Goal: Task Accomplishment & Management: Manage account settings

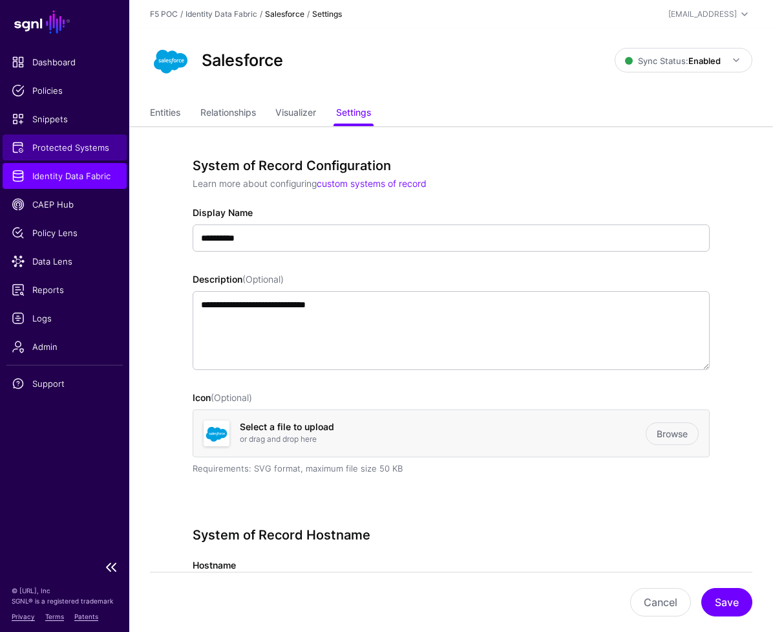
click at [72, 149] on span "Protected Systems" at bounding box center [65, 147] width 106 height 13
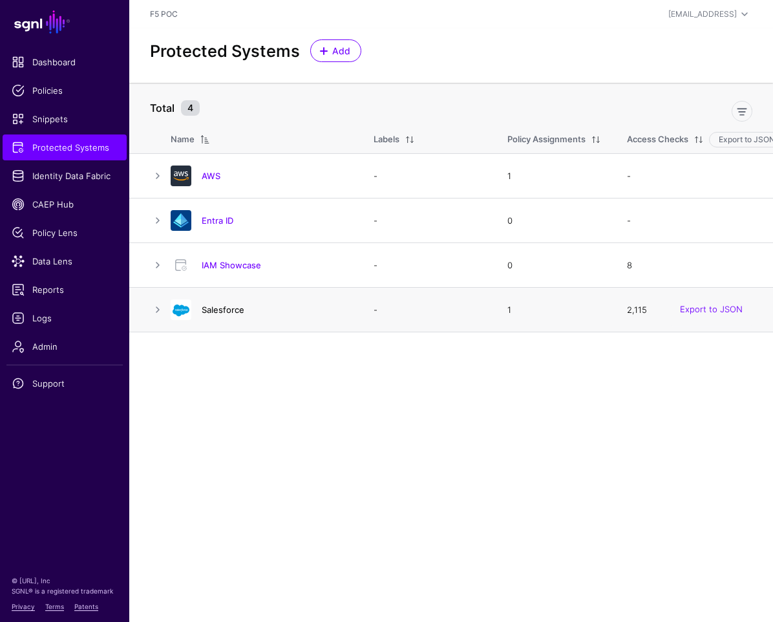
click at [226, 314] on link "Salesforce" at bounding box center [223, 310] width 43 height 10
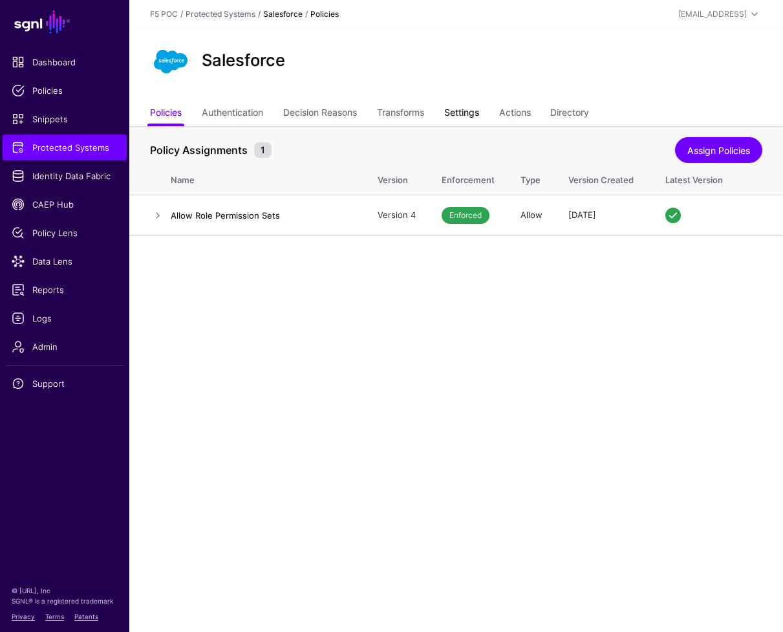
click at [479, 113] on link "Settings" at bounding box center [461, 114] width 35 height 25
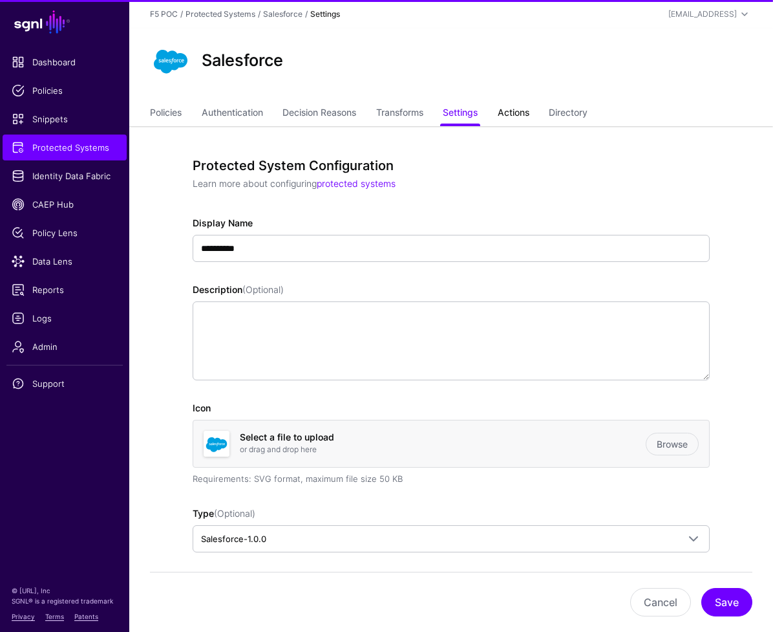
click at [521, 116] on link "Actions" at bounding box center [514, 114] width 32 height 25
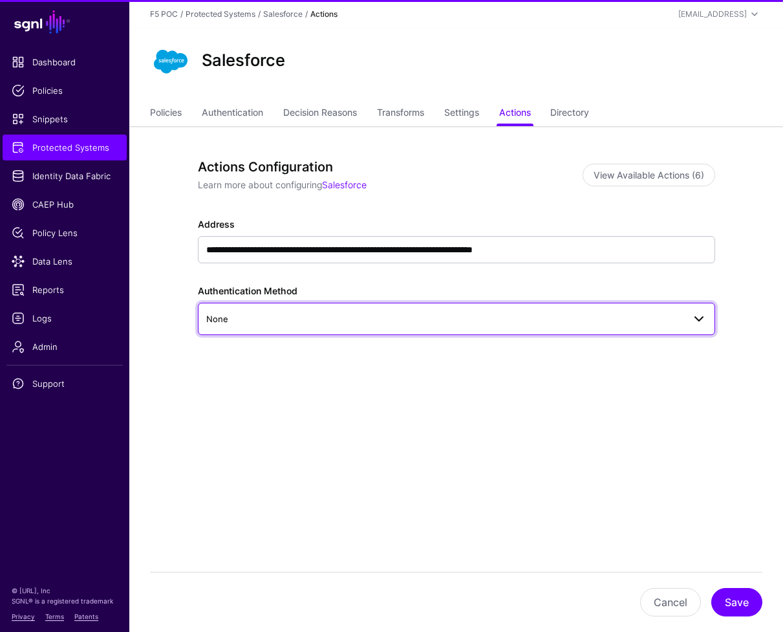
click at [393, 327] on link "None" at bounding box center [456, 319] width 517 height 32
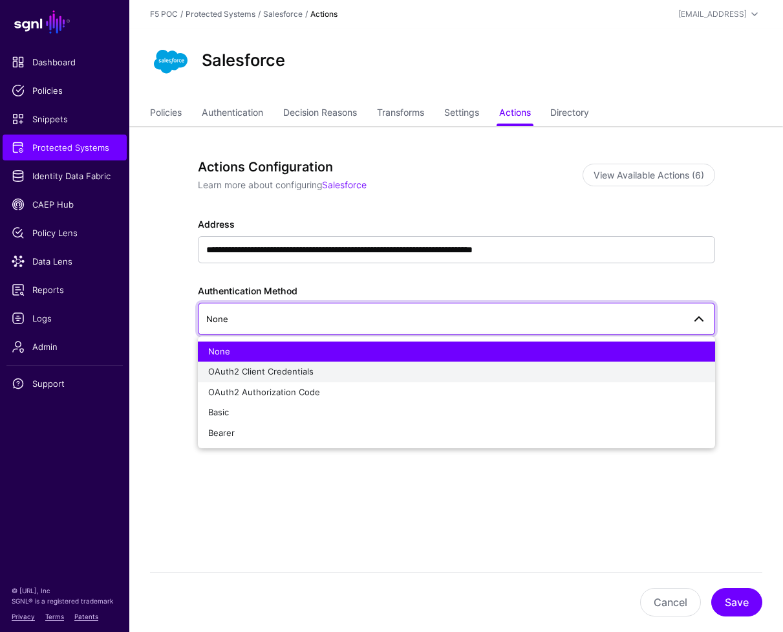
click at [359, 374] on div "OAuth2 Client Credentials" at bounding box center [456, 371] width 497 height 13
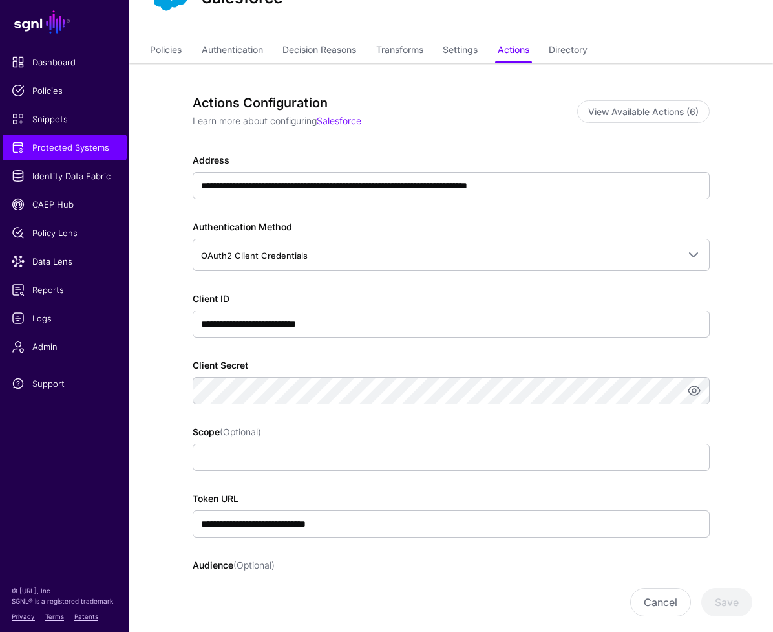
scroll to position [130, 0]
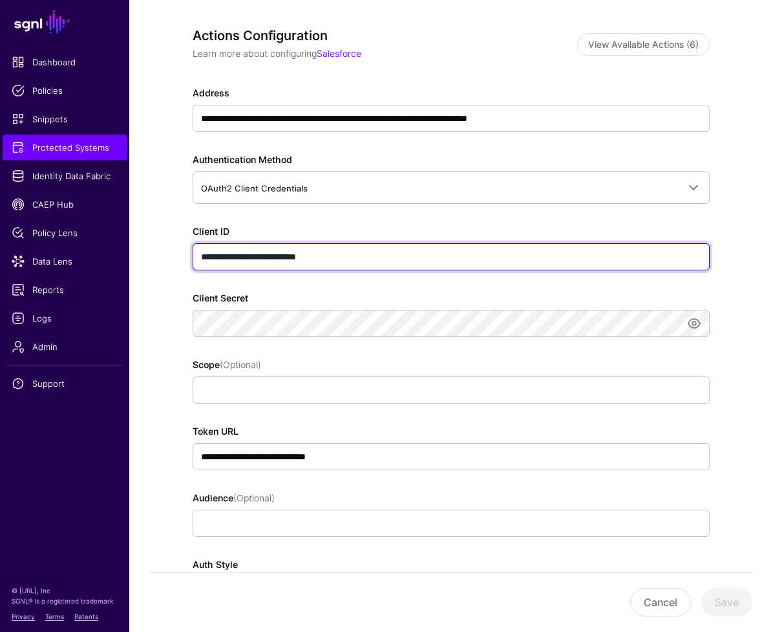
click at [351, 257] on input "**********" at bounding box center [451, 256] width 517 height 27
paste input "**********"
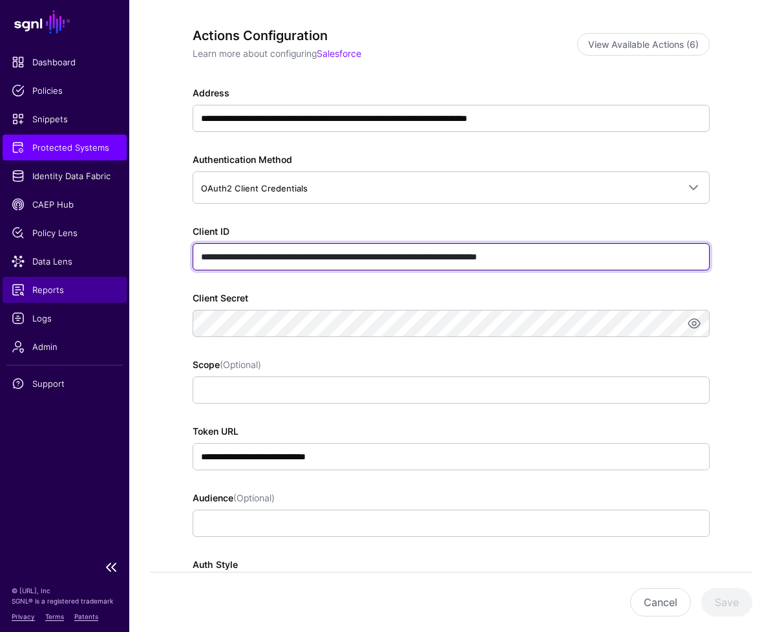
type input "**********"
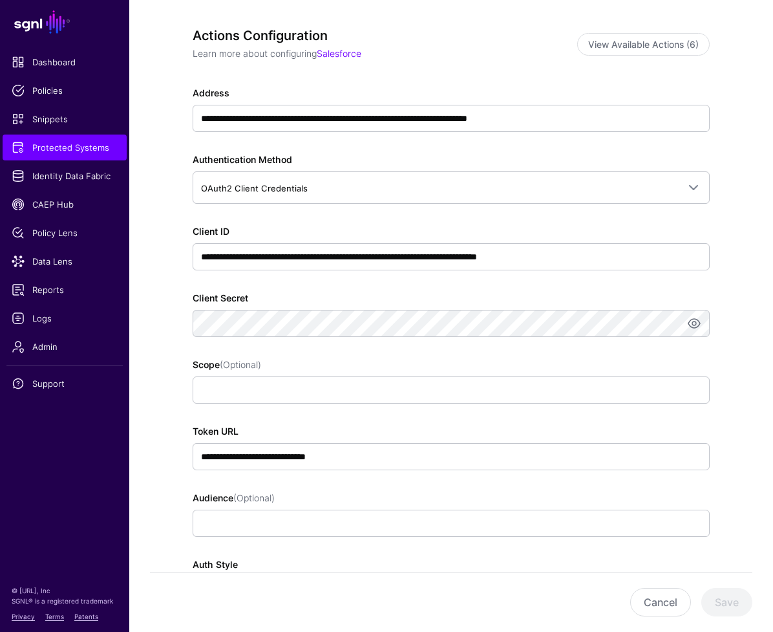
click at [155, 292] on app-integrations-item-actions "**********" at bounding box center [451, 385] width 644 height 779
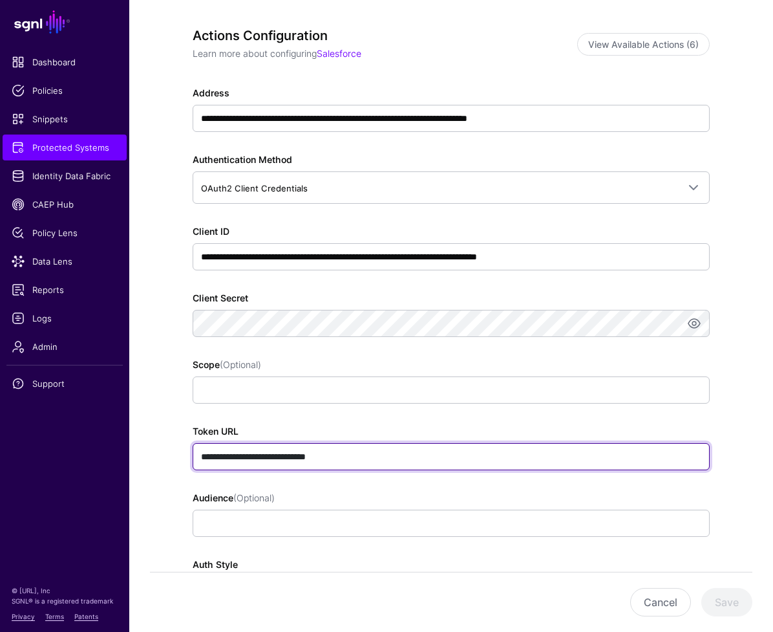
click at [383, 461] on input "**********" at bounding box center [451, 456] width 517 height 27
paste input "**********"
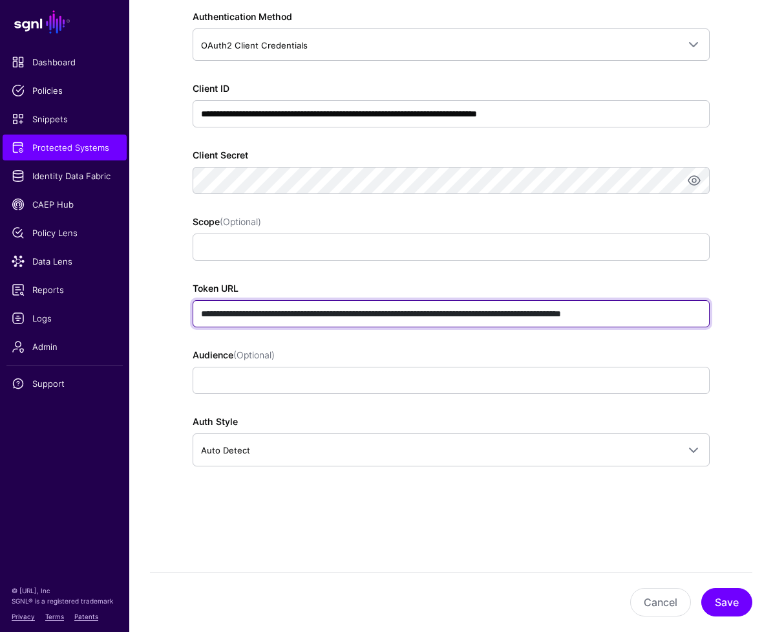
scroll to position [274, 0]
type input "**********"
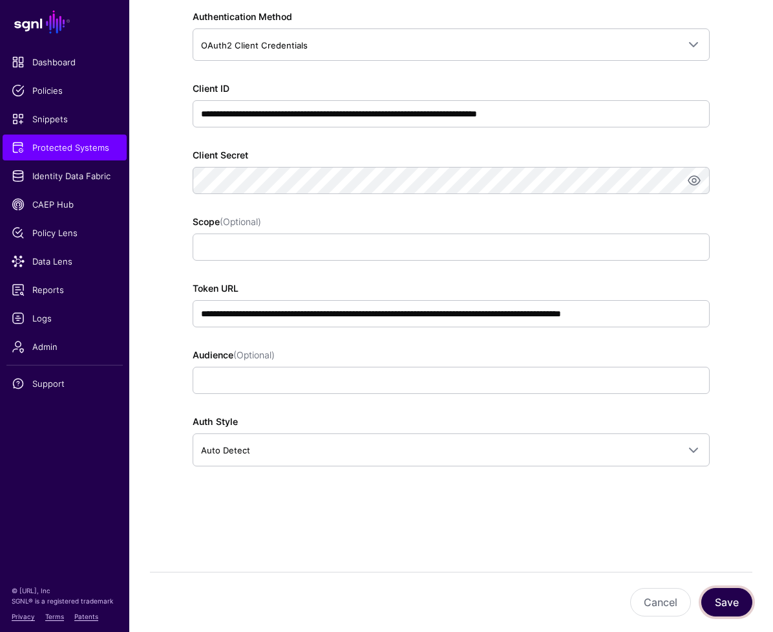
click at [726, 611] on button "Save" at bounding box center [727, 602] width 51 height 28
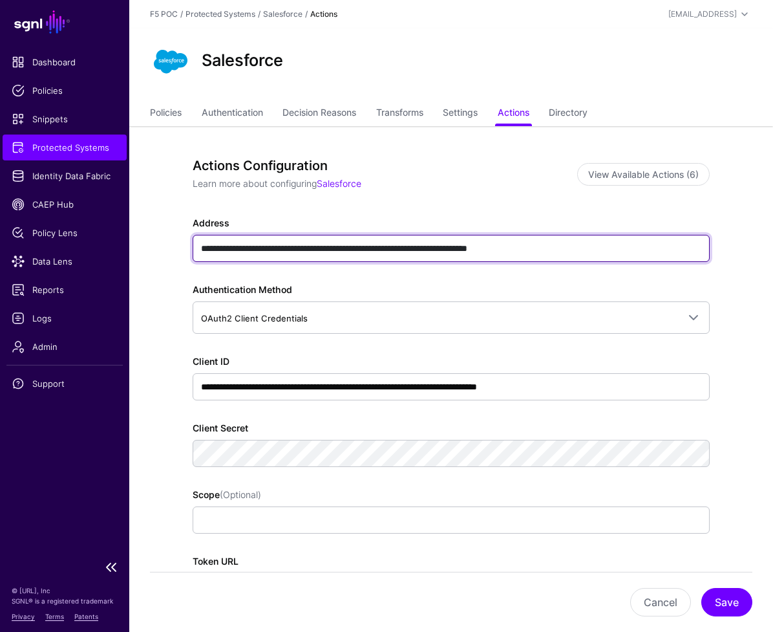
drag, startPoint x: 605, startPoint y: 255, endPoint x: 72, endPoint y: 246, distance: 532.9
click at [72, 246] on main "**********" at bounding box center [386, 452] width 773 height 905
paste input "text"
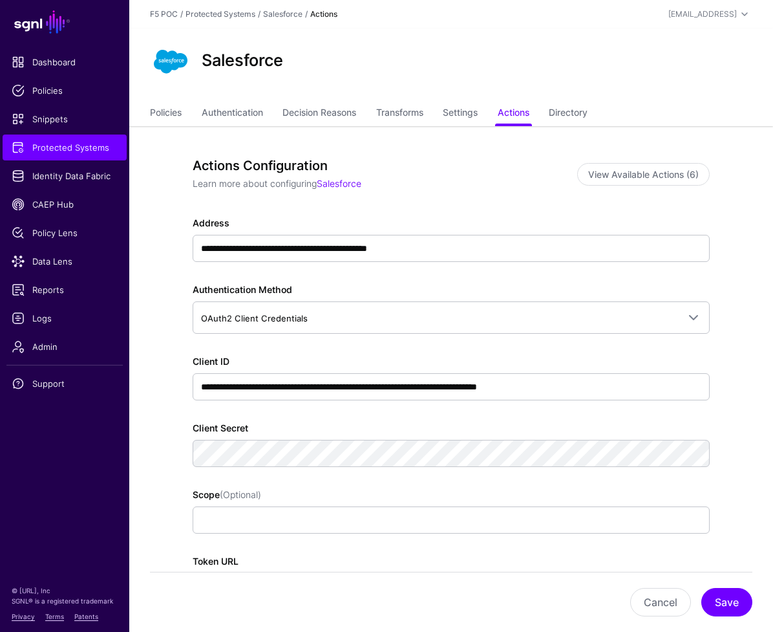
click at [291, 218] on div "**********" at bounding box center [451, 239] width 517 height 46
click at [718, 597] on button "Save" at bounding box center [727, 602] width 51 height 28
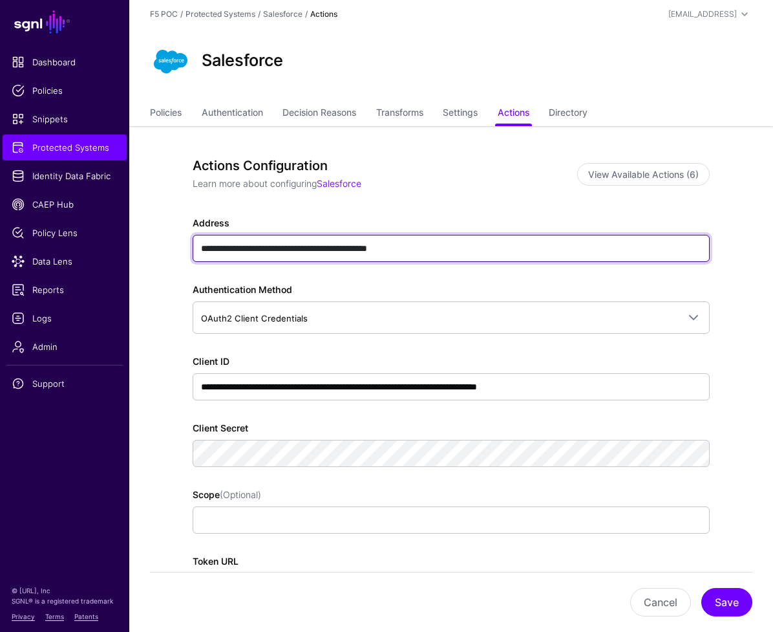
drag, startPoint x: 447, startPoint y: 252, endPoint x: 178, endPoint y: 250, distance: 268.4
click at [178, 250] on div "**********" at bounding box center [450, 515] width 581 height 779
paste input "**********"
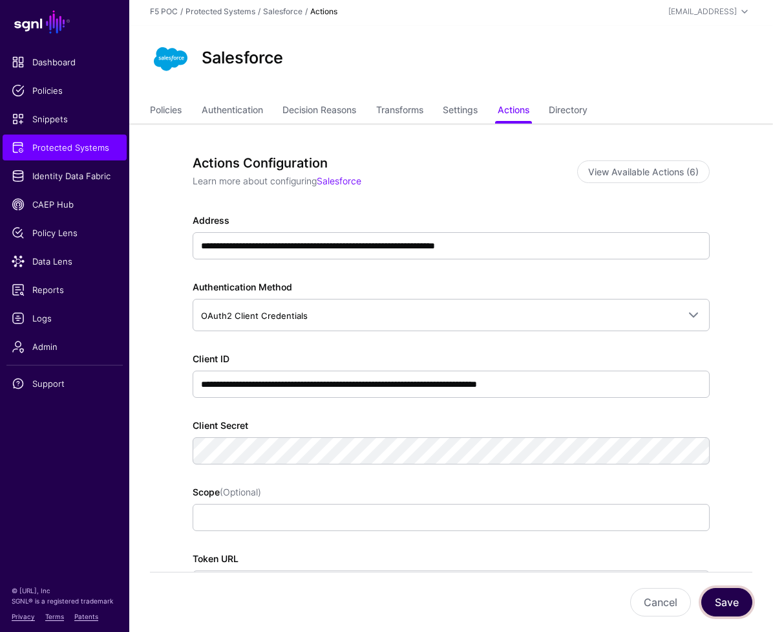
click at [728, 607] on button "Save" at bounding box center [727, 602] width 51 height 28
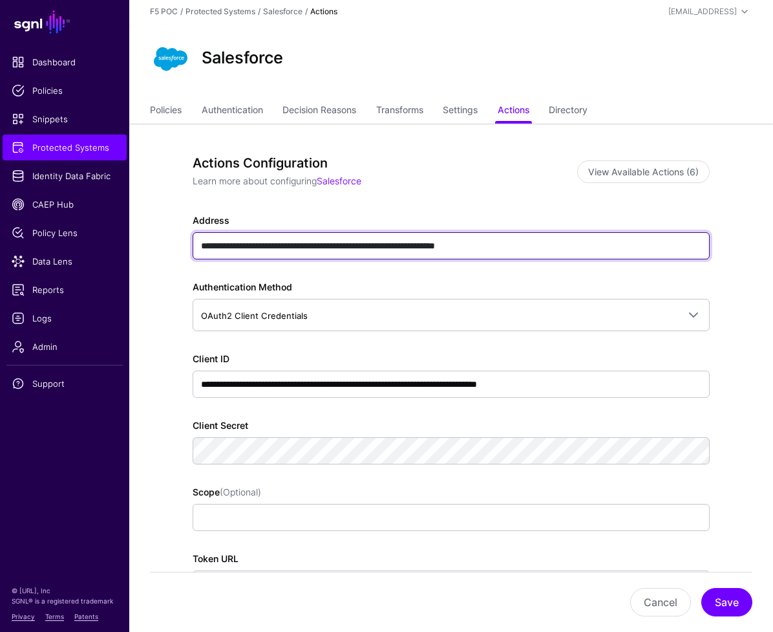
click at [561, 246] on input "**********" at bounding box center [451, 245] width 517 height 27
drag, startPoint x: 513, startPoint y: 250, endPoint x: 124, endPoint y: 241, distance: 388.7
click at [124, 241] on main "**********" at bounding box center [386, 449] width 773 height 905
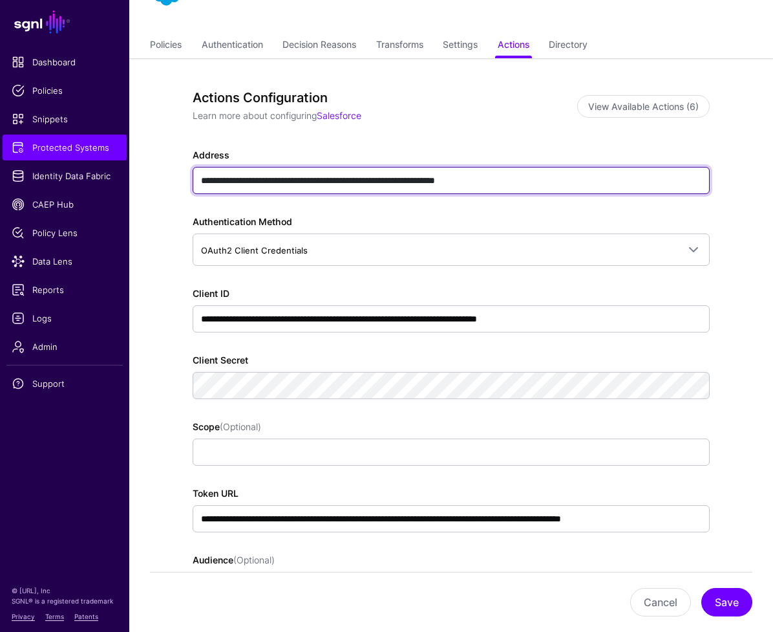
scroll to position [74, 0]
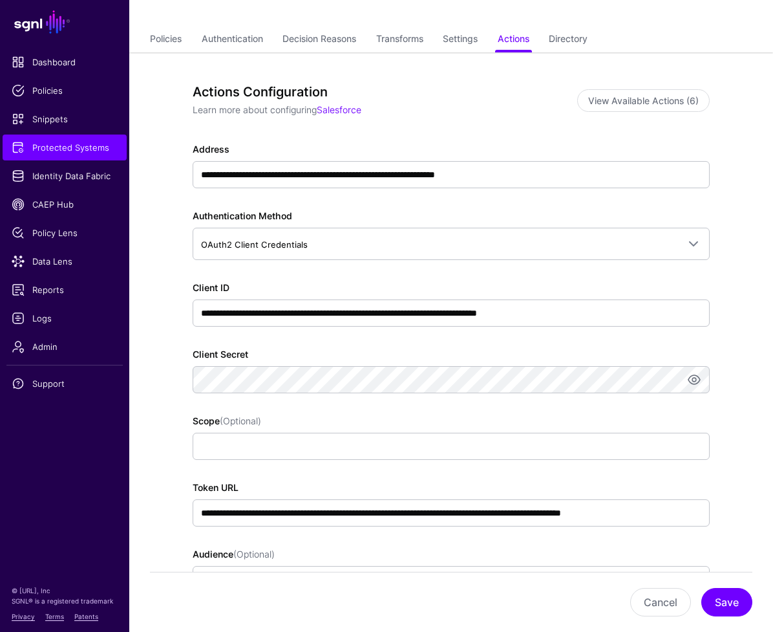
click at [724, 479] on div "**********" at bounding box center [450, 441] width 581 height 779
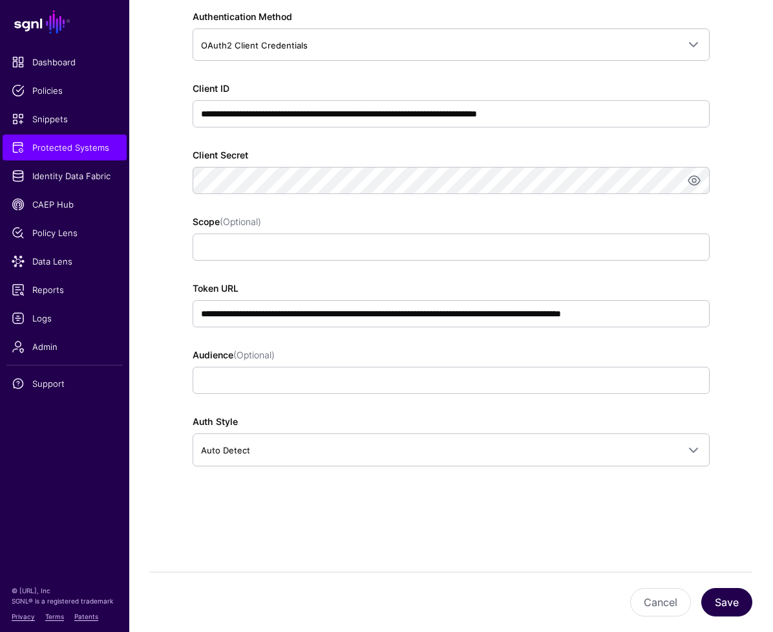
scroll to position [274, 0]
click at [733, 610] on button "Save" at bounding box center [727, 602] width 51 height 28
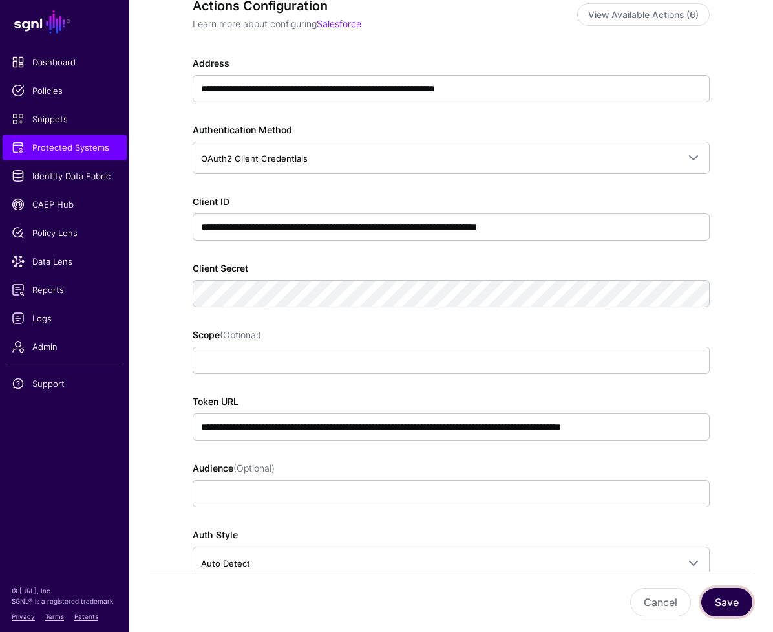
scroll to position [7, 0]
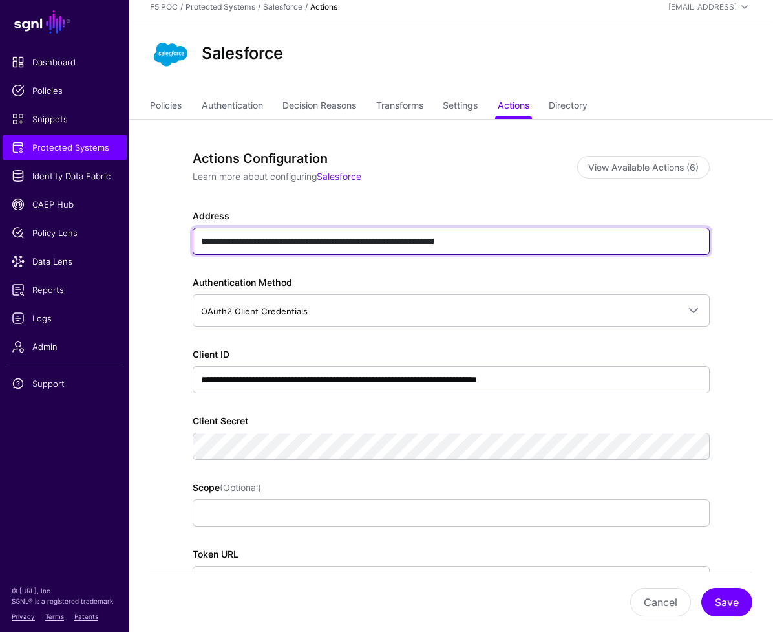
click at [582, 241] on input "**********" at bounding box center [451, 241] width 517 height 27
paste input "**********"
type input "**********"
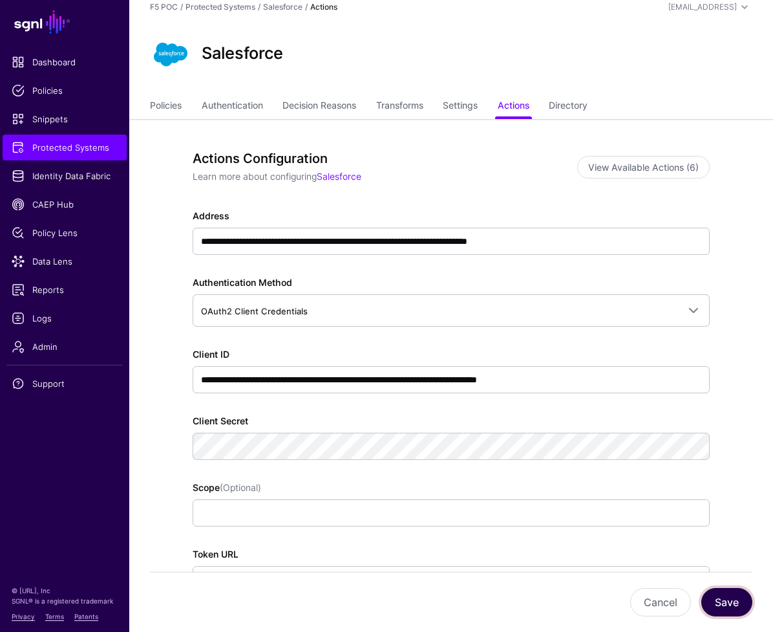
click at [728, 607] on button "Save" at bounding box center [727, 602] width 51 height 28
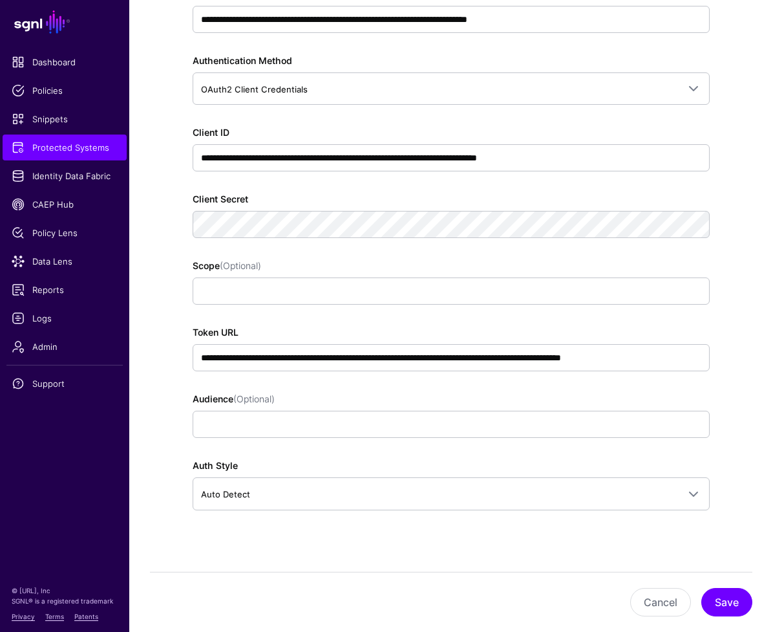
scroll to position [239, 0]
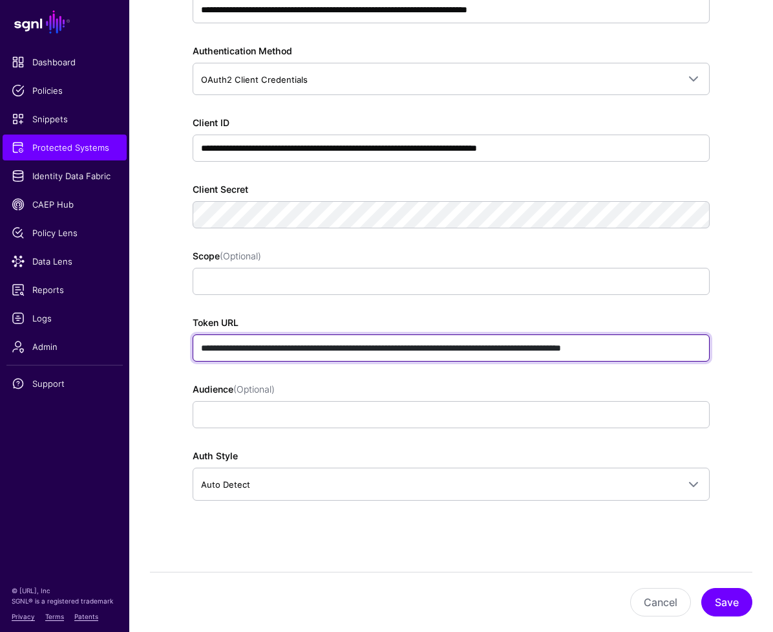
click at [578, 349] on input "**********" at bounding box center [451, 347] width 517 height 27
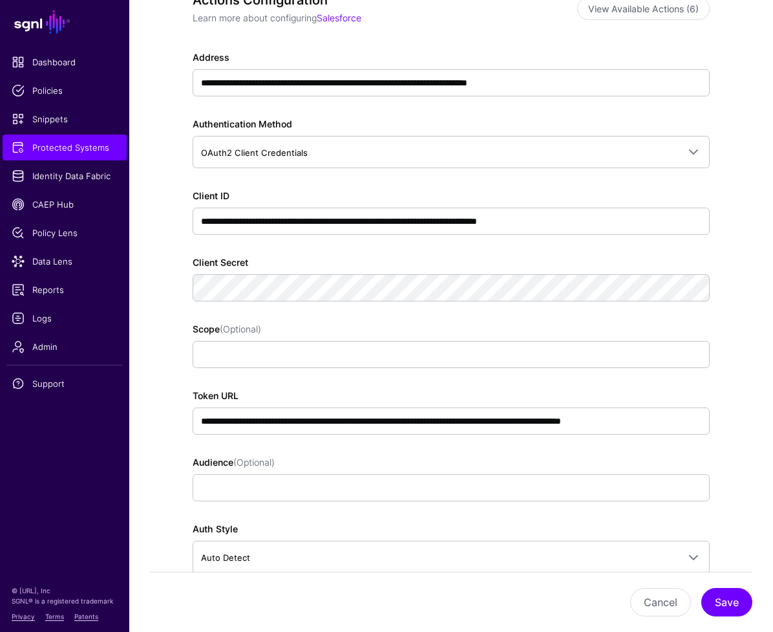
scroll to position [221, 0]
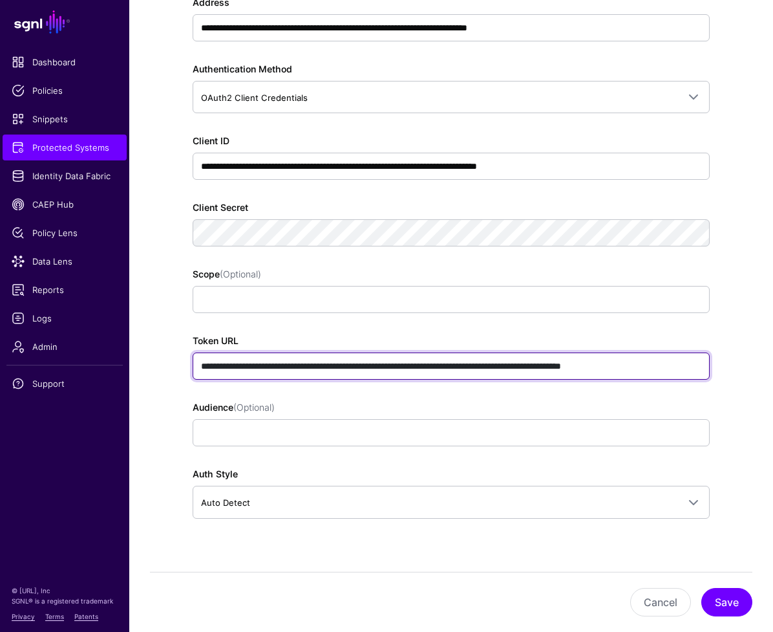
paste input "text"
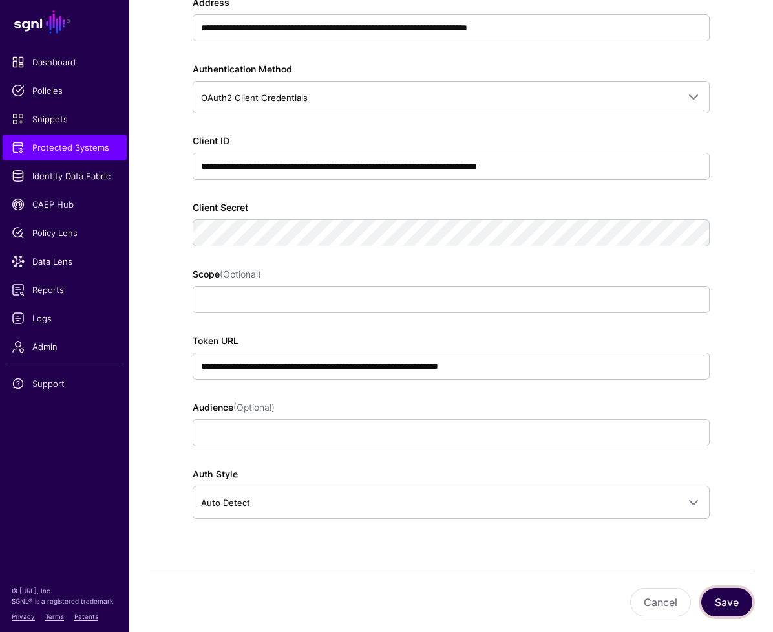
click at [730, 600] on button "Save" at bounding box center [727, 602] width 51 height 28
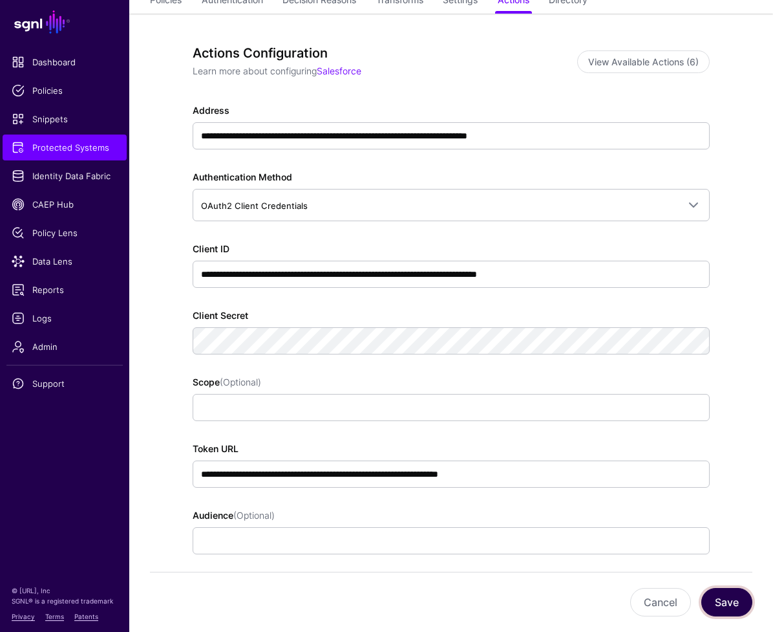
scroll to position [114, 0]
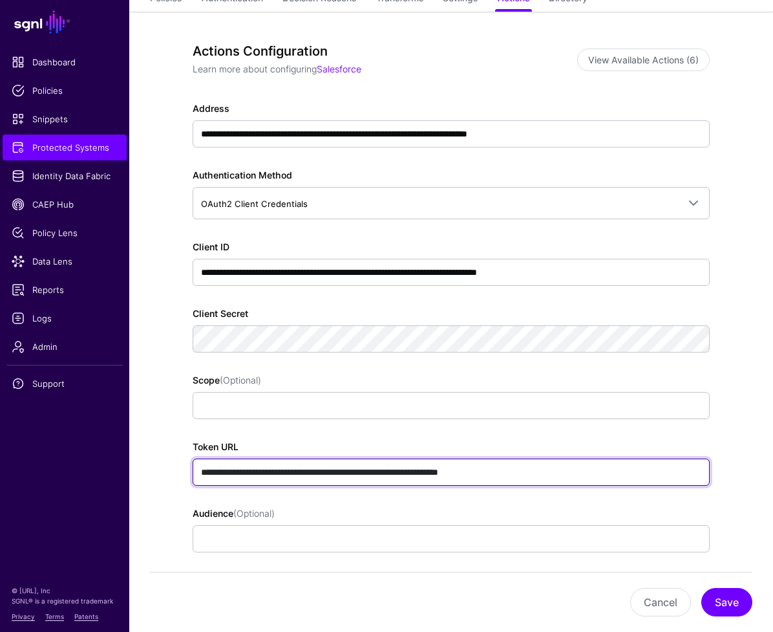
click at [553, 473] on input "**********" at bounding box center [451, 471] width 517 height 27
paste input "**********"
type input "**********"
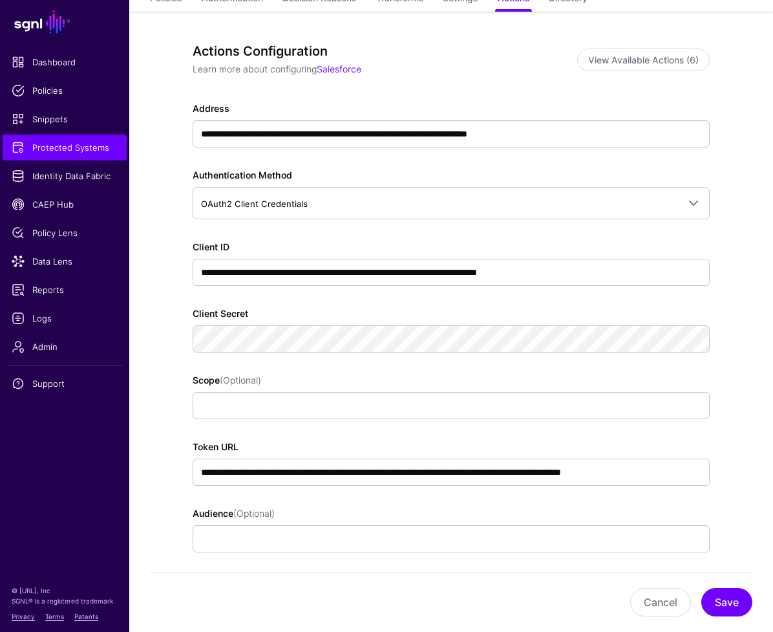
click at [166, 361] on div "**********" at bounding box center [450, 401] width 581 height 779
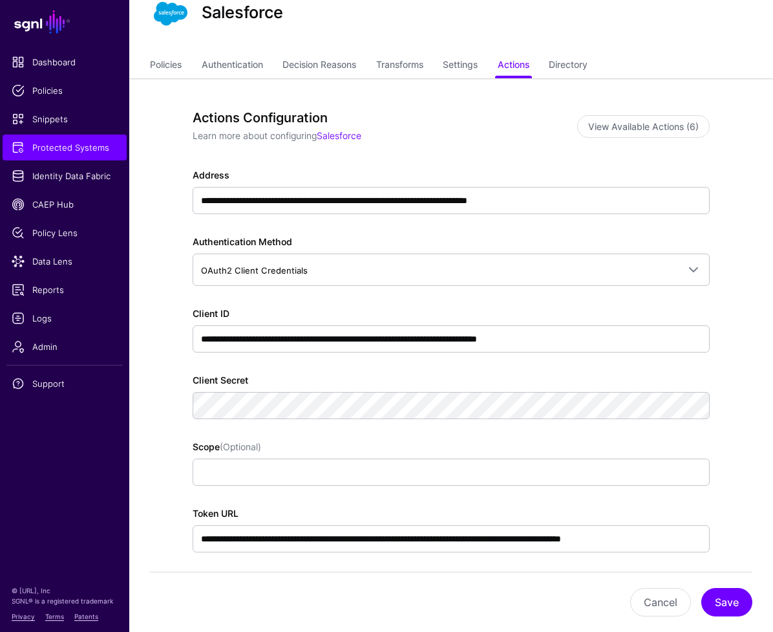
scroll to position [60, 0]
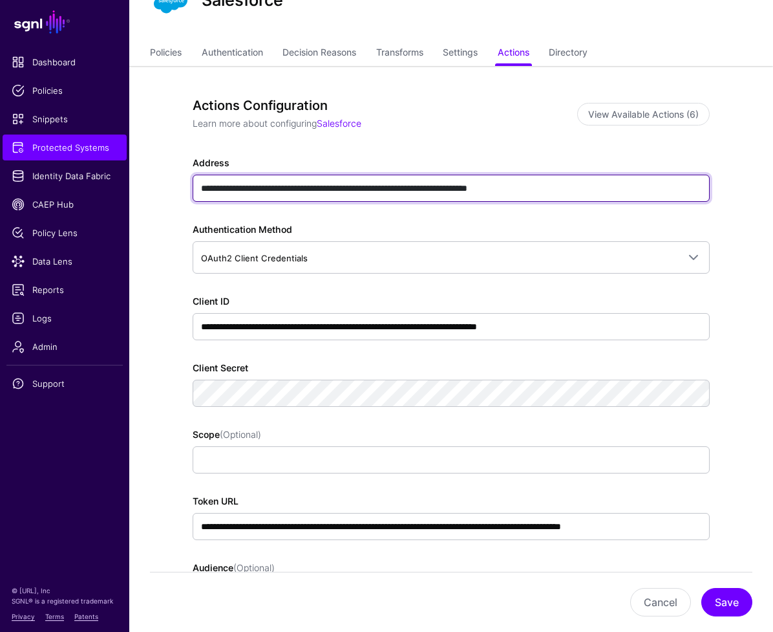
click at [580, 187] on input "**********" at bounding box center [451, 188] width 517 height 27
paste input "text"
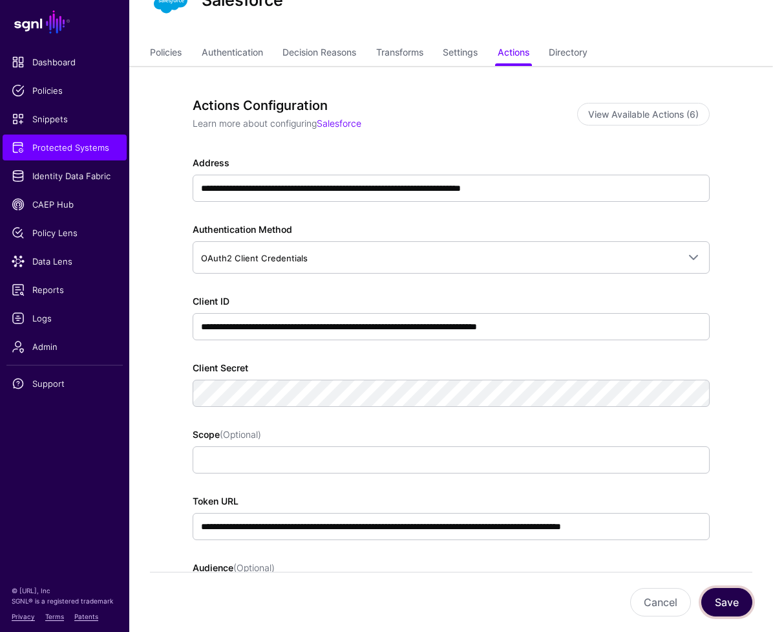
click at [727, 598] on button "Save" at bounding box center [727, 602] width 51 height 28
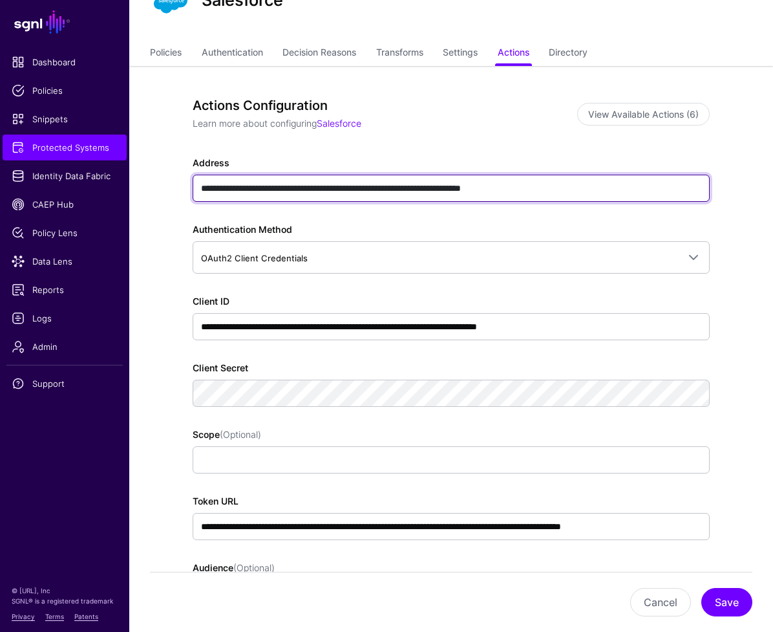
click at [615, 190] on input "**********" at bounding box center [451, 188] width 517 height 27
paste input "**"
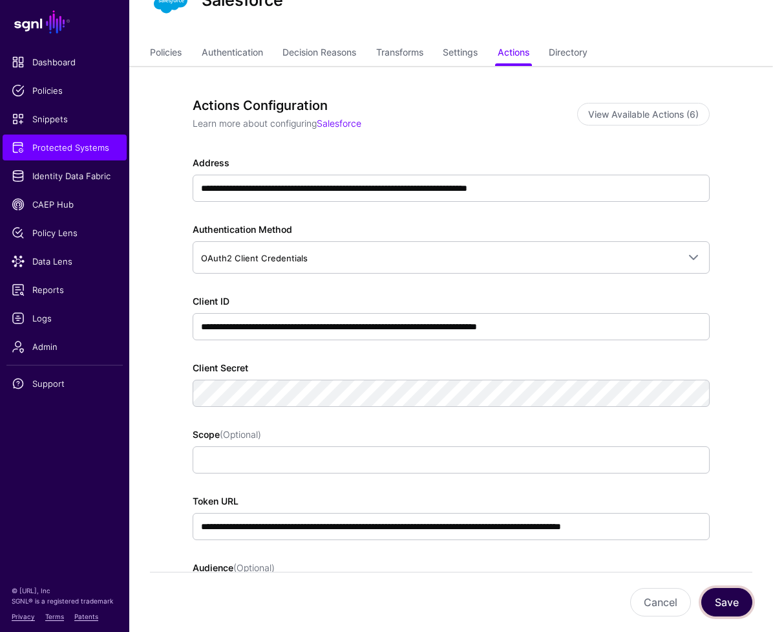
click at [724, 590] on button "Save" at bounding box center [727, 602] width 51 height 28
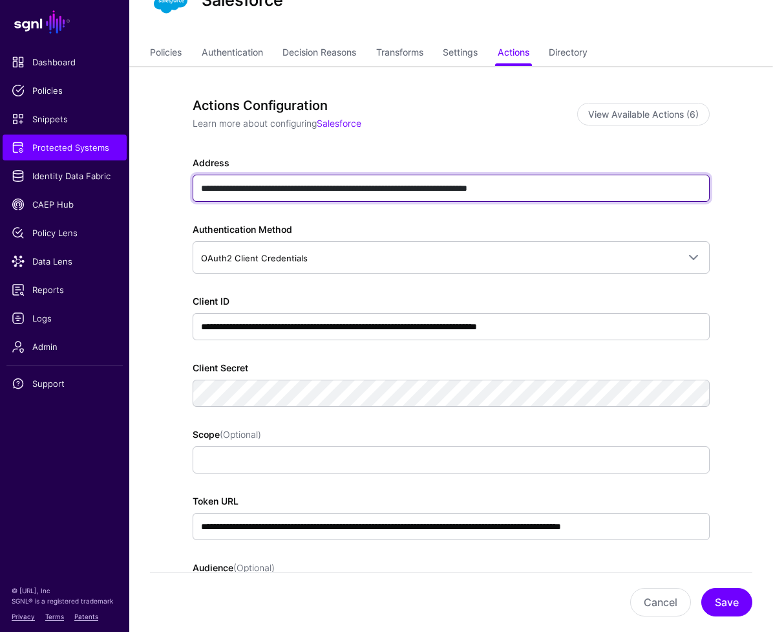
drag, startPoint x: 477, startPoint y: 191, endPoint x: 623, endPoint y: 191, distance: 146.8
click at [623, 191] on input "**********" at bounding box center [451, 188] width 517 height 27
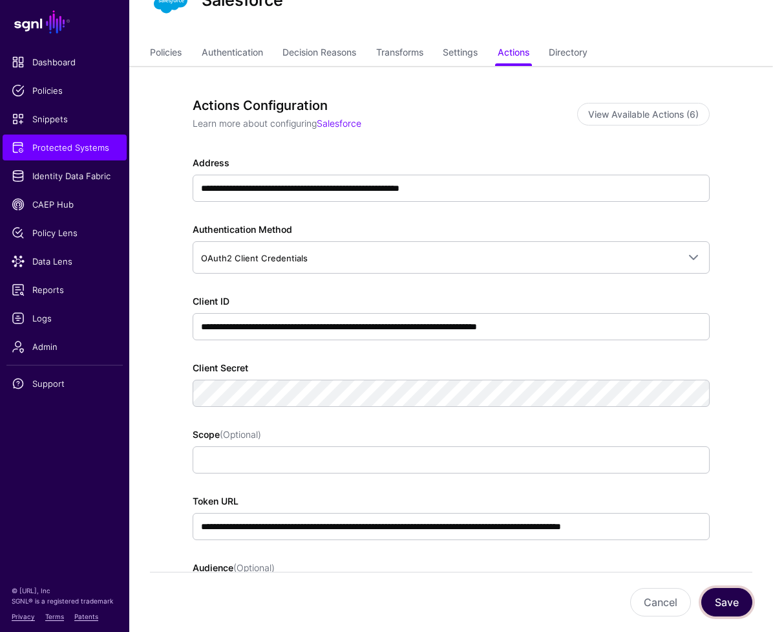
click at [728, 603] on button "Save" at bounding box center [727, 602] width 51 height 28
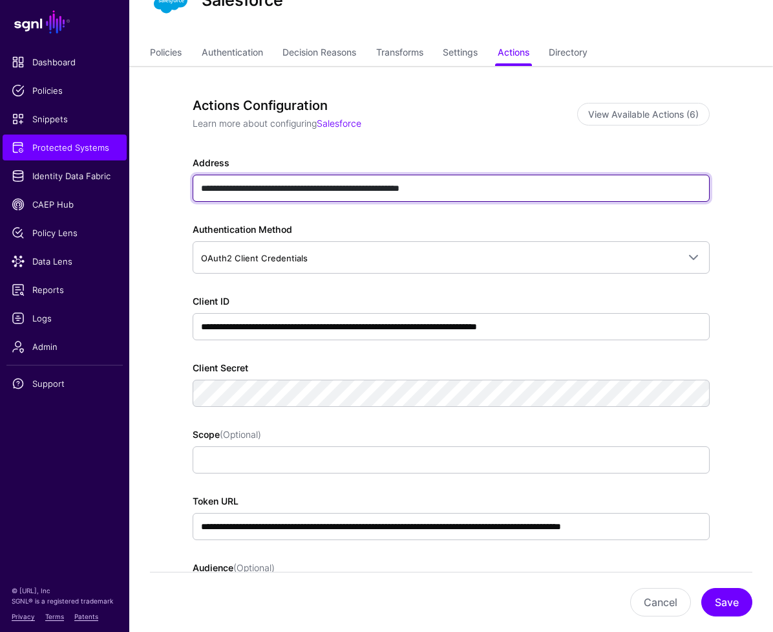
click at [504, 193] on input "**********" at bounding box center [451, 188] width 517 height 27
paste input "text"
type input "**********"
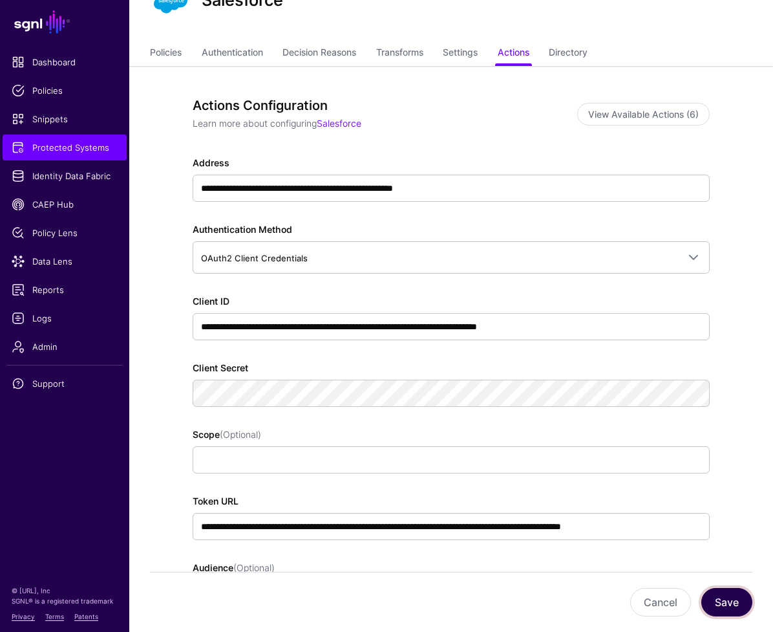
click at [726, 599] on button "Save" at bounding box center [727, 602] width 51 height 28
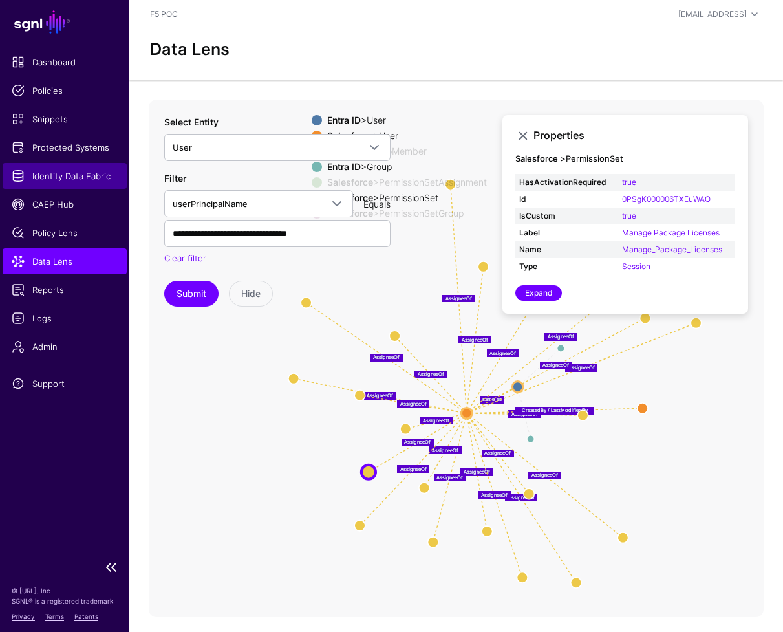
click at [73, 174] on span "Identity Data Fabric" at bounding box center [65, 175] width 106 height 13
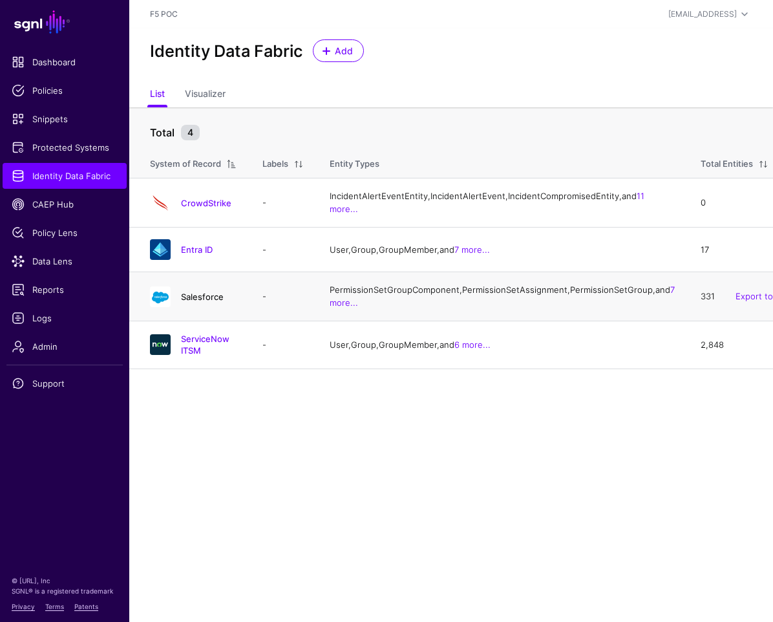
click at [200, 302] on link "Salesforce" at bounding box center [202, 297] width 43 height 10
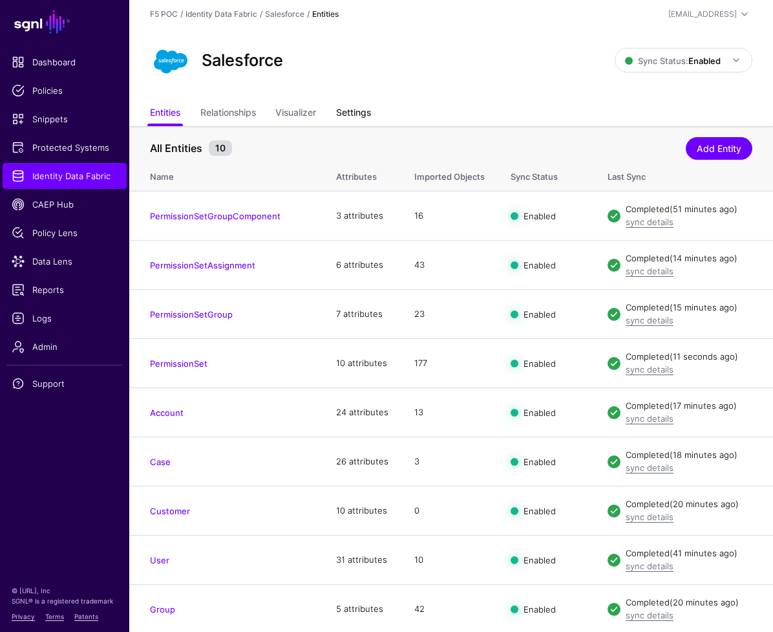
click at [357, 118] on link "Settings" at bounding box center [353, 114] width 35 height 25
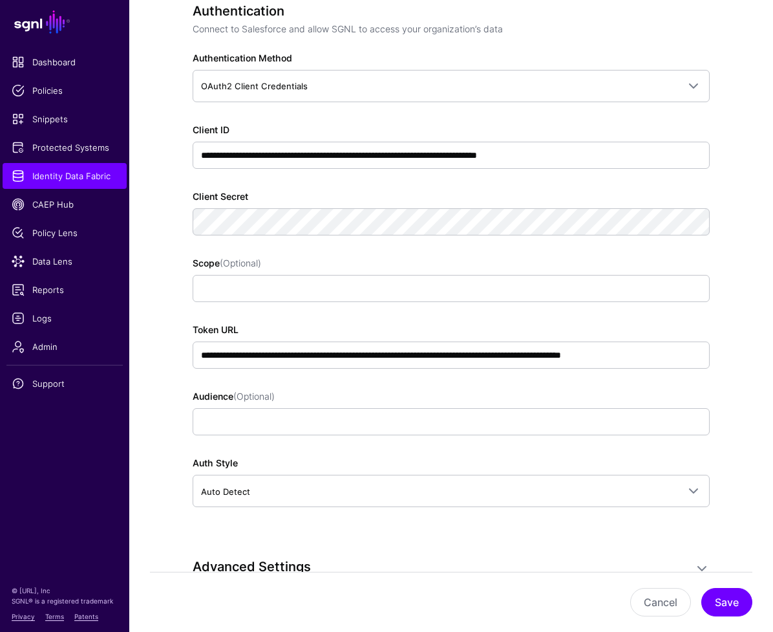
scroll to position [791, 0]
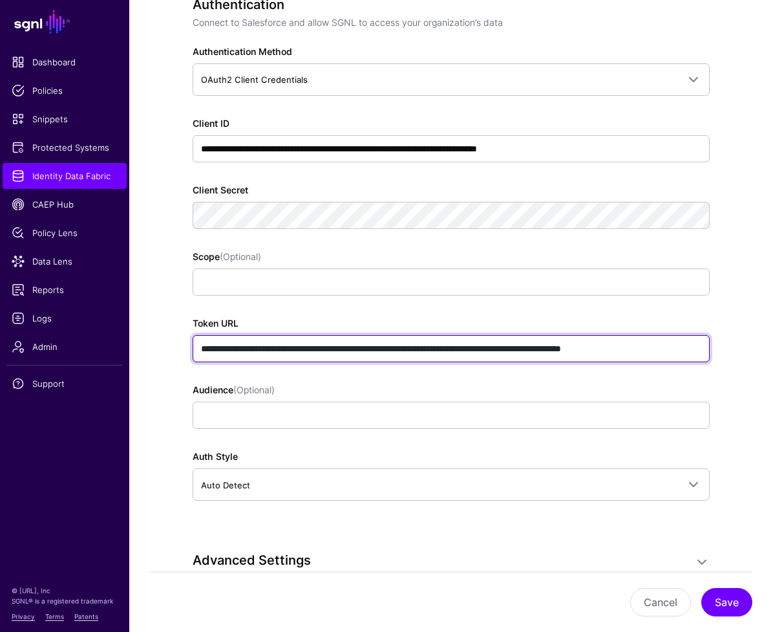
click at [550, 347] on input "**********" at bounding box center [451, 348] width 517 height 27
click at [548, 354] on input "**********" at bounding box center [451, 348] width 517 height 27
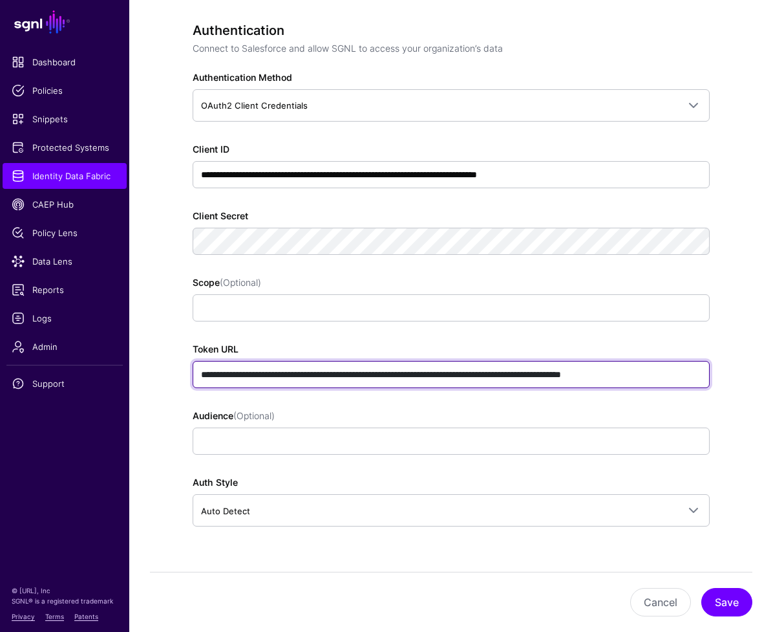
scroll to position [404, 0]
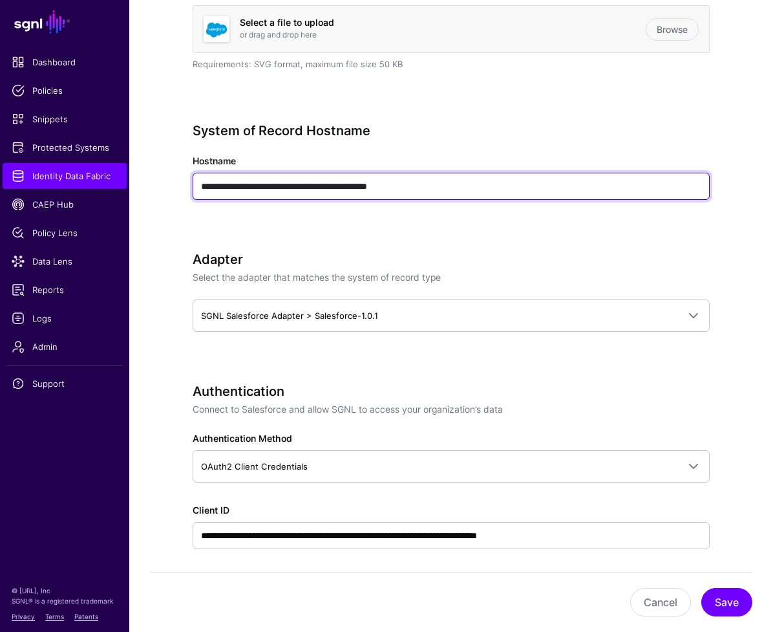
drag, startPoint x: 482, startPoint y: 184, endPoint x: 129, endPoint y: 180, distance: 352.4
paste input "text"
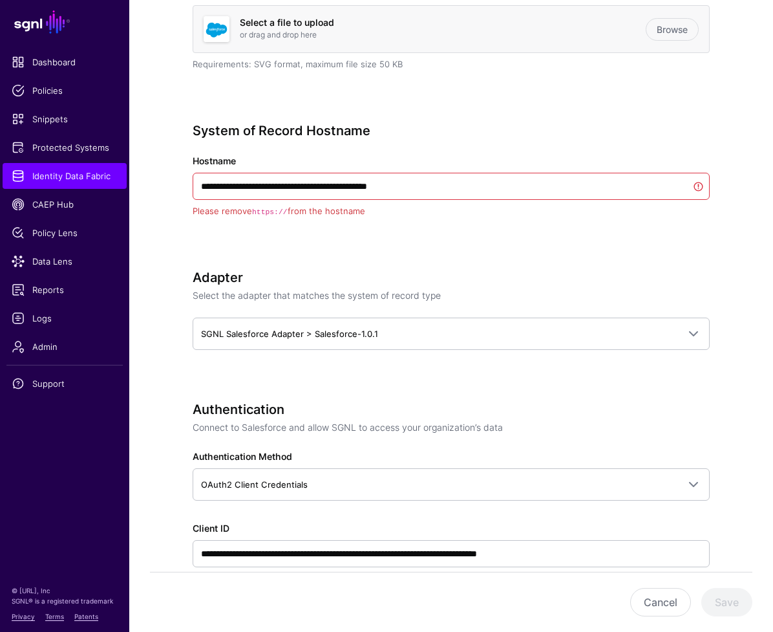
click at [626, 142] on div "**********" at bounding box center [451, 188] width 517 height 131
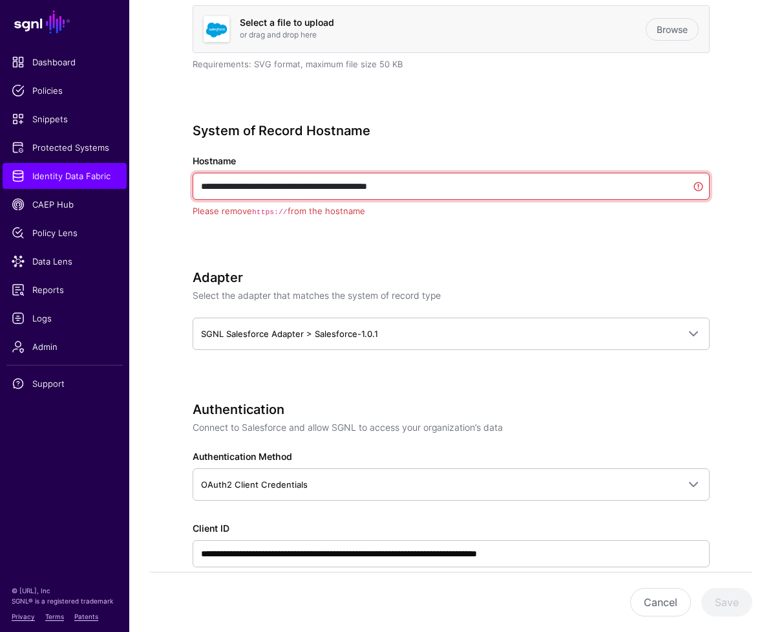
drag, startPoint x: 233, startPoint y: 187, endPoint x: 156, endPoint y: 189, distance: 77.6
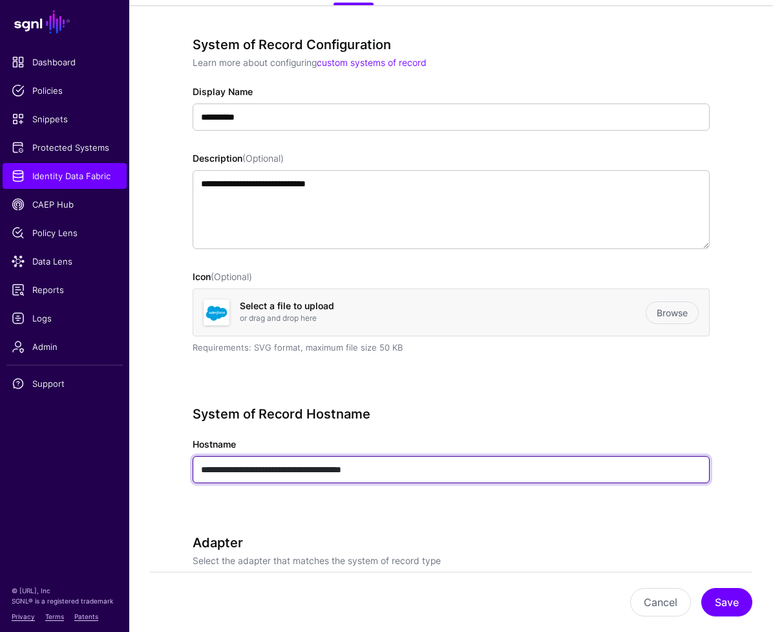
scroll to position [23, 0]
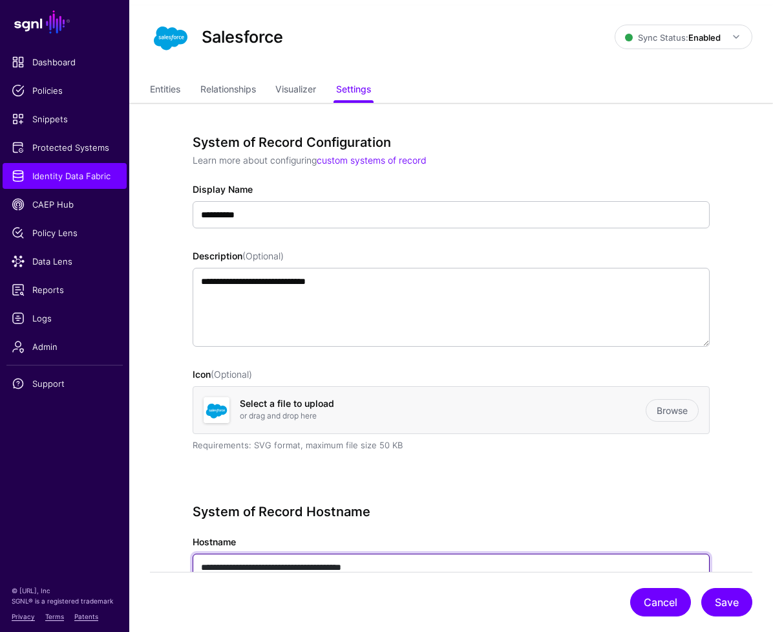
type input "**********"
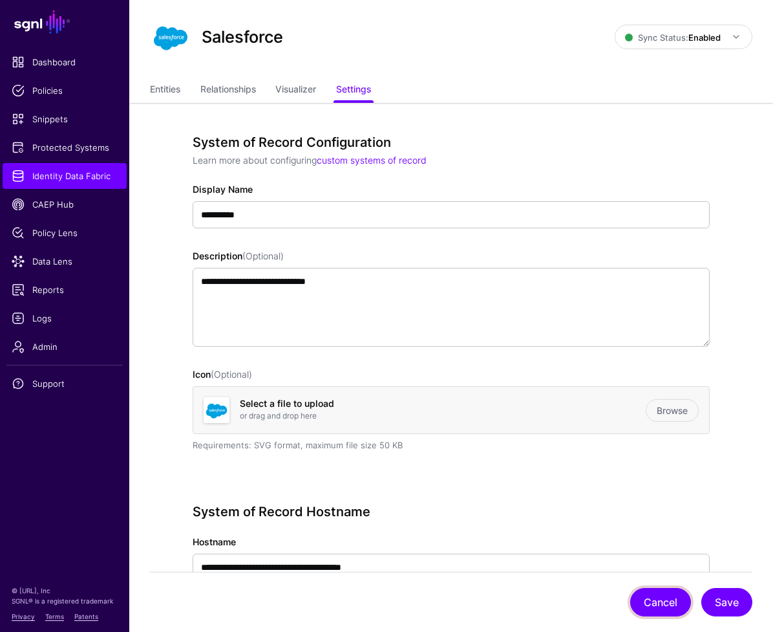
click at [662, 607] on button "Cancel" at bounding box center [660, 602] width 61 height 28
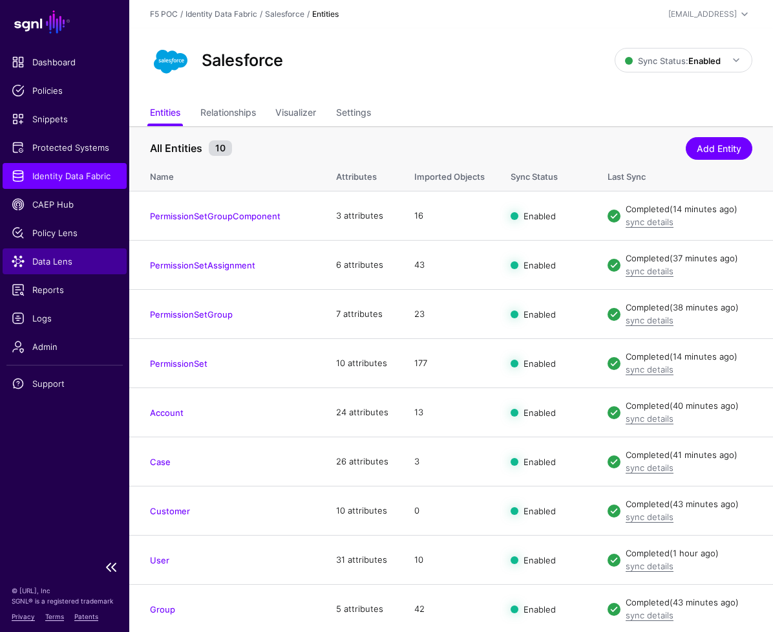
click at [63, 268] on link "Data Lens" at bounding box center [65, 261] width 124 height 26
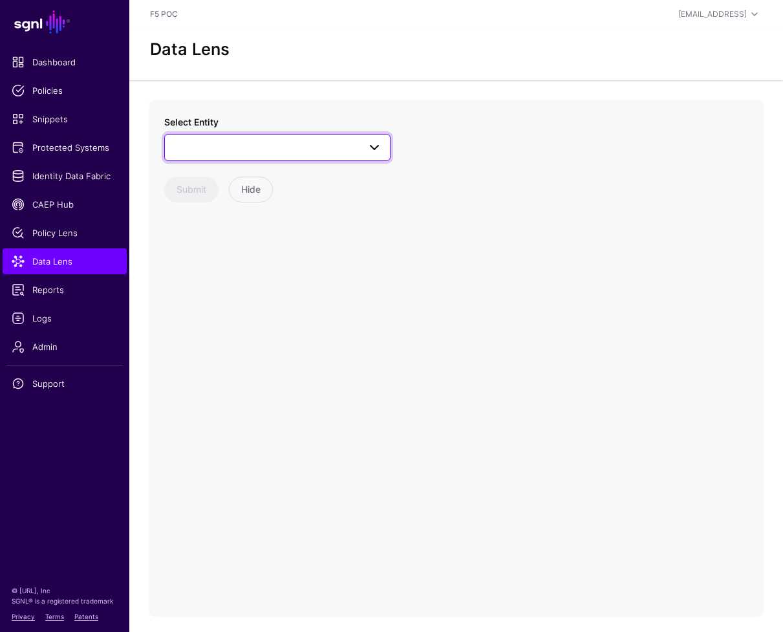
click at [360, 146] on span at bounding box center [370, 148] width 23 height 16
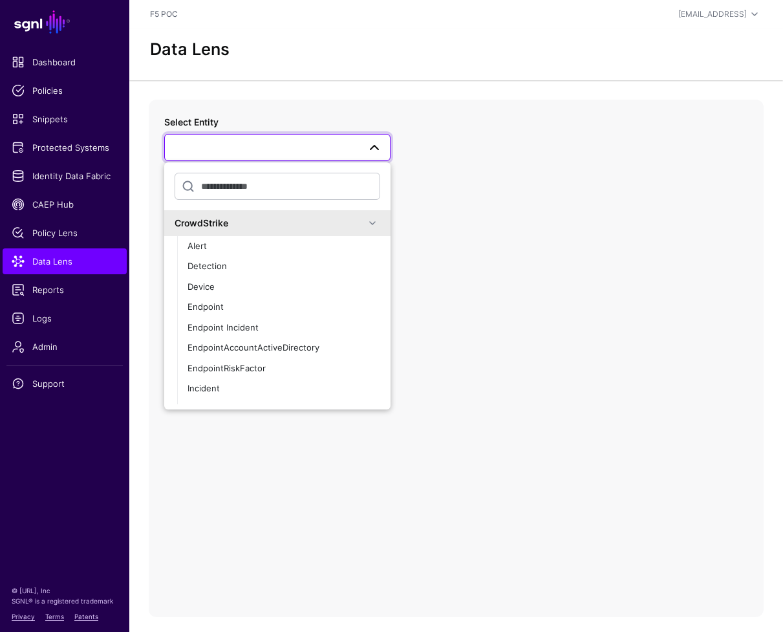
click at [371, 220] on div "CrowdStrike" at bounding box center [277, 223] width 226 height 26
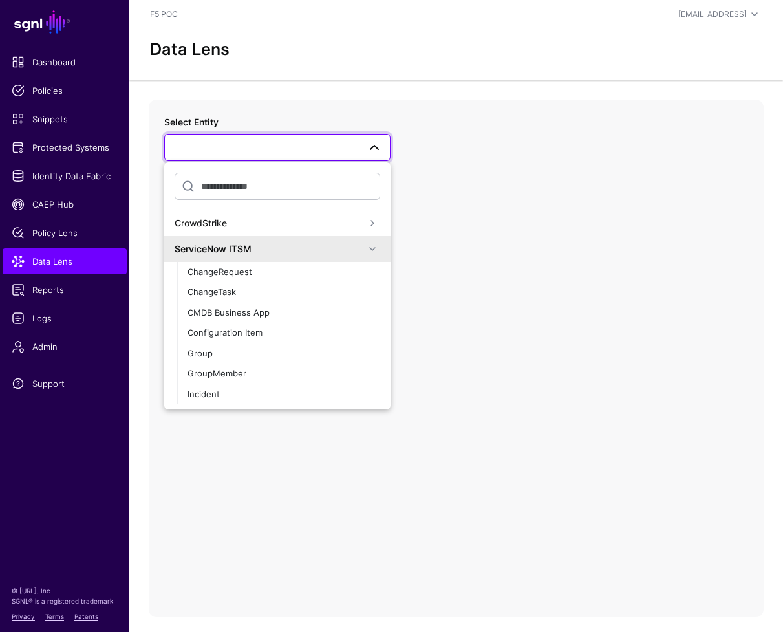
click at [368, 253] on span at bounding box center [373, 249] width 16 height 16
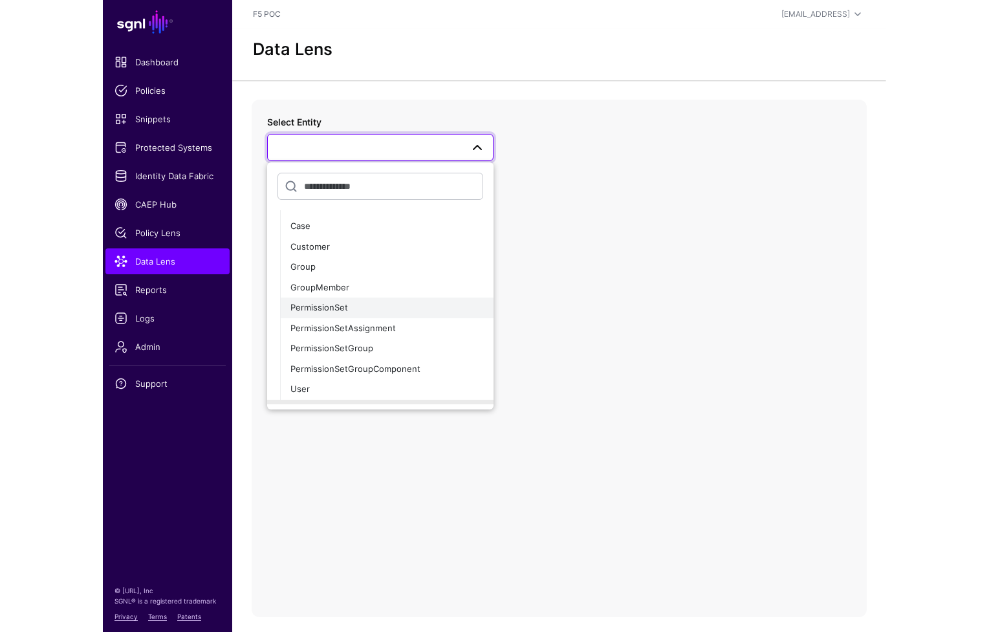
scroll to position [94, 0]
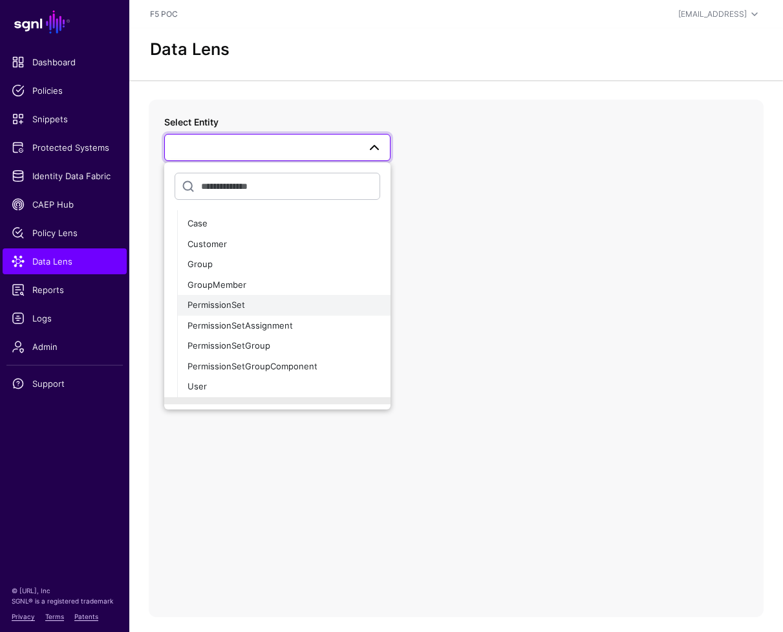
click at [234, 307] on span "PermissionSet" at bounding box center [217, 304] width 58 height 10
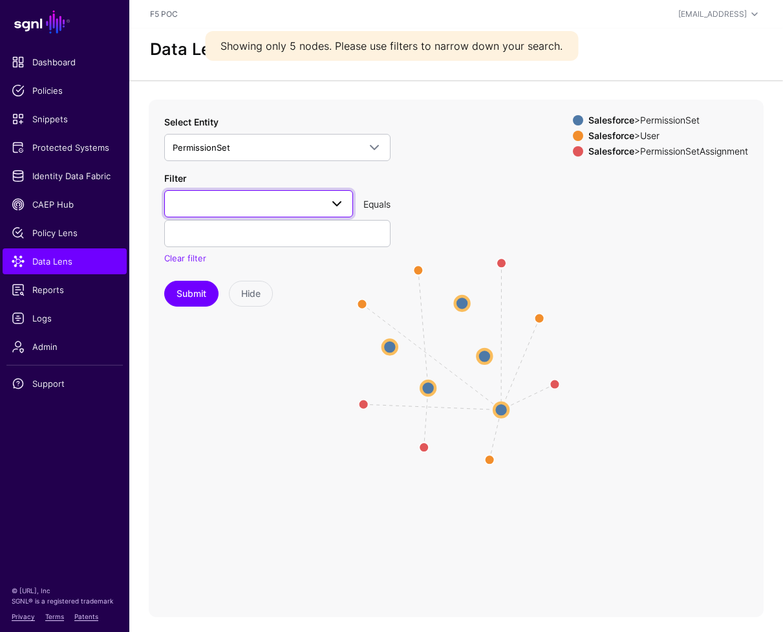
click at [345, 207] on link at bounding box center [258, 203] width 189 height 27
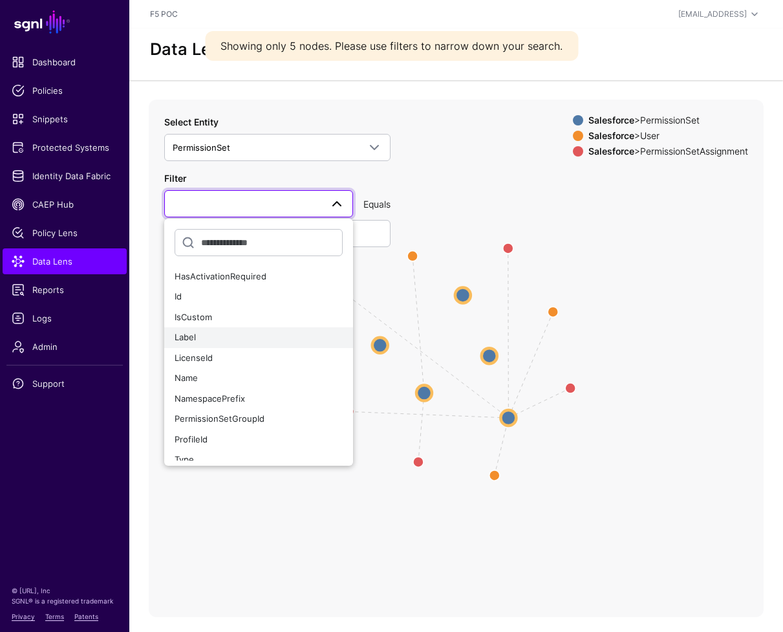
click at [263, 332] on div "Label" at bounding box center [259, 337] width 168 height 13
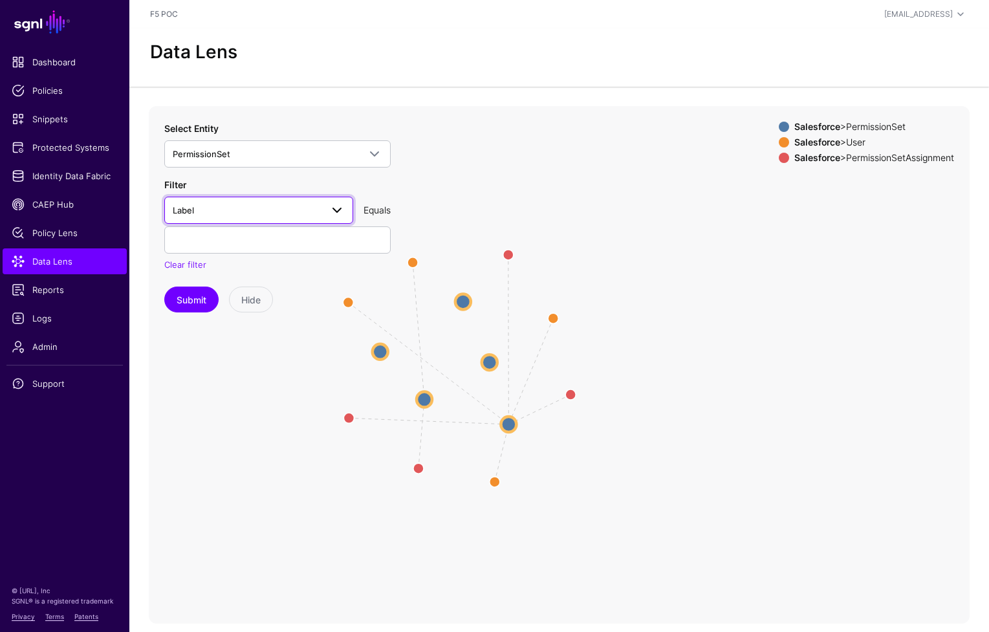
click at [327, 215] on span at bounding box center [332, 210] width 23 height 16
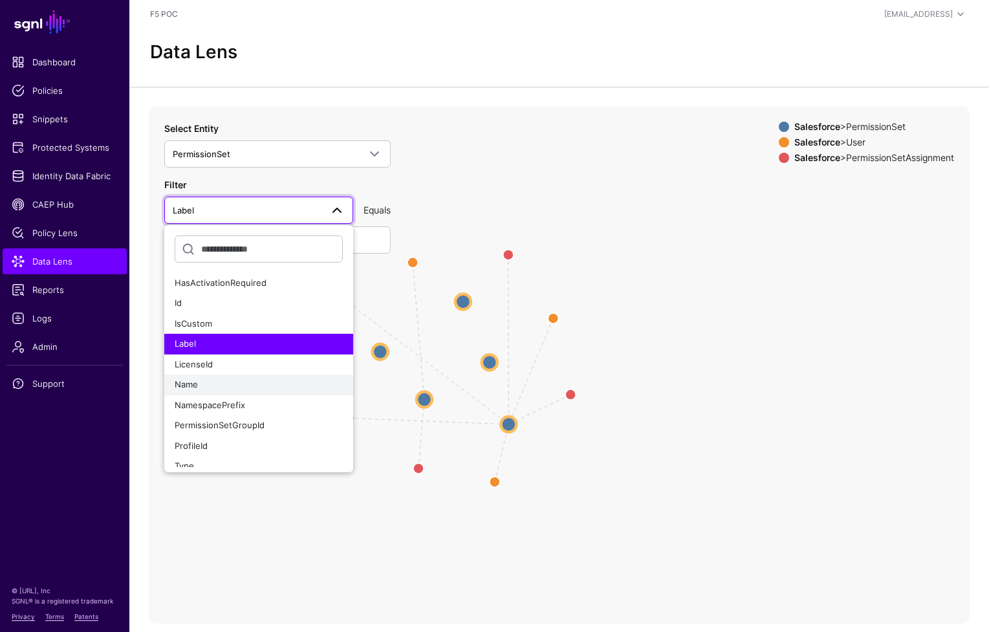
click at [239, 389] on div "Name" at bounding box center [259, 384] width 168 height 13
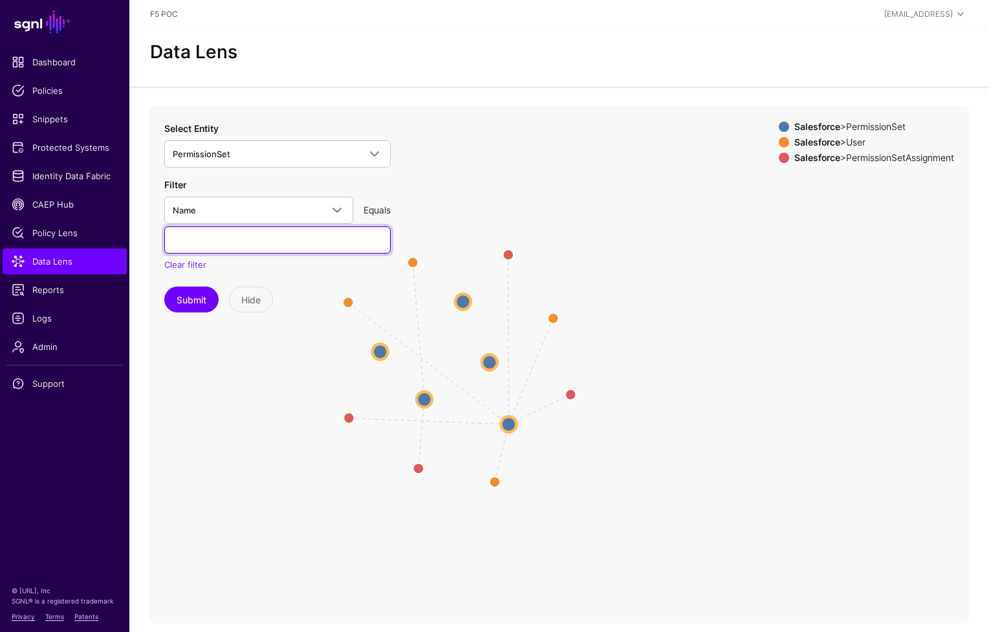
click at [231, 235] on input "text" at bounding box center [277, 239] width 226 height 27
paste input "**********"
type input "**********"
click at [199, 302] on button "Submit" at bounding box center [191, 299] width 54 height 26
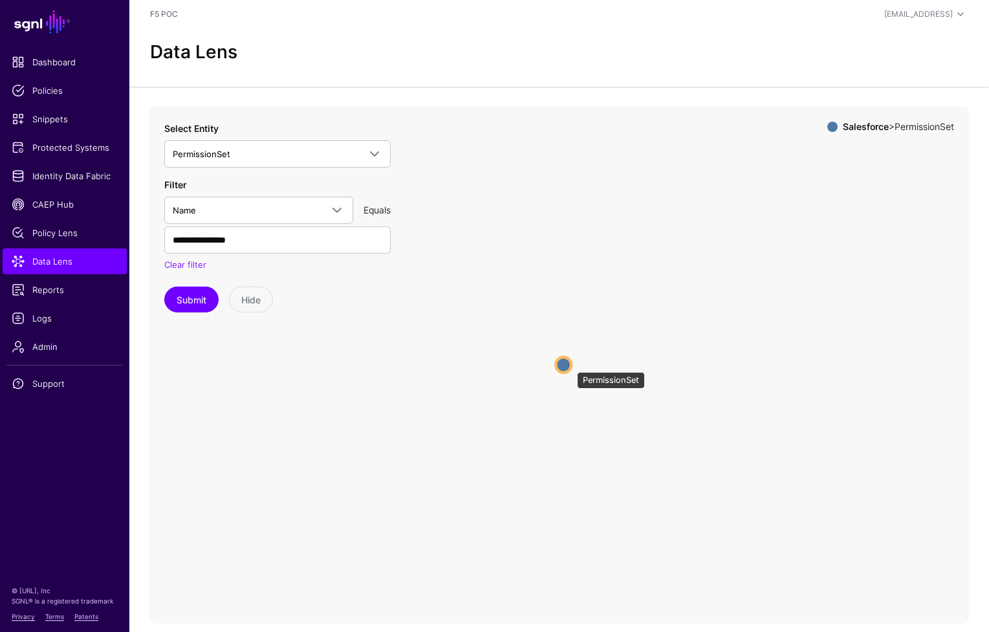
click at [569, 366] on circle at bounding box center [563, 365] width 16 height 16
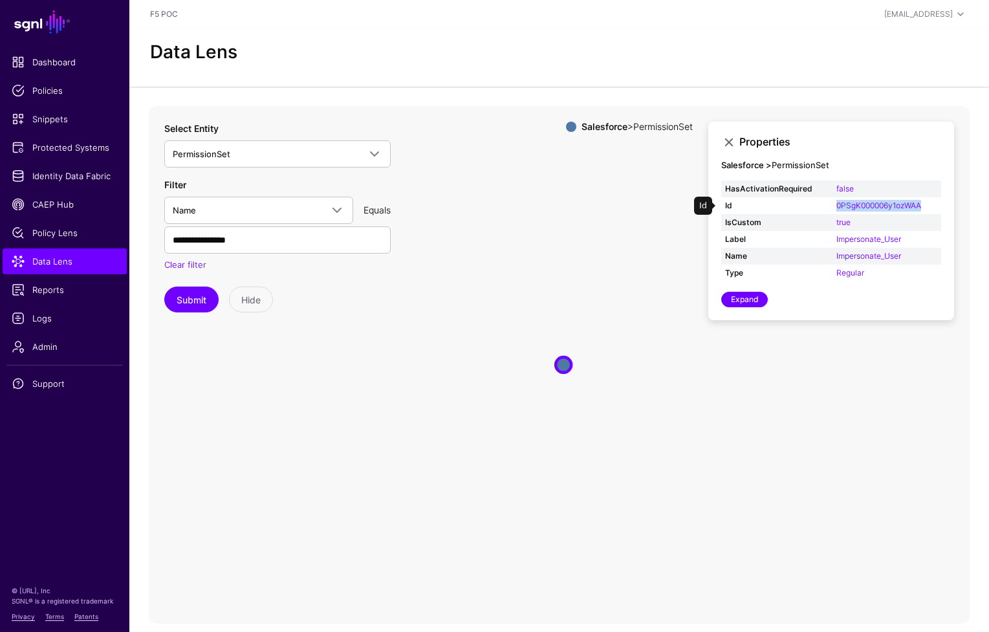
drag, startPoint x: 925, startPoint y: 204, endPoint x: 829, endPoint y: 204, distance: 96.4
click at [782, 204] on tr "Id 0PSgK000006y1ozWAA" at bounding box center [831, 205] width 220 height 17
copy tr "0PSgK000006y1ozWAA"
click at [363, 153] on span at bounding box center [370, 154] width 23 height 16
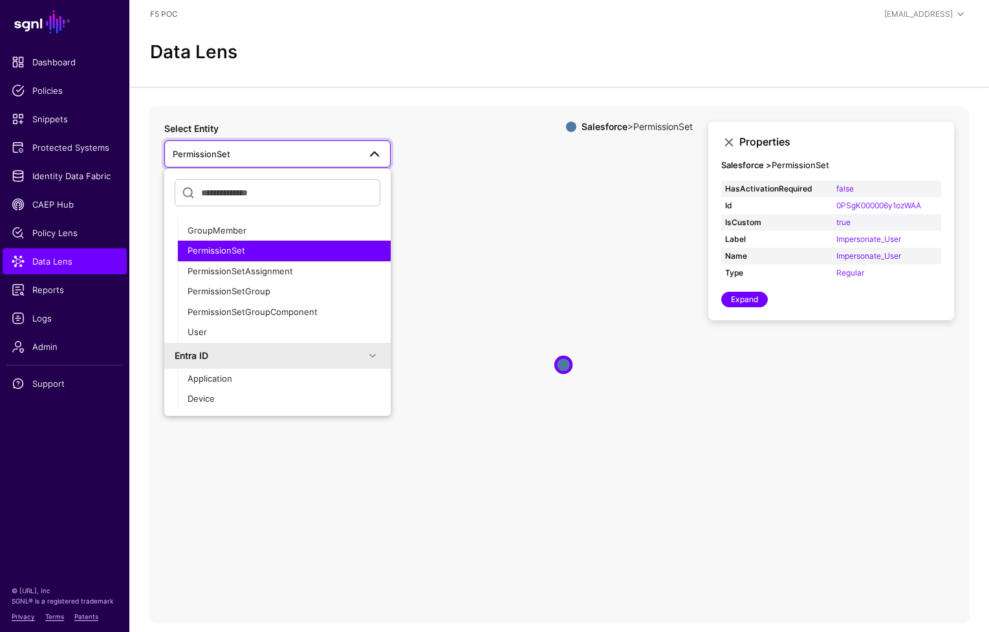
scroll to position [172, 0]
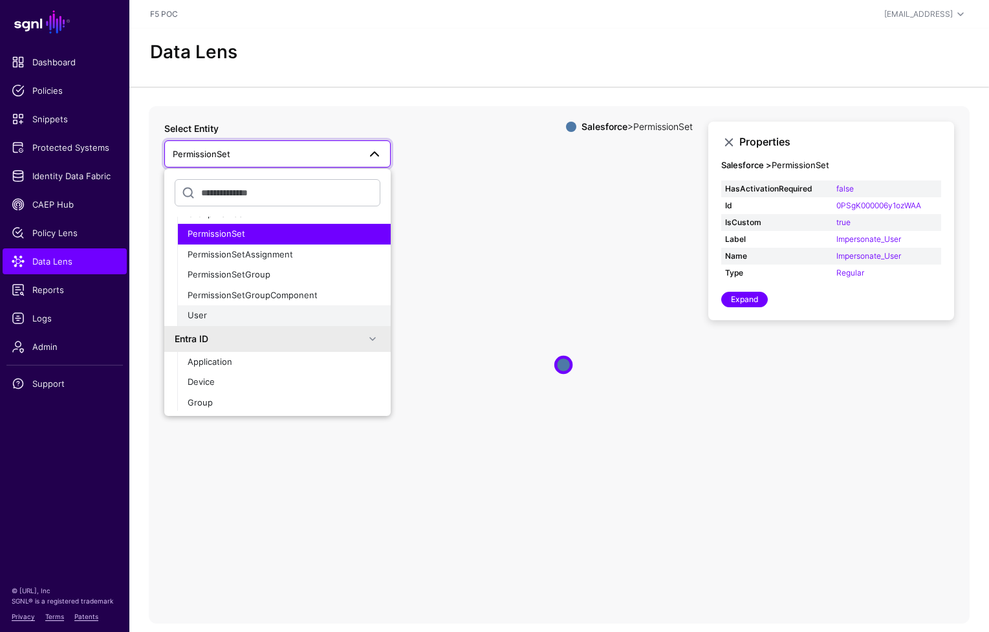
click at [326, 311] on div "User" at bounding box center [284, 315] width 193 height 13
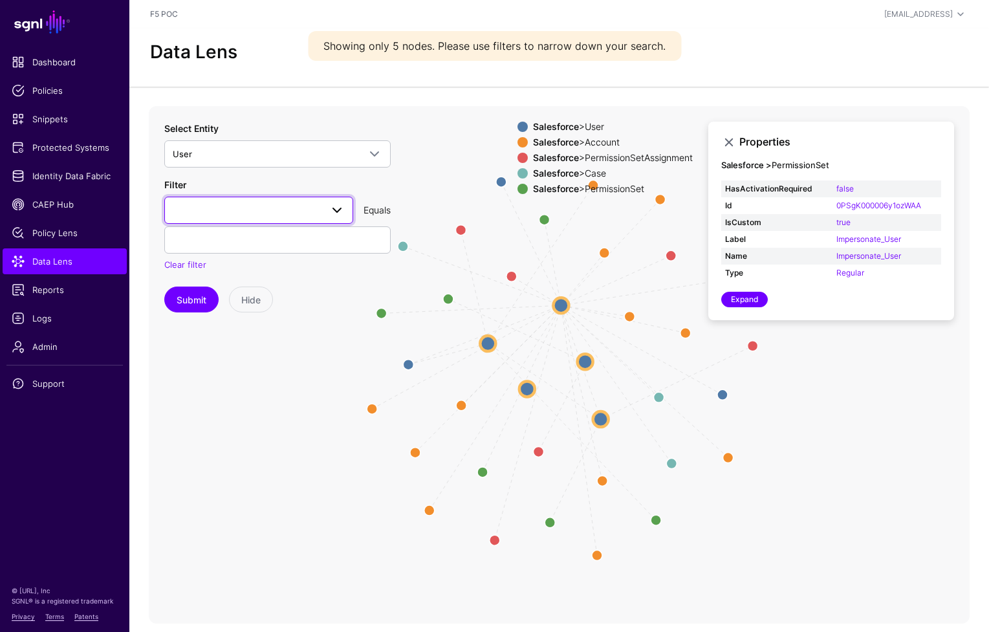
click at [336, 211] on span at bounding box center [337, 210] width 16 height 16
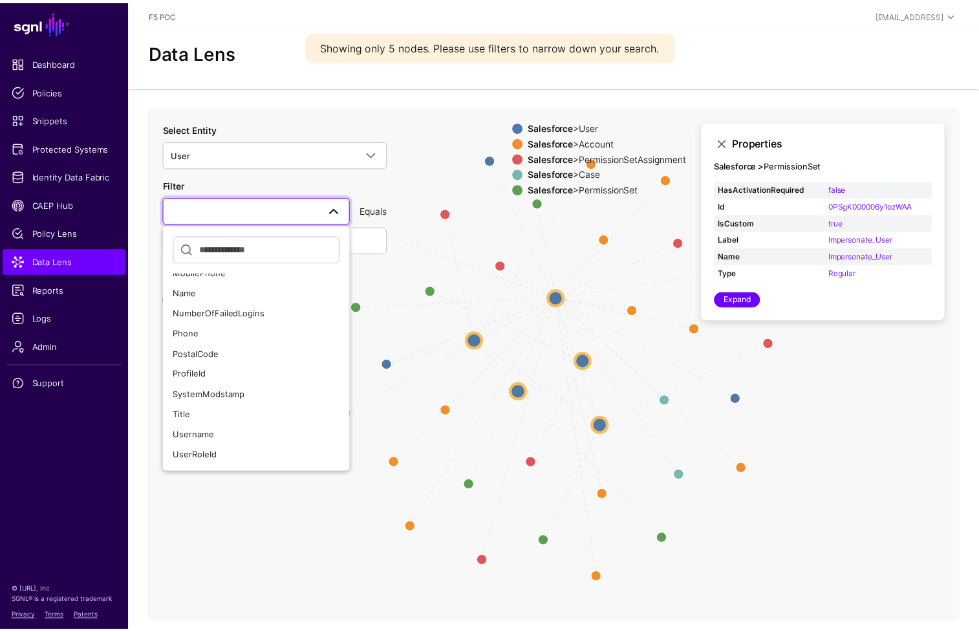
scroll to position [437, 0]
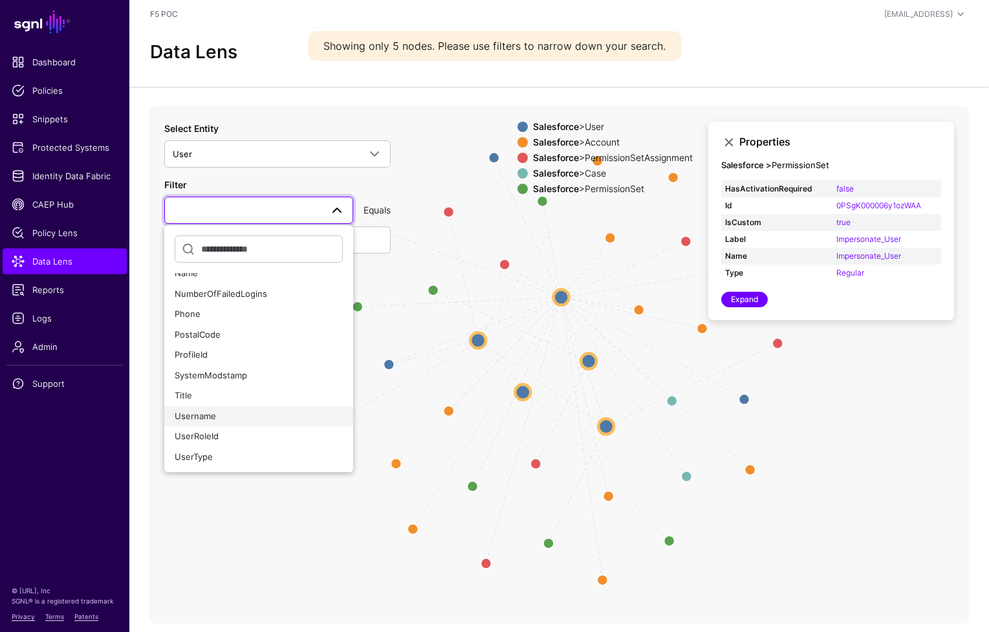
click at [181, 413] on span "Username" at bounding box center [195, 416] width 41 height 10
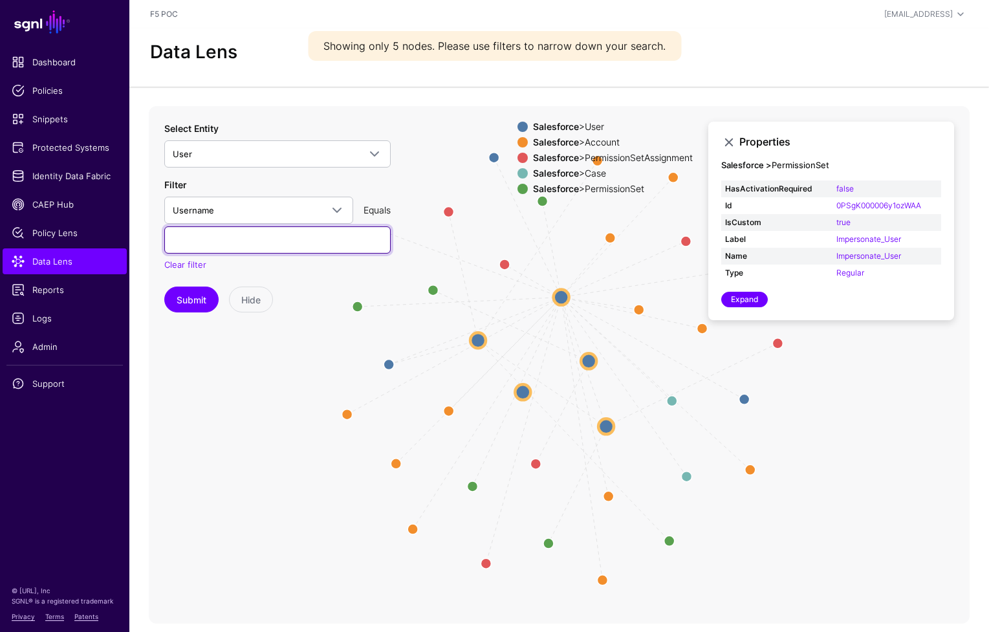
click at [254, 231] on input "text" at bounding box center [277, 239] width 226 height 27
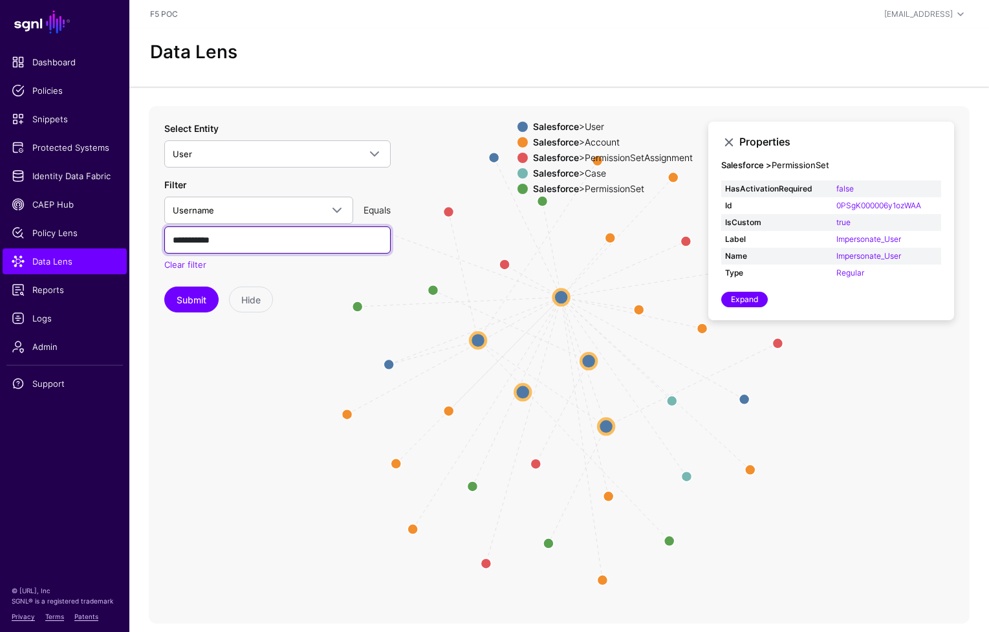
type input "**********"
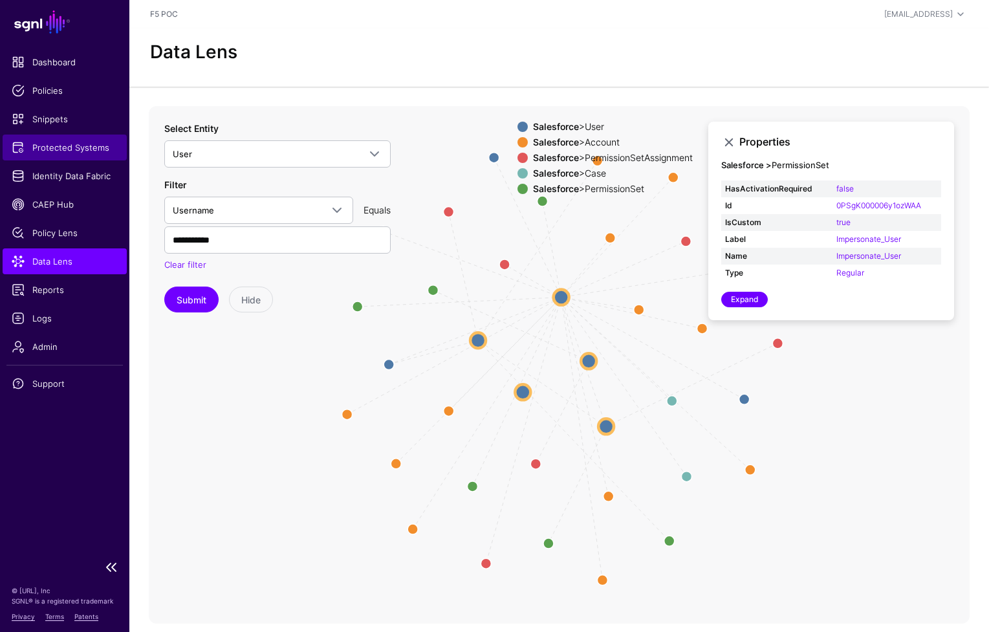
click at [94, 151] on span "Protected Systems" at bounding box center [65, 147] width 106 height 13
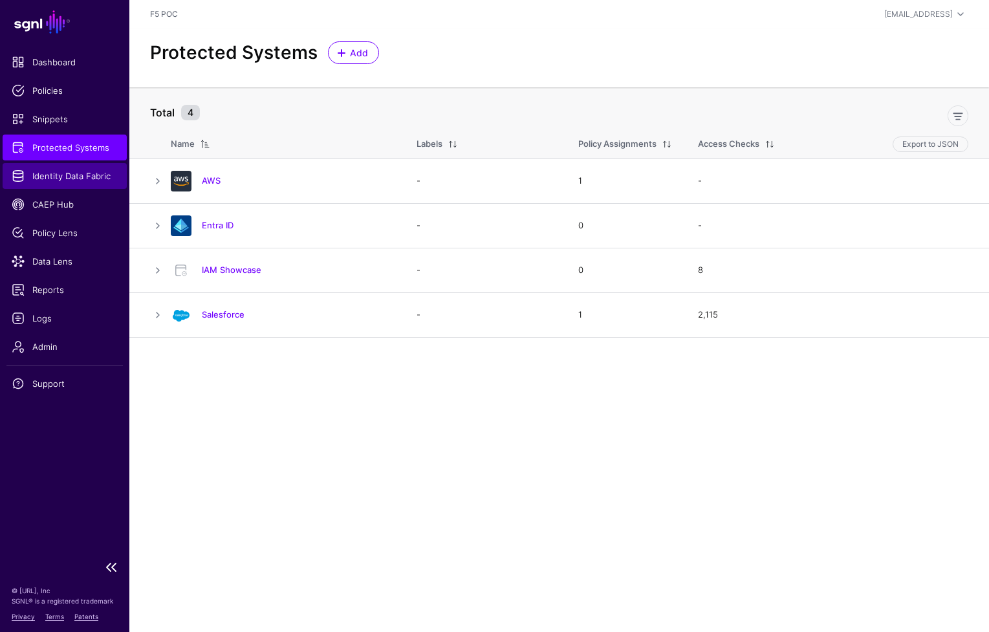
click at [107, 181] on span "Identity Data Fabric" at bounding box center [65, 175] width 106 height 13
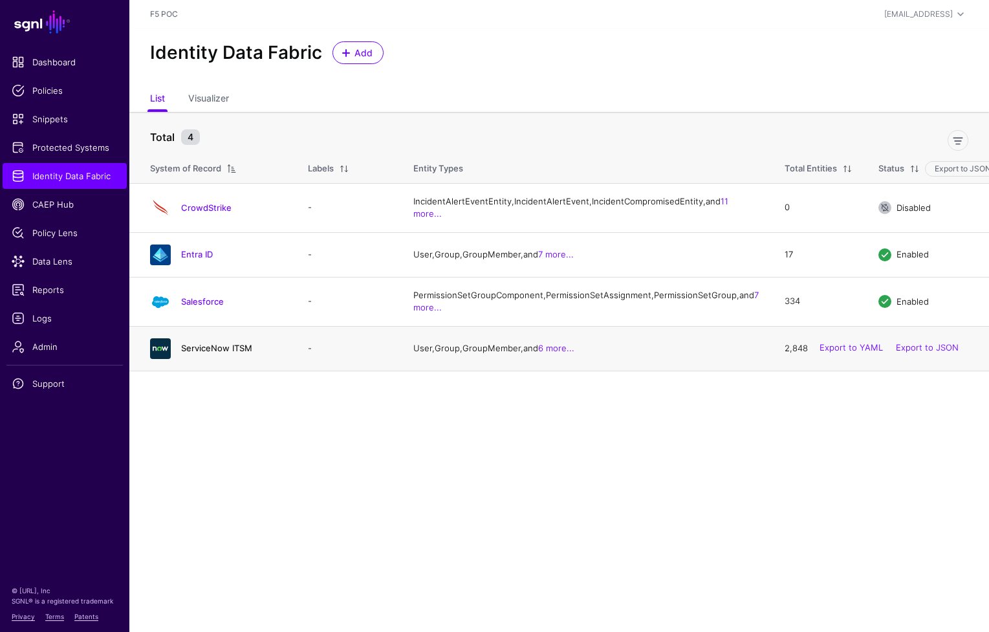
click at [239, 353] on link "ServiceNow ITSM" at bounding box center [216, 348] width 71 height 10
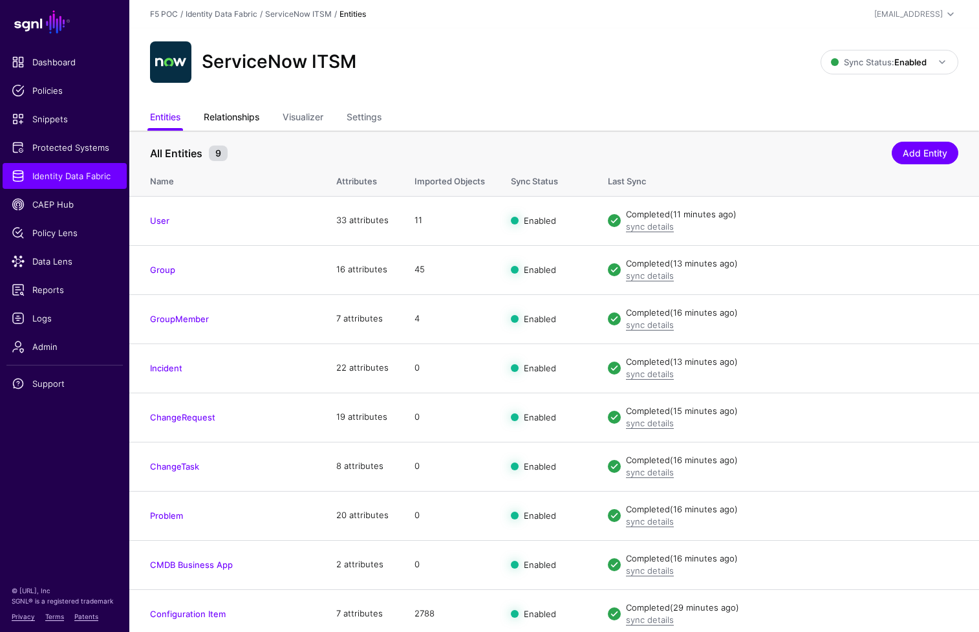
click at [246, 124] on link "Relationships" at bounding box center [232, 118] width 56 height 25
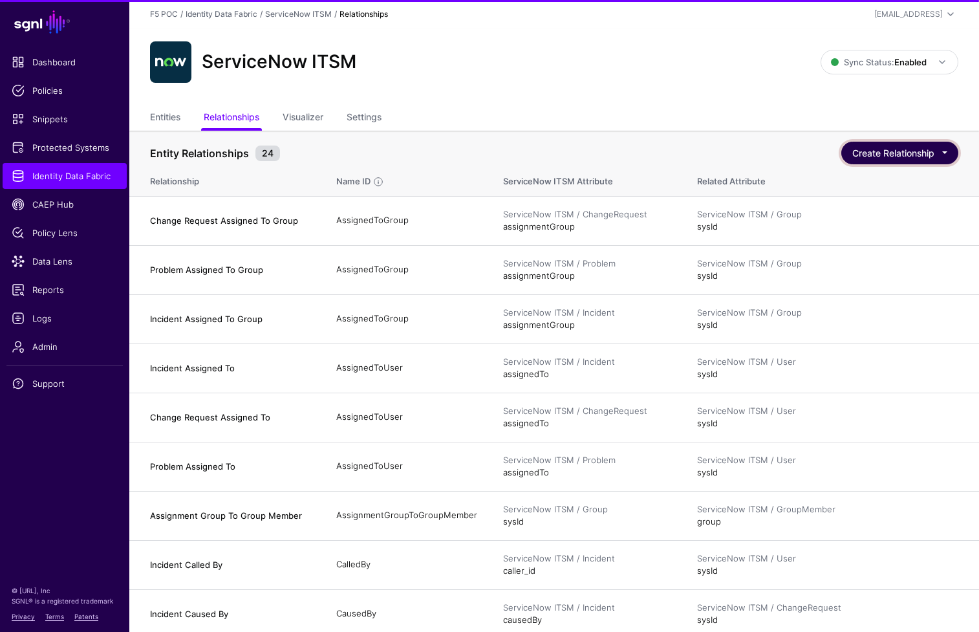
click at [782, 157] on button "Create Relationship" at bounding box center [899, 153] width 117 height 23
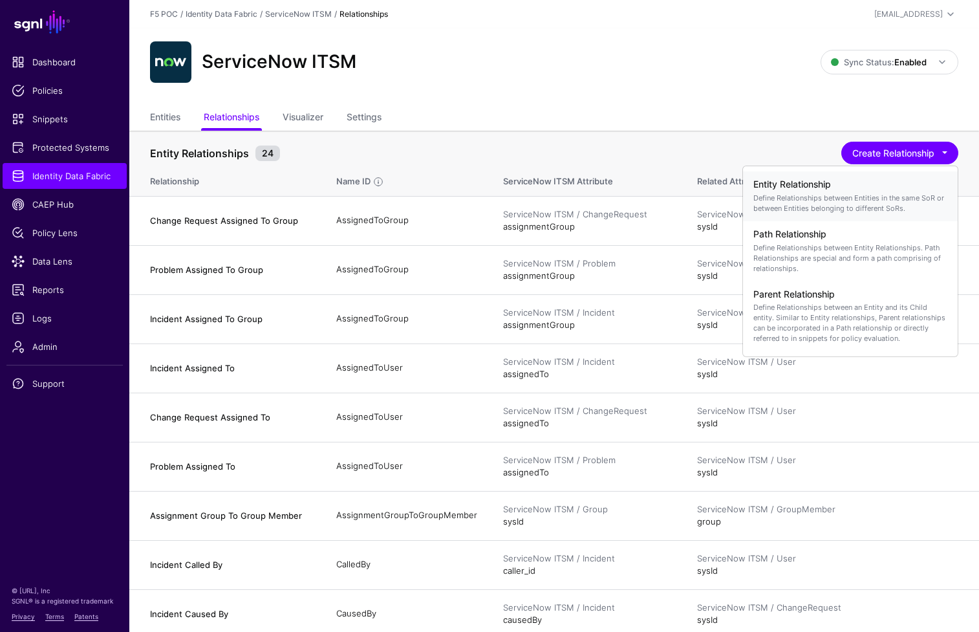
click at [782, 189] on h4 "Entity Relationship" at bounding box center [850, 184] width 194 height 11
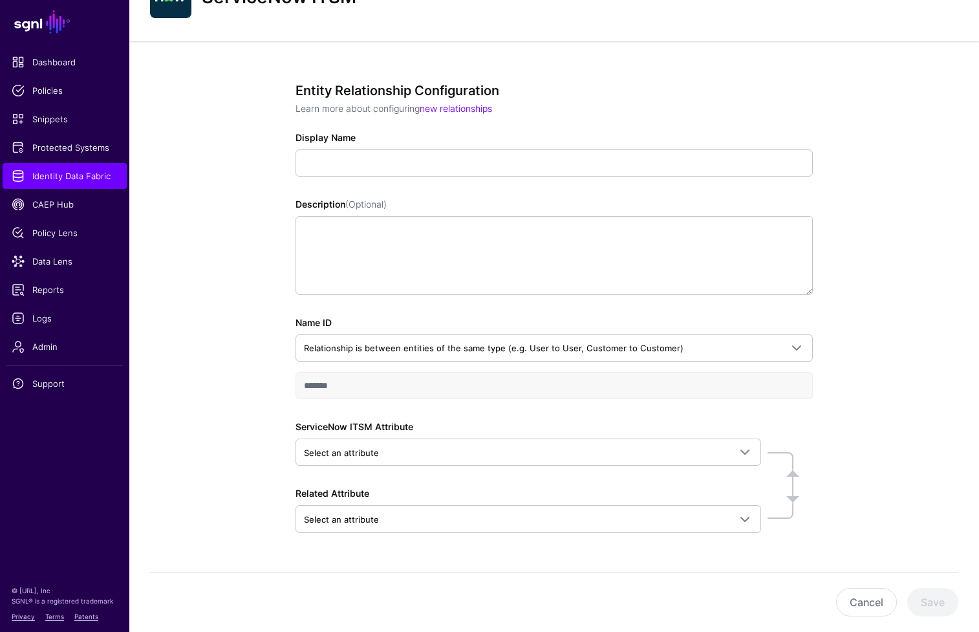
scroll to position [100, 0]
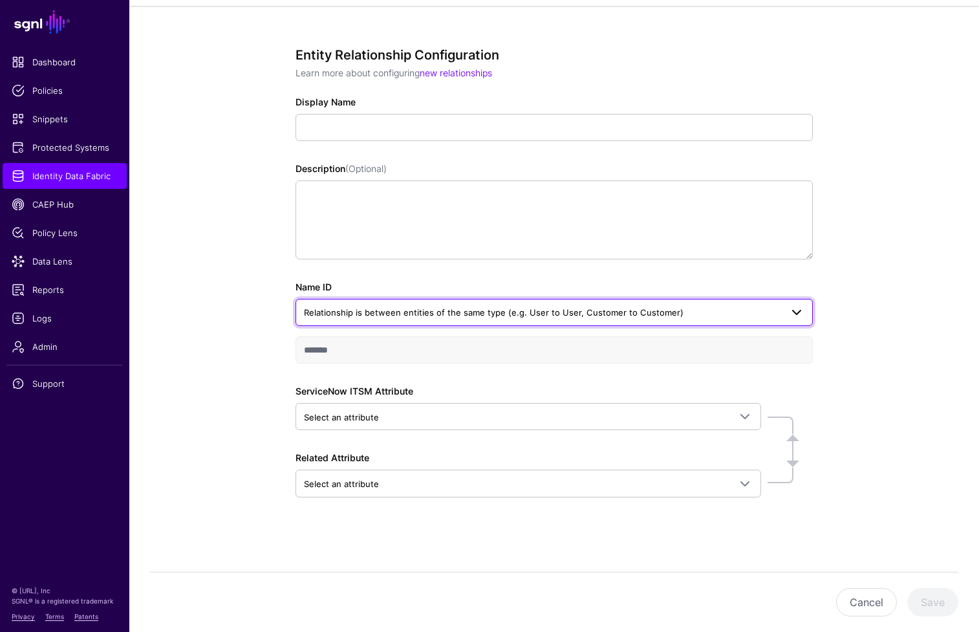
click at [782, 314] on span at bounding box center [797, 313] width 16 height 16
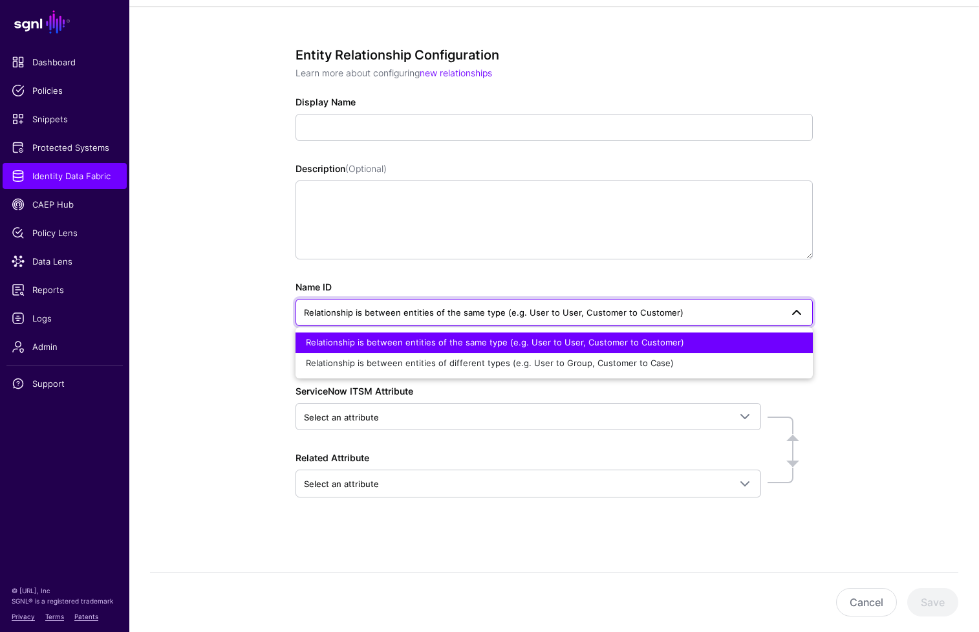
click at [781, 345] on div "Relationship is between entities of the same type (e.g. User to User, Customer …" at bounding box center [554, 342] width 497 height 13
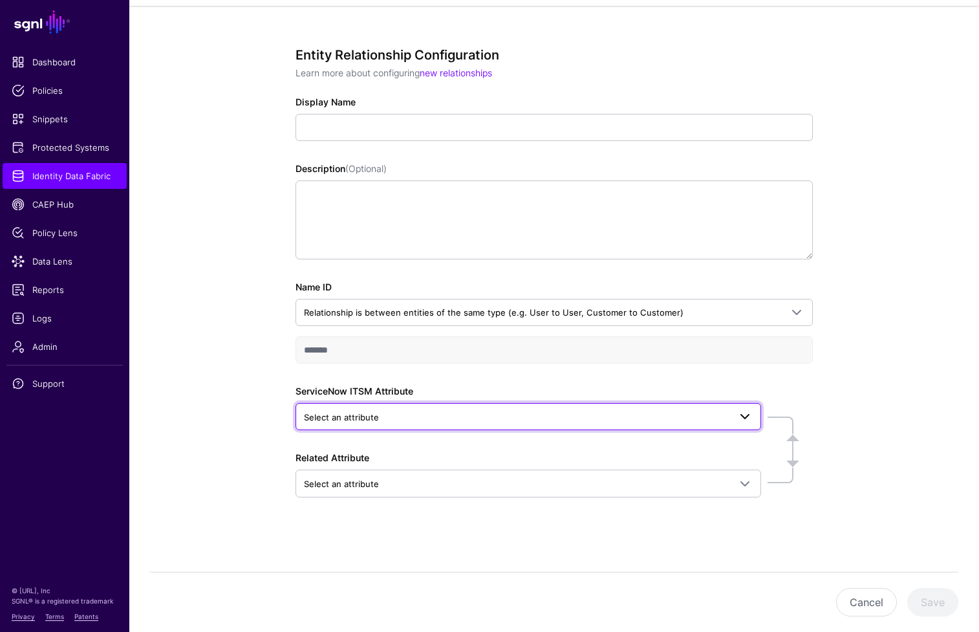
click at [746, 420] on span at bounding box center [745, 417] width 16 height 16
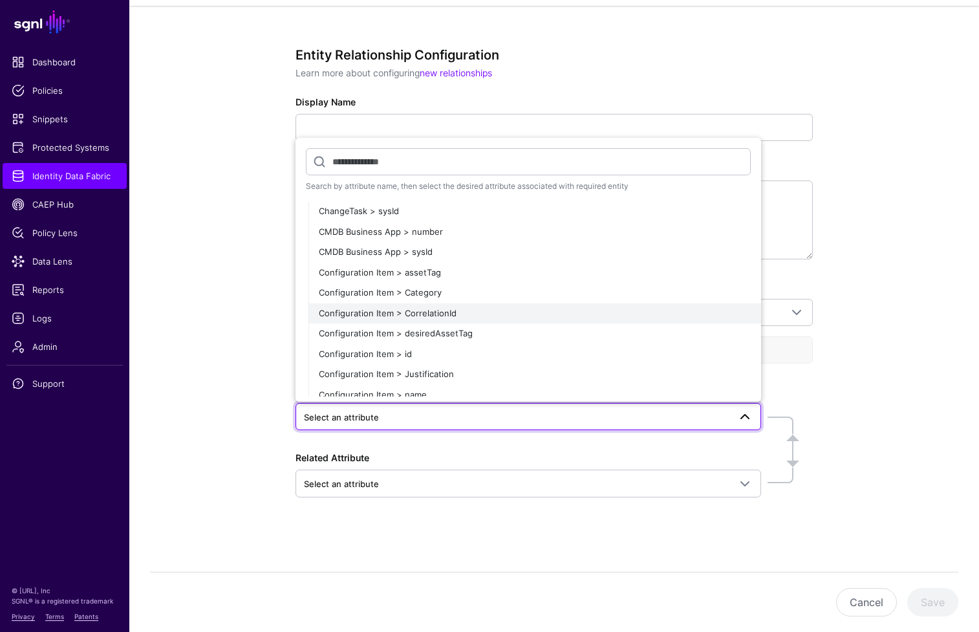
scroll to position [548, 0]
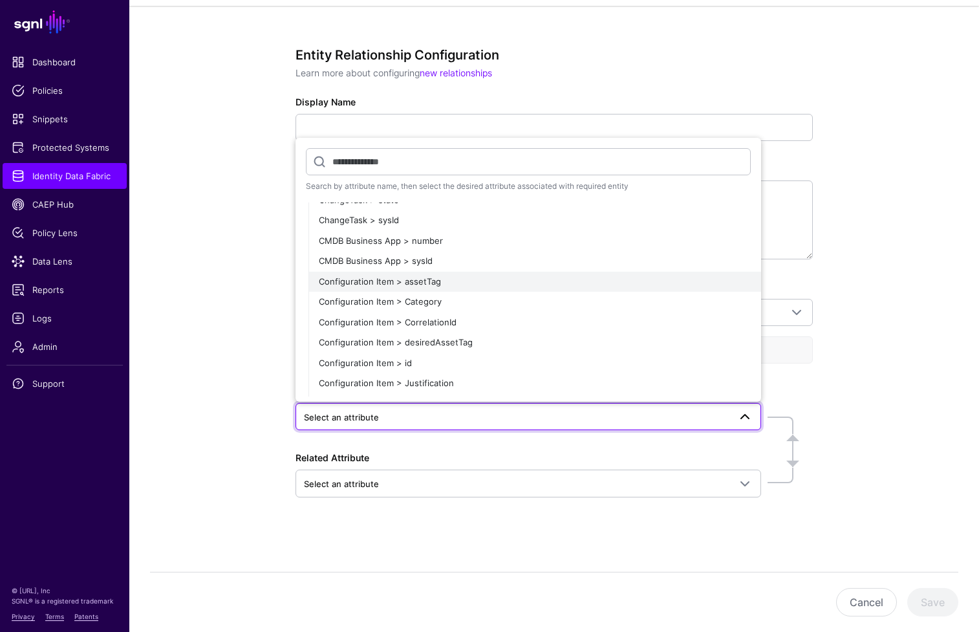
click at [588, 285] on div "Configuration Item > assetTag" at bounding box center [535, 281] width 432 height 13
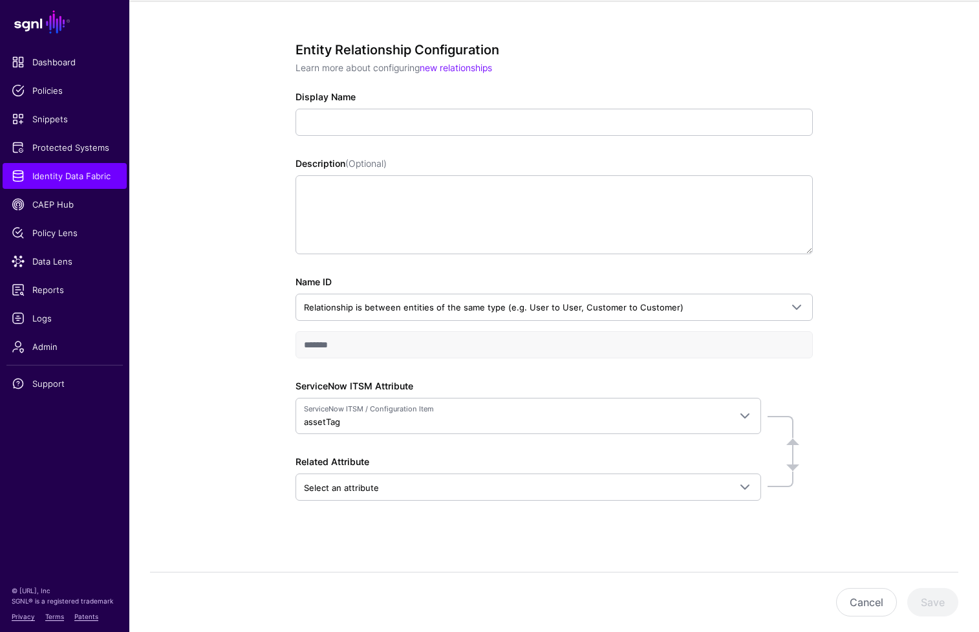
scroll to position [109, 0]
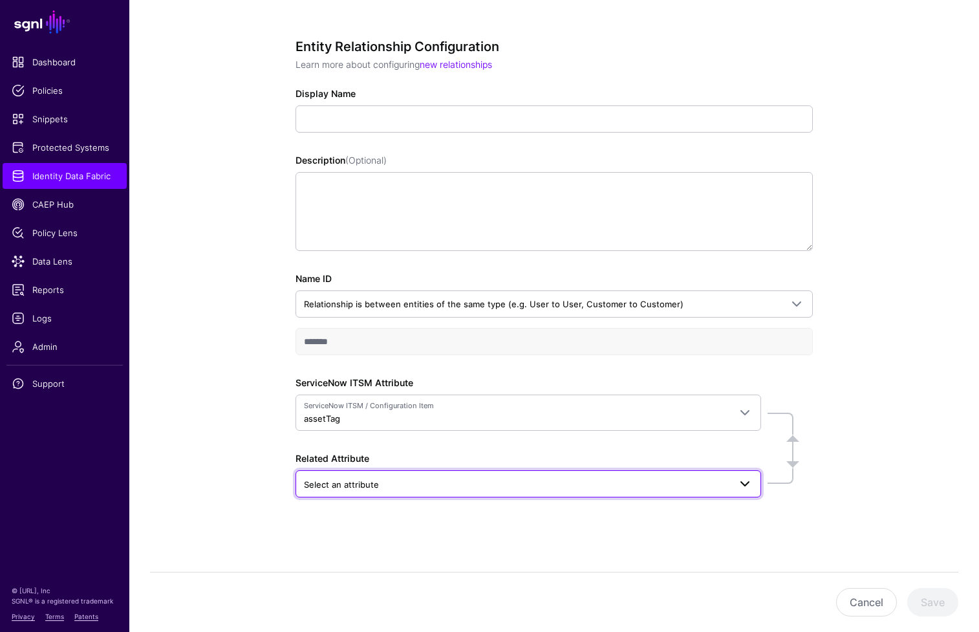
click at [740, 482] on span at bounding box center [745, 484] width 16 height 16
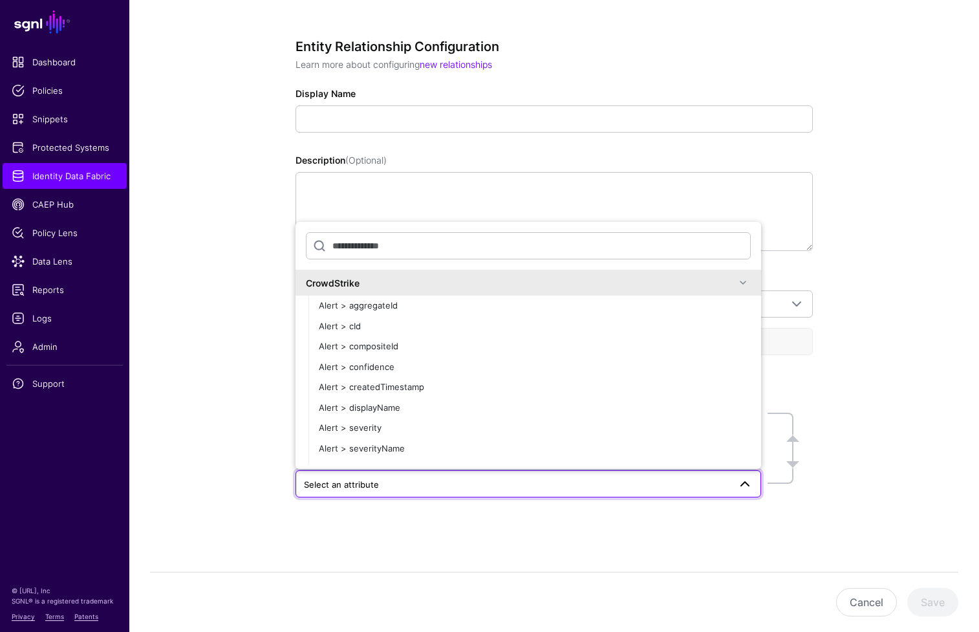
click at [739, 284] on span at bounding box center [743, 283] width 16 height 16
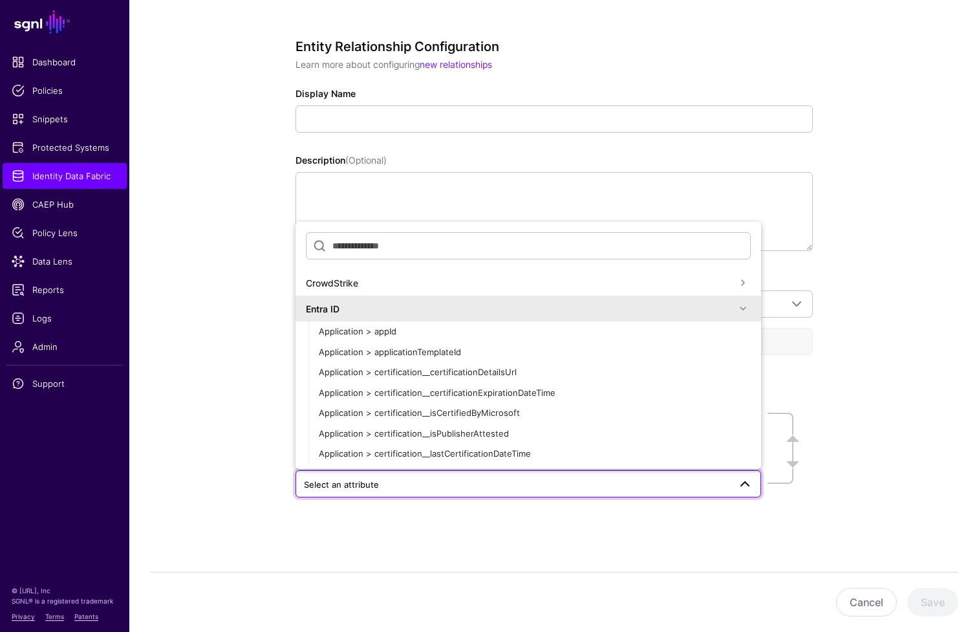
click at [742, 307] on div "Entra ID" at bounding box center [529, 309] width 466 height 26
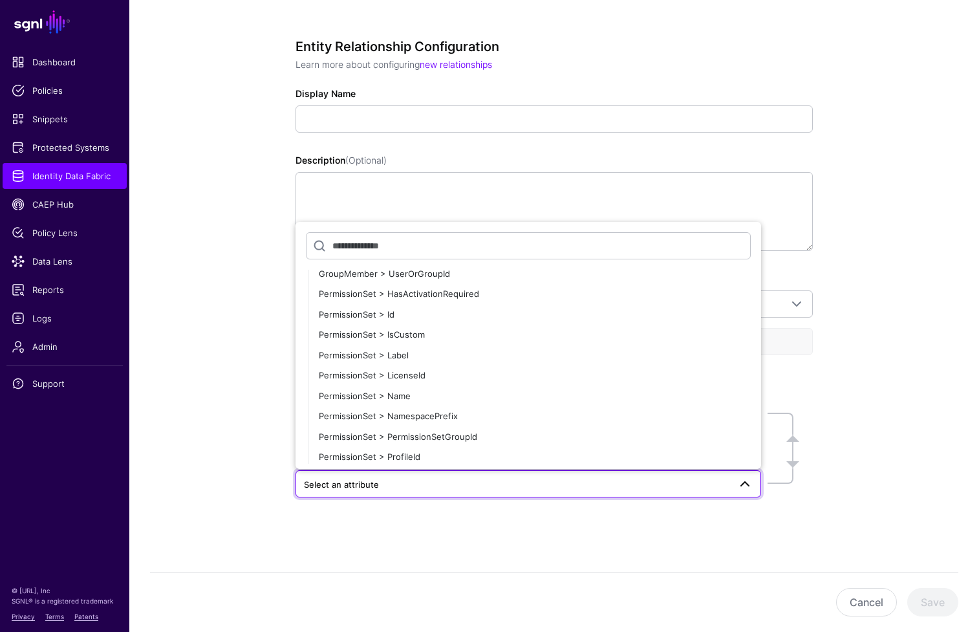
scroll to position [1449, 0]
click at [660, 393] on div "PermissionSet > Name" at bounding box center [535, 395] width 432 height 13
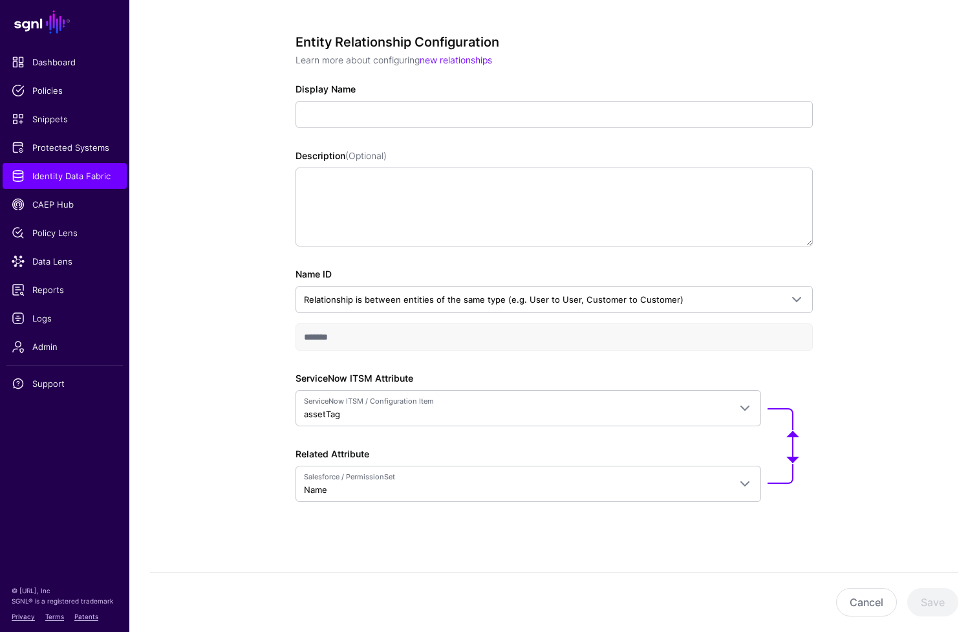
scroll to position [118, 0]
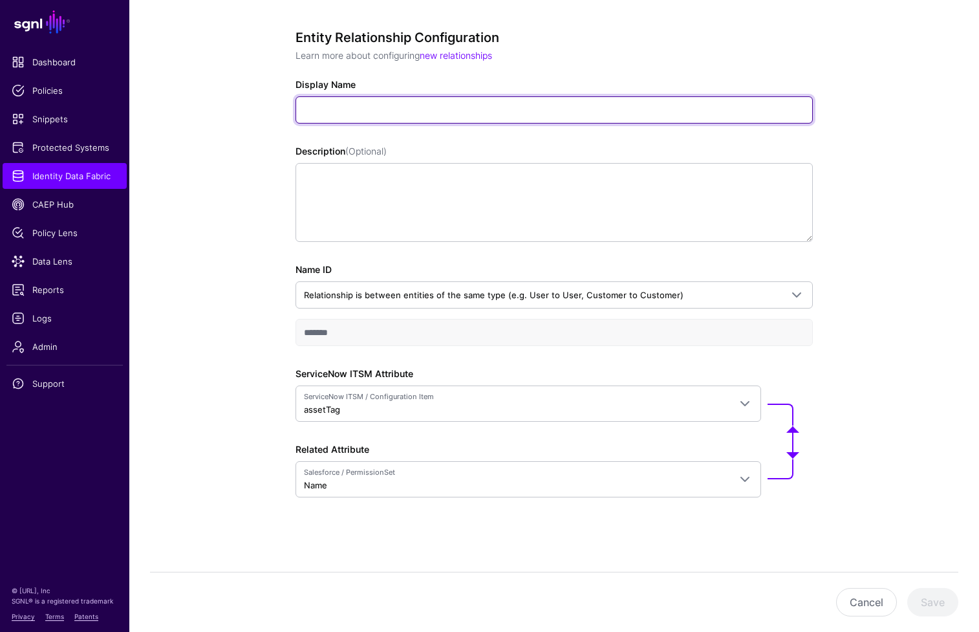
click at [535, 116] on input "Display Name" at bounding box center [554, 109] width 517 height 27
type input "**********"
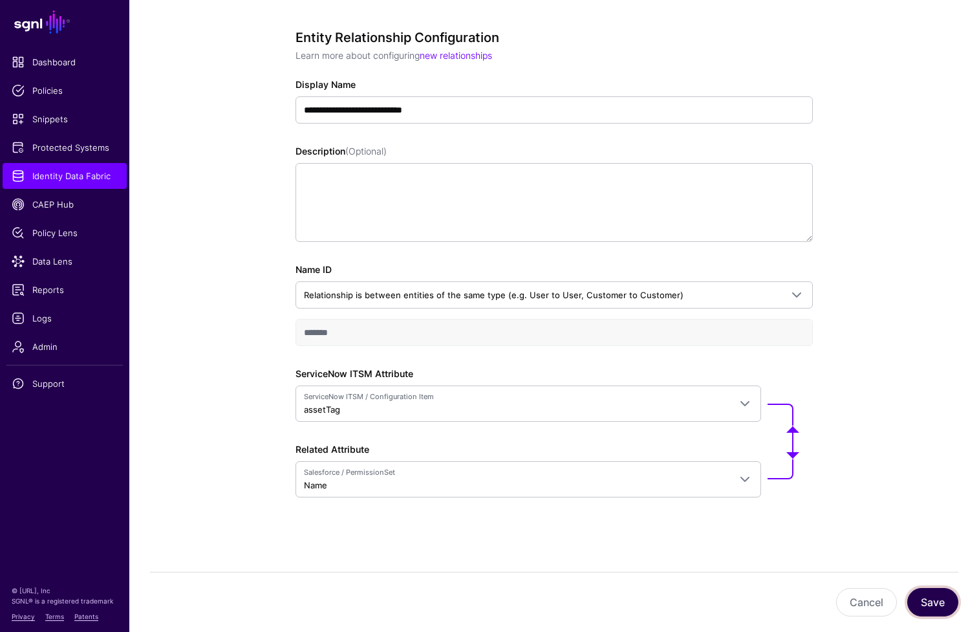
click at [782, 601] on button "Save" at bounding box center [932, 602] width 51 height 28
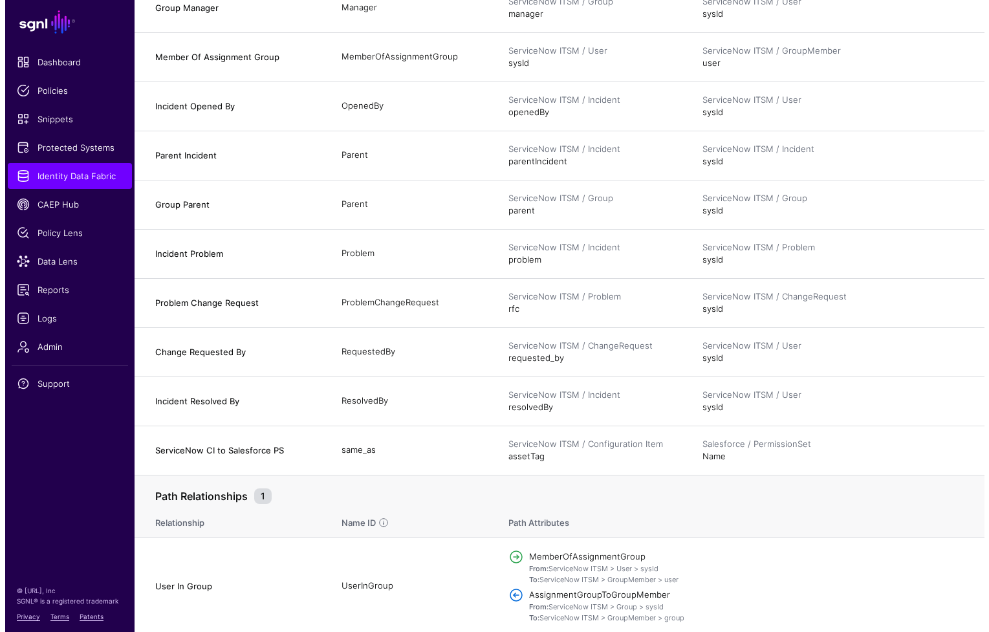
scroll to position [953, 0]
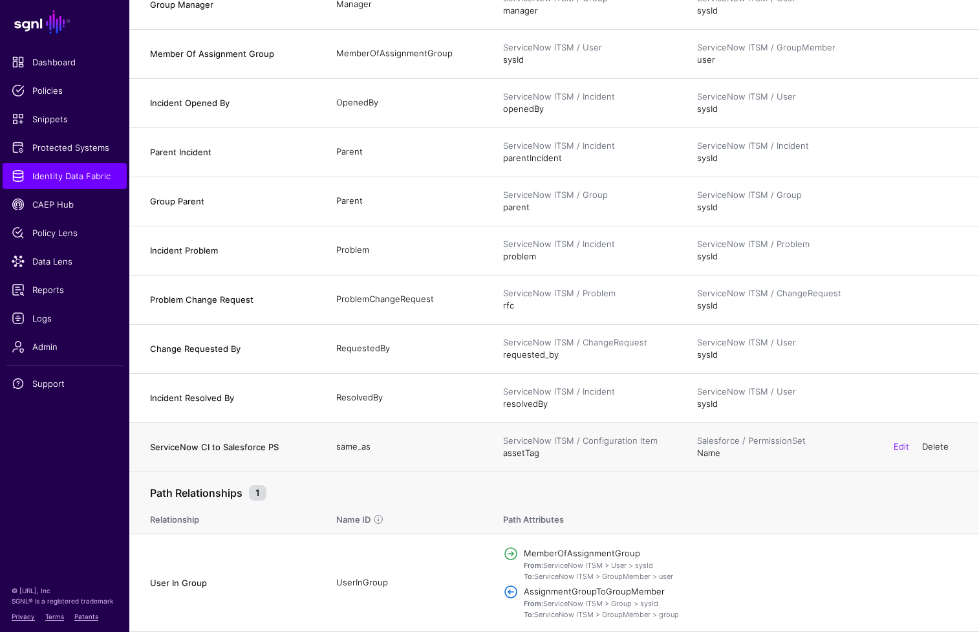
click at [782, 449] on link "Delete" at bounding box center [935, 446] width 27 height 10
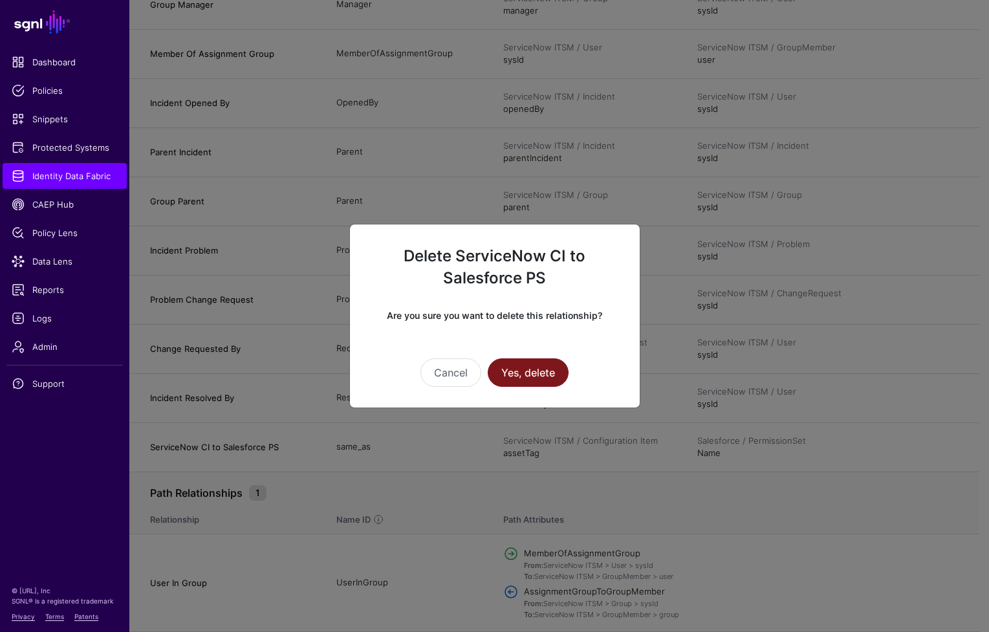
click at [516, 371] on button "Yes, delete" at bounding box center [528, 372] width 81 height 28
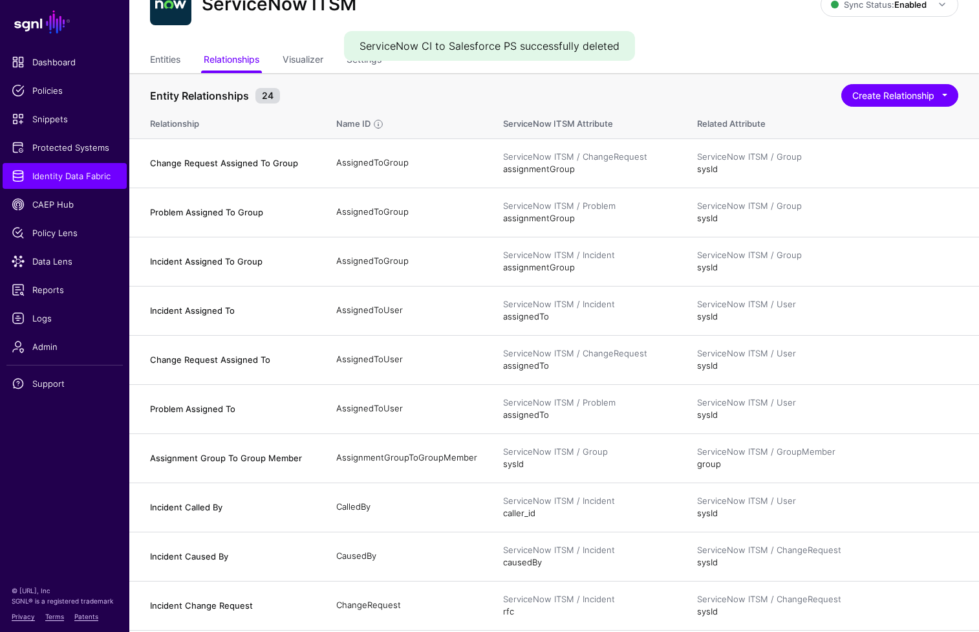
scroll to position [0, 0]
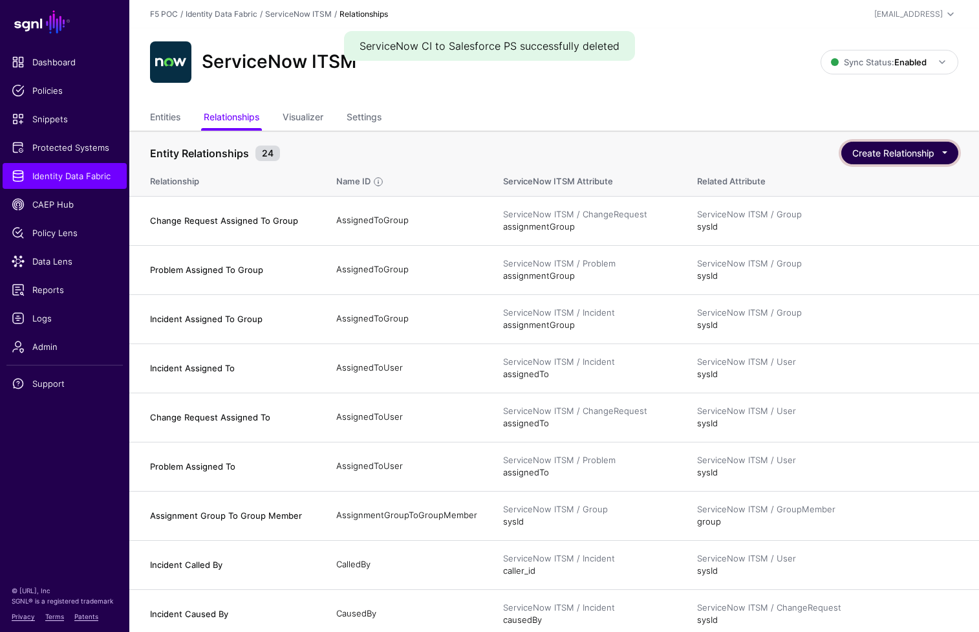
click at [782, 155] on button "Create Relationship" at bounding box center [899, 153] width 117 height 23
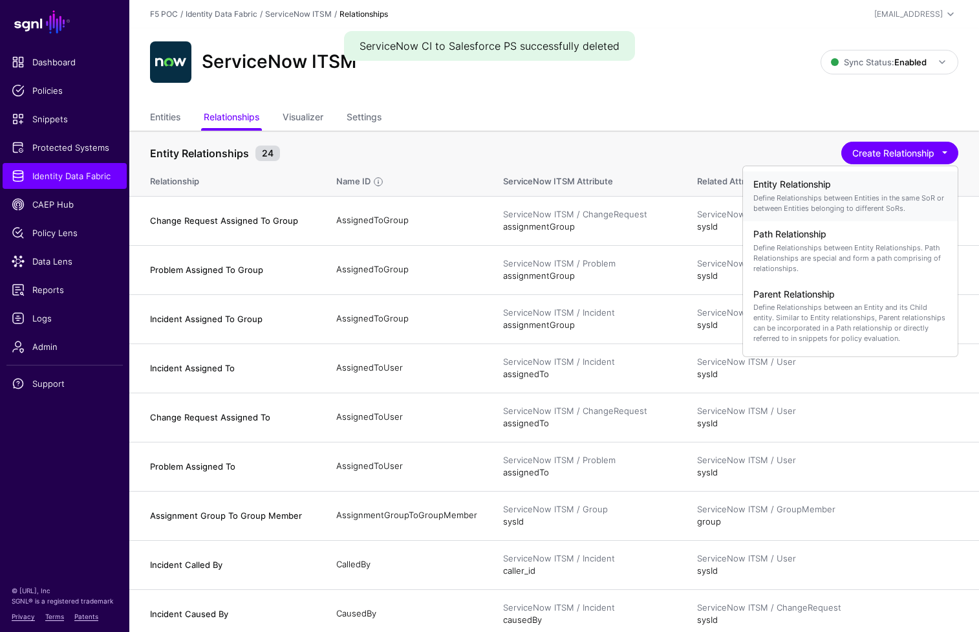
click at [782, 195] on p "Define Relationships between Entities in the same SoR or between Entities belon…" at bounding box center [850, 203] width 194 height 21
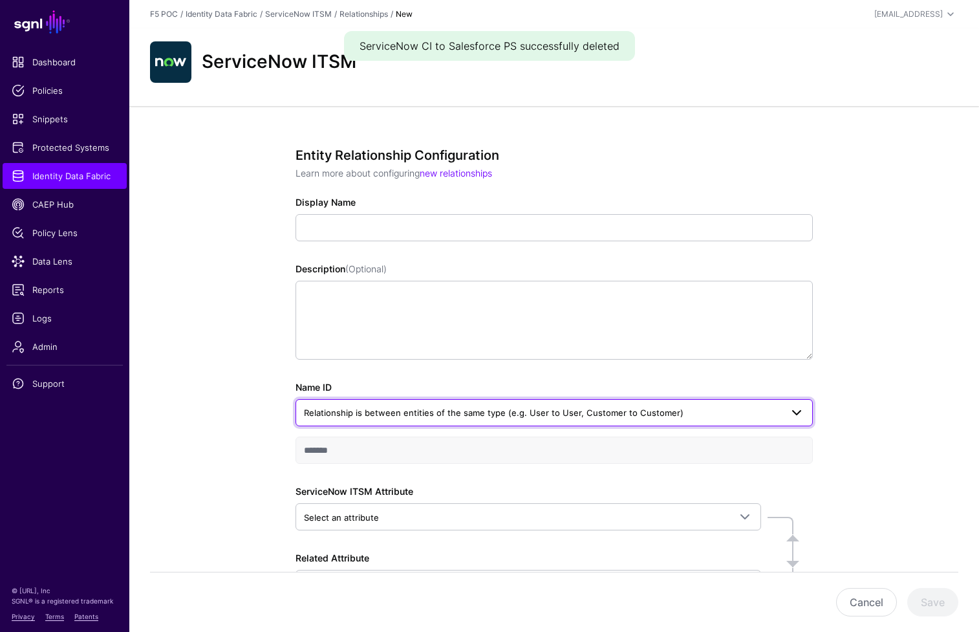
click at [754, 409] on span "Relationship is between entities of the same type (e.g. User to User, Customer …" at bounding box center [542, 412] width 477 height 14
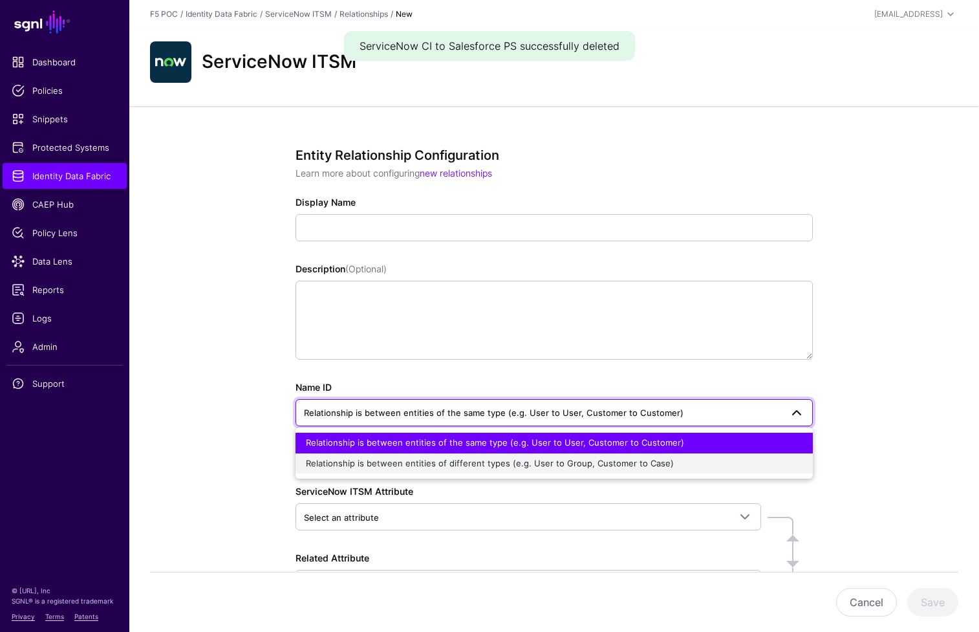
click at [667, 460] on div "Relationship is between entities of different types (e.g. User to Group, Custom…" at bounding box center [554, 463] width 497 height 13
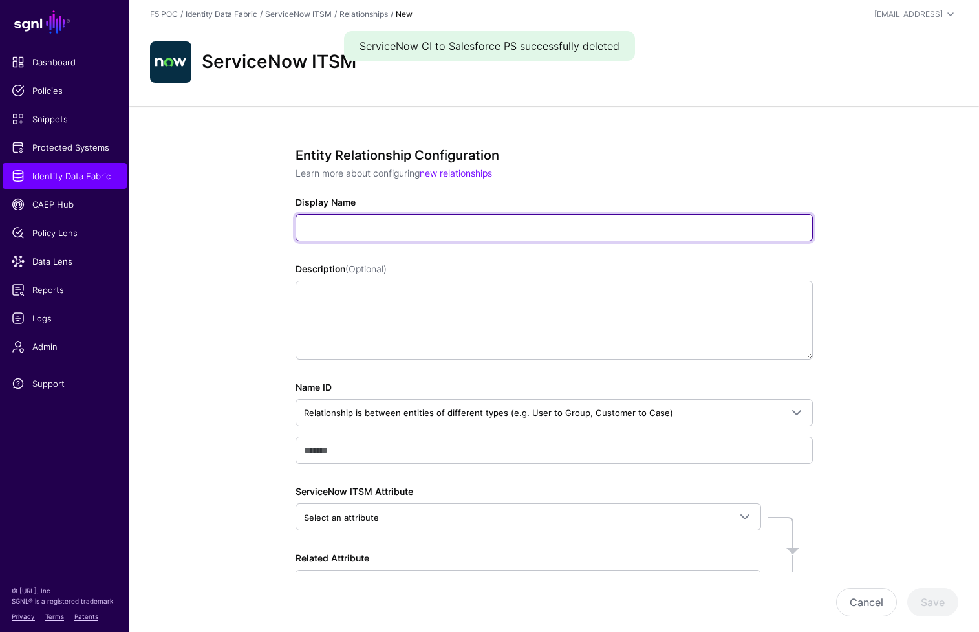
click at [488, 224] on input "Display Name" at bounding box center [554, 227] width 517 height 27
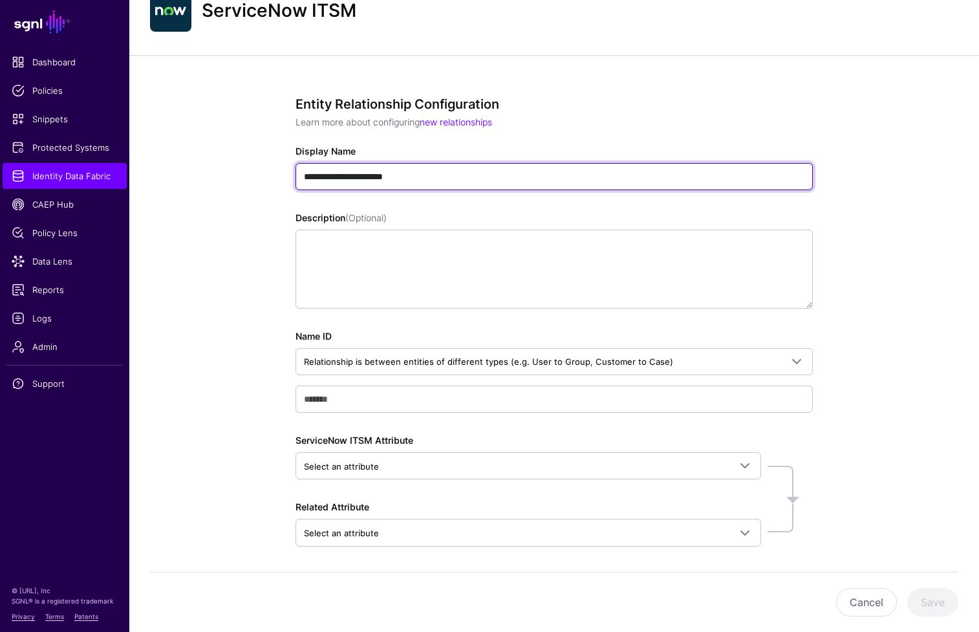
scroll to position [100, 0]
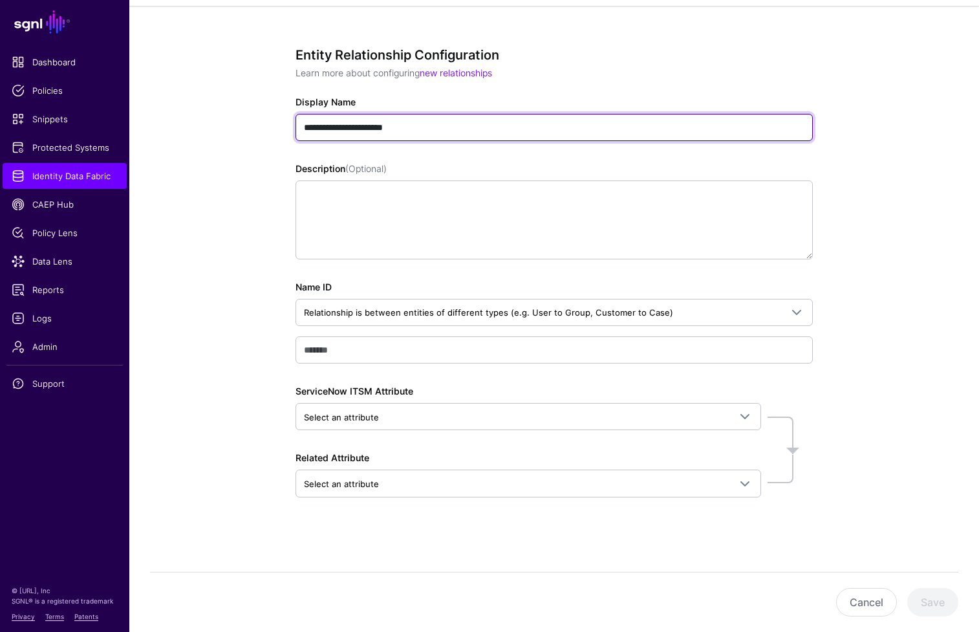
type input "**********"
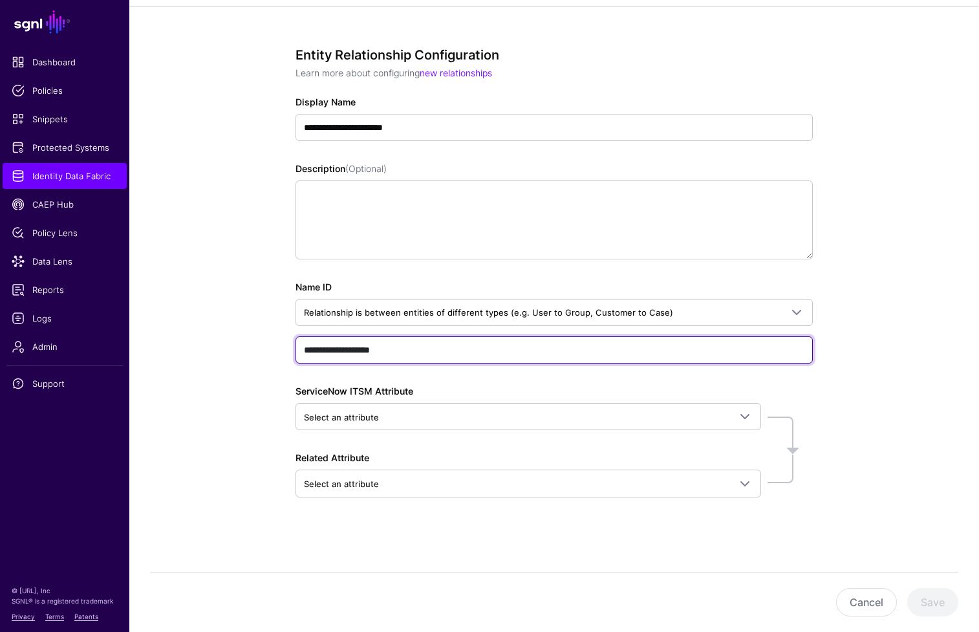
click at [550, 352] on input "**********" at bounding box center [554, 349] width 517 height 27
drag, startPoint x: 398, startPoint y: 348, endPoint x: 294, endPoint y: 345, distance: 103.5
click at [296, 345] on input "**********" at bounding box center [554, 349] width 517 height 27
type input "********"
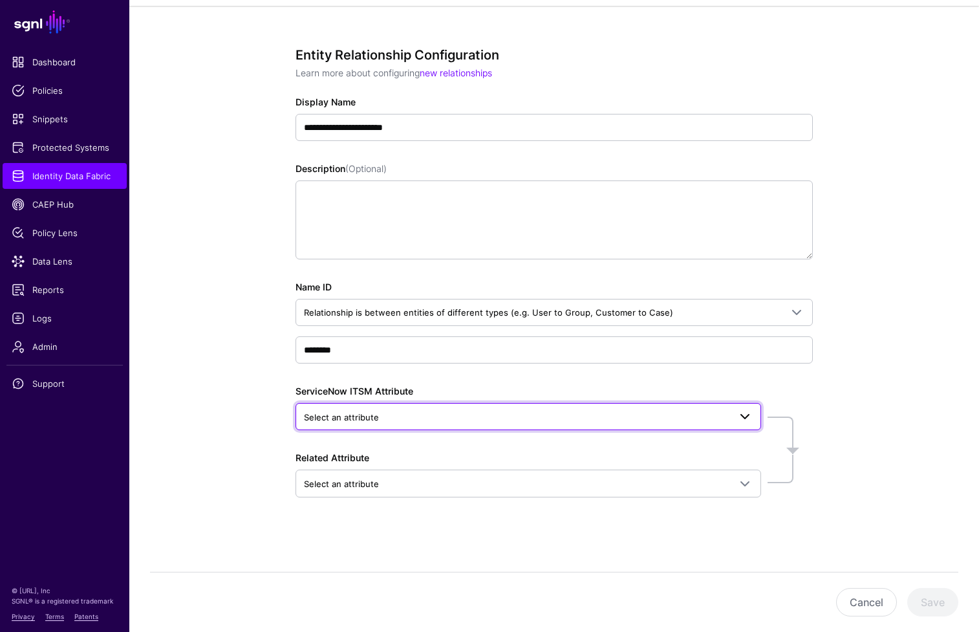
click at [738, 424] on span at bounding box center [740, 417] width 23 height 16
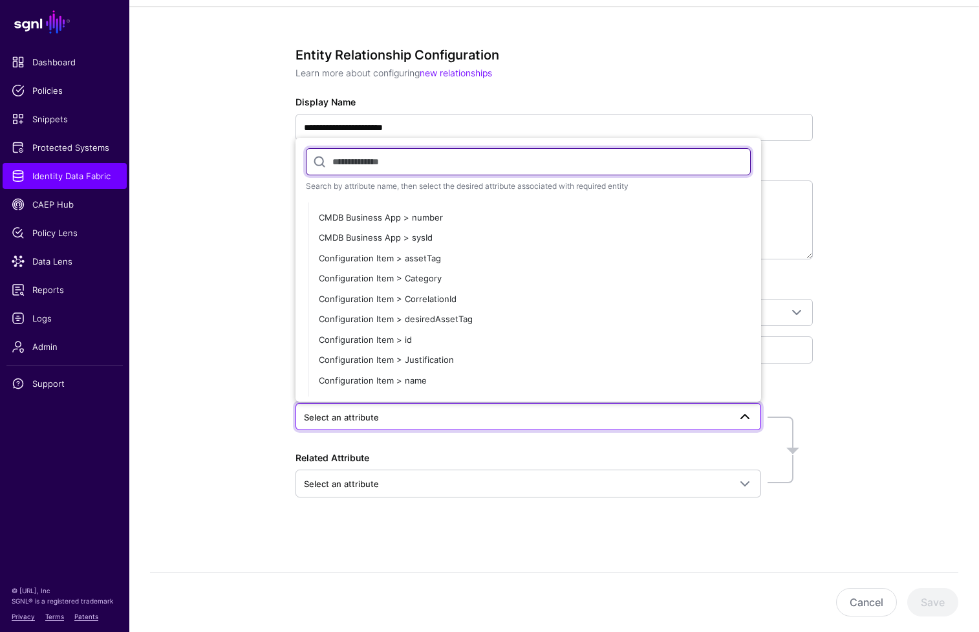
scroll to position [596, 0]
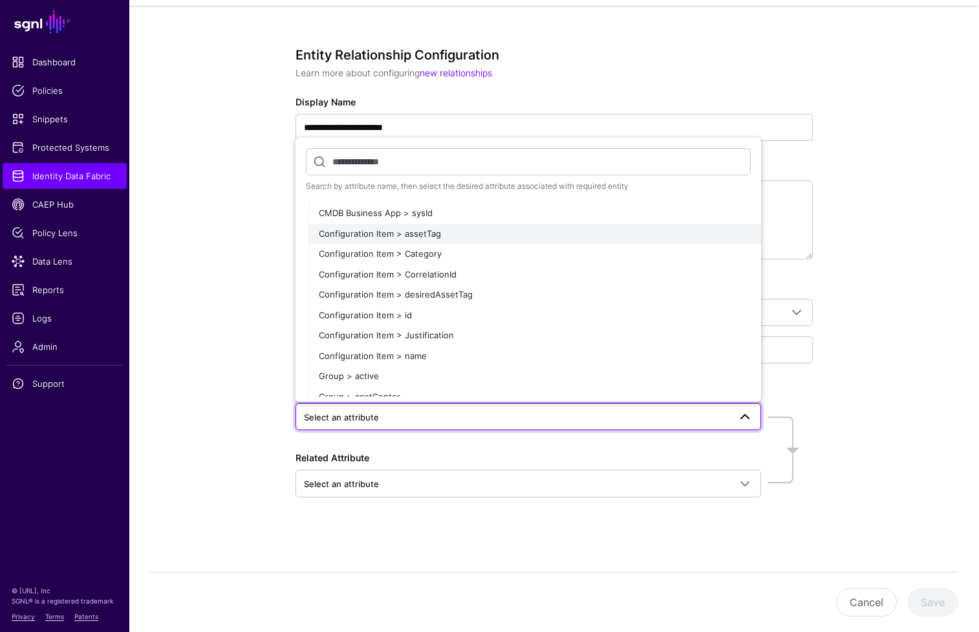
click at [576, 235] on div "Configuration Item > assetTag" at bounding box center [535, 234] width 432 height 13
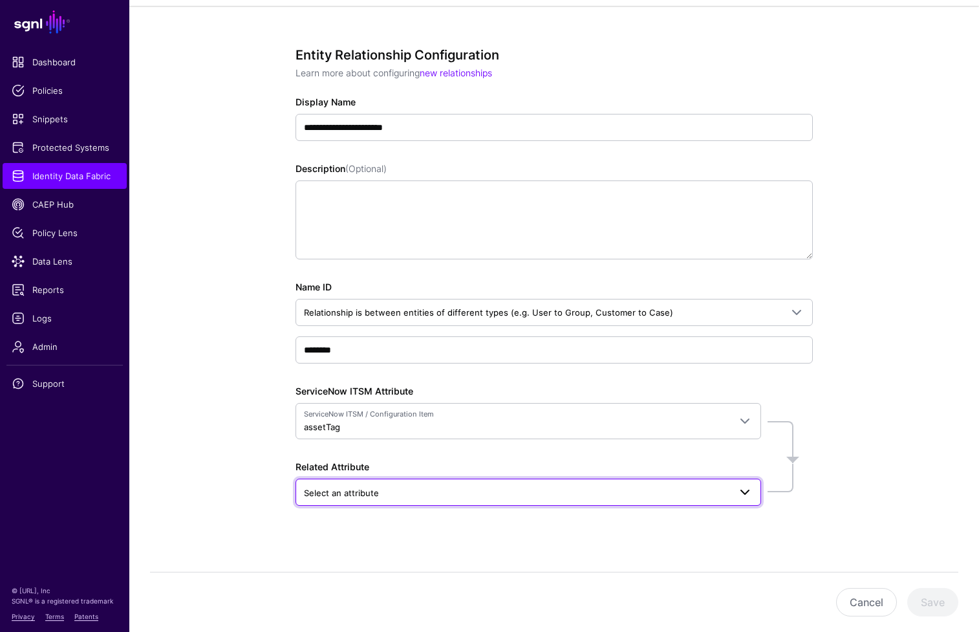
click at [733, 493] on span at bounding box center [740, 492] width 23 height 16
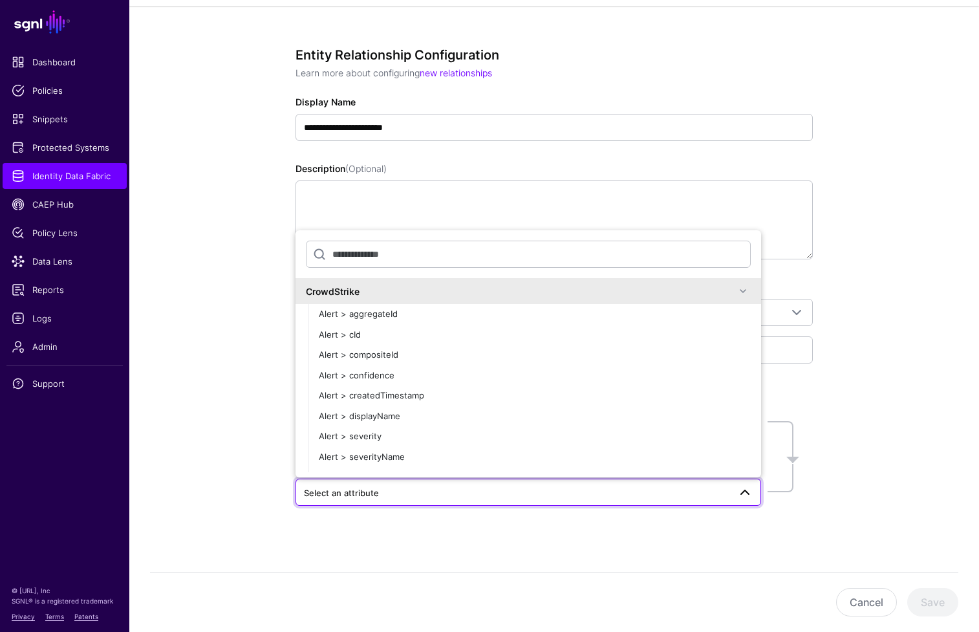
click at [735, 292] on span at bounding box center [743, 291] width 16 height 16
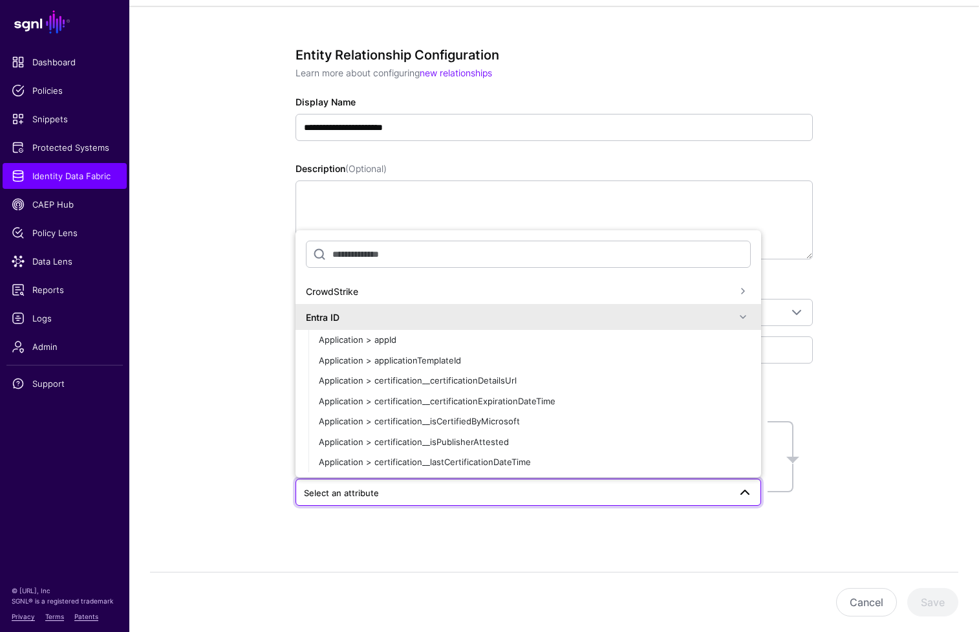
click at [735, 321] on span at bounding box center [743, 317] width 16 height 16
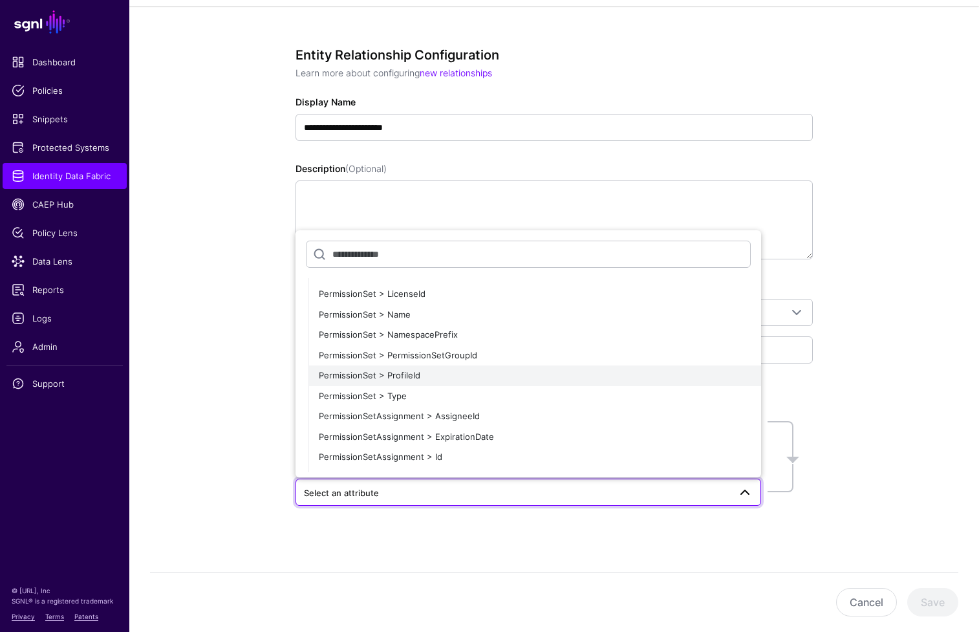
scroll to position [1523, 0]
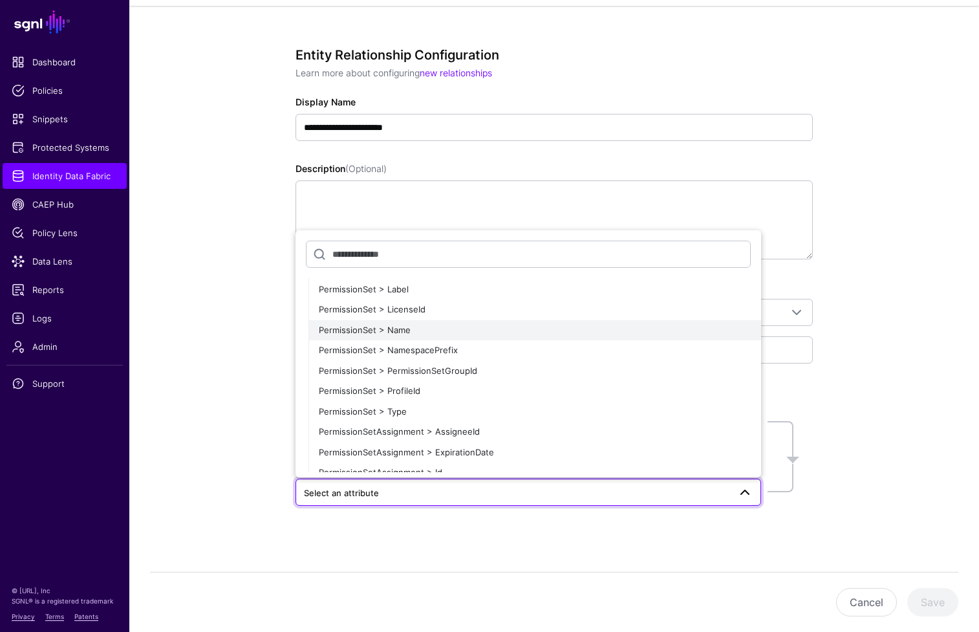
click at [516, 332] on div "PermissionSet > Name" at bounding box center [535, 330] width 432 height 13
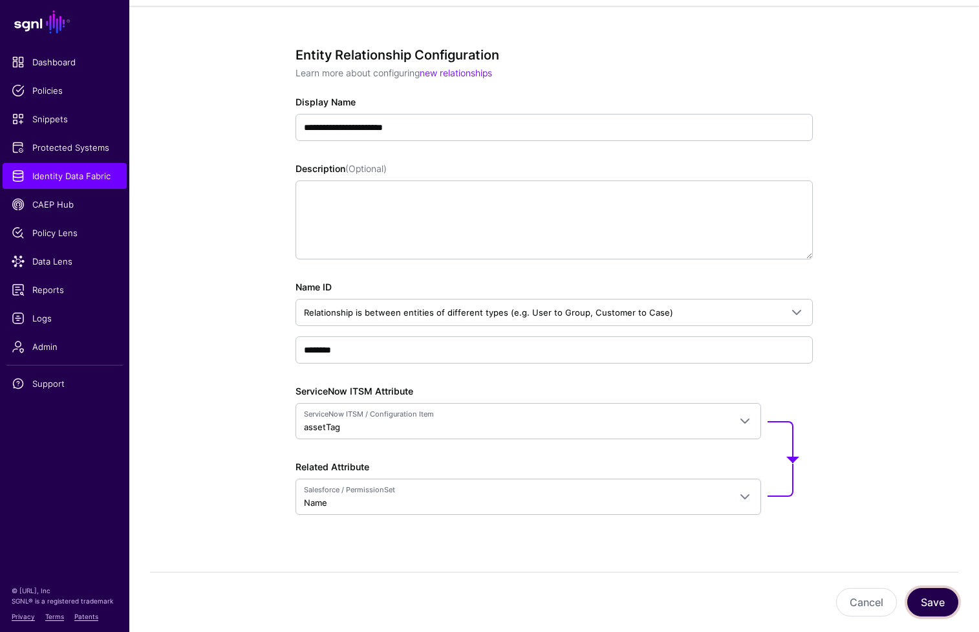
click at [782, 606] on button "Save" at bounding box center [932, 602] width 51 height 28
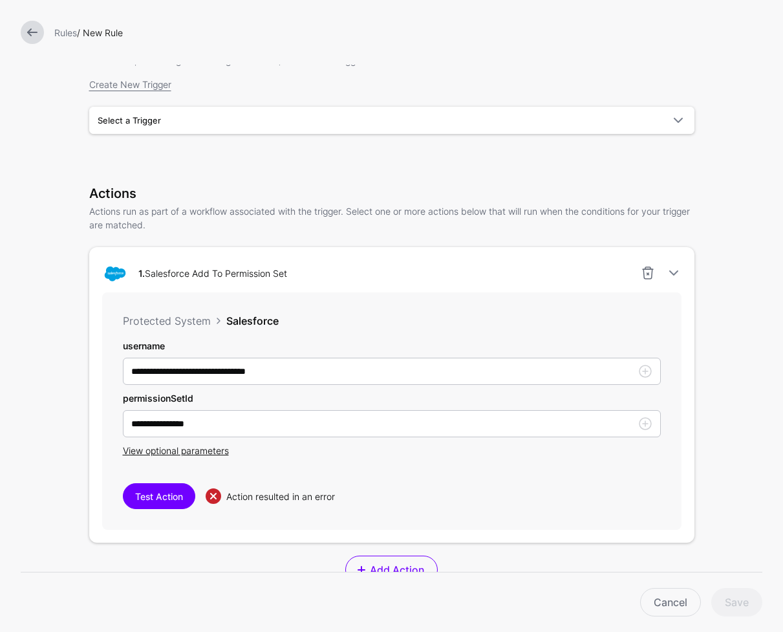
scroll to position [364, 0]
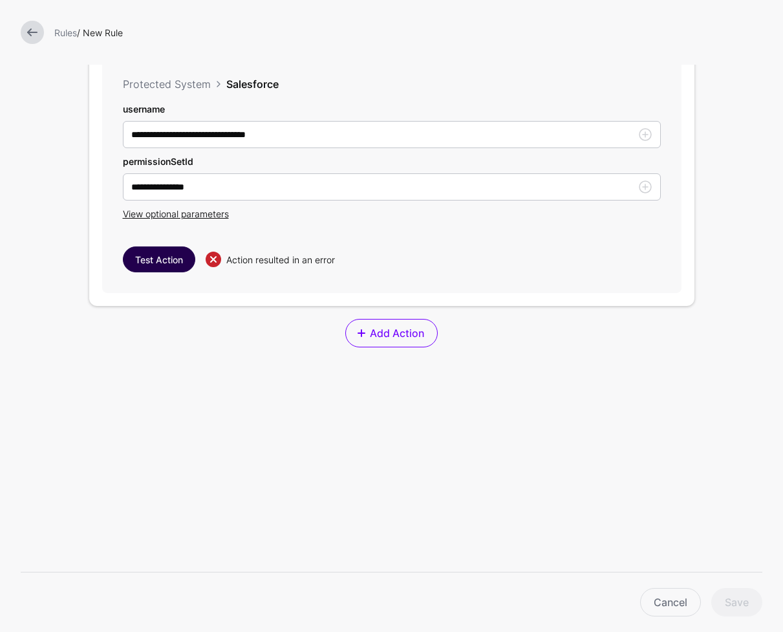
click at [164, 254] on button "Test Action" at bounding box center [159, 259] width 72 height 26
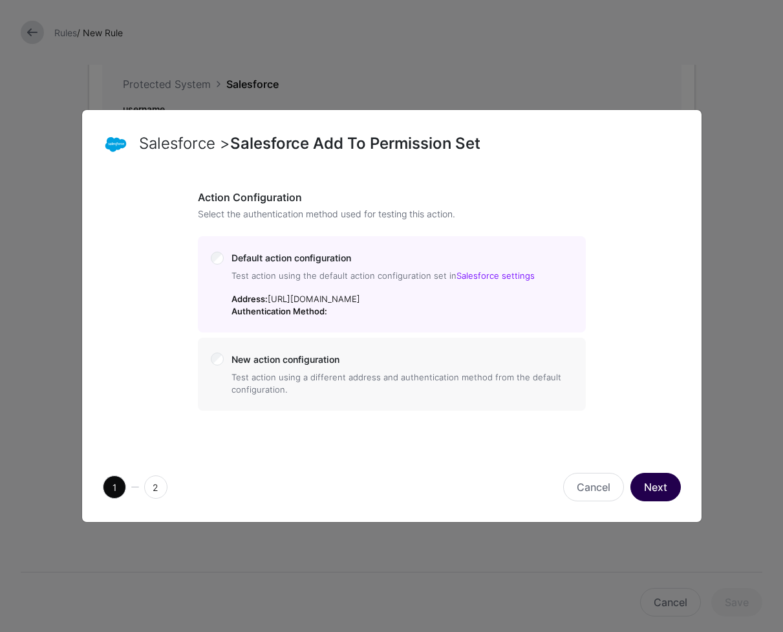
click at [641, 488] on button "Next" at bounding box center [655, 487] width 50 height 28
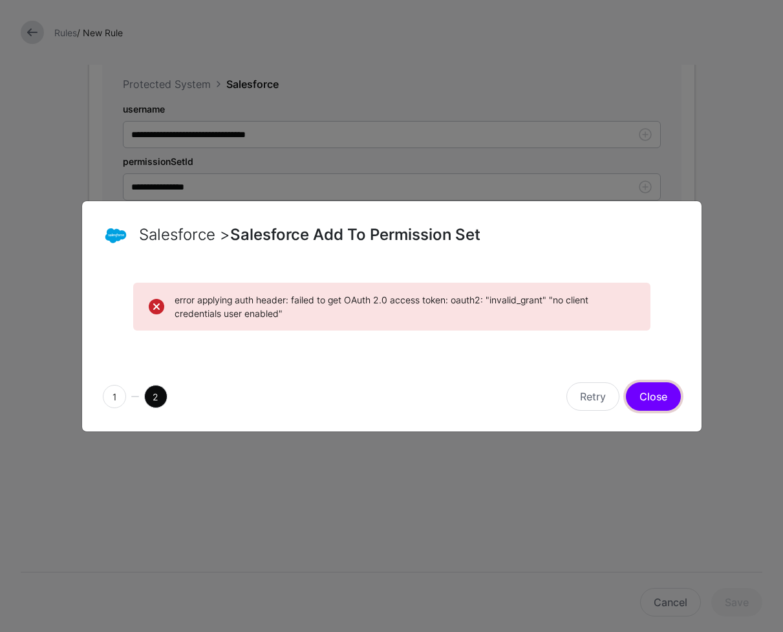
click at [632, 398] on button "Close" at bounding box center [653, 396] width 55 height 28
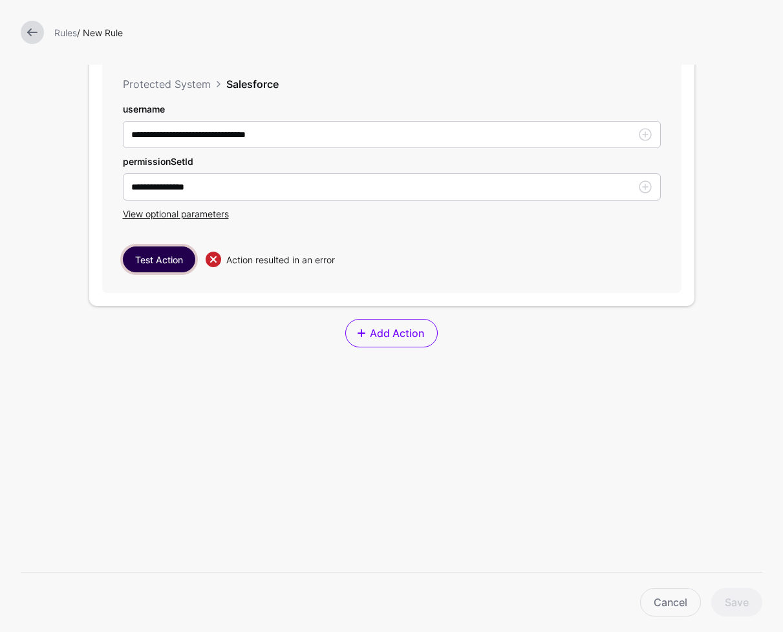
click at [136, 257] on button "Test Action" at bounding box center [159, 259] width 72 height 26
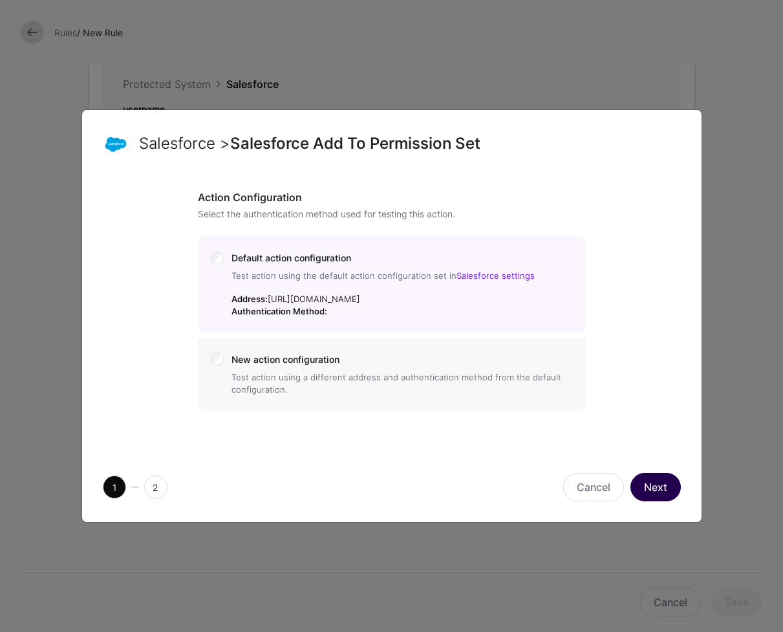
click at [656, 497] on button "Next" at bounding box center [655, 487] width 50 height 28
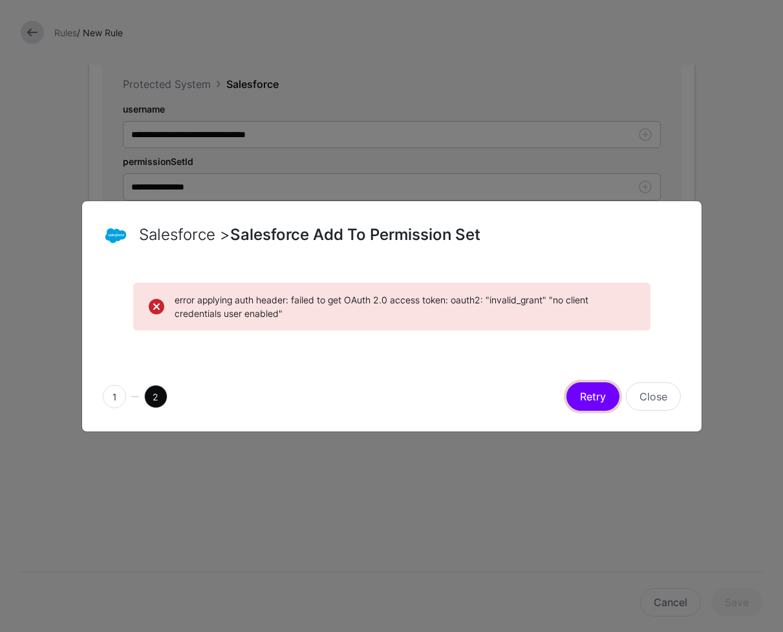
click at [603, 397] on button "Retry" at bounding box center [592, 396] width 53 height 28
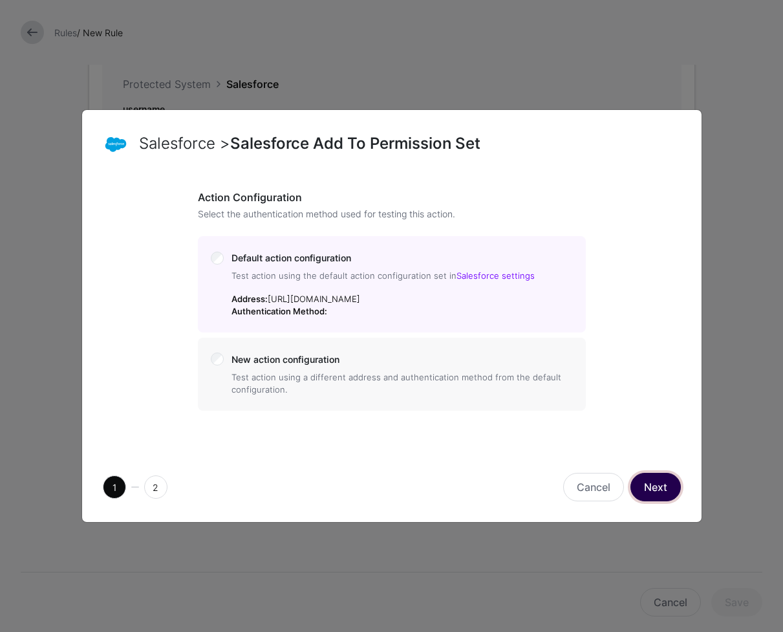
click at [660, 489] on button "Next" at bounding box center [655, 487] width 50 height 28
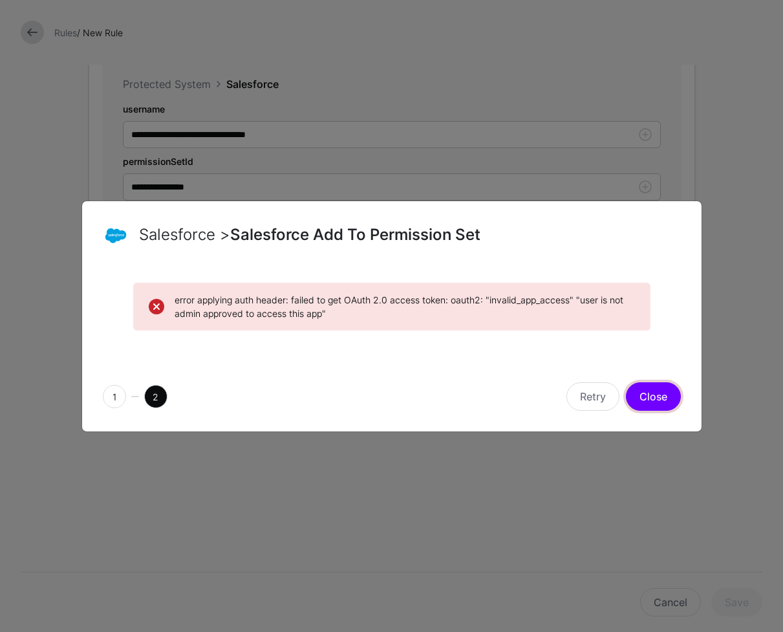
click at [642, 402] on button "Close" at bounding box center [653, 396] width 55 height 28
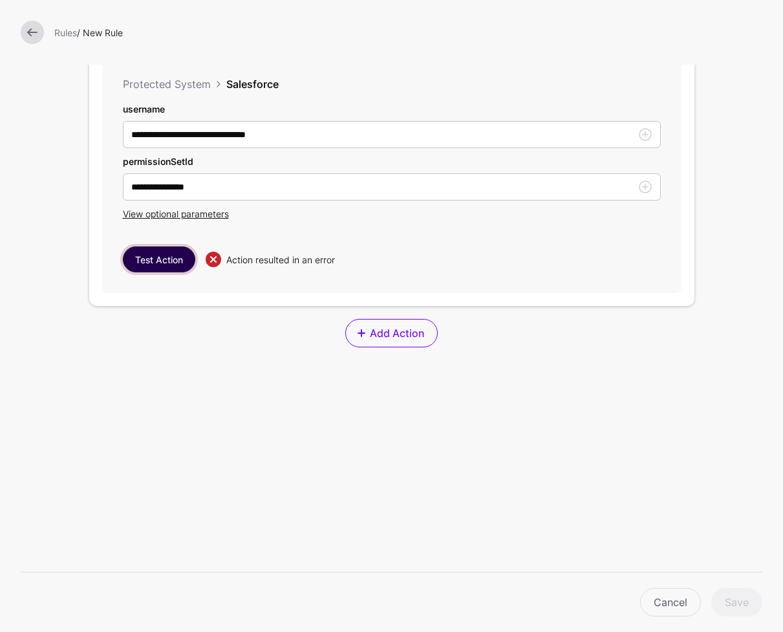
click at [165, 264] on button "Test Action" at bounding box center [159, 259] width 72 height 26
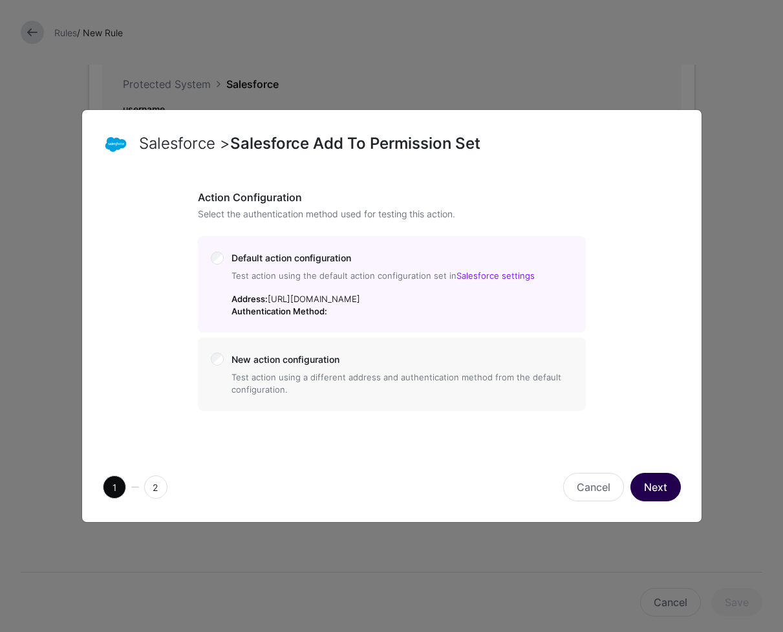
click at [654, 491] on button "Next" at bounding box center [655, 487] width 50 height 28
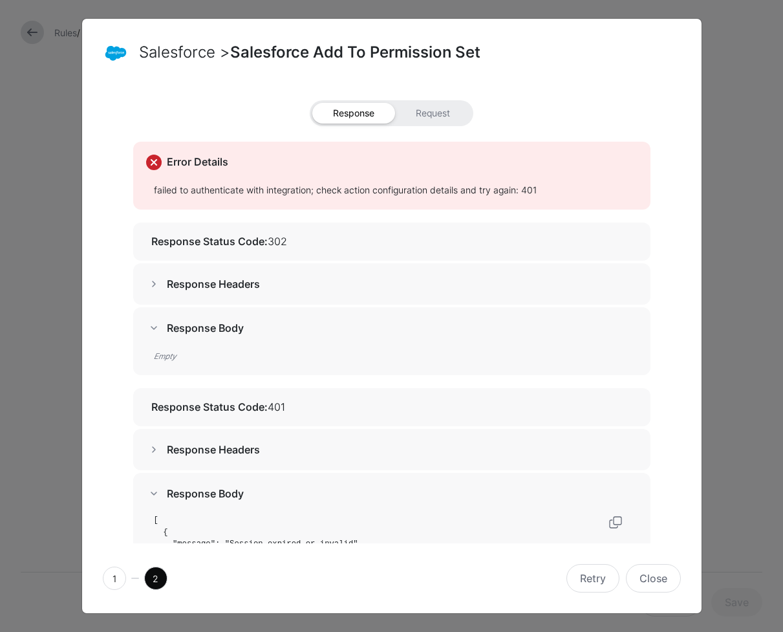
click at [146, 285] on span at bounding box center [154, 284] width 16 height 16
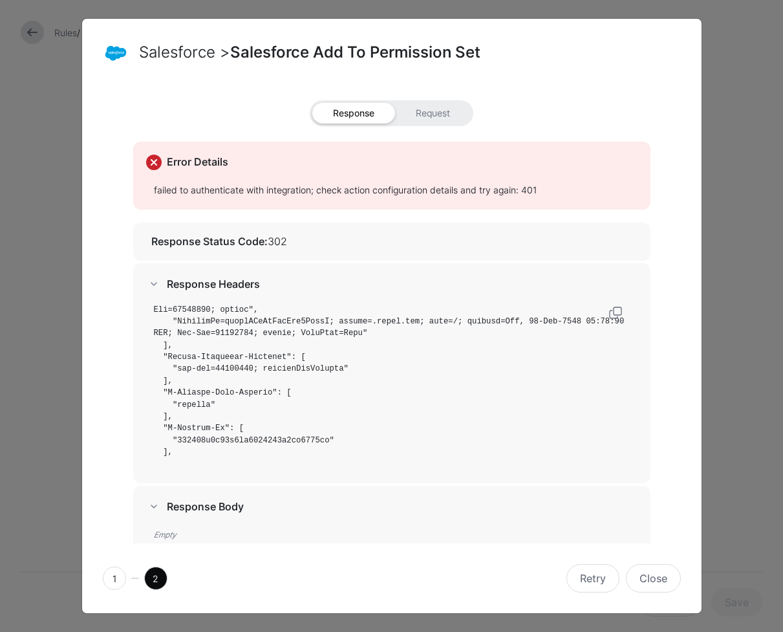
scroll to position [0, 0]
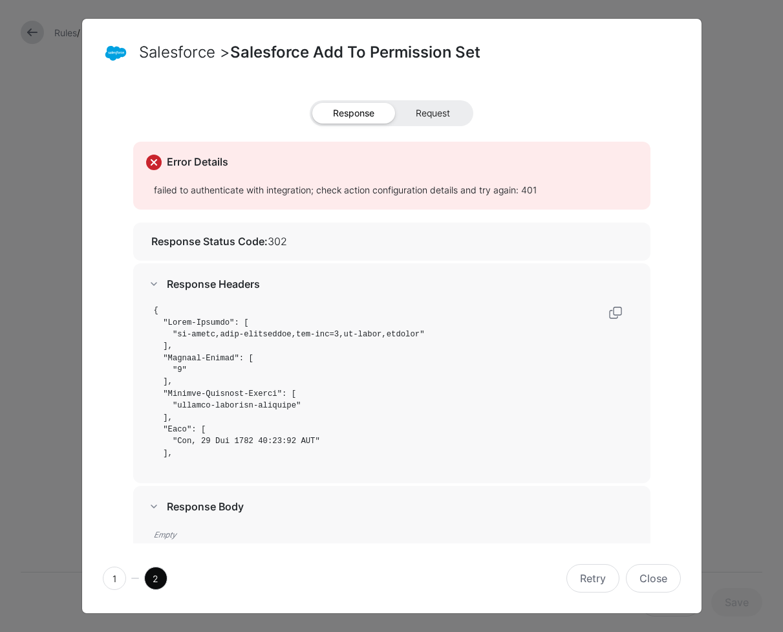
click at [433, 114] on span "Request" at bounding box center [433, 113] width 76 height 21
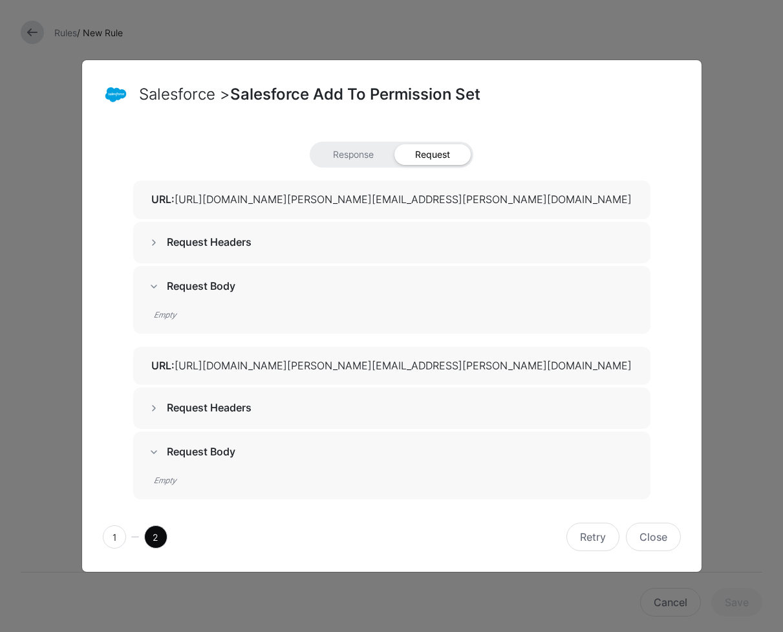
click at [283, 200] on h5 "URL: https://orgfarm-f9c5123c11-dev-ed.develop.lightning.force.com/services/dat…" at bounding box center [394, 199] width 486 height 12
drag, startPoint x: 223, startPoint y: 200, endPoint x: 667, endPoint y: 204, distance: 444.3
click at [667, 204] on div "Response Request URL: https://orgfarm-f9c5123c11-dev-ed.develop.lightning.force…" at bounding box center [392, 320] width 578 height 357
click at [658, 537] on button "Close" at bounding box center [653, 536] width 55 height 28
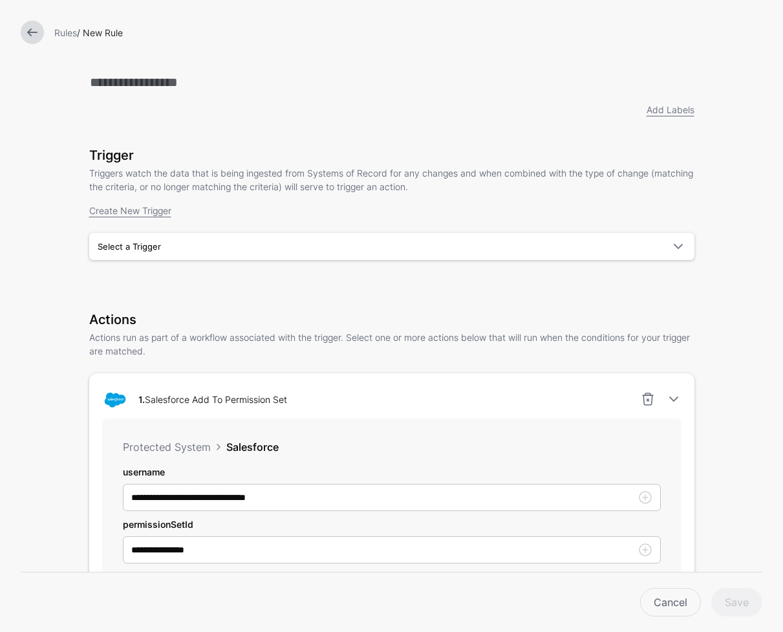
scroll to position [364, 0]
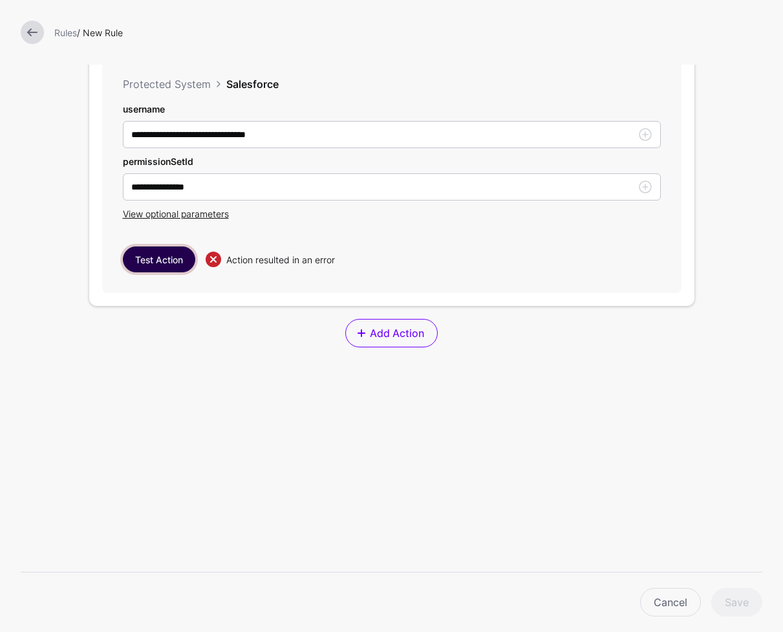
click at [163, 258] on button "Test Action" at bounding box center [159, 259] width 72 height 26
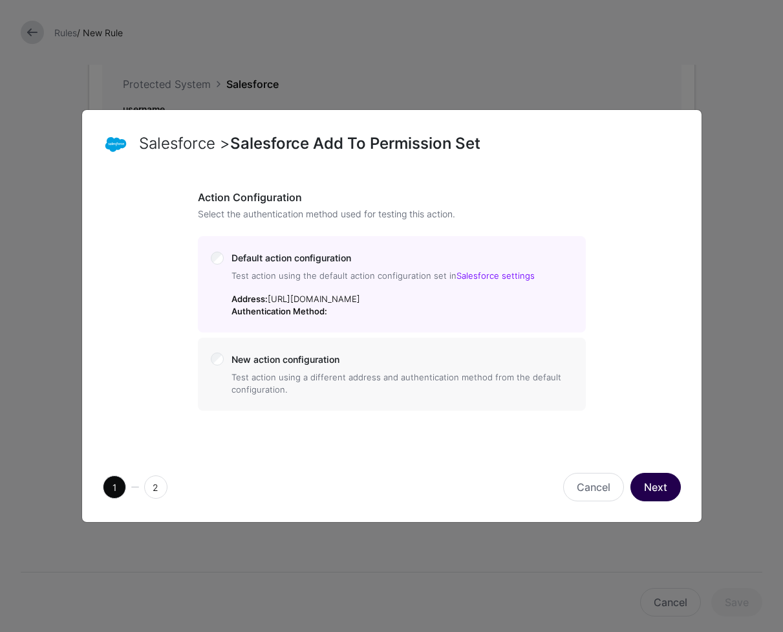
click at [656, 501] on button "Next" at bounding box center [655, 487] width 50 height 28
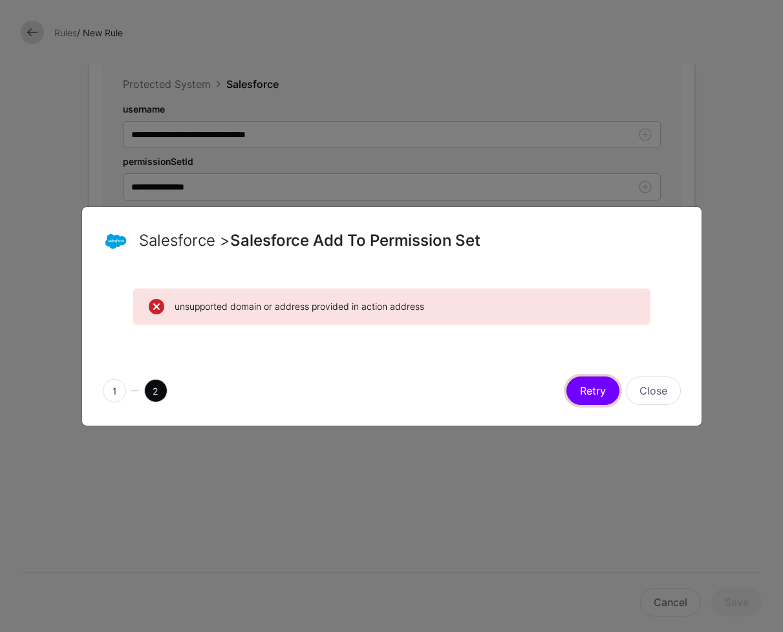
click at [607, 396] on button "Retry" at bounding box center [592, 390] width 53 height 28
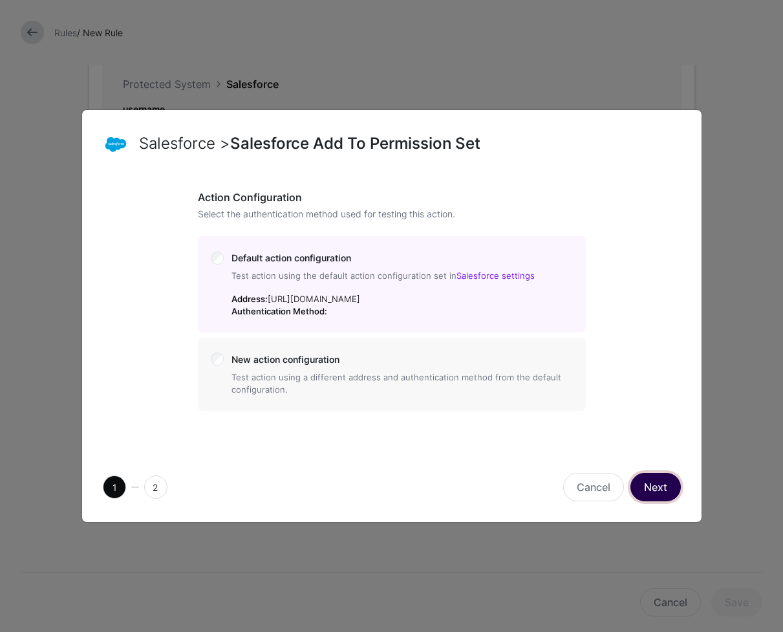
click at [666, 497] on button "Next" at bounding box center [655, 487] width 50 height 28
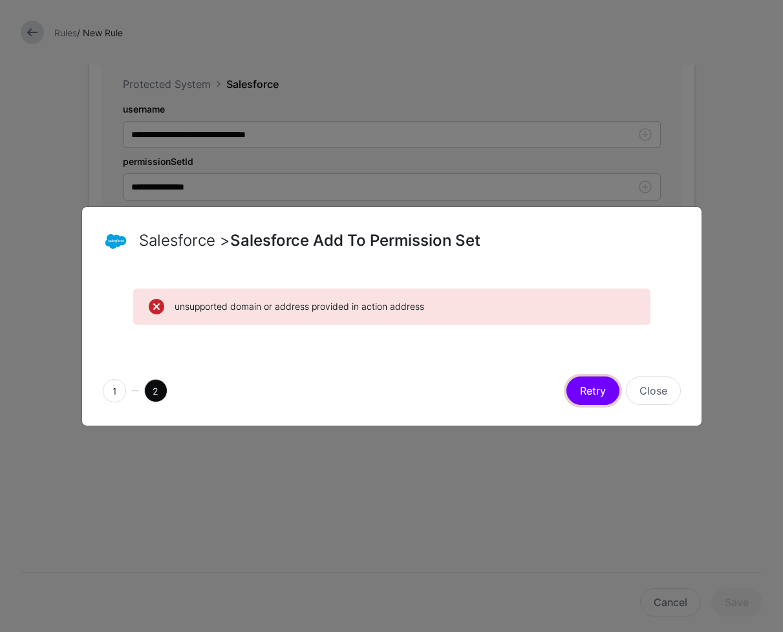
click at [597, 397] on button "Retry" at bounding box center [592, 390] width 53 height 28
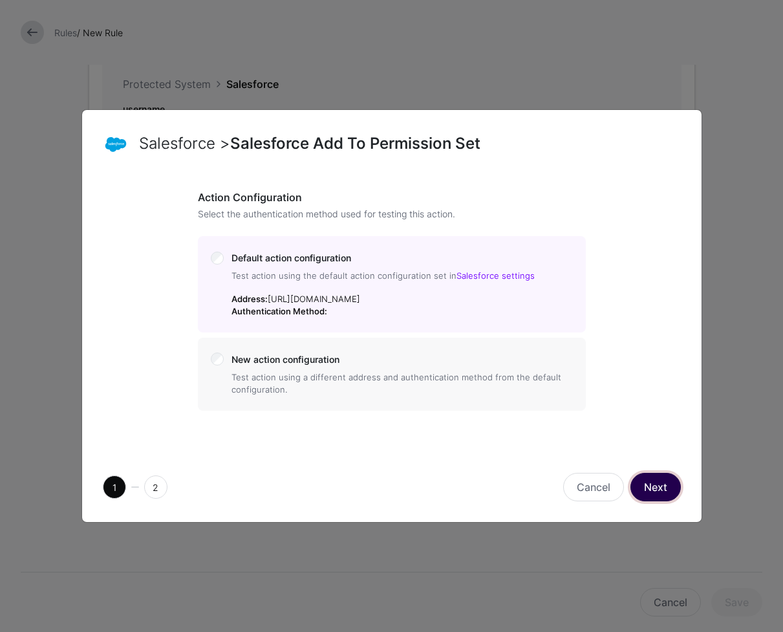
click at [660, 494] on button "Next" at bounding box center [655, 487] width 50 height 28
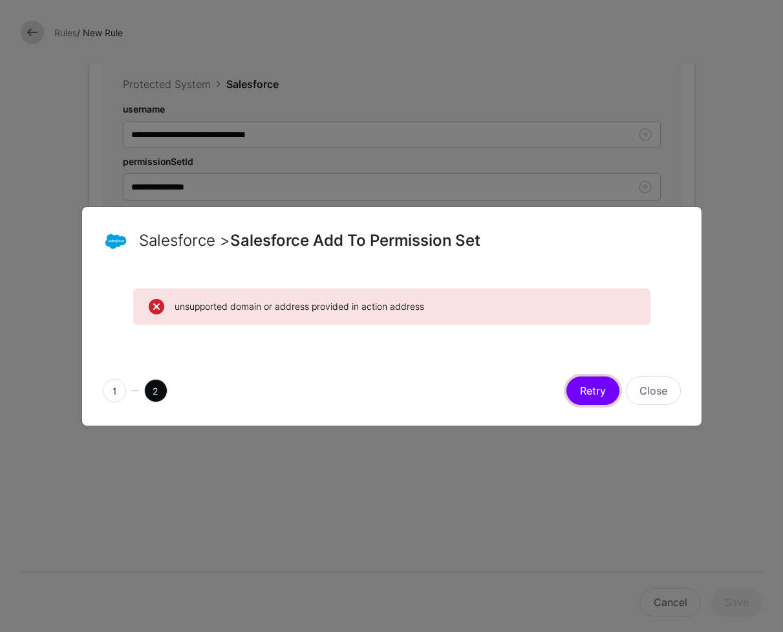
click at [594, 387] on button "Retry" at bounding box center [592, 390] width 53 height 28
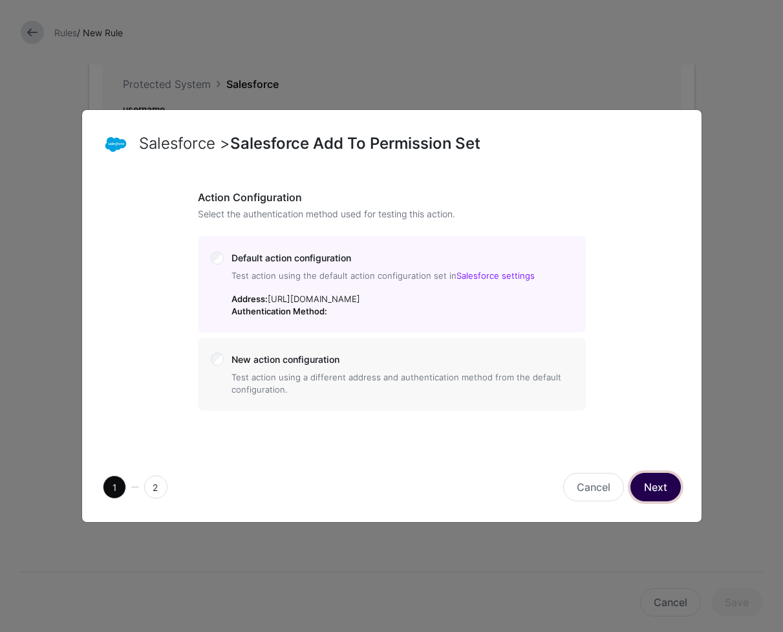
click at [663, 497] on button "Next" at bounding box center [655, 487] width 50 height 28
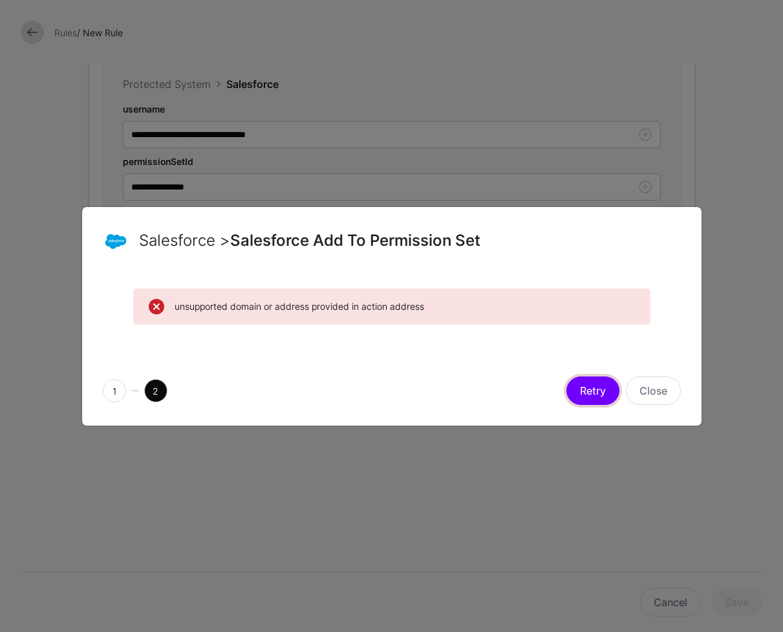
click at [605, 392] on button "Retry" at bounding box center [592, 390] width 53 height 28
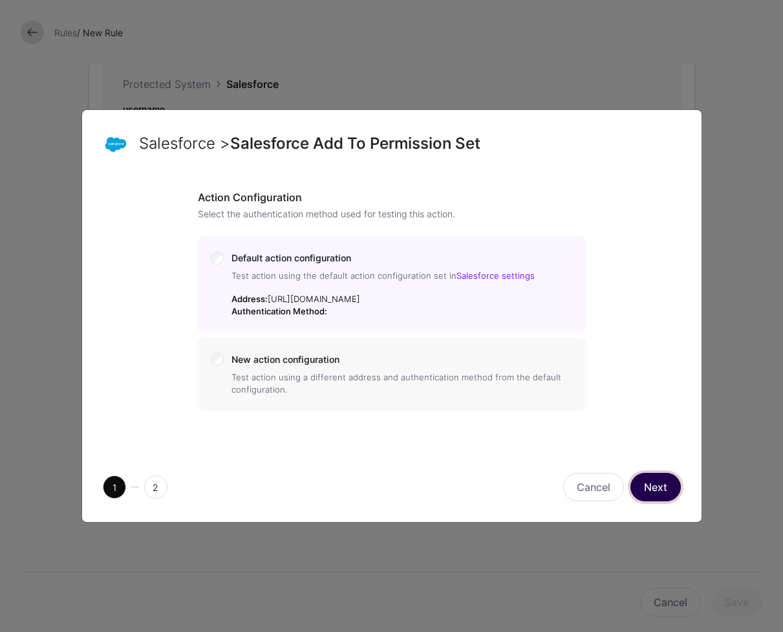
click at [659, 497] on button "Next" at bounding box center [655, 487] width 50 height 28
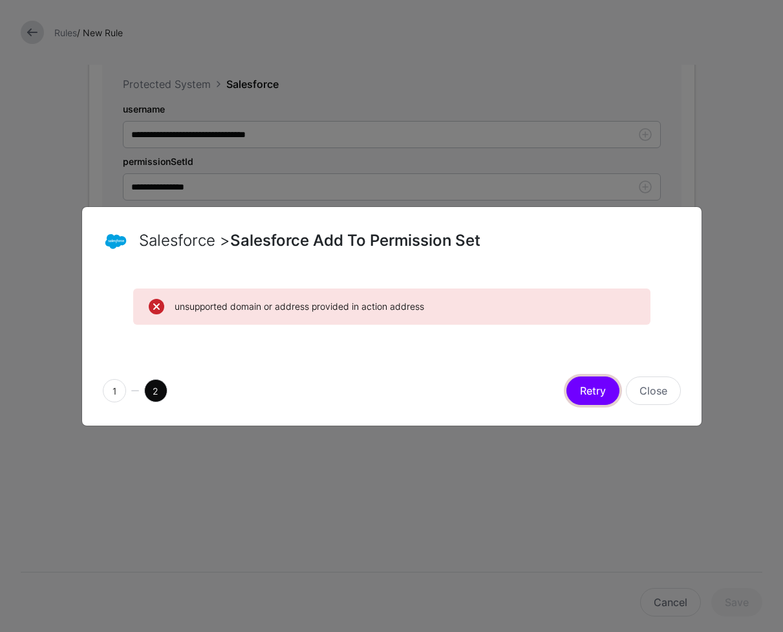
click at [608, 396] on button "Retry" at bounding box center [592, 390] width 53 height 28
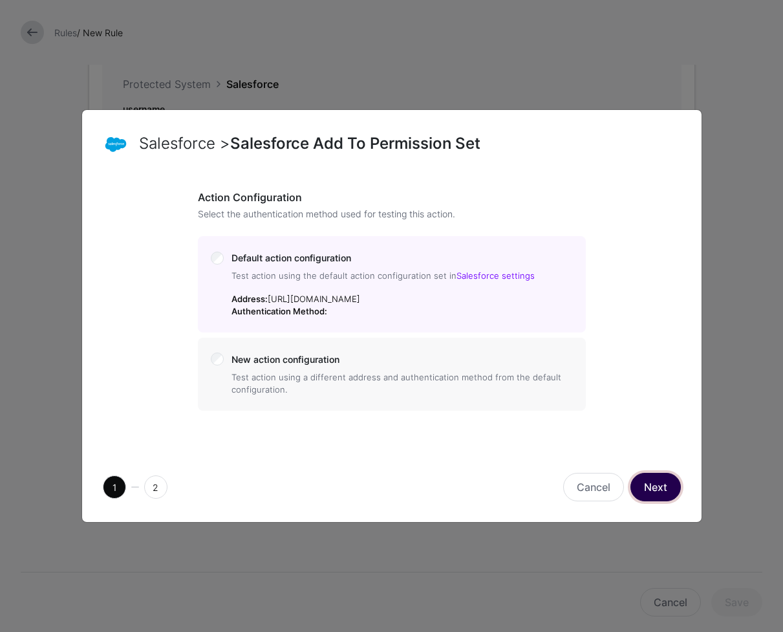
click at [654, 494] on button "Next" at bounding box center [655, 487] width 50 height 28
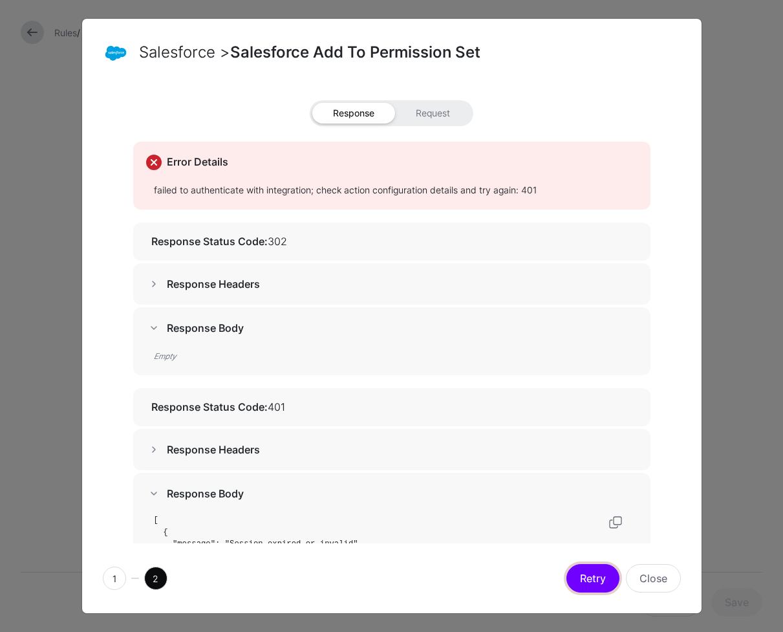
click at [602, 576] on button "Retry" at bounding box center [592, 578] width 53 height 28
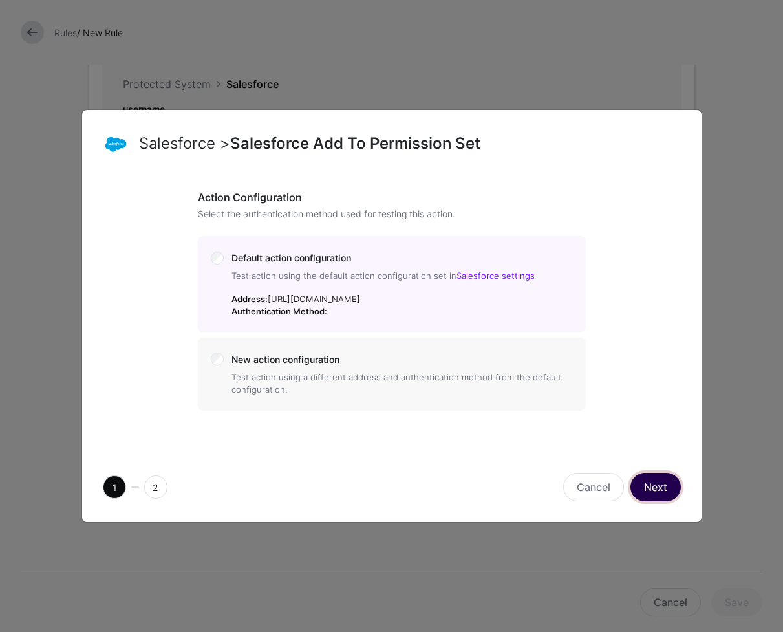
click at [662, 500] on button "Next" at bounding box center [655, 487] width 50 height 28
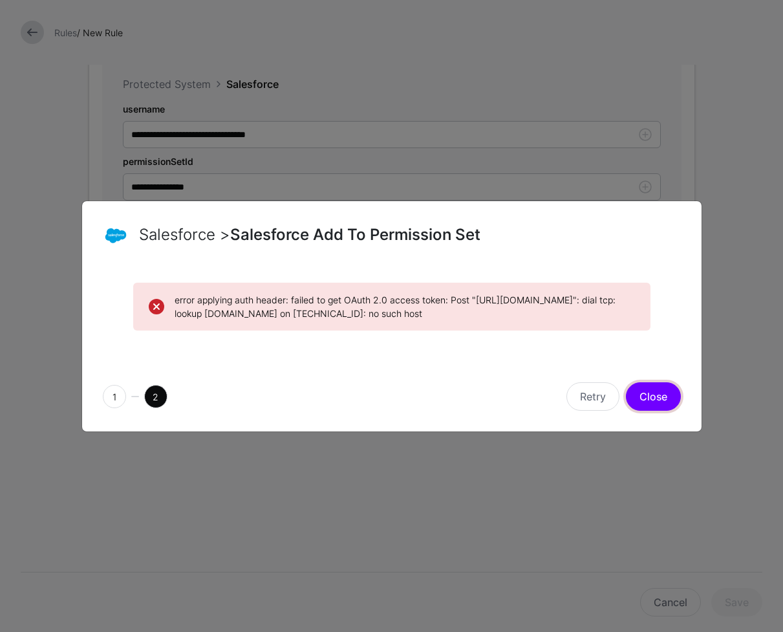
click at [656, 405] on button "Close" at bounding box center [653, 396] width 55 height 28
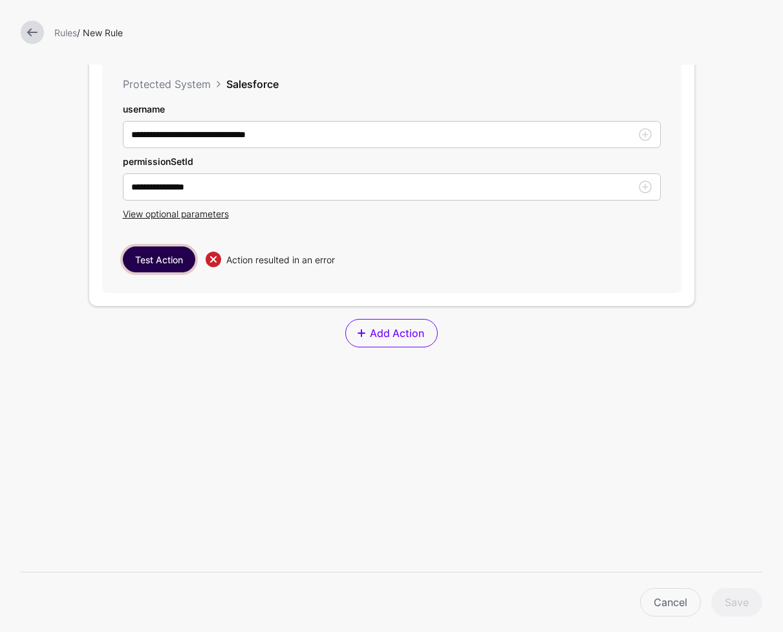
click at [165, 258] on button "Test Action" at bounding box center [159, 259] width 72 height 26
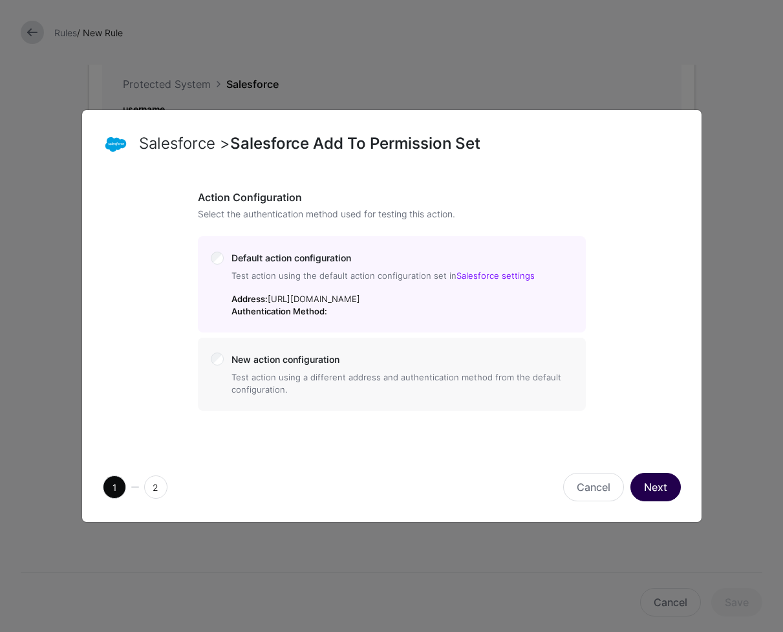
click at [654, 499] on button "Next" at bounding box center [655, 487] width 50 height 28
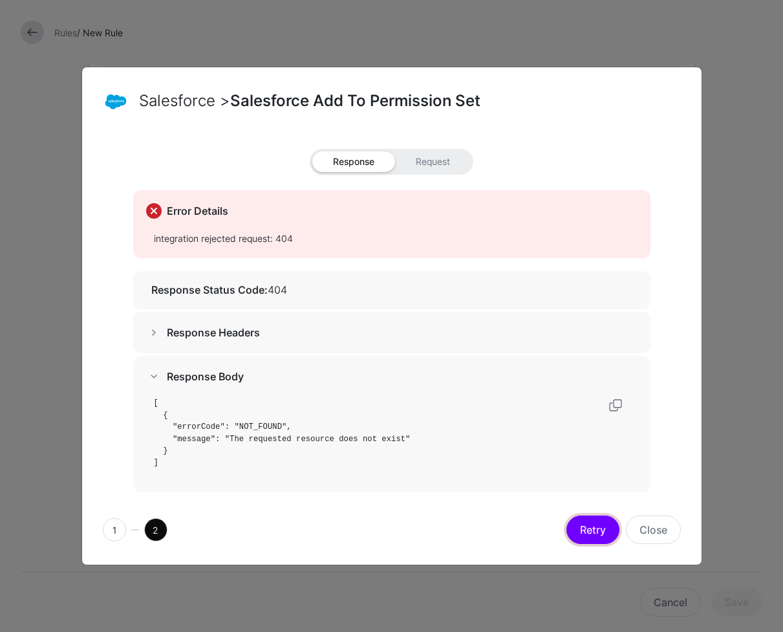
click at [607, 526] on button "Retry" at bounding box center [592, 529] width 53 height 28
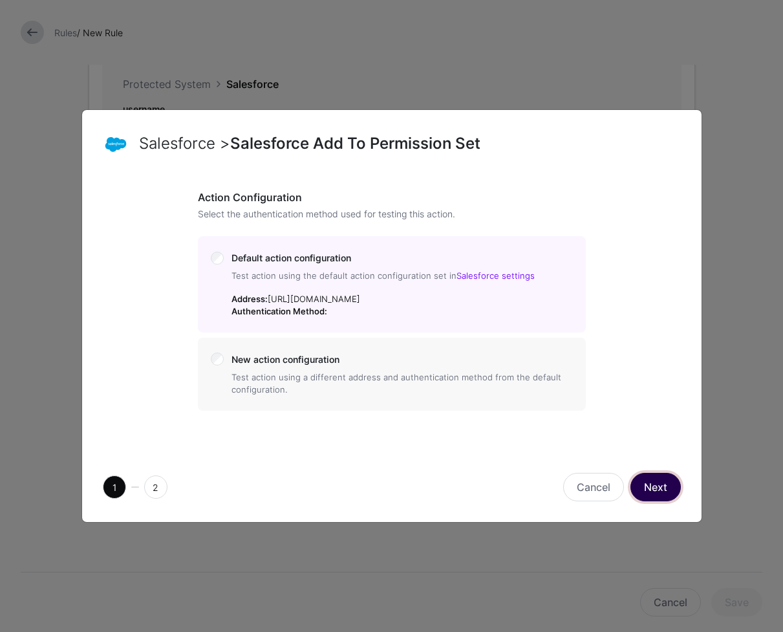
click at [660, 484] on button "Next" at bounding box center [655, 487] width 50 height 28
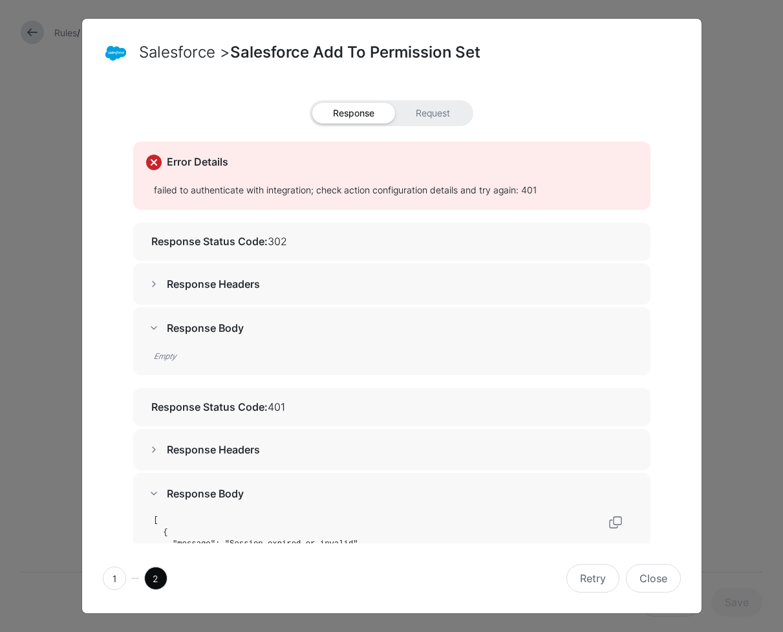
click at [146, 289] on span at bounding box center [154, 284] width 16 height 16
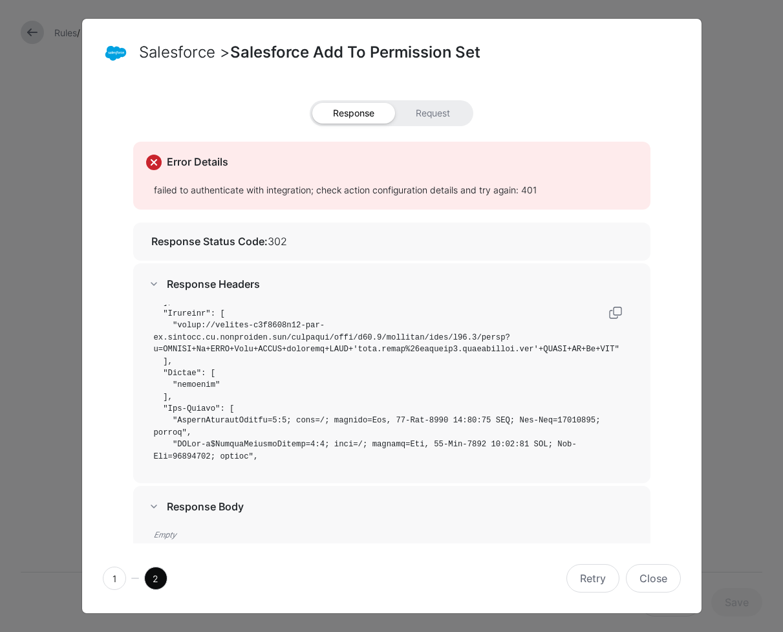
scroll to position [154, 0]
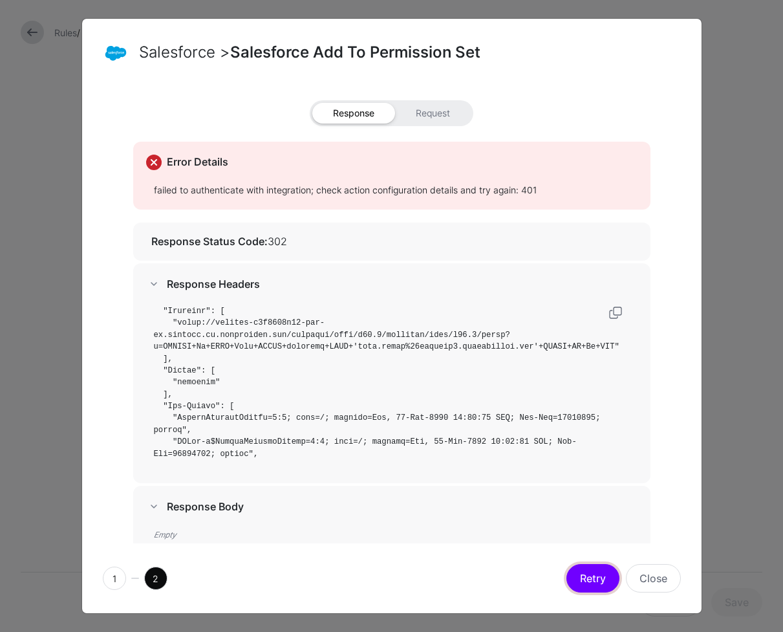
click at [599, 579] on button "Retry" at bounding box center [592, 578] width 53 height 28
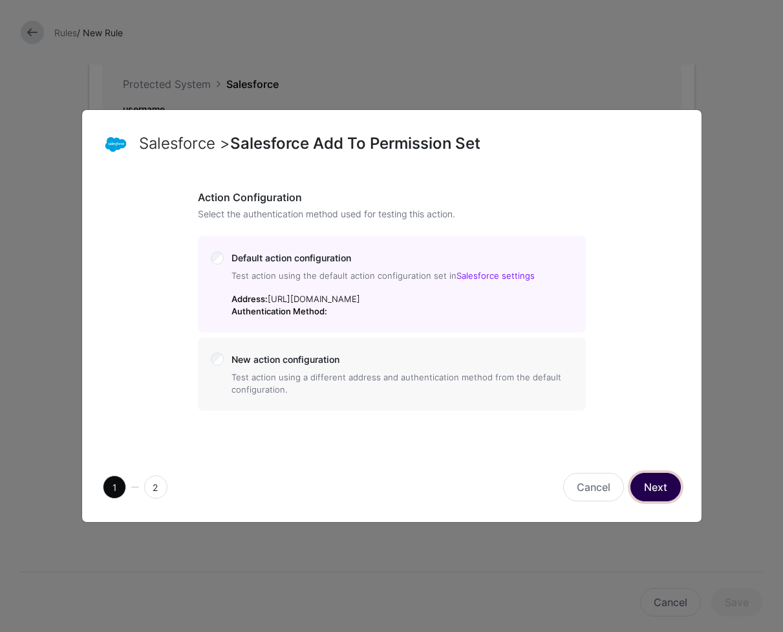
click at [671, 493] on button "Next" at bounding box center [655, 487] width 50 height 28
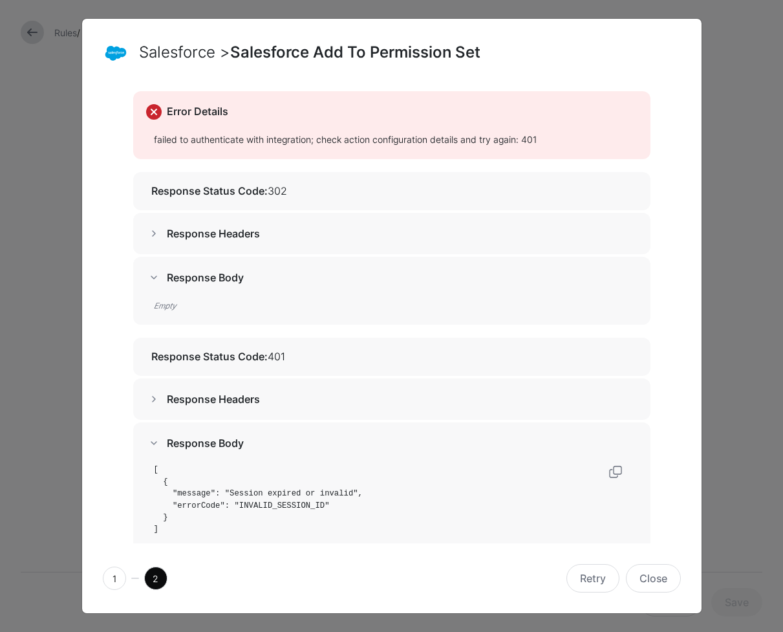
scroll to position [69, 0]
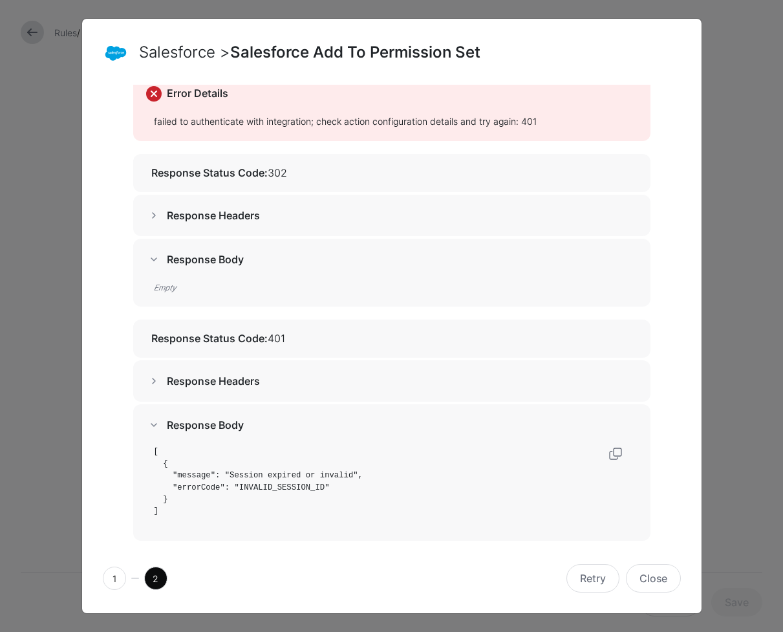
click at [155, 217] on span at bounding box center [154, 216] width 16 height 16
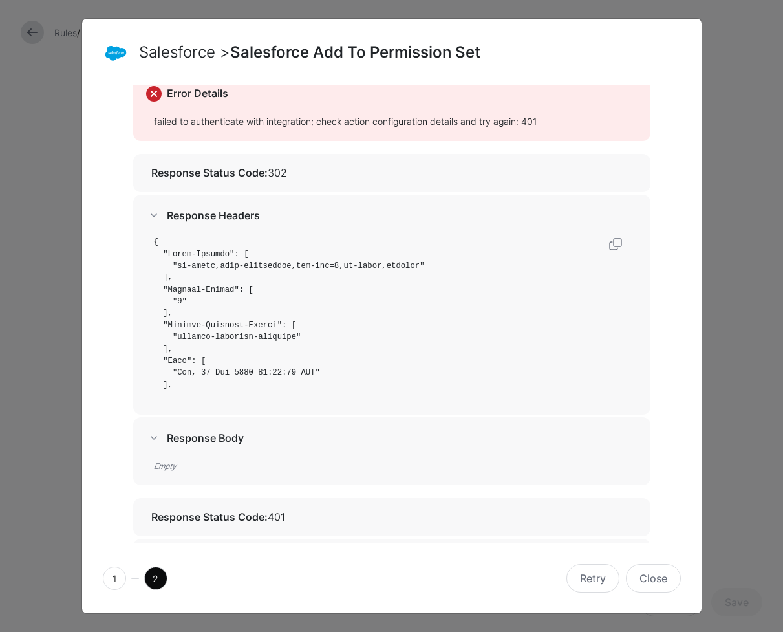
click at [149, 214] on span at bounding box center [154, 216] width 16 height 16
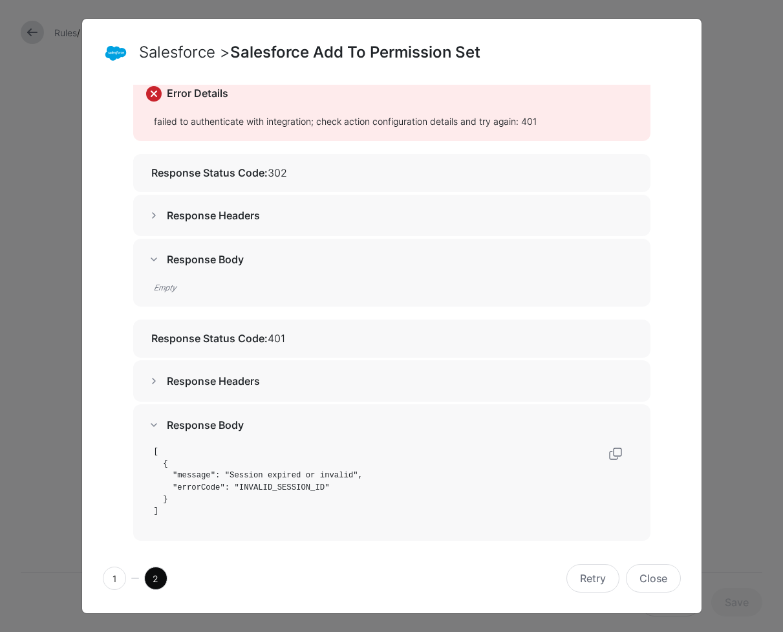
click at [148, 222] on span at bounding box center [154, 216] width 16 height 16
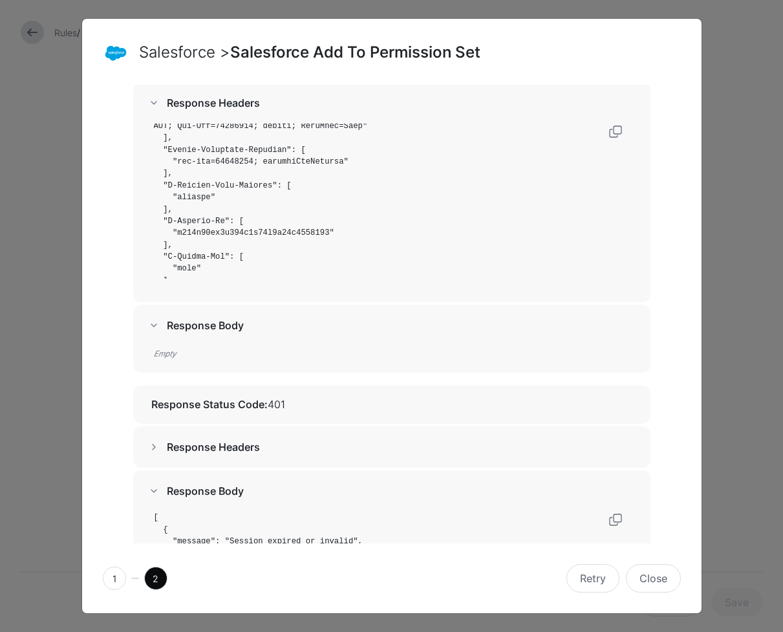
scroll to position [247, 0]
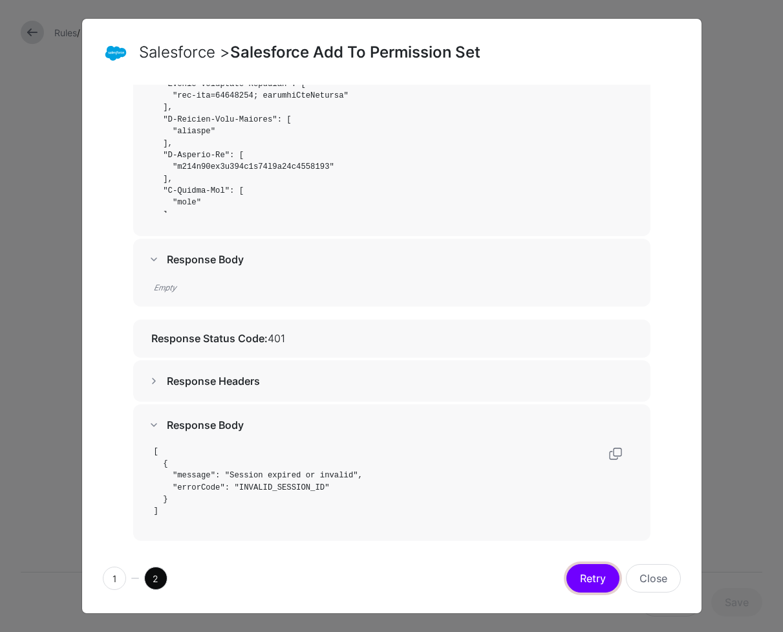
click at [610, 582] on button "Retry" at bounding box center [592, 578] width 53 height 28
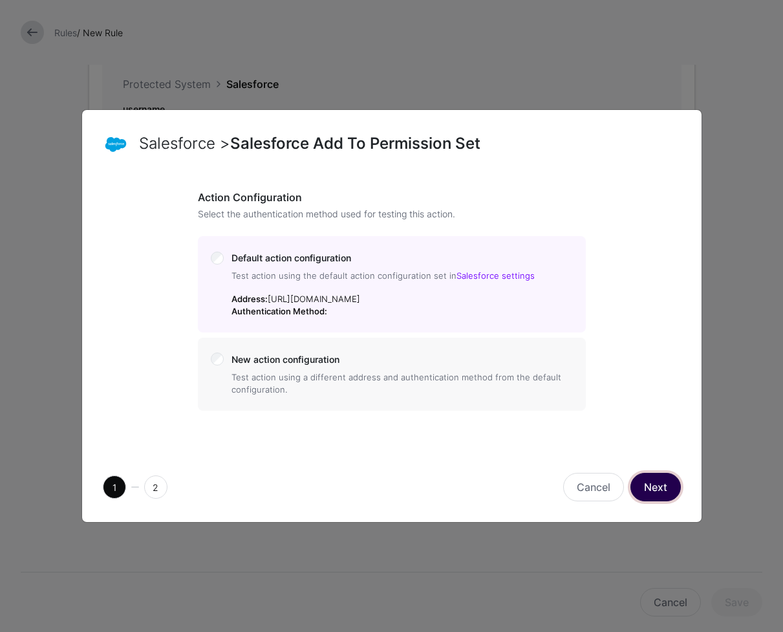
click at [649, 492] on button "Next" at bounding box center [655, 487] width 50 height 28
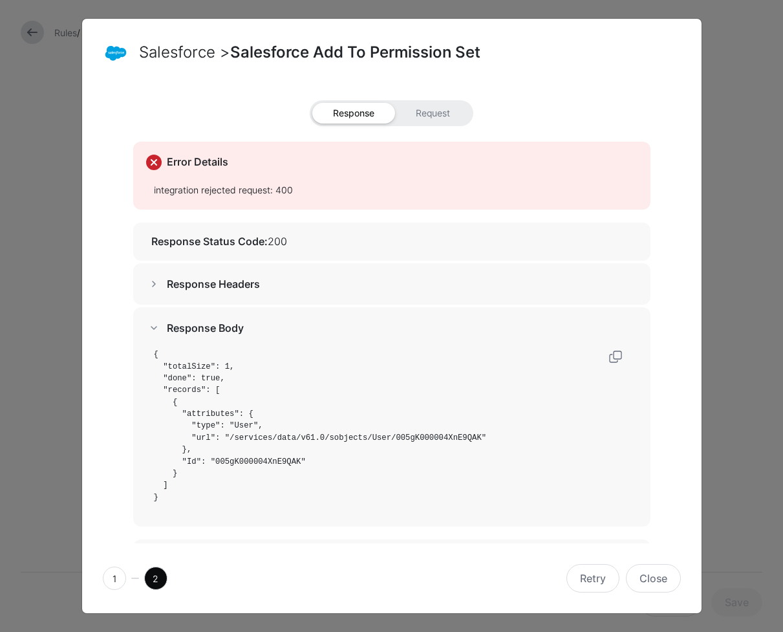
click at [153, 285] on span at bounding box center [154, 284] width 16 height 16
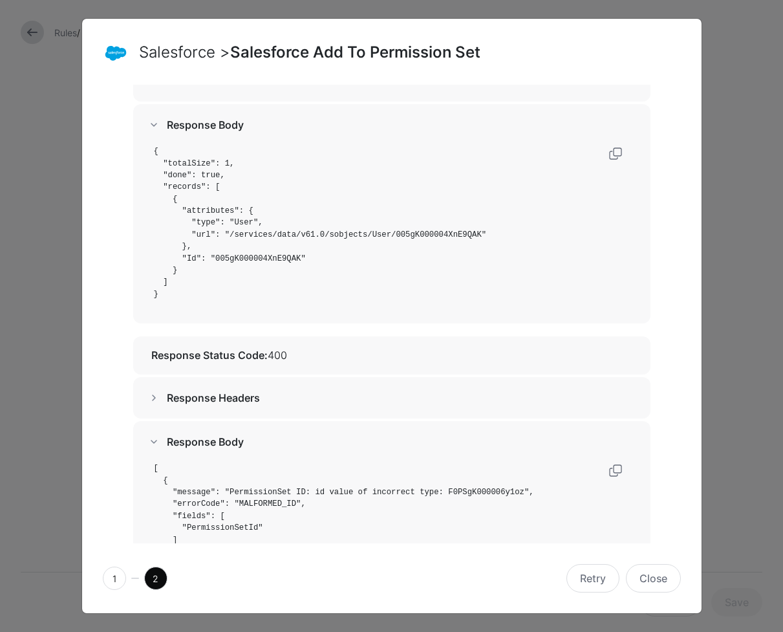
scroll to position [434, 0]
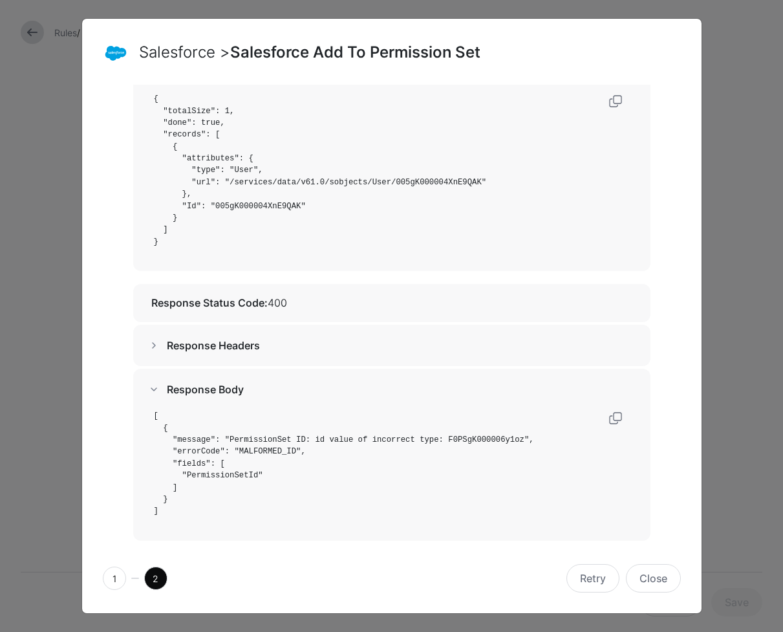
click at [153, 345] on span at bounding box center [154, 346] width 16 height 16
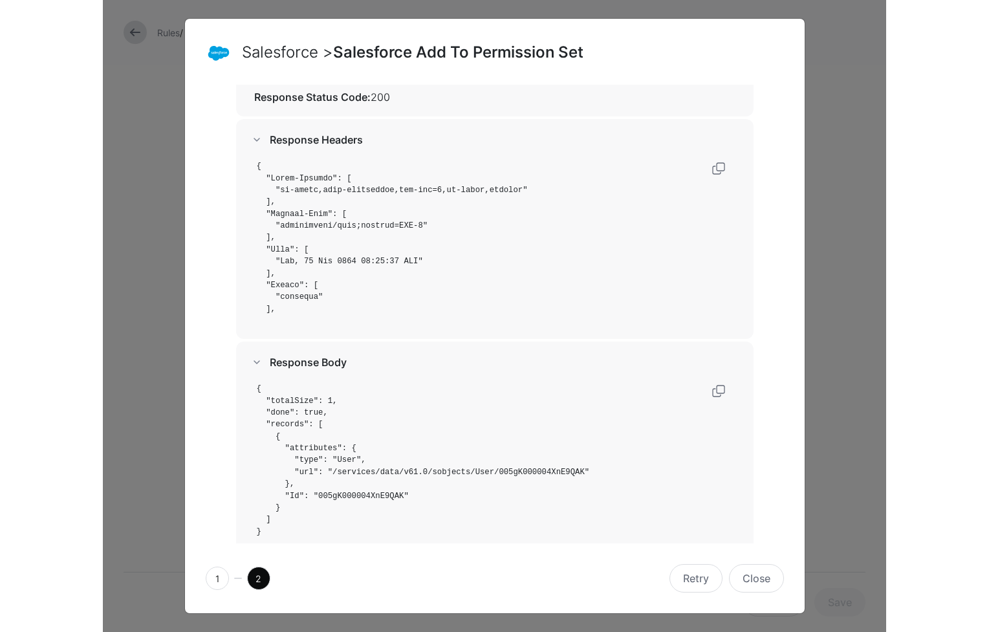
scroll to position [0, 0]
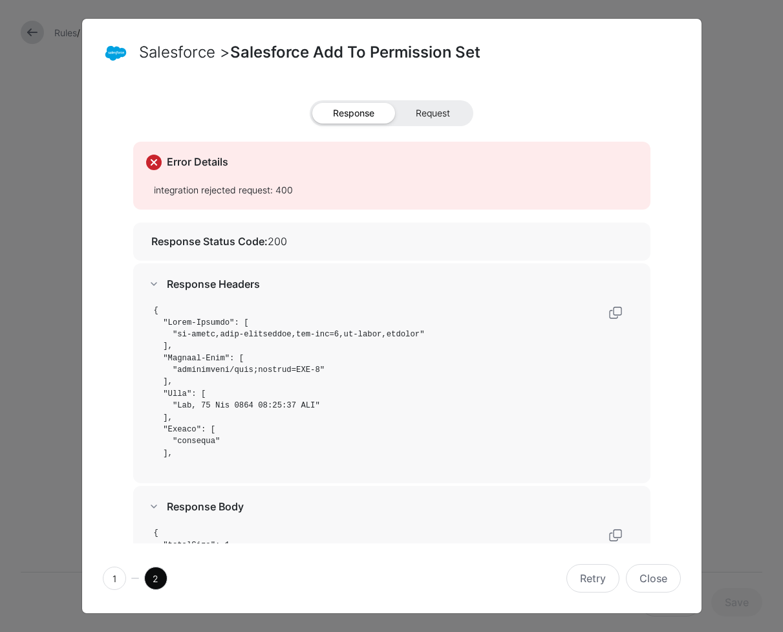
click at [434, 111] on span "Request" at bounding box center [433, 113] width 76 height 21
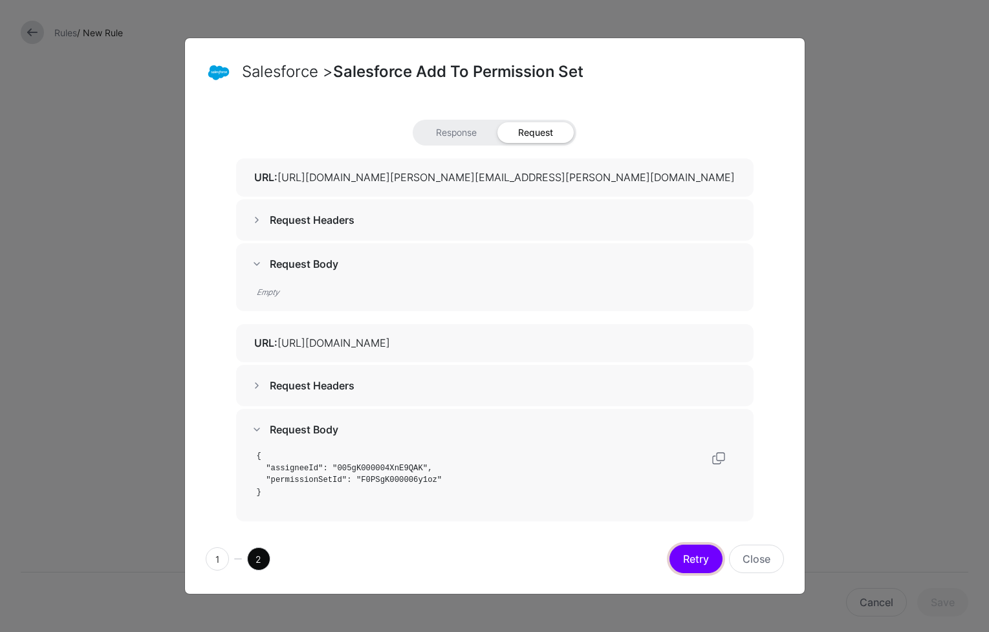
click at [696, 566] on button "Retry" at bounding box center [695, 558] width 53 height 28
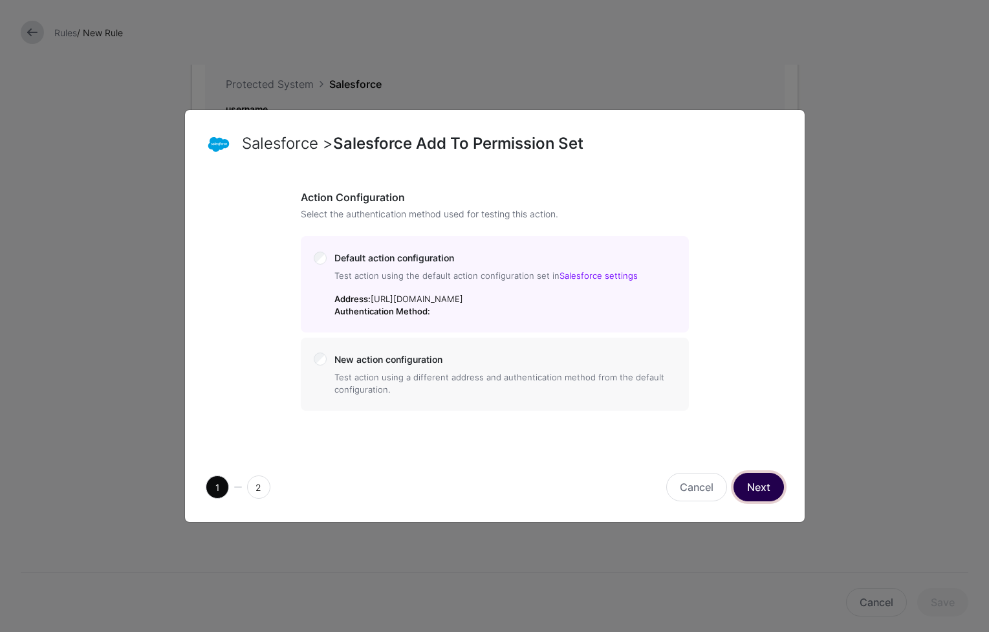
click at [751, 490] on button "Next" at bounding box center [758, 487] width 50 height 28
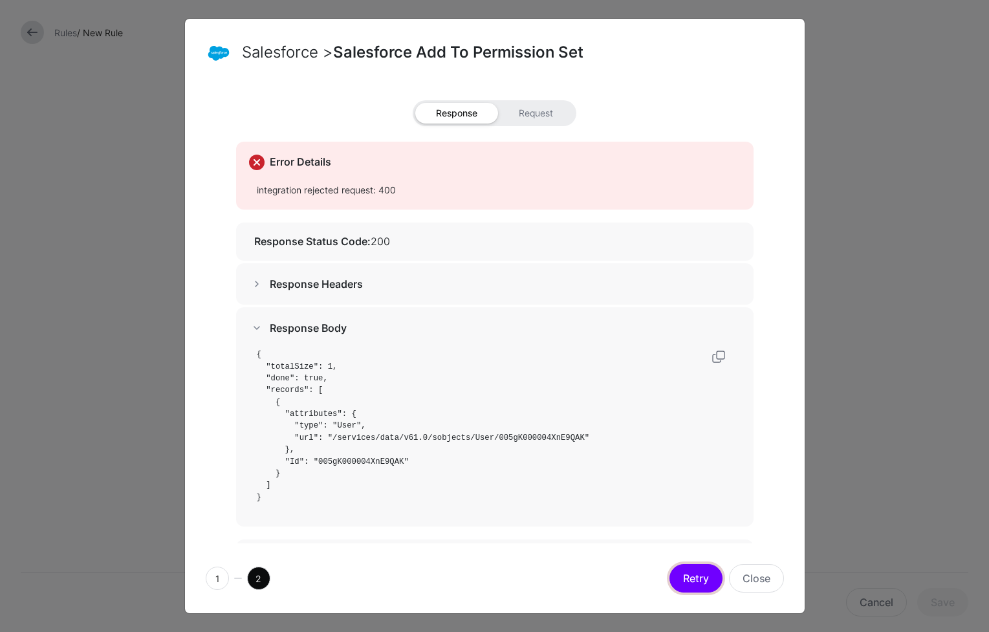
click at [704, 580] on button "Retry" at bounding box center [695, 578] width 53 height 28
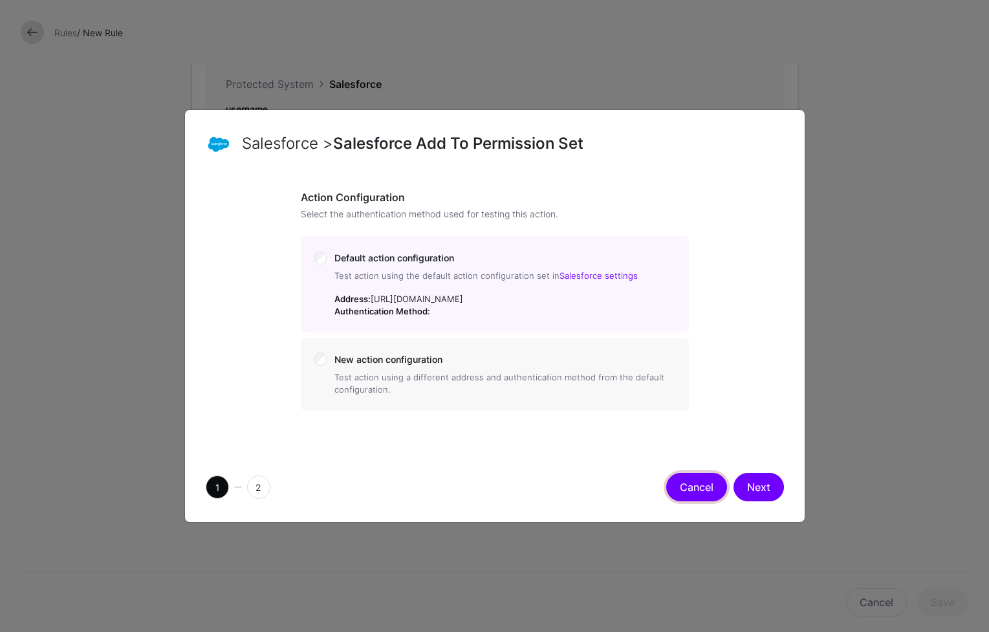
click at [716, 500] on button "Cancel" at bounding box center [696, 487] width 61 height 28
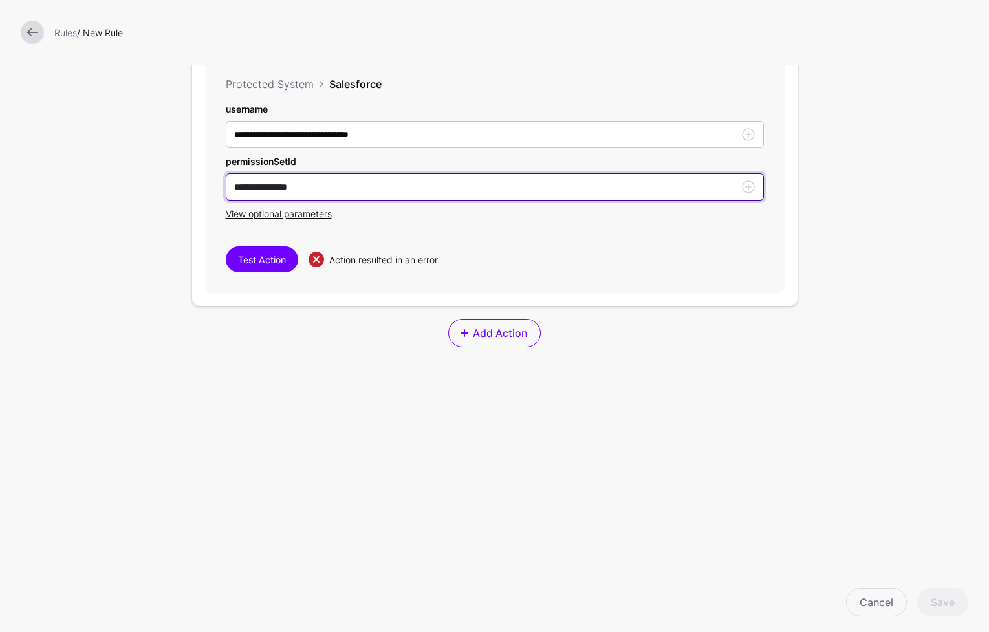
drag, startPoint x: 288, startPoint y: 189, endPoint x: 109, endPoint y: 190, distance: 179.8
click at [109, 190] on form "**********" at bounding box center [494, 134] width 989 height 995
paste input "**"
drag, startPoint x: 251, startPoint y: 187, endPoint x: 142, endPoint y: 189, distance: 108.7
click at [142, 189] on form "**********" at bounding box center [494, 134] width 989 height 995
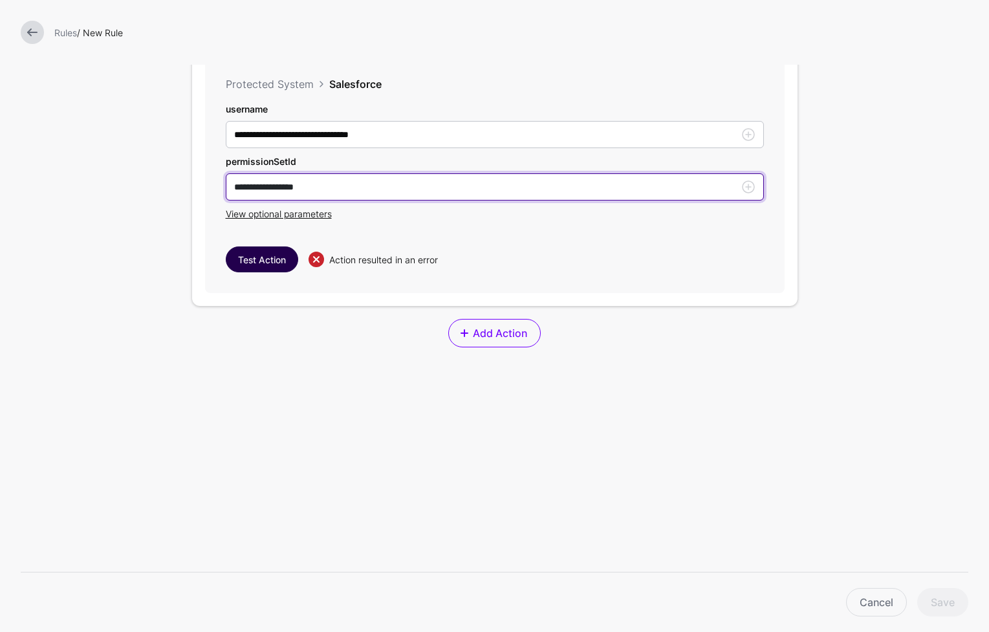
type input "**********"
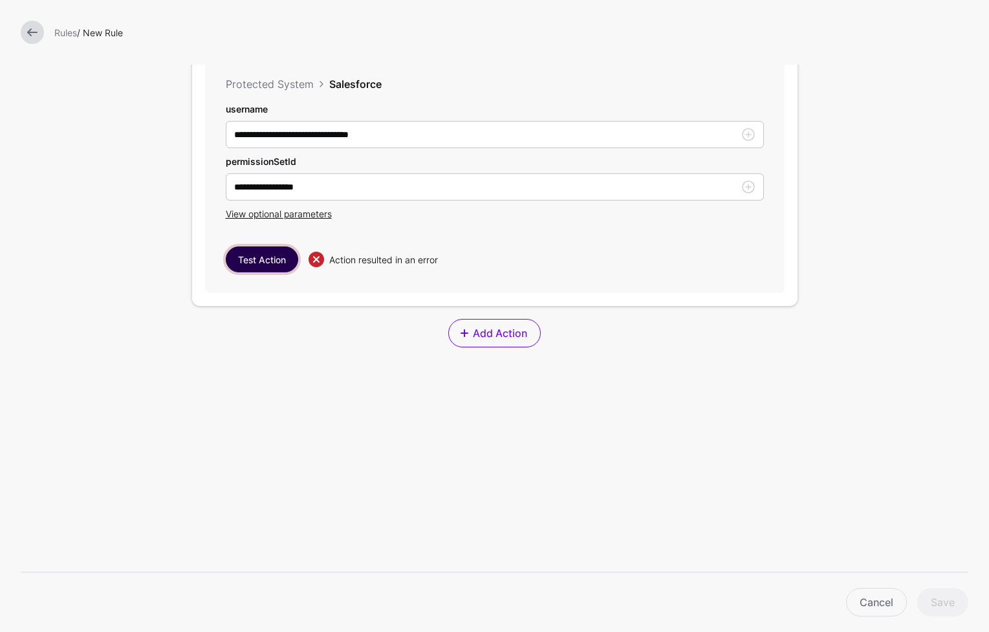
click at [272, 262] on button "Test Action" at bounding box center [262, 259] width 72 height 26
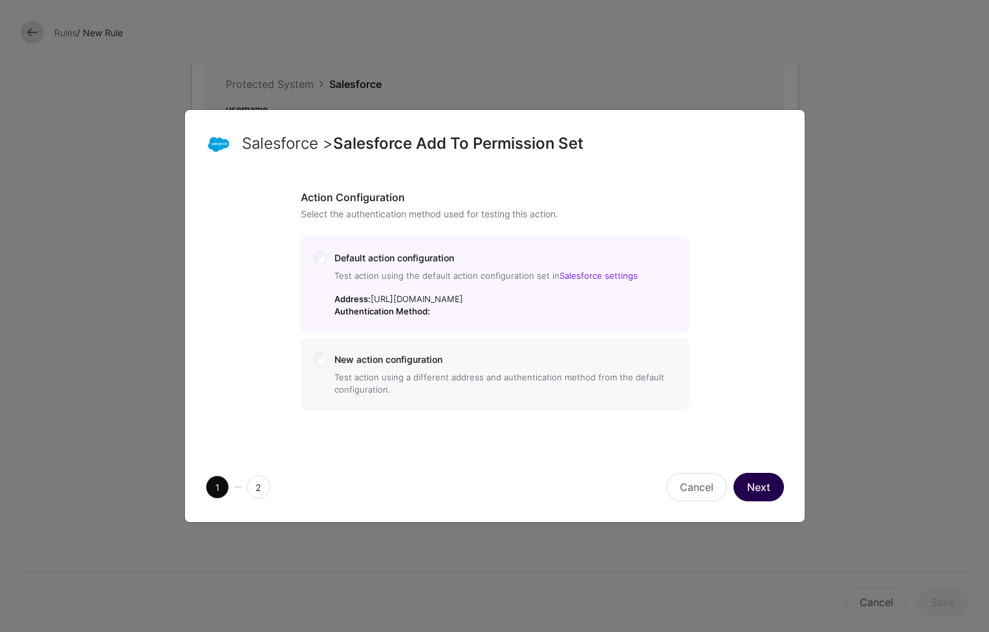
click at [766, 496] on button "Next" at bounding box center [758, 487] width 50 height 28
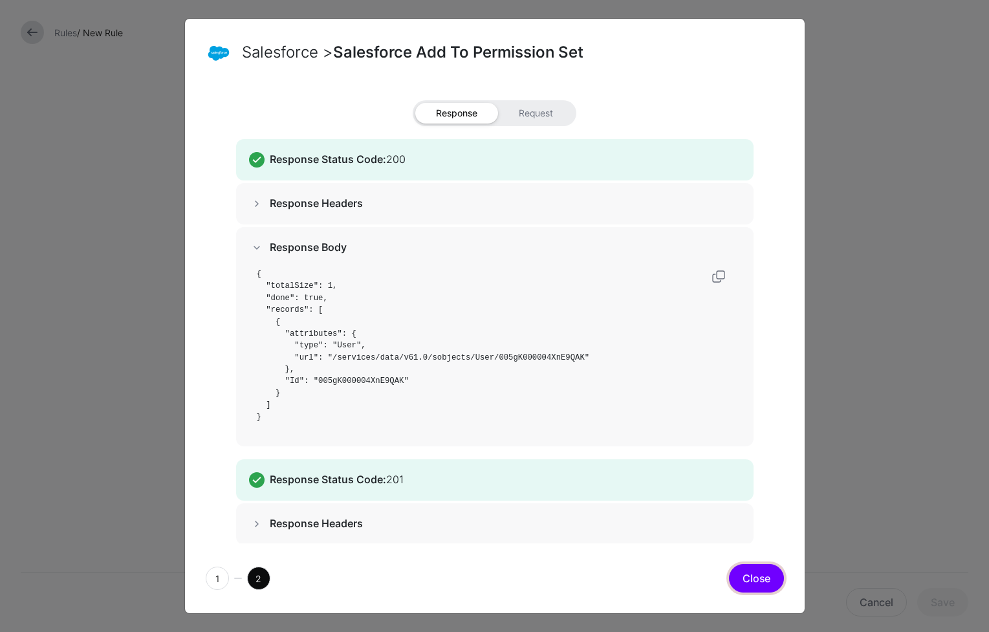
click at [751, 576] on button "Close" at bounding box center [756, 578] width 55 height 28
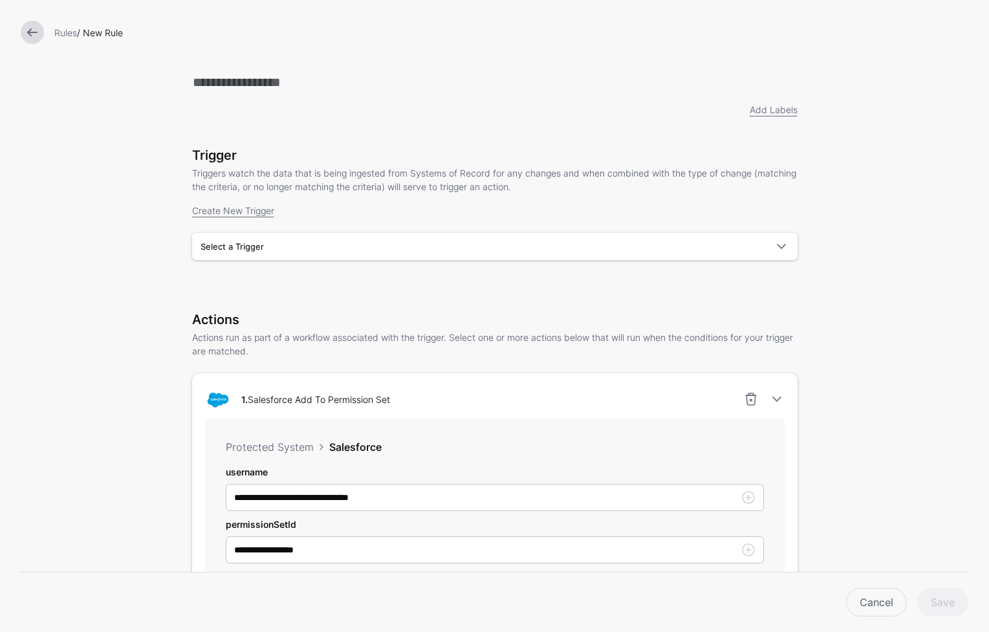
click at [764, 264] on div "Trigger Triggers watch the data that is being ingested from Systems of Record f…" at bounding box center [494, 221] width 605 height 149
click at [766, 251] on span at bounding box center [777, 247] width 23 height 16
click at [759, 274] on div "A Change Request is Assigned" at bounding box center [494, 276] width 585 height 13
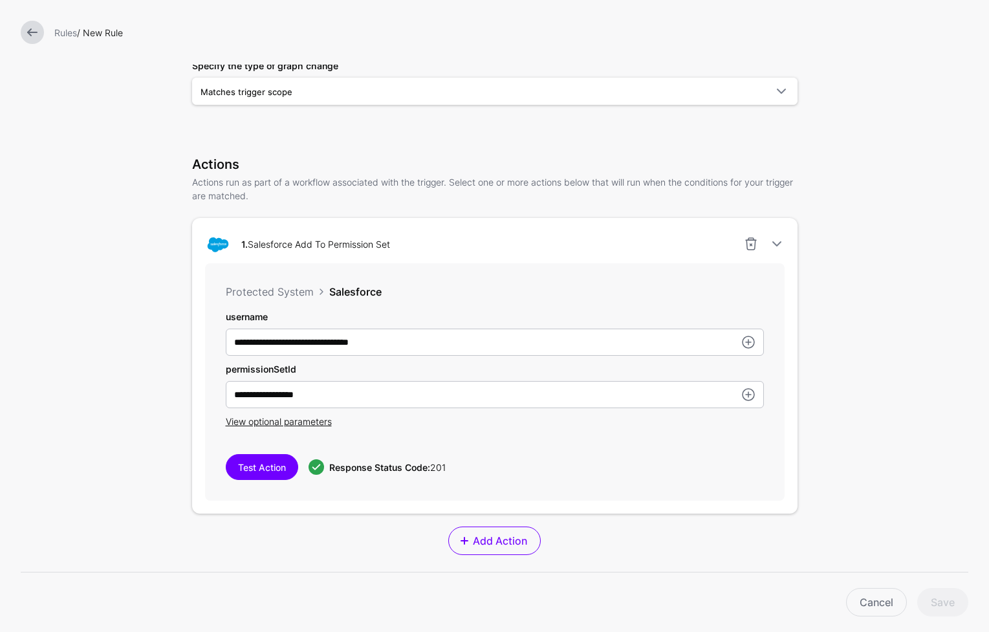
scroll to position [231, 0]
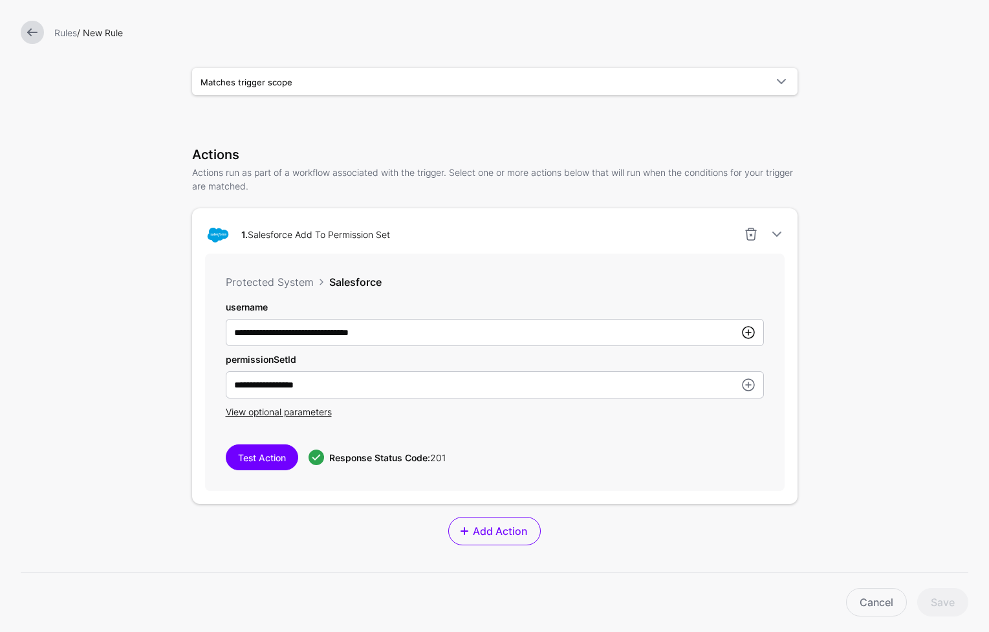
click at [750, 338] on link at bounding box center [748, 333] width 16 height 16
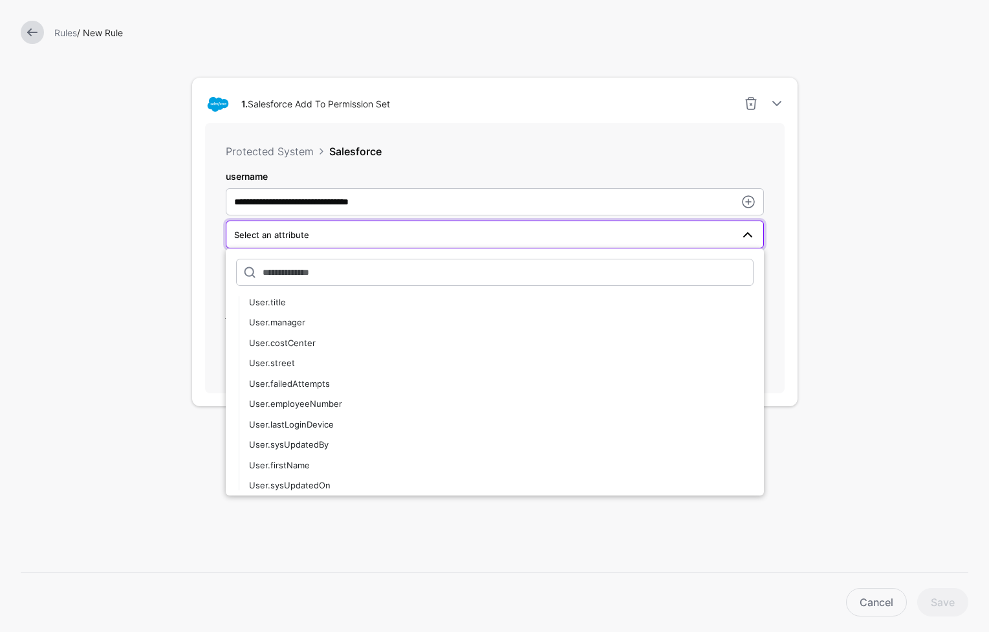
scroll to position [537, 0]
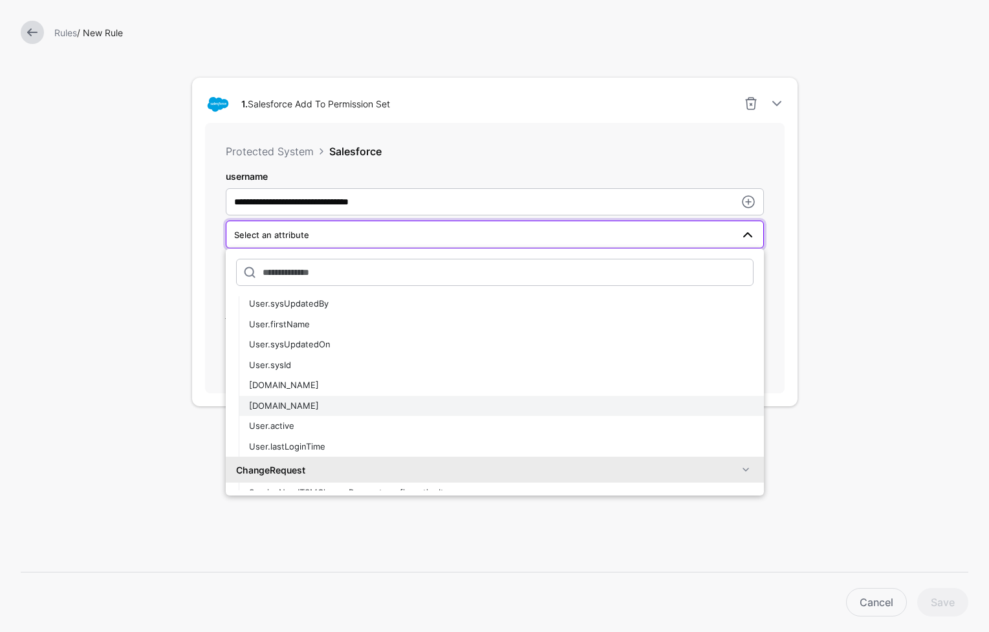
click at [497, 407] on div "User.name" at bounding box center [501, 406] width 504 height 13
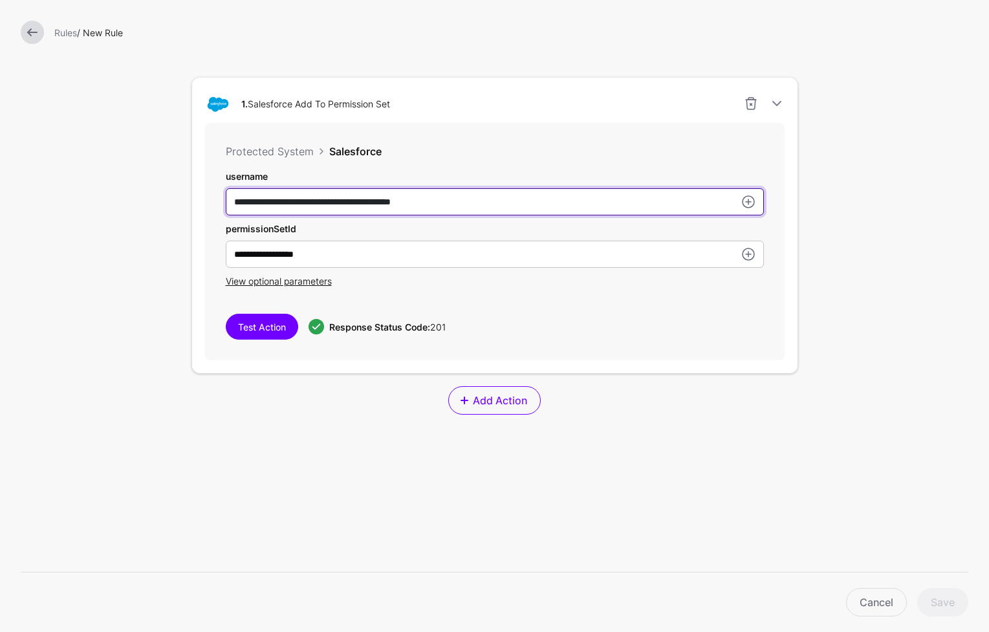
drag, startPoint x: 386, startPoint y: 202, endPoint x: 185, endPoint y: 208, distance: 201.2
click at [186, 208] on div "**********" at bounding box center [494, 168] width 647 height 1061
type input "**********"
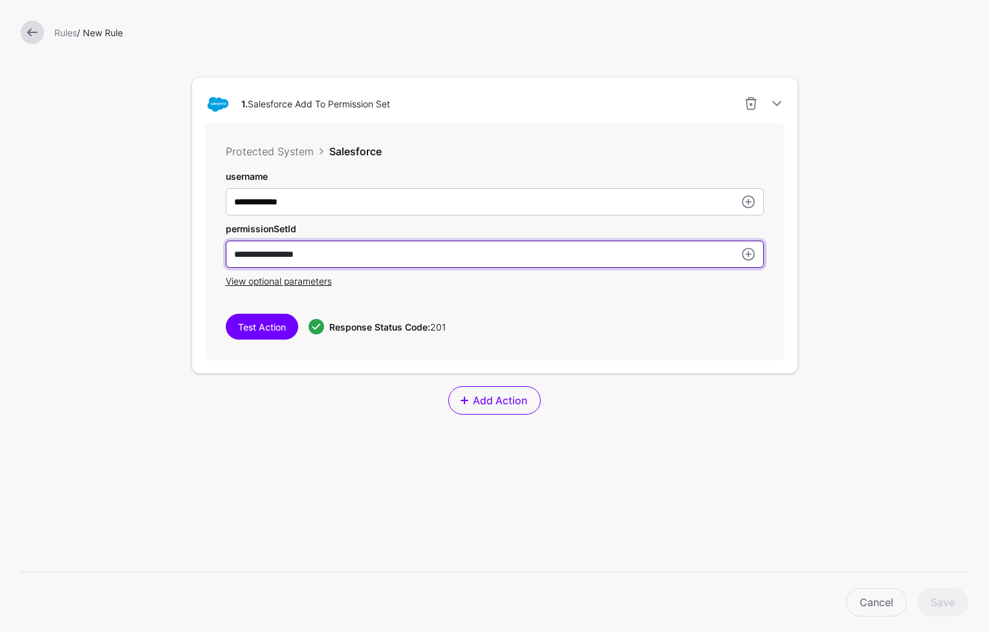
click at [566, 263] on input "**********" at bounding box center [495, 254] width 538 height 27
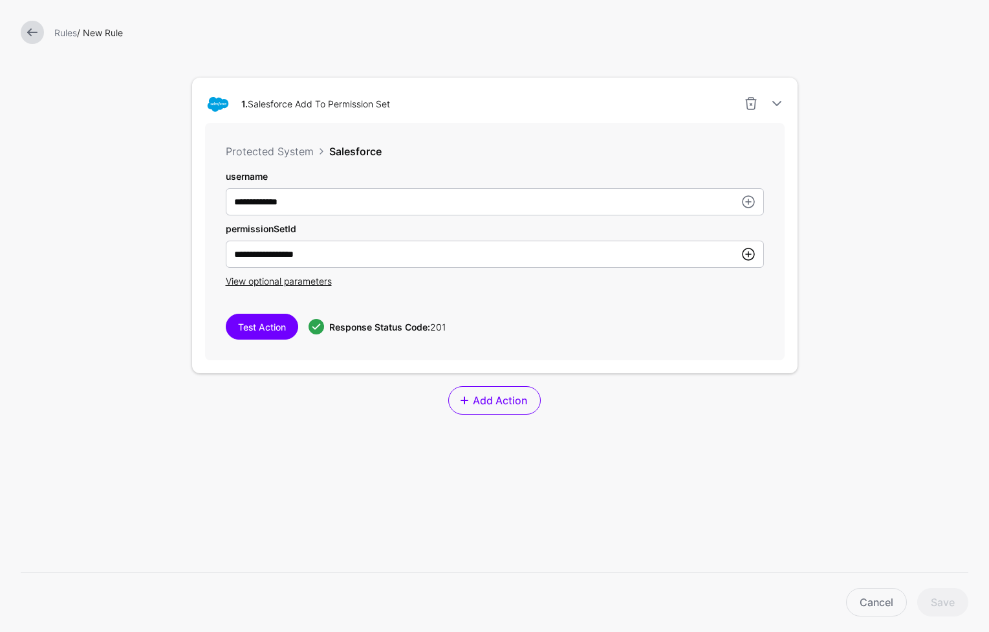
click at [745, 254] on link at bounding box center [748, 254] width 16 height 16
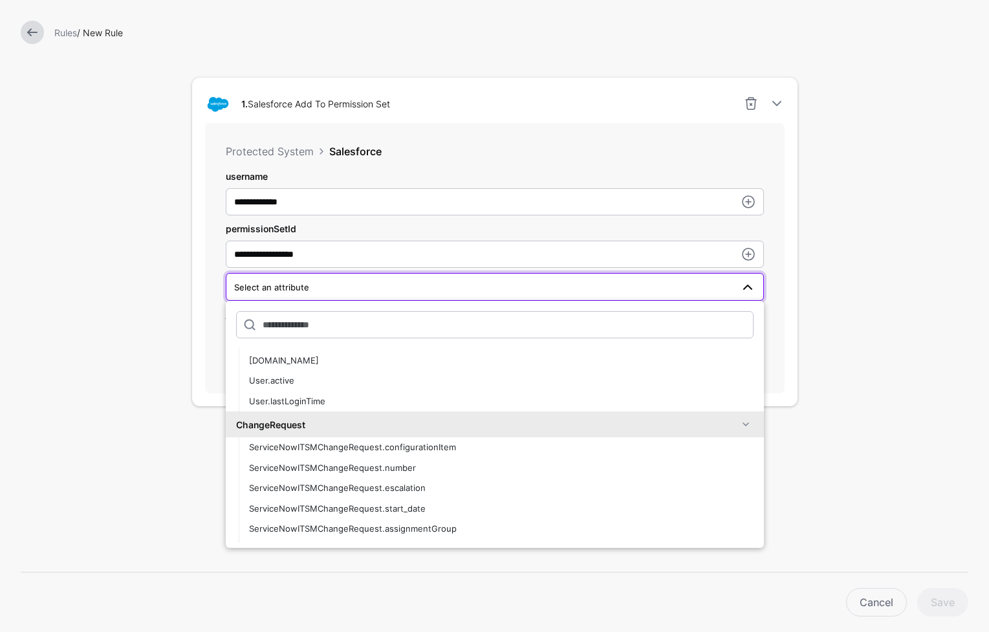
click at [738, 429] on span at bounding box center [746, 424] width 16 height 16
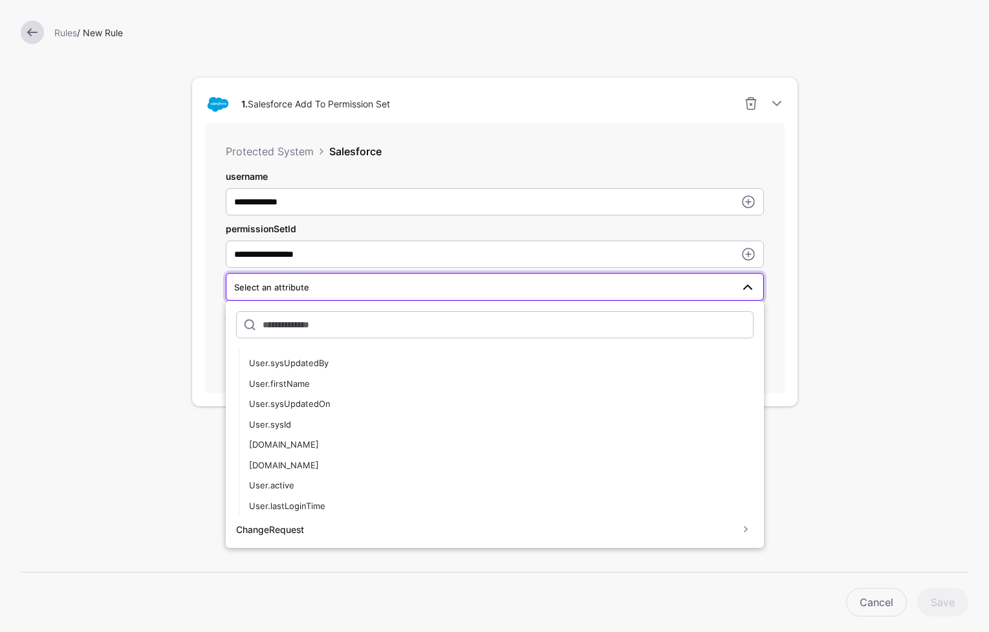
click at [766, 232] on div "**********" at bounding box center [494, 258] width 579 height 270
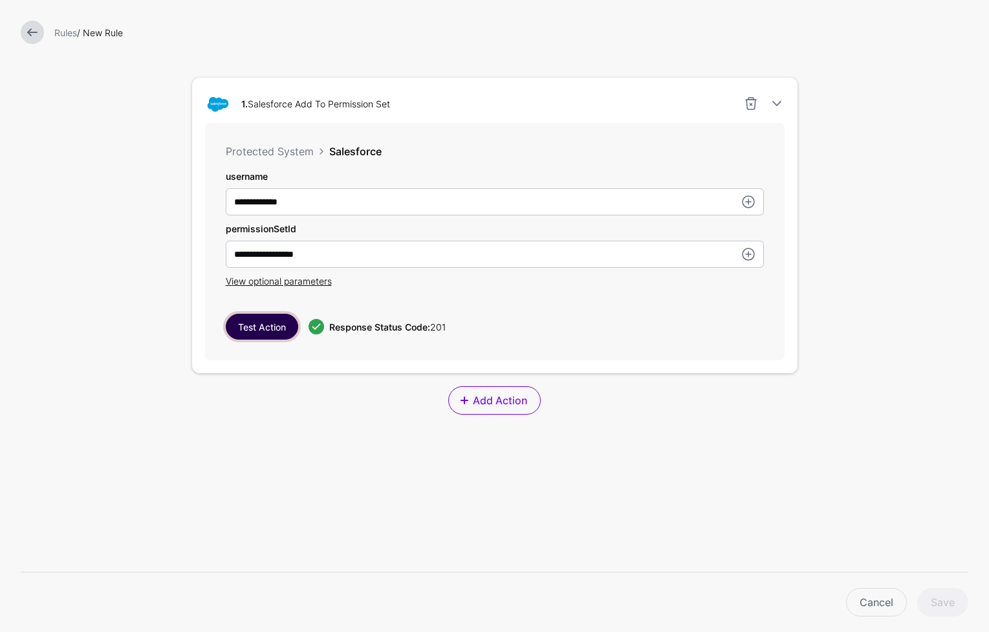
click at [230, 325] on button "Test Action" at bounding box center [262, 327] width 72 height 26
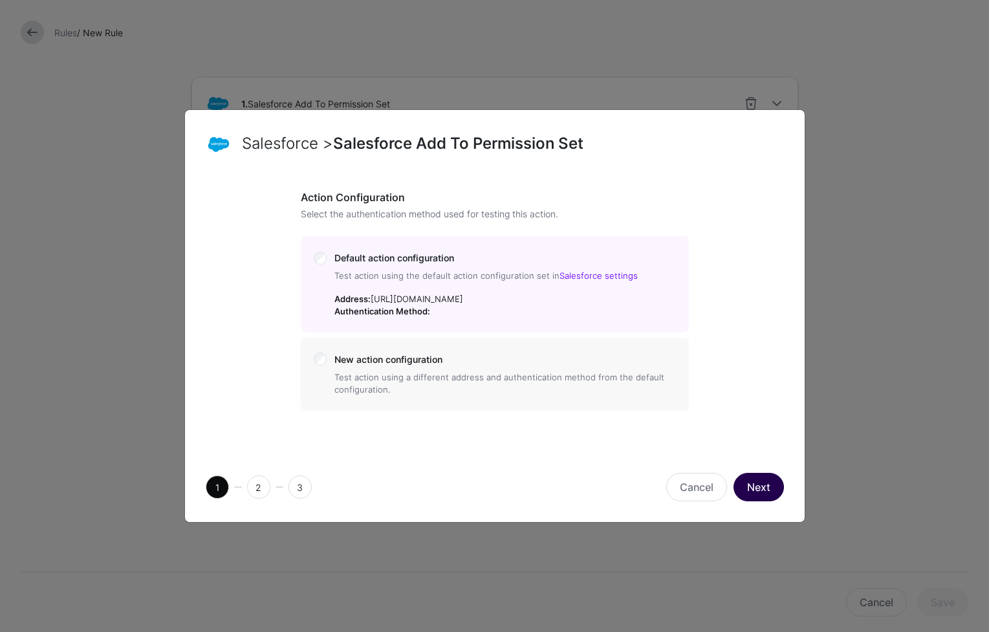
click at [766, 493] on button "Next" at bounding box center [758, 487] width 50 height 28
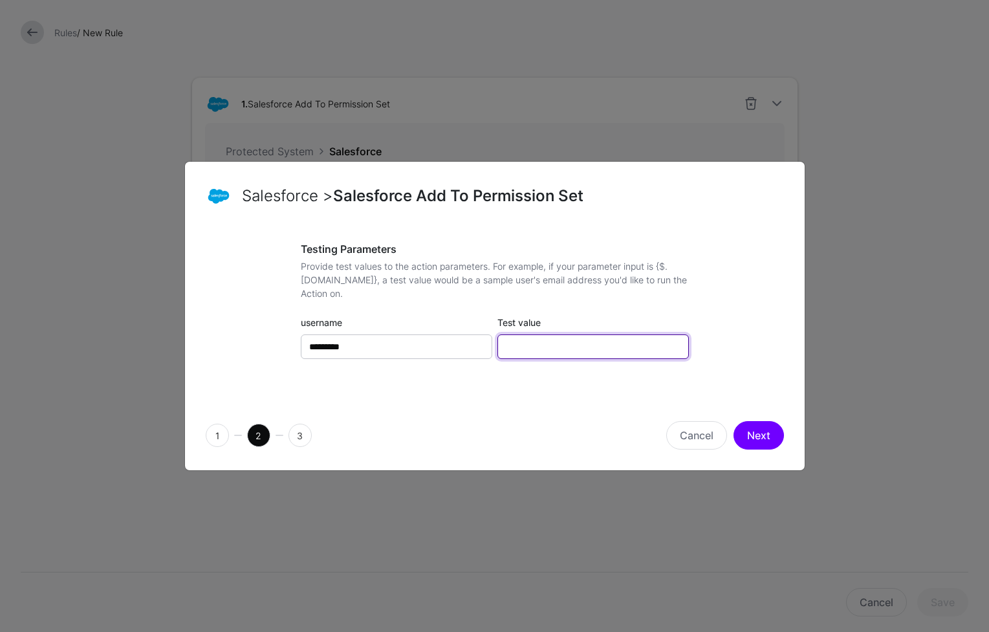
click at [538, 345] on input "Test value" at bounding box center [592, 346] width 191 height 25
paste input "**********"
click at [522, 348] on input "**********" at bounding box center [592, 346] width 191 height 25
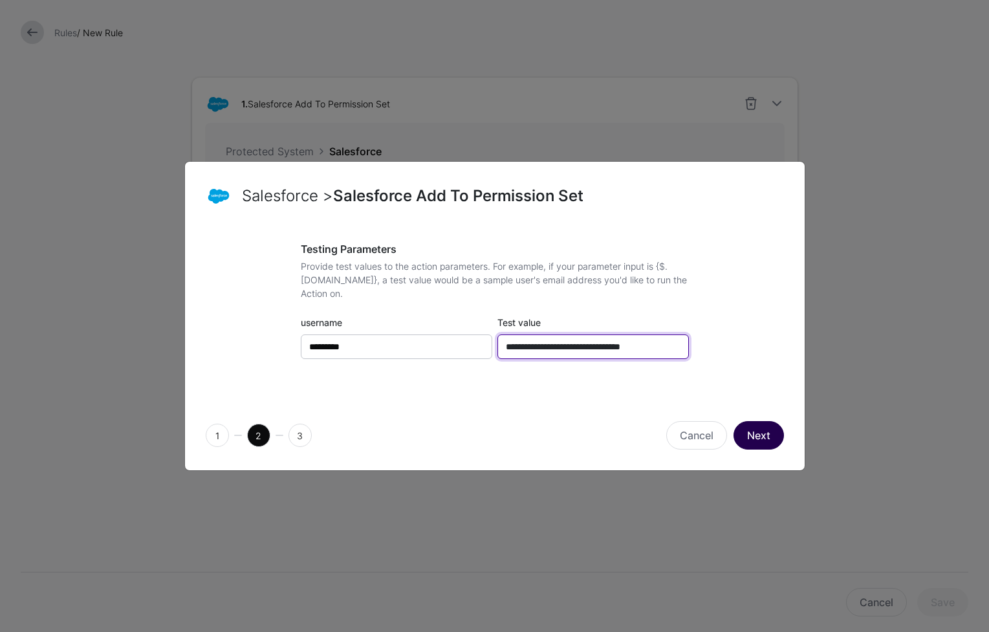
type input "**********"
click at [760, 434] on button "Next" at bounding box center [758, 435] width 50 height 28
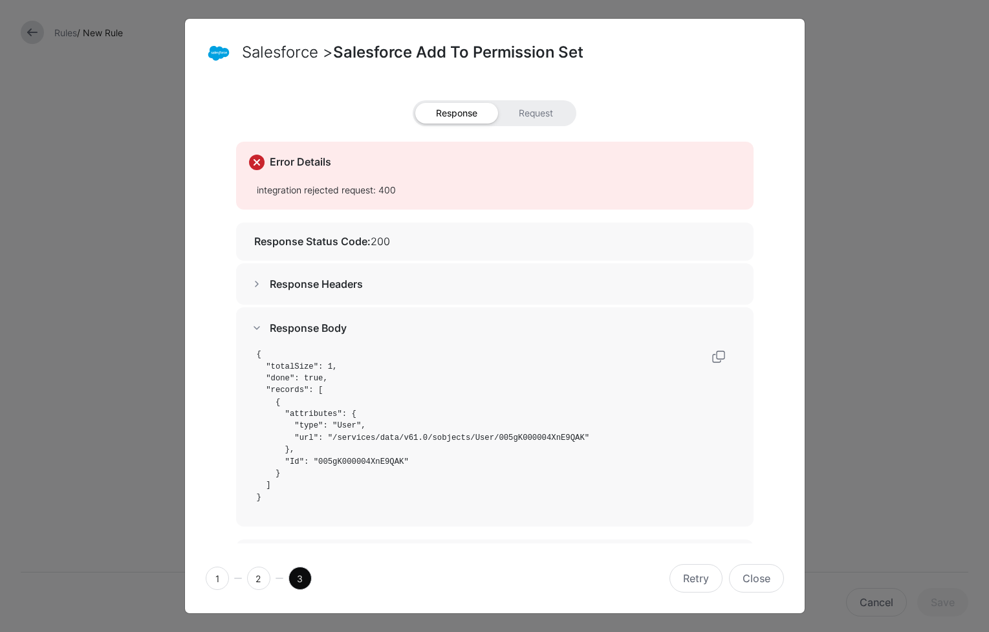
scroll to position [279, 0]
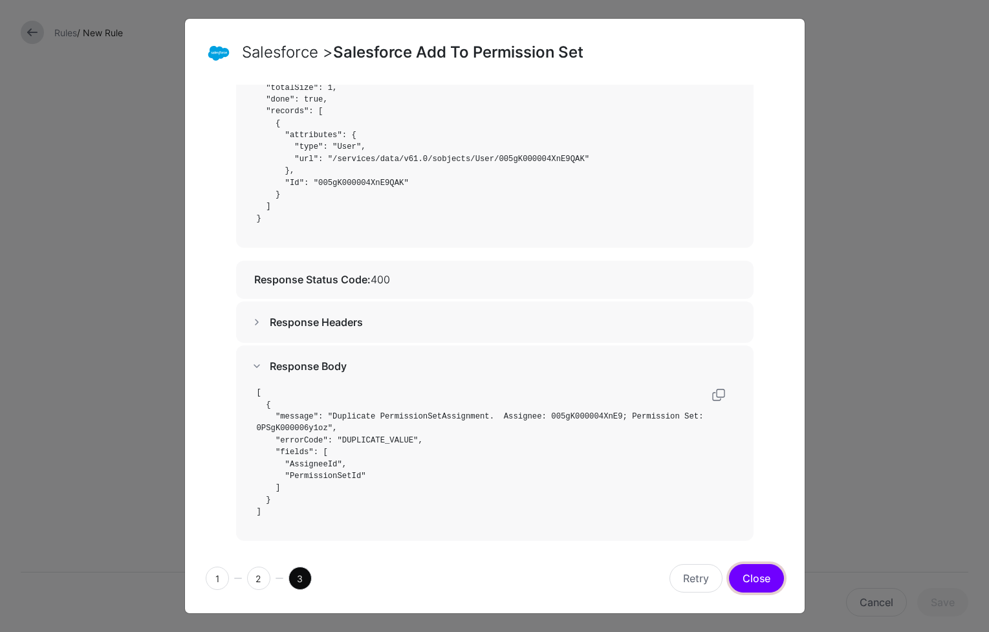
click at [775, 578] on button "Close" at bounding box center [756, 578] width 55 height 28
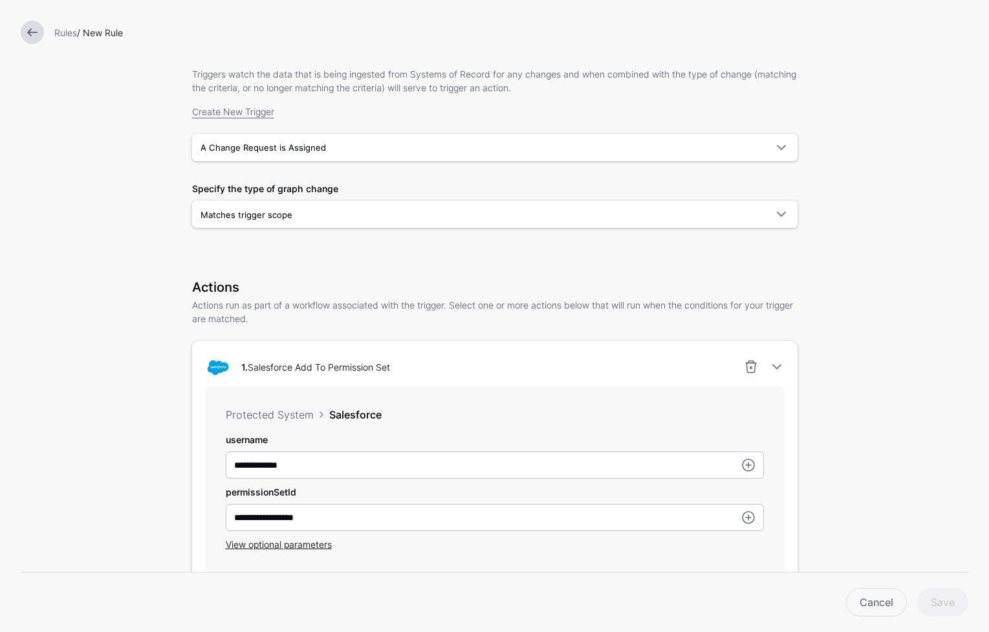
scroll to position [0, 0]
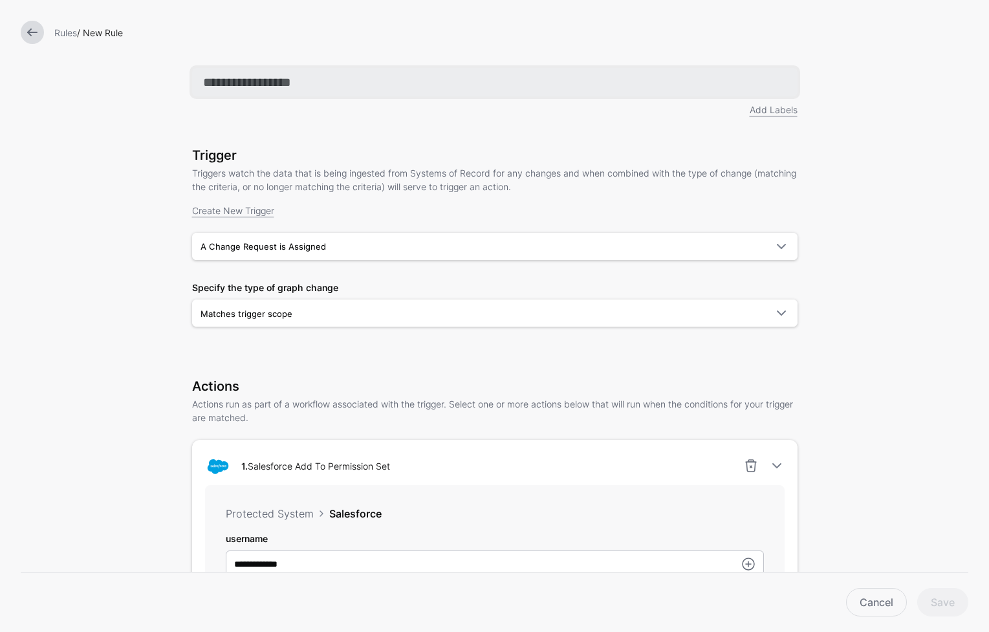
click at [251, 73] on input "text" at bounding box center [494, 82] width 605 height 28
type input "**********"
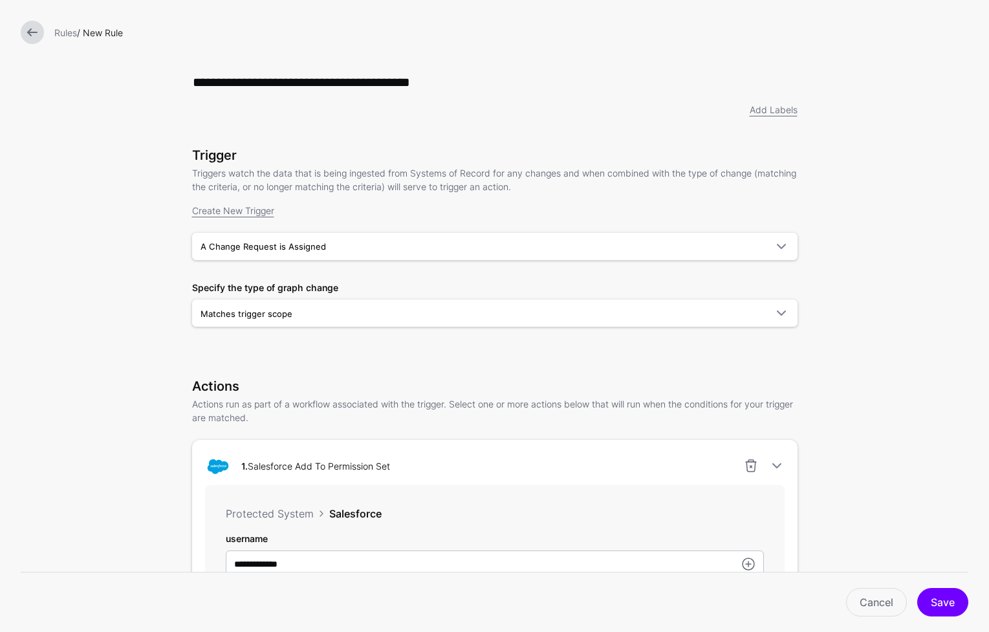
click at [566, 124] on div "**********" at bounding box center [494, 100] width 605 height 64
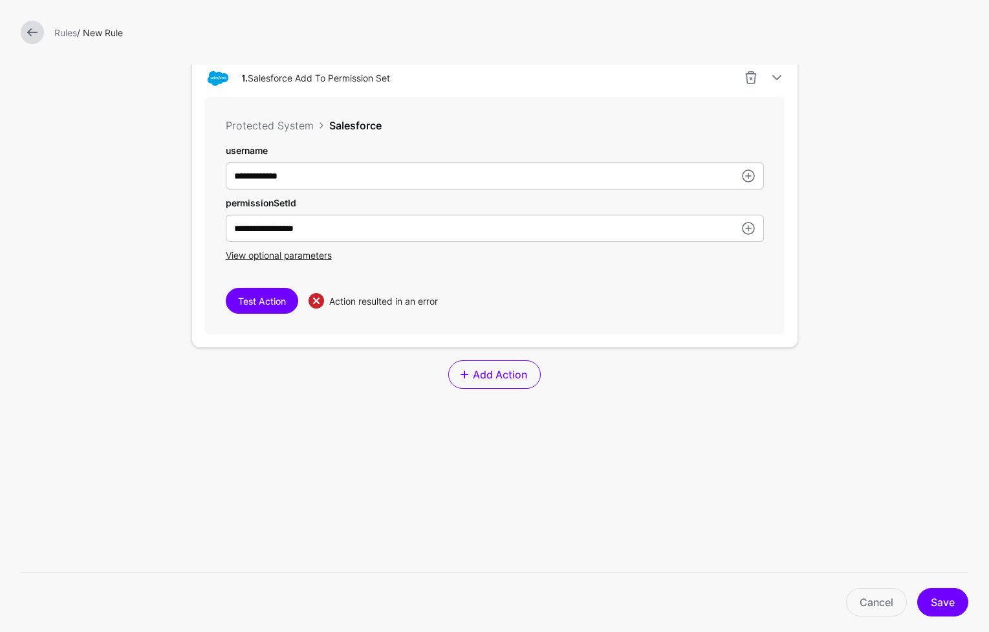
scroll to position [398, 0]
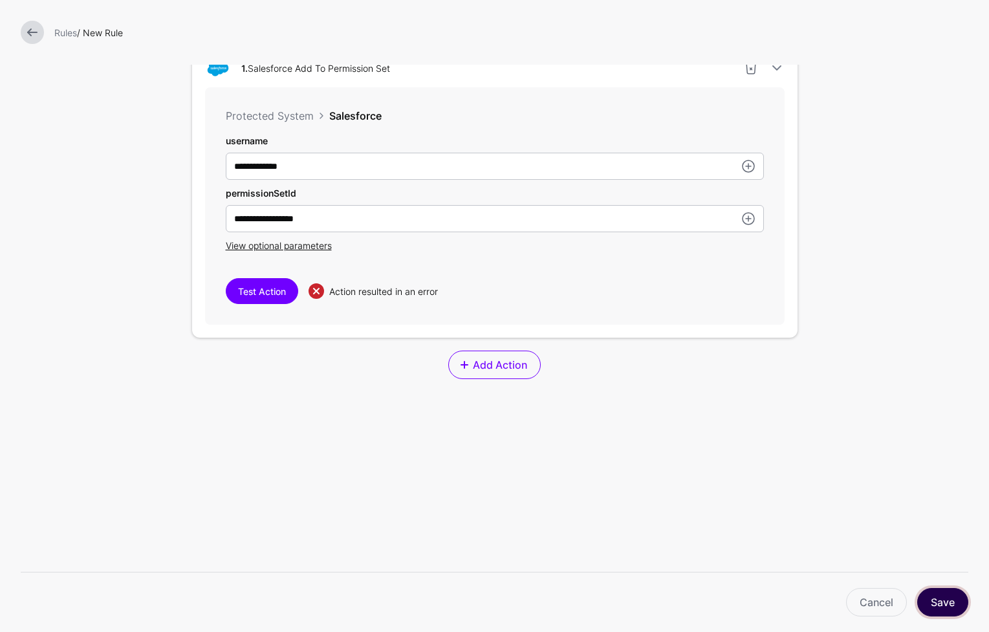
click at [782, 609] on button "Save" at bounding box center [942, 602] width 51 height 28
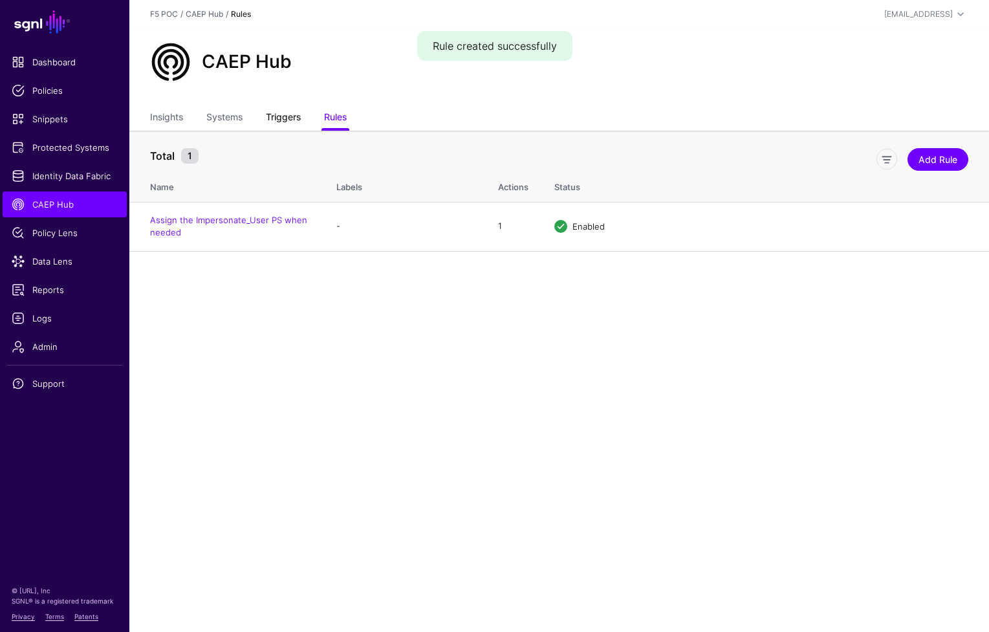
click at [275, 112] on link "Triggers" at bounding box center [283, 118] width 35 height 25
click at [341, 117] on link "Rules" at bounding box center [335, 118] width 23 height 25
click at [363, 373] on main "SGNL Dashboard Policies Snippets Protected Systems Identity Data Fabric CAEP Hu…" at bounding box center [494, 316] width 989 height 632
click at [295, 121] on link "Triggers" at bounding box center [283, 118] width 35 height 25
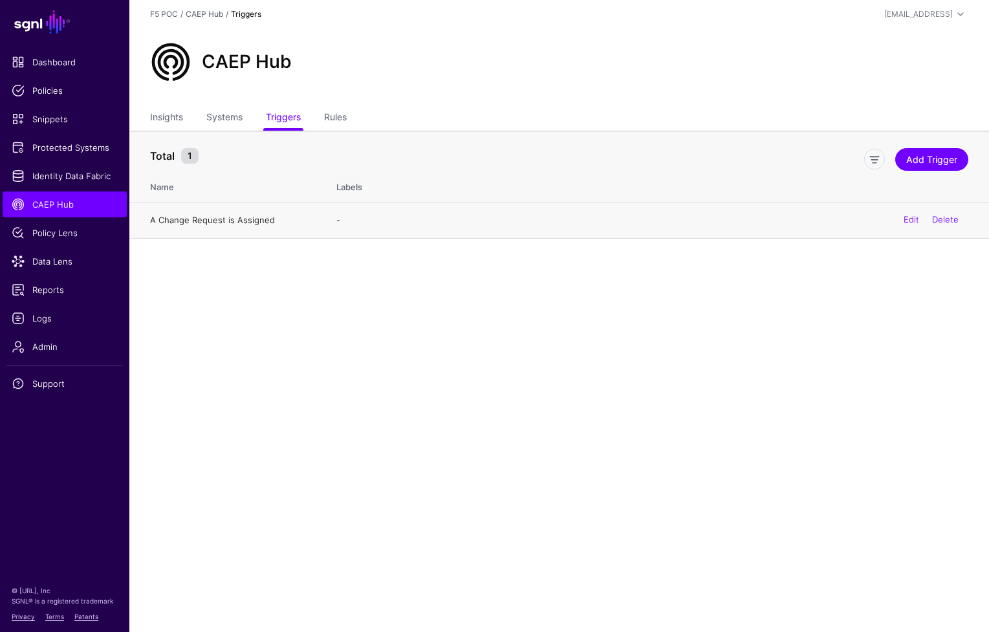
click at [237, 221] on link "A Change Request is Assigned" at bounding box center [212, 220] width 125 height 10
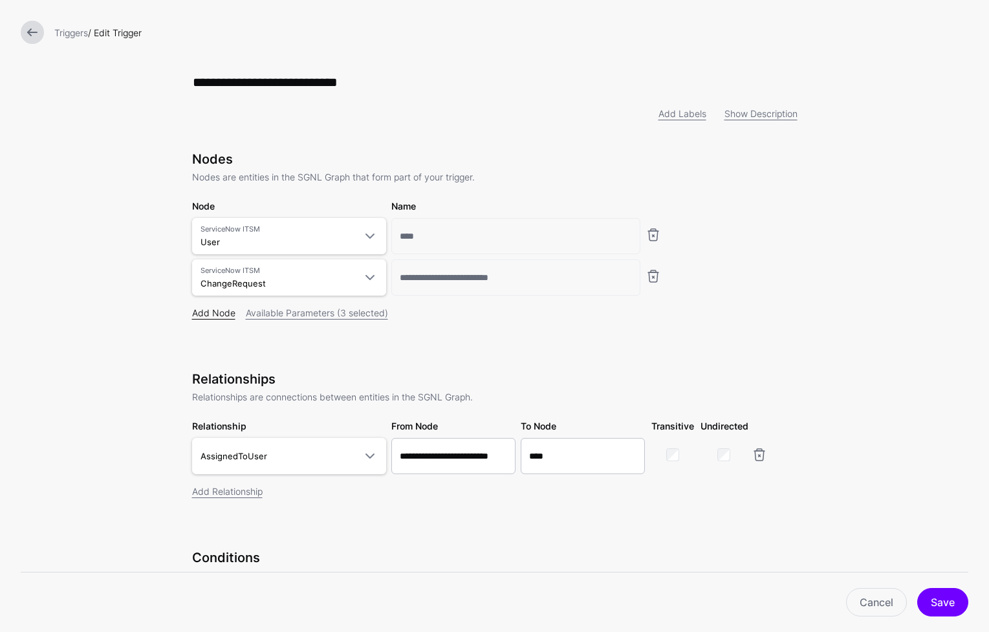
click at [206, 316] on link "Add Node" at bounding box center [213, 312] width 43 height 11
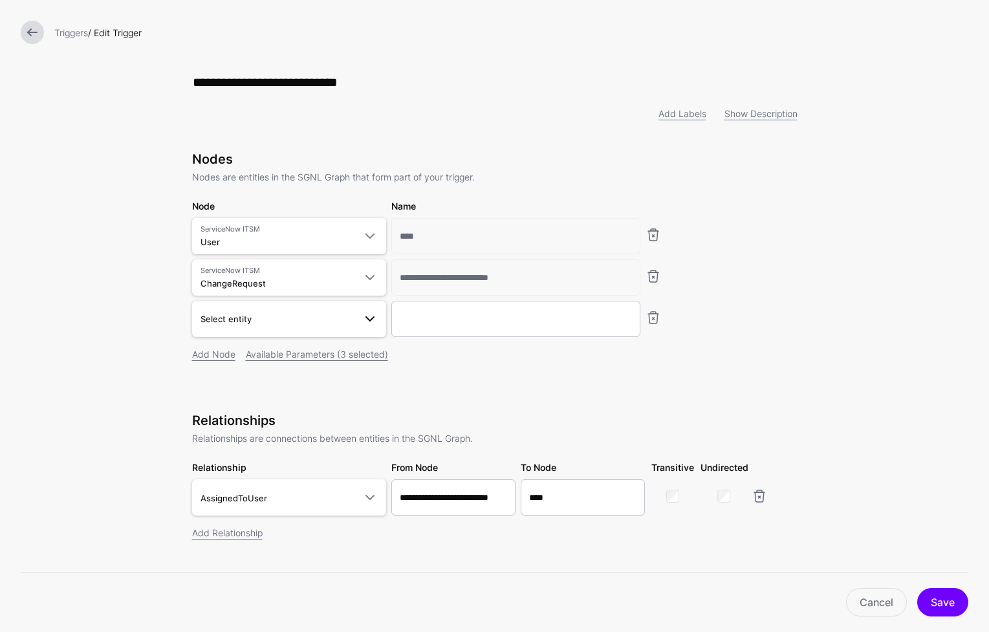
click at [367, 332] on link "Select entity" at bounding box center [289, 319] width 194 height 36
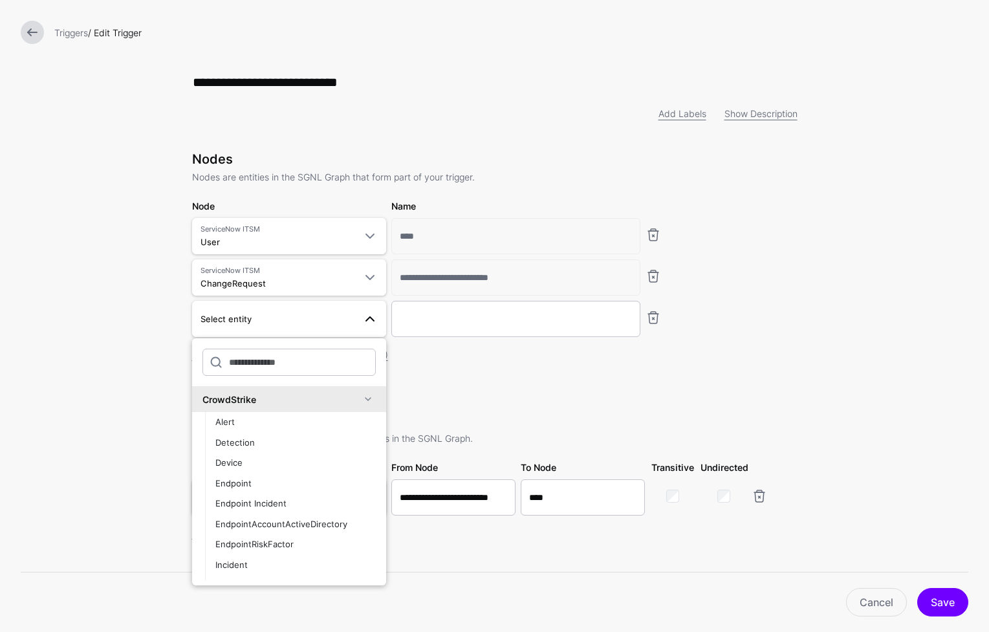
click at [360, 404] on span at bounding box center [368, 399] width 16 height 16
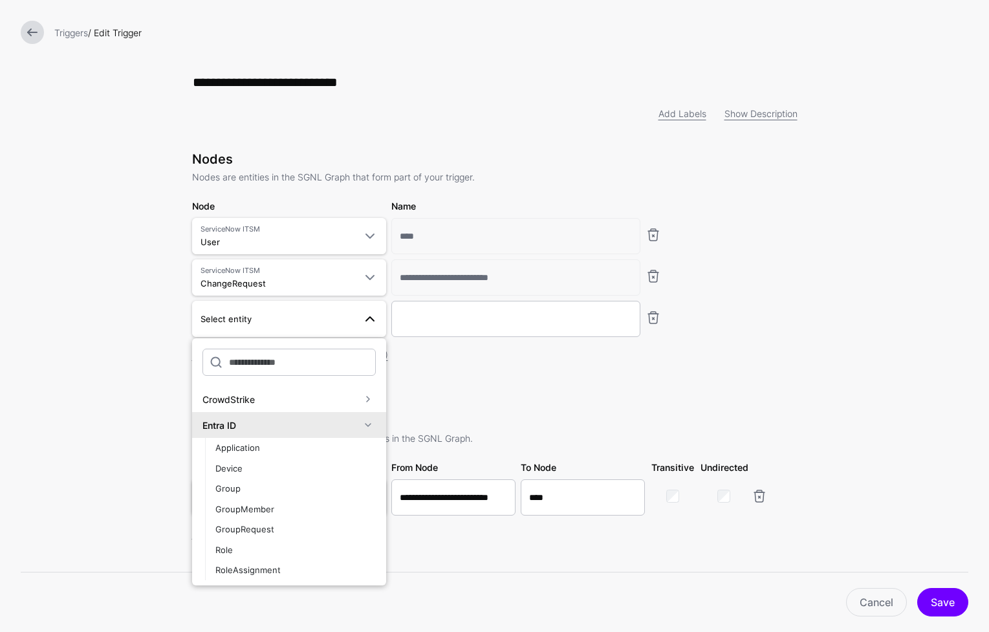
click at [360, 429] on span at bounding box center [368, 425] width 16 height 16
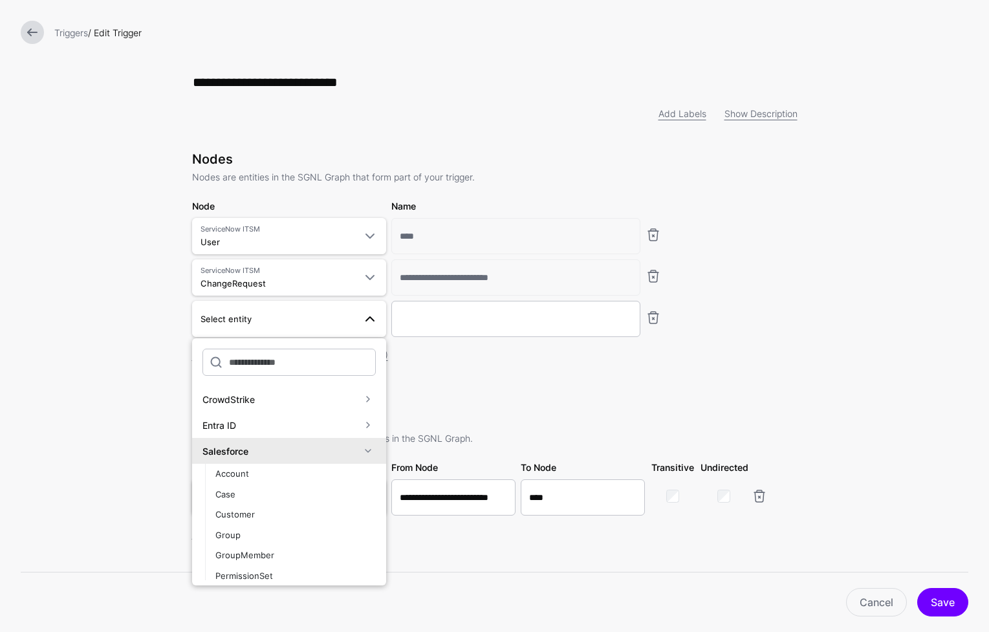
click at [360, 453] on span at bounding box center [368, 451] width 16 height 16
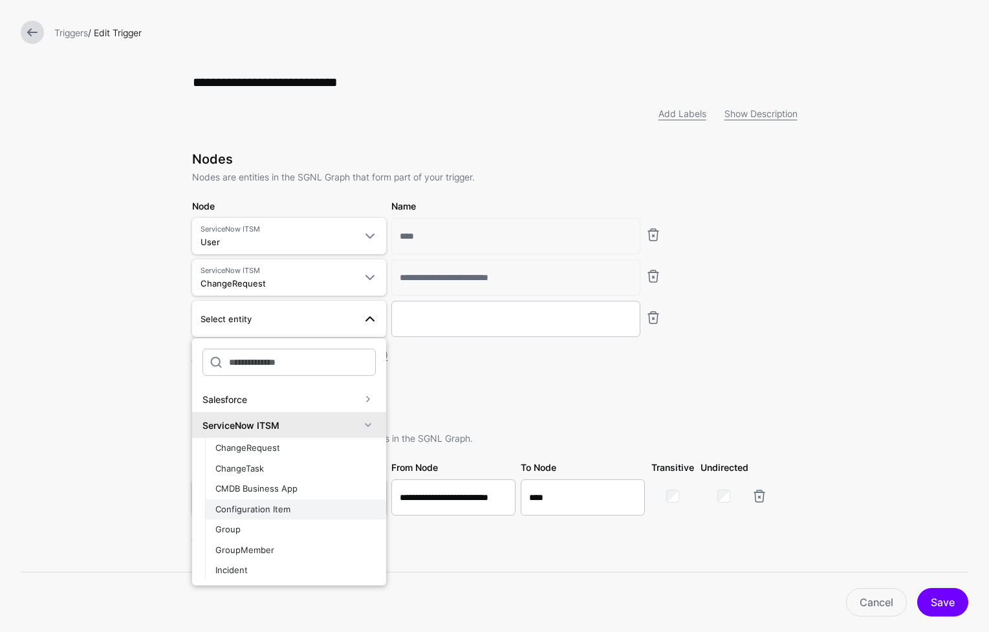
scroll to position [70, 0]
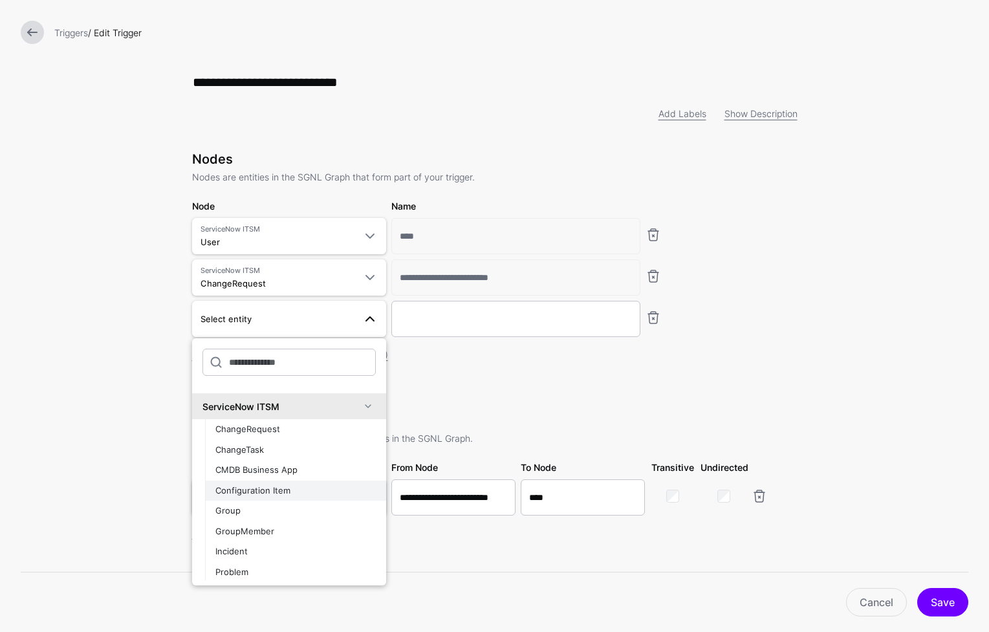
click at [297, 488] on div "Configuration Item" at bounding box center [295, 490] width 160 height 13
type input "**********"
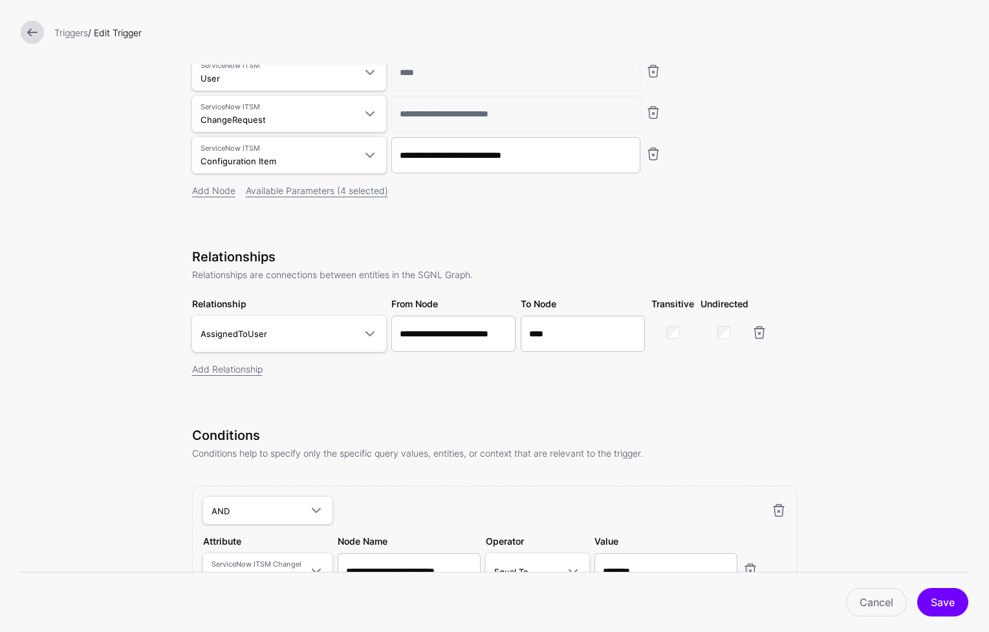
scroll to position [197, 0]
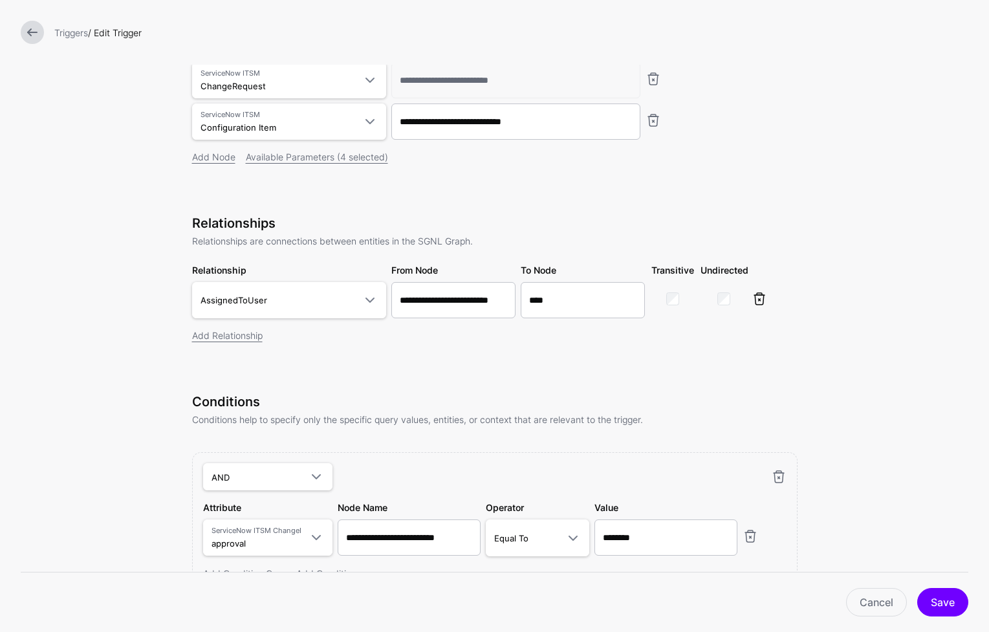
click at [757, 301] on link at bounding box center [759, 299] width 16 height 16
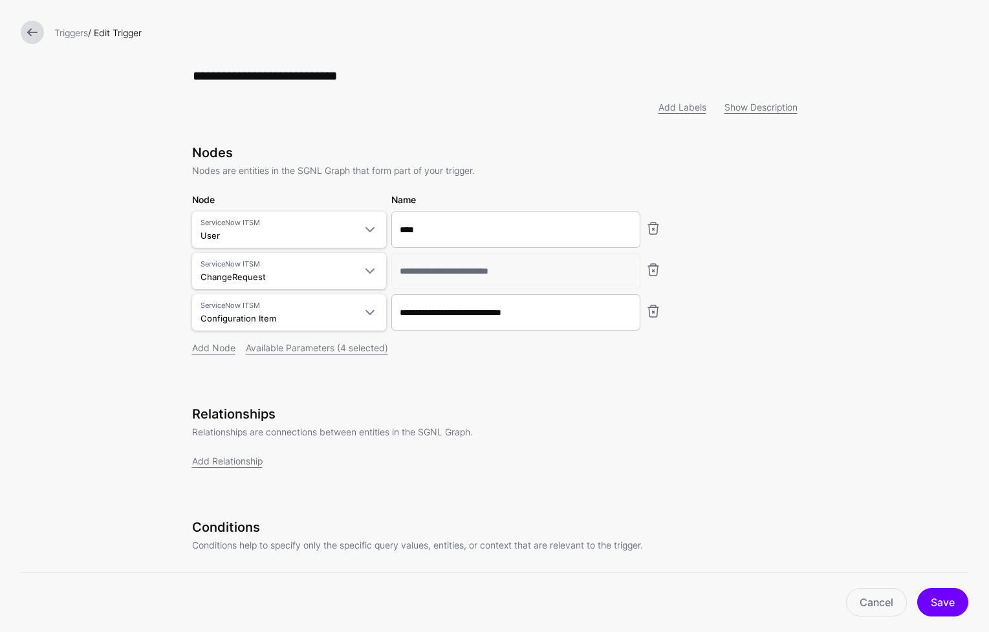
scroll to position [0, 0]
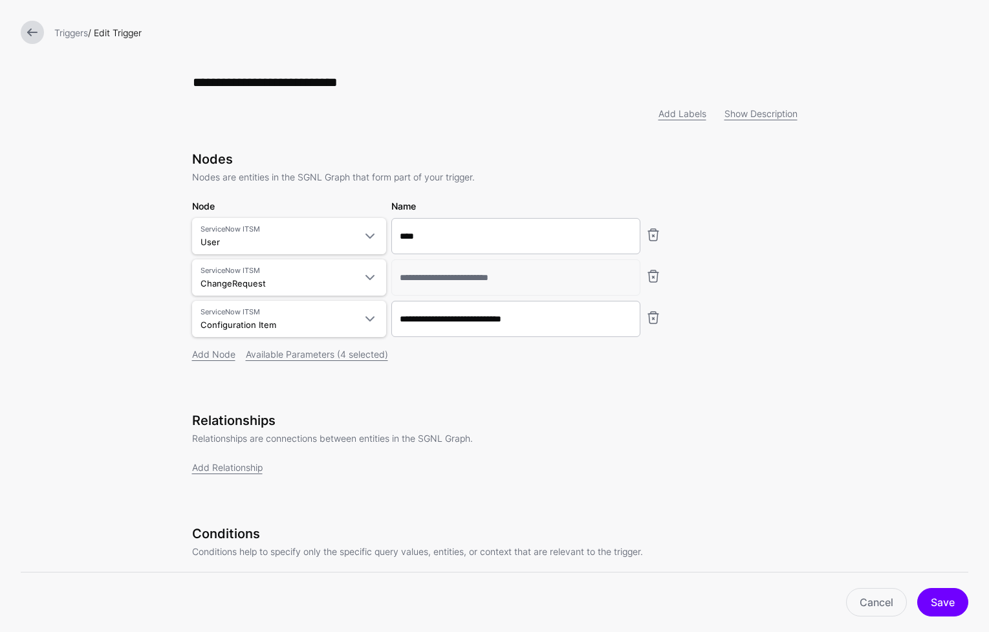
click at [573, 280] on input "**********" at bounding box center [515, 277] width 249 height 36
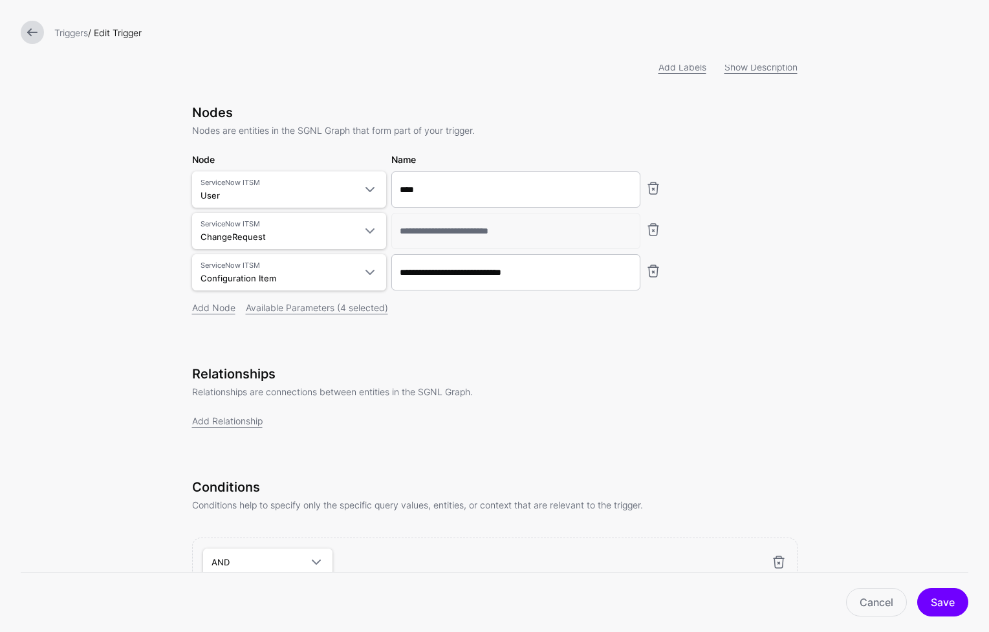
scroll to position [204, 0]
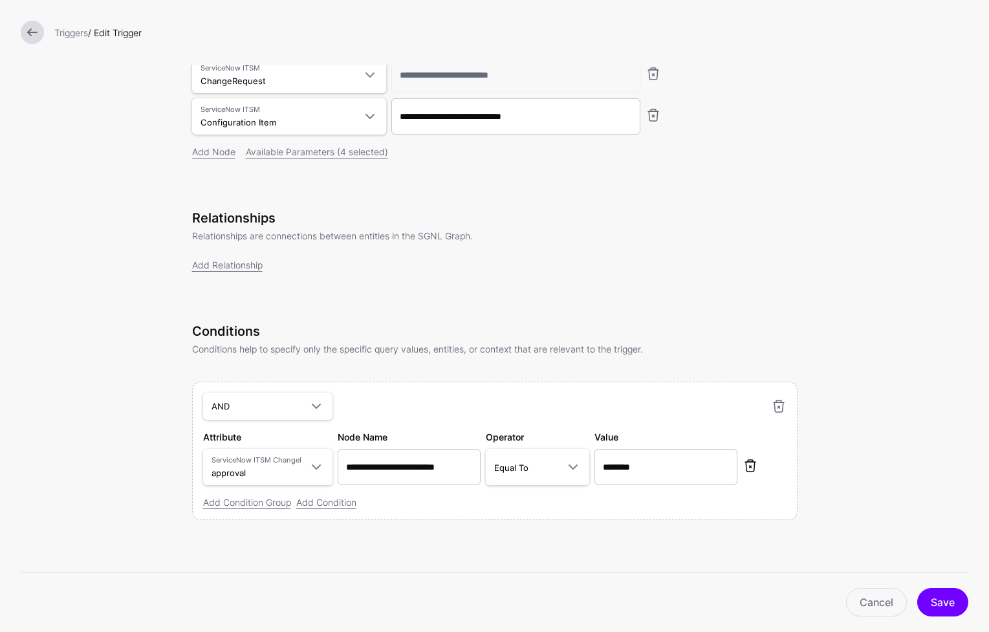
click at [748, 472] on link at bounding box center [750, 466] width 16 height 16
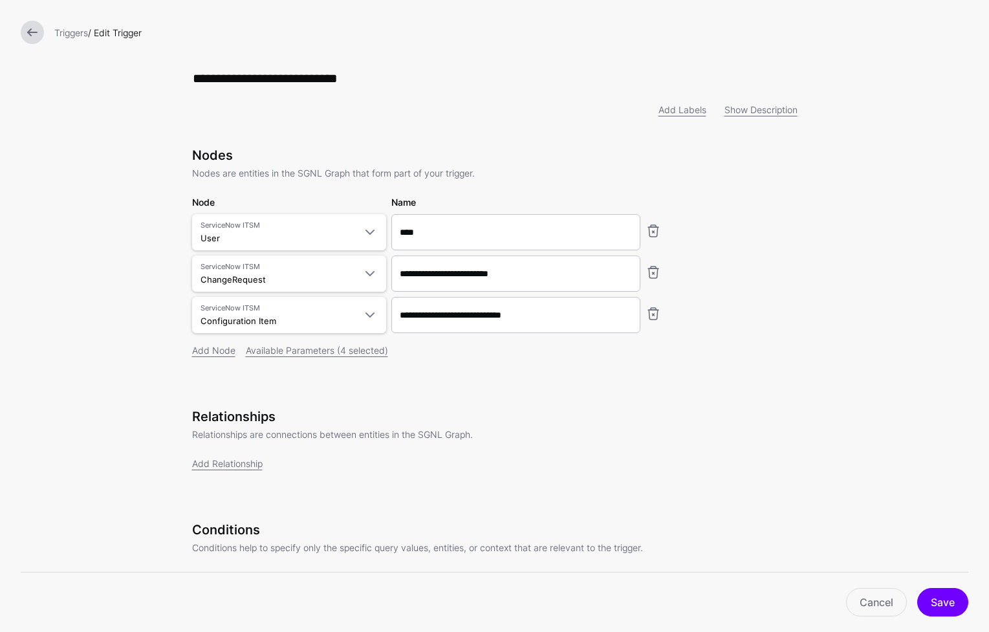
scroll to position [0, 0]
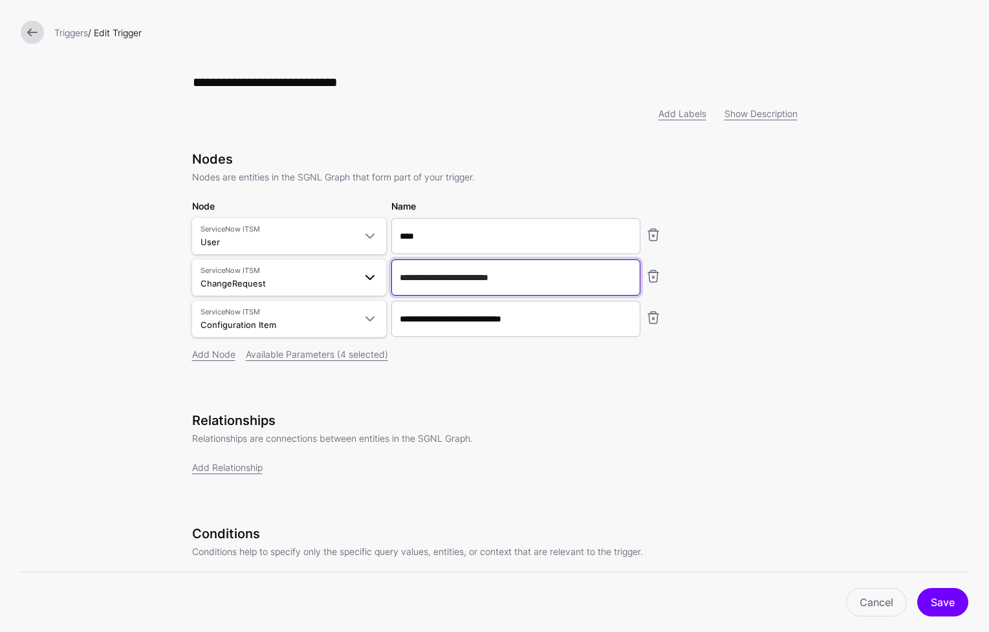
drag, startPoint x: 579, startPoint y: 283, endPoint x: 378, endPoint y: 276, distance: 200.6
click at [378, 276] on div "**********" at bounding box center [494, 277] width 610 height 36
type input "******"
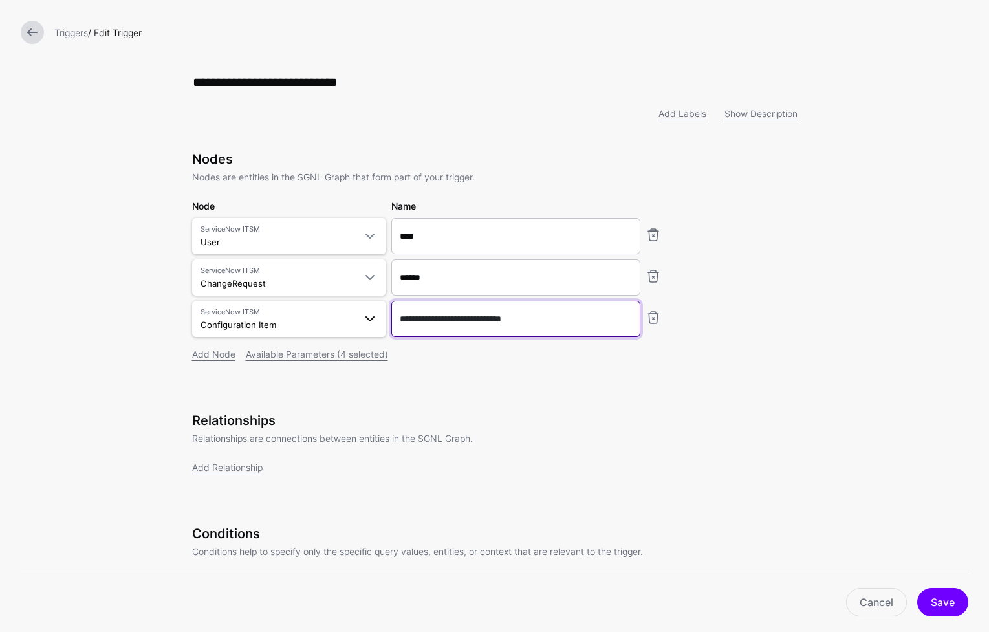
drag, startPoint x: 517, startPoint y: 321, endPoint x: 332, endPoint y: 323, distance: 184.9
click at [336, 323] on div "**********" at bounding box center [494, 319] width 610 height 36
type input "******"
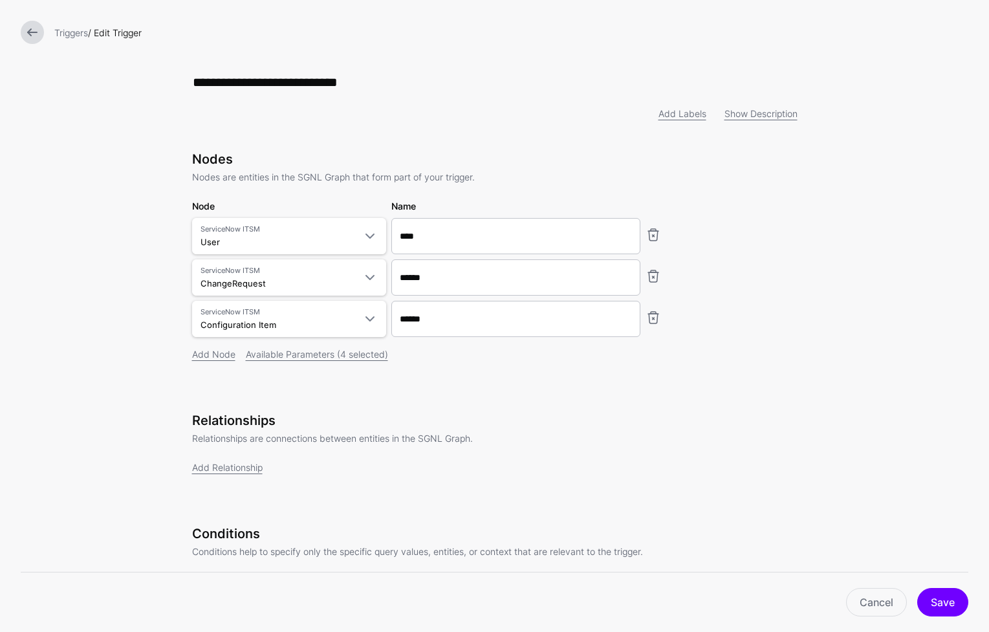
click at [420, 397] on div "Nodes Nodes are entities in the SGNL Graph that form part of your trigger. Node…" at bounding box center [494, 274] width 605 height 246
click at [237, 471] on link "Add Relationship" at bounding box center [227, 467] width 70 height 11
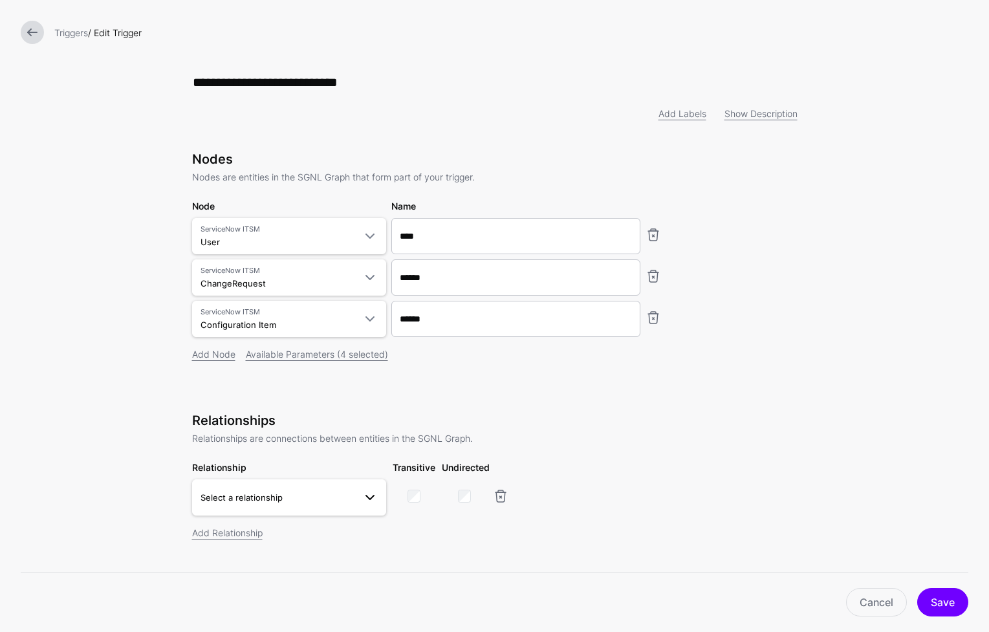
click at [328, 512] on link "Select a relationship" at bounding box center [289, 497] width 194 height 36
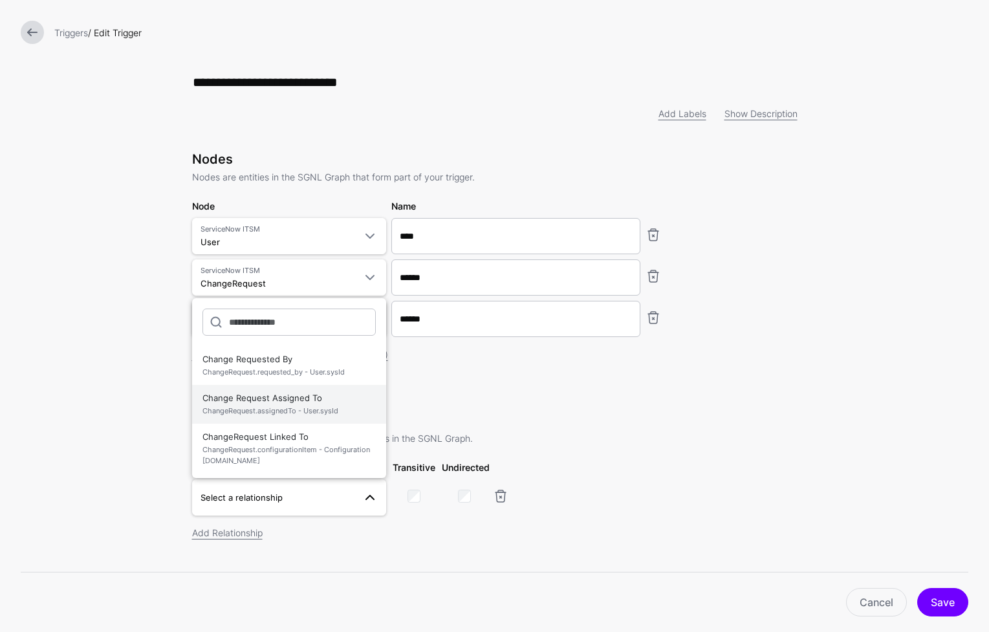
click at [335, 410] on span "ChangeRequest.assignedTo - User.sysId" at bounding box center [288, 410] width 173 height 11
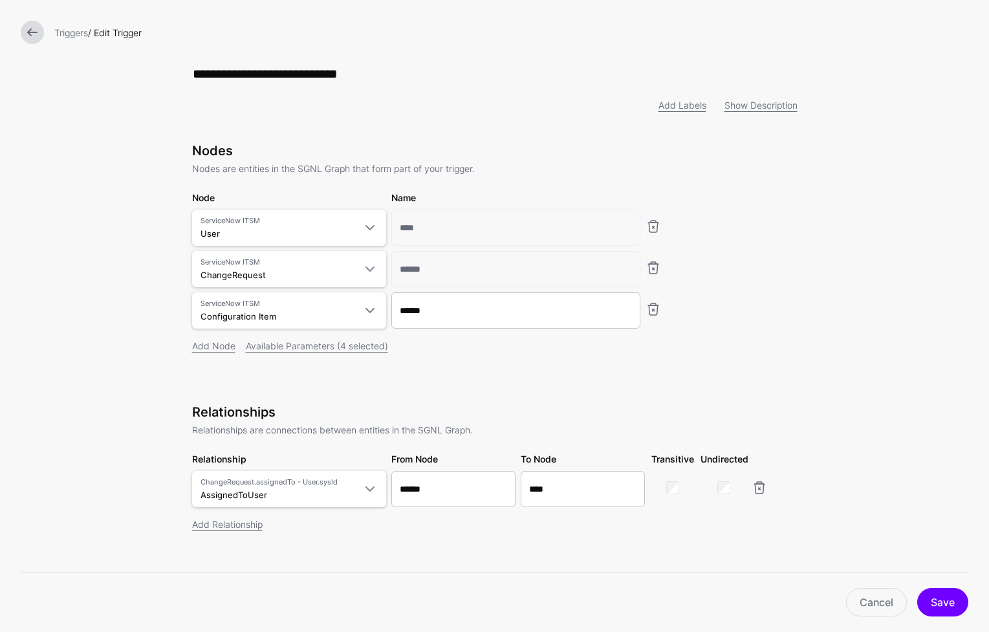
scroll to position [59, 0]
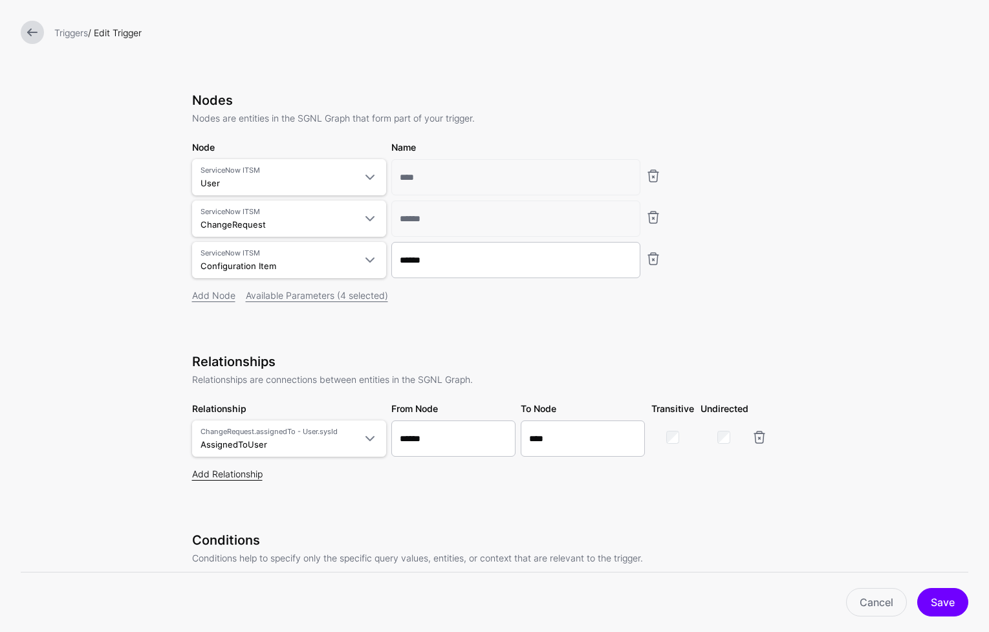
click at [206, 475] on link "Add Relationship" at bounding box center [227, 473] width 70 height 11
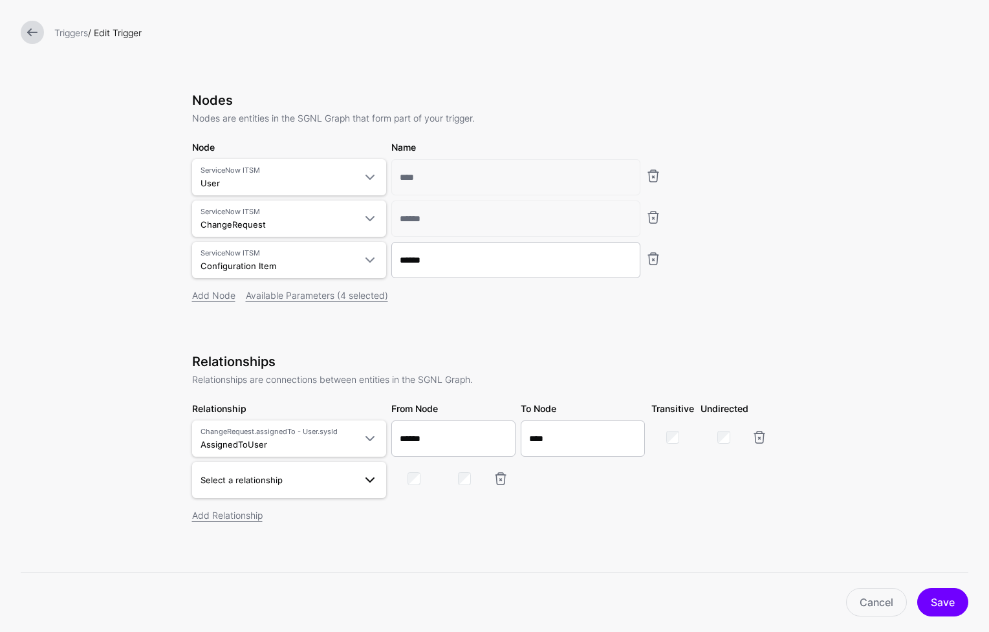
click at [321, 477] on span "Select a relationship" at bounding box center [277, 480] width 154 height 14
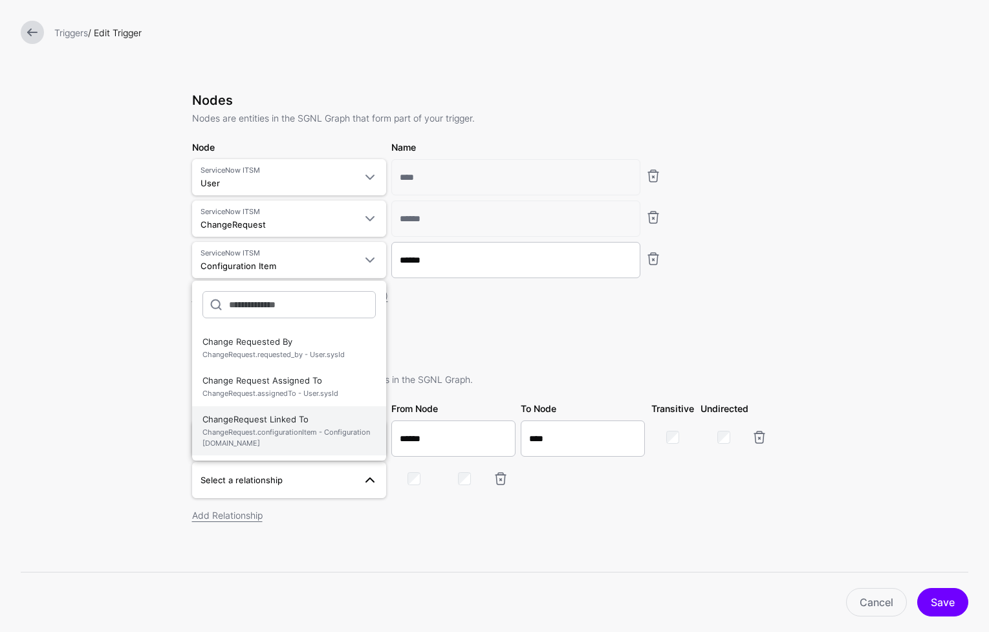
click at [319, 429] on span "ChangeRequest.configurationItem - Configuration Item.id" at bounding box center [288, 437] width 173 height 21
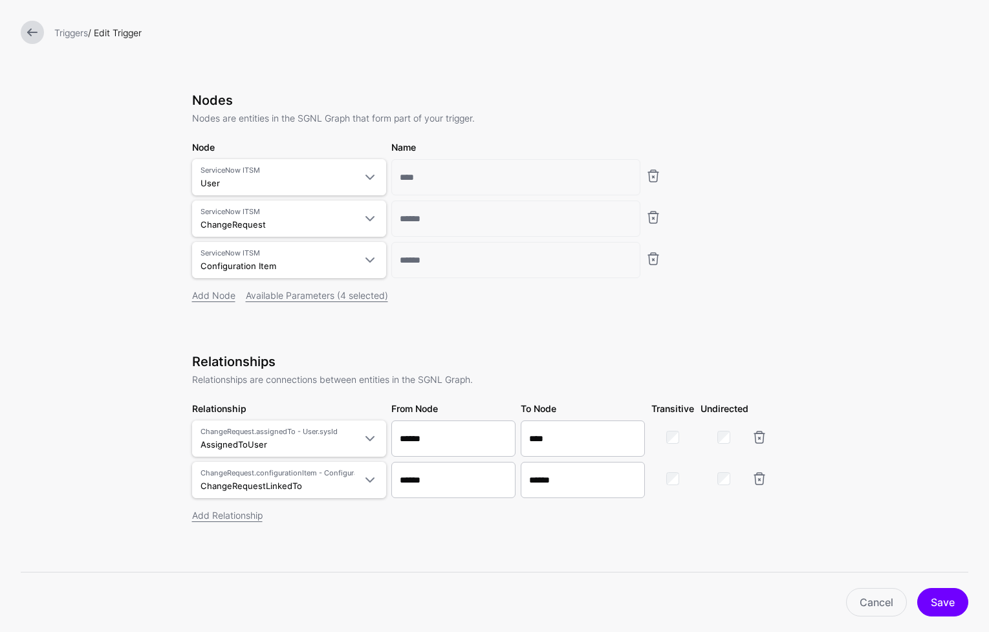
click at [593, 343] on div "Nodes Nodes are entities in the SGNL Graph that form part of your trigger. Node…" at bounding box center [494, 416] width 605 height 649
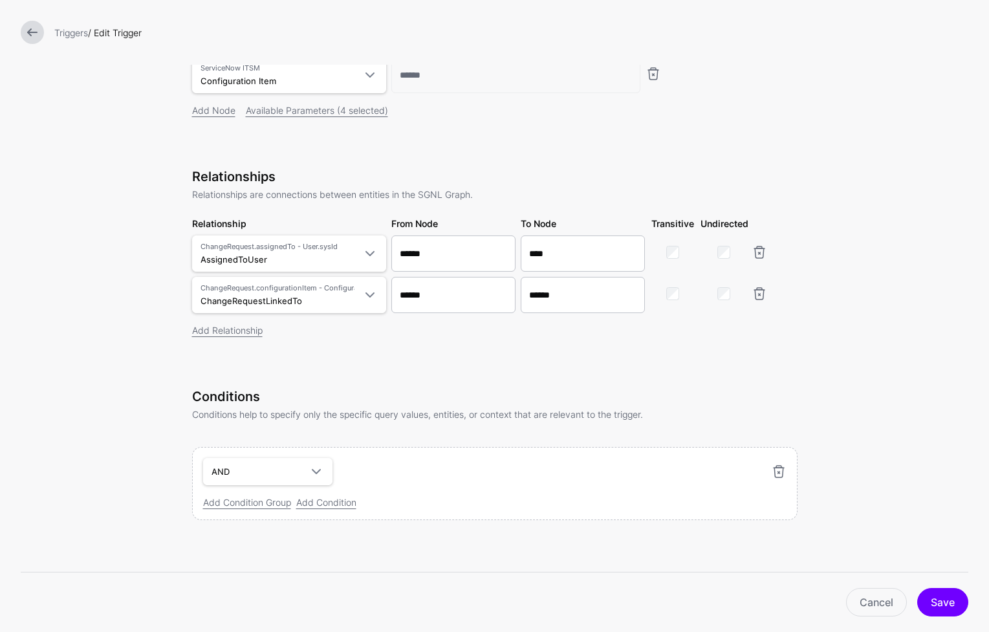
scroll to position [0, 0]
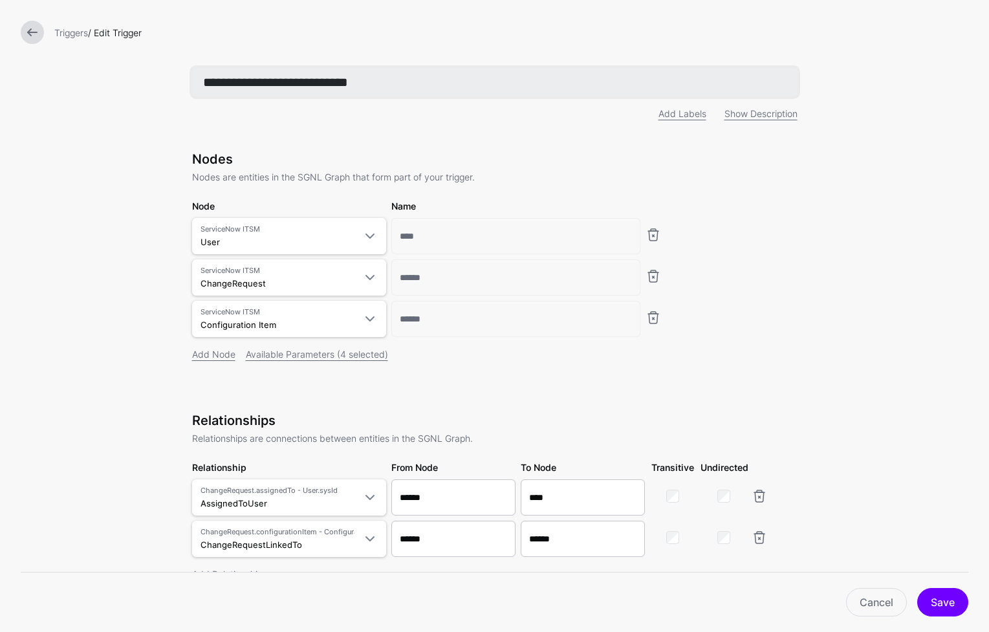
click at [211, 79] on input "**********" at bounding box center [494, 82] width 605 height 28
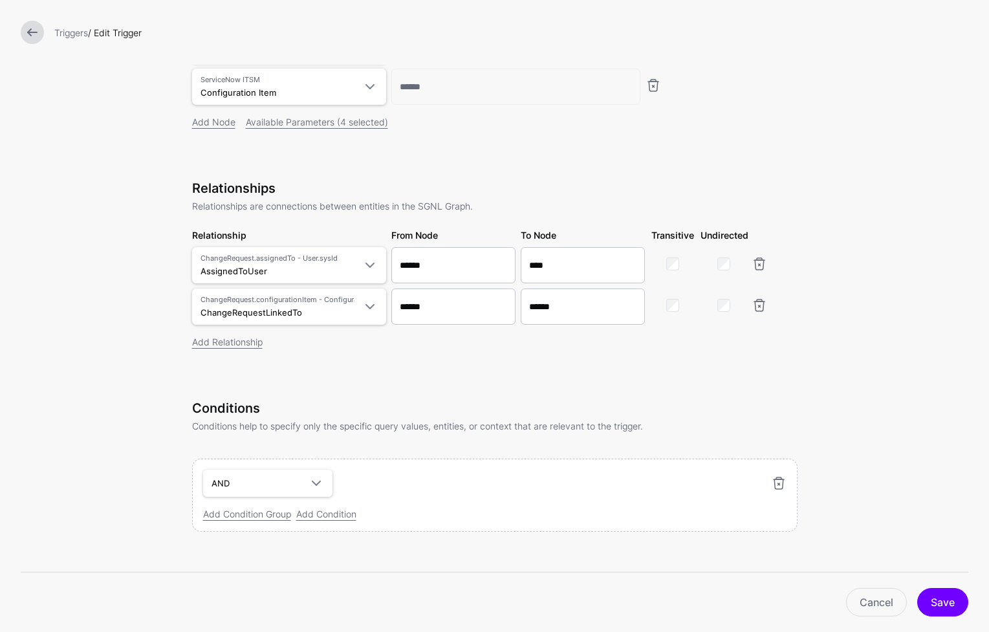
scroll to position [245, 0]
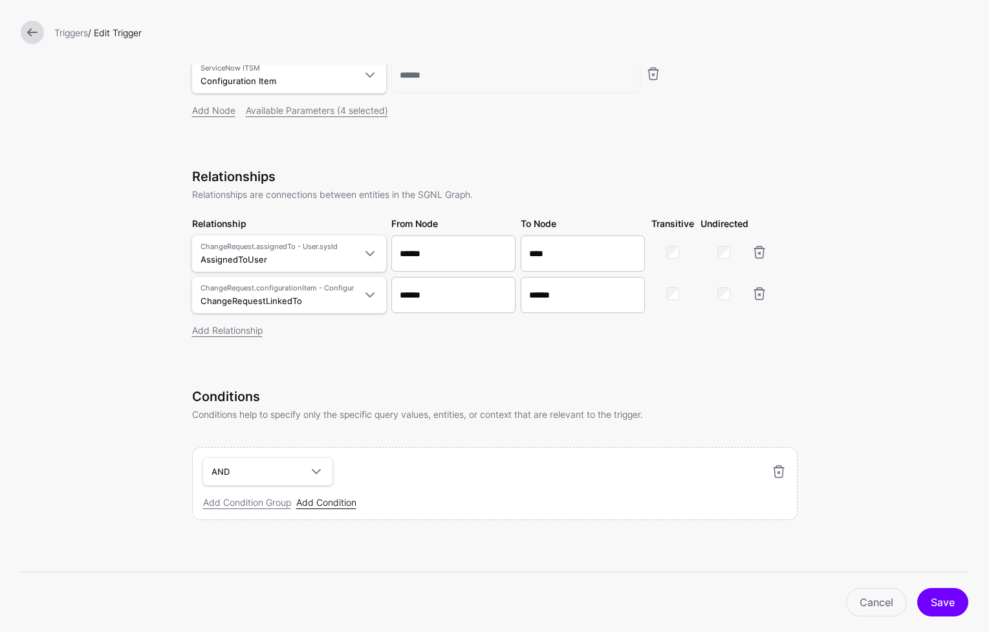
type input "**********"
click at [319, 506] on link "Add Condition" at bounding box center [326, 502] width 60 height 11
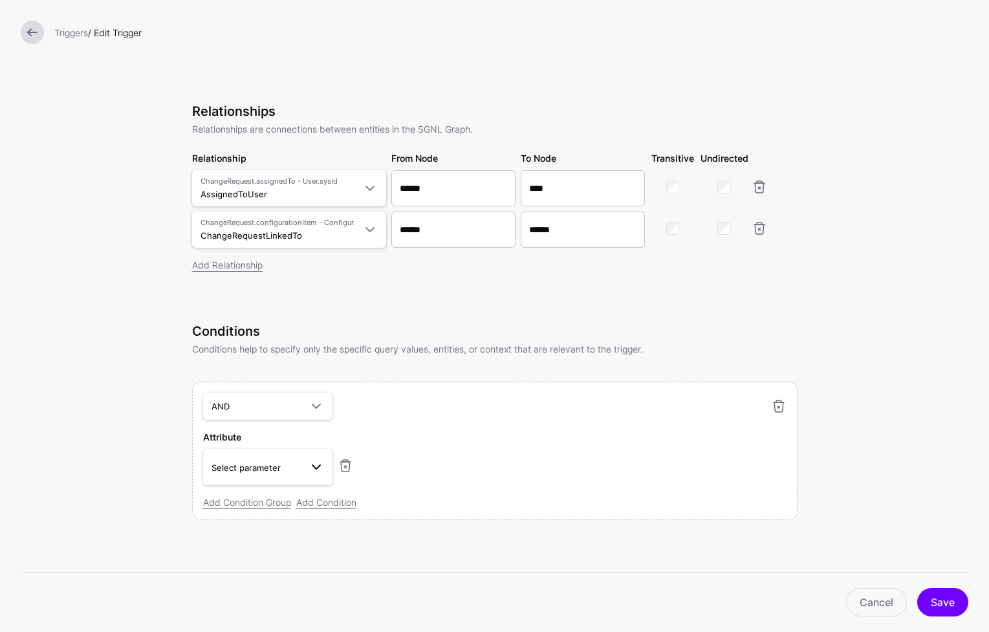
scroll to position [310, 0]
click at [301, 473] on span at bounding box center [312, 467] width 23 height 16
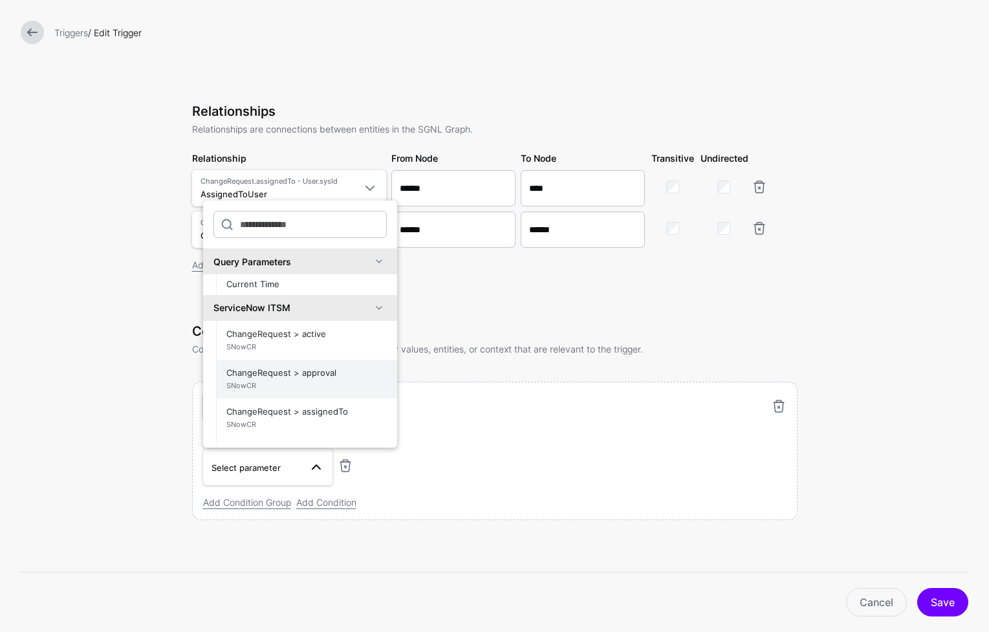
click at [341, 376] on span "ChangeRequest > approval SNowCR" at bounding box center [306, 378] width 160 height 31
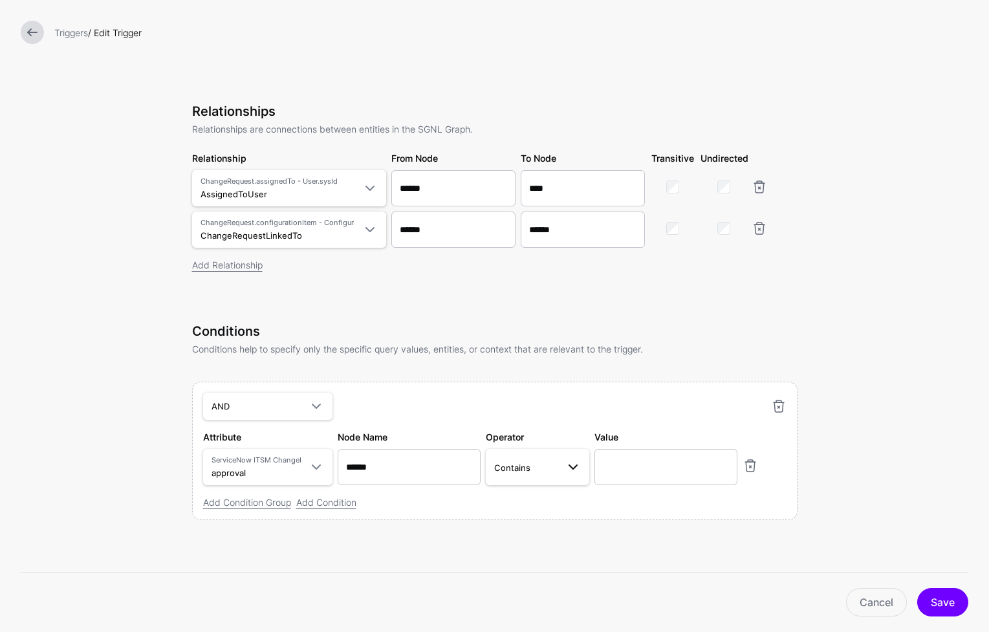
click at [565, 470] on span at bounding box center [573, 467] width 16 height 16
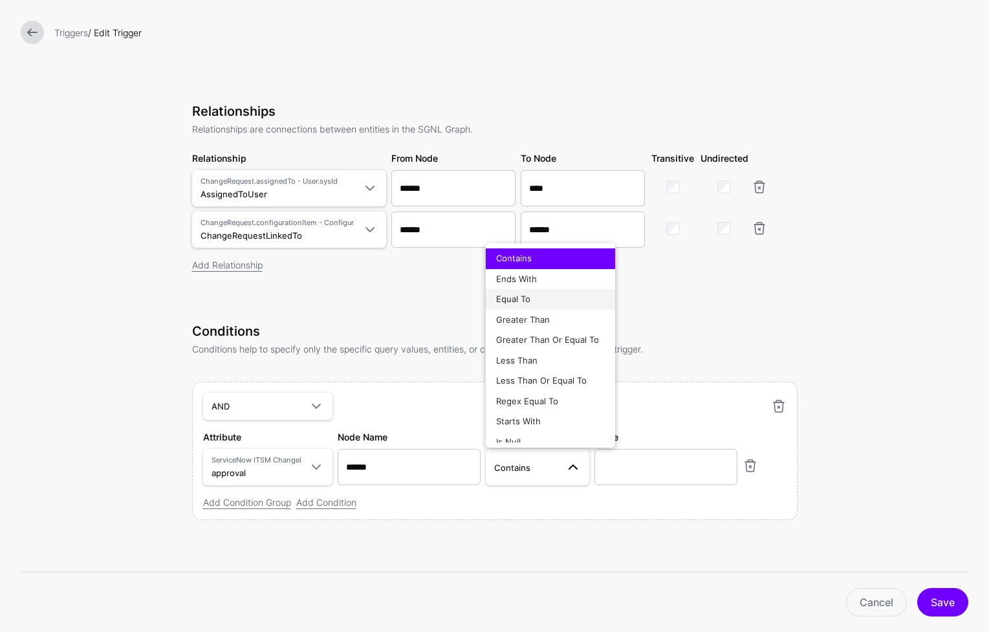
click at [546, 294] on div "Equal To" at bounding box center [550, 299] width 109 height 13
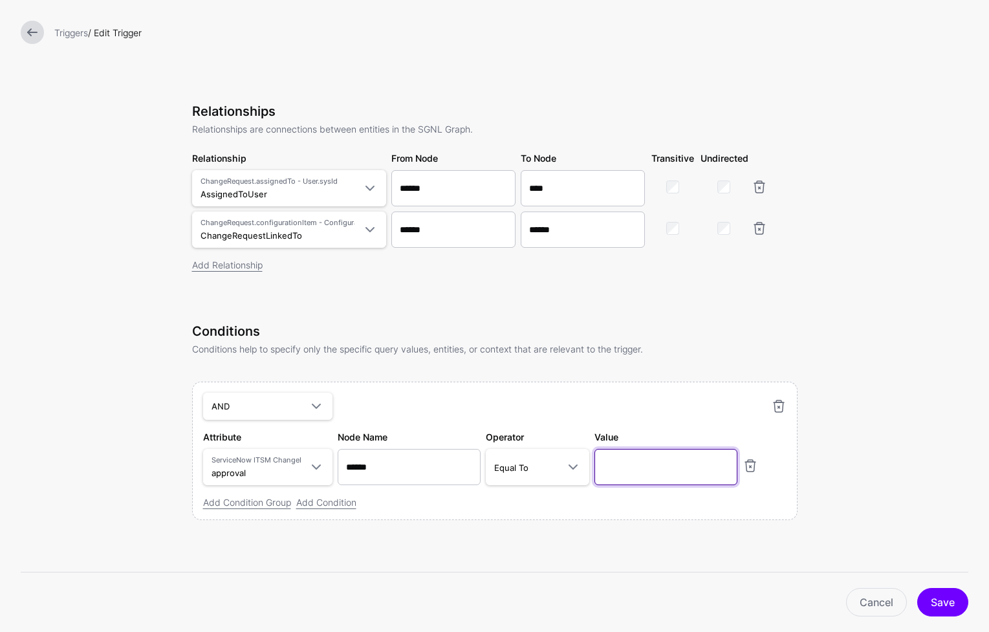
click at [625, 471] on input "text" at bounding box center [665, 467] width 143 height 36
type input "********"
click at [333, 504] on link "Add Condition" at bounding box center [326, 502] width 60 height 11
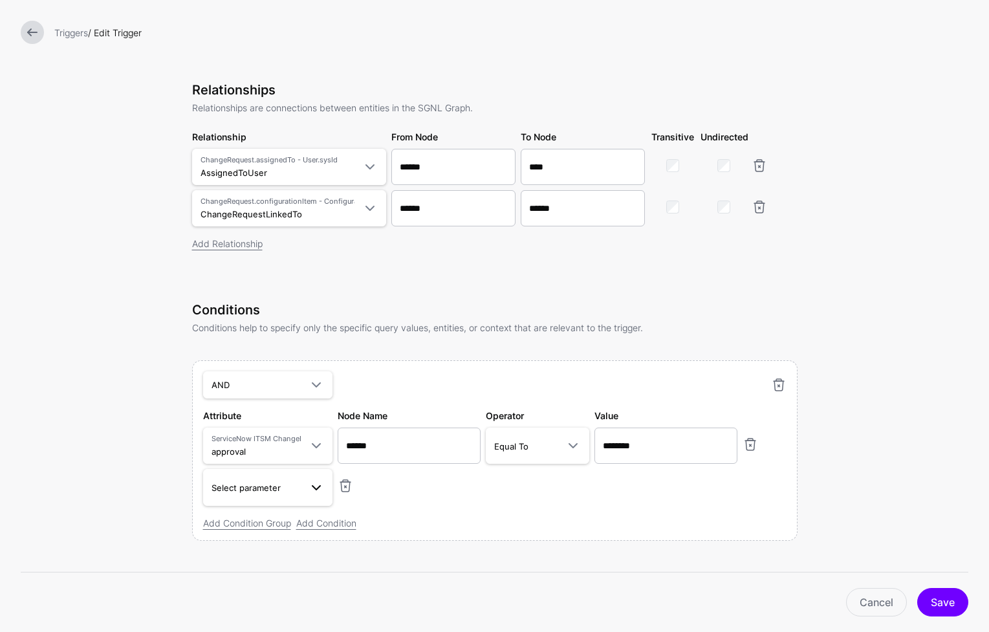
scroll to position [352, 0]
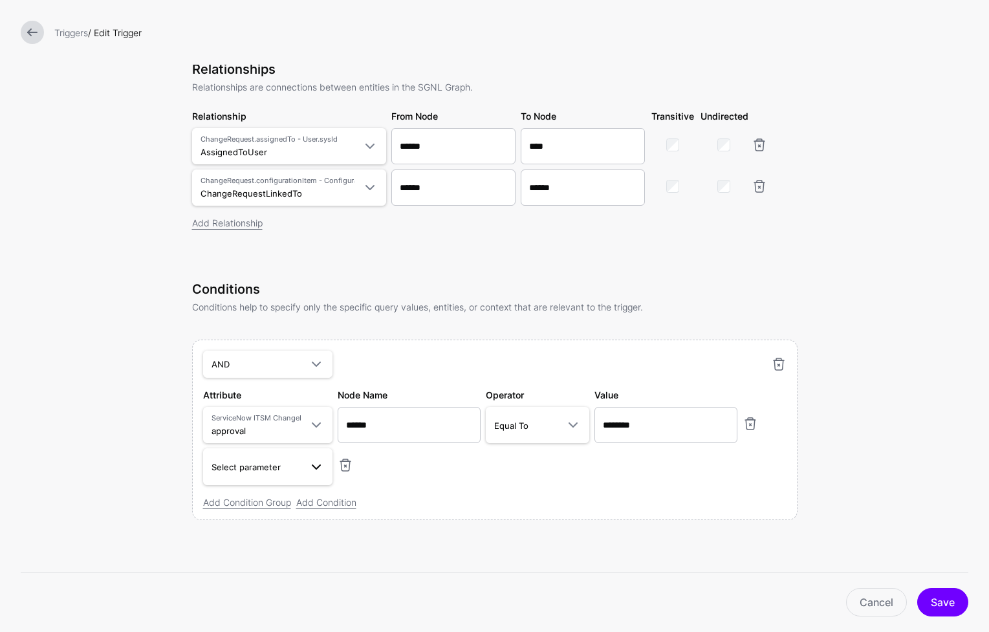
click at [308, 473] on span at bounding box center [316, 467] width 16 height 16
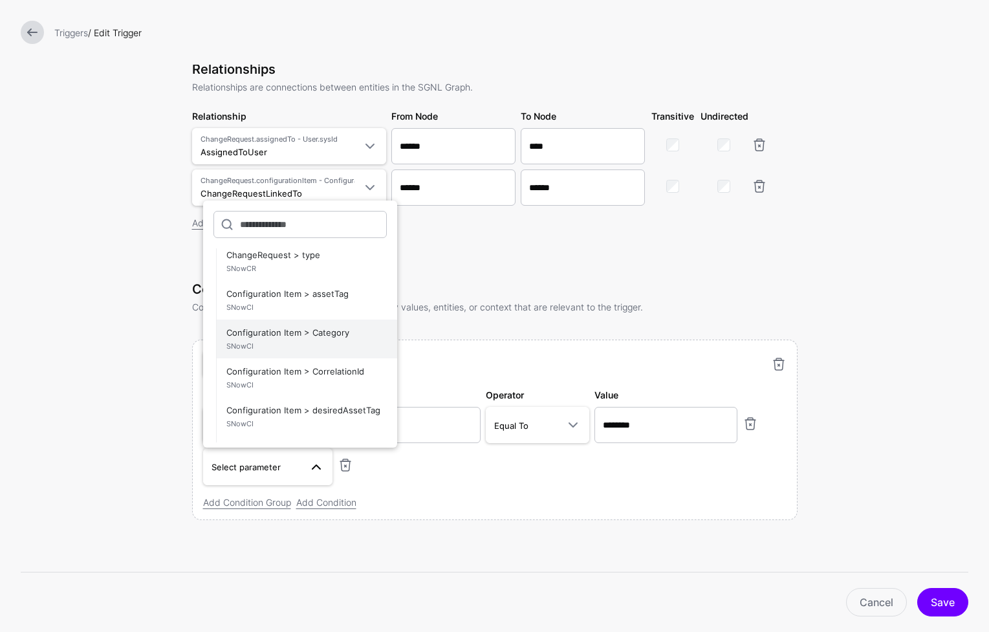
scroll to position [774, 0]
click at [346, 349] on span "SNowCI" at bounding box center [306, 348] width 160 height 11
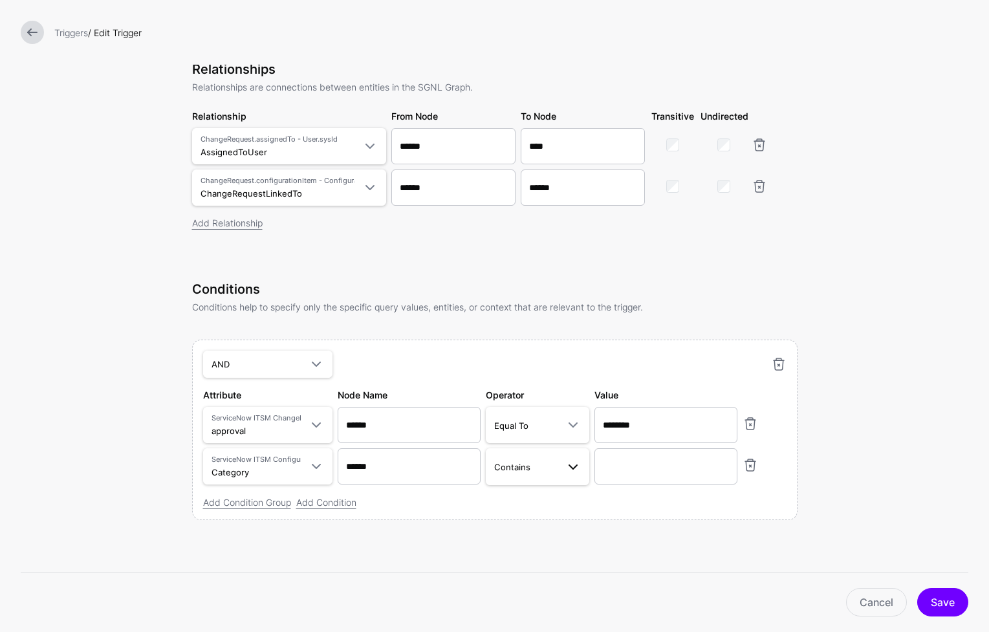
click at [565, 470] on span at bounding box center [573, 467] width 16 height 16
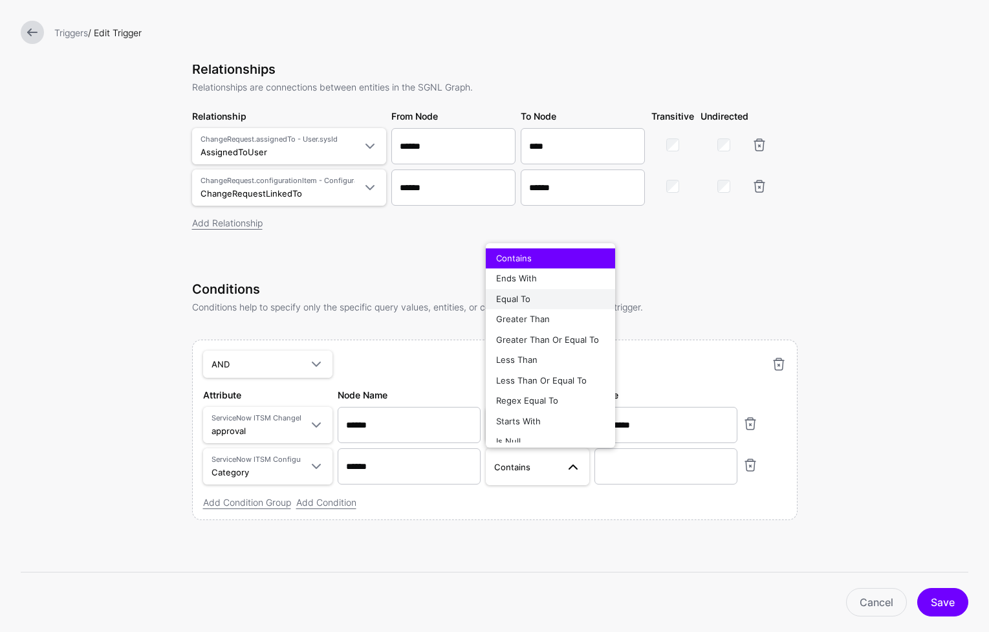
click at [537, 297] on div "Equal To" at bounding box center [550, 299] width 109 height 13
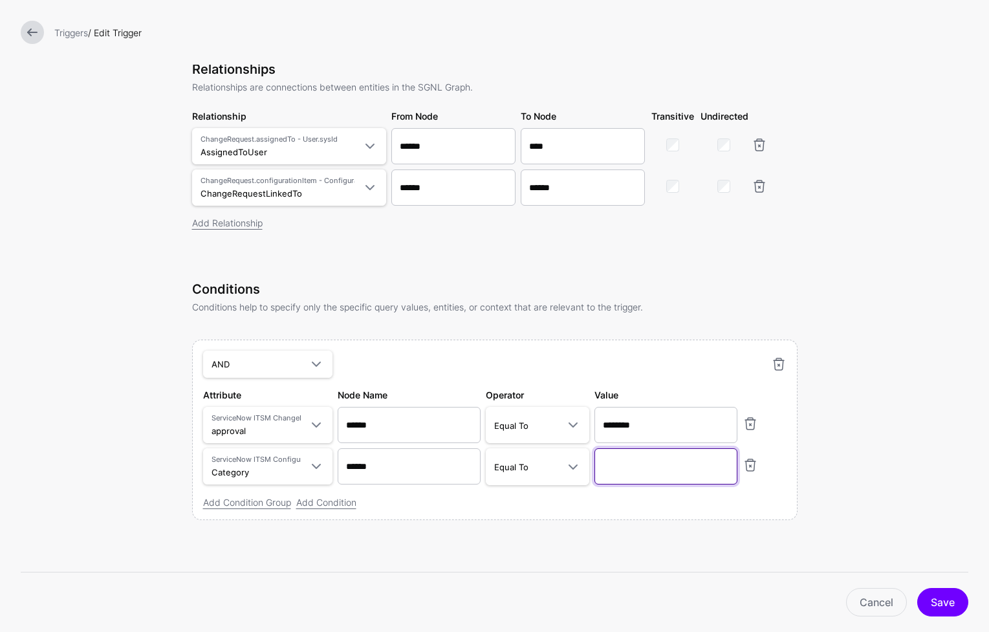
click at [634, 463] on input "text" at bounding box center [665, 466] width 143 height 36
type input "**********"
click at [782, 608] on button "Save" at bounding box center [942, 602] width 51 height 28
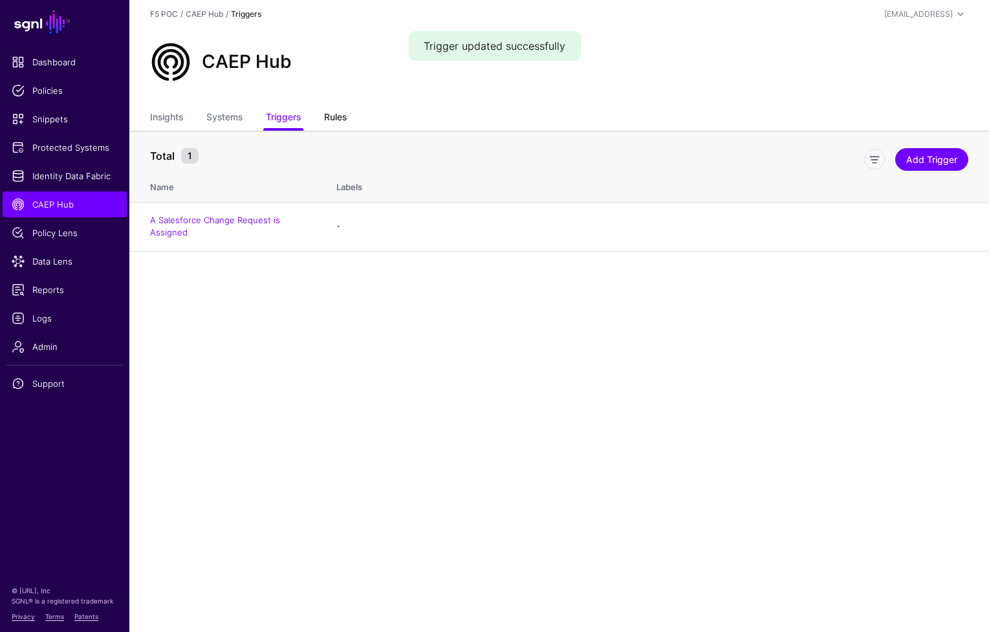
click at [330, 116] on link "Rules" at bounding box center [335, 118] width 23 height 25
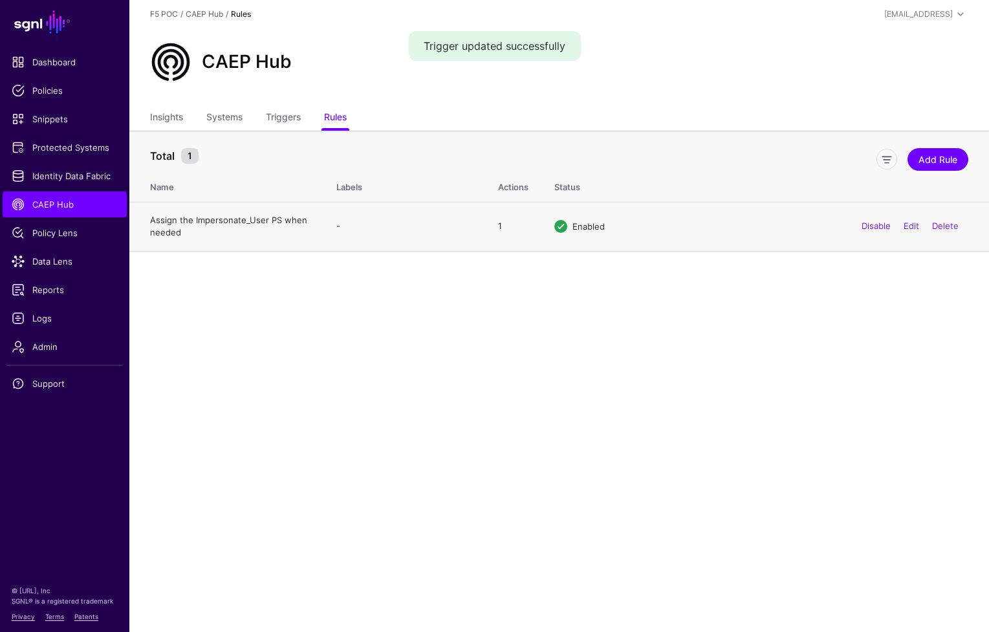
click at [197, 221] on link "Assign the Impersonate_User PS when needed" at bounding box center [228, 226] width 157 height 23
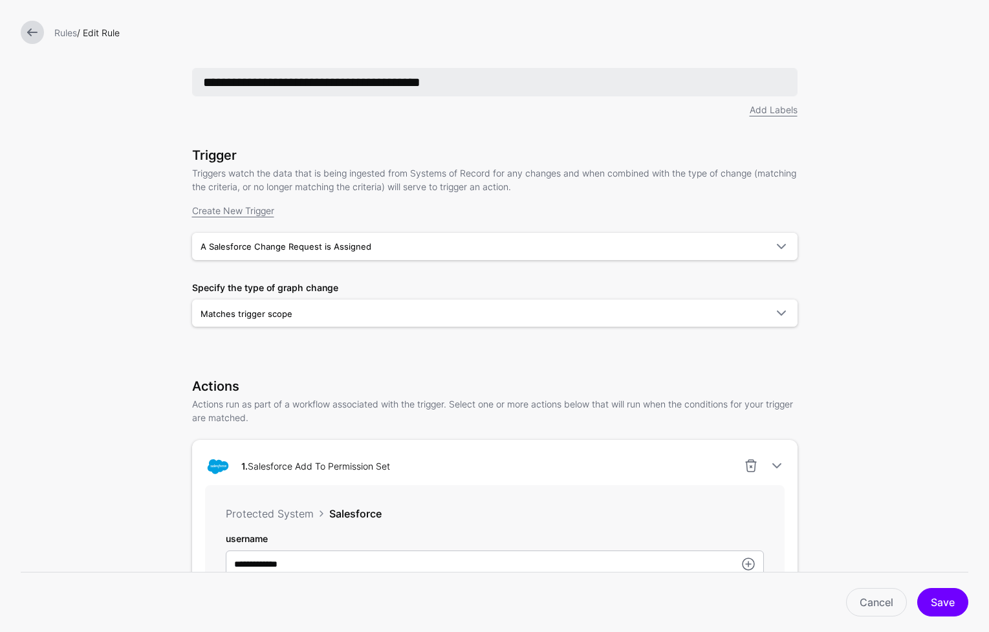
drag, startPoint x: 264, startPoint y: 81, endPoint x: 376, endPoint y: 81, distance: 111.2
click at [376, 81] on input "**********" at bounding box center [494, 82] width 605 height 28
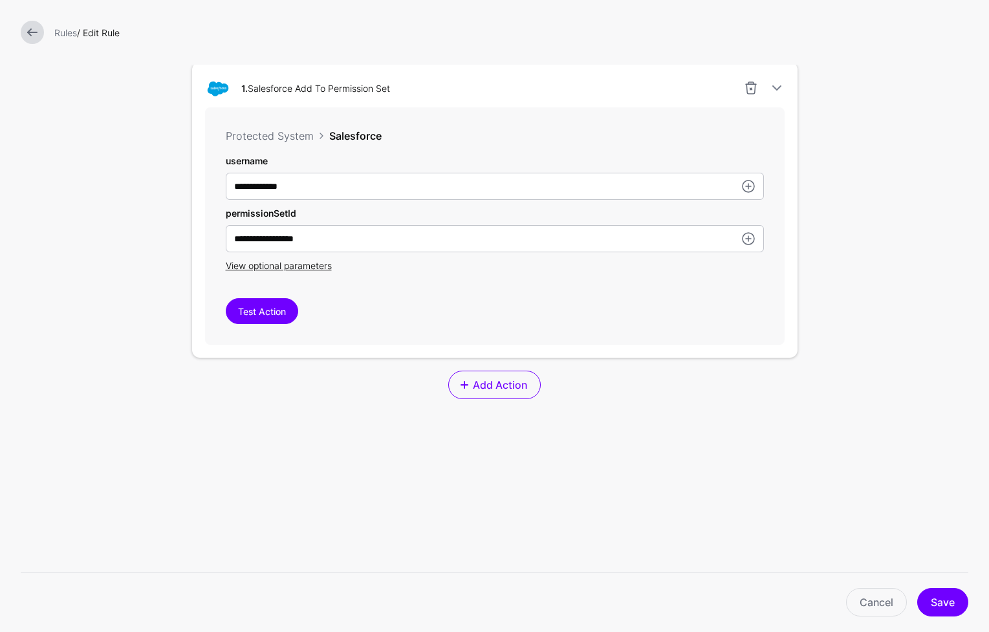
scroll to position [424, 0]
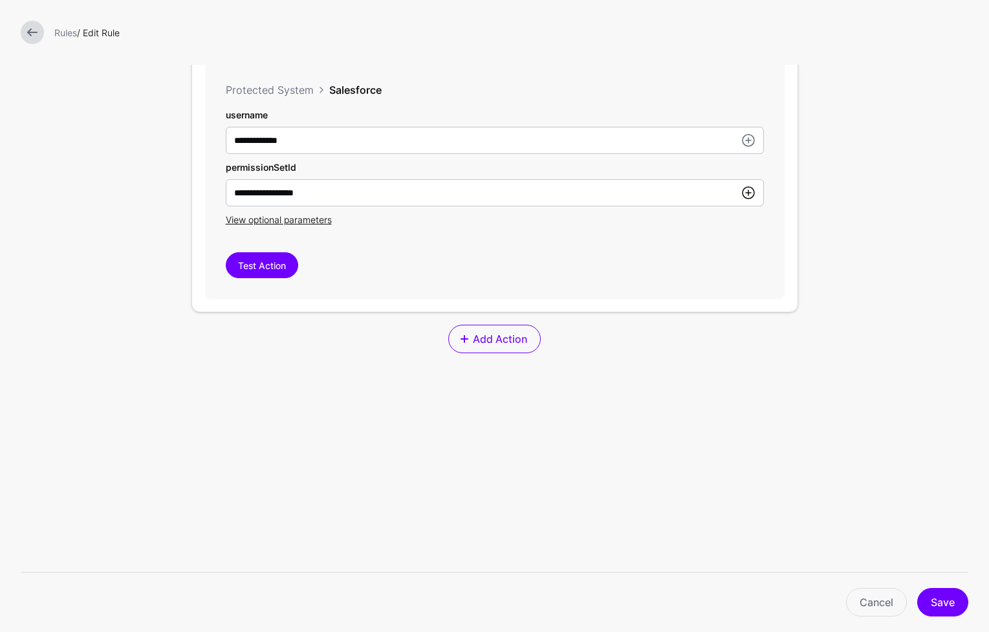
type input "**********"
click at [743, 192] on link at bounding box center [748, 193] width 16 height 16
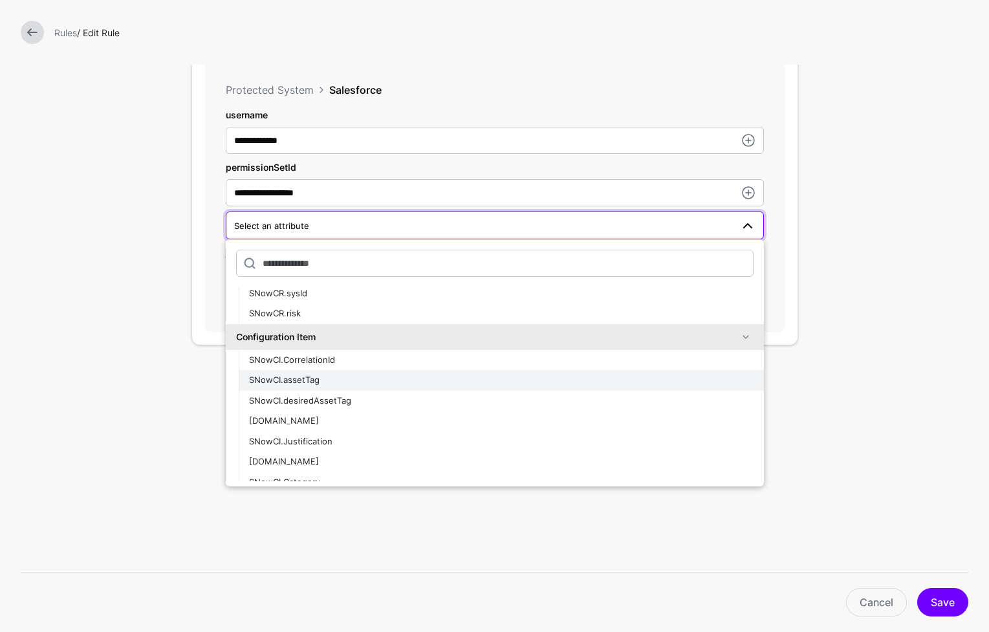
scroll to position [1085, 0]
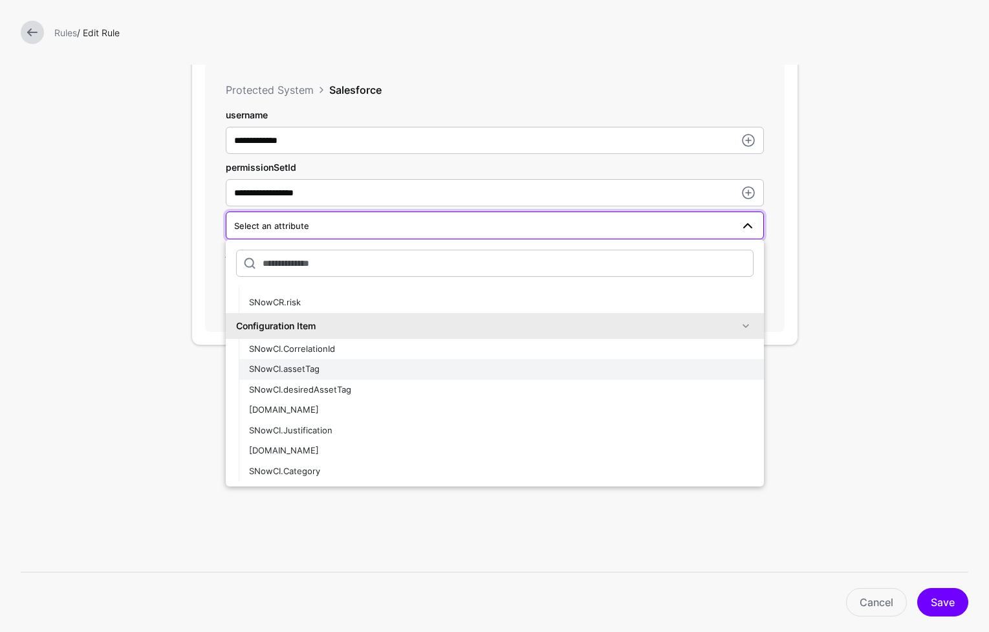
click at [461, 379] on button "SNowCI.assetTag" at bounding box center [501, 369] width 525 height 21
type input "**********"
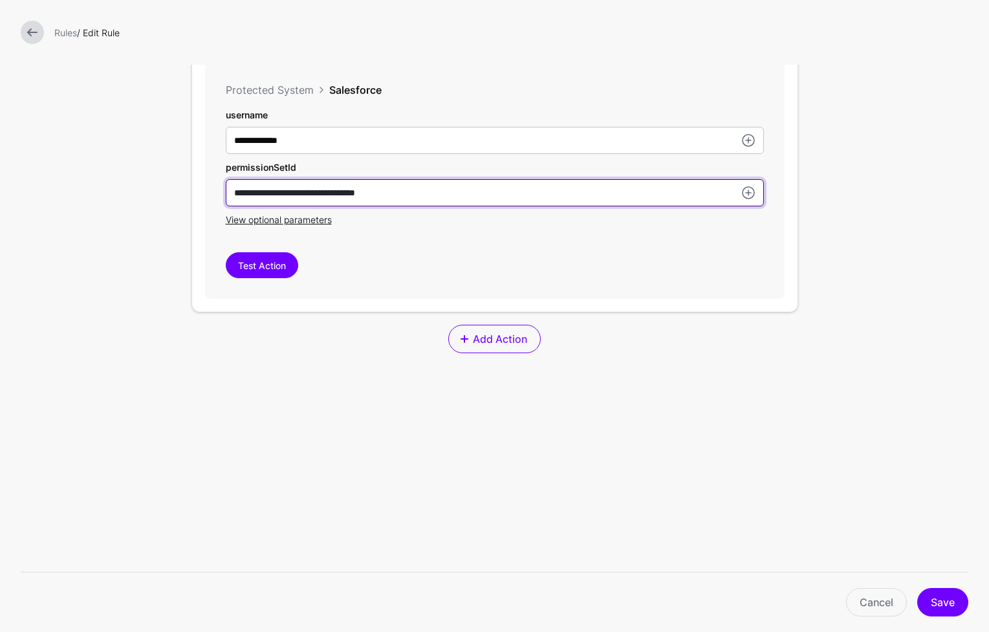
drag, startPoint x: 330, startPoint y: 193, endPoint x: 187, endPoint y: 195, distance: 143.6
click at [192, 195] on div "**********" at bounding box center [494, 164] width 605 height 296
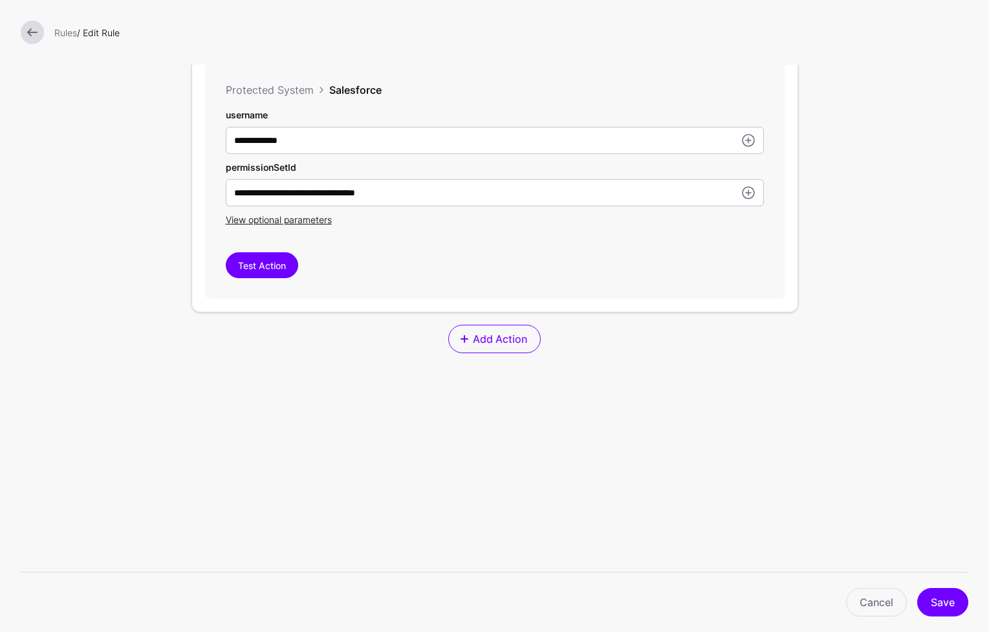
click at [651, 303] on div "**********" at bounding box center [494, 164] width 605 height 296
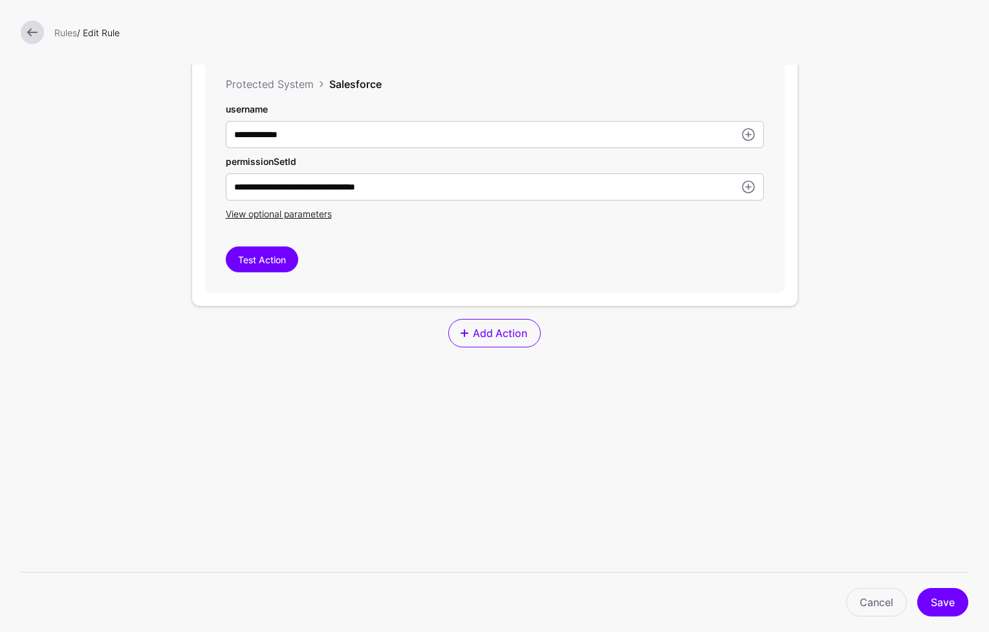
scroll to position [47, 0]
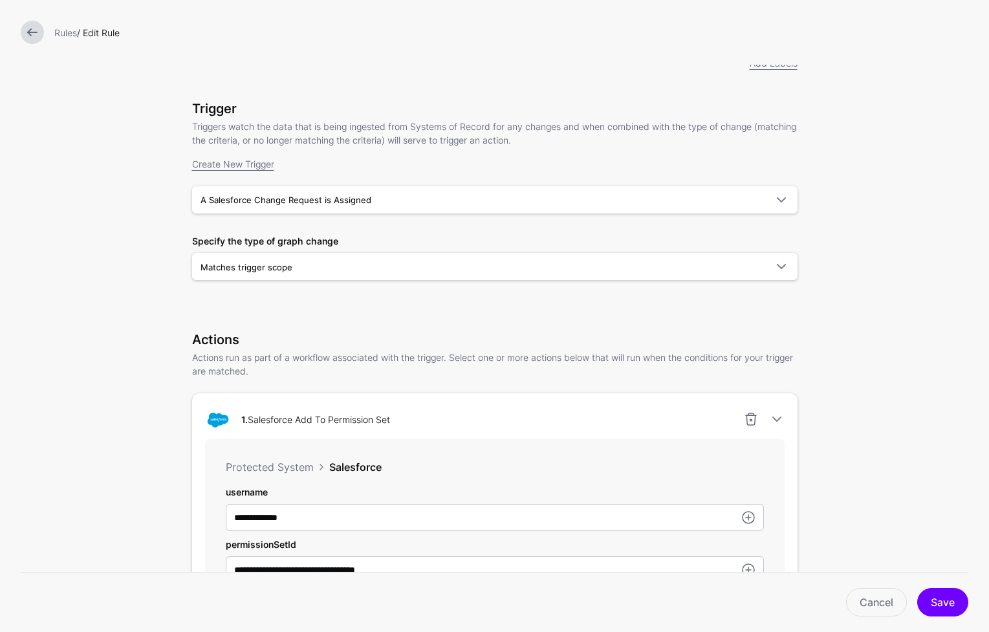
click at [25, 30] on link at bounding box center [32, 32] width 23 height 23
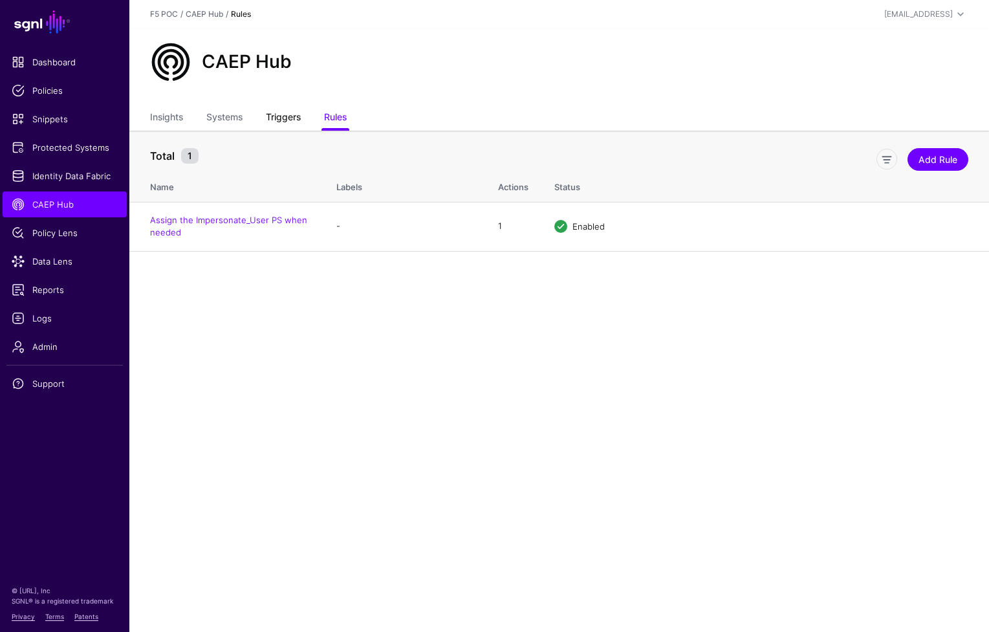
click at [286, 109] on link "Triggers" at bounding box center [283, 118] width 35 height 25
click at [224, 213] on td "A Salesforce Change Request is Assigned" at bounding box center [226, 226] width 194 height 49
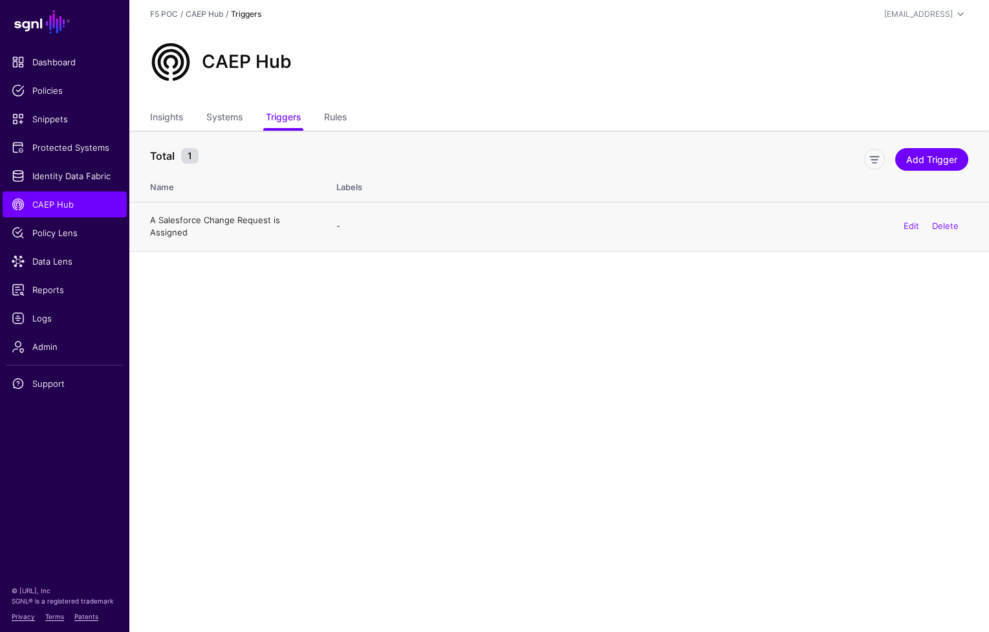
click at [229, 218] on link "A Salesforce Change Request is Assigned" at bounding box center [215, 226] width 130 height 23
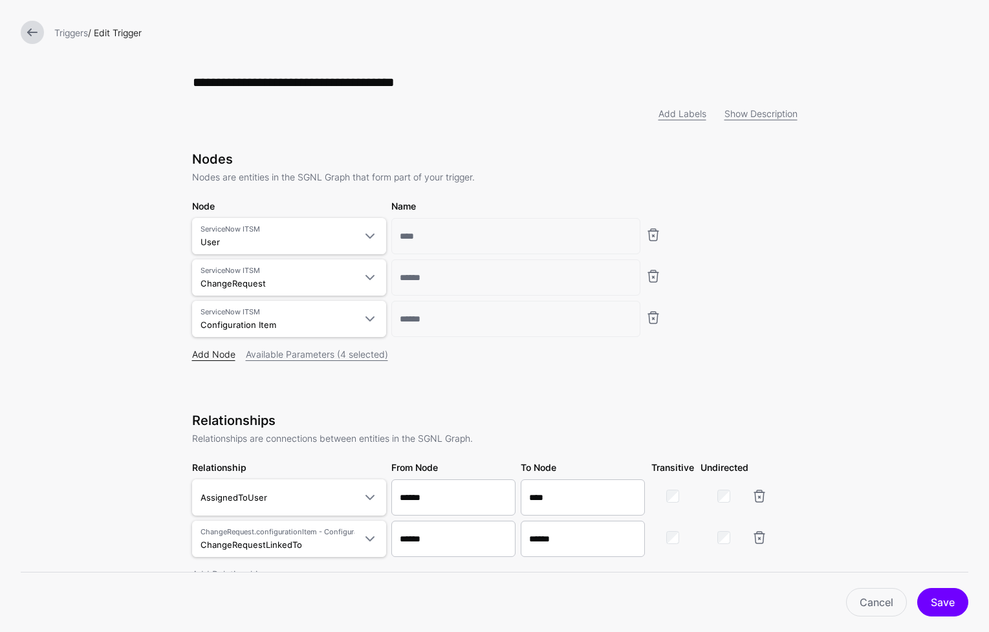
click at [211, 356] on link "Add Node" at bounding box center [213, 354] width 43 height 11
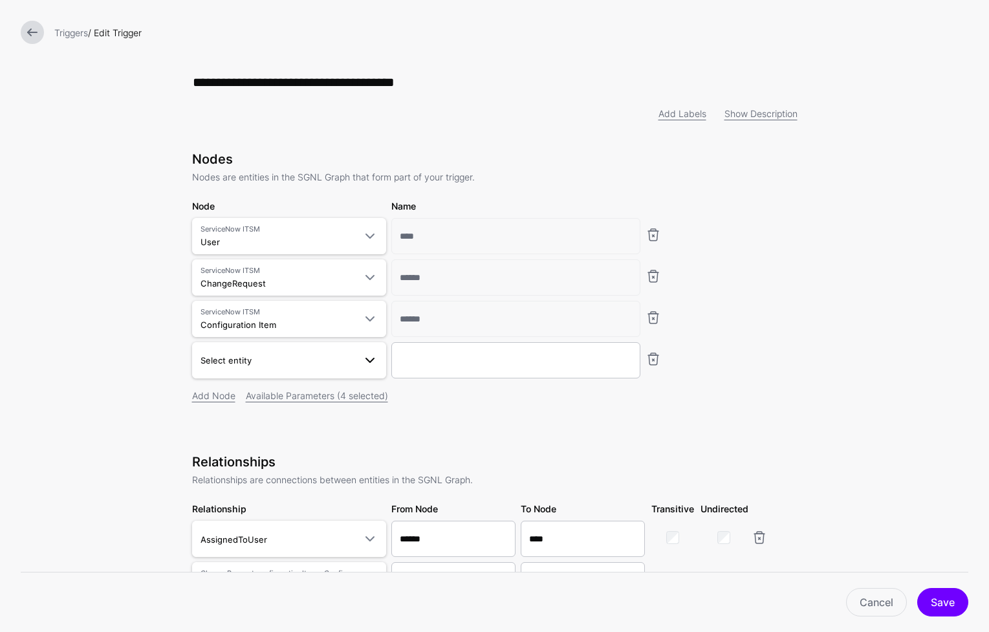
click at [321, 354] on span "Select entity" at bounding box center [277, 360] width 154 height 14
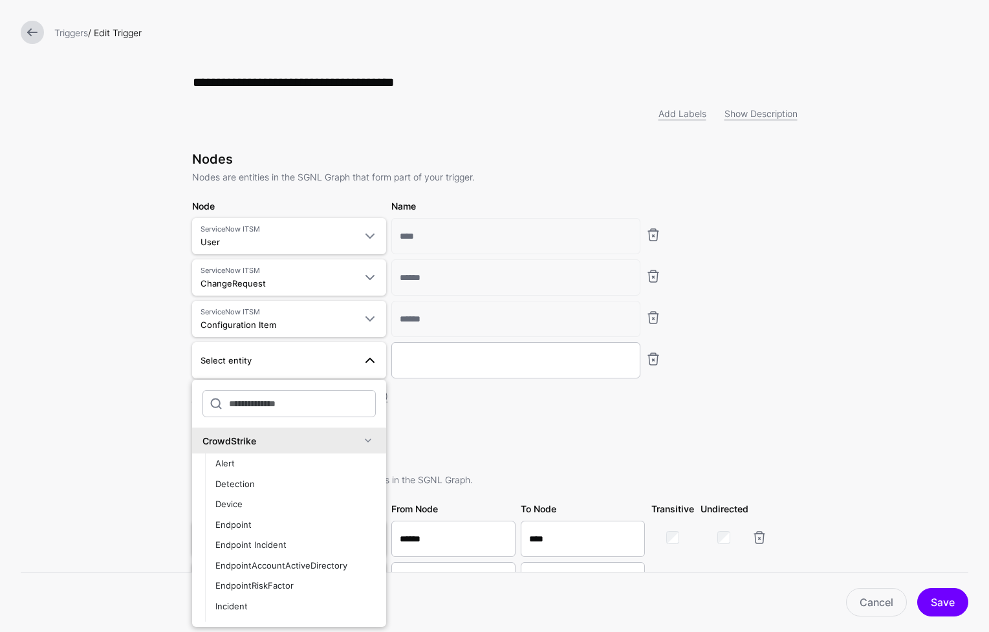
click at [360, 448] on span at bounding box center [368, 441] width 16 height 16
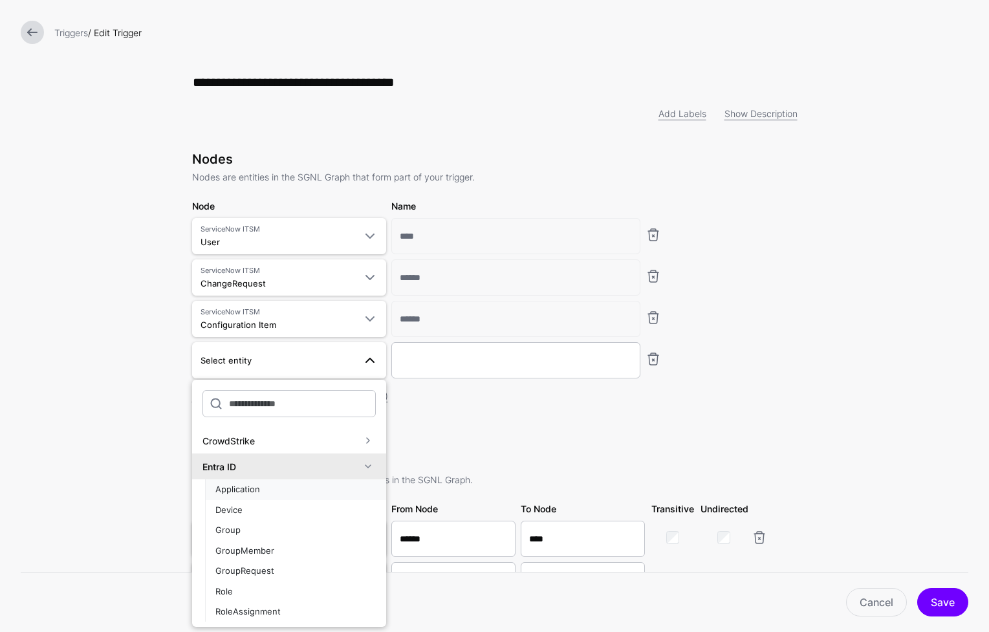
click at [358, 479] on ul "CrowdStrike Entra ID Application Device Group GroupMember GroupRequest Role Rol…" at bounding box center [289, 524] width 194 height 194
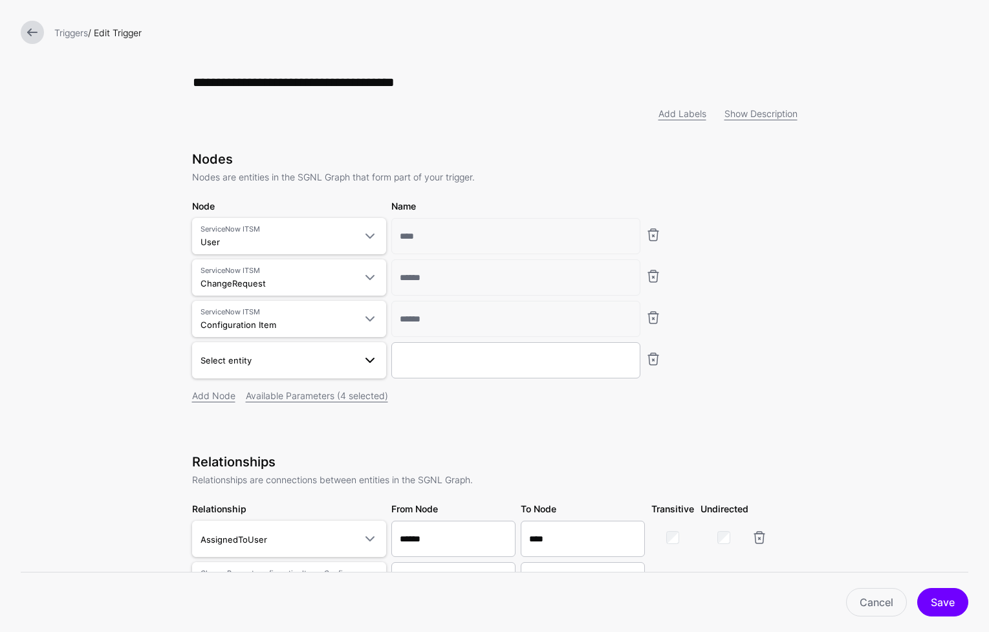
click at [347, 359] on span "Select entity" at bounding box center [277, 360] width 154 height 14
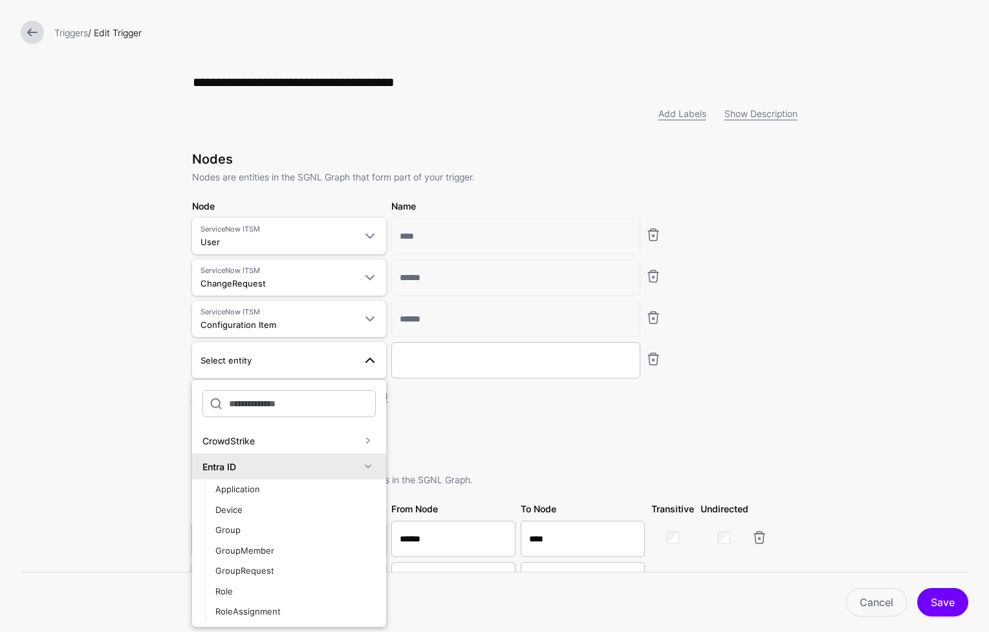
click at [360, 467] on span at bounding box center [368, 466] width 16 height 16
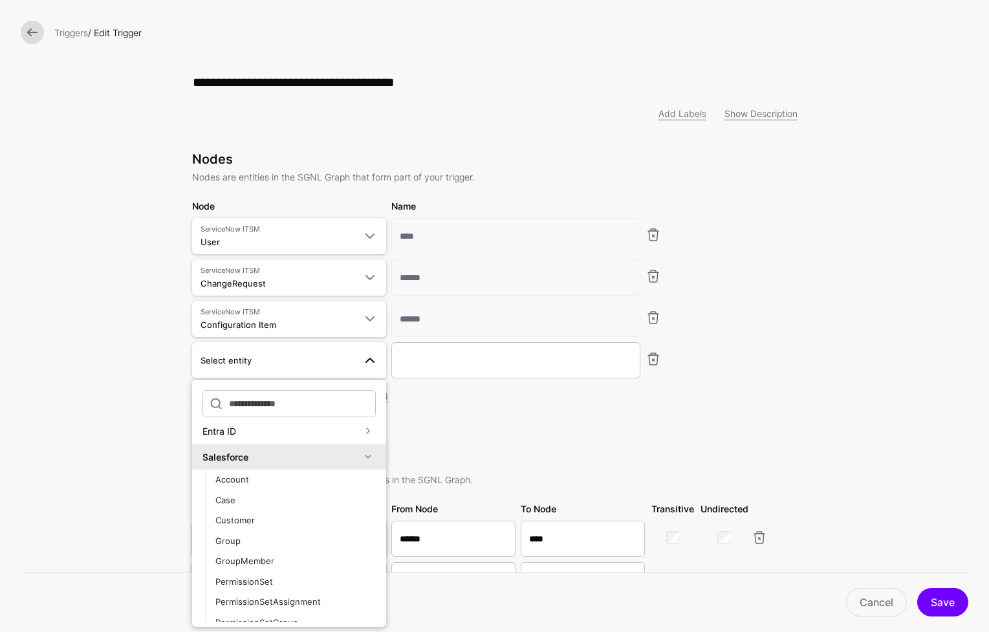
scroll to position [26, 0]
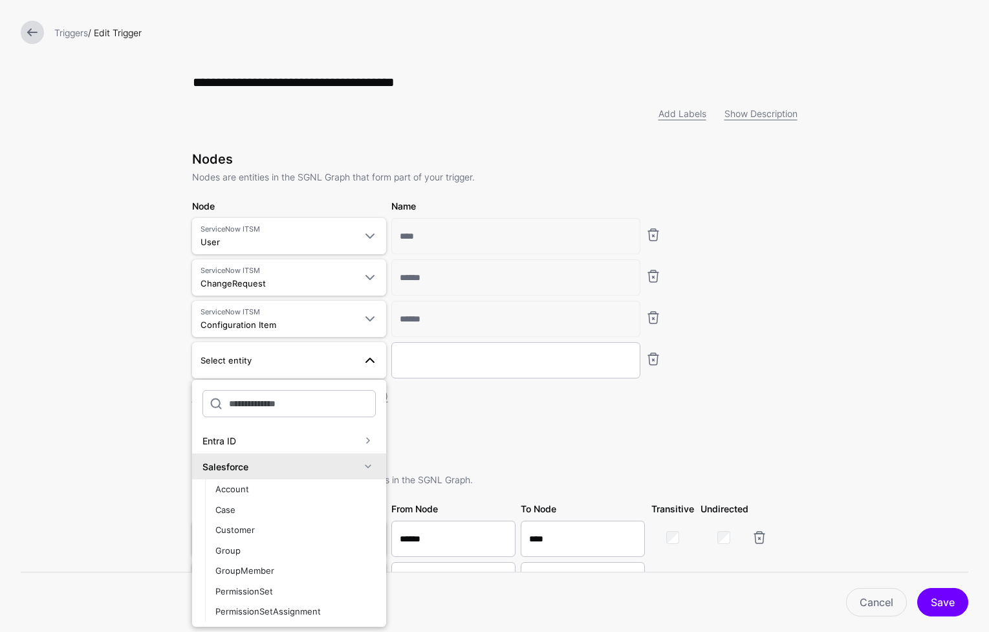
click at [360, 471] on span at bounding box center [368, 466] width 16 height 16
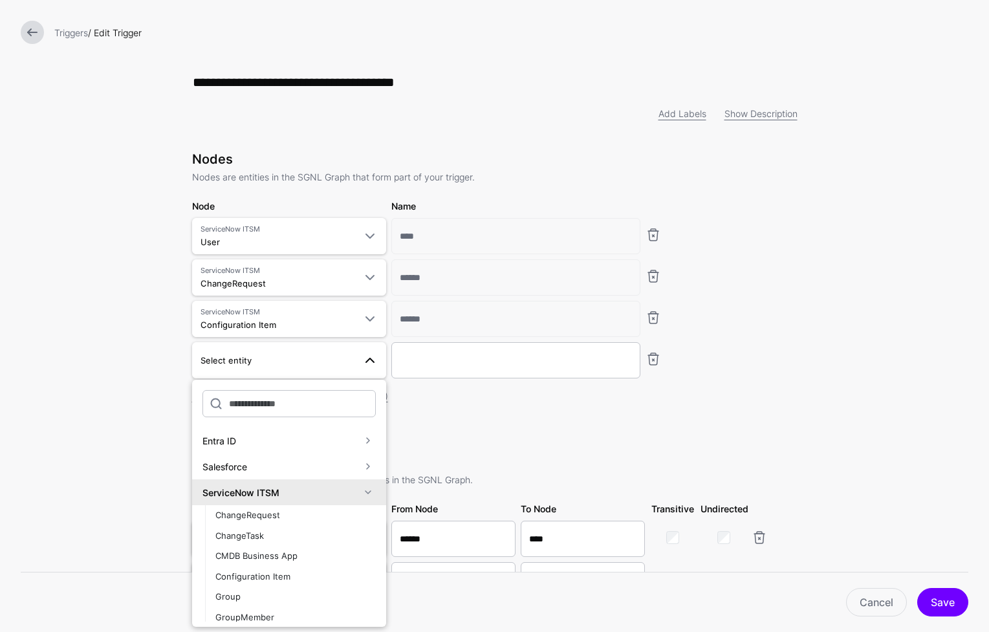
click at [360, 495] on span at bounding box center [368, 492] width 16 height 16
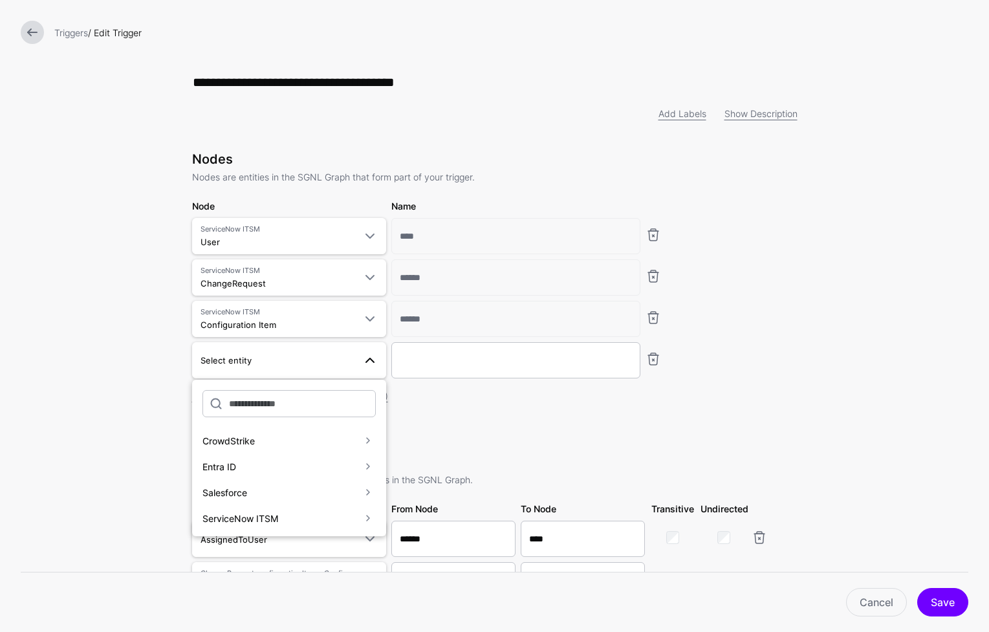
click at [360, 495] on span at bounding box center [368, 492] width 16 height 16
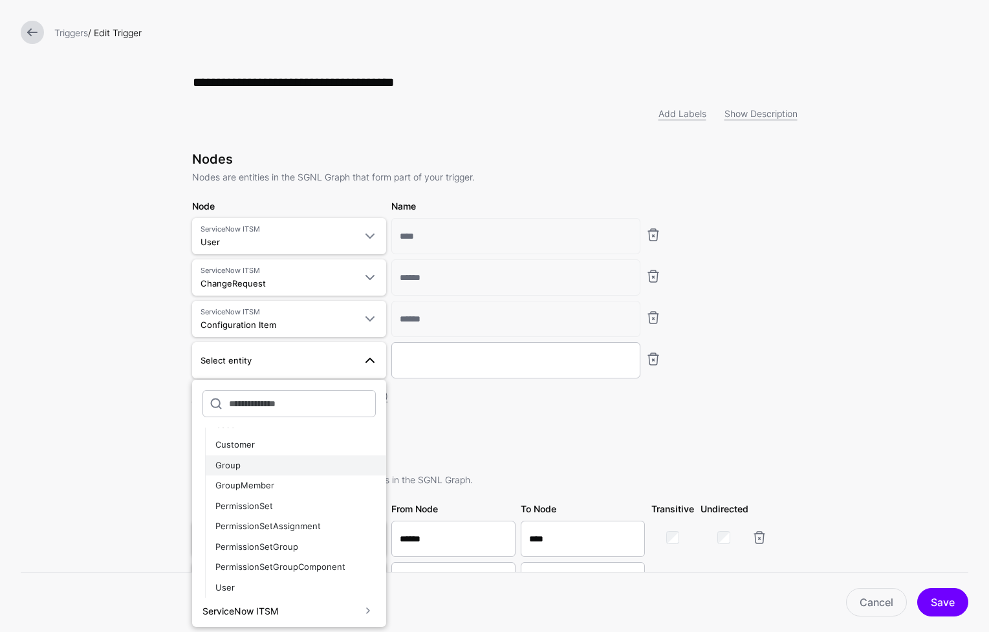
scroll to position [113, 0]
click at [332, 511] on div "PermissionSet" at bounding box center [295, 504] width 160 height 13
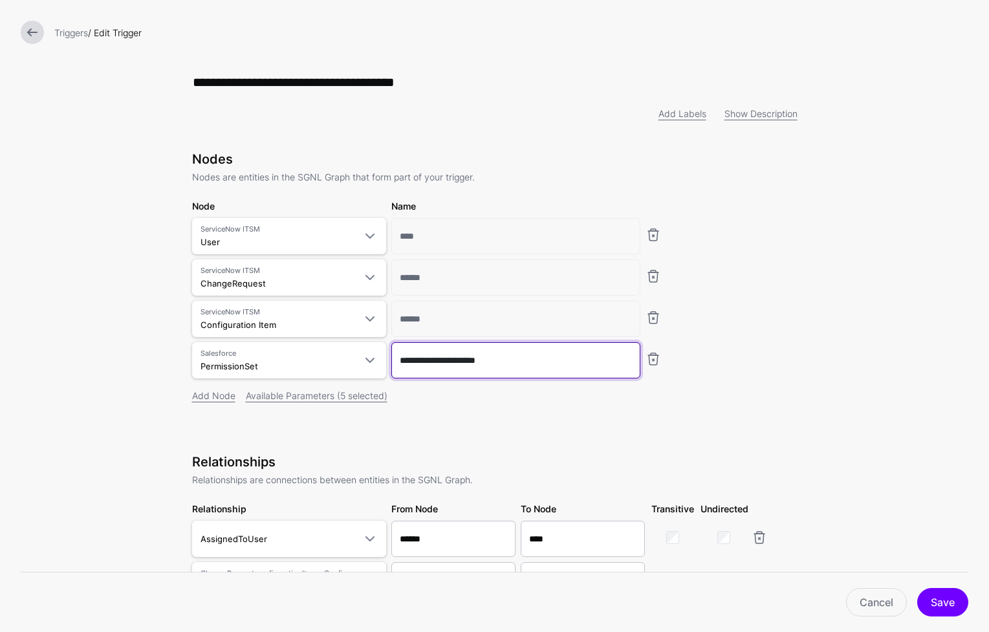
drag, startPoint x: 543, startPoint y: 365, endPoint x: 396, endPoint y: 363, distance: 146.8
click at [396, 363] on input "**********" at bounding box center [515, 360] width 249 height 36
type input "****"
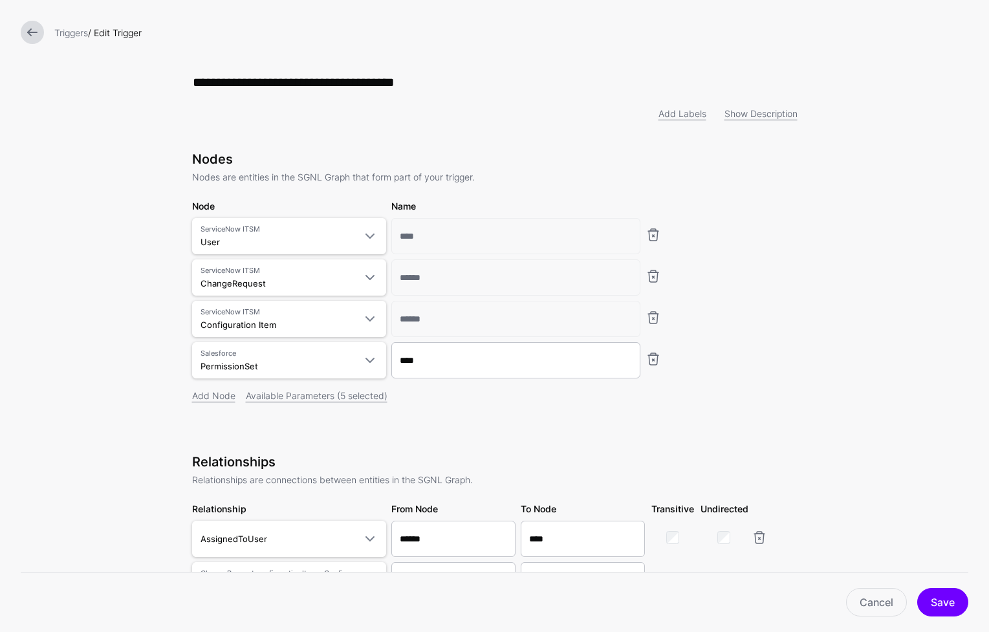
click at [454, 436] on div "Nodes Nodes are entities in the SGNL Graph that form part of your trigger. Node…" at bounding box center [494, 294] width 605 height 287
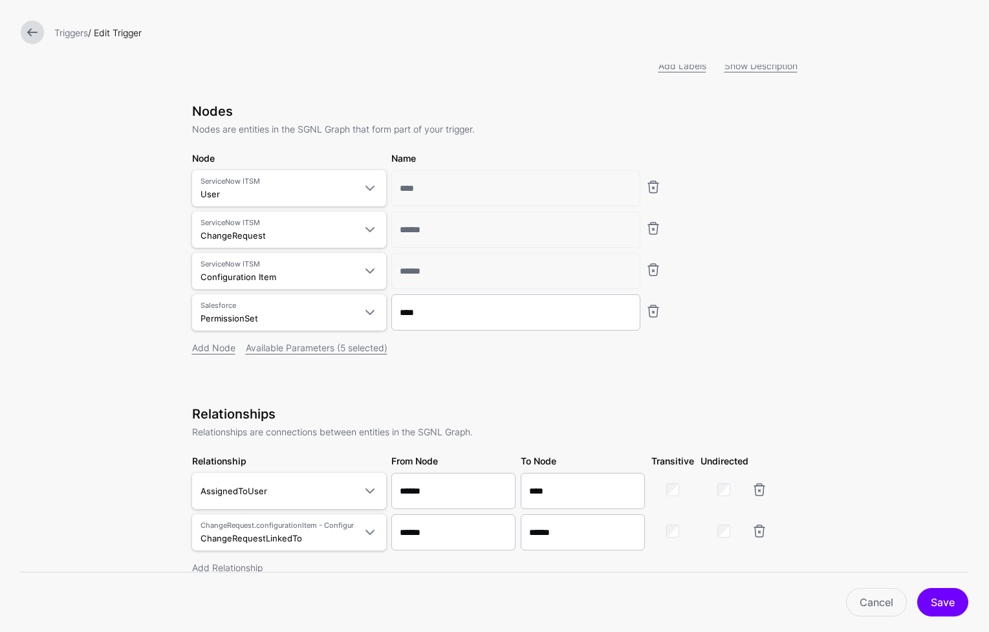
scroll to position [296, 0]
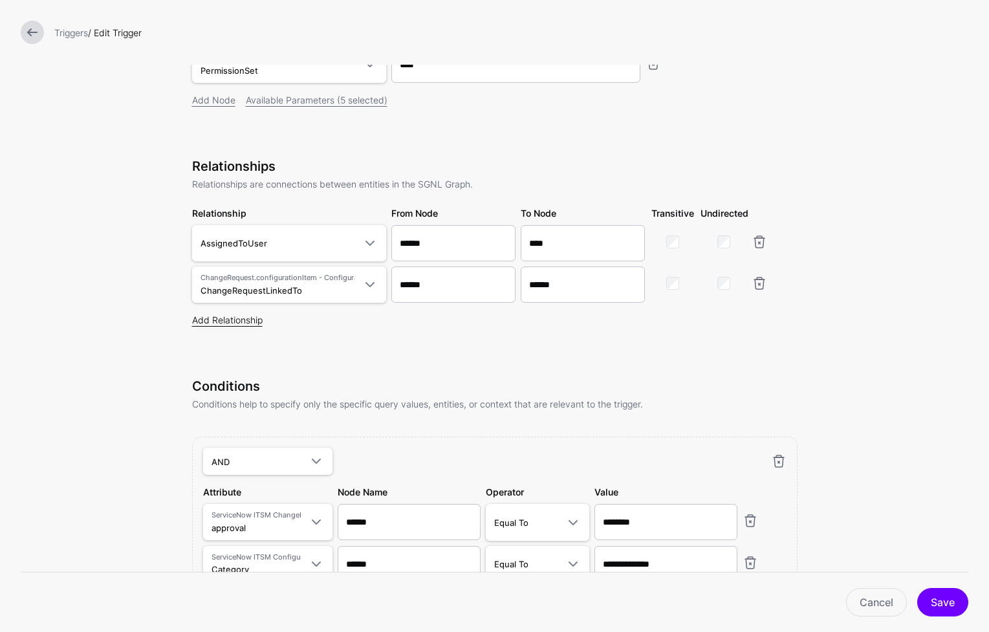
click at [235, 321] on link "Add Relationship" at bounding box center [227, 319] width 70 height 11
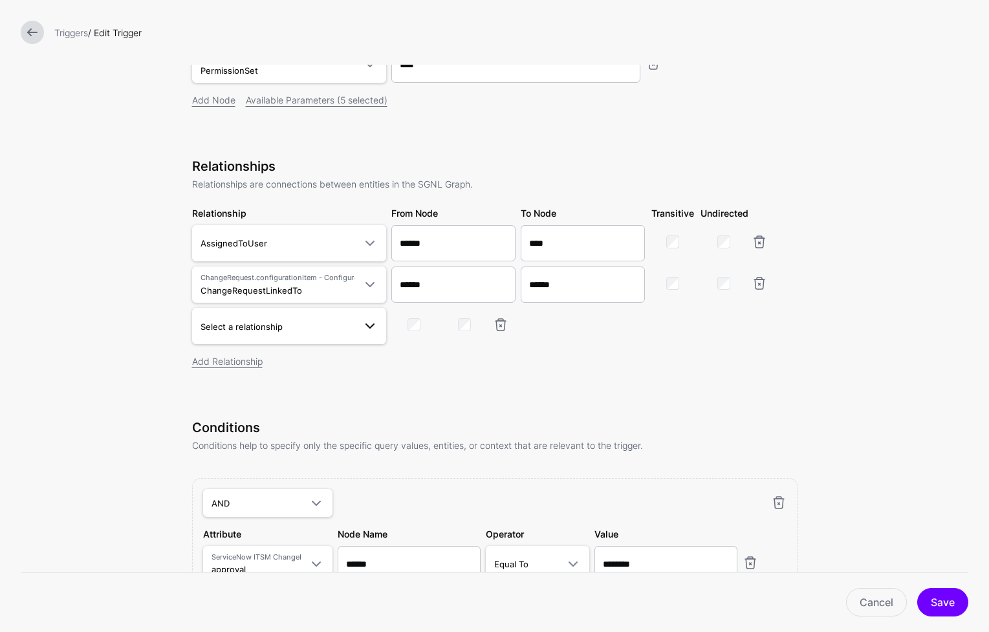
click at [334, 338] on link "Select a relationship" at bounding box center [289, 326] width 194 height 36
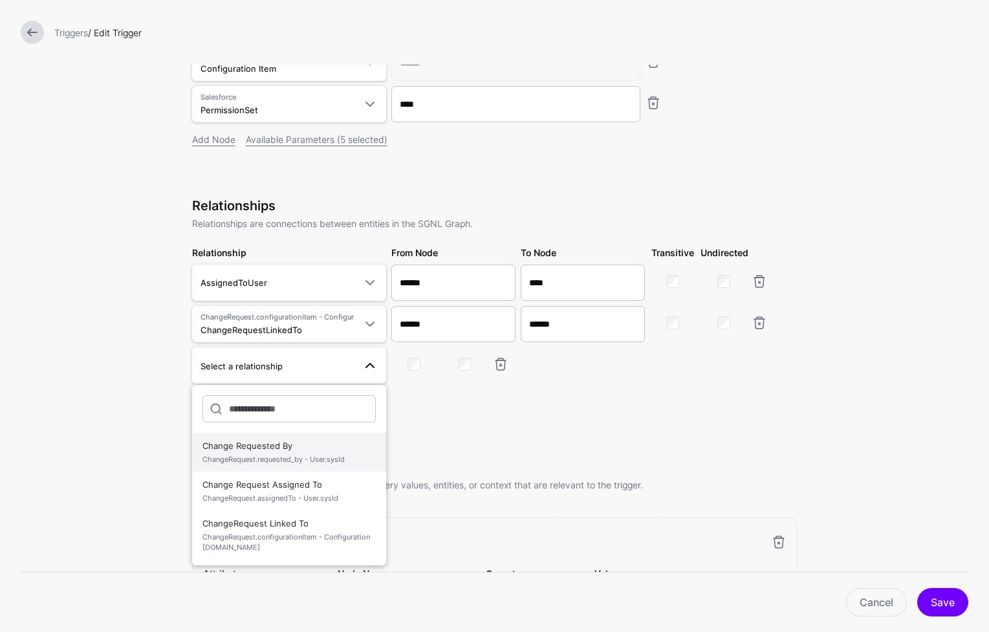
scroll to position [254, 0]
click at [424, 456] on div "Nodes Nodes are entities in the SGNL Graph that form part of your trigger. Node…" at bounding box center [494, 316] width 605 height 839
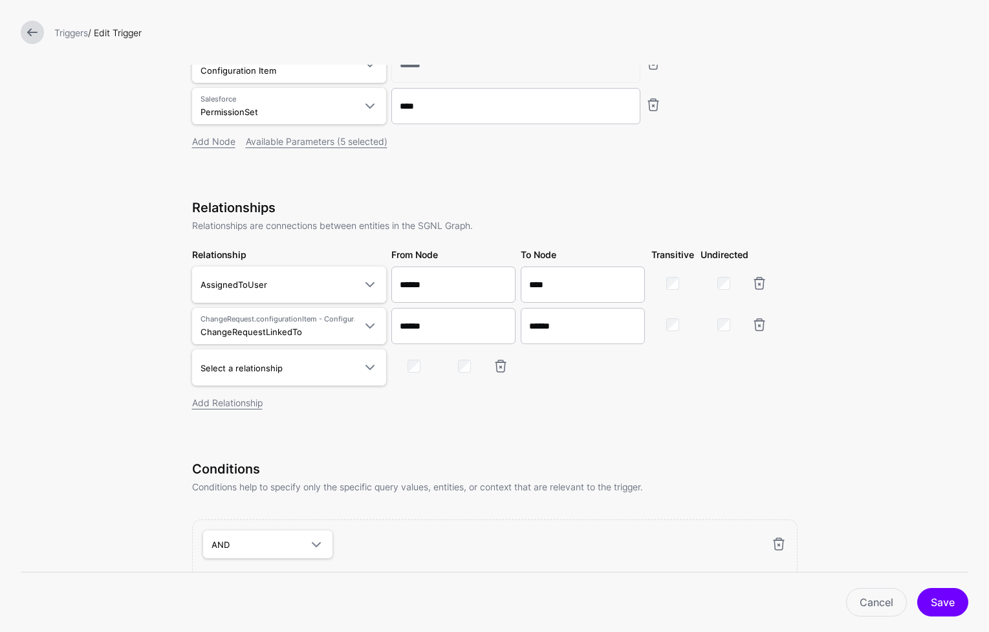
scroll to position [0, 0]
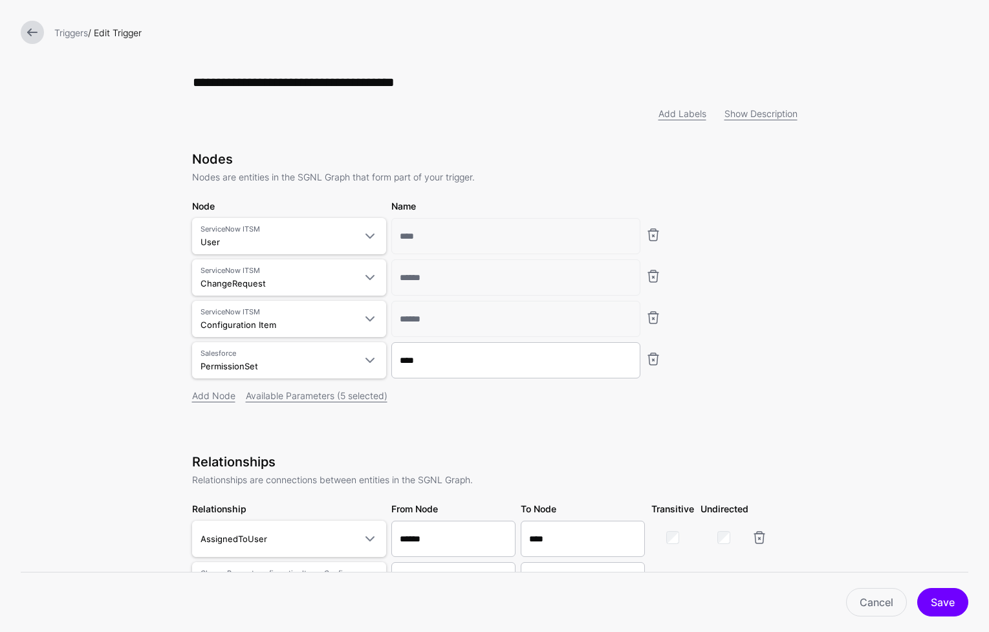
click at [432, 424] on div "Nodes Nodes are entities in the SGNL Graph that form part of your trigger. Node…" at bounding box center [494, 294] width 605 height 287
click at [546, 445] on div "Nodes Nodes are entities in the SGNL Graph that form part of your trigger. Node…" at bounding box center [494, 570] width 605 height 839
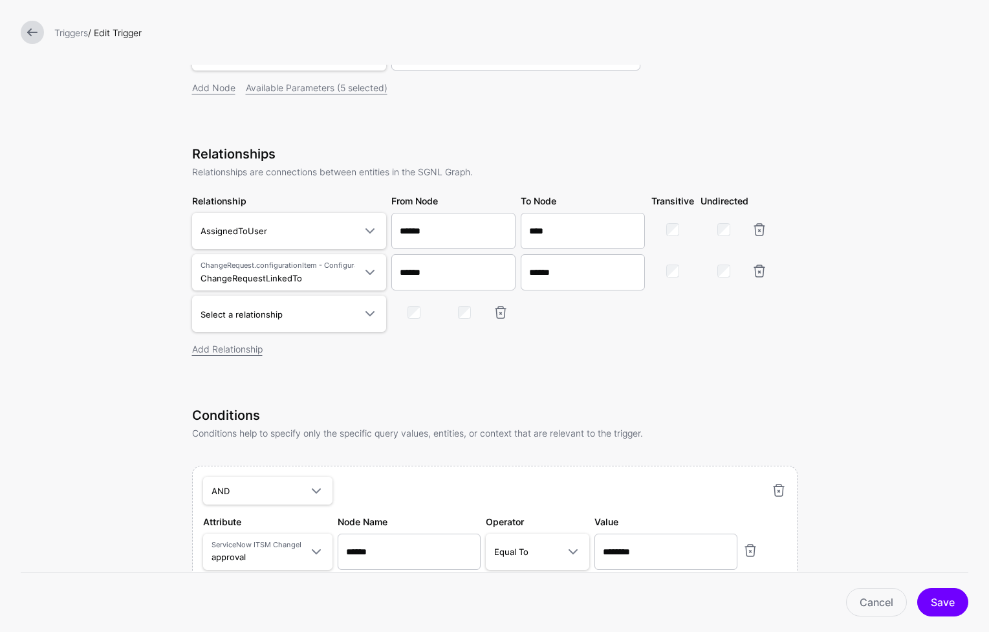
scroll to position [435, 0]
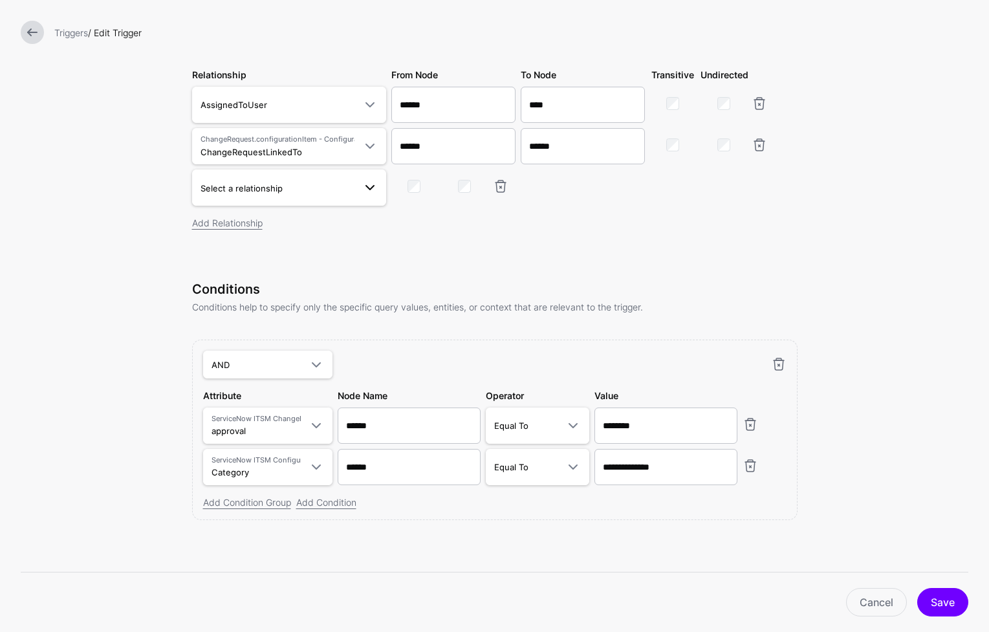
click at [367, 188] on span at bounding box center [370, 188] width 16 height 16
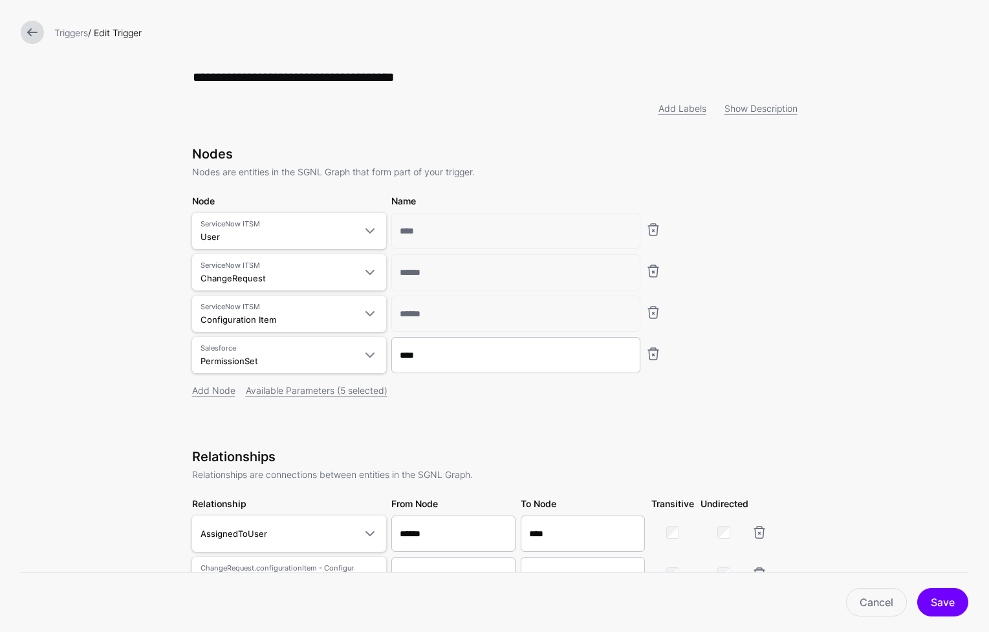
scroll to position [0, 0]
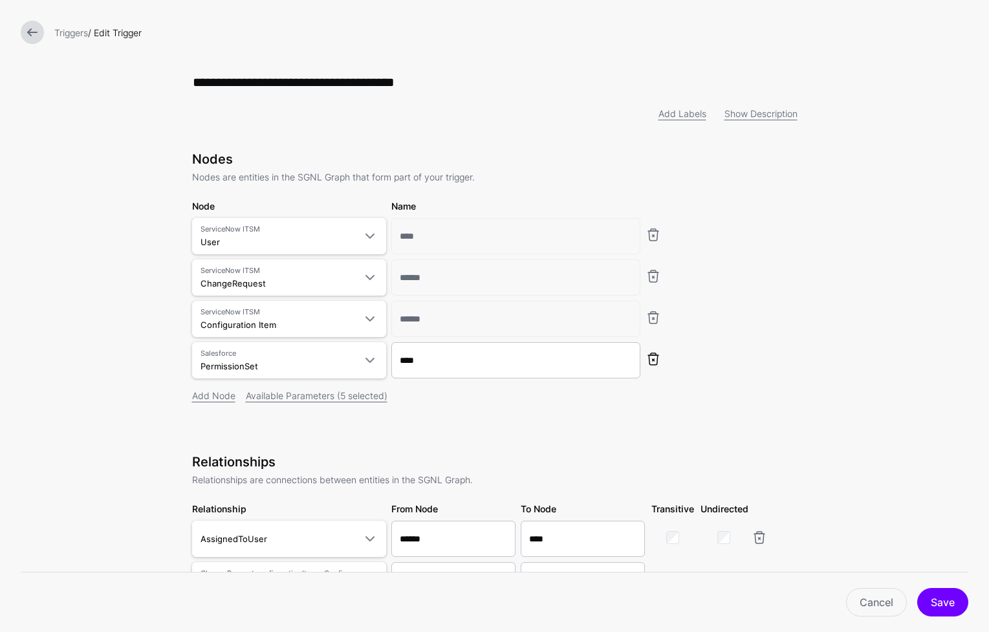
click at [649, 366] on link at bounding box center [653, 359] width 16 height 16
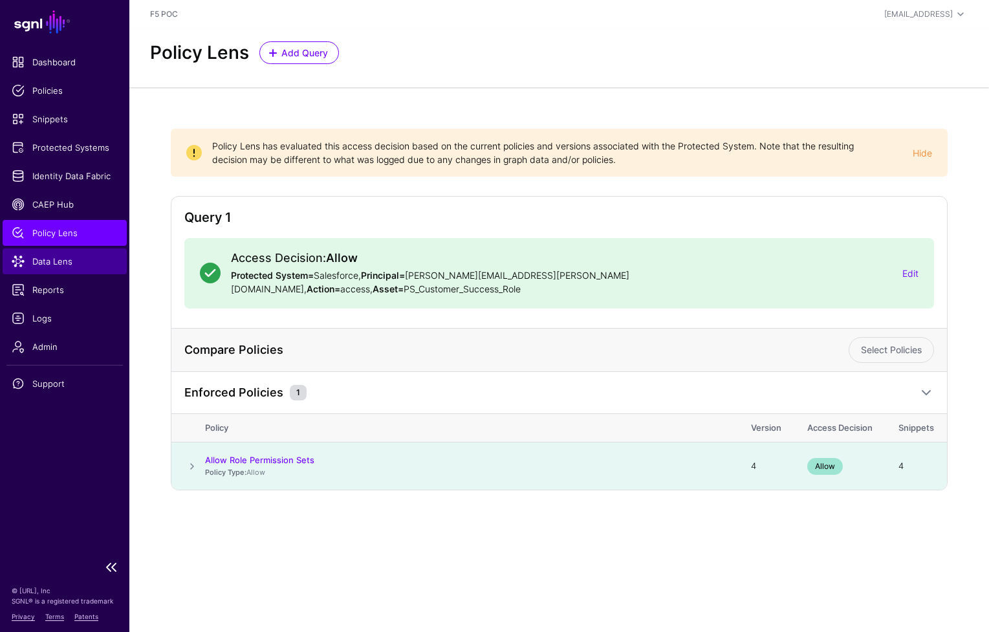
click at [60, 268] on link "Data Lens" at bounding box center [65, 261] width 124 height 26
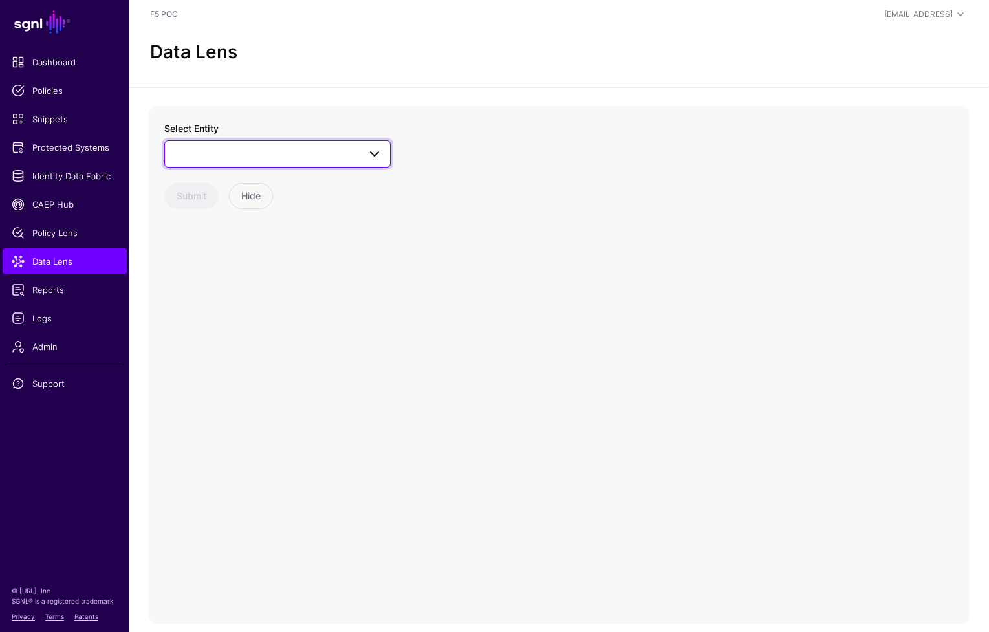
click at [354, 161] on link at bounding box center [277, 153] width 226 height 27
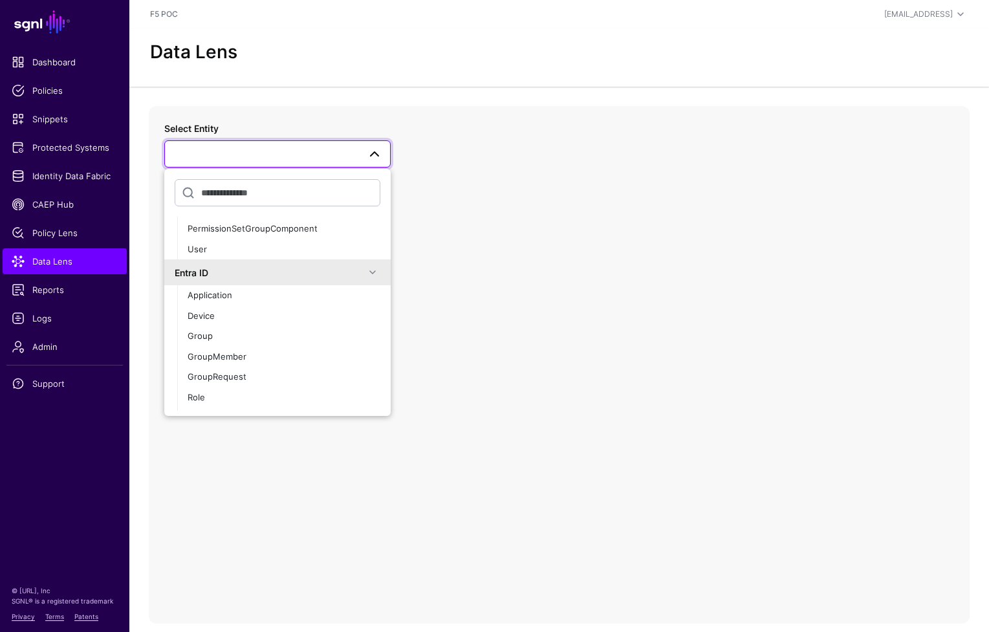
scroll to position [704, 0]
click at [289, 259] on button "User" at bounding box center [283, 252] width 213 height 21
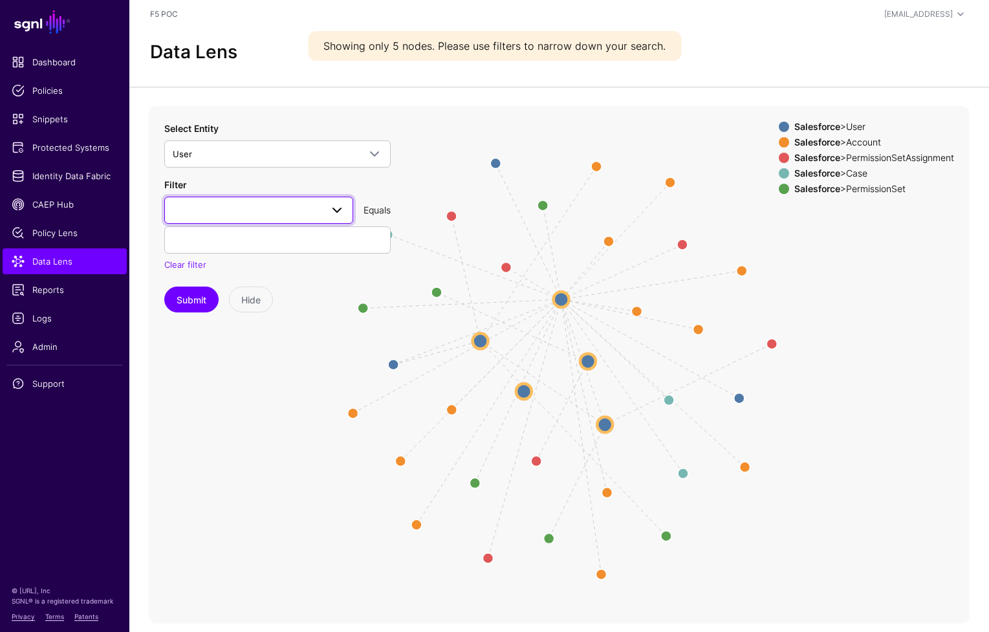
click at [331, 213] on span at bounding box center [337, 210] width 16 height 16
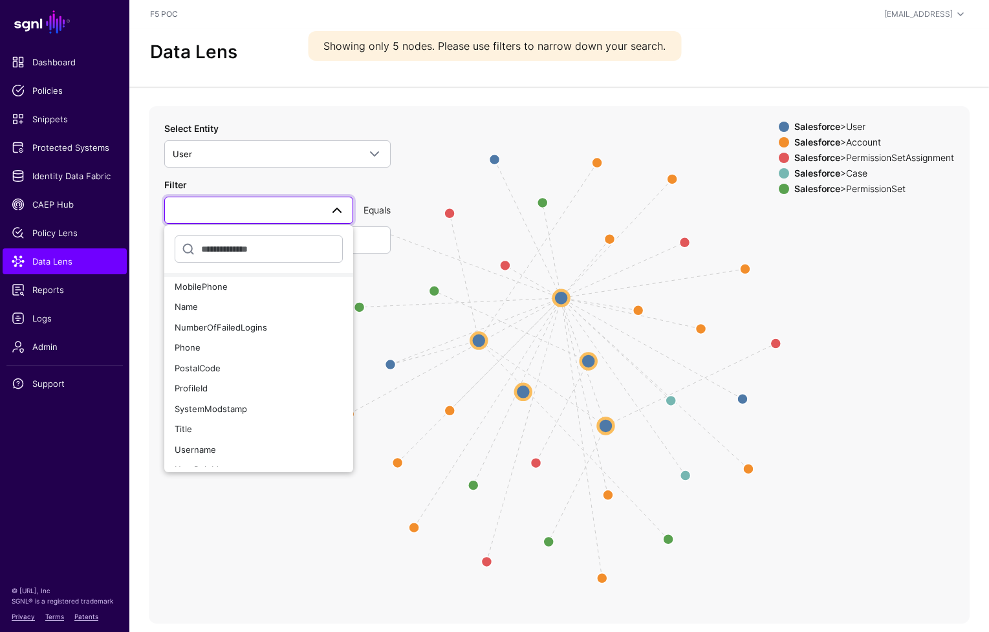
scroll to position [437, 0]
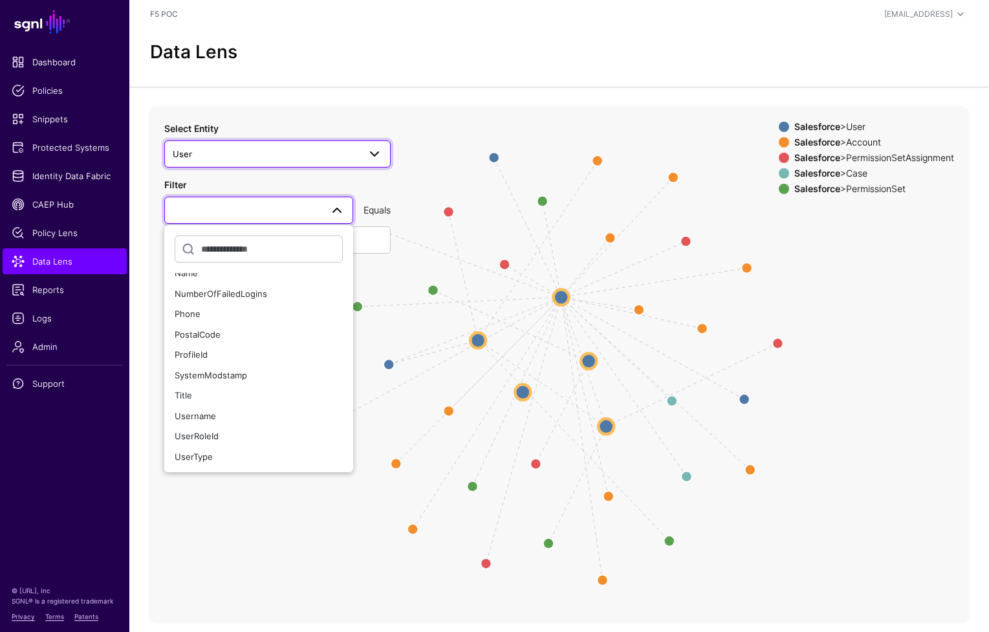
click at [346, 158] on span "User" at bounding box center [266, 154] width 186 height 14
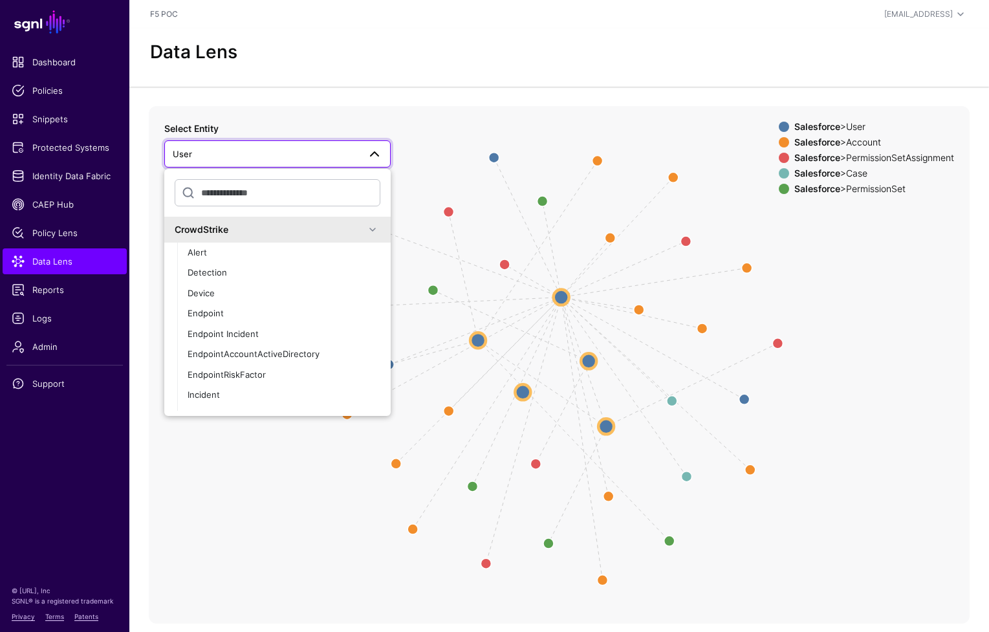
click at [365, 231] on span at bounding box center [373, 230] width 16 height 16
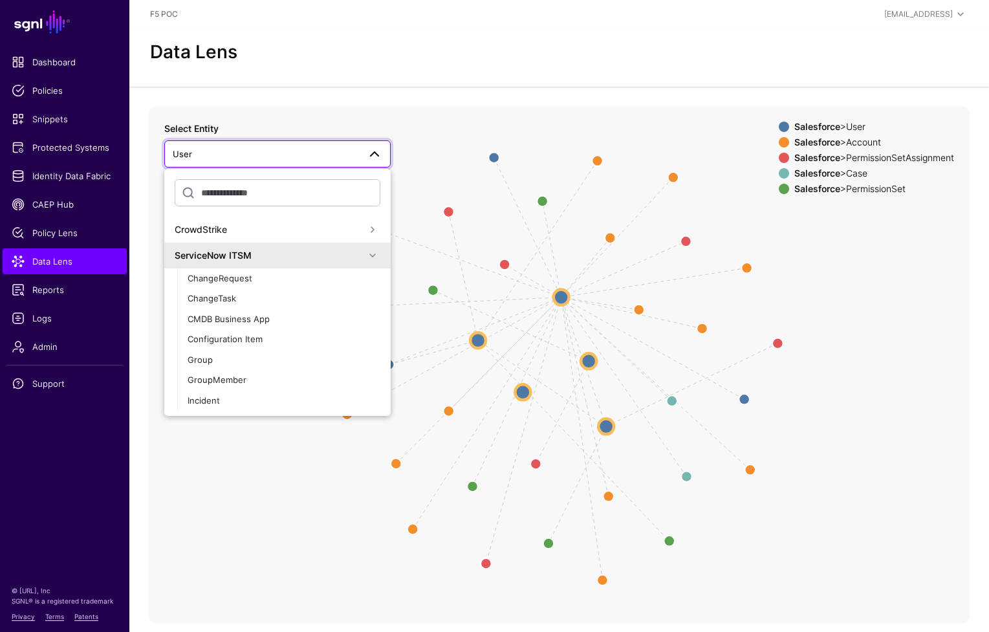
click at [368, 260] on span at bounding box center [373, 256] width 16 height 16
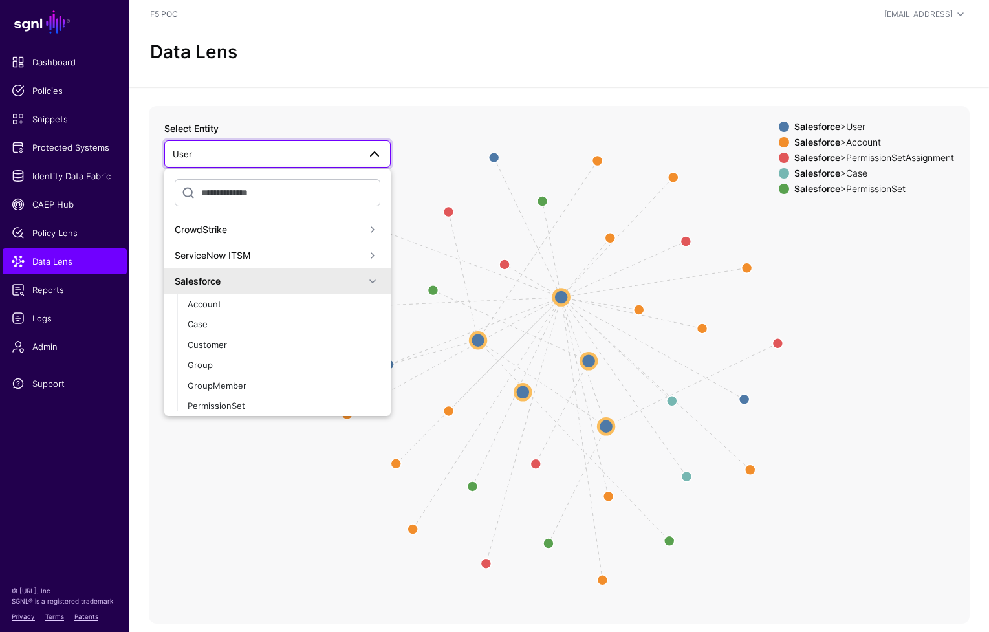
click at [367, 286] on span at bounding box center [373, 282] width 16 height 16
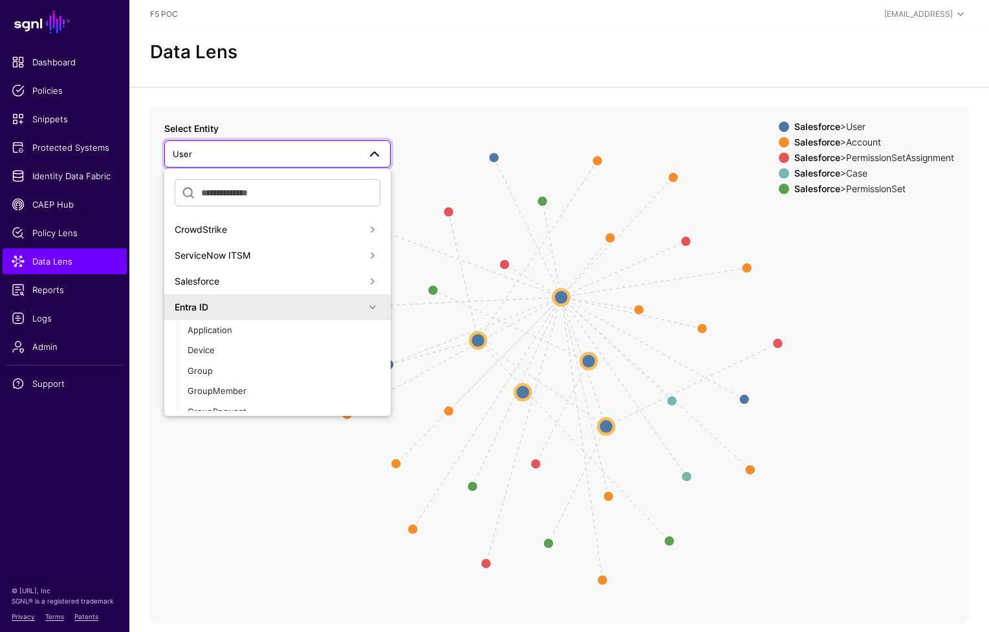
click at [366, 310] on span at bounding box center [373, 307] width 16 height 16
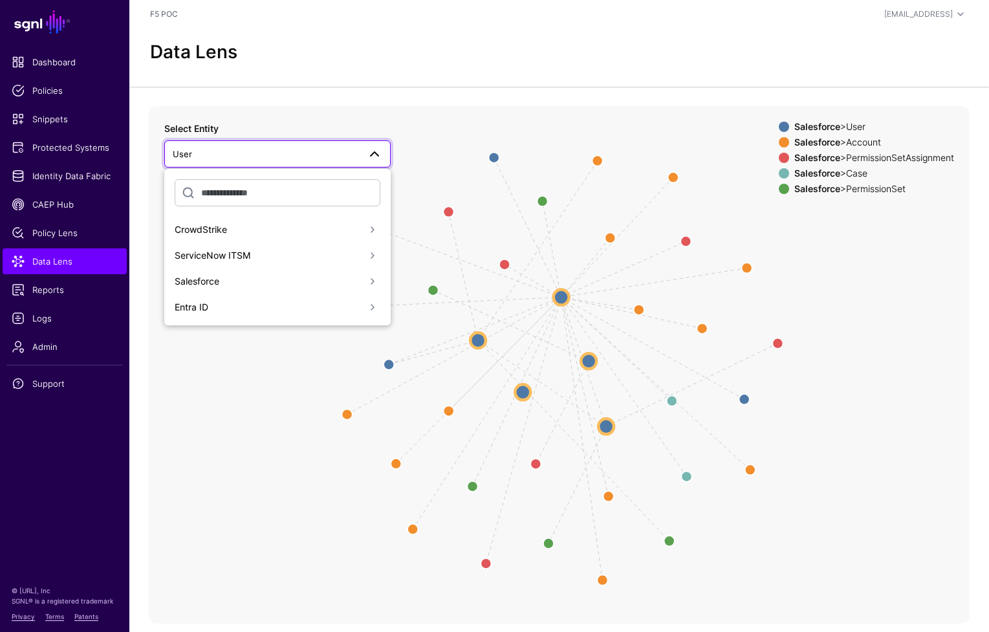
click at [370, 285] on span at bounding box center [373, 282] width 16 height 16
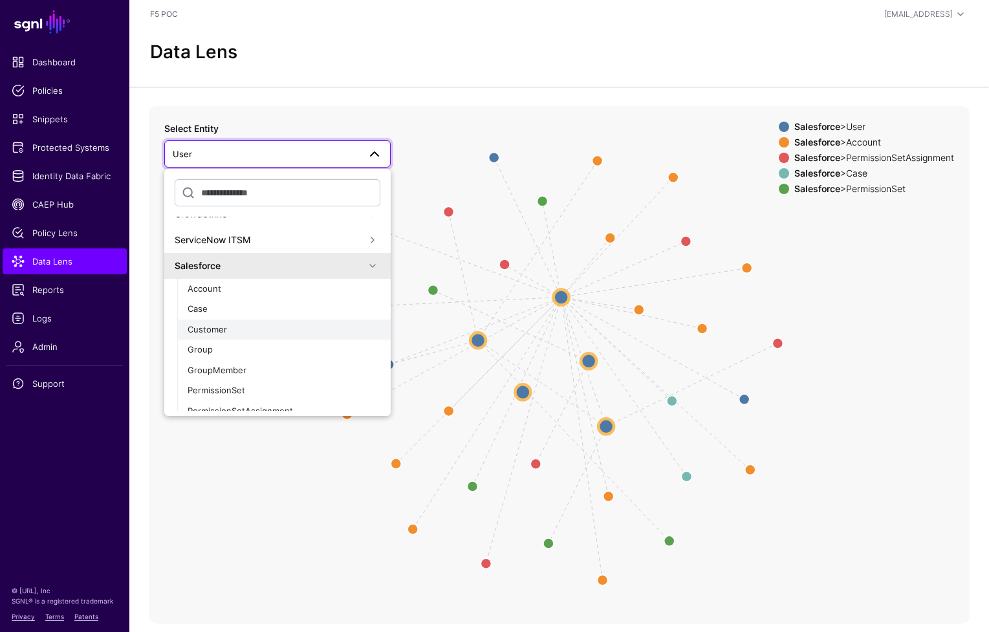
scroll to position [23, 0]
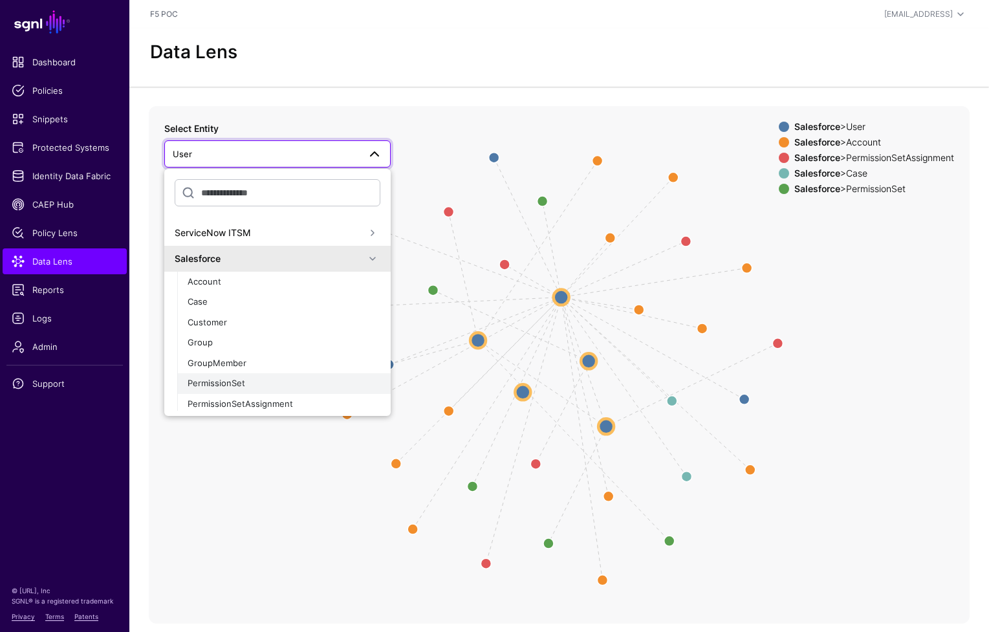
click at [250, 382] on div "PermissionSet" at bounding box center [284, 383] width 193 height 13
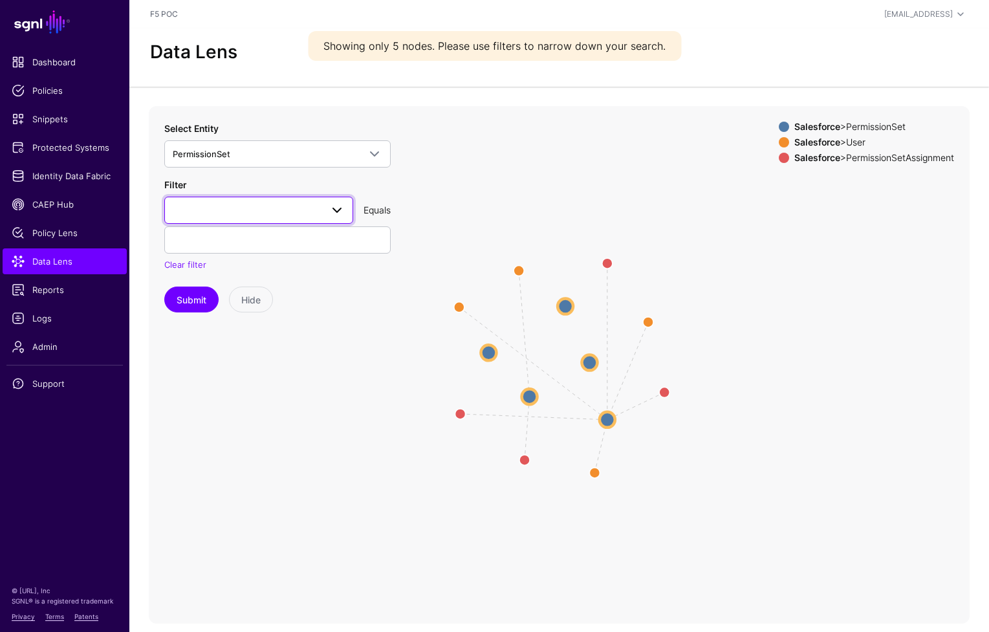
click at [324, 215] on span at bounding box center [332, 210] width 23 height 16
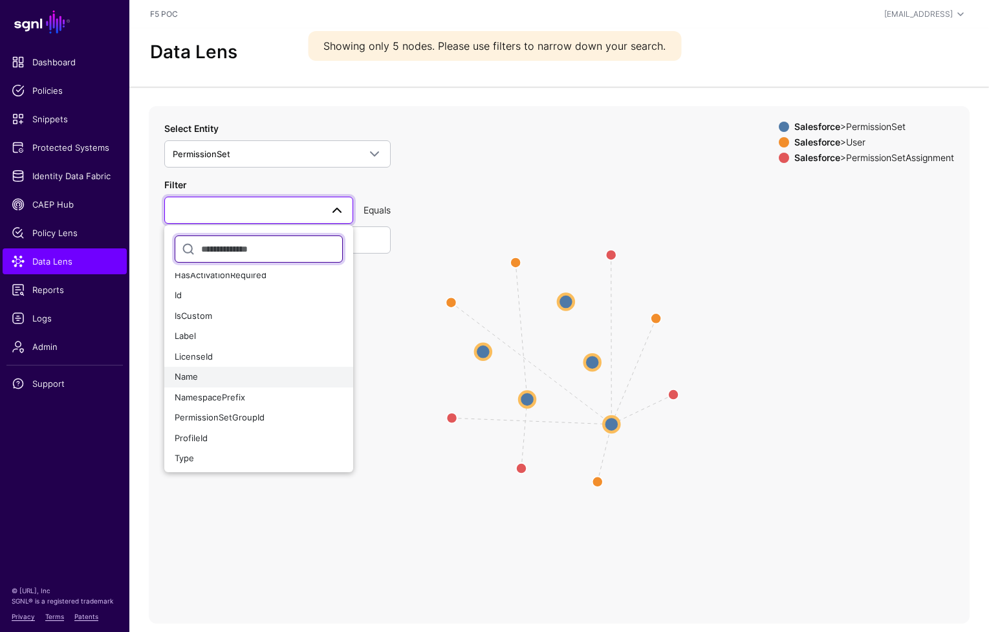
scroll to position [10, 0]
click at [268, 379] on div "Name" at bounding box center [259, 375] width 168 height 13
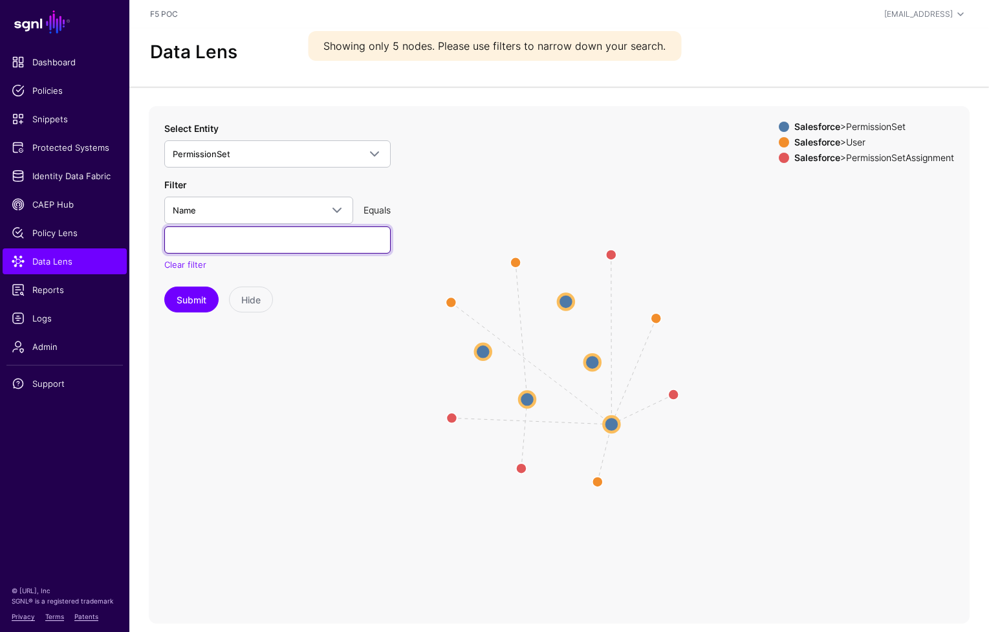
click at [277, 250] on input "text" at bounding box center [277, 239] width 226 height 27
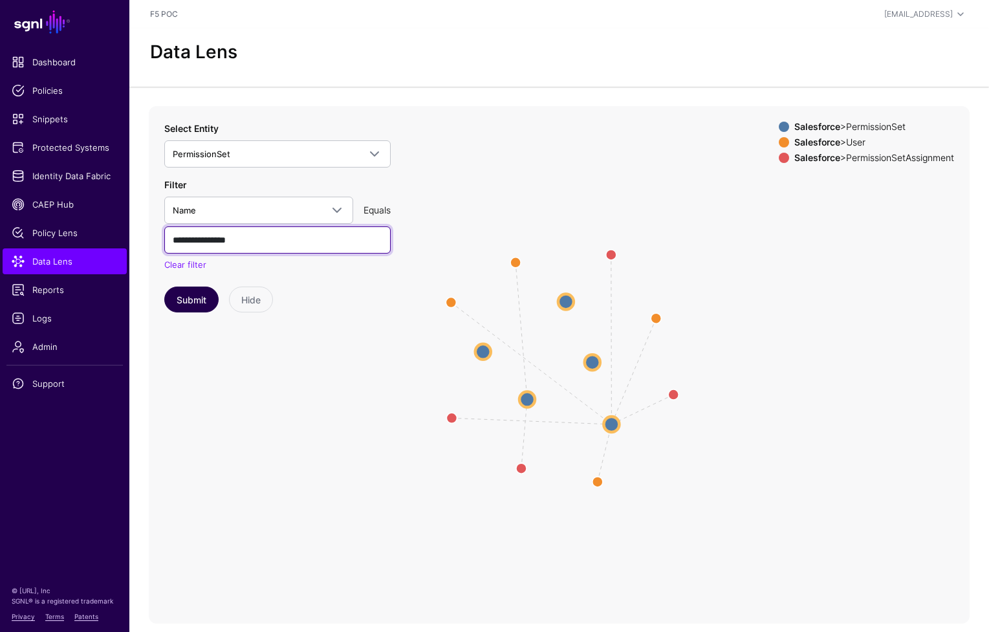
type input "**********"
click at [177, 304] on button "Submit" at bounding box center [191, 299] width 54 height 26
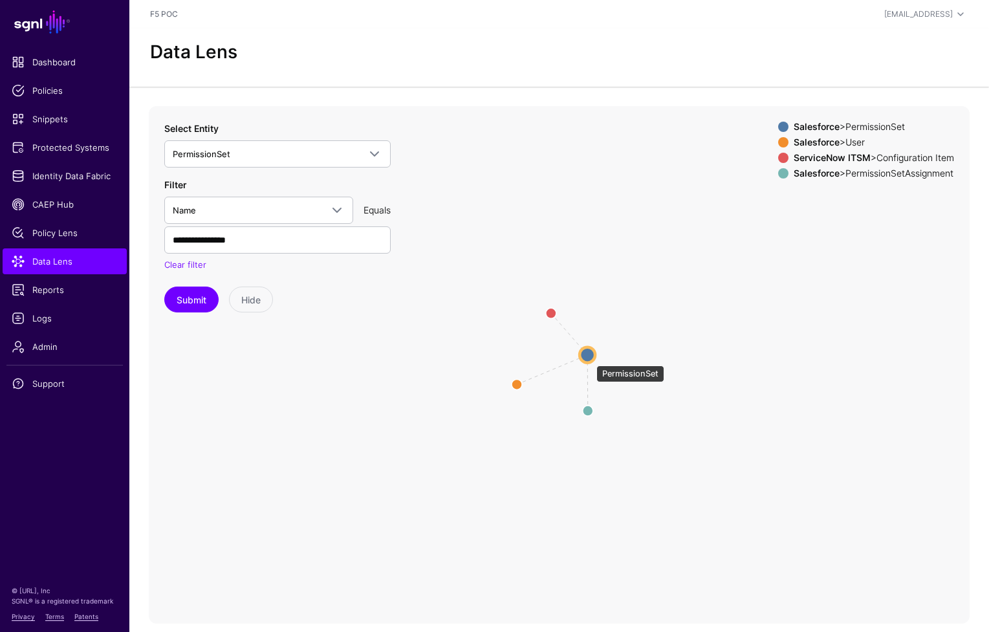
click at [589, 358] on circle at bounding box center [587, 355] width 16 height 16
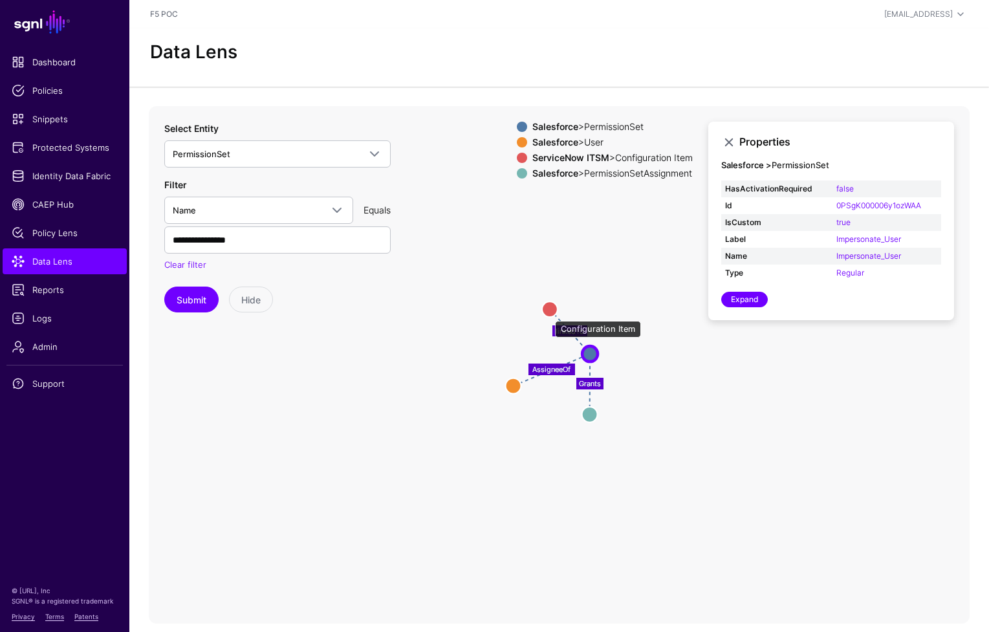
click at [549, 311] on circle at bounding box center [550, 309] width 16 height 16
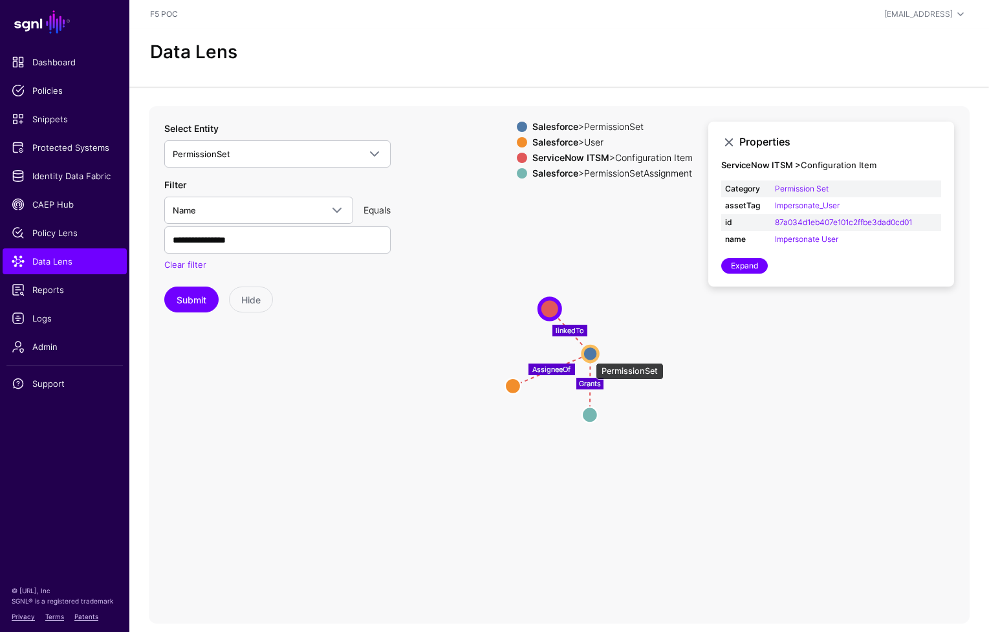
click at [589, 356] on circle at bounding box center [591, 353] width 16 height 16
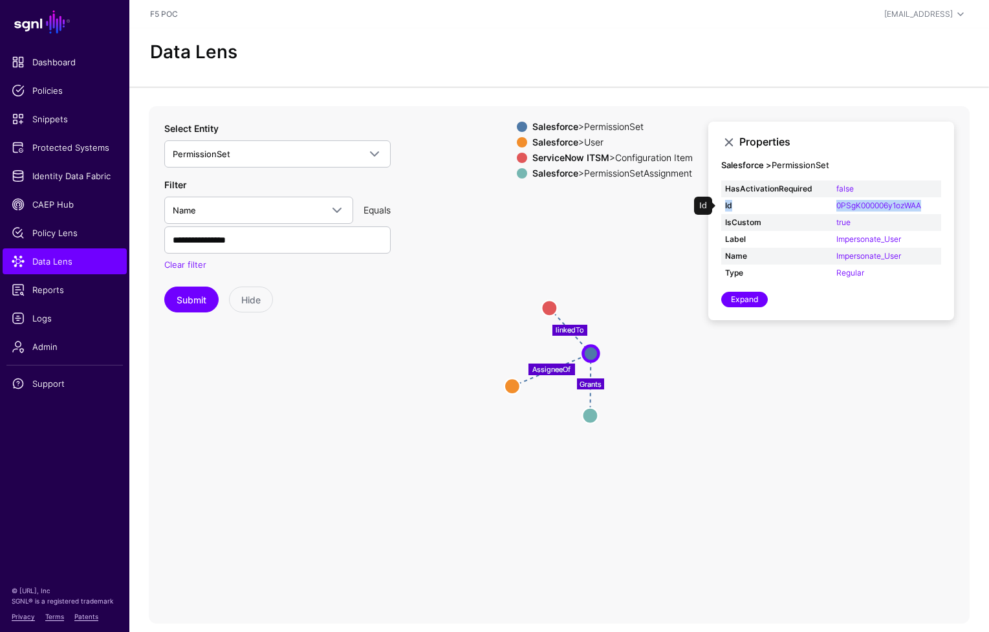
drag, startPoint x: 923, startPoint y: 204, endPoint x: 815, endPoint y: 198, distance: 108.8
click at [815, 198] on tr "Id 0PSgK000006y1ozWAA" at bounding box center [831, 205] width 220 height 17
click at [934, 204] on td "0PSgK000006y1ozWAA" at bounding box center [886, 205] width 109 height 17
drag, startPoint x: 929, startPoint y: 206, endPoint x: 834, endPoint y: 208, distance: 94.4
click at [834, 208] on td "0PSgK000006y1ozWAA" at bounding box center [886, 205] width 109 height 17
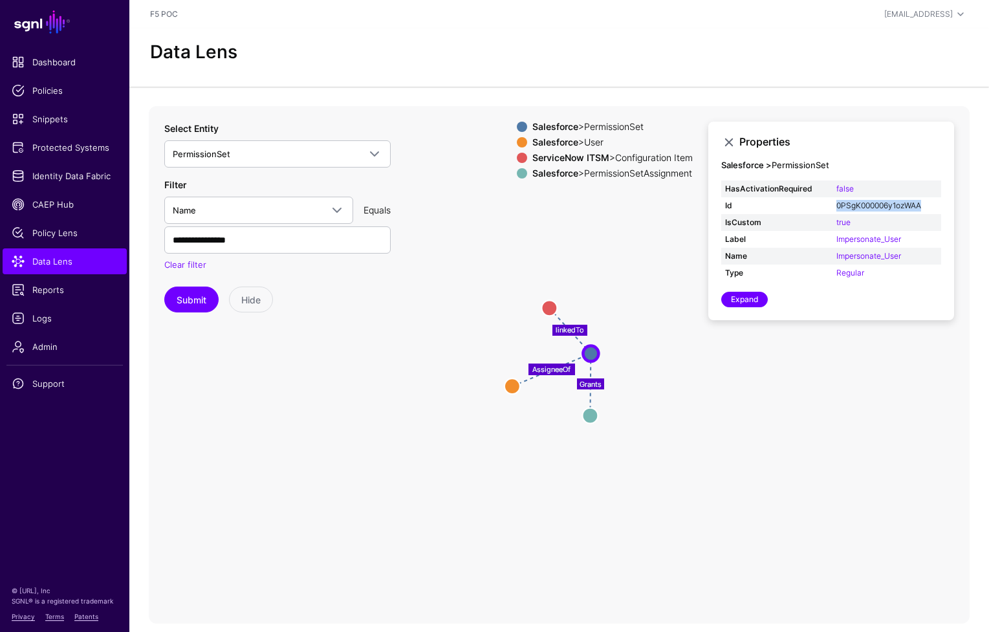
copy link "0PSgK000006y1ozWAA"
click at [508, 387] on circle at bounding box center [512, 386] width 16 height 16
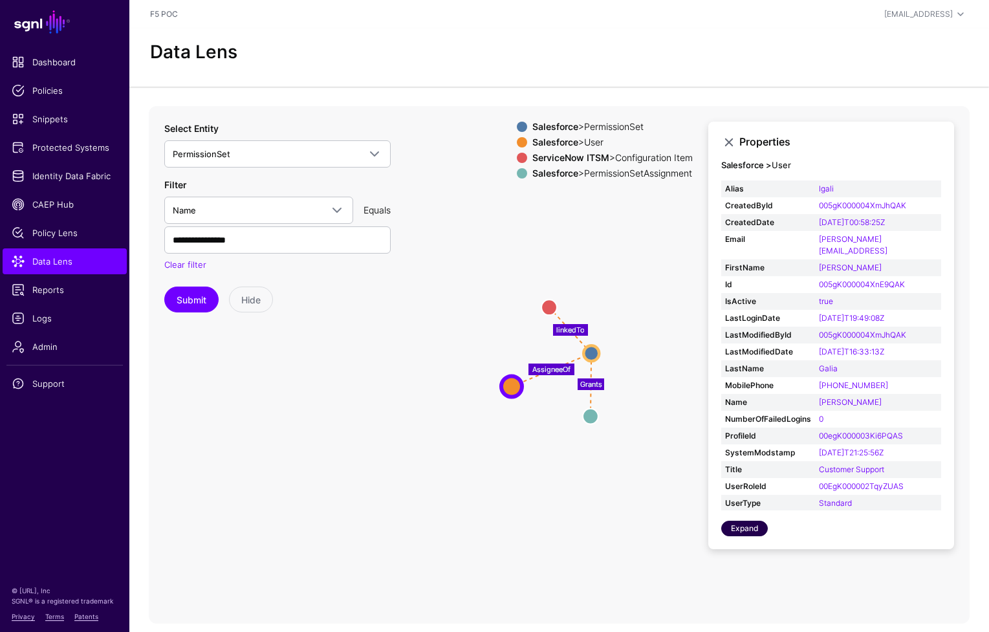
click at [739, 531] on link "Expand" at bounding box center [744, 529] width 47 height 16
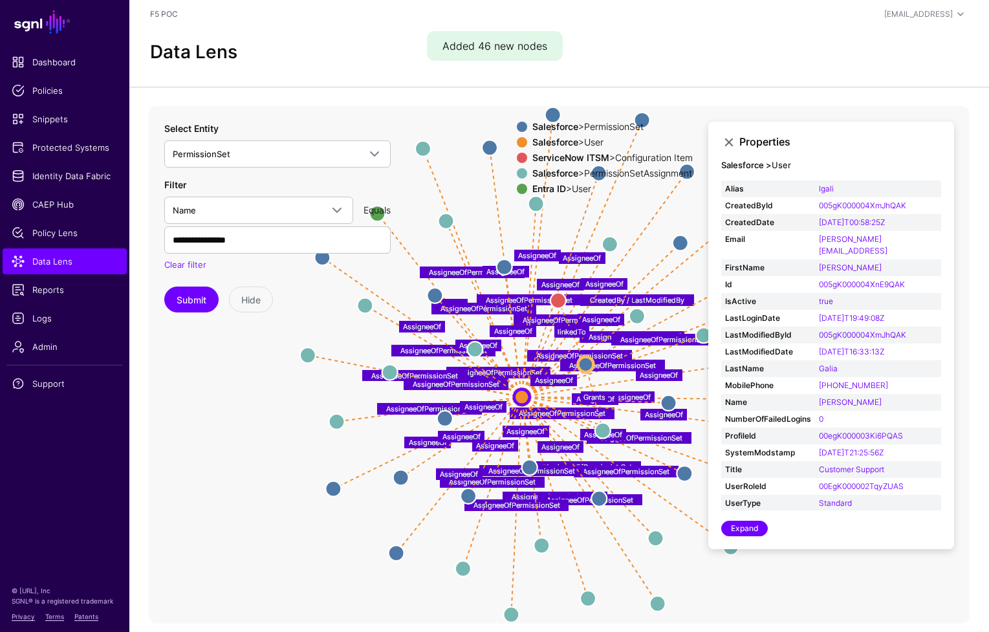
click at [517, 173] on span at bounding box center [522, 173] width 10 height 10
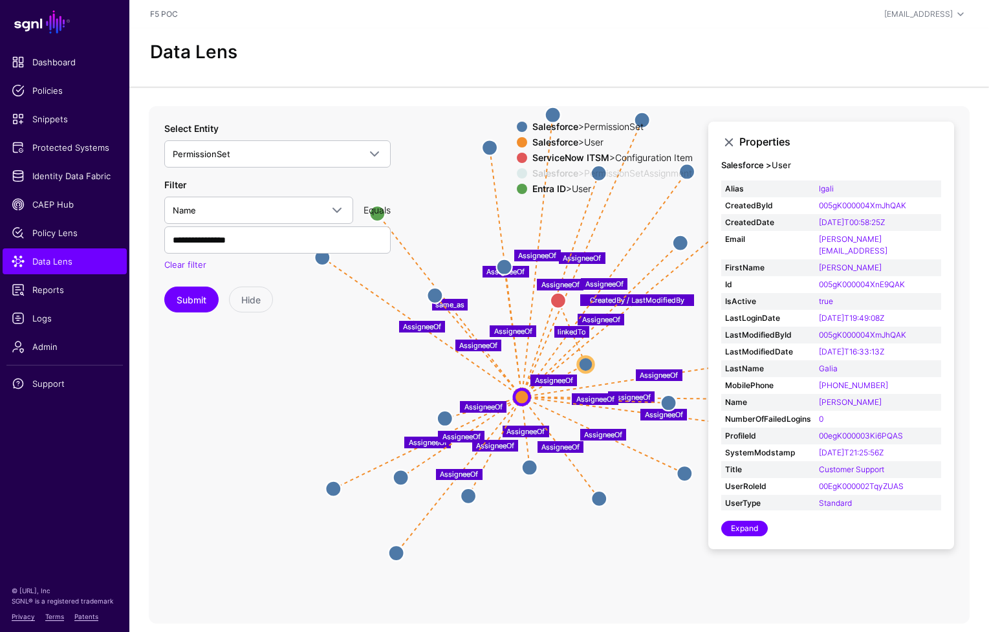
click at [519, 128] on span at bounding box center [522, 127] width 10 height 10
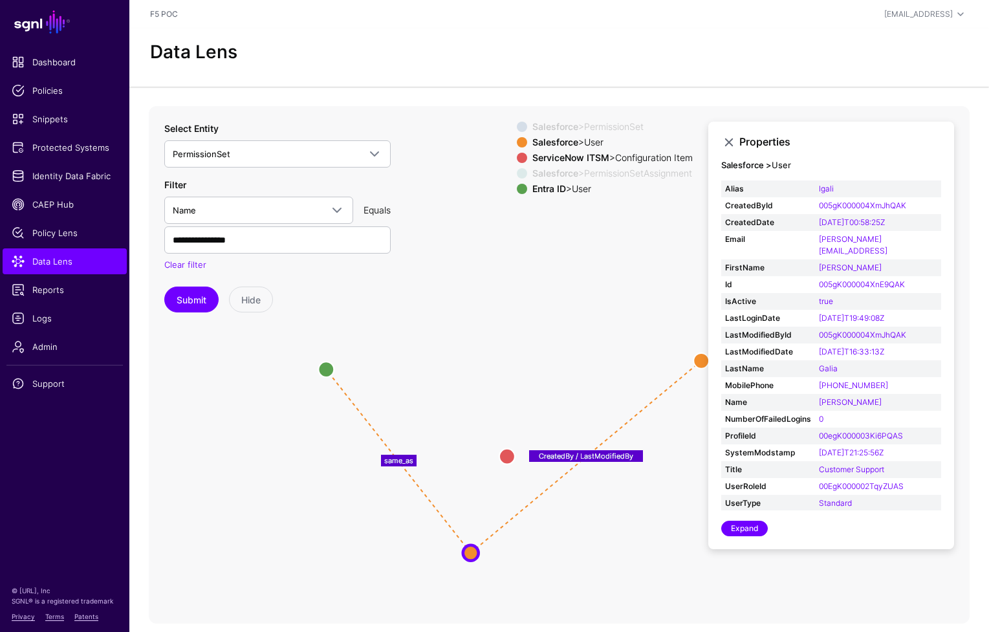
drag, startPoint x: 570, startPoint y: 252, endPoint x: 518, endPoint y: 409, distance: 164.8
click at [518, 409] on icon "same_as CreatedBy / LastModifiedBy AssigneeOfPermissionSet AssigneeOfPermission…" at bounding box center [559, 364] width 821 height 517
click at [323, 371] on circle at bounding box center [325, 370] width 16 height 16
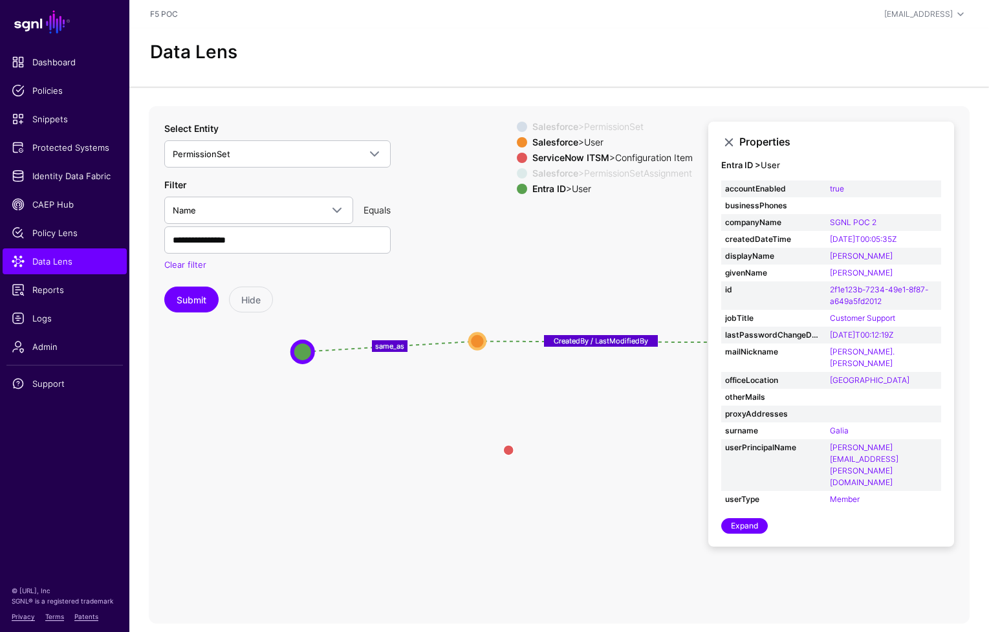
drag, startPoint x: 472, startPoint y: 557, endPoint x: 482, endPoint y: 336, distance: 220.7
click at [482, 336] on circle at bounding box center [477, 341] width 16 height 16
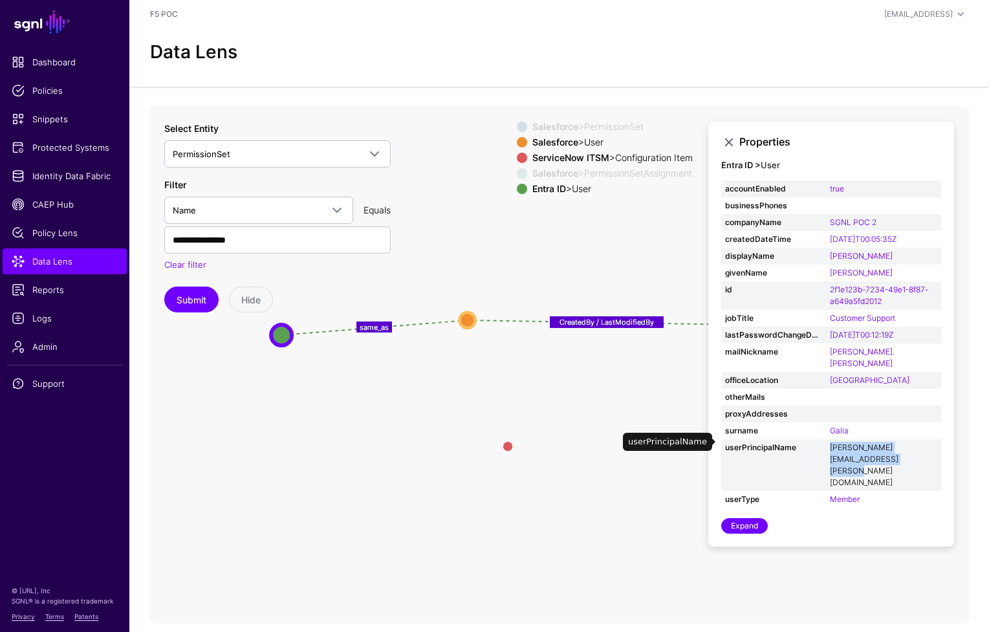
drag, startPoint x: 866, startPoint y: 449, endPoint x: 829, endPoint y: 436, distance: 38.9
click at [829, 439] on td "lisa.galia@sgnlpoc2.onmicrosoft.com" at bounding box center [883, 465] width 115 height 52
copy link "lisa.galia@sgnlpoc2.onmicrosoft.com"
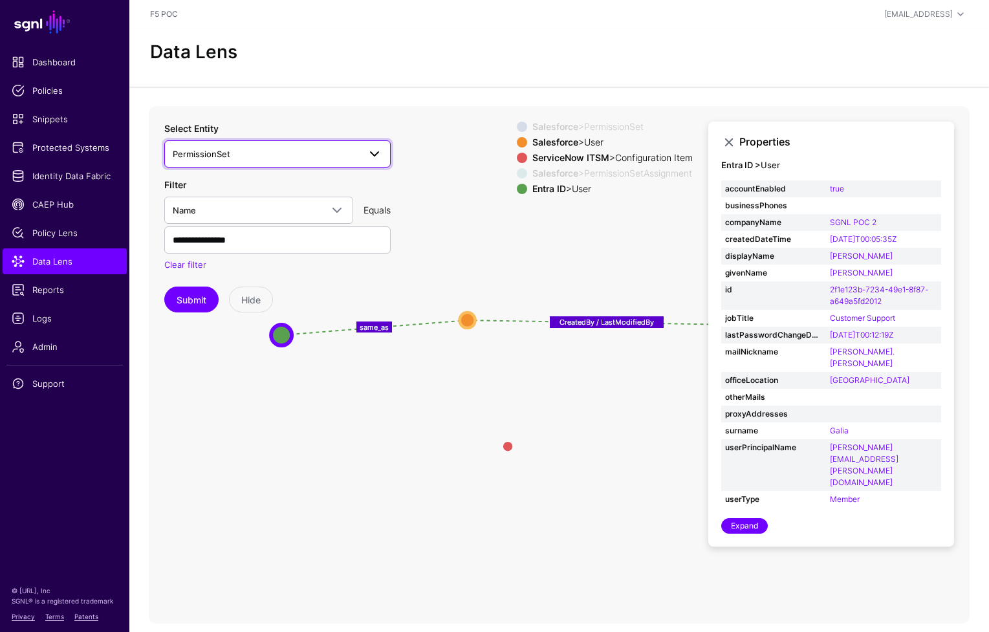
click at [354, 149] on span "PermissionSet" at bounding box center [266, 154] width 186 height 14
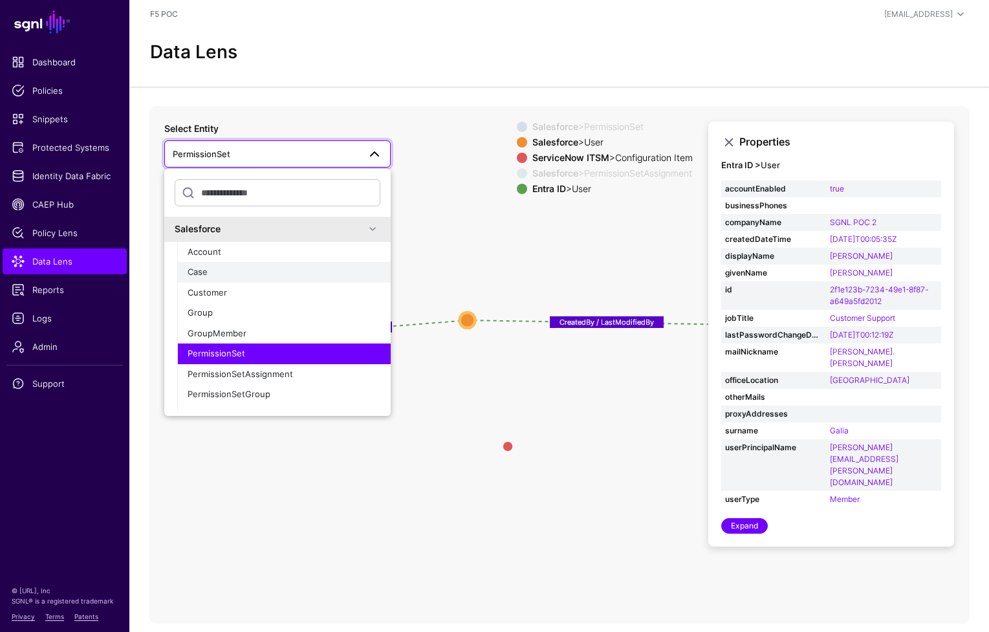
scroll to position [113, 0]
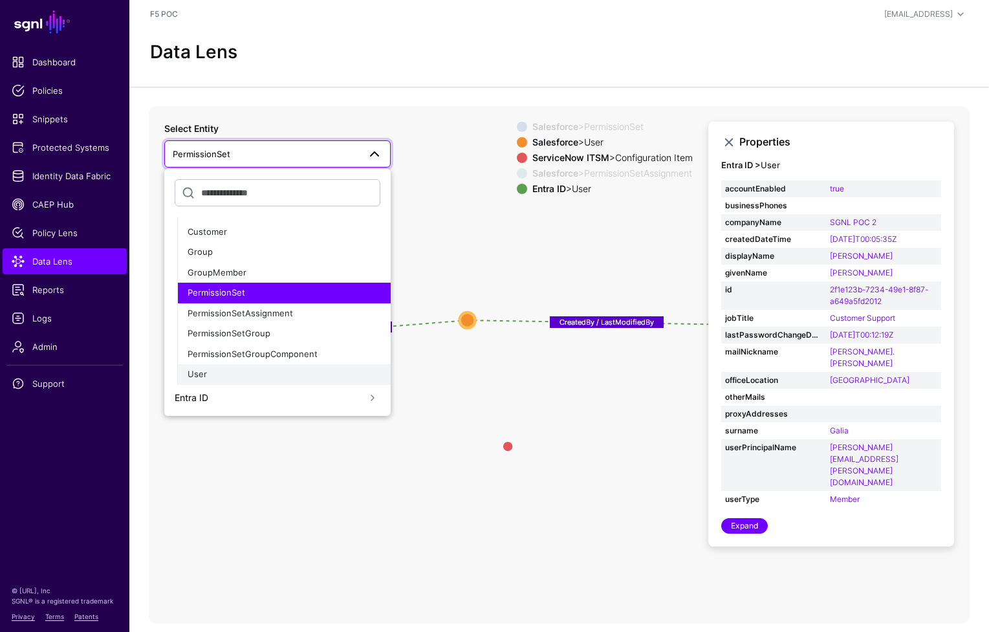
click at [290, 369] on div "User" at bounding box center [284, 374] width 193 height 13
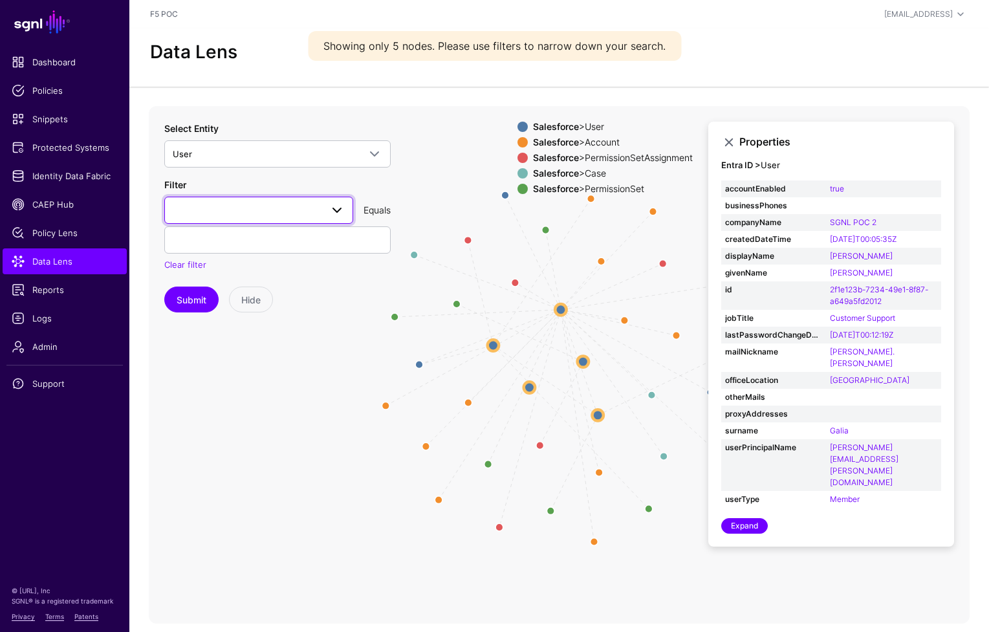
click at [297, 216] on span at bounding box center [259, 210] width 172 height 16
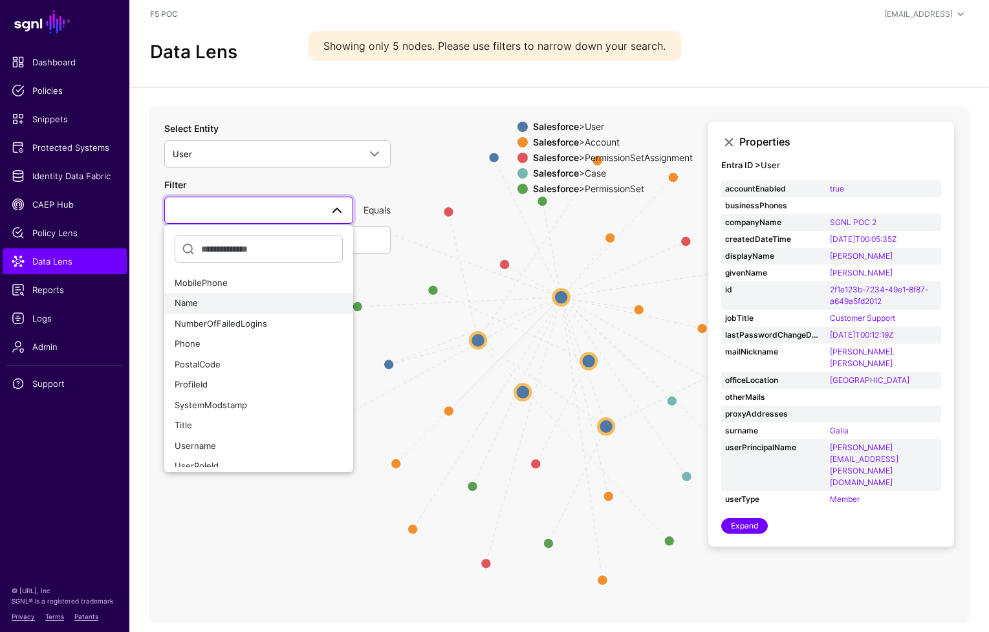
scroll to position [437, 0]
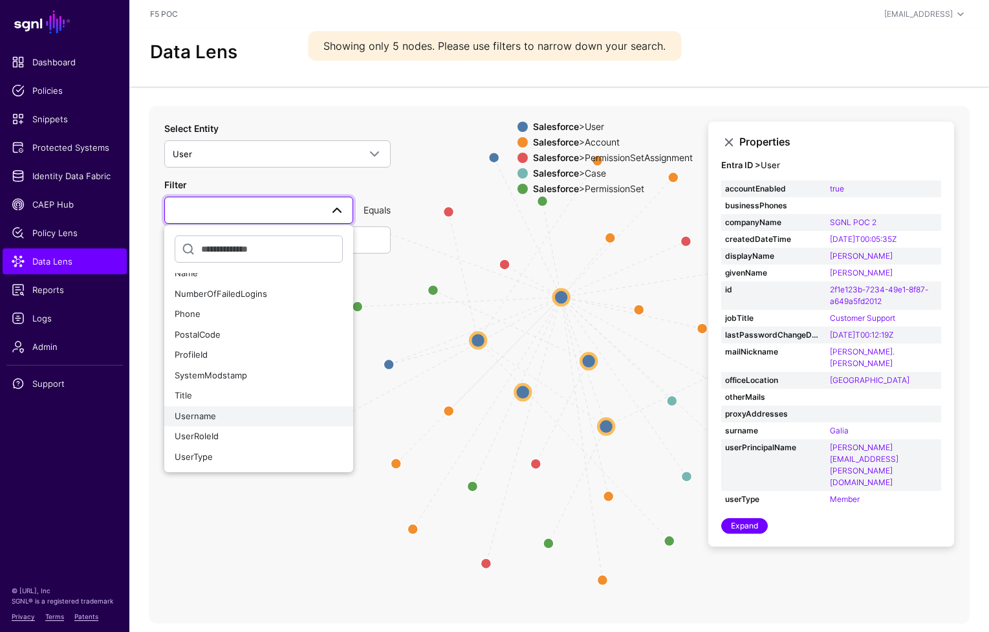
click at [273, 410] on div "Username" at bounding box center [259, 416] width 168 height 13
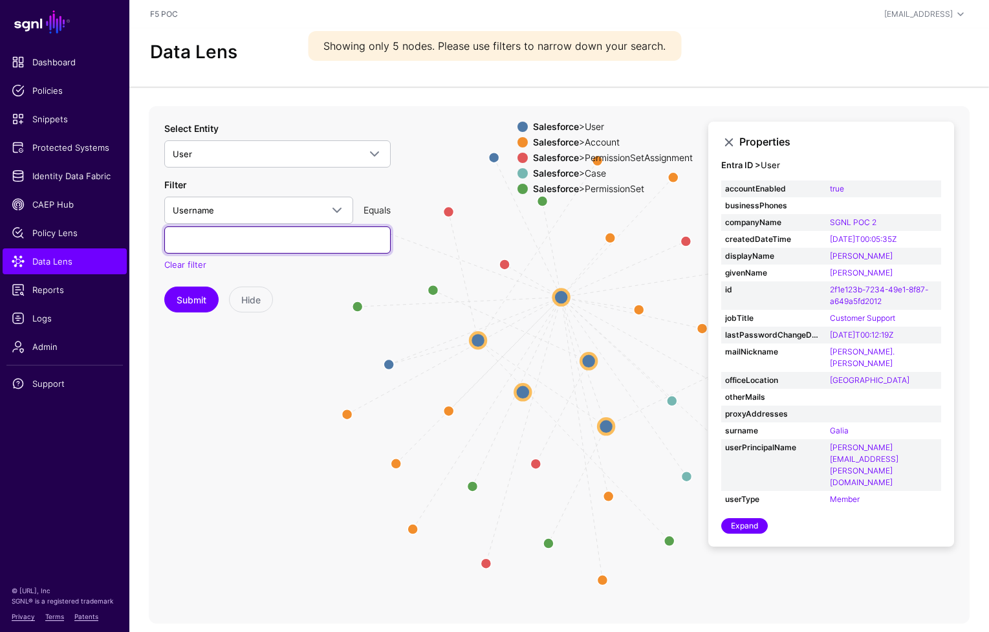
click at [270, 238] on input "text" at bounding box center [277, 239] width 226 height 27
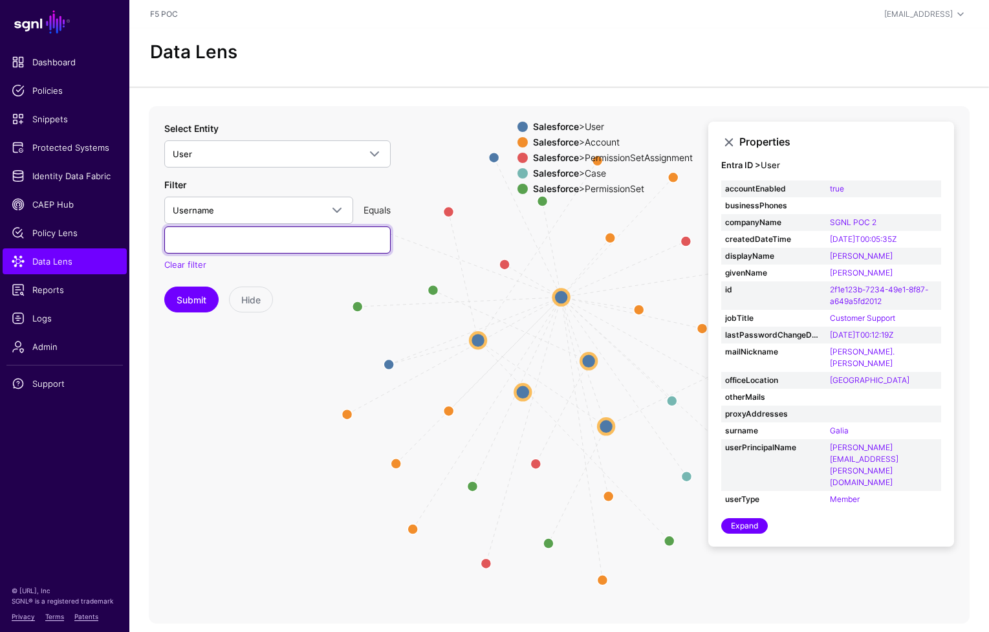
paste input "**********"
type input "**********"
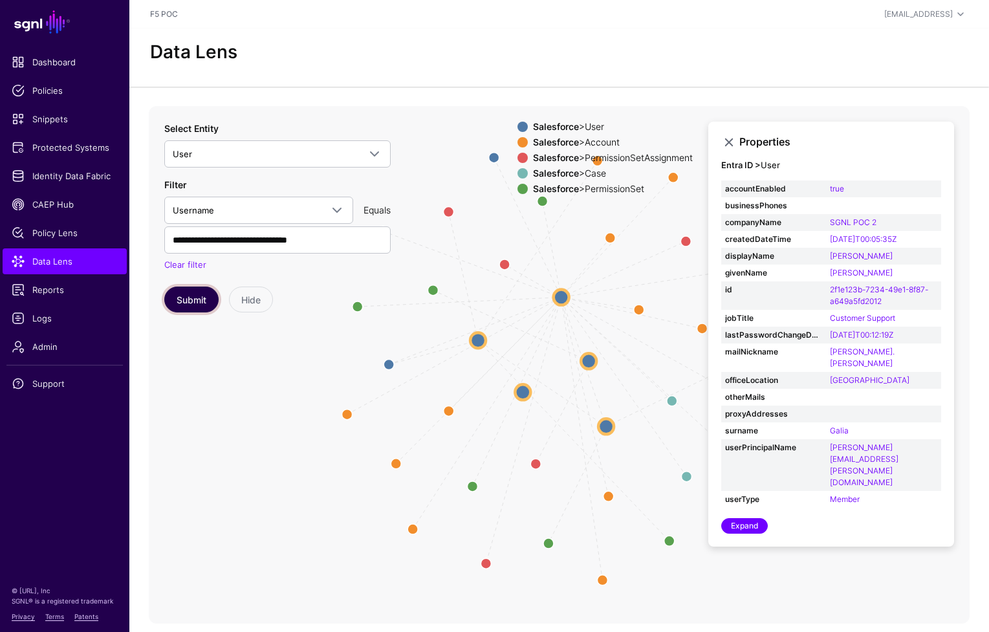
click at [177, 301] on button "Submit" at bounding box center [191, 299] width 54 height 26
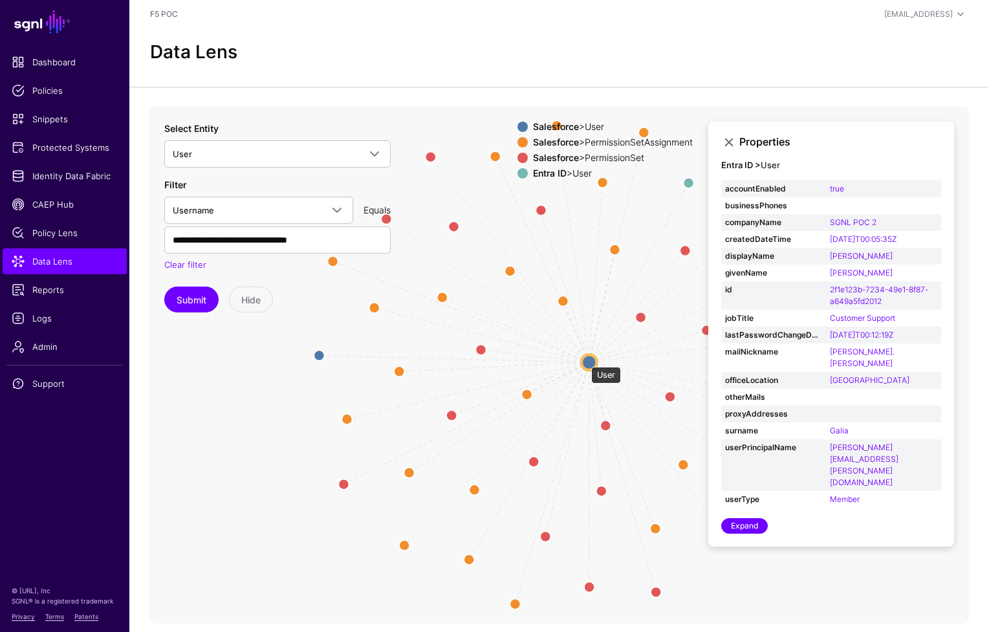
click at [585, 360] on circle at bounding box center [589, 362] width 16 height 16
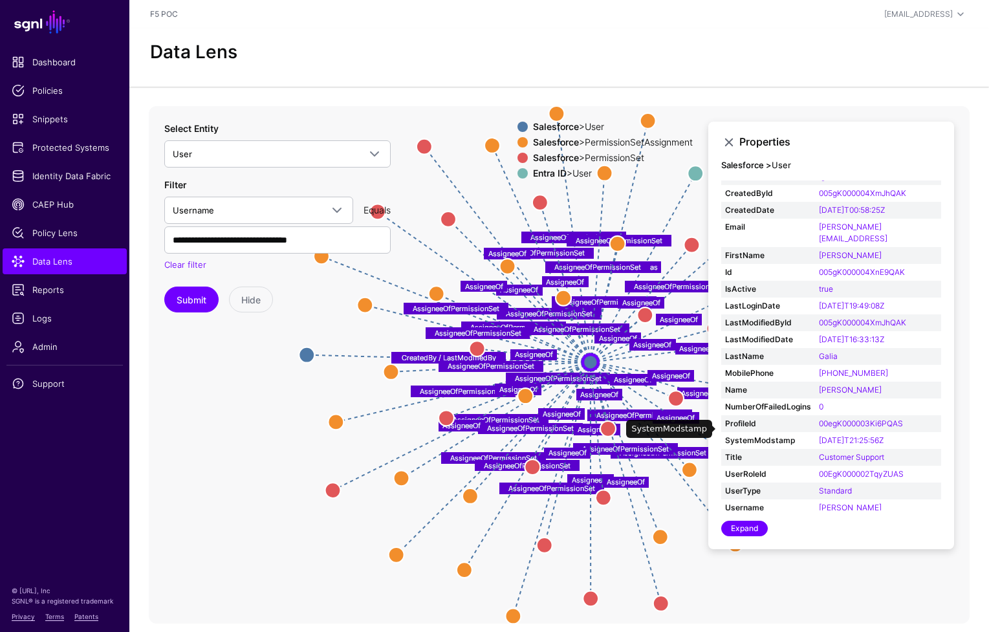
scroll to position [18, 0]
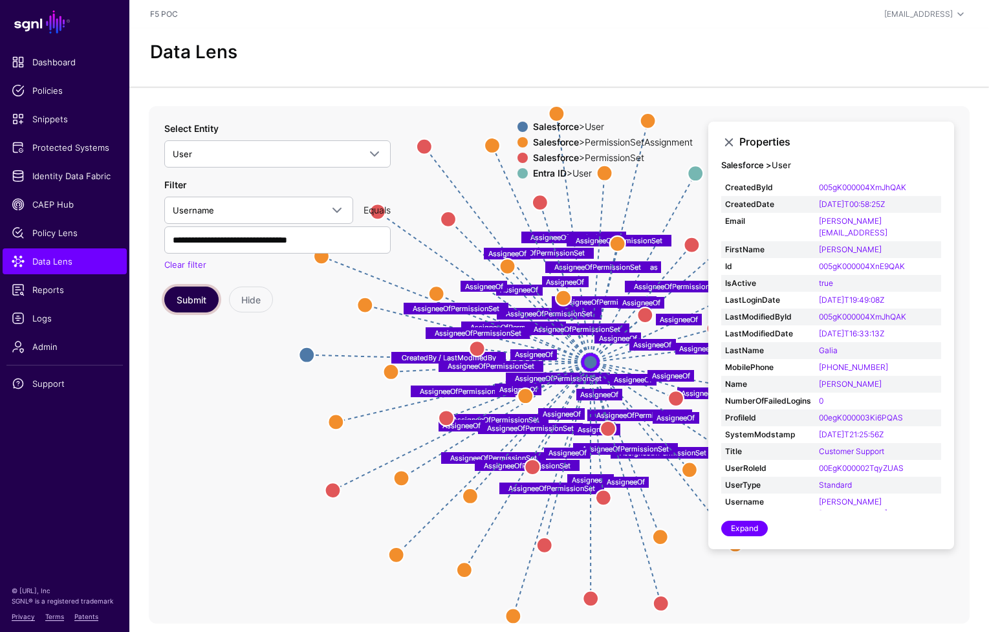
click at [189, 299] on button "Submit" at bounding box center [191, 299] width 54 height 26
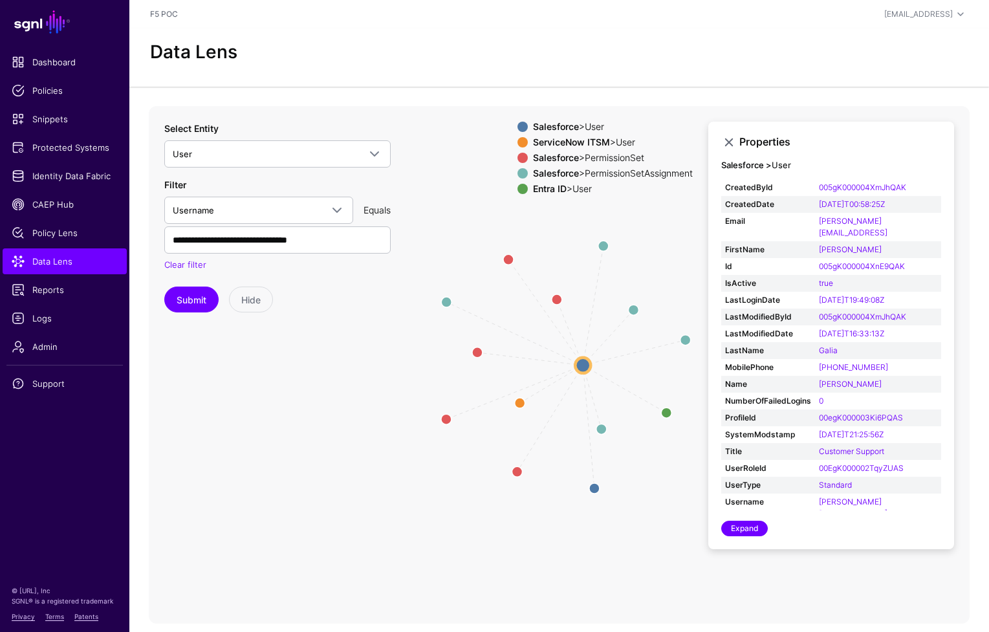
click at [543, 174] on strong "Salesforce" at bounding box center [556, 172] width 46 height 11
click at [514, 471] on circle at bounding box center [517, 471] width 21 height 21
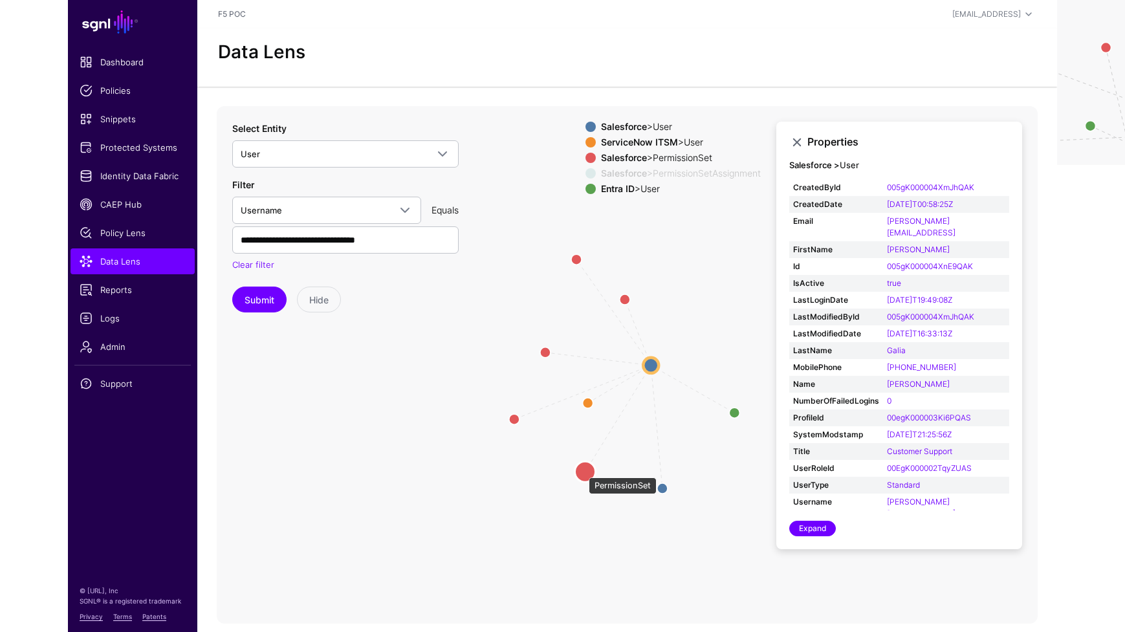
scroll to position [0, 0]
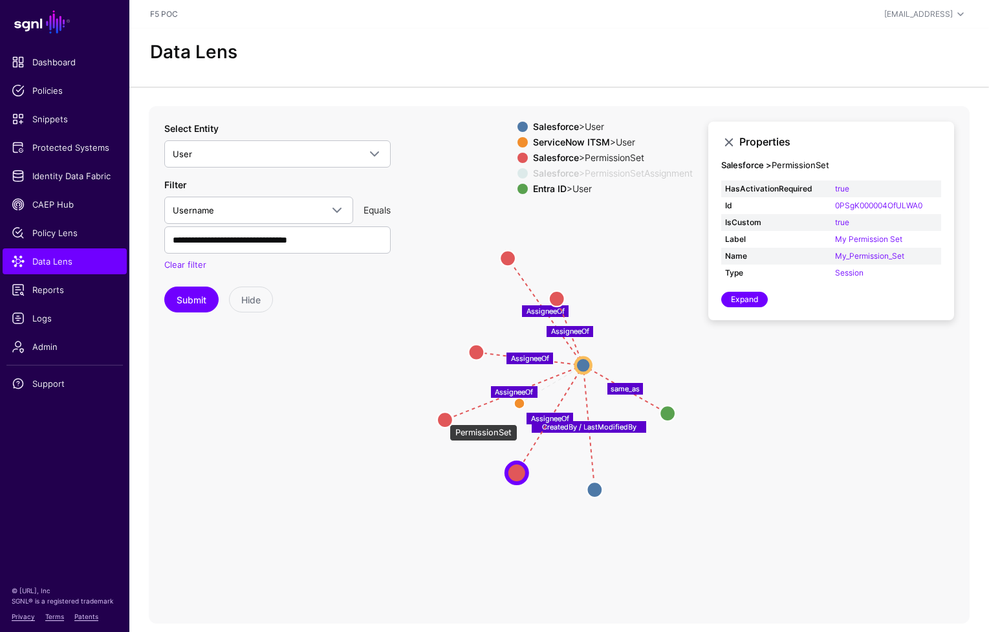
click at [443, 418] on circle at bounding box center [445, 420] width 16 height 16
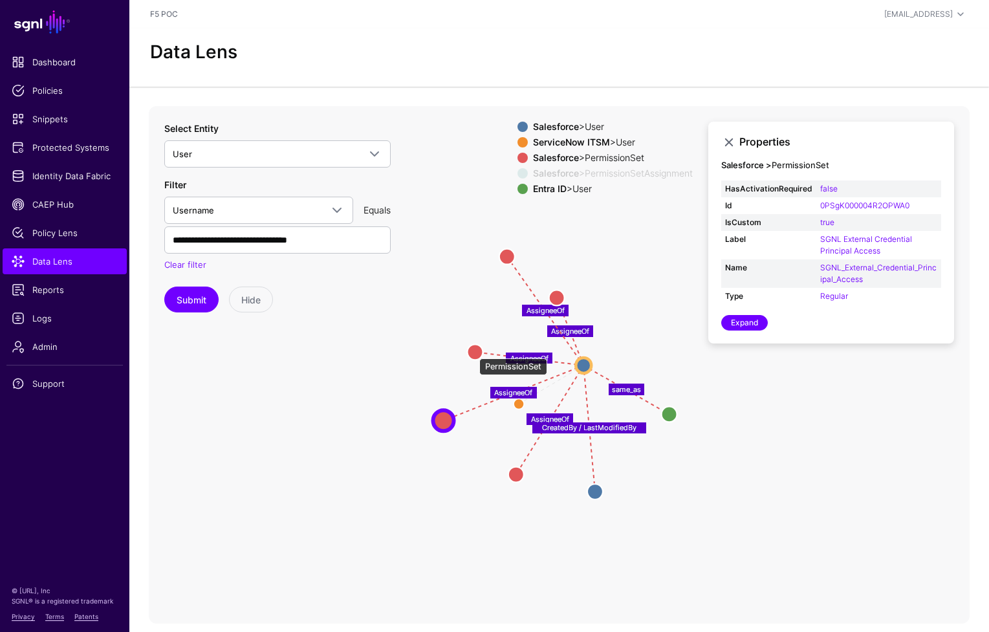
click at [473, 352] on circle at bounding box center [475, 352] width 16 height 16
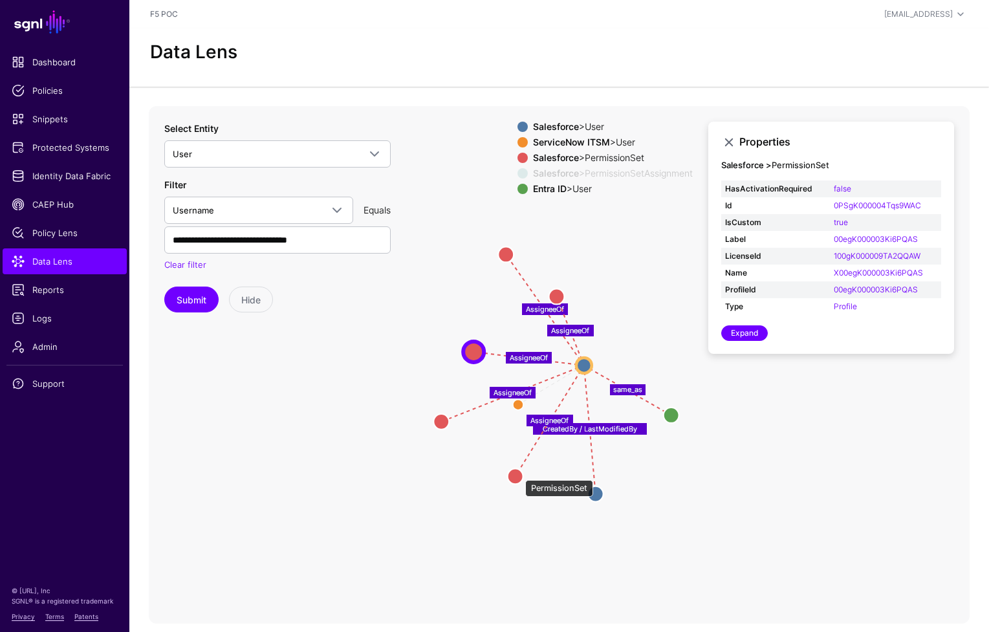
click at [519, 473] on circle at bounding box center [516, 476] width 16 height 16
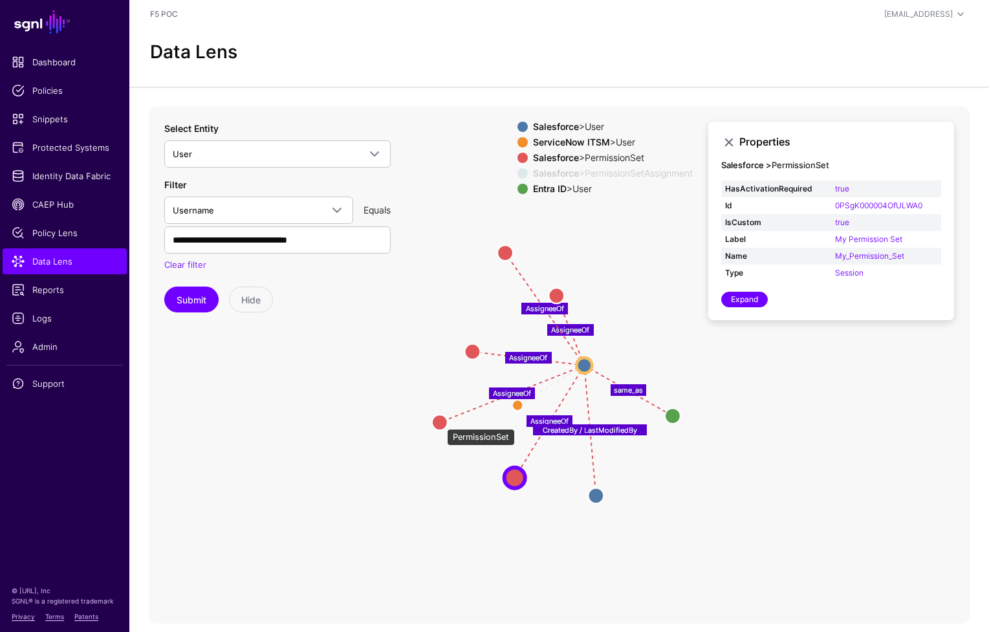
click at [440, 421] on circle at bounding box center [440, 422] width 16 height 16
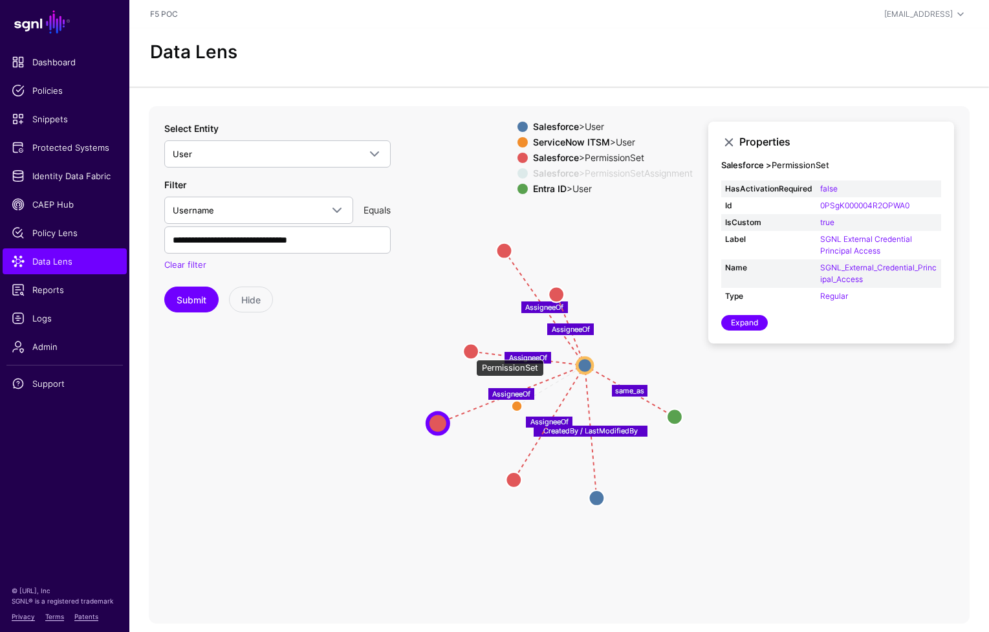
click at [469, 353] on circle at bounding box center [471, 351] width 16 height 16
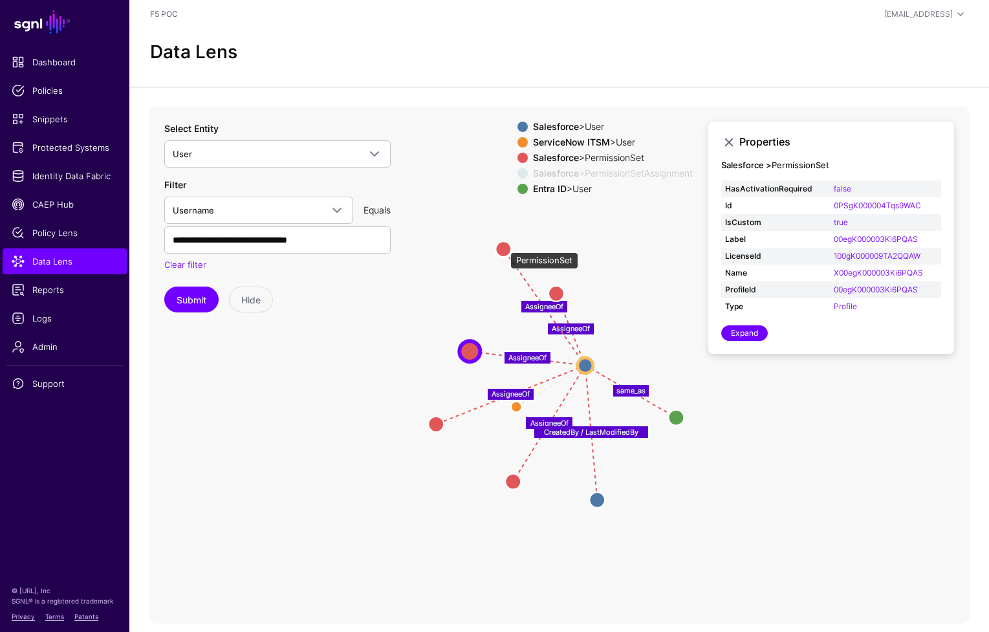
click at [504, 246] on circle at bounding box center [503, 249] width 16 height 16
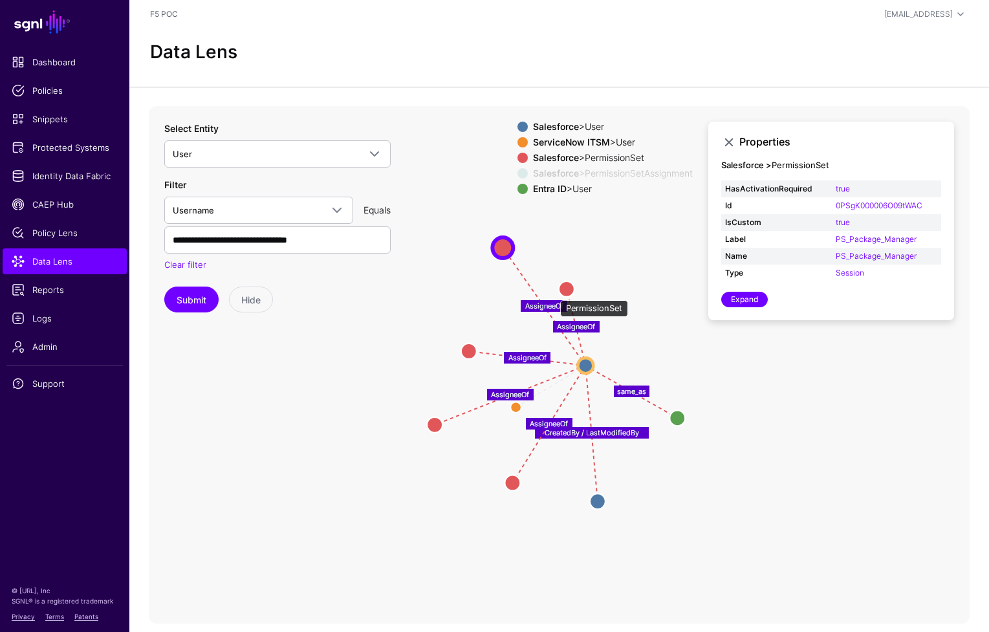
drag, startPoint x: 554, startPoint y: 294, endPoint x: 592, endPoint y: 278, distance: 41.8
click at [574, 281] on circle at bounding box center [567, 289] width 16 height 16
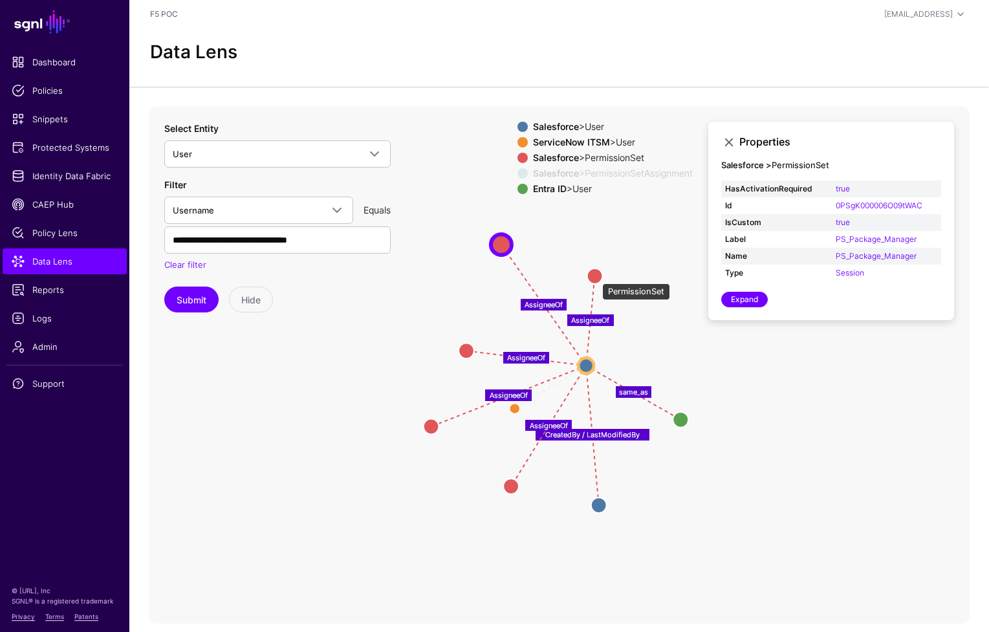
click at [596, 277] on circle at bounding box center [595, 276] width 16 height 16
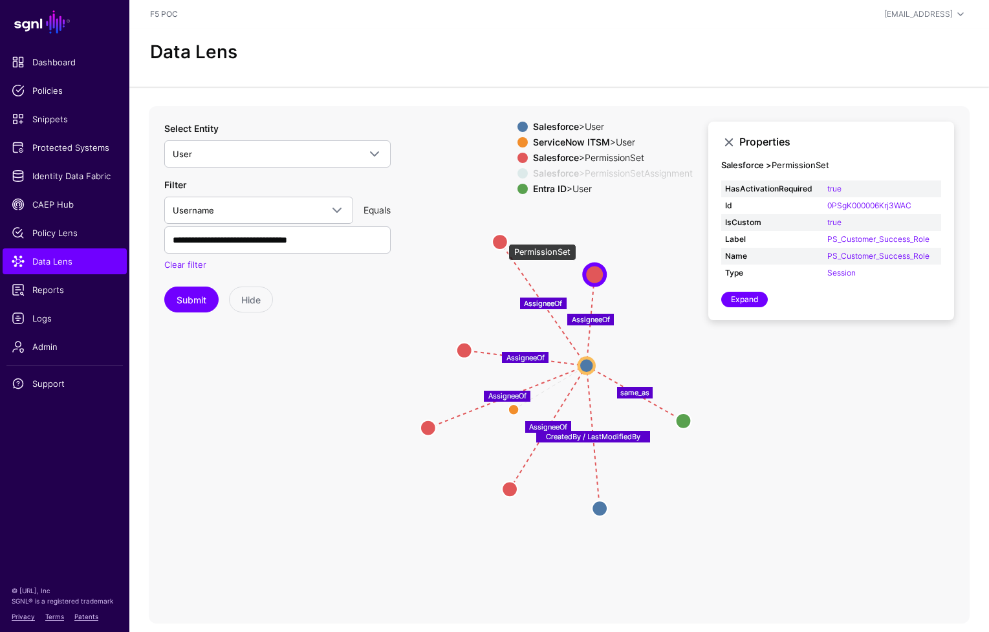
click at [502, 237] on circle at bounding box center [500, 242] width 16 height 16
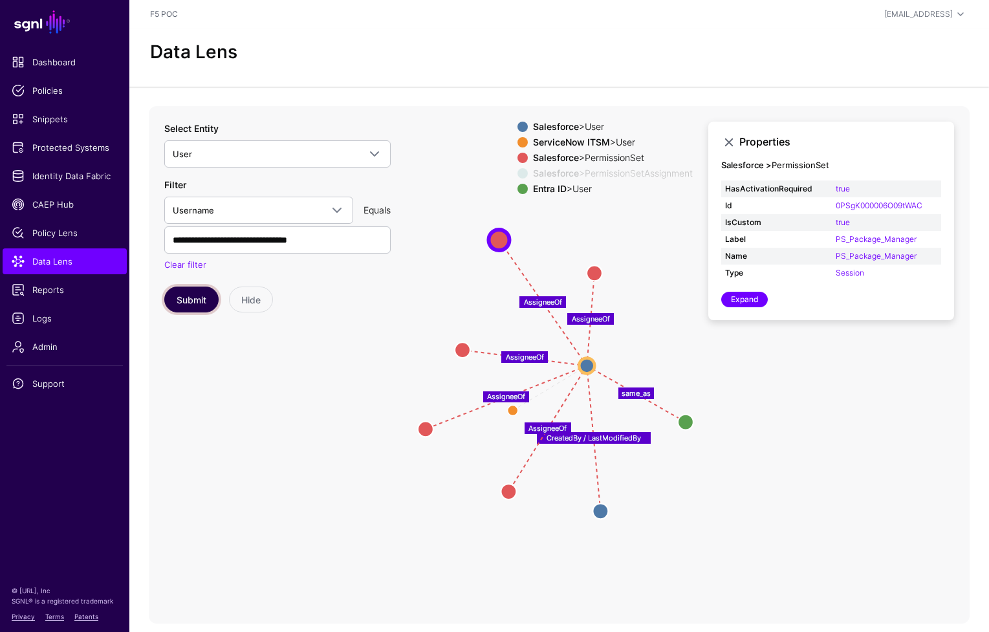
click at [190, 303] on button "Submit" at bounding box center [191, 299] width 54 height 26
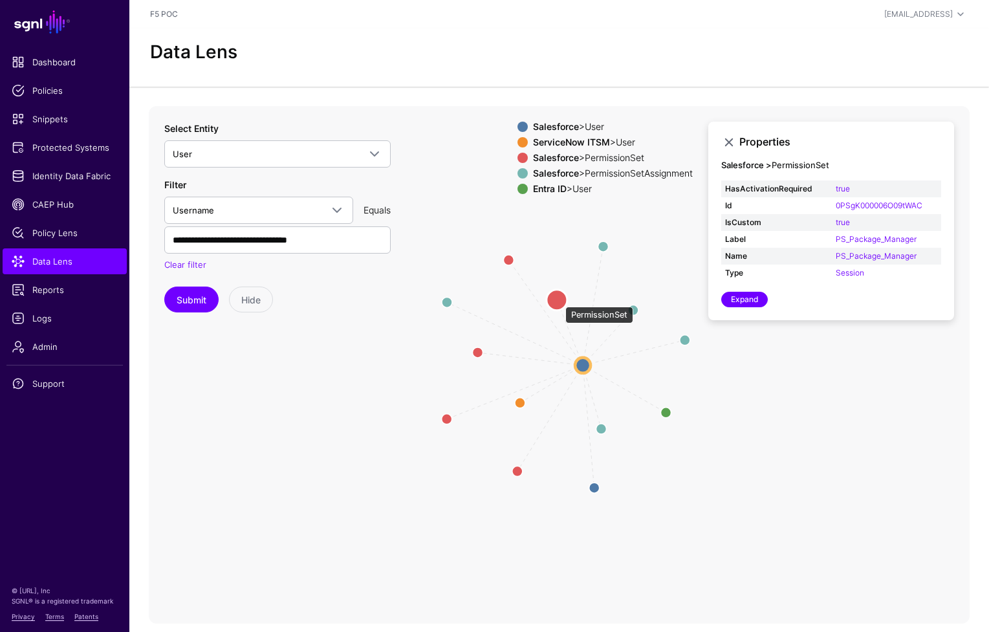
click at [559, 300] on circle at bounding box center [556, 299] width 21 height 21
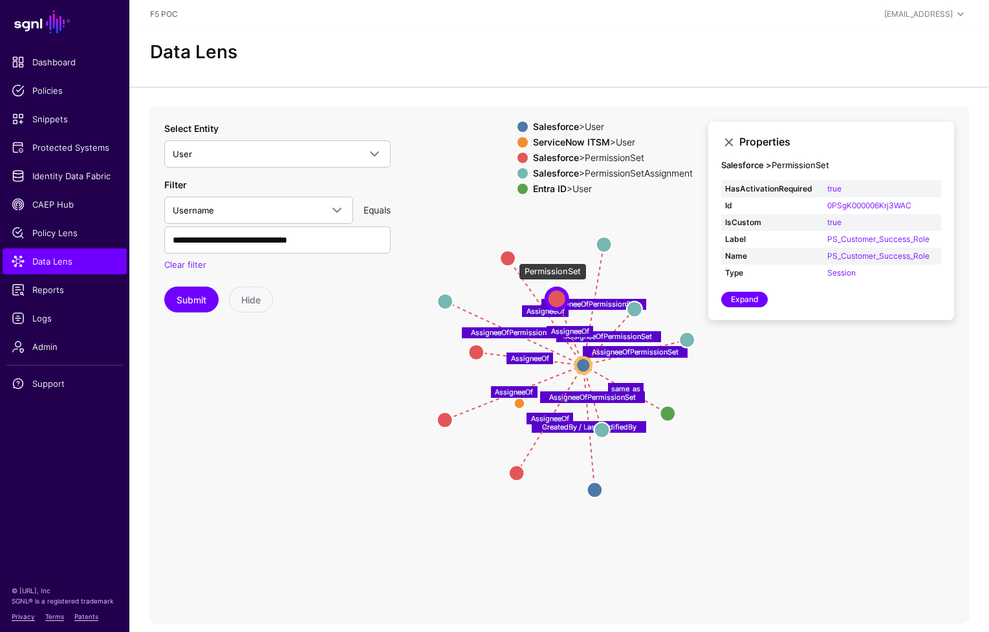
click at [512, 257] on circle at bounding box center [508, 258] width 16 height 16
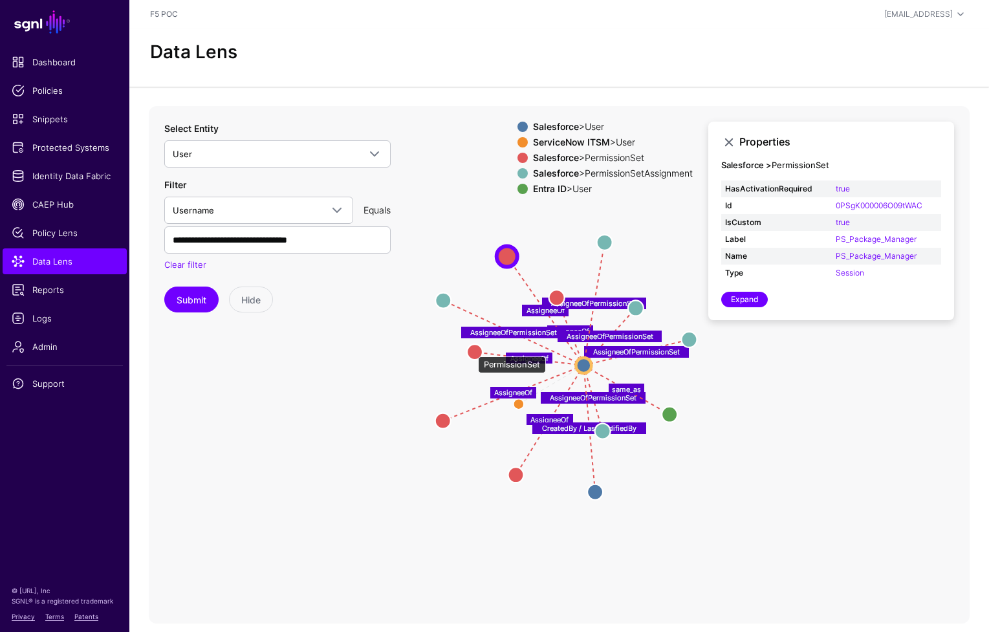
click at [472, 350] on circle at bounding box center [475, 352] width 16 height 16
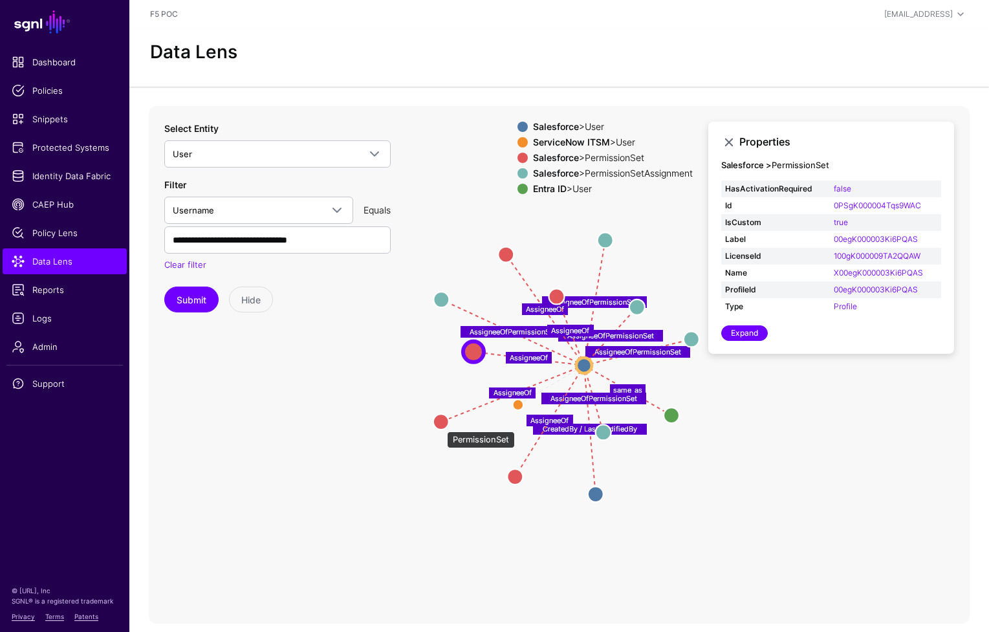
click at [440, 425] on circle at bounding box center [441, 422] width 16 height 16
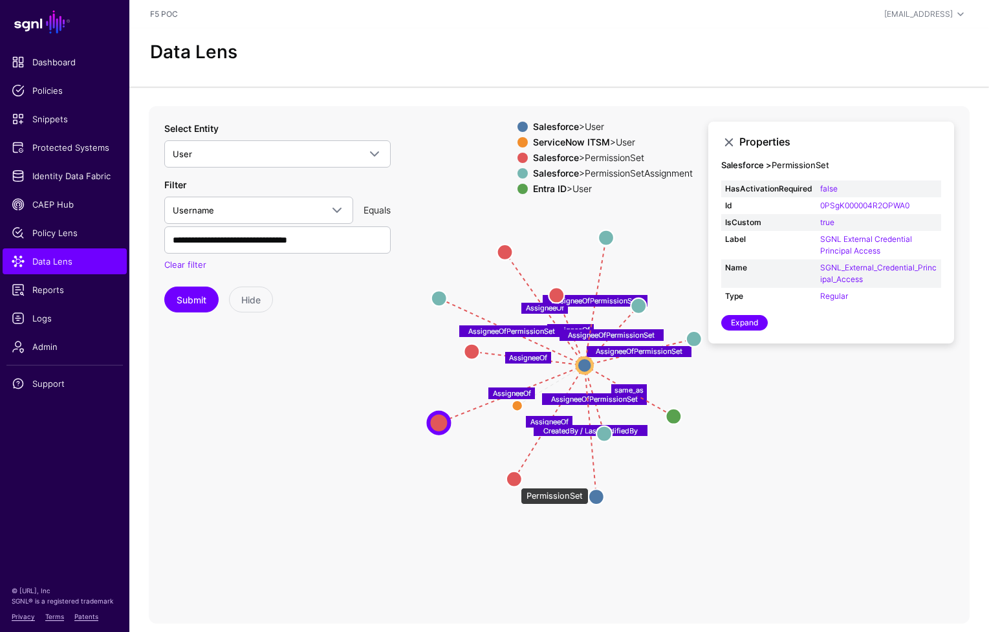
click at [514, 481] on circle at bounding box center [514, 479] width 16 height 16
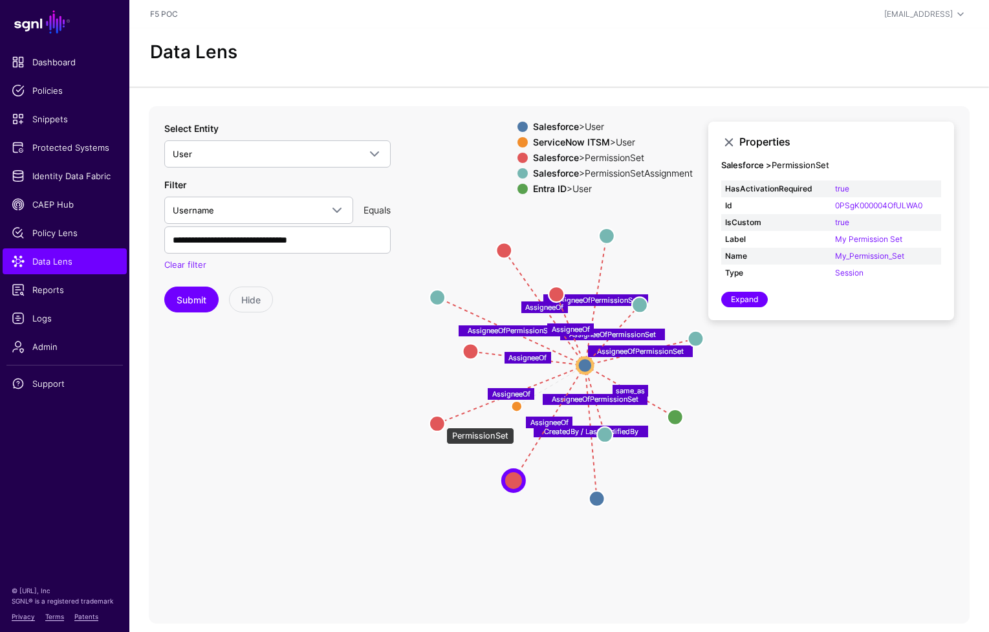
click at [440, 421] on circle at bounding box center [437, 424] width 16 height 16
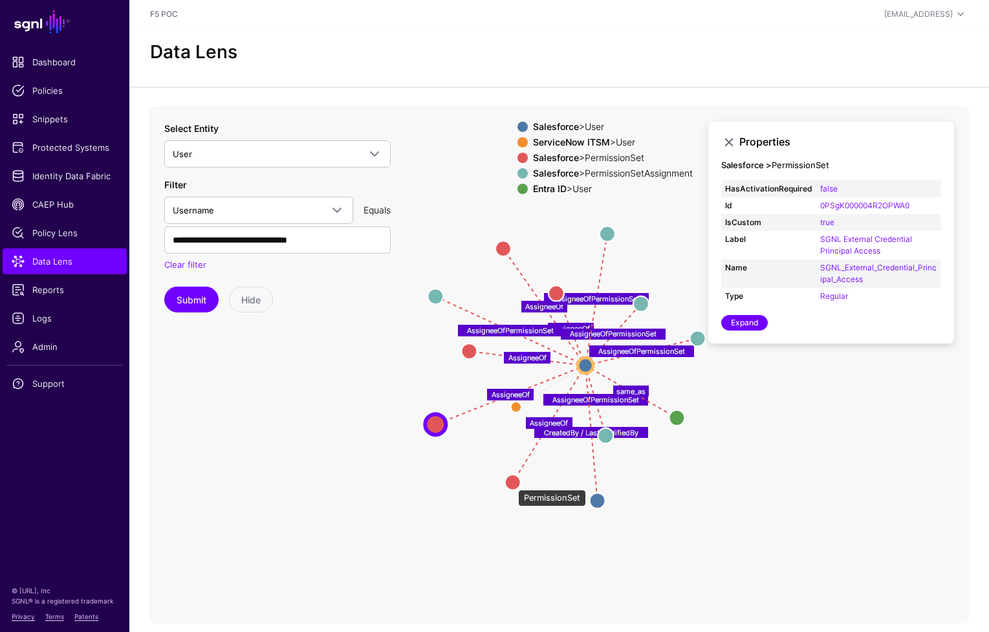
click at [511, 483] on circle at bounding box center [513, 482] width 16 height 16
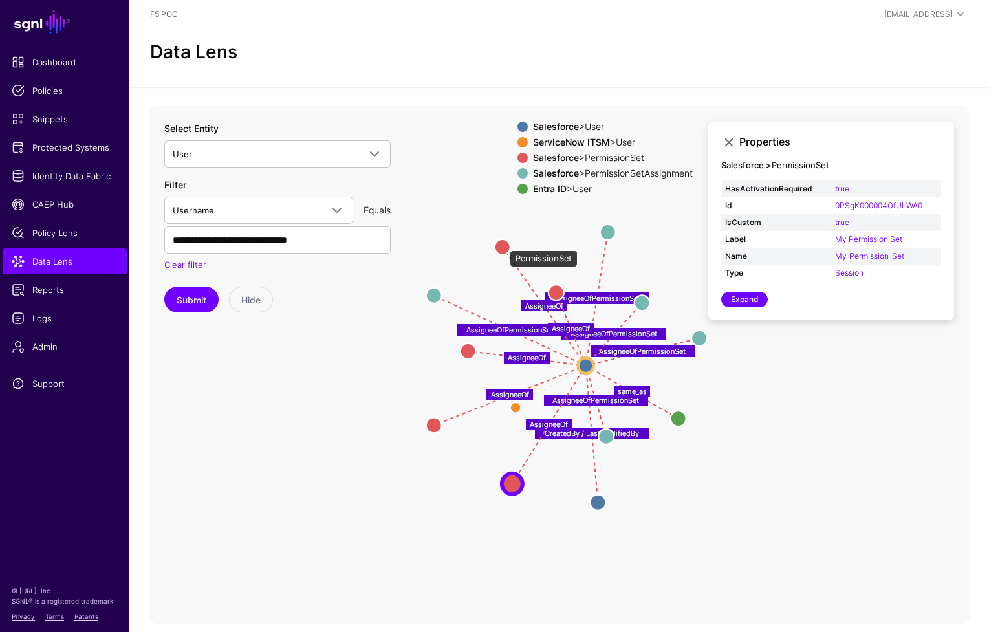
click at [503, 244] on circle at bounding box center [503, 247] width 16 height 16
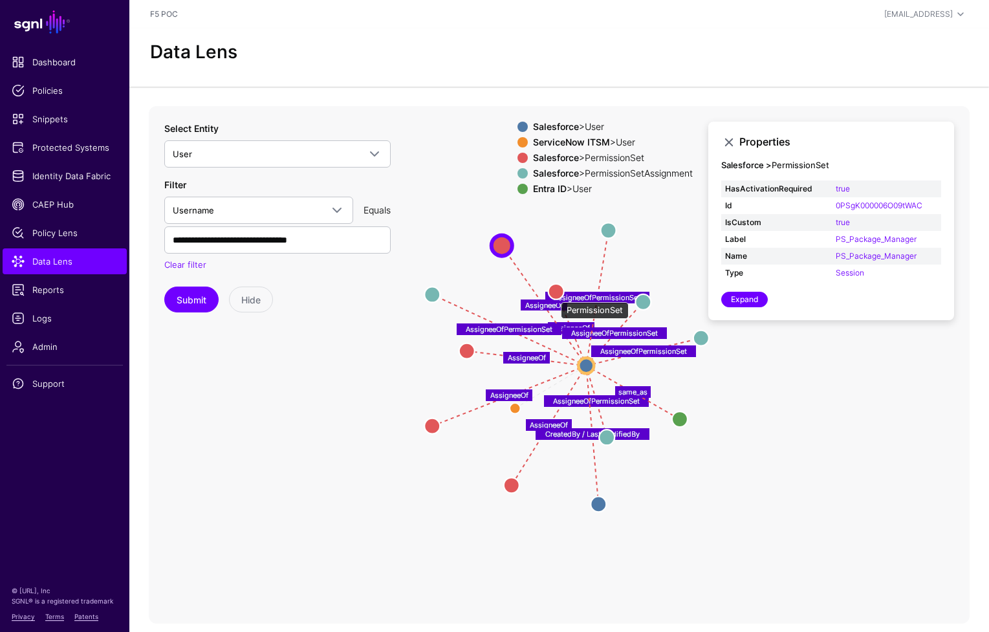
click at [554, 296] on circle at bounding box center [556, 291] width 16 height 16
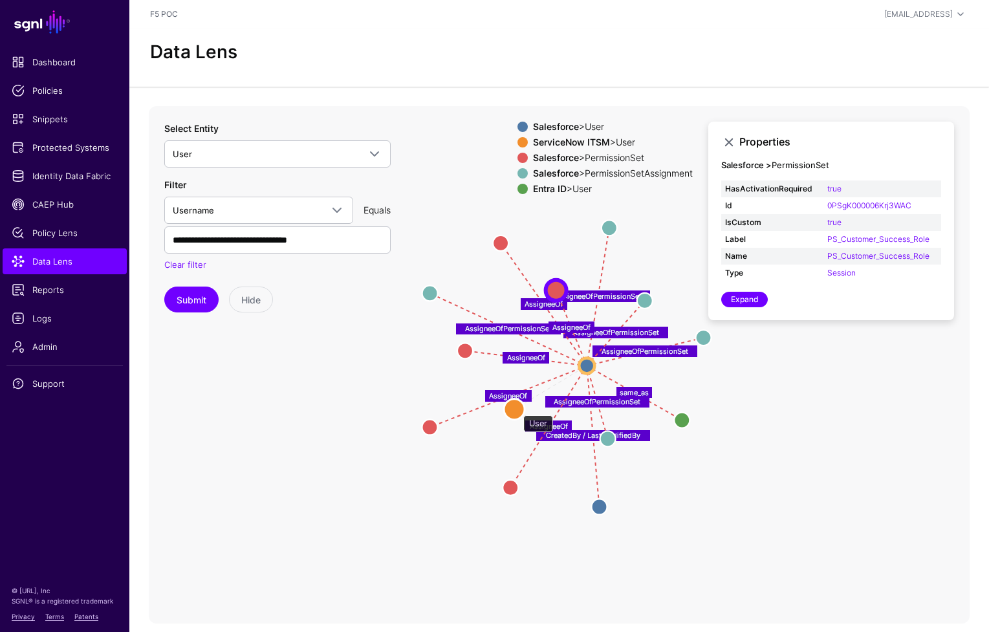
click at [517, 409] on circle at bounding box center [514, 408] width 21 height 21
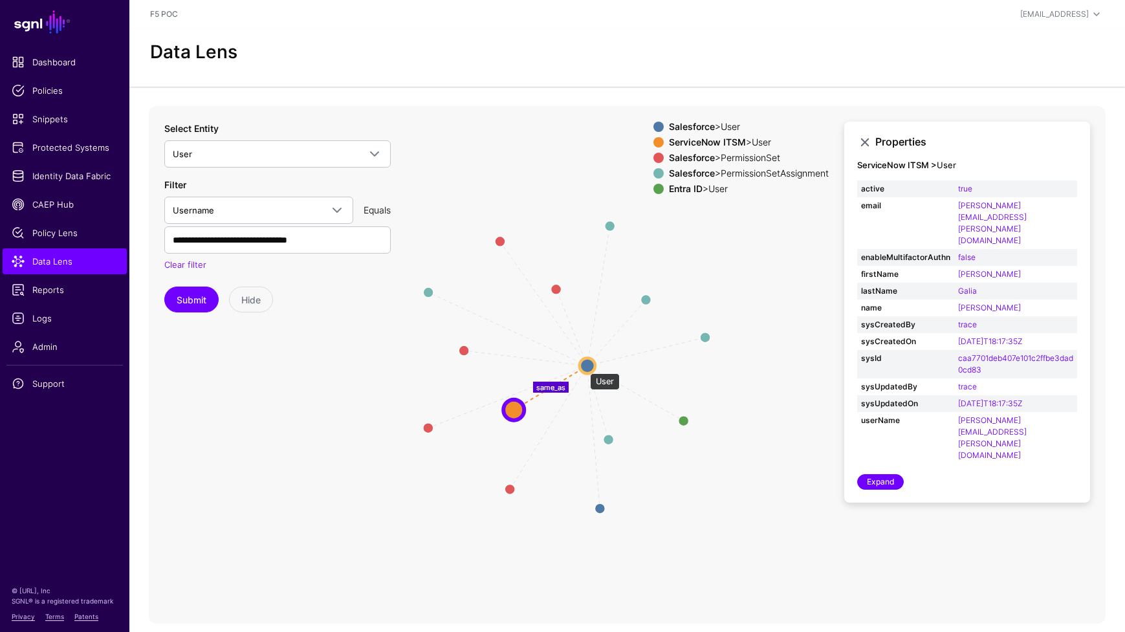
click at [583, 367] on circle at bounding box center [587, 366] width 16 height 16
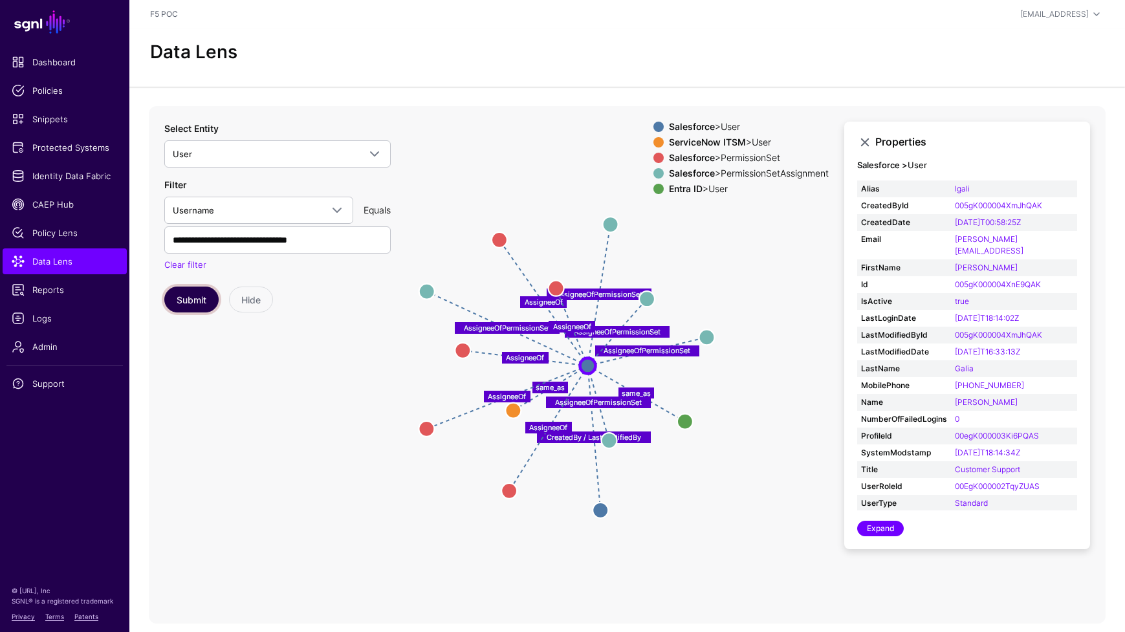
click at [182, 304] on button "Submit" at bounding box center [191, 299] width 54 height 26
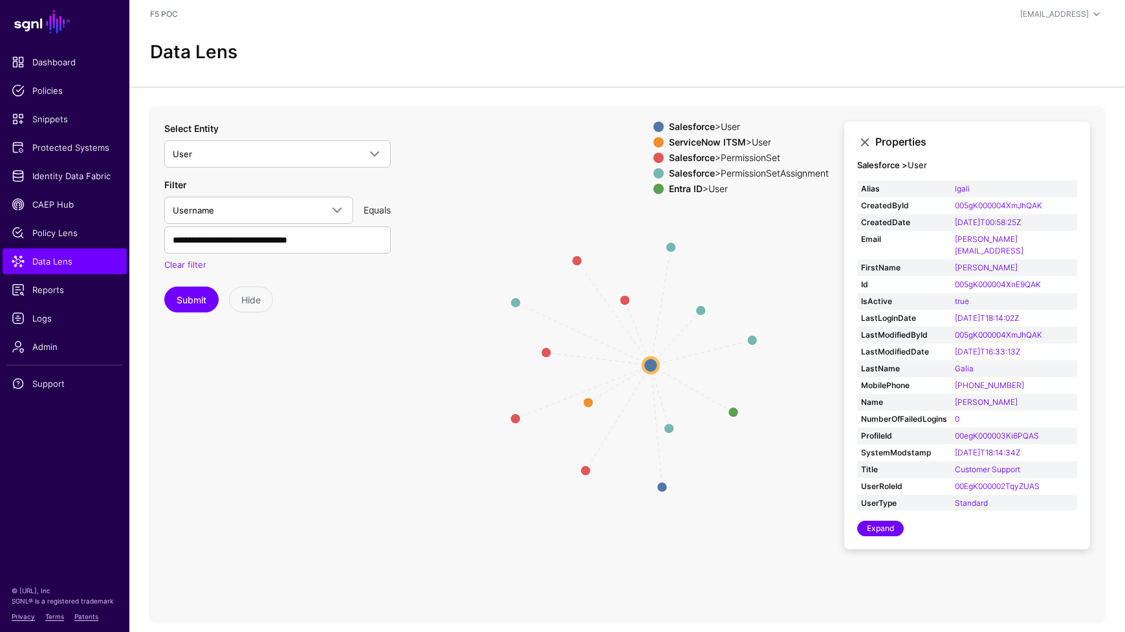
click at [653, 189] on span at bounding box center [658, 189] width 10 height 10
click at [653, 171] on span at bounding box center [658, 173] width 10 height 10
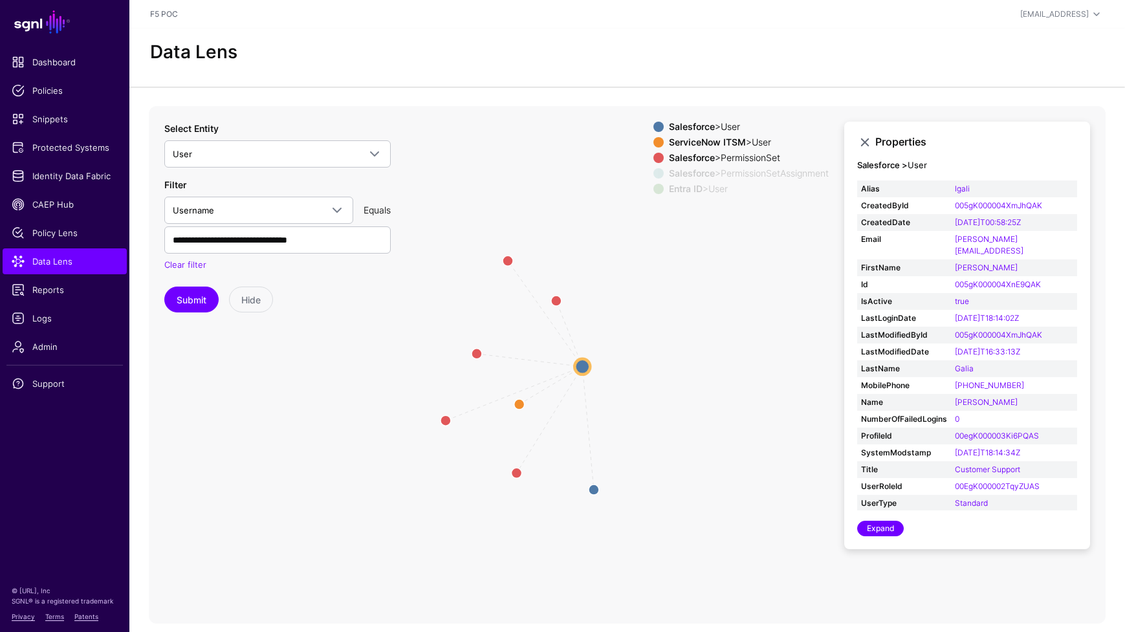
drag, startPoint x: 674, startPoint y: 337, endPoint x: 606, endPoint y: 338, distance: 68.6
click at [606, 338] on icon "same_as AssigneeOf AssigneeOf AssigneeOf AssigneeOf AssigneeOf AssigneeOfPermis…" at bounding box center [627, 364] width 956 height 517
click at [653, 126] on span at bounding box center [658, 127] width 10 height 10
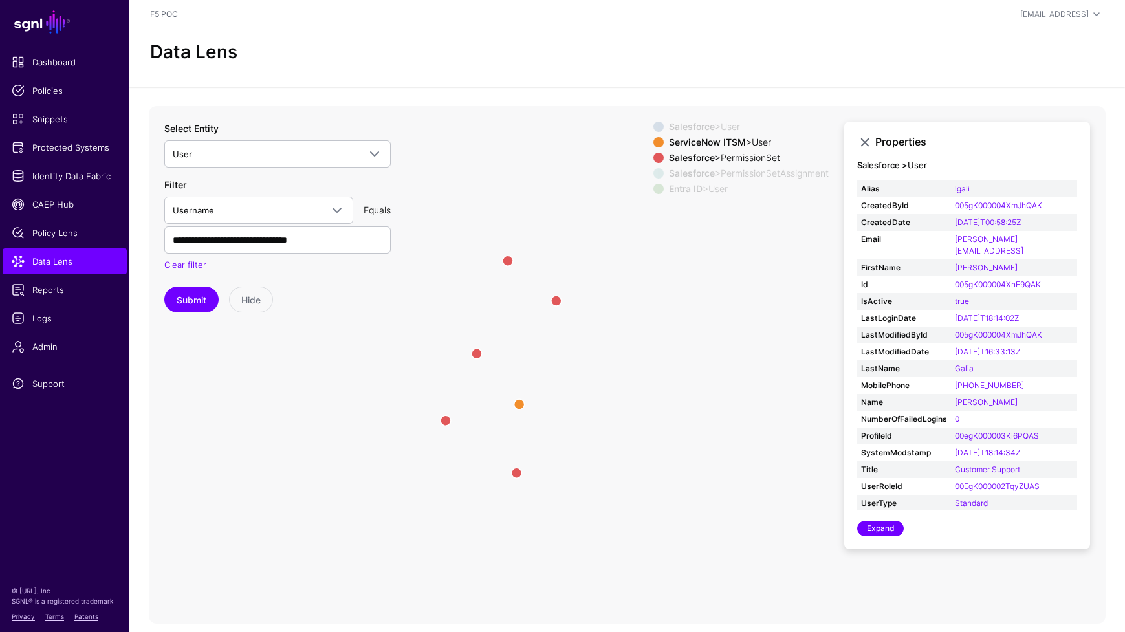
click at [653, 126] on span at bounding box center [658, 127] width 10 height 10
click at [653, 157] on span at bounding box center [658, 158] width 10 height 10
click at [519, 407] on circle at bounding box center [519, 404] width 21 height 21
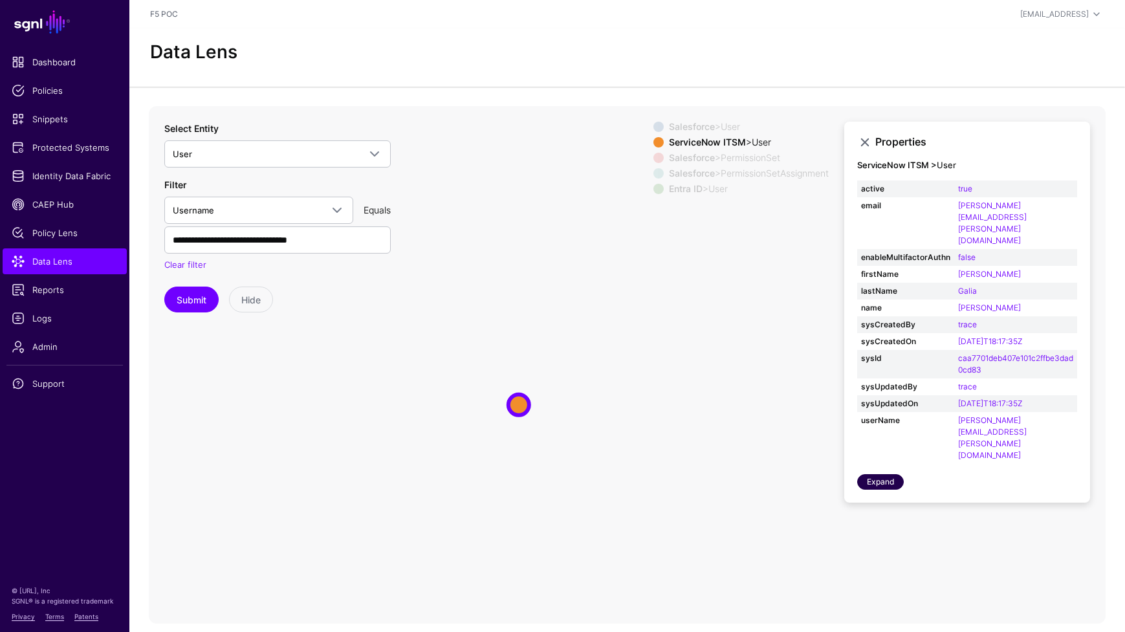
click at [879, 474] on link "Expand" at bounding box center [880, 482] width 47 height 16
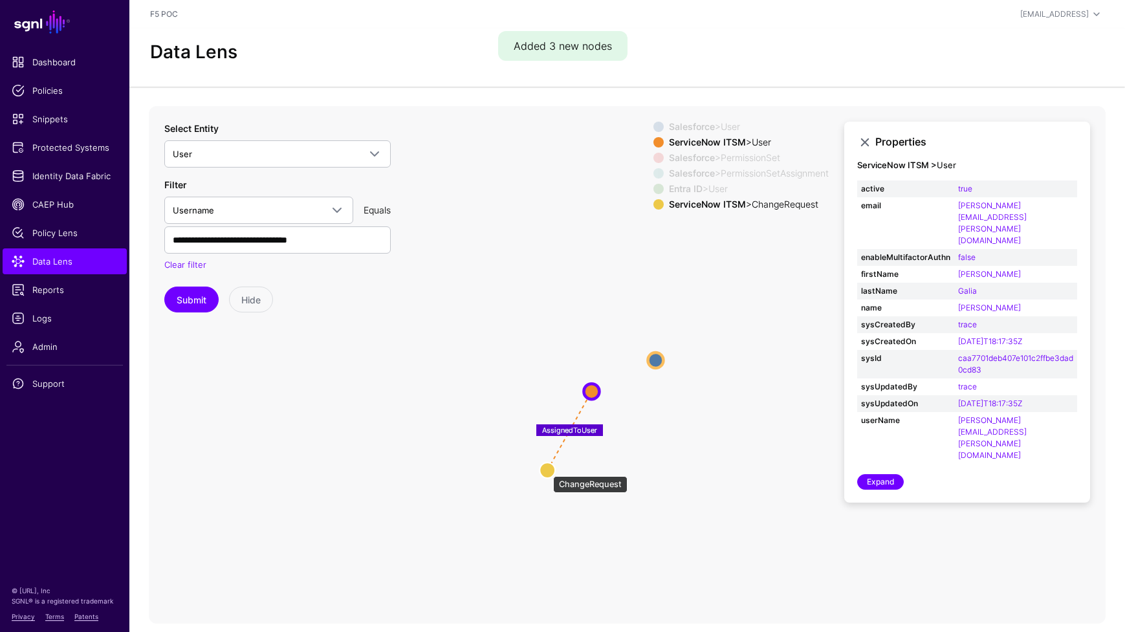
click at [546, 469] on circle at bounding box center [547, 470] width 16 height 16
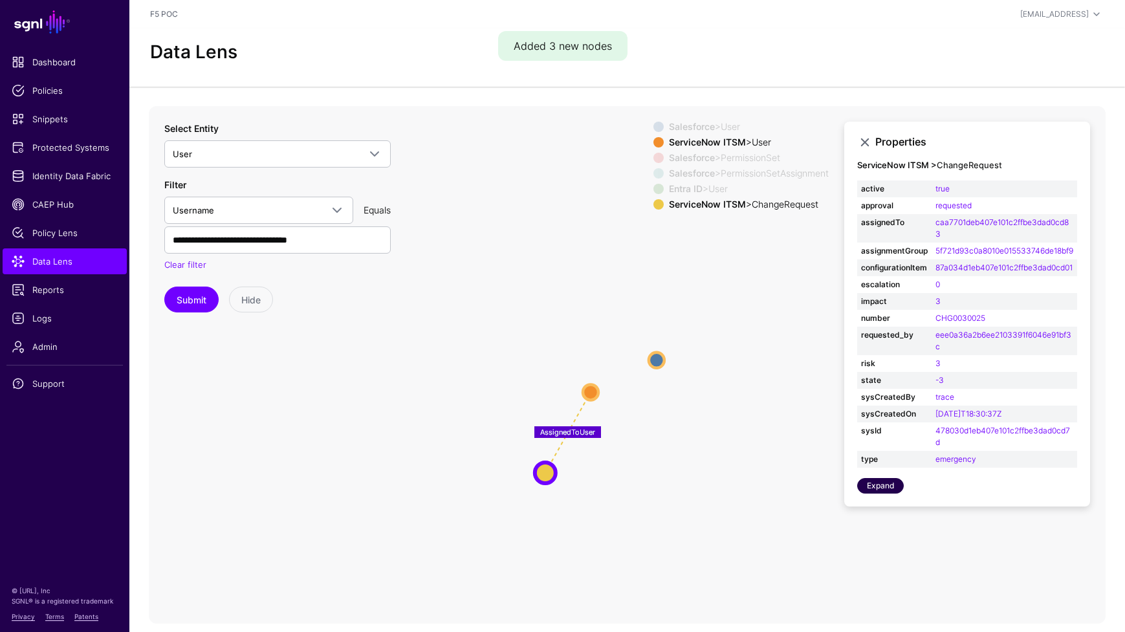
click at [885, 493] on link "Expand" at bounding box center [880, 486] width 47 height 16
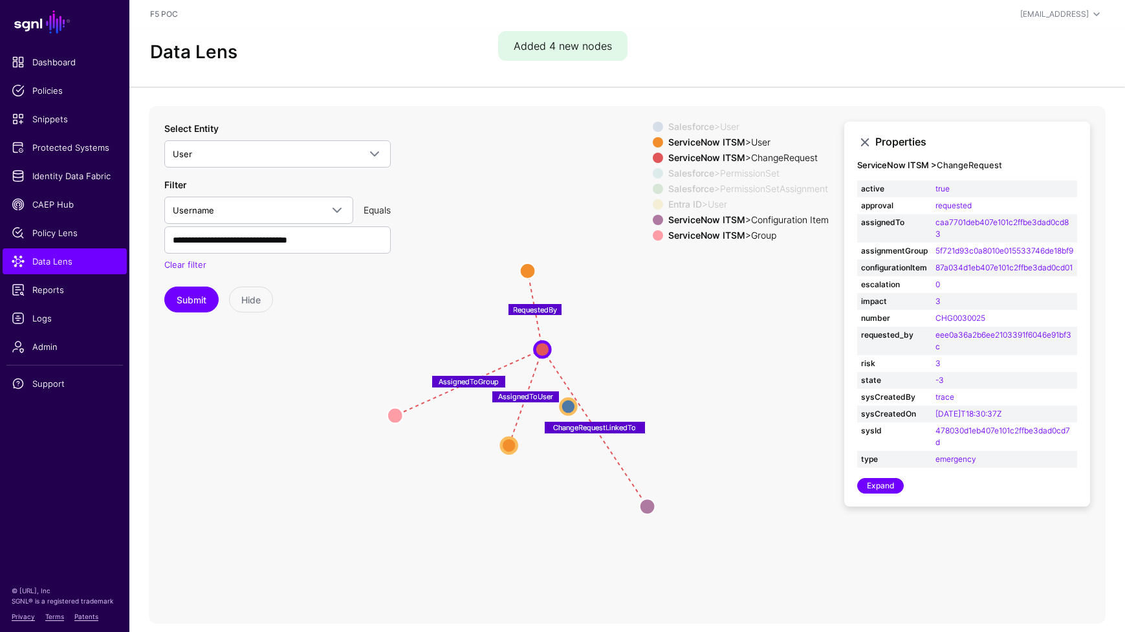
drag, startPoint x: 735, startPoint y: 322, endPoint x: 647, endPoint y: 371, distance: 101.0
click at [647, 371] on icon "same_as same_as CreatedBy / LastModifiedBy AssigneeOfPermissionSet AssigneeOfPe…" at bounding box center [627, 364] width 956 height 517
click at [650, 511] on circle at bounding box center [650, 508] width 16 height 16
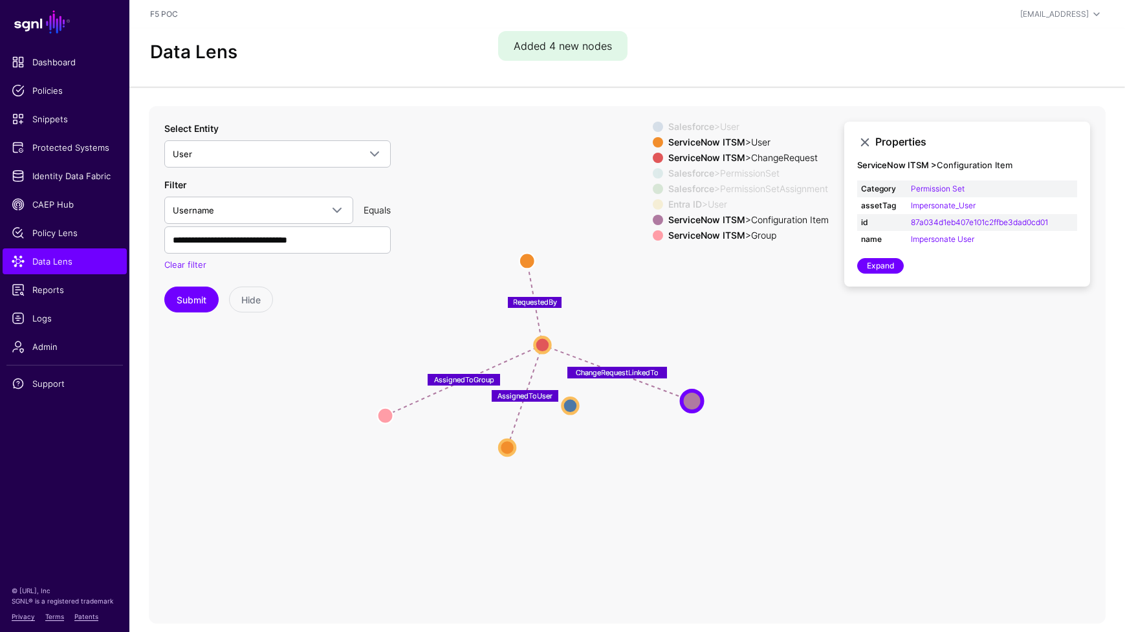
drag, startPoint x: 650, startPoint y: 511, endPoint x: 688, endPoint y: 396, distance: 121.3
click at [687, 396] on circle at bounding box center [692, 401] width 21 height 21
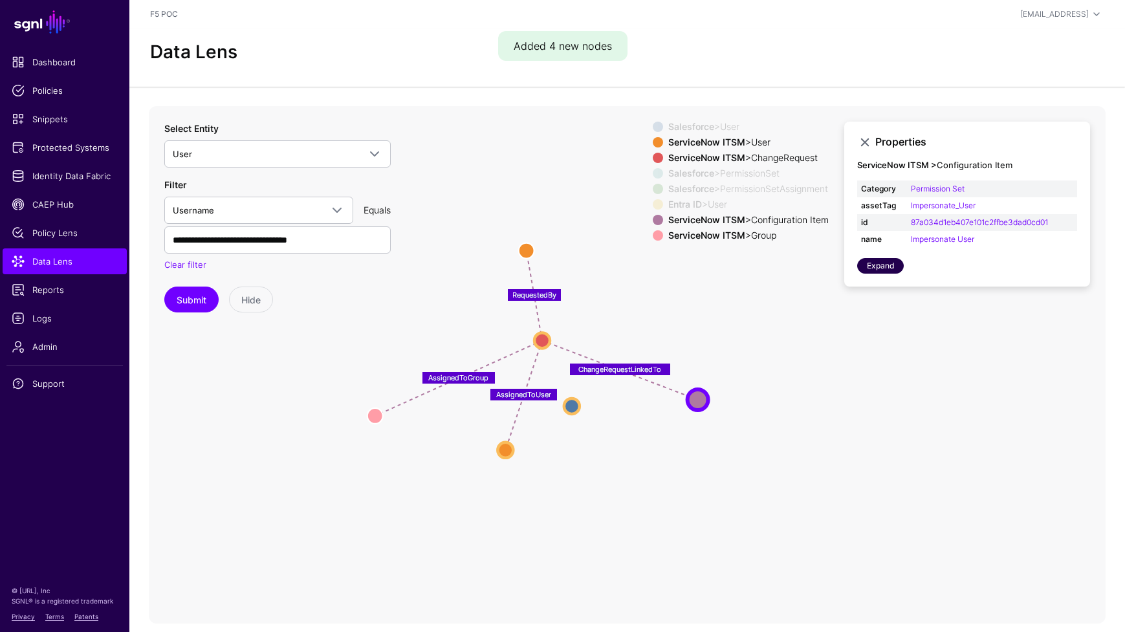
click at [866, 269] on link "Expand" at bounding box center [880, 266] width 47 height 16
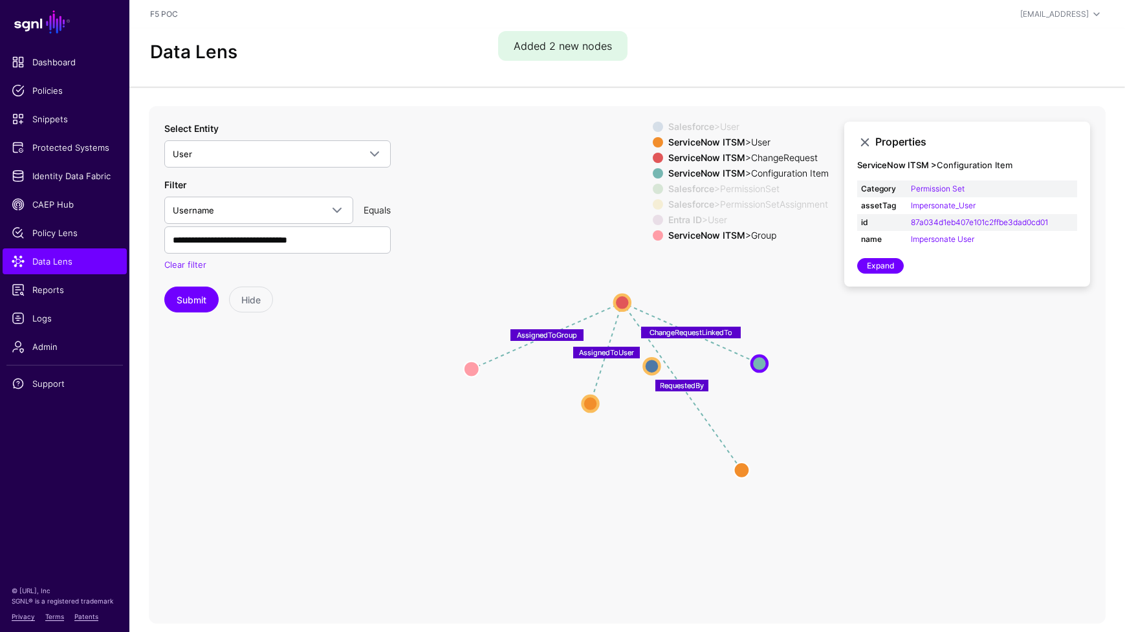
drag, startPoint x: 672, startPoint y: 435, endPoint x: 764, endPoint y: 366, distance: 115.0
click at [763, 366] on circle at bounding box center [759, 364] width 16 height 16
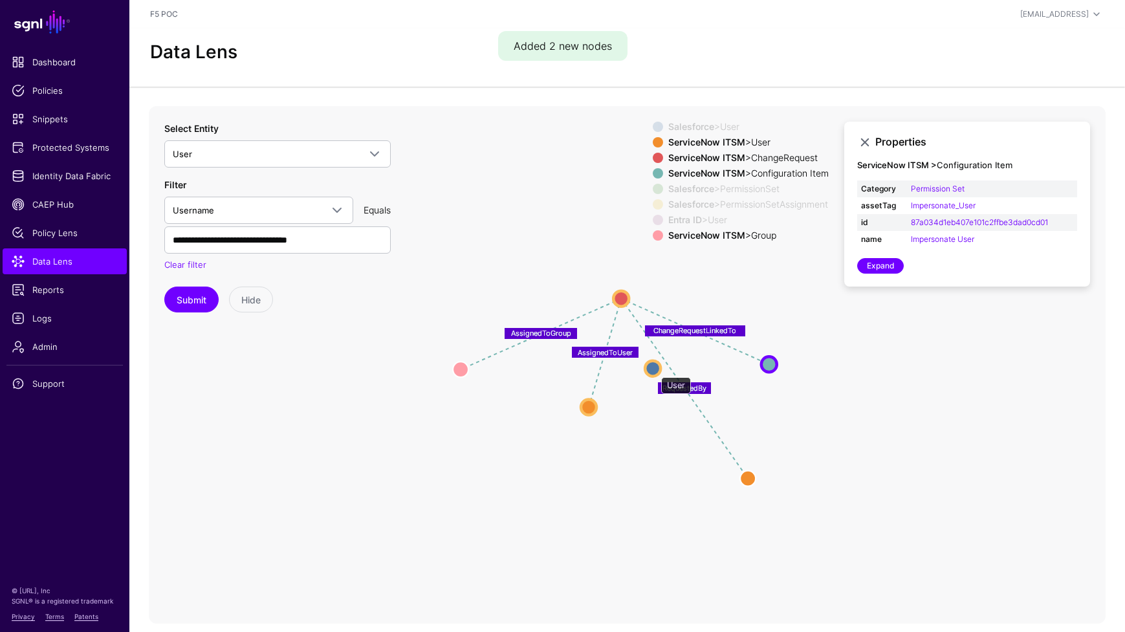
click at [654, 371] on circle at bounding box center [653, 368] width 16 height 16
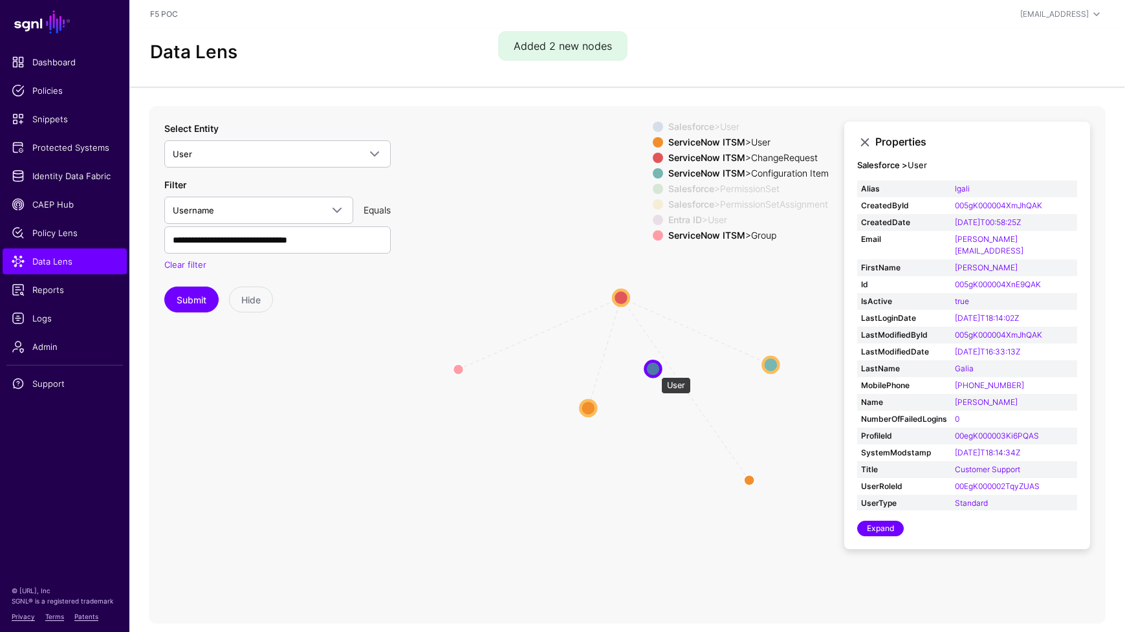
click at [654, 371] on circle at bounding box center [653, 369] width 16 height 16
click at [777, 366] on circle at bounding box center [774, 366] width 16 height 16
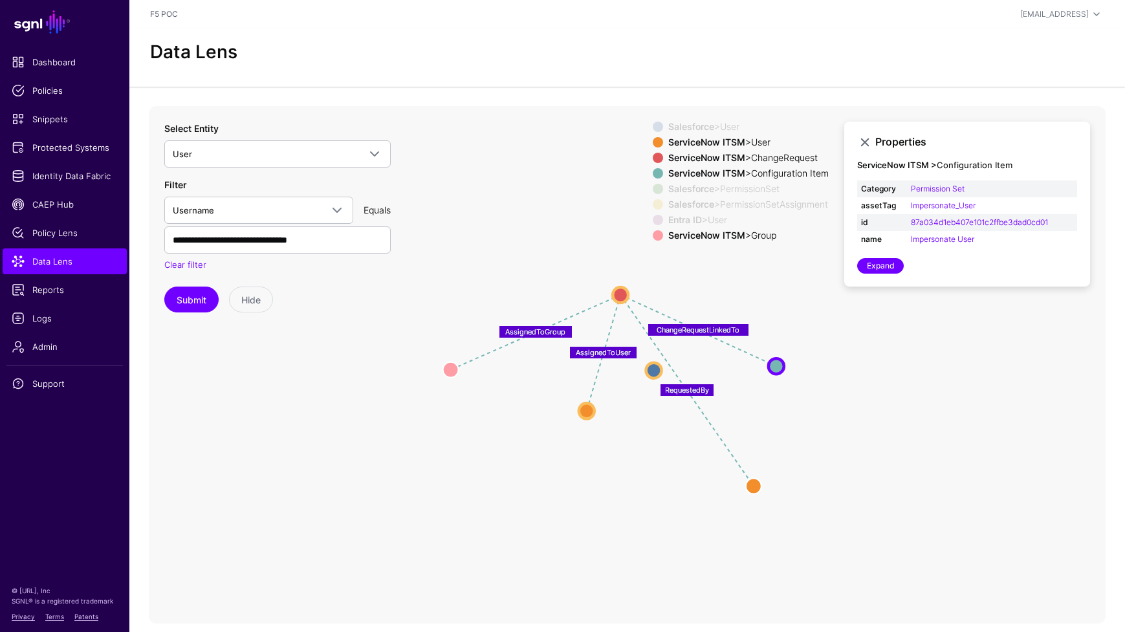
click at [655, 191] on div at bounding box center [658, 189] width 16 height 10
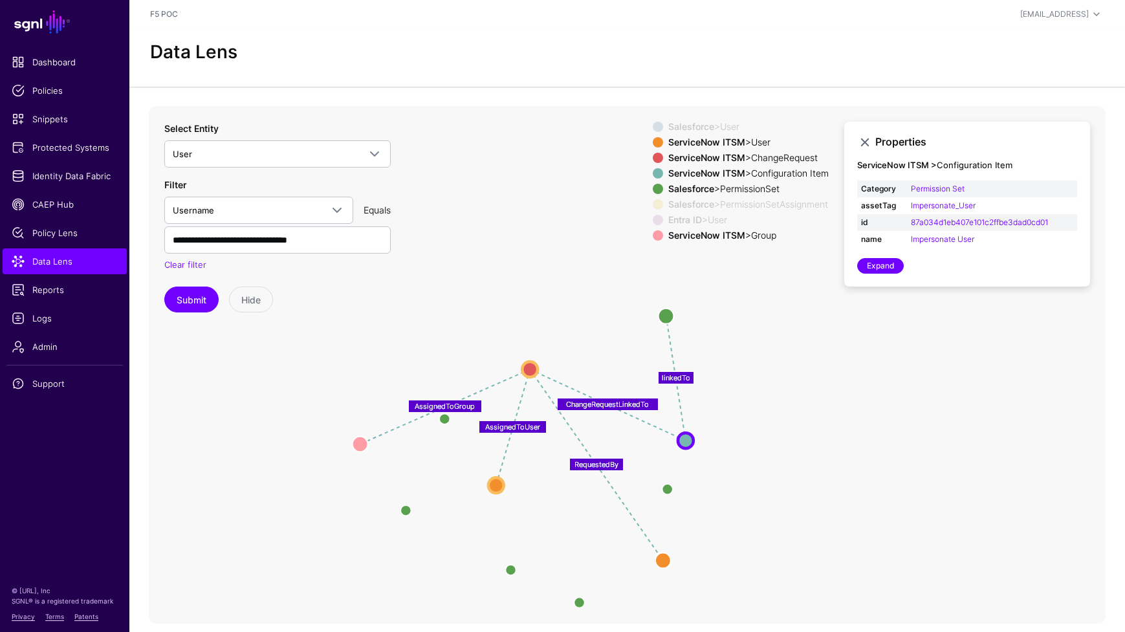
drag, startPoint x: 716, startPoint y: 293, endPoint x: 641, endPoint y: 363, distance: 102.0
click at [641, 363] on icon "same_as same_as CreatedBy / LastModifiedBy AssigneeOfPermissionSet AssigneeOfPe…" at bounding box center [627, 364] width 956 height 517
click at [53, 208] on span "CAEP Hub" at bounding box center [65, 204] width 106 height 13
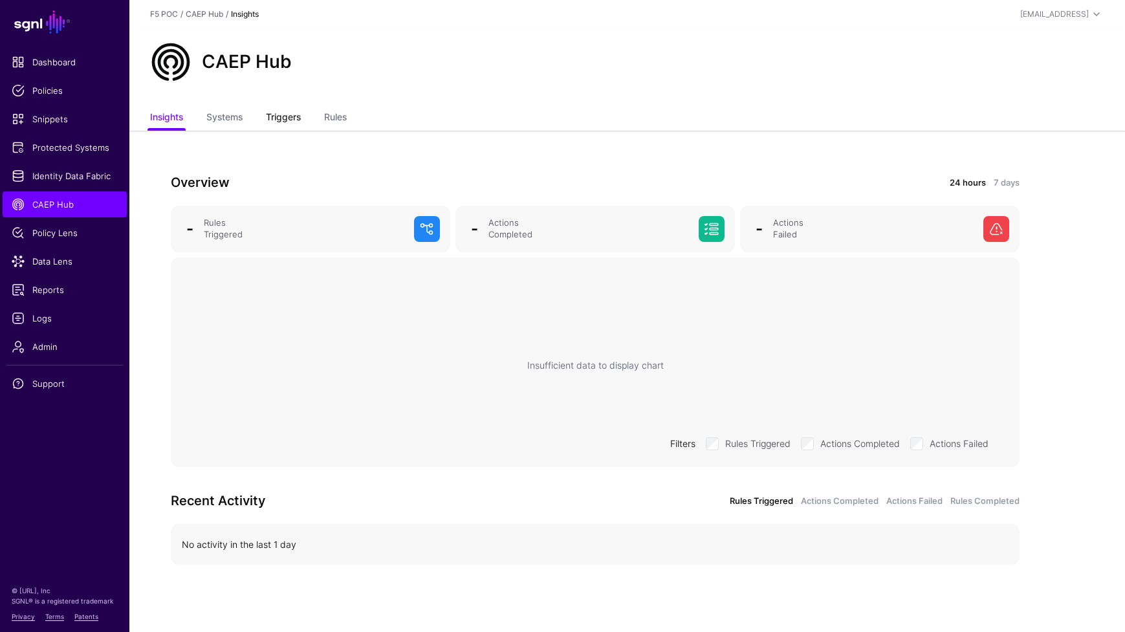
click at [281, 117] on link "Triggers" at bounding box center [283, 118] width 35 height 25
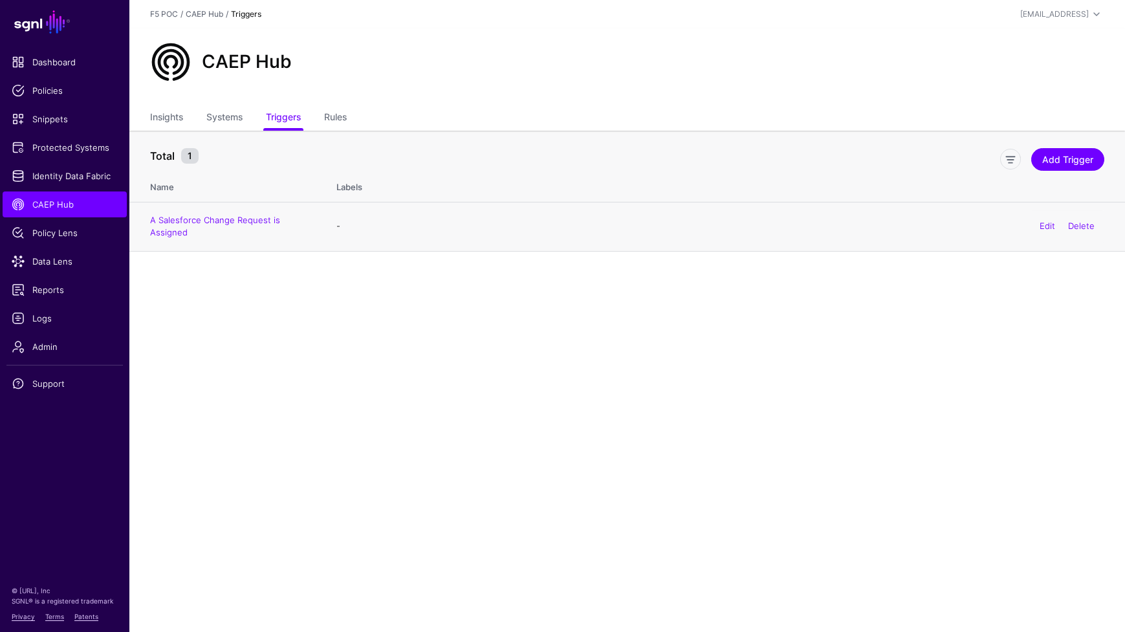
click at [224, 224] on td "A Salesforce Change Request is Assigned" at bounding box center [226, 226] width 194 height 49
click at [244, 222] on link "A Salesforce Change Request is Assigned" at bounding box center [215, 226] width 130 height 23
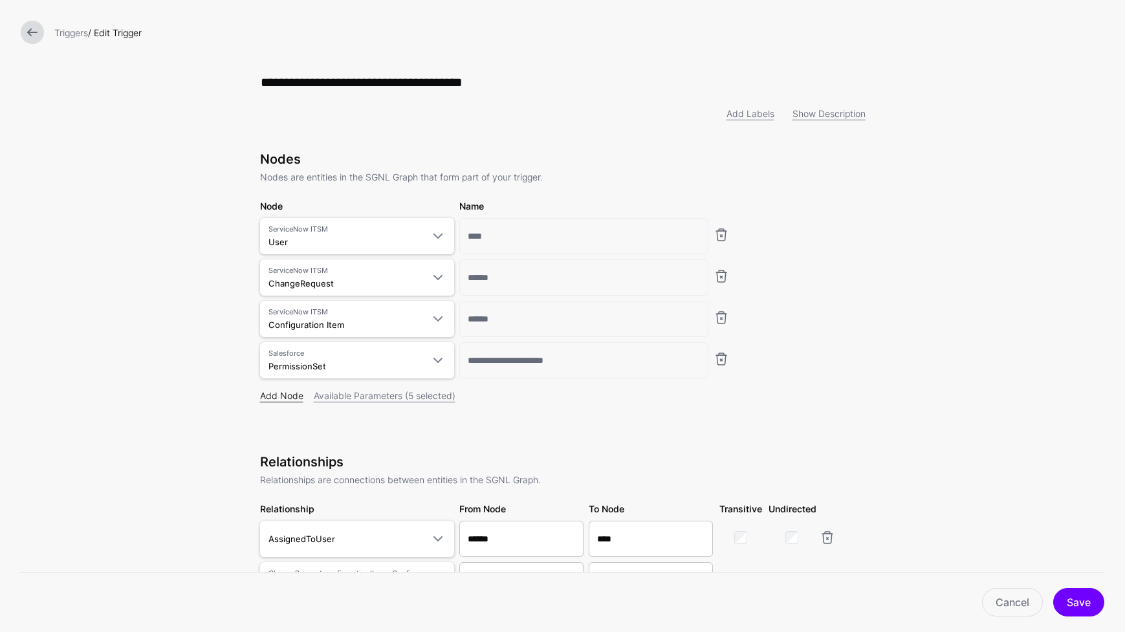
click at [287, 397] on link "Add Node" at bounding box center [281, 395] width 43 height 11
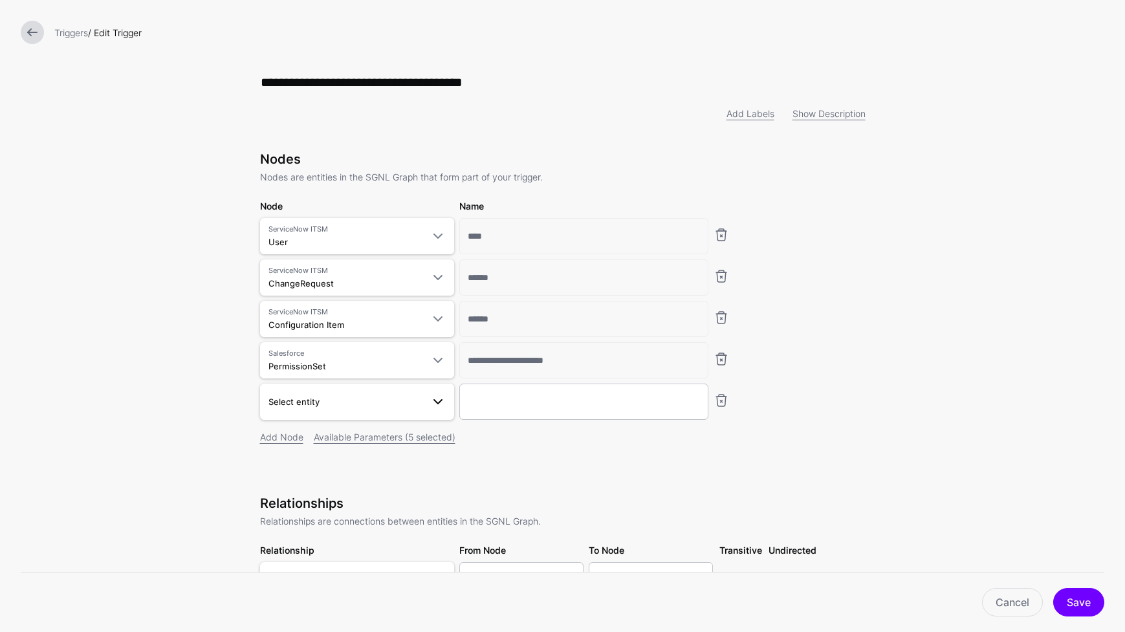
click at [438, 404] on span at bounding box center [438, 402] width 16 height 16
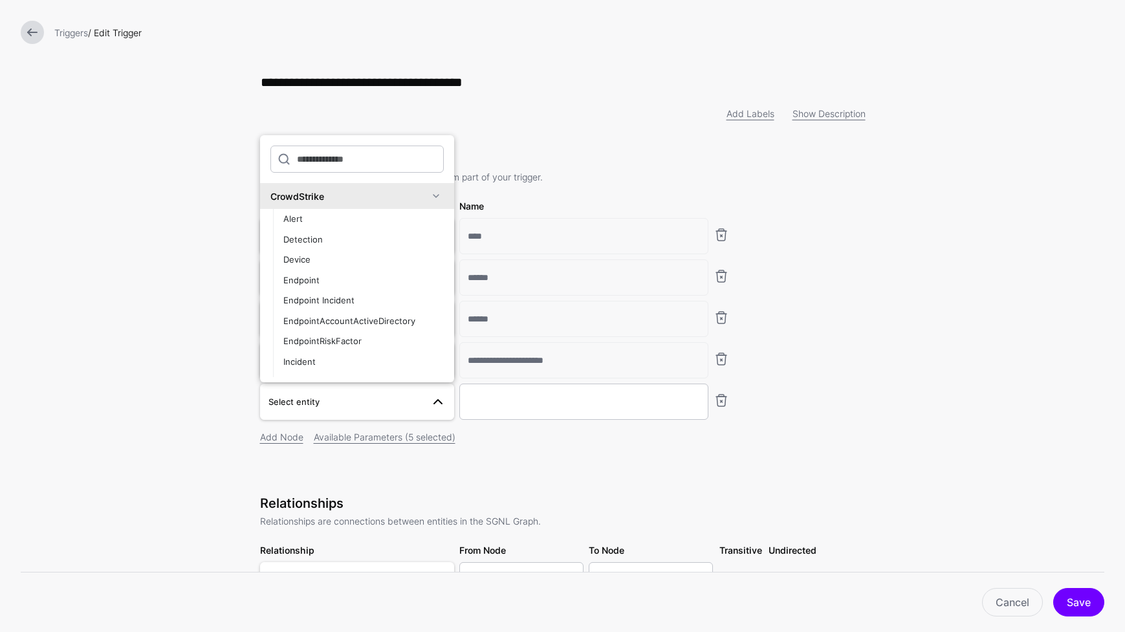
click at [428, 200] on span at bounding box center [436, 196] width 16 height 16
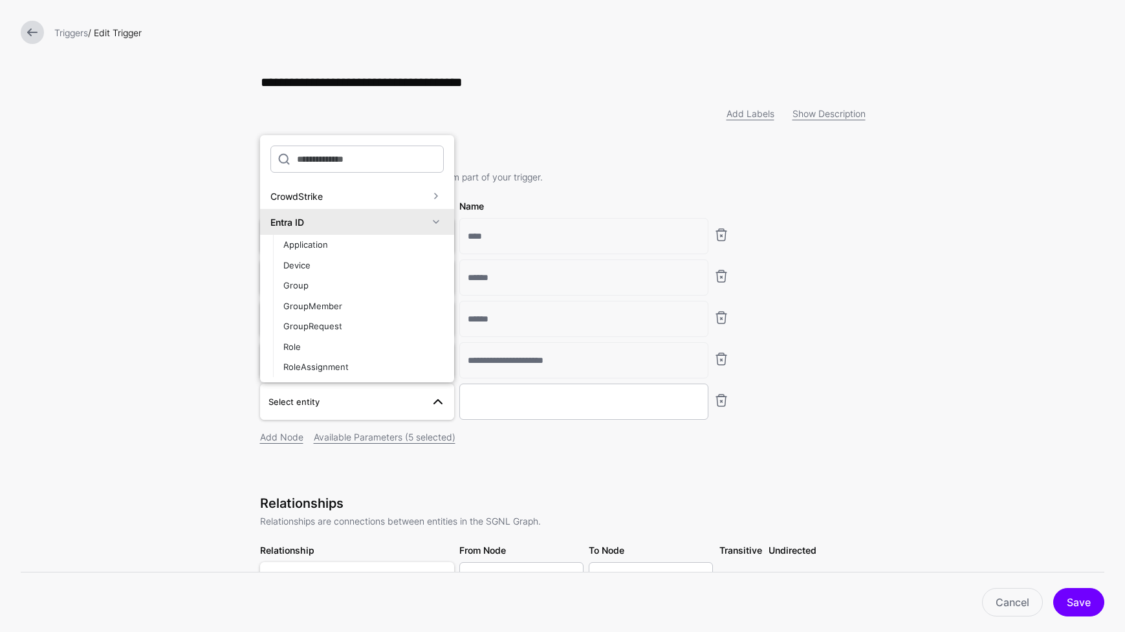
click at [428, 226] on span at bounding box center [436, 222] width 16 height 16
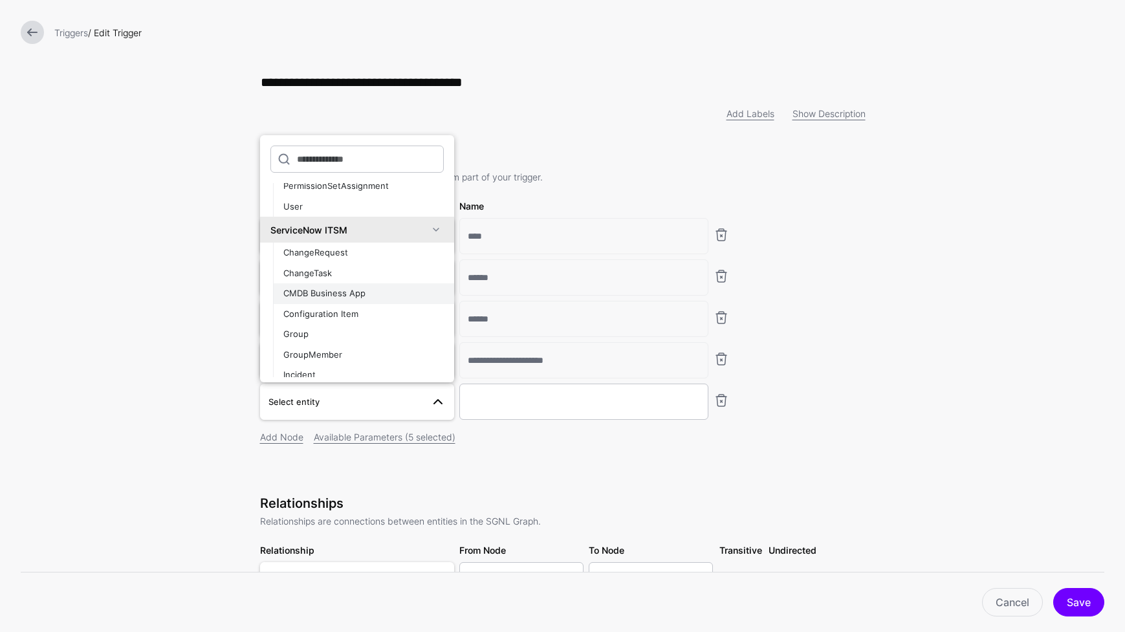
scroll to position [222, 0]
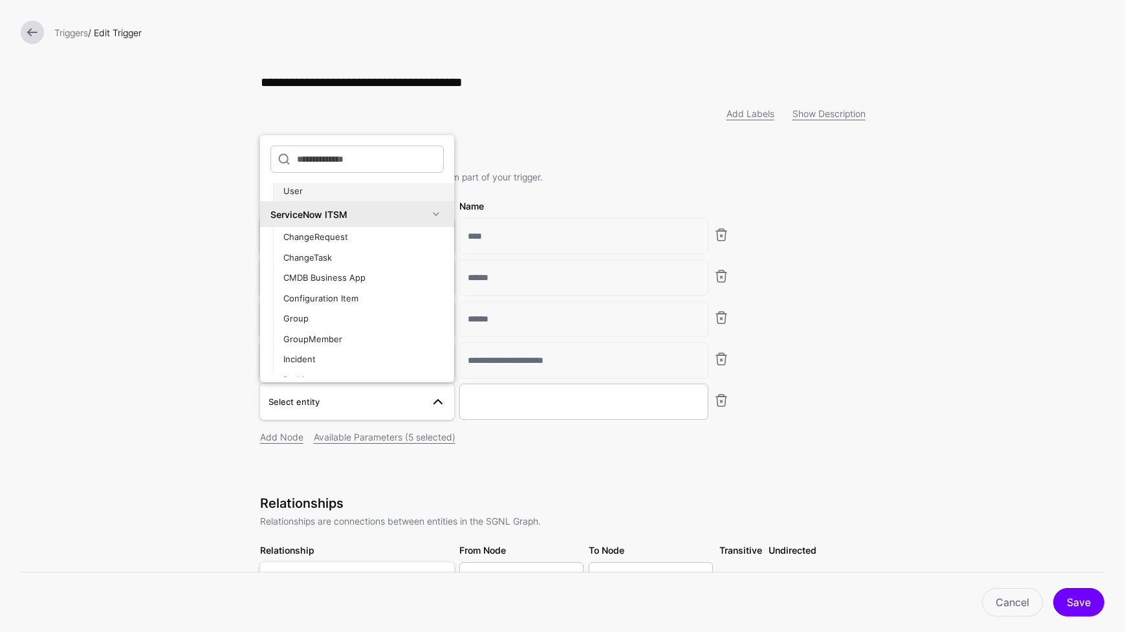
click at [362, 195] on div "User" at bounding box center [363, 191] width 160 height 13
type input "**********"
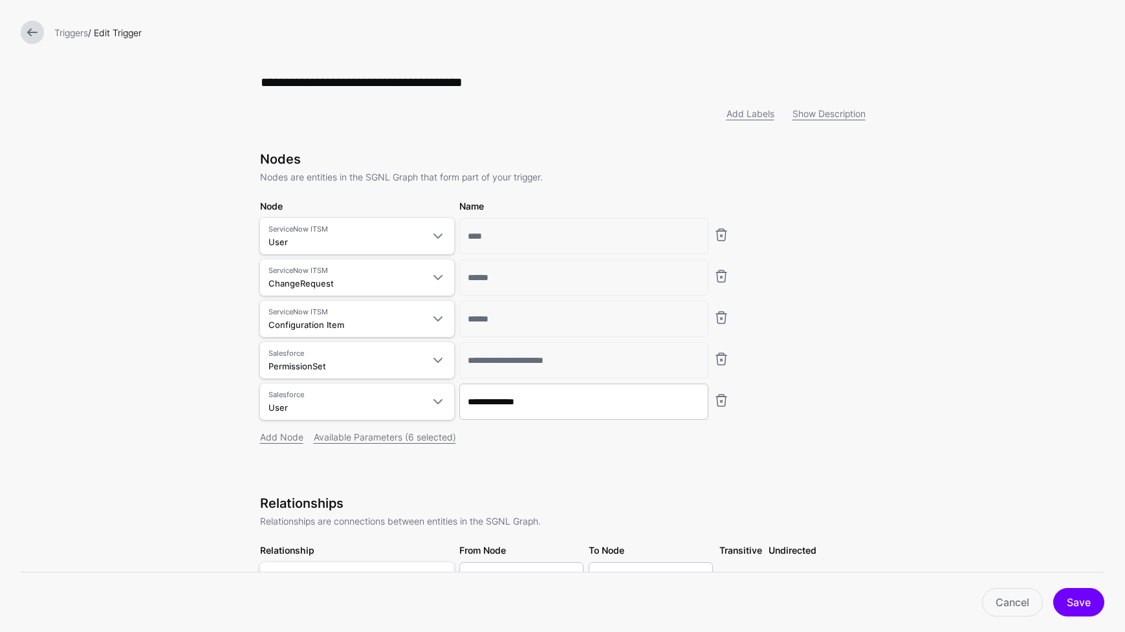
click at [226, 479] on form "**********" at bounding box center [562, 553] width 1125 height 1107
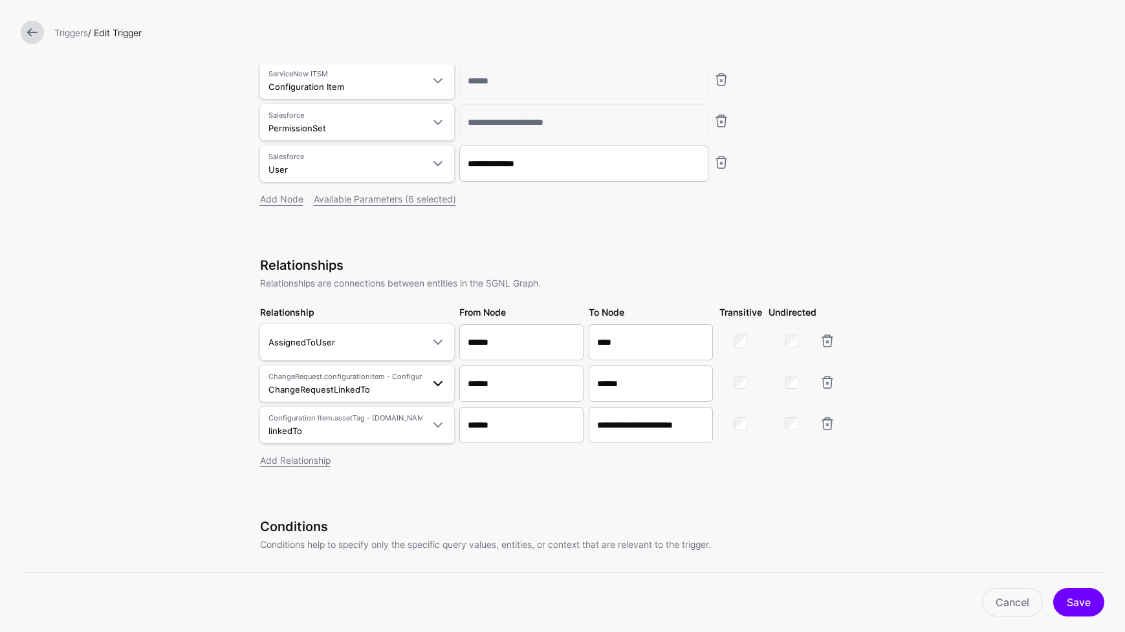
scroll to position [260, 0]
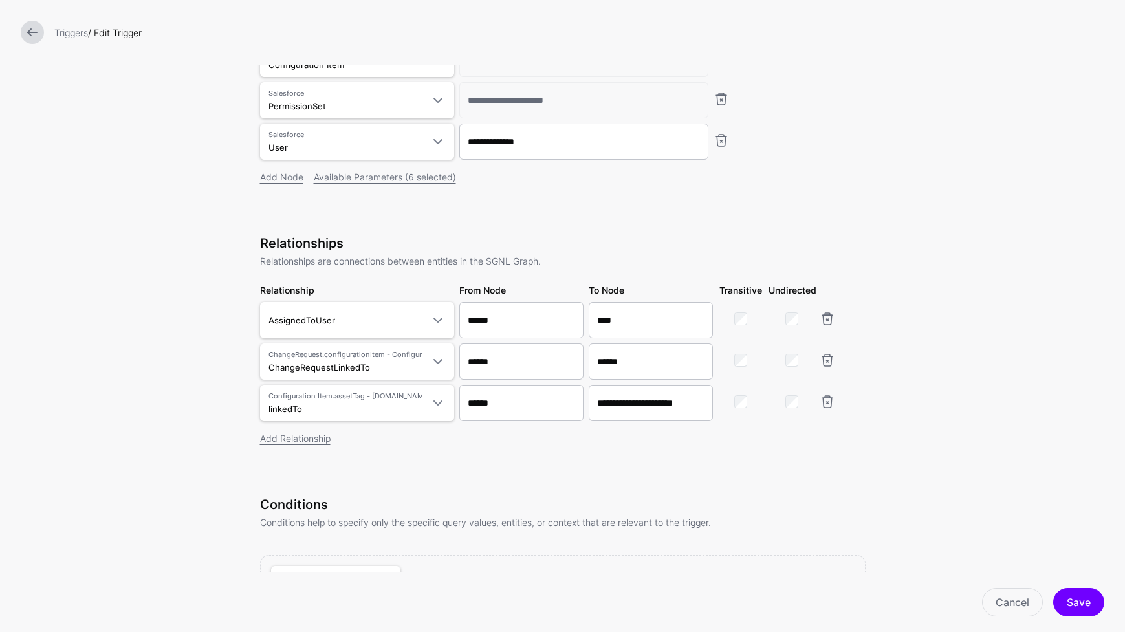
click at [221, 285] on form "**********" at bounding box center [562, 293] width 1125 height 1107
click at [303, 438] on link "Add Relationship" at bounding box center [295, 438] width 70 height 11
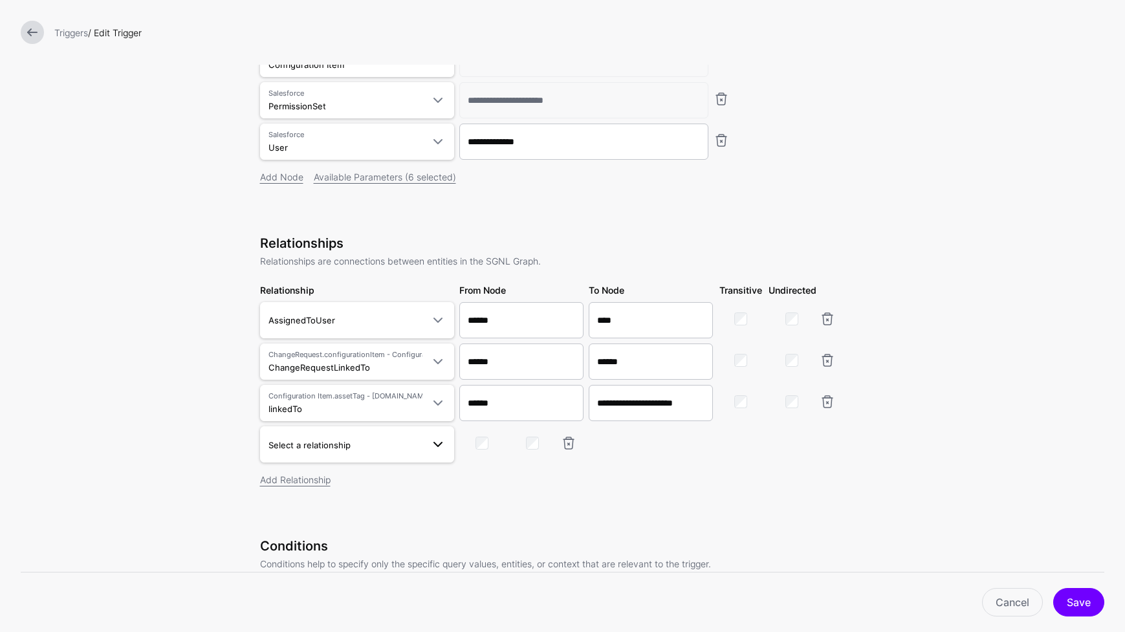
click at [409, 455] on link "Select a relationship" at bounding box center [357, 444] width 194 height 36
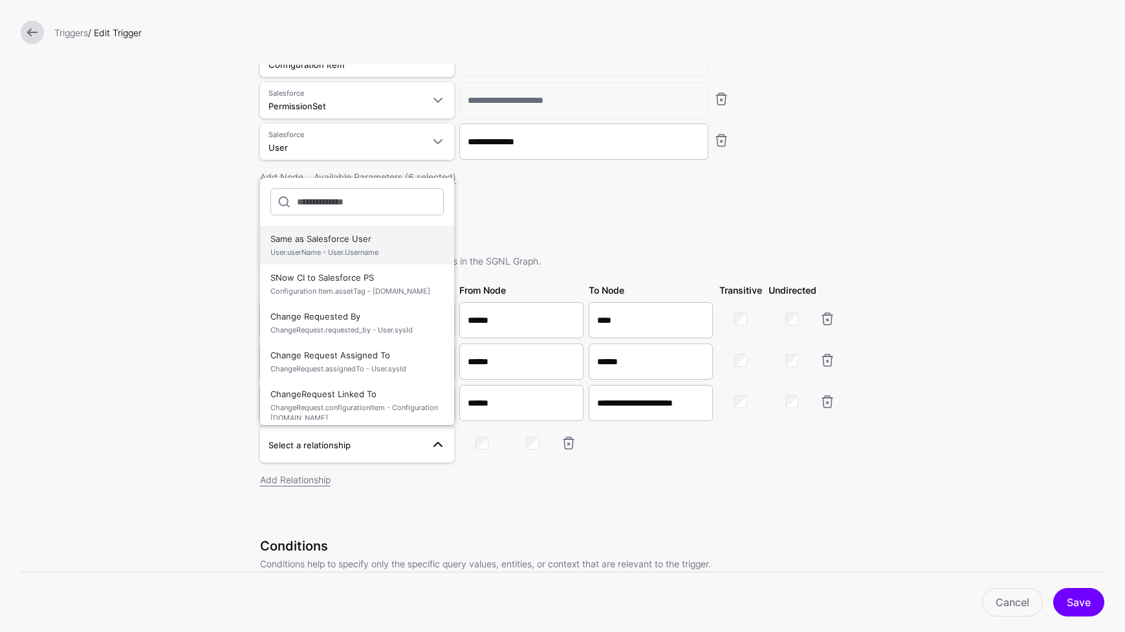
click at [413, 255] on span "User.userName - User.Username" at bounding box center [356, 252] width 173 height 11
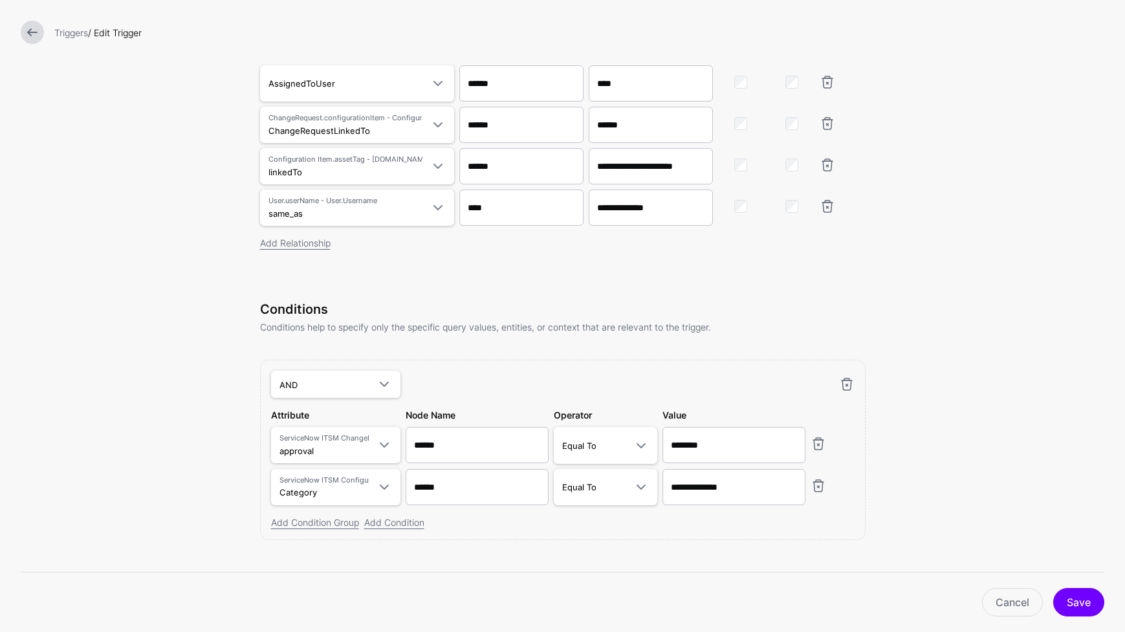
scroll to position [518, 0]
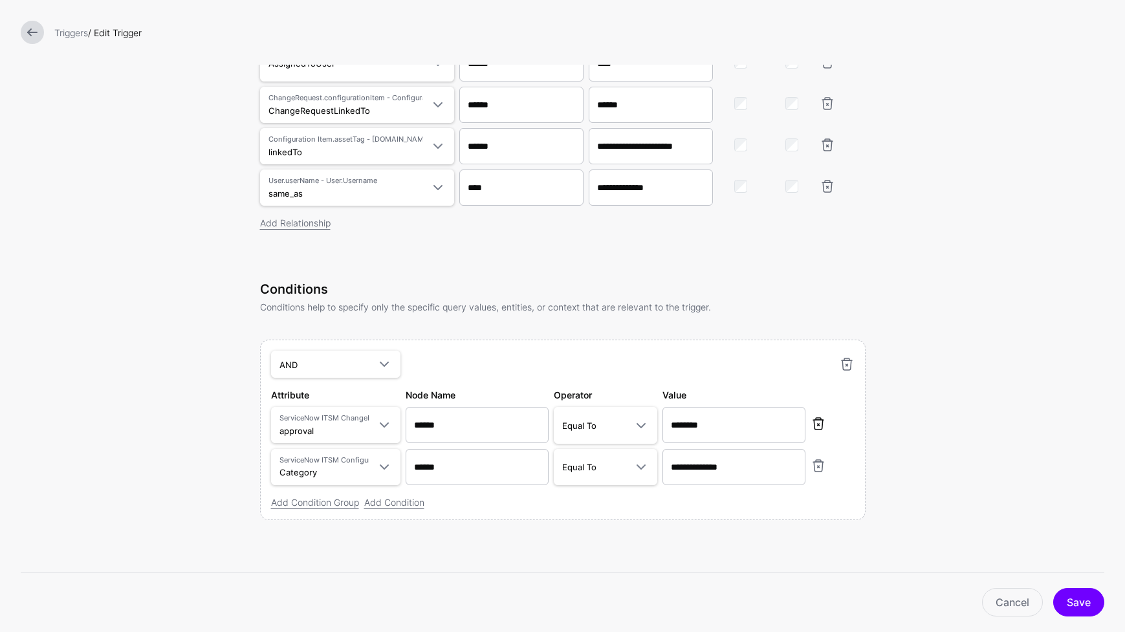
click at [813, 425] on link at bounding box center [818, 424] width 16 height 16
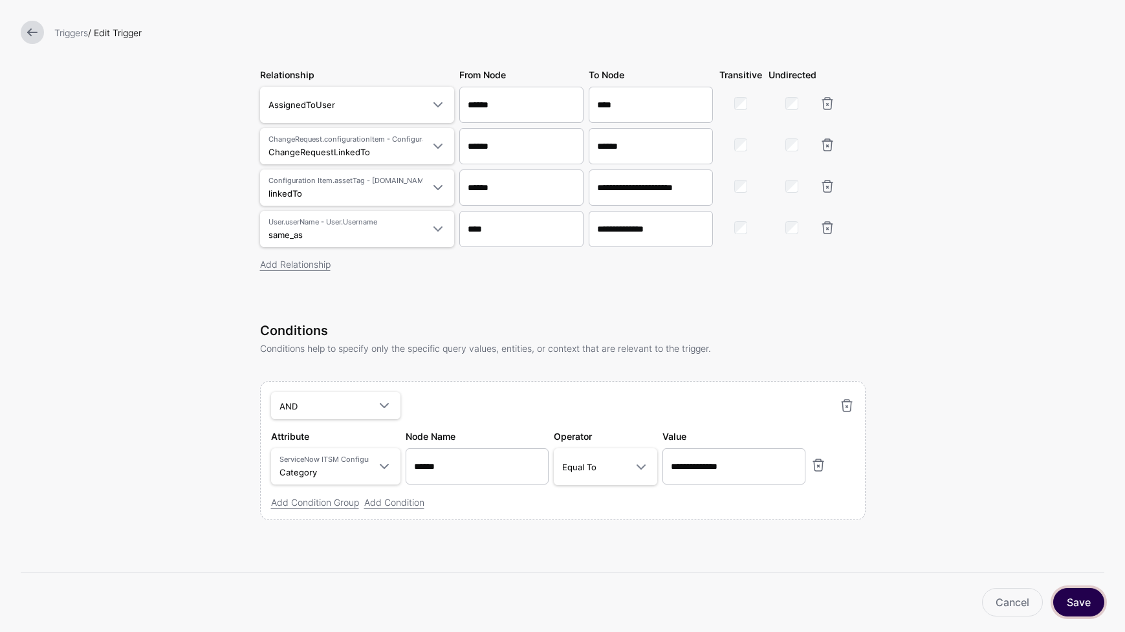
click at [988, 601] on button "Save" at bounding box center [1078, 602] width 51 height 28
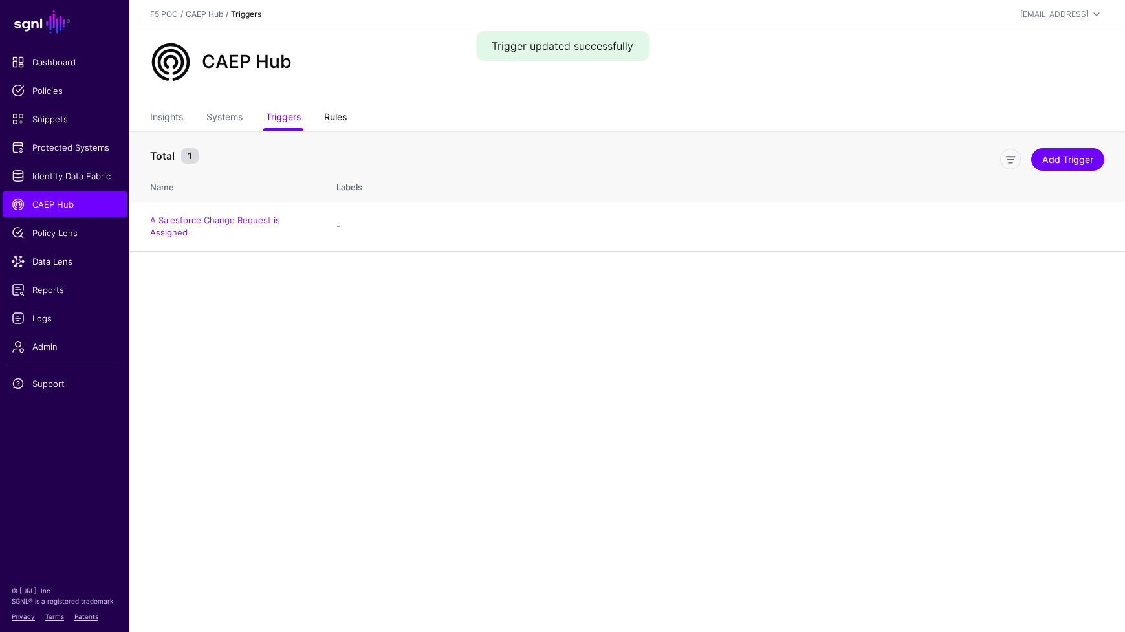
click at [336, 114] on link "Rules" at bounding box center [335, 118] width 23 height 25
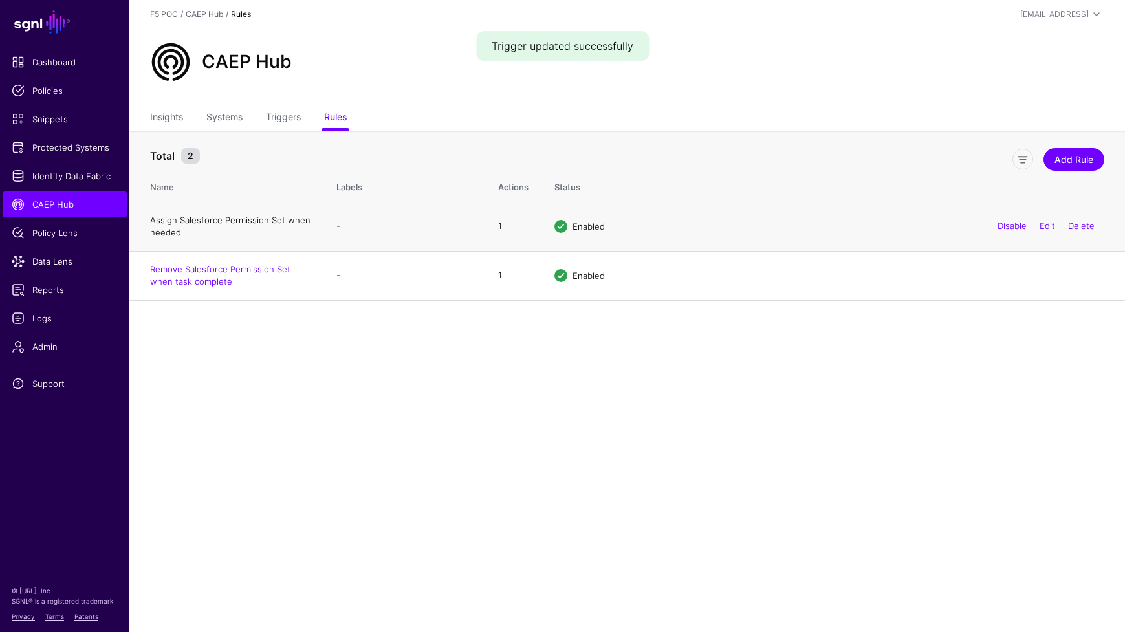
click at [263, 223] on link "Assign Salesforce Permission Set when needed" at bounding box center [230, 226] width 160 height 23
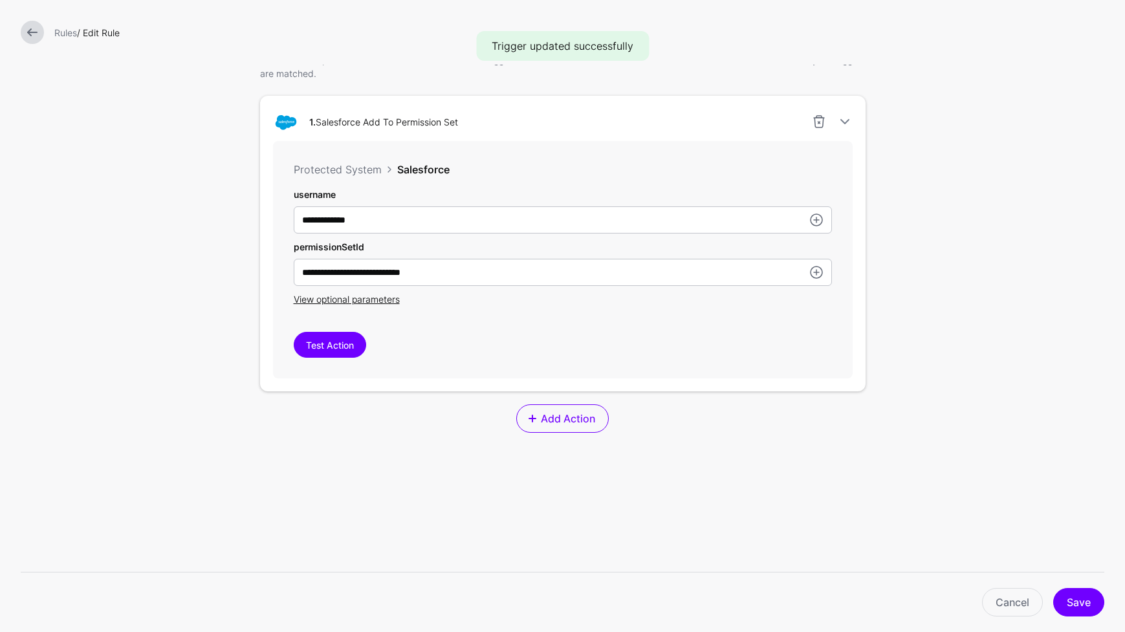
scroll to position [341, 0]
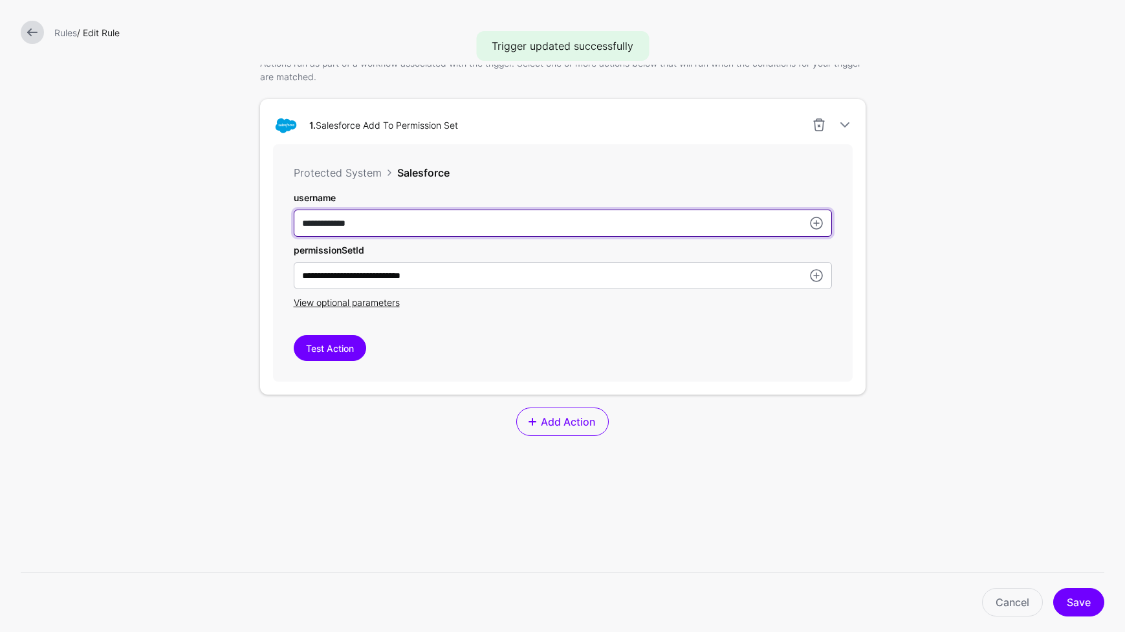
click at [774, 228] on input "**********" at bounding box center [563, 223] width 538 height 27
drag, startPoint x: 733, startPoint y: 230, endPoint x: 189, endPoint y: 233, distance: 543.8
click at [189, 233] on form "**********" at bounding box center [562, 189] width 1125 height 1061
drag, startPoint x: 381, startPoint y: 221, endPoint x: 215, endPoint y: 222, distance: 166.2
click at [215, 222] on form "**********" at bounding box center [562, 189] width 1125 height 1061
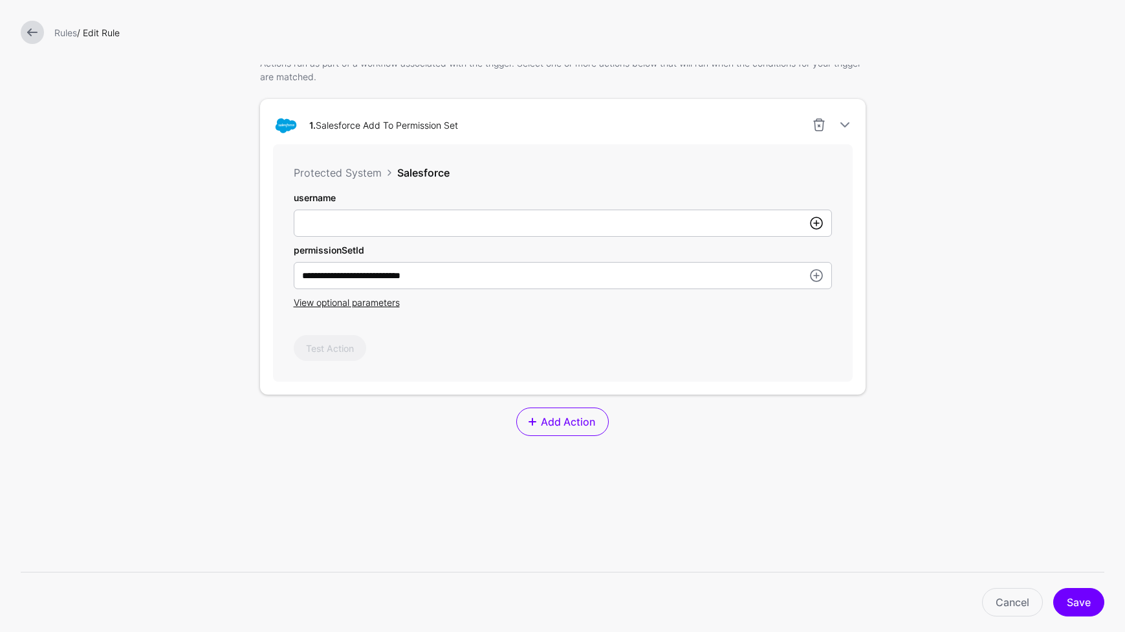
click at [808, 222] on link at bounding box center [816, 223] width 16 height 16
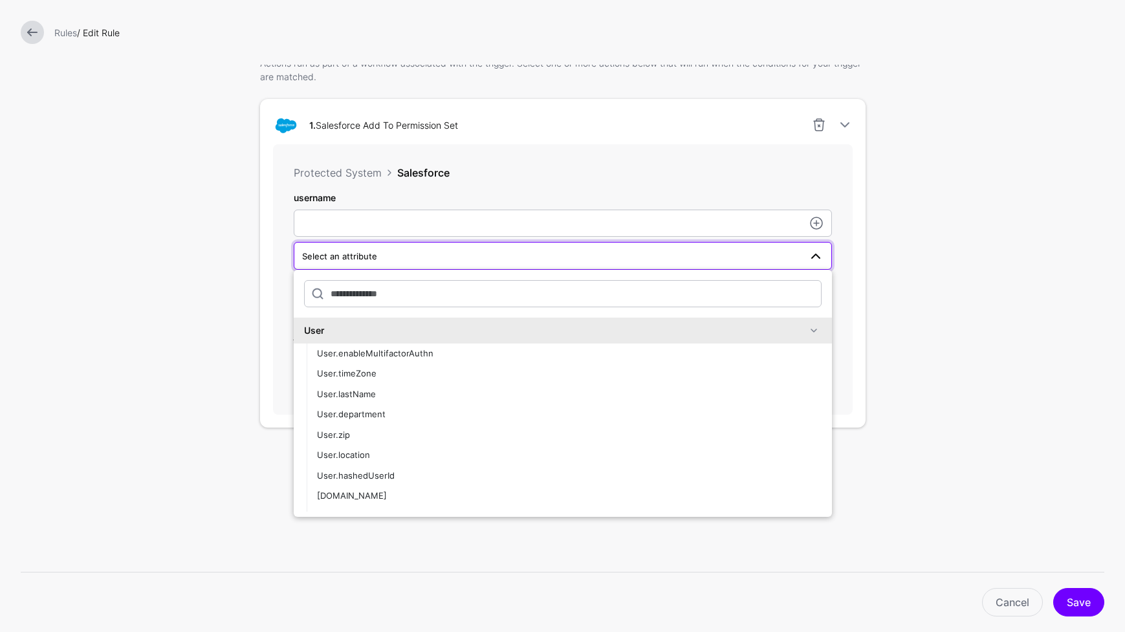
click at [806, 334] on span at bounding box center [814, 331] width 16 height 16
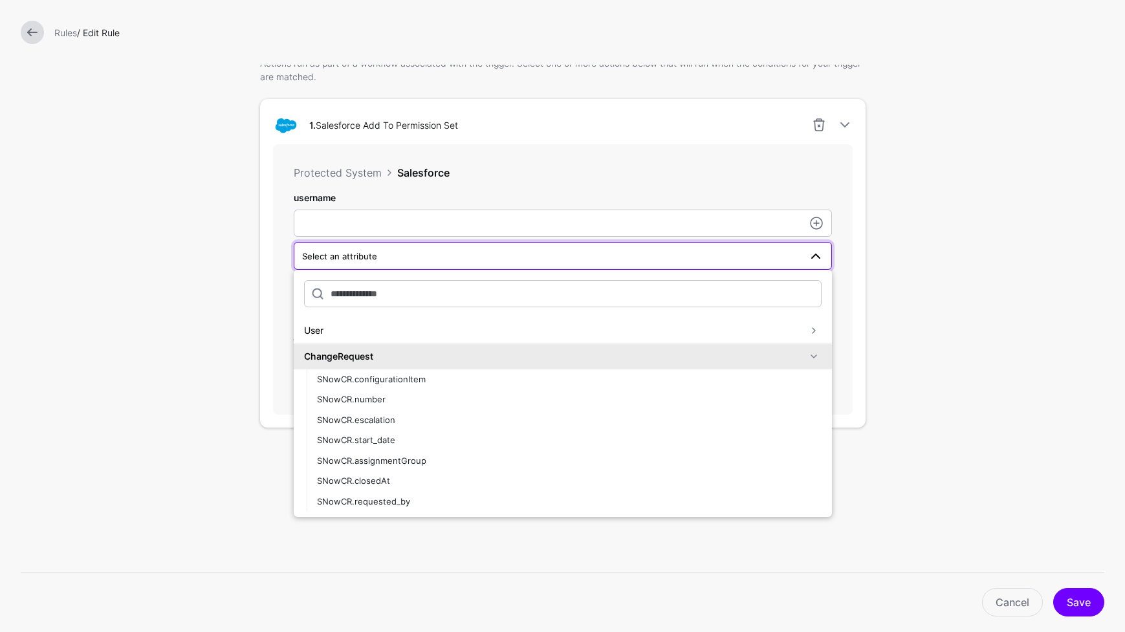
click at [806, 356] on span at bounding box center [814, 357] width 16 height 16
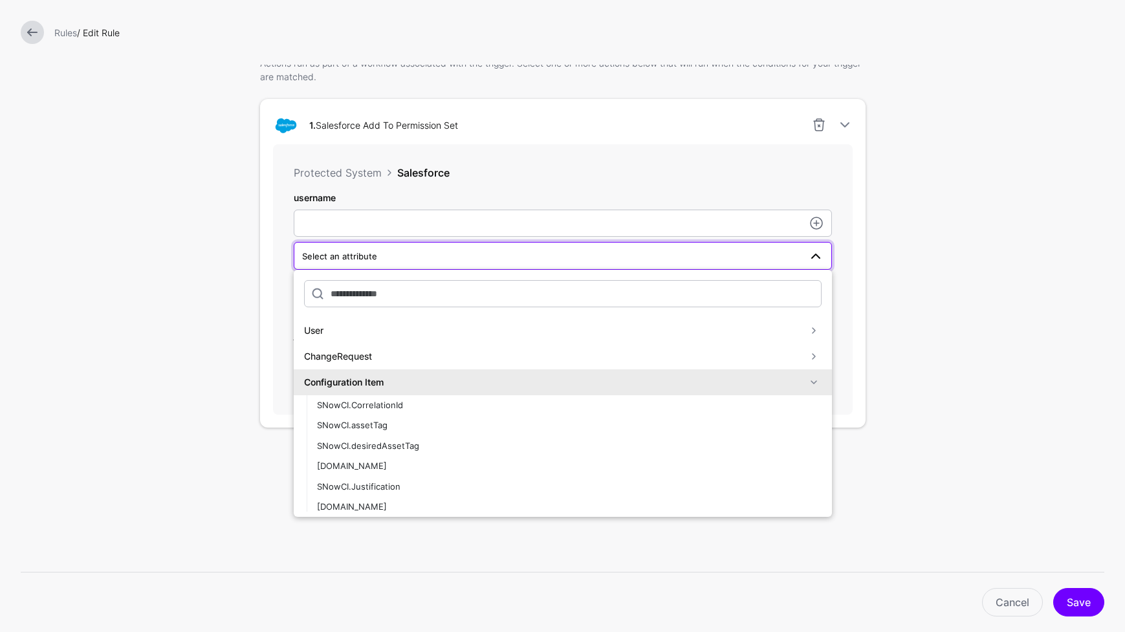
click at [806, 378] on span at bounding box center [814, 382] width 16 height 16
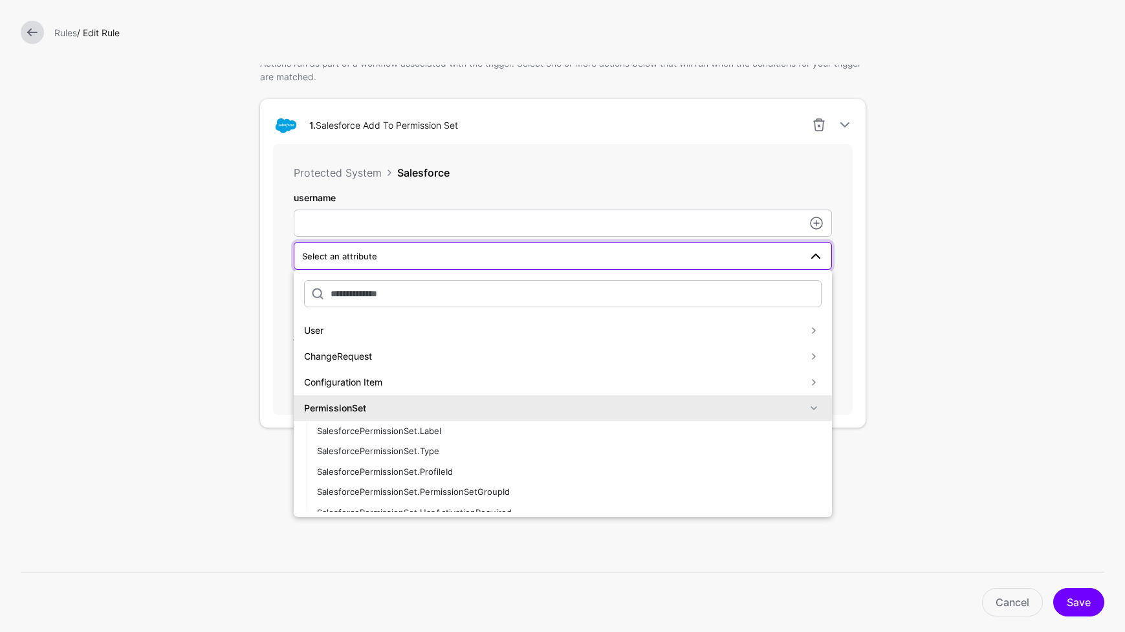
click at [806, 407] on span at bounding box center [814, 408] width 16 height 16
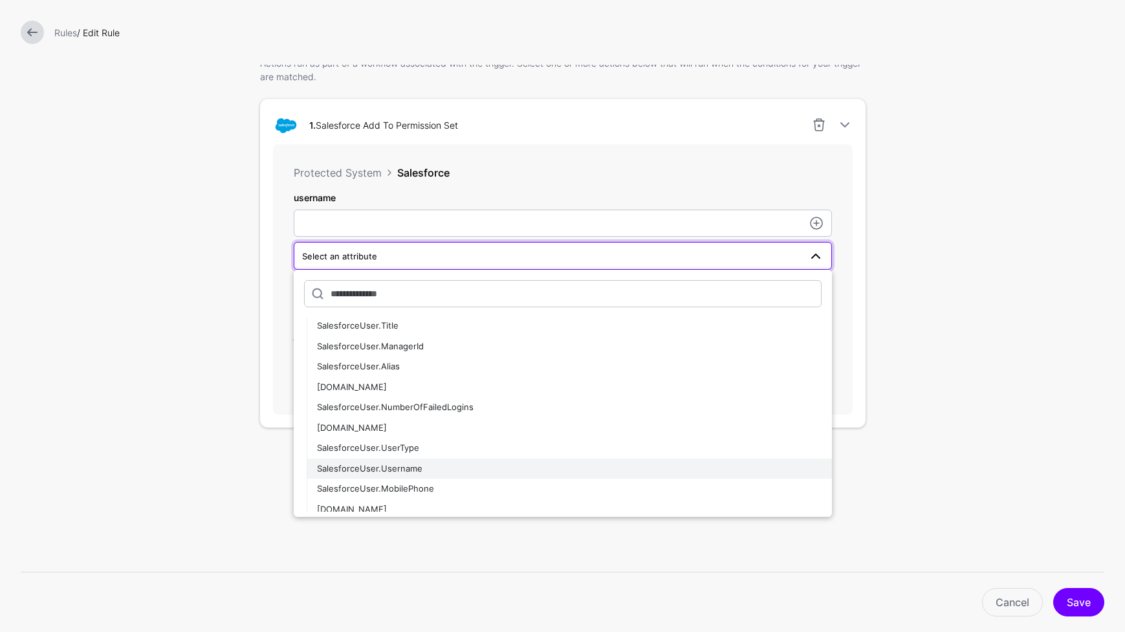
scroll to position [524, 0]
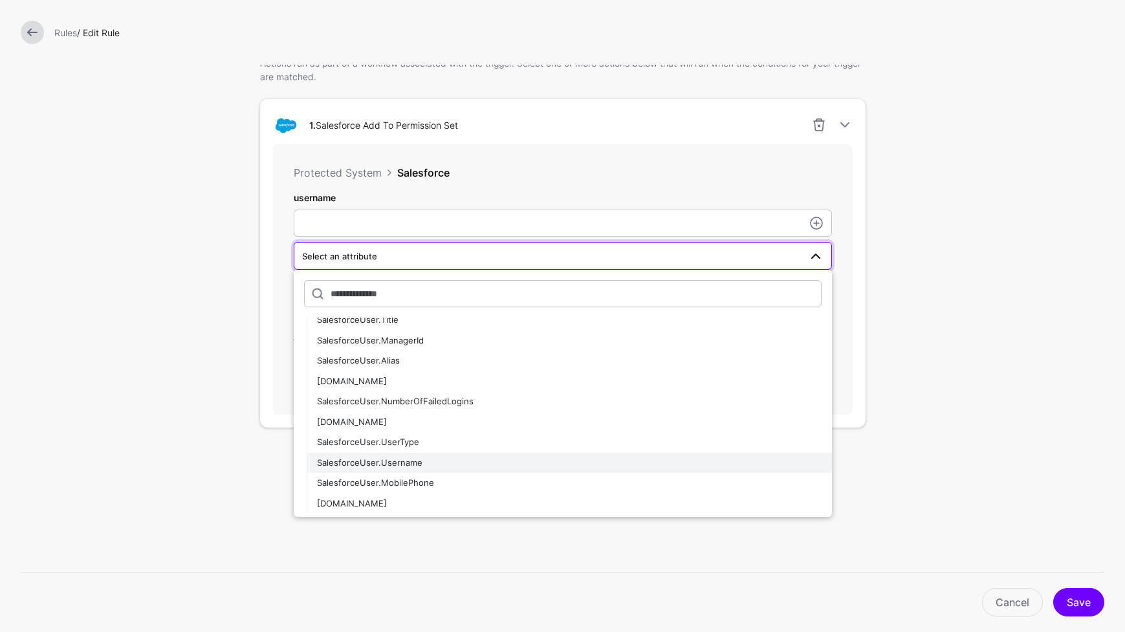
click at [568, 461] on div "SalesforceUser.Username" at bounding box center [569, 463] width 504 height 13
type input "**********"
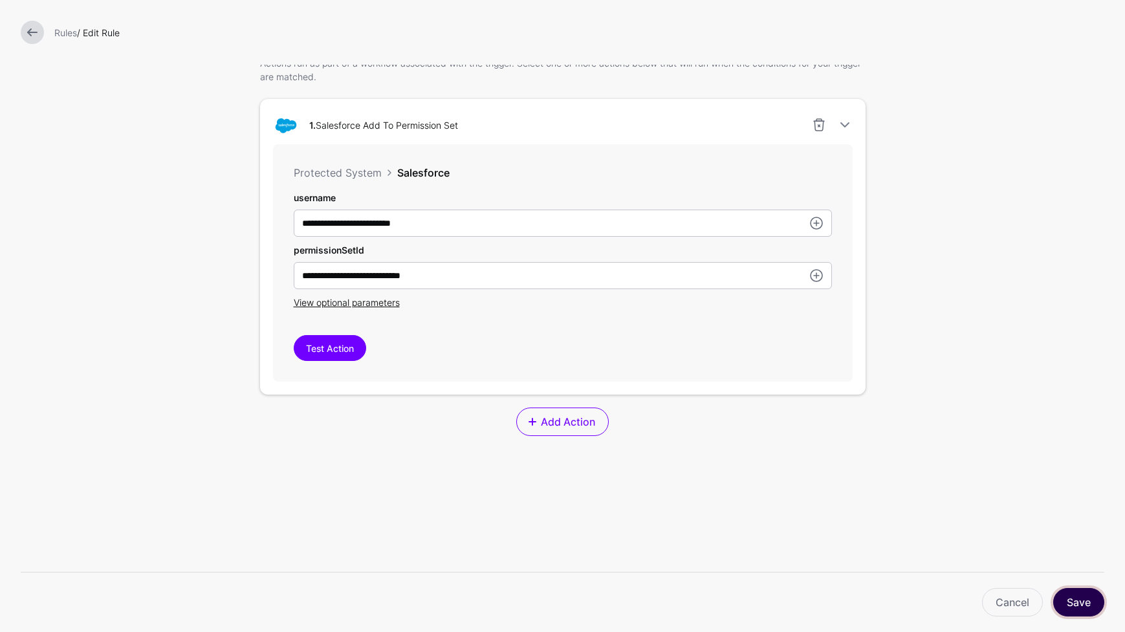
click at [988, 608] on button "Save" at bounding box center [1078, 602] width 51 height 28
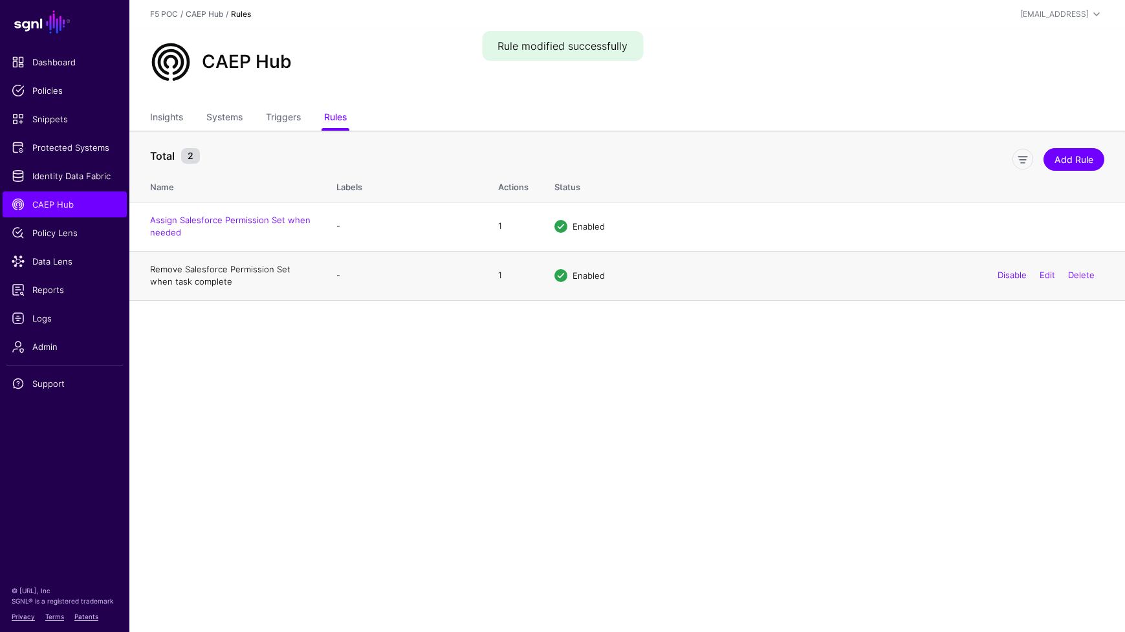
click at [286, 268] on link "Remove Salesforce Permission Set when task complete" at bounding box center [220, 275] width 140 height 23
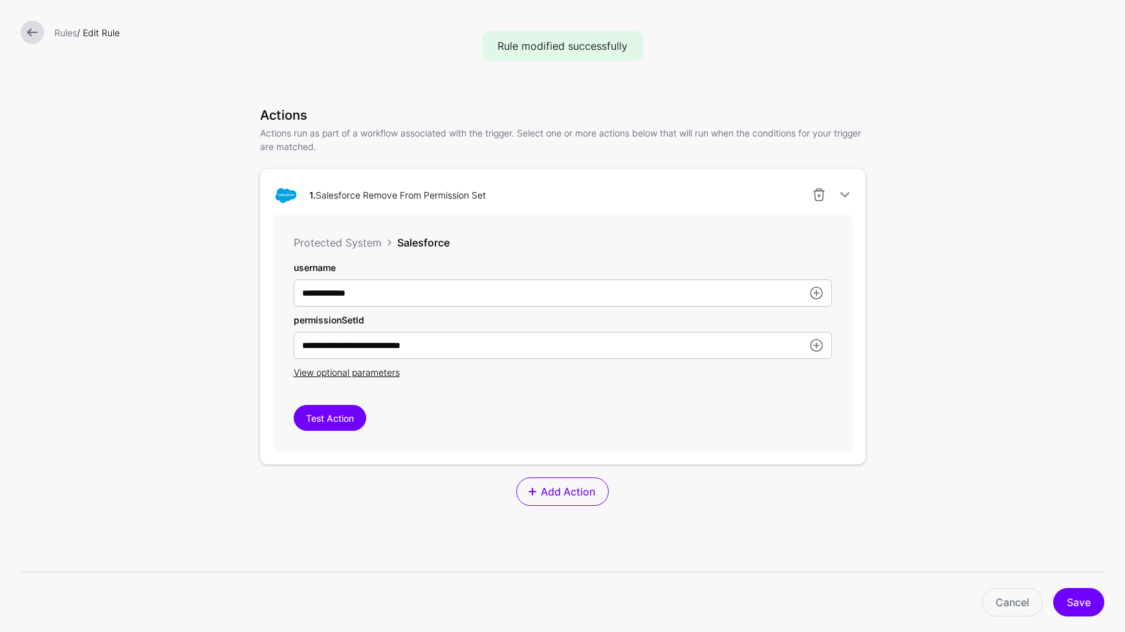
scroll to position [186, 0]
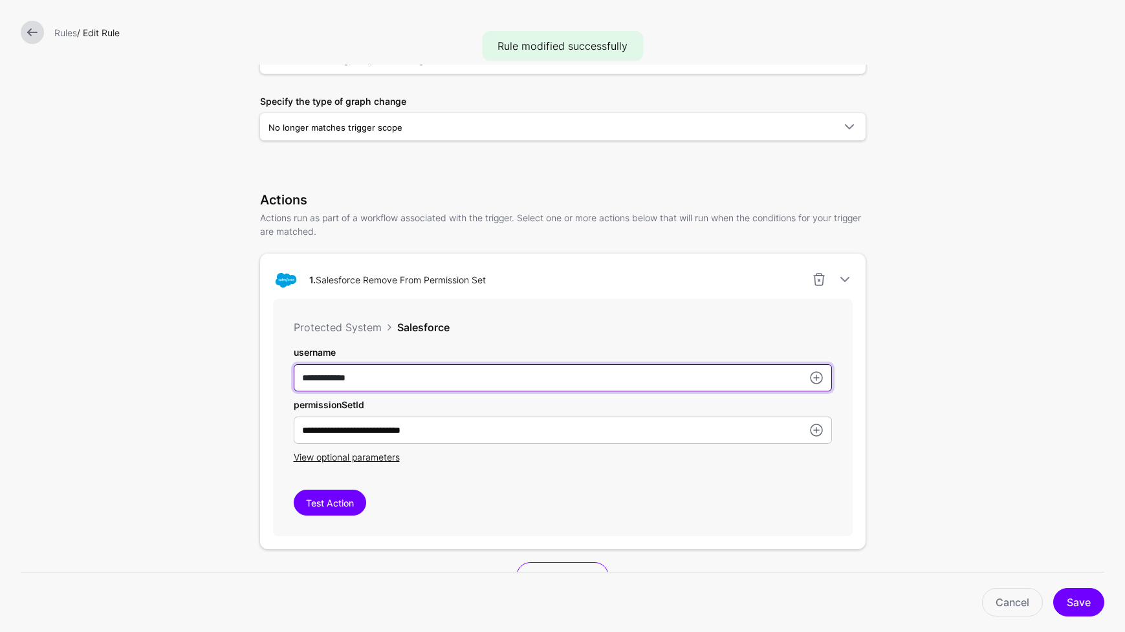
drag, startPoint x: 369, startPoint y: 374, endPoint x: 208, endPoint y: 377, distance: 161.7
click at [208, 377] on form "**********" at bounding box center [562, 344] width 1125 height 1061
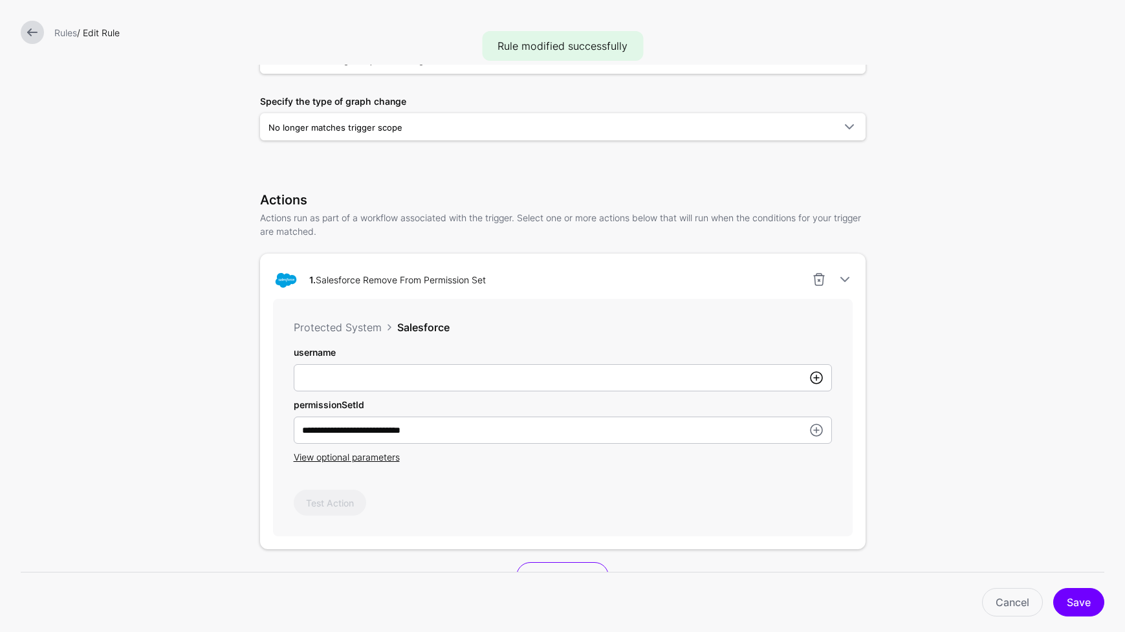
click at [815, 378] on link at bounding box center [816, 378] width 16 height 16
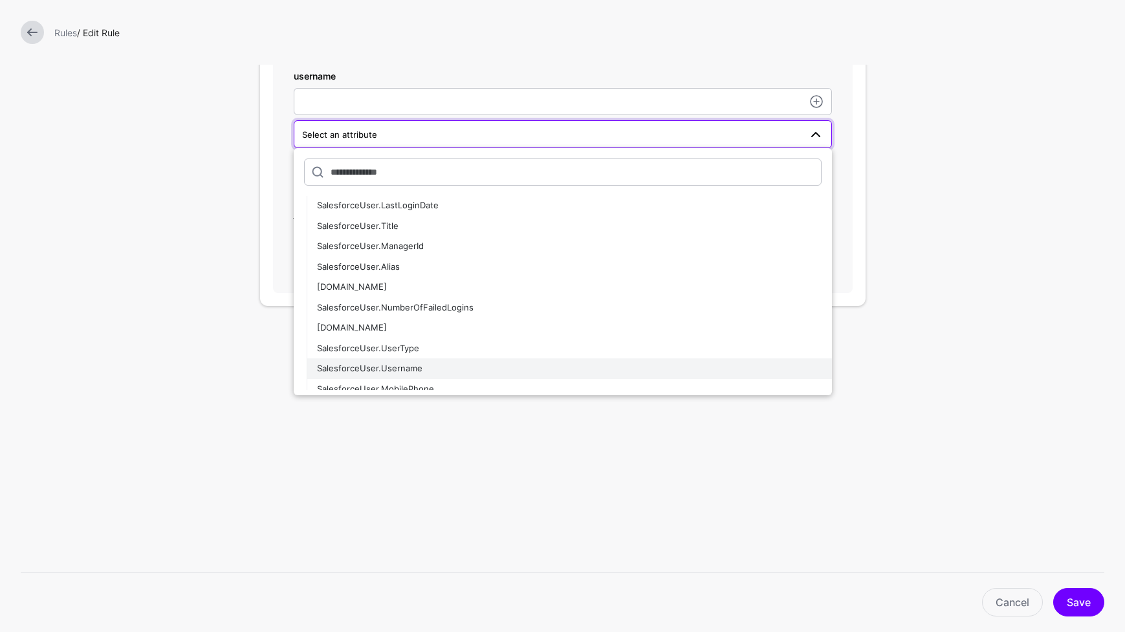
scroll to position [1913, 0]
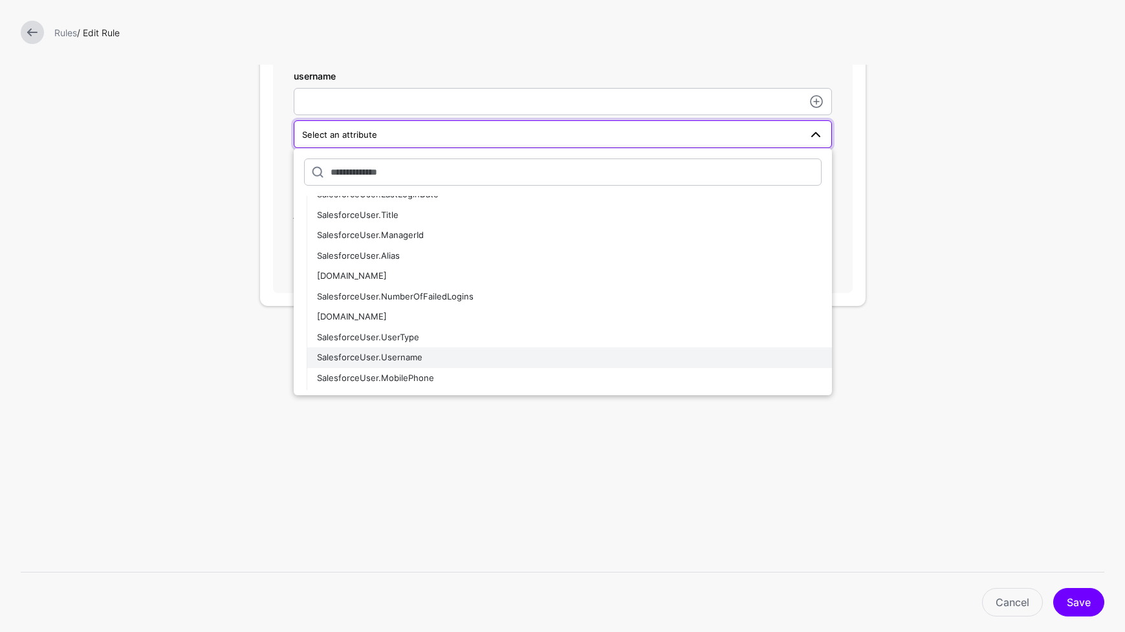
click at [416, 359] on div "SalesforceUser.Username" at bounding box center [569, 357] width 504 height 13
type input "**********"
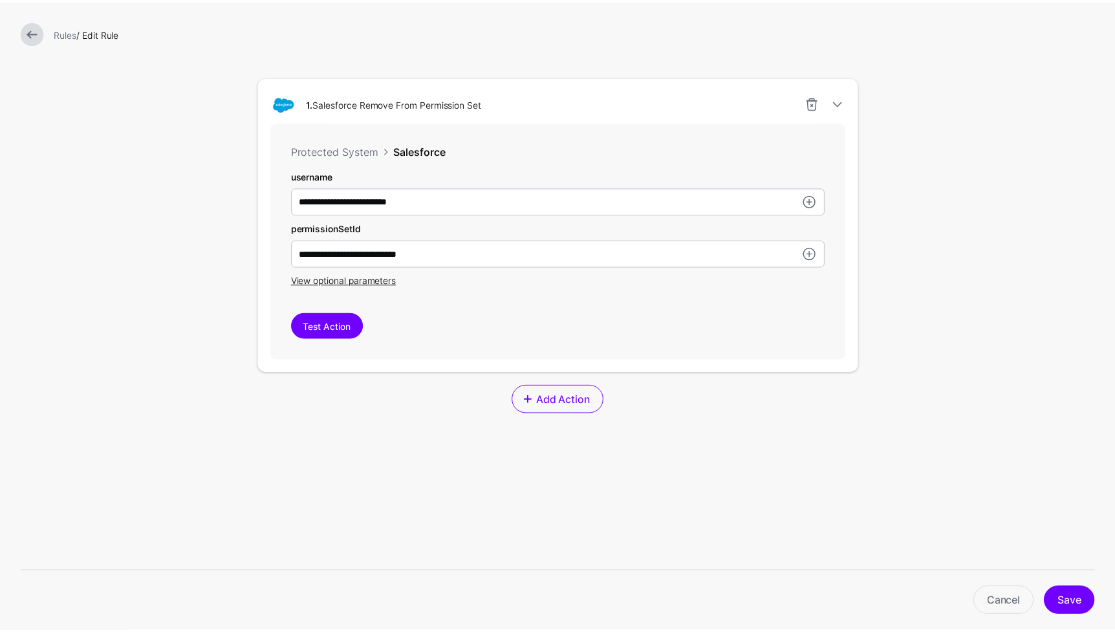
scroll to position [362, 0]
click at [988, 601] on button "Save" at bounding box center [1078, 602] width 51 height 28
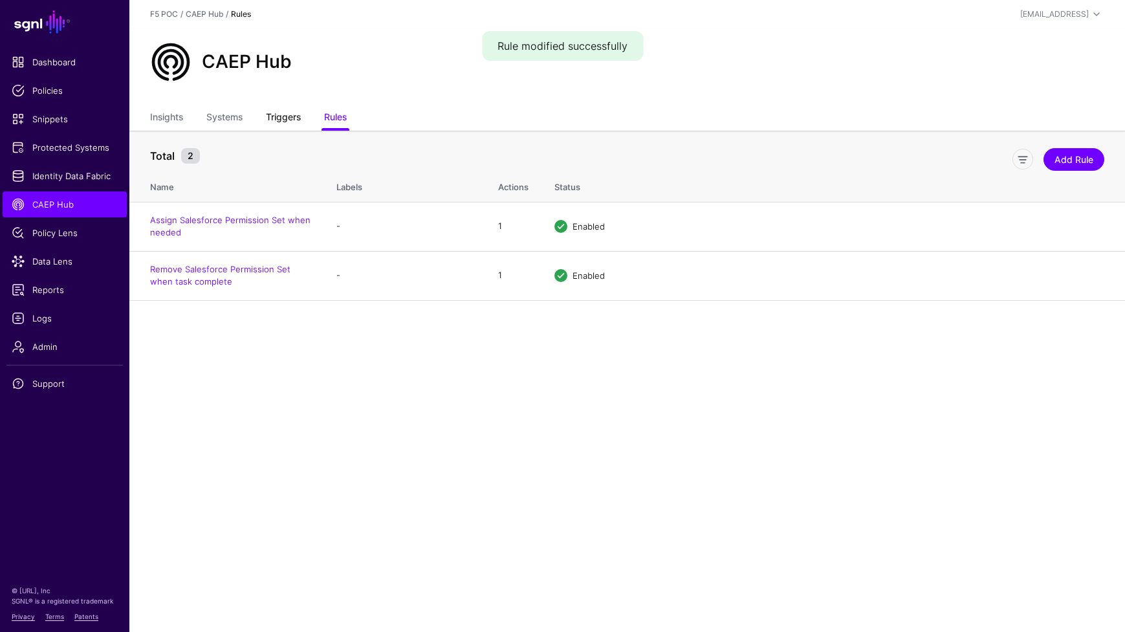
click at [287, 119] on link "Triggers" at bounding box center [283, 118] width 35 height 25
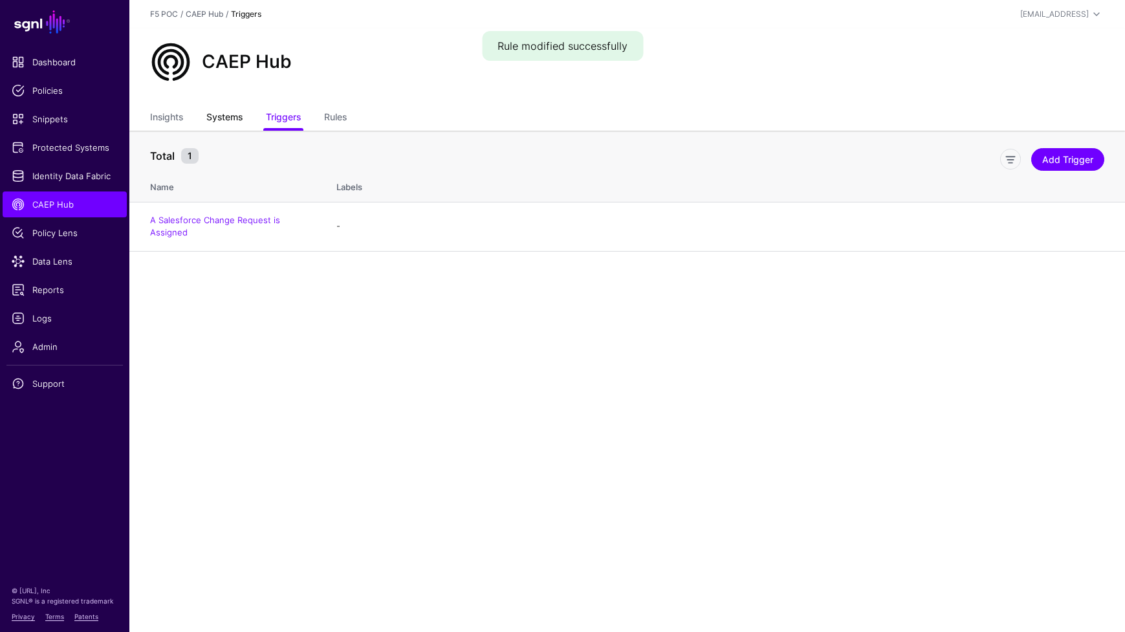
click at [229, 119] on link "Systems" at bounding box center [224, 118] width 36 height 25
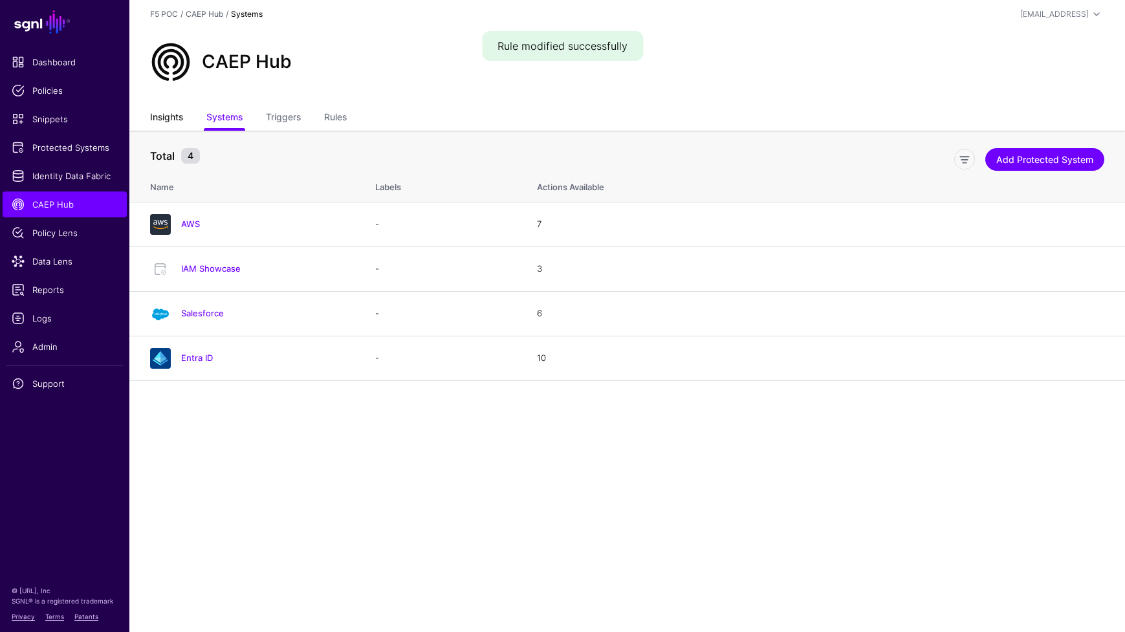
click at [180, 121] on link "Insights" at bounding box center [166, 118] width 33 height 25
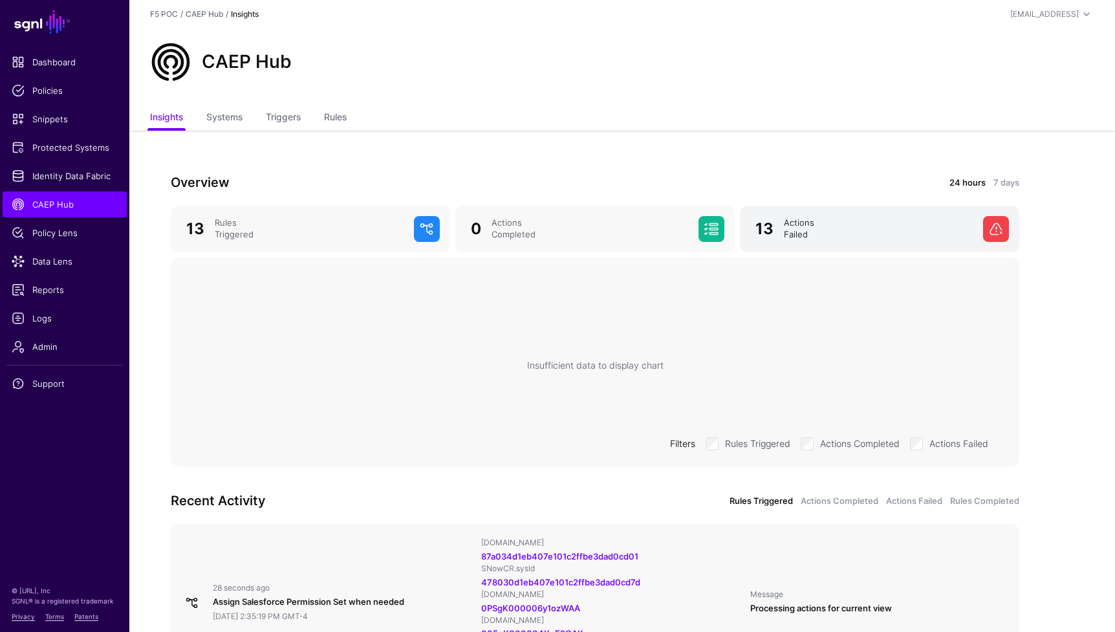
click at [797, 222] on div "Actions Failed" at bounding box center [878, 228] width 199 height 23
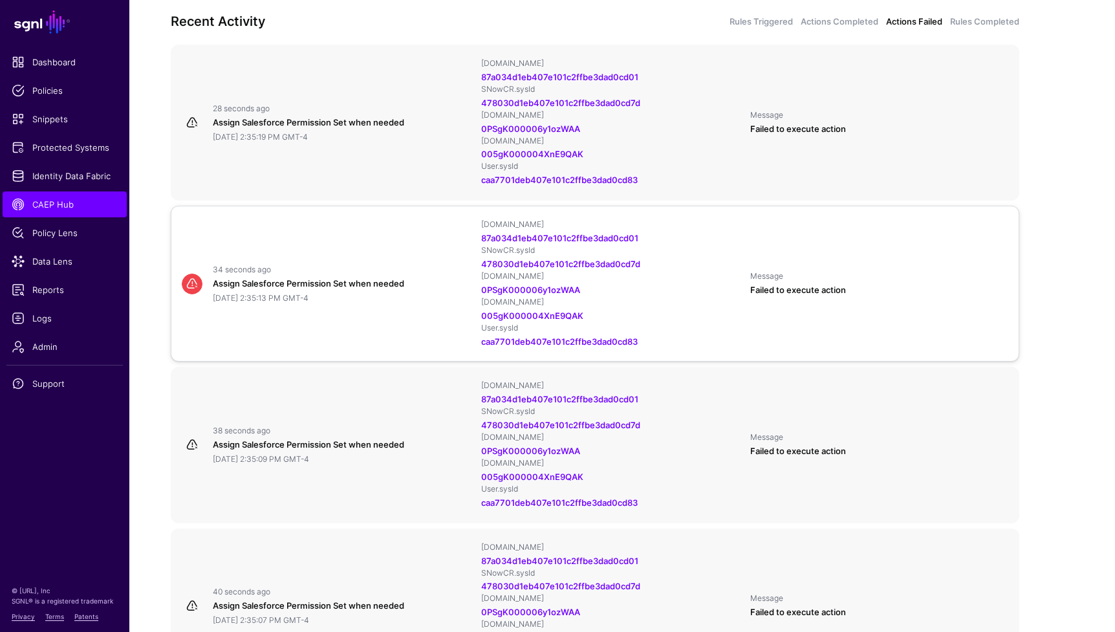
scroll to position [490, 0]
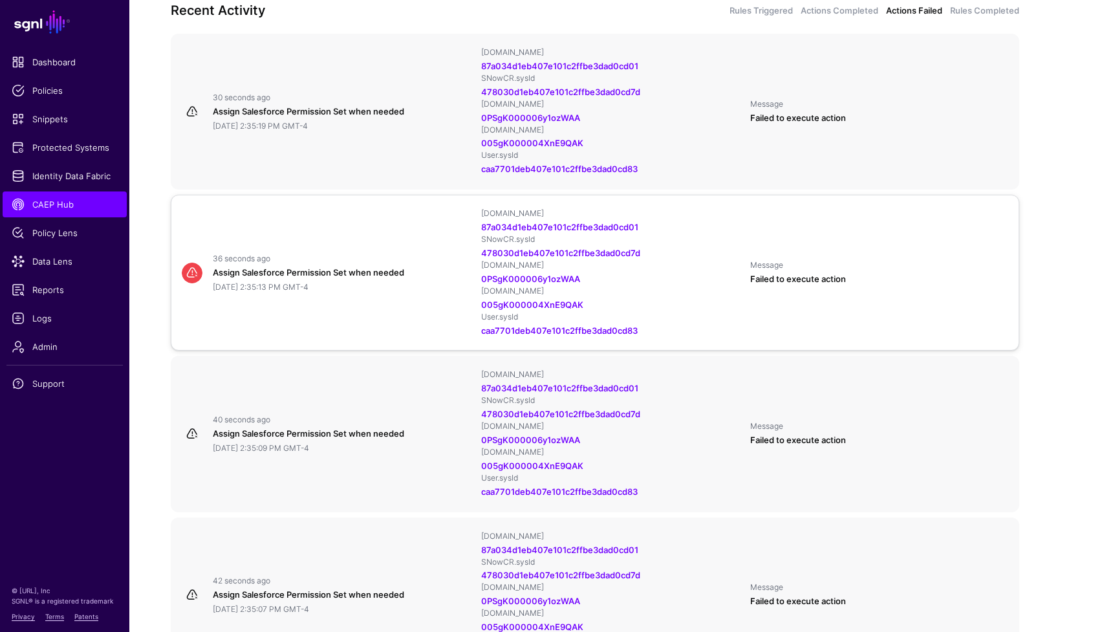
click at [880, 300] on div "36 seconds ago Assign Salesforce Permission Set when needed September 16, 2025 …" at bounding box center [595, 272] width 837 height 129
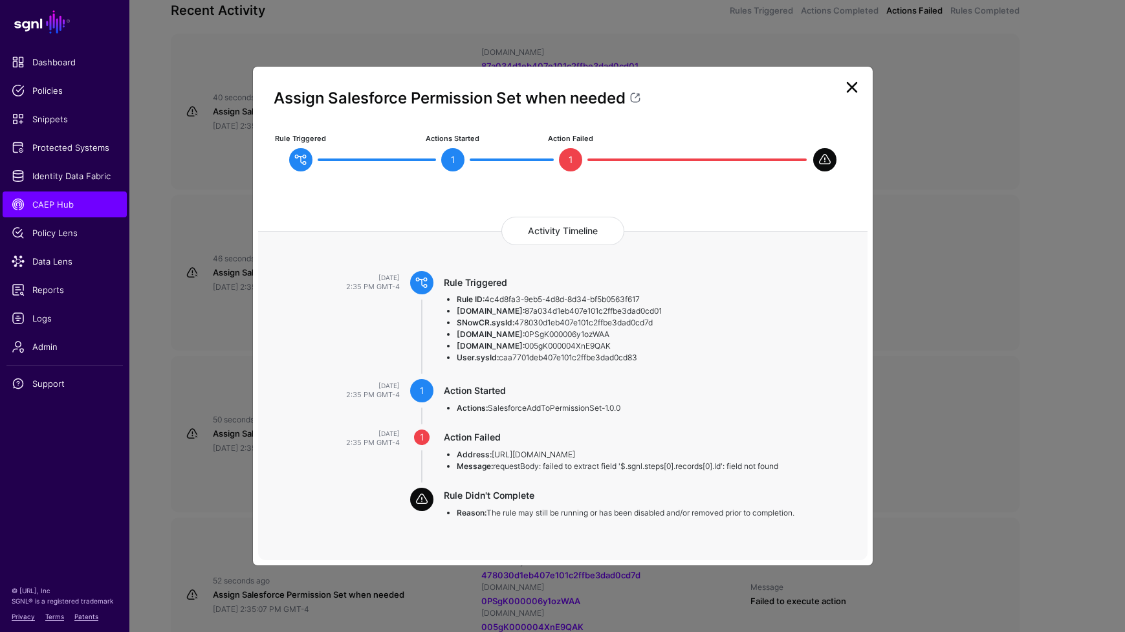
click at [854, 89] on link at bounding box center [851, 87] width 21 height 21
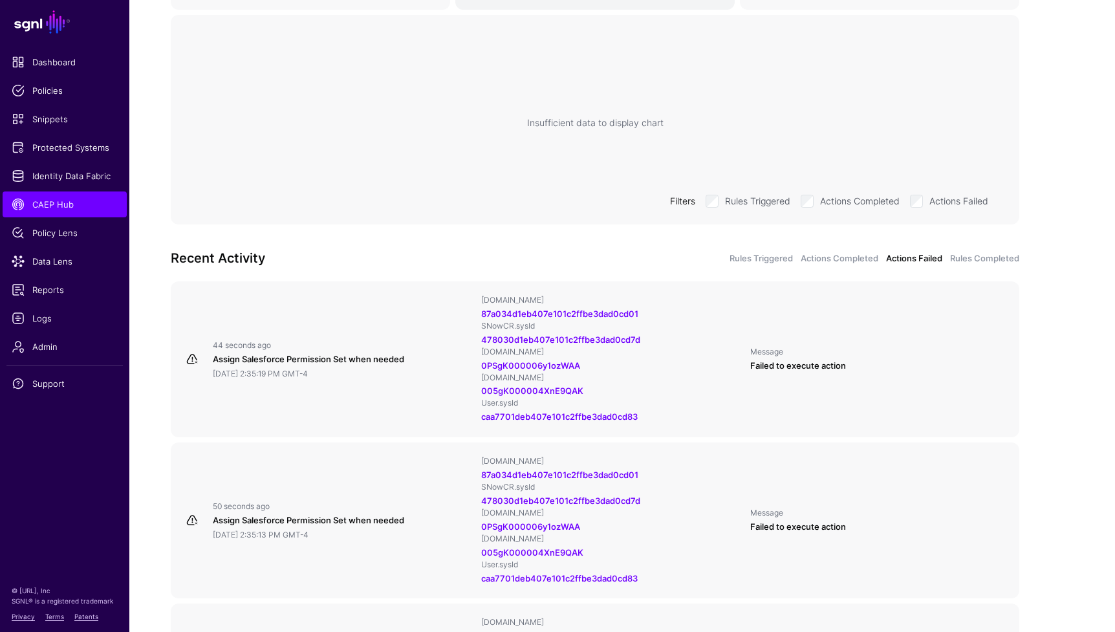
scroll to position [0, 0]
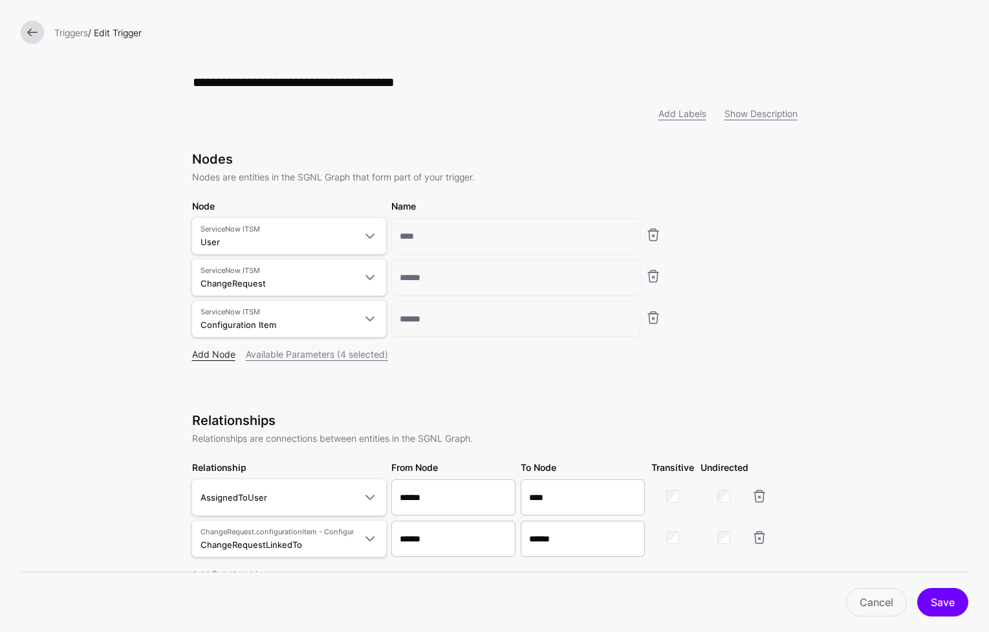
click at [225, 358] on link "Add Node" at bounding box center [213, 354] width 43 height 11
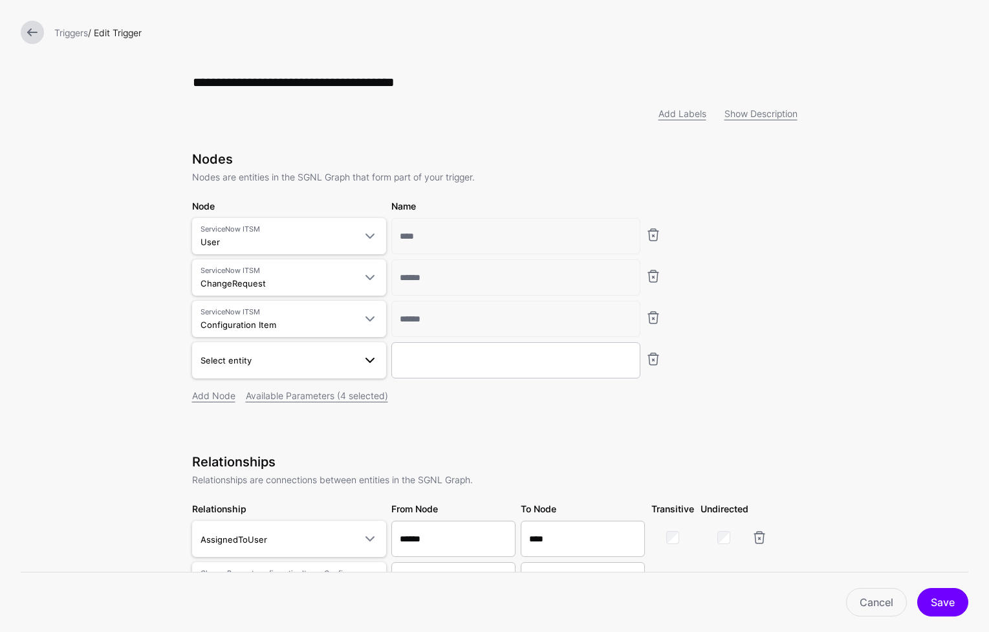
click at [367, 363] on span at bounding box center [370, 360] width 16 height 16
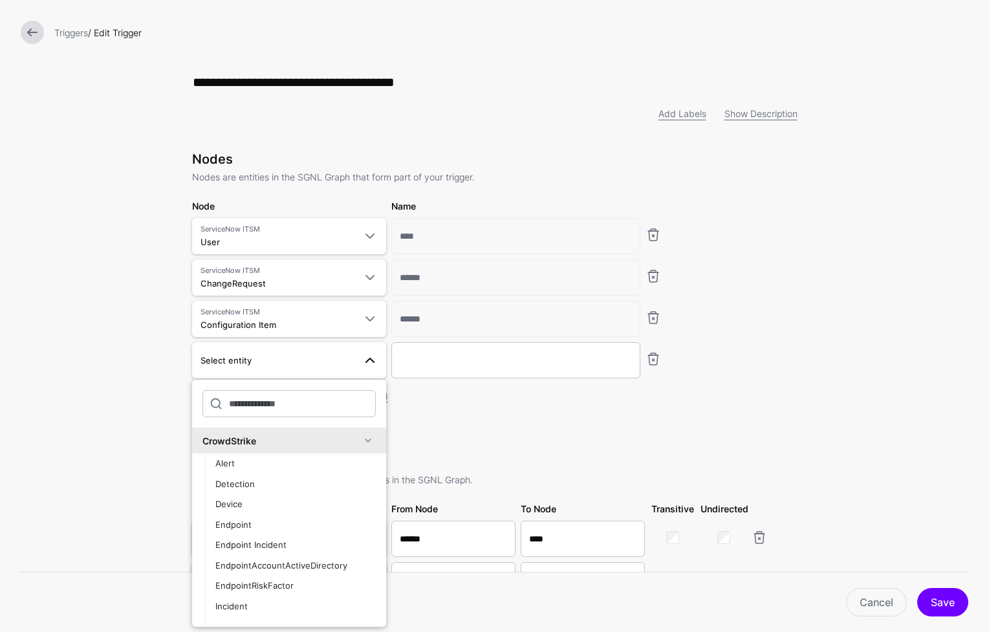
click at [360, 445] on span at bounding box center [368, 441] width 16 height 16
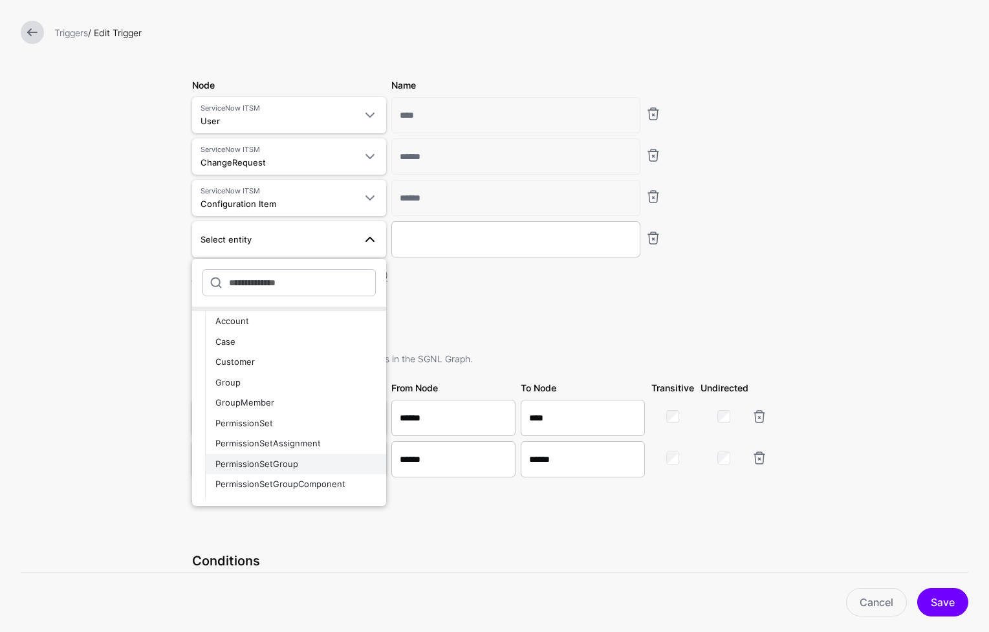
scroll to position [270, 0]
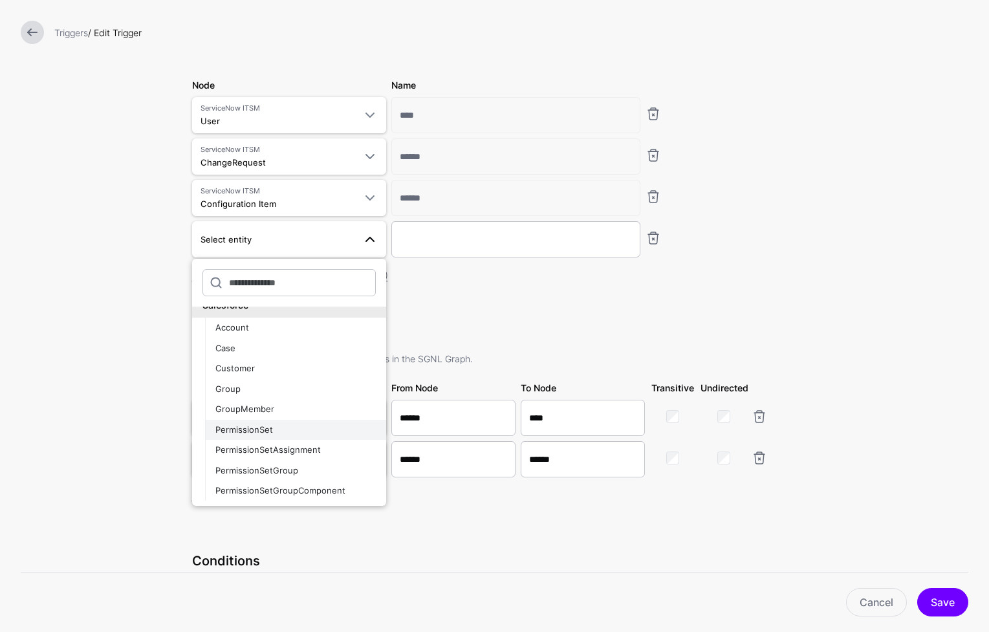
click at [311, 436] on div "PermissionSet" at bounding box center [295, 430] width 160 height 13
type input "**********"
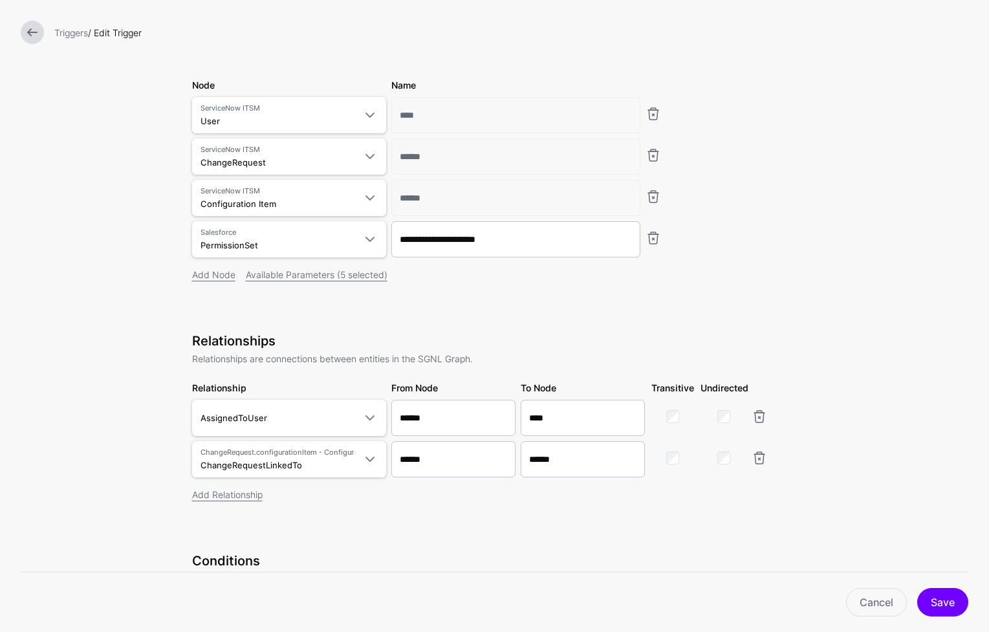
click at [402, 325] on div "Nodes Nodes are entities in the SGNL Graph that form part of your trigger. Node…" at bounding box center [494, 428] width 605 height 797
click at [211, 497] on link "Add Relationship" at bounding box center [227, 494] width 70 height 11
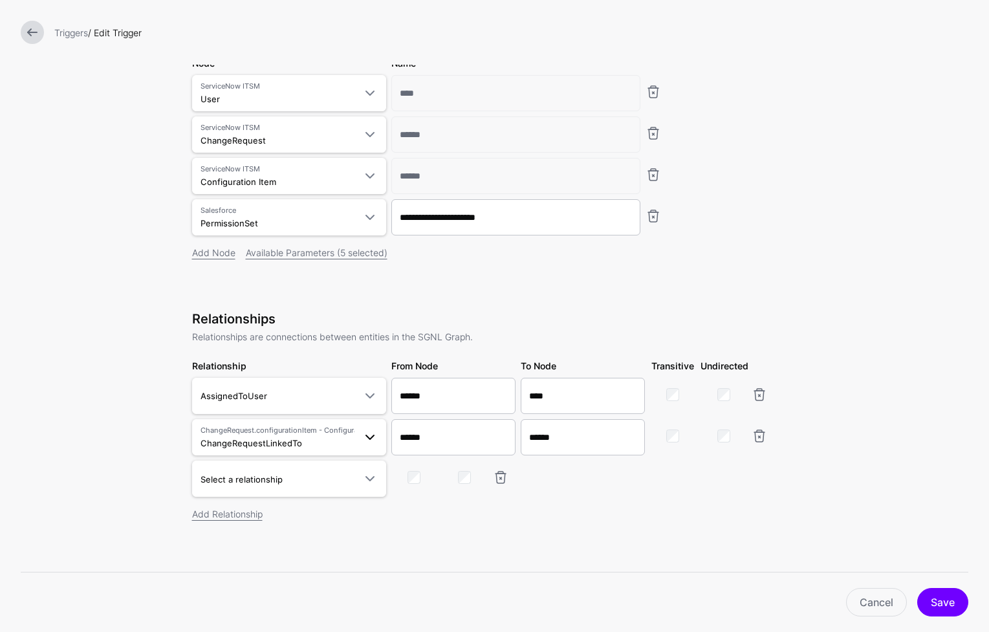
scroll to position [173, 0]
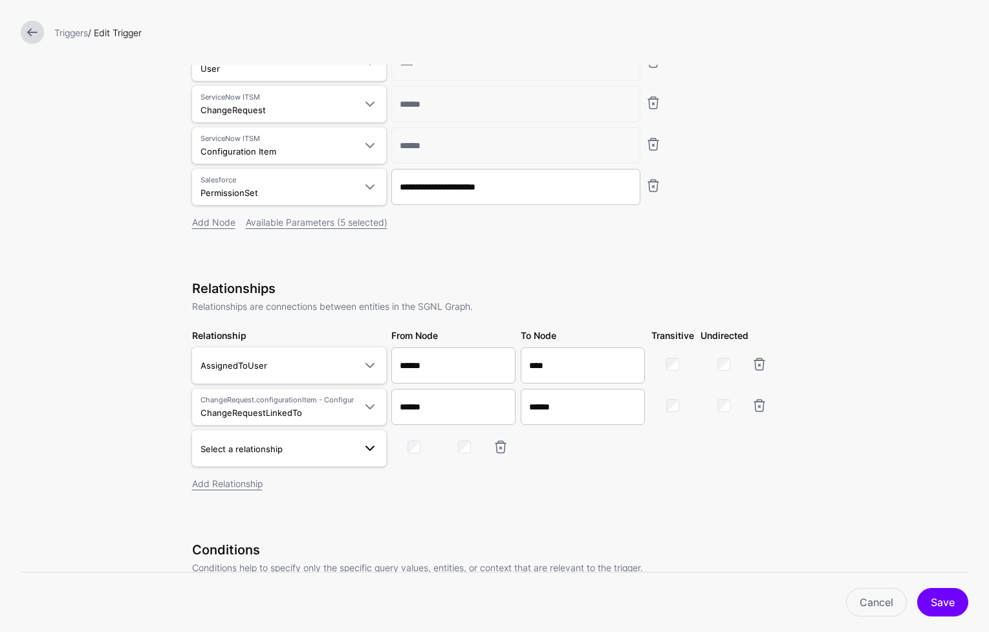
click at [368, 446] on span at bounding box center [370, 448] width 16 height 16
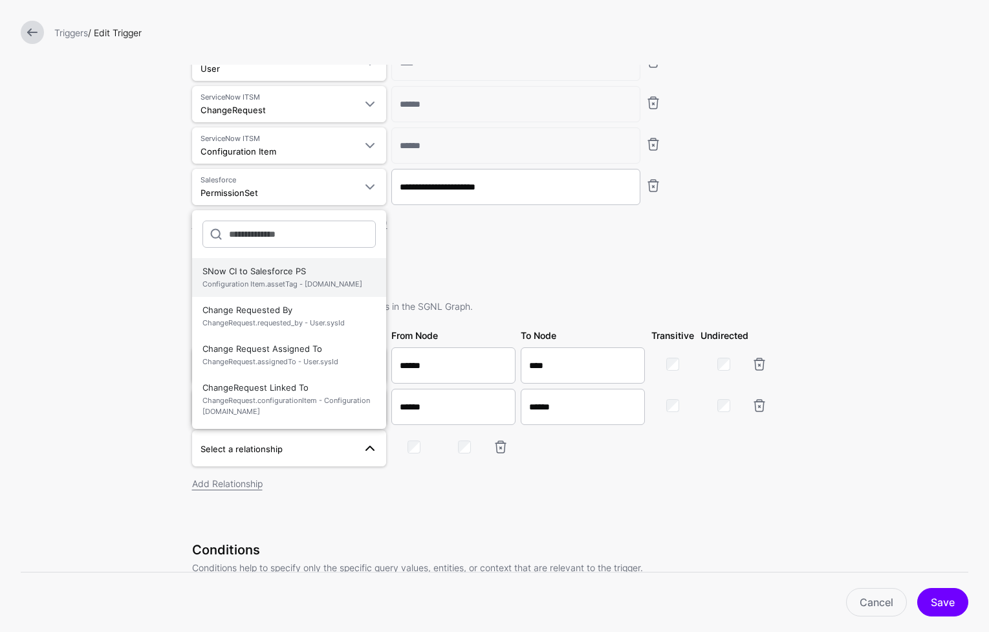
click at [343, 288] on span "Configuration Item.assetTag - [DOMAIN_NAME]" at bounding box center [288, 284] width 173 height 11
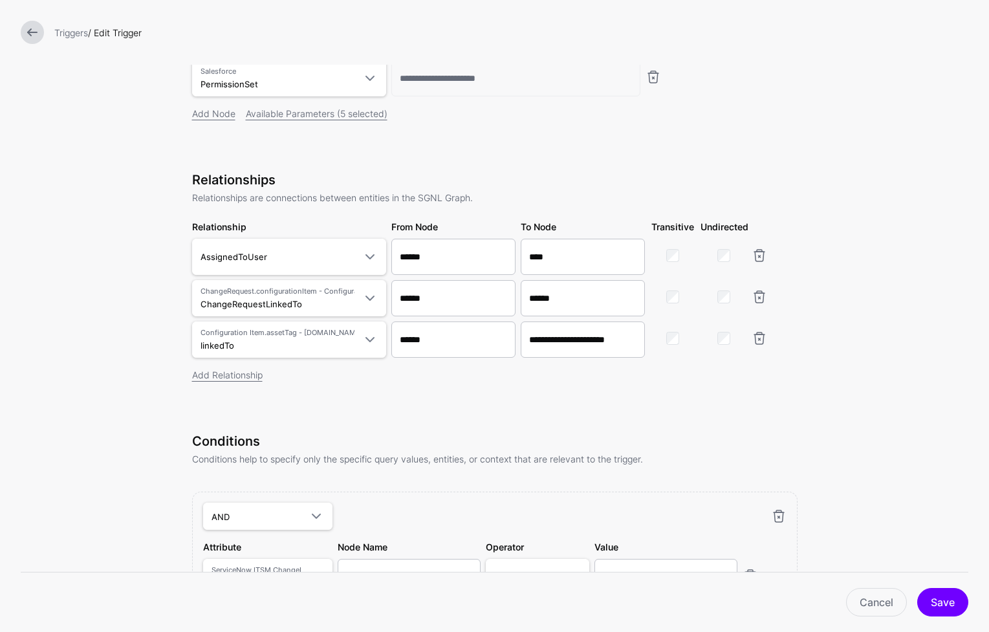
scroll to position [0, 0]
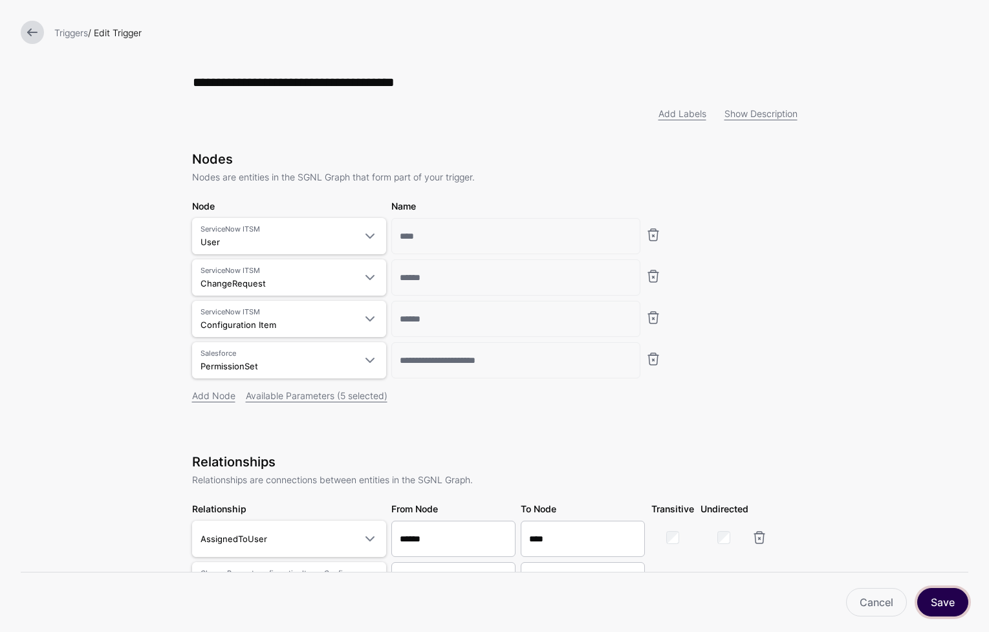
click at [934, 605] on button "Save" at bounding box center [942, 602] width 51 height 28
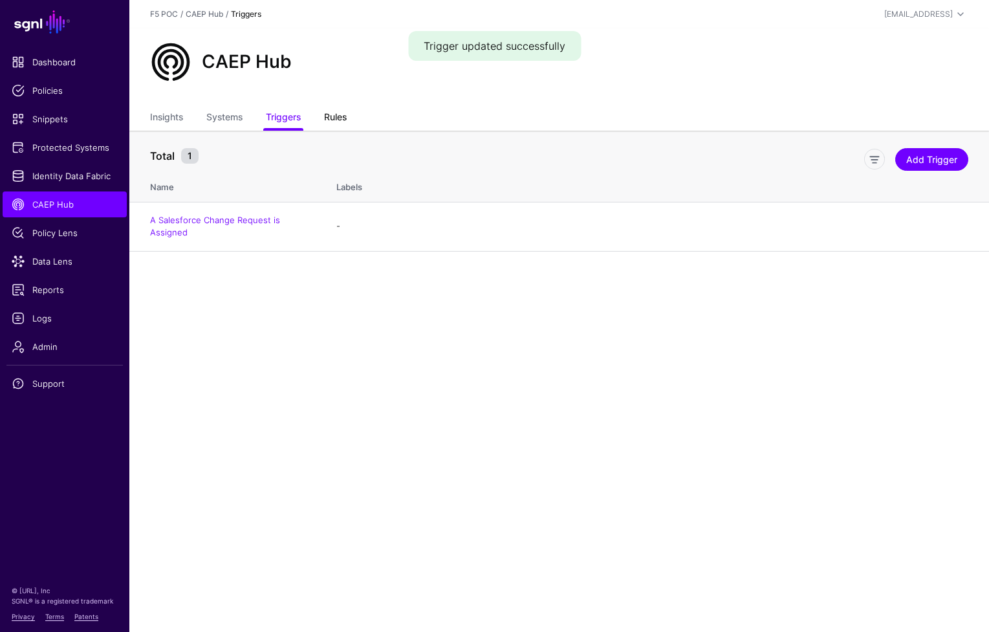
click at [325, 120] on link "Rules" at bounding box center [335, 118] width 23 height 25
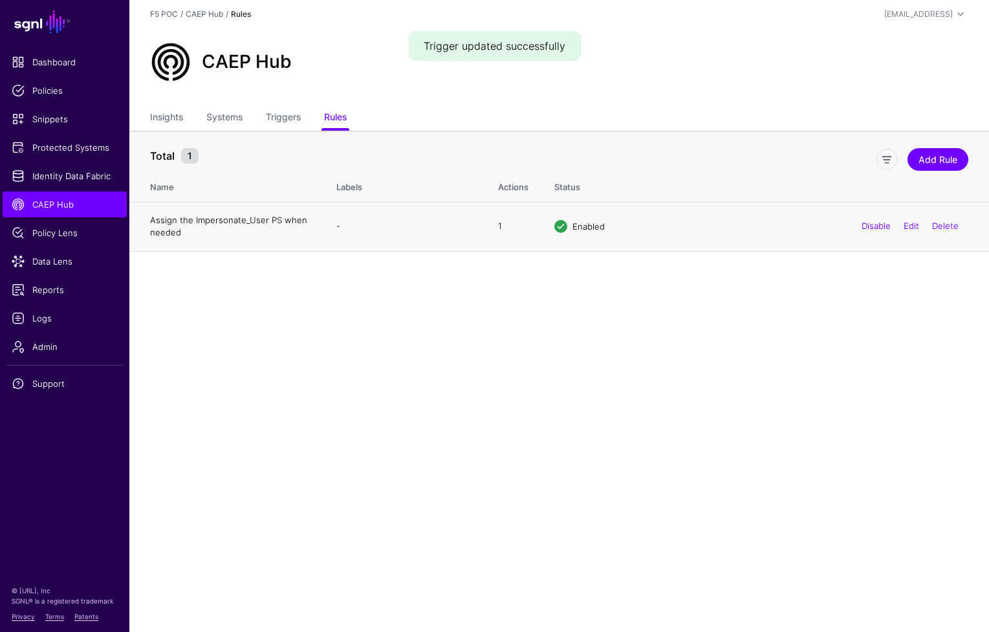
click at [269, 221] on link "Assign the Impersonate_User PS when needed" at bounding box center [228, 226] width 157 height 23
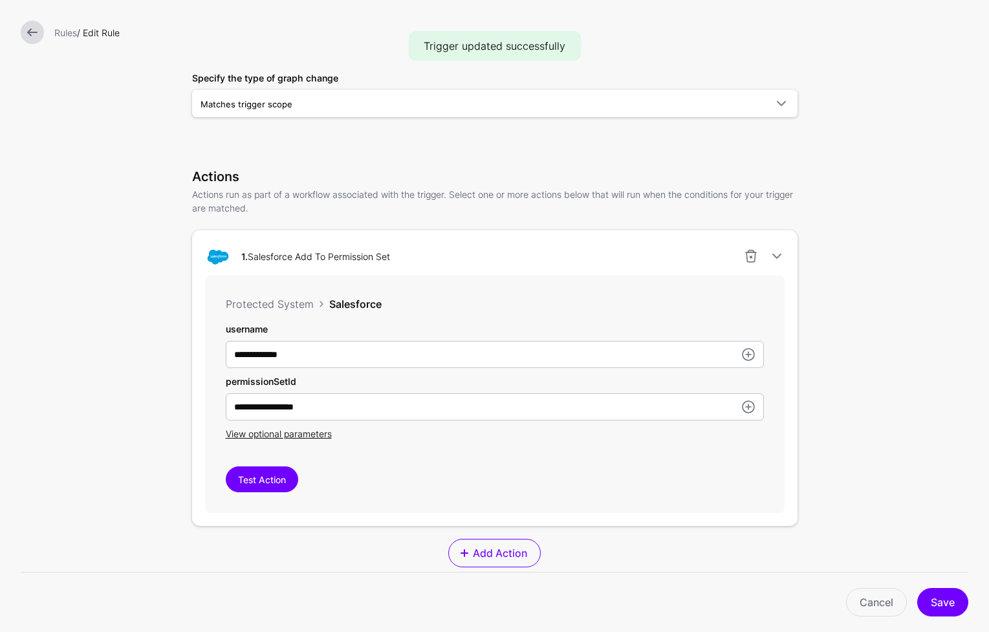
scroll to position [271, 0]
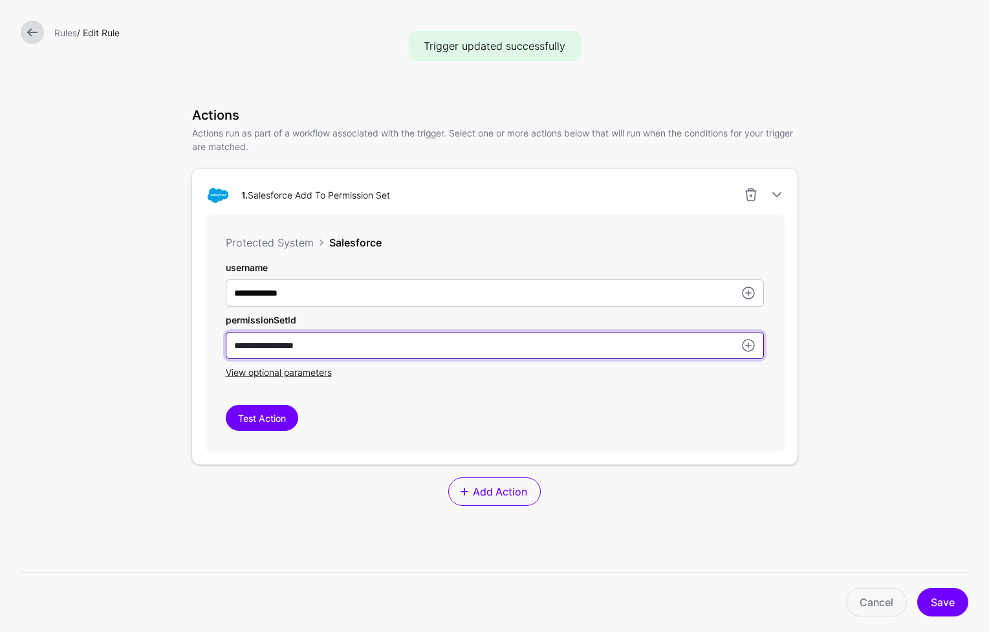
click at [638, 349] on input "**********" at bounding box center [495, 345] width 538 height 27
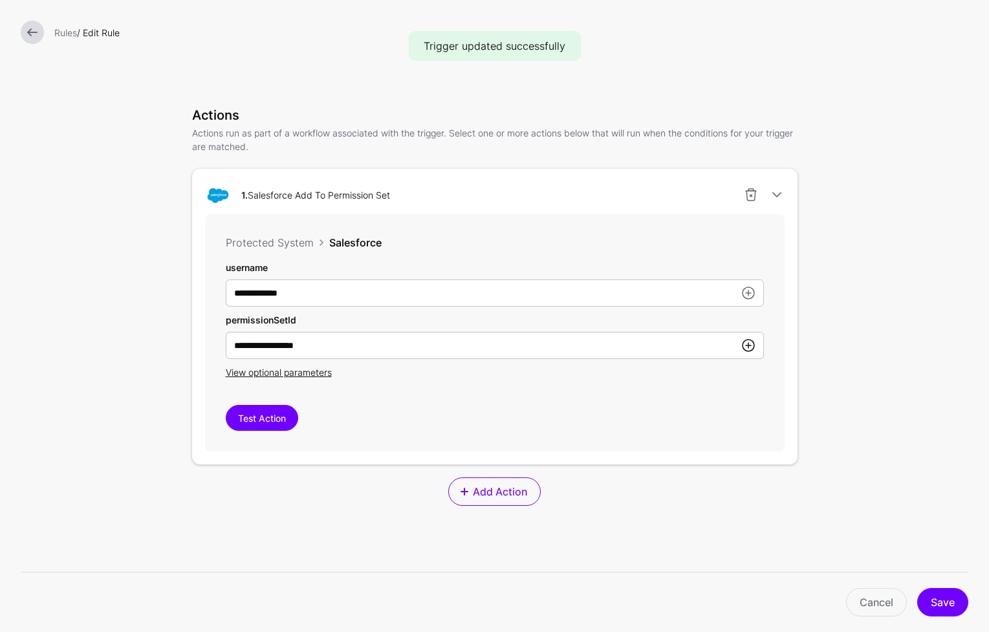
click at [745, 345] on link at bounding box center [748, 346] width 16 height 16
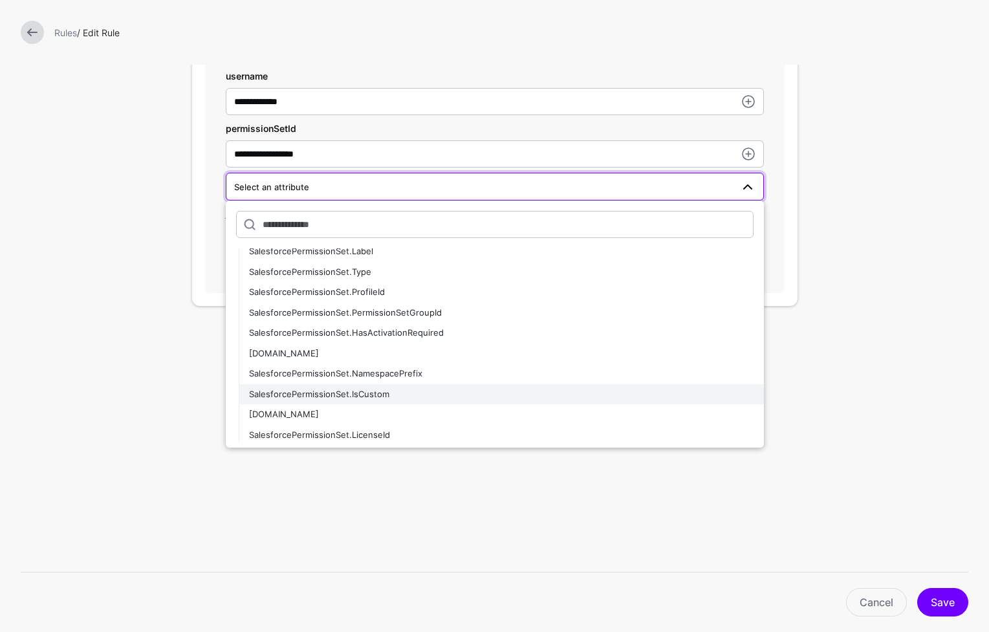
scroll to position [1315, 0]
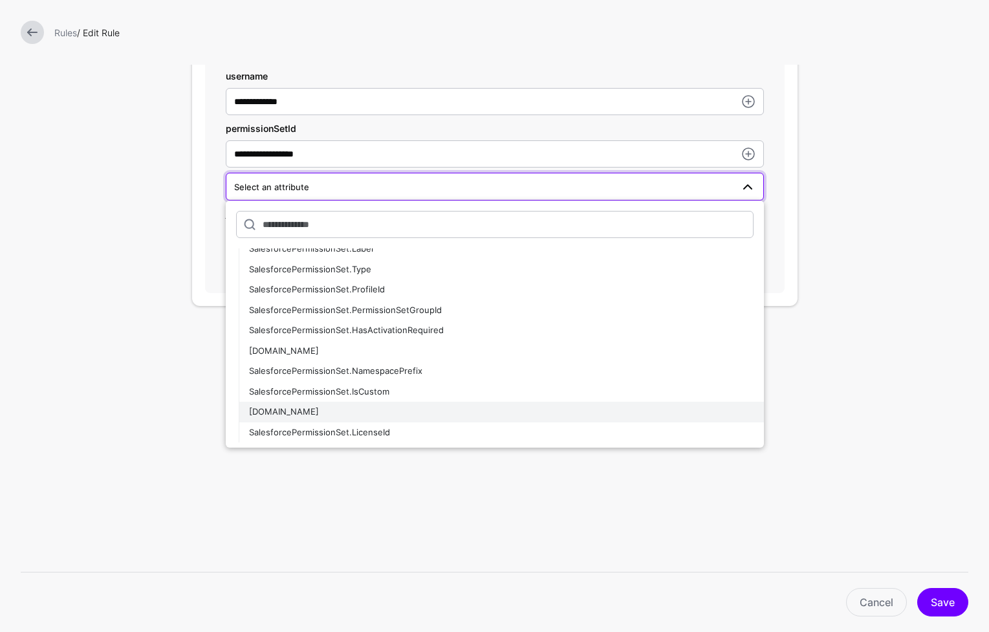
click at [491, 403] on button "[DOMAIN_NAME]" at bounding box center [501, 412] width 525 height 21
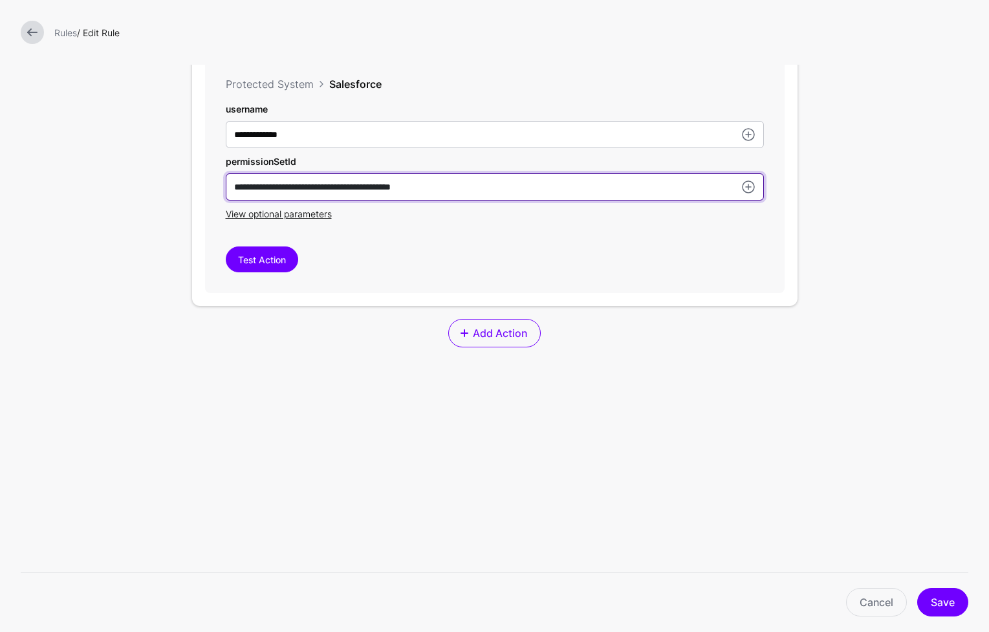
drag, startPoint x: 329, startPoint y: 186, endPoint x: 155, endPoint y: 189, distance: 174.6
click at [155, 189] on form "**********" at bounding box center [494, 101] width 989 height 1061
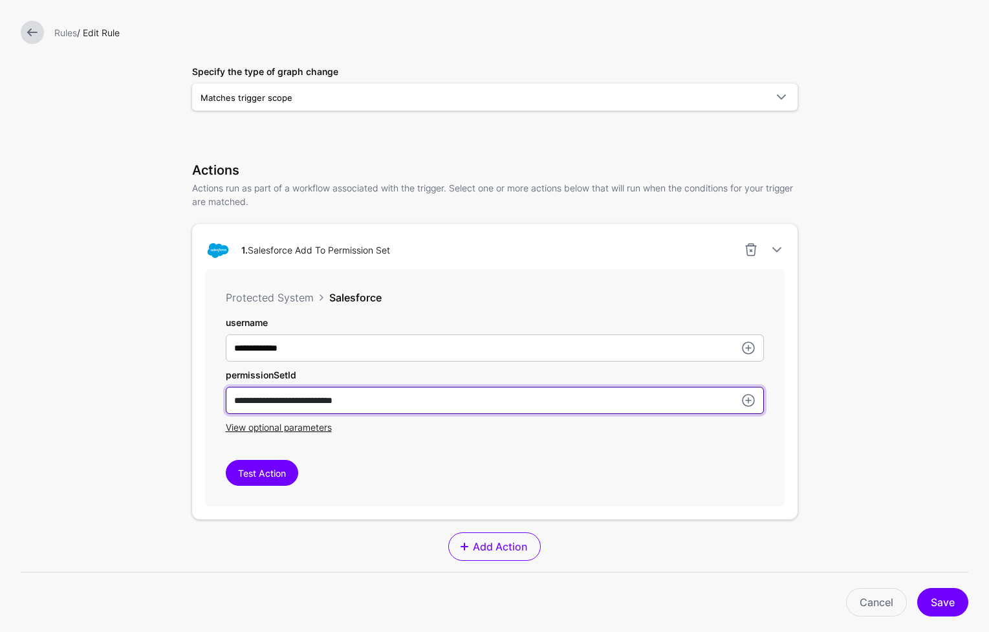
scroll to position [219, 0]
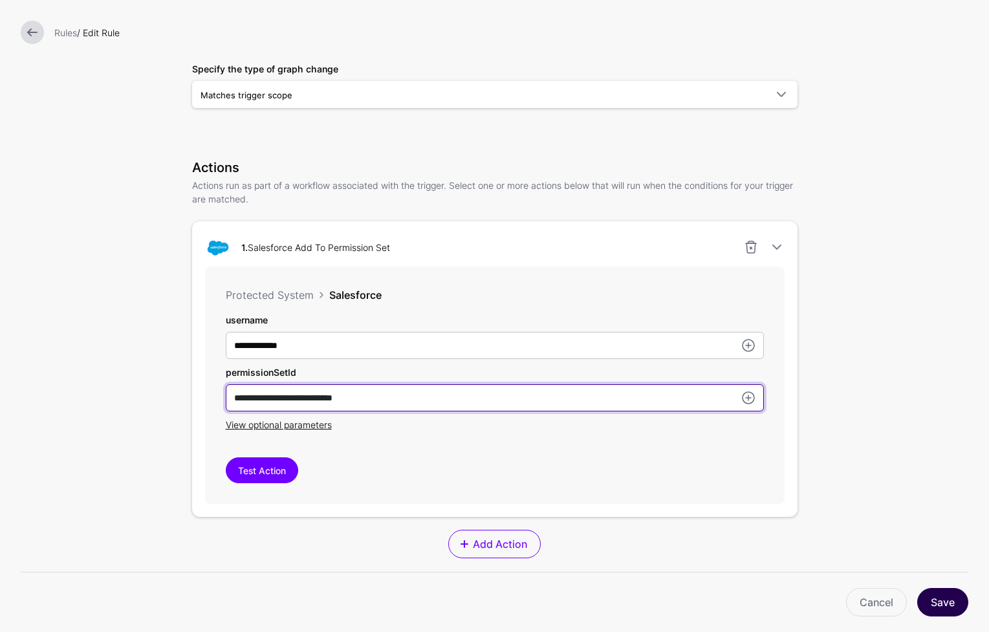
type input "**********"
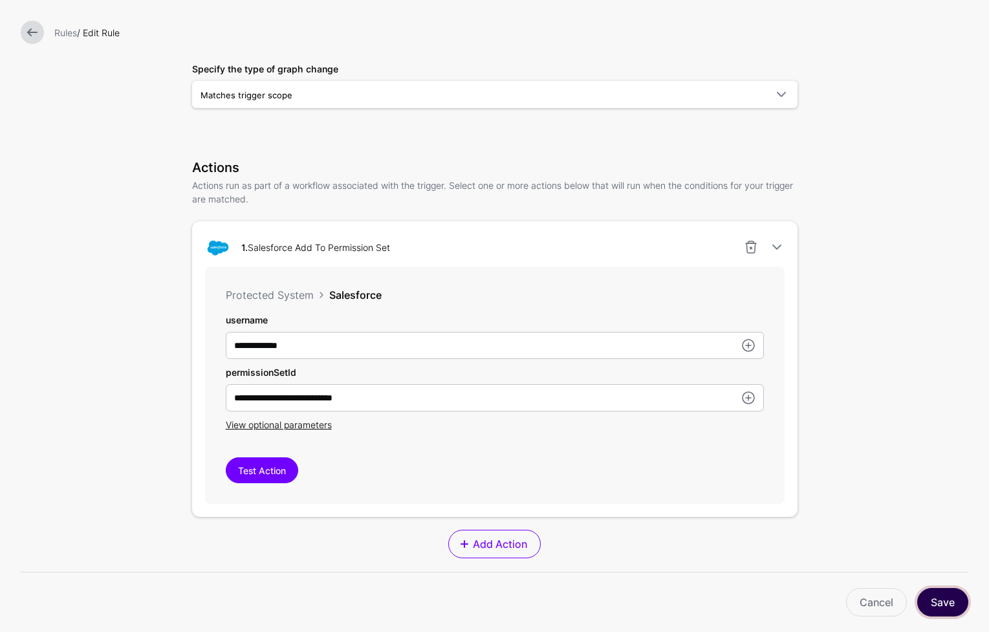
click at [941, 602] on button "Save" at bounding box center [942, 602] width 51 height 28
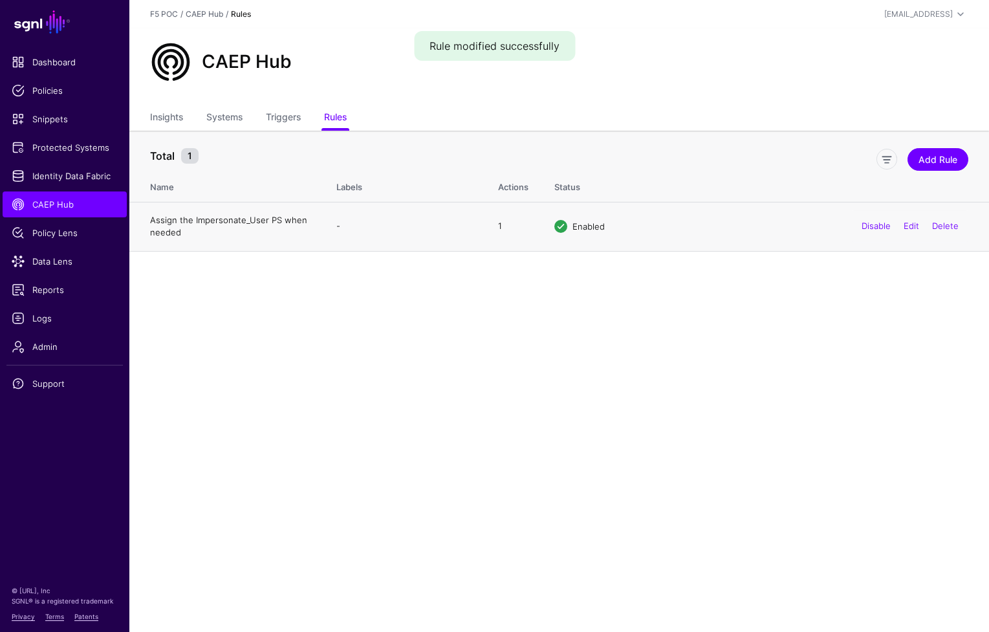
click at [201, 221] on link "Assign the Impersonate_User PS when needed" at bounding box center [228, 226] width 157 height 23
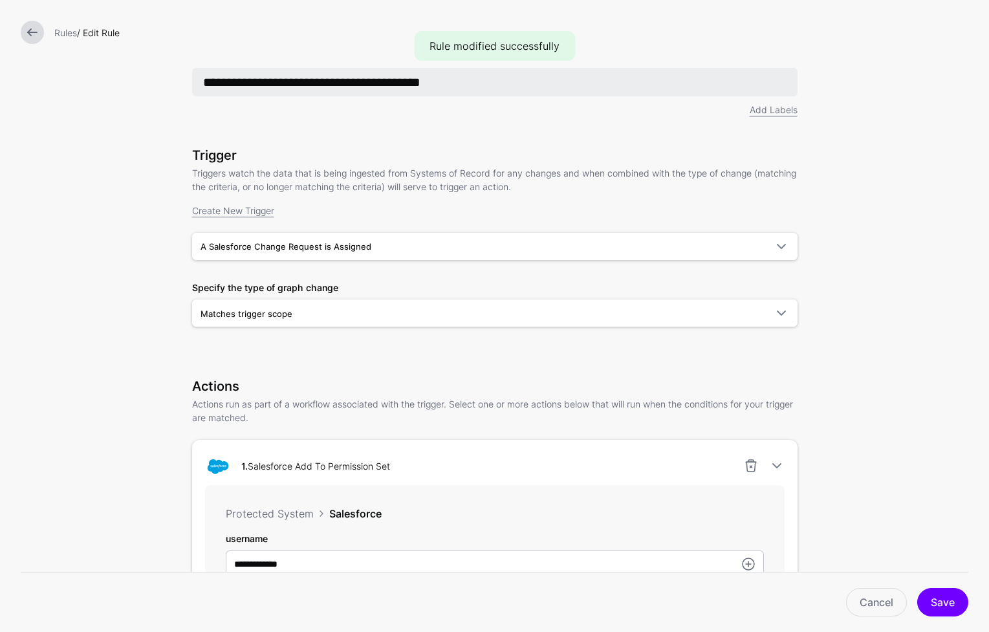
drag, startPoint x: 266, startPoint y: 83, endPoint x: 376, endPoint y: 85, distance: 109.9
click at [376, 85] on input "**********" at bounding box center [494, 82] width 605 height 28
click at [327, 83] on input "**********" at bounding box center [494, 82] width 605 height 28
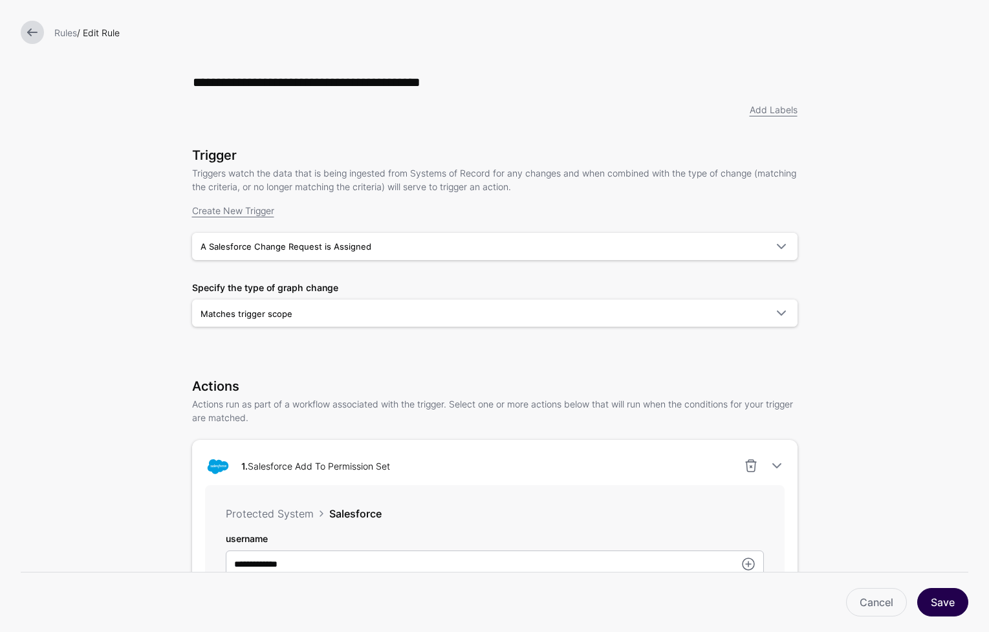
type input "**********"
click at [936, 597] on button "Save" at bounding box center [942, 602] width 51 height 28
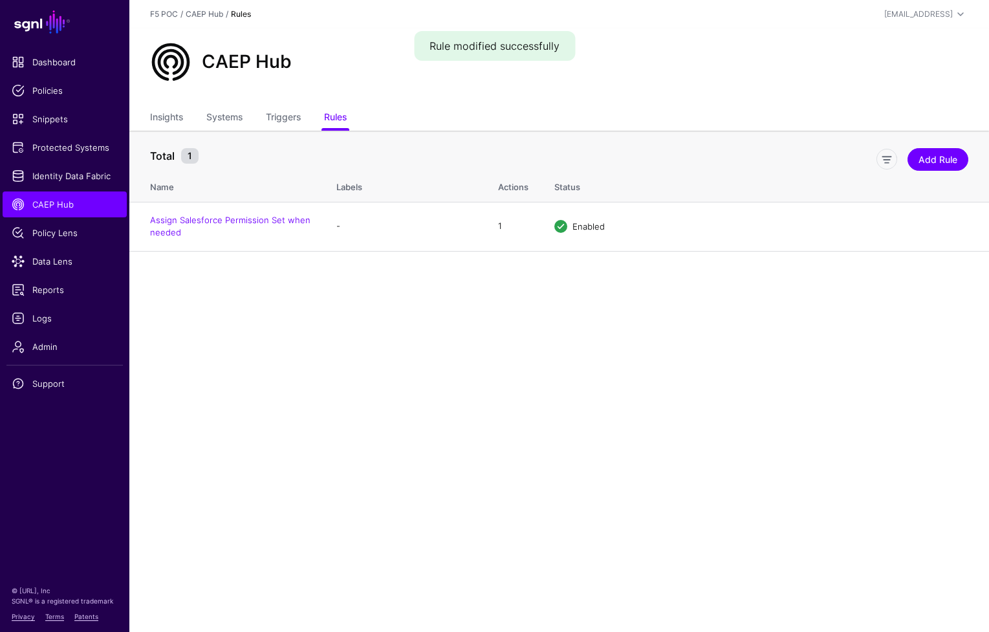
click at [877, 281] on main "SGNL Dashboard Policies Snippets Protected Systems Identity Data Fabric CAEP Hu…" at bounding box center [494, 316] width 989 height 632
click at [937, 158] on link "Add Rule" at bounding box center [937, 159] width 61 height 23
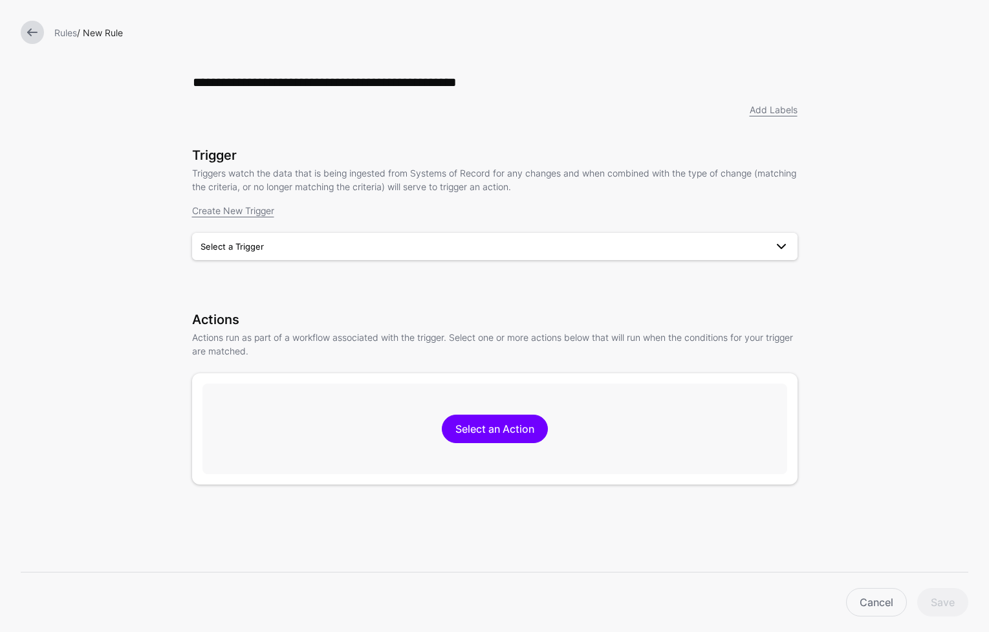
type input "**********"
click at [392, 248] on span "Select a Trigger" at bounding box center [482, 246] width 565 height 14
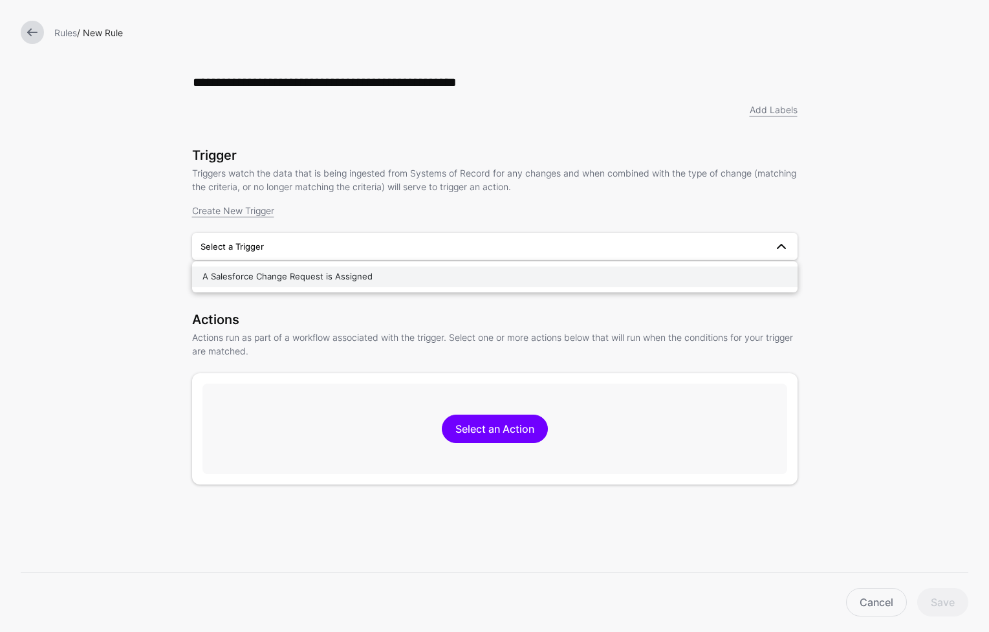
click at [380, 283] on div "A Salesforce Change Request is Assigned" at bounding box center [494, 276] width 585 height 13
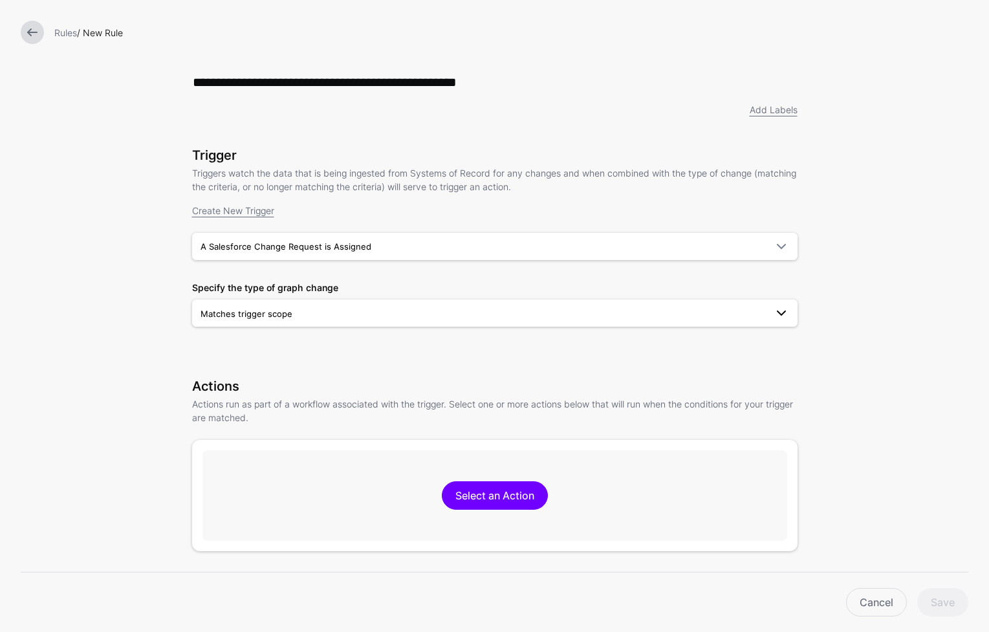
click at [453, 326] on link "Matches trigger scope" at bounding box center [494, 312] width 605 height 27
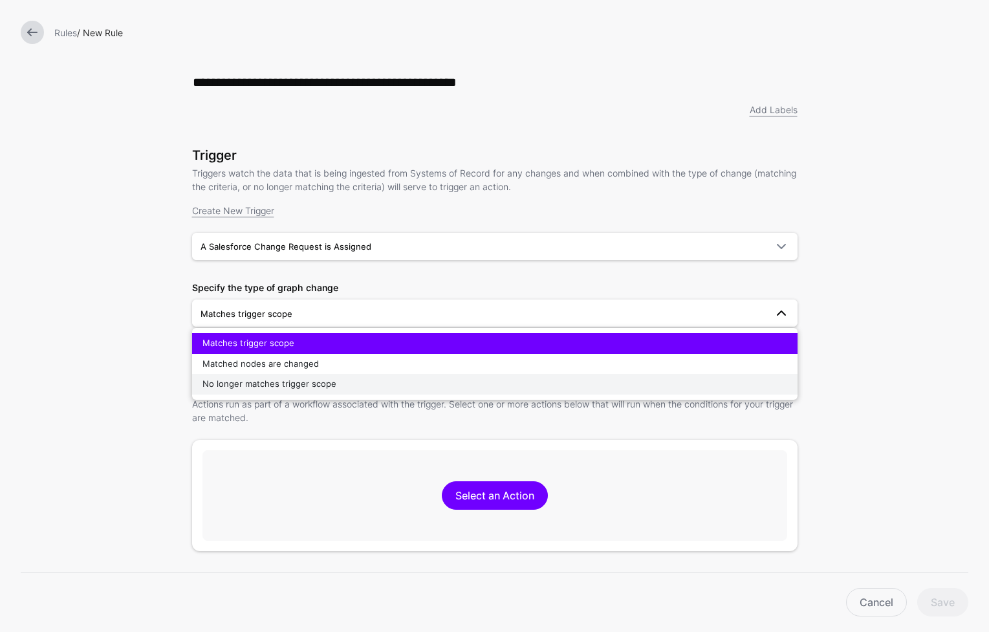
click at [425, 389] on div "No longer matches trigger scope" at bounding box center [494, 384] width 585 height 13
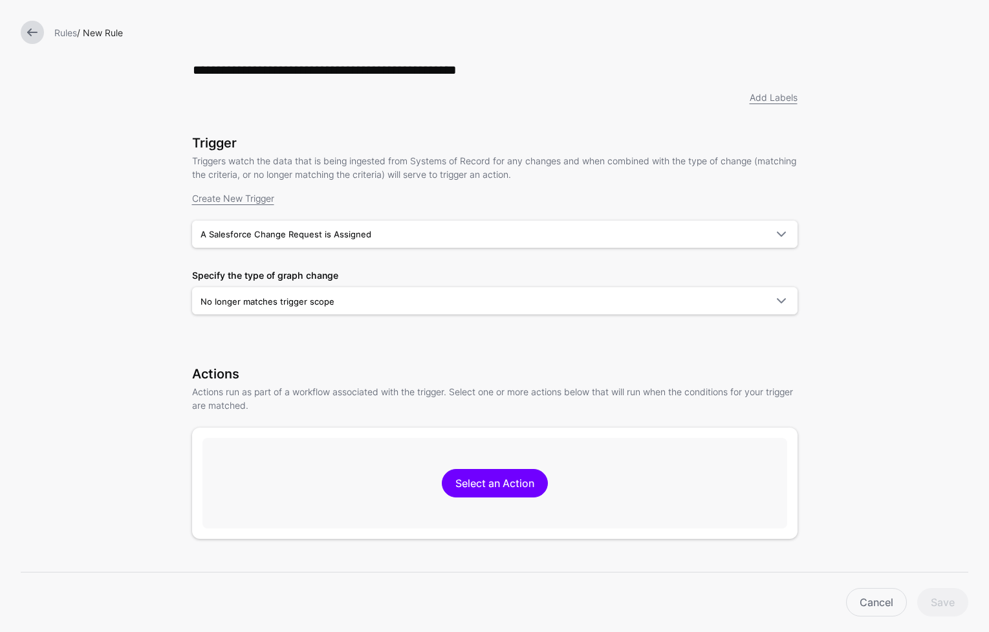
scroll to position [27, 0]
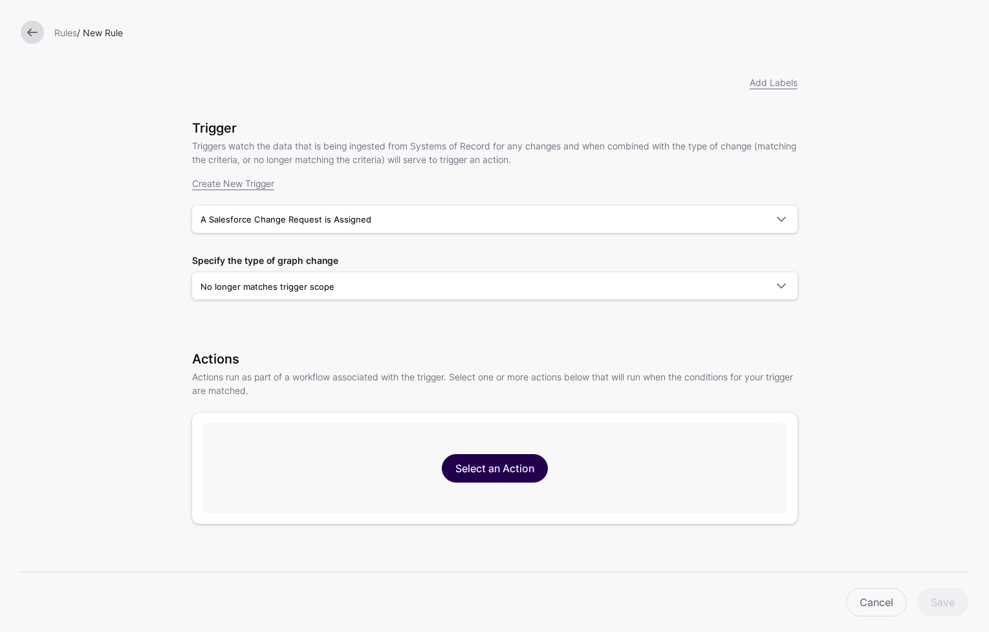
click at [519, 470] on link "Select an Action" at bounding box center [495, 468] width 106 height 28
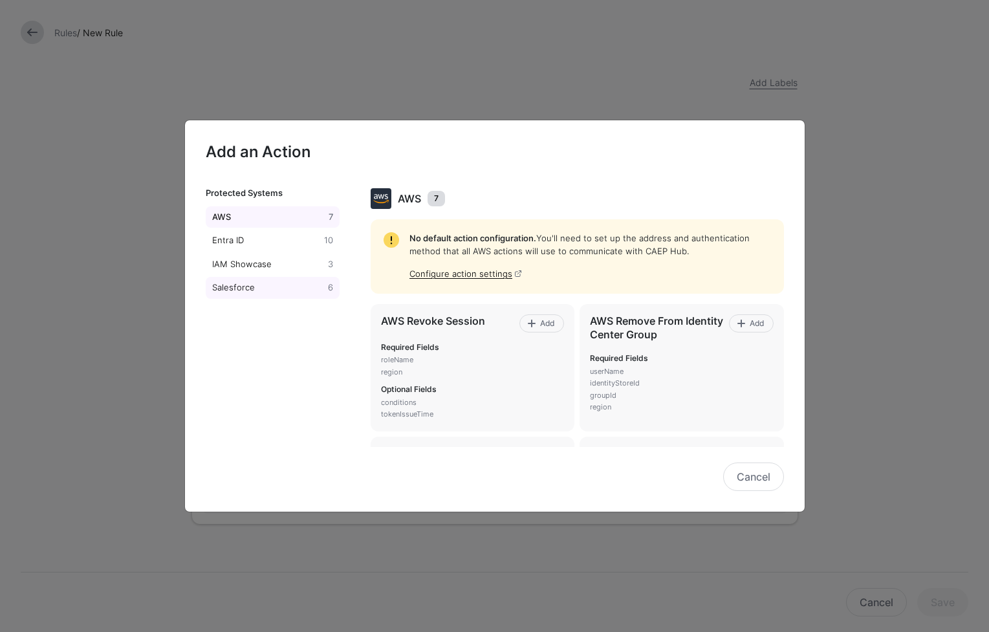
click at [248, 293] on div "Salesforce" at bounding box center [268, 287] width 116 height 13
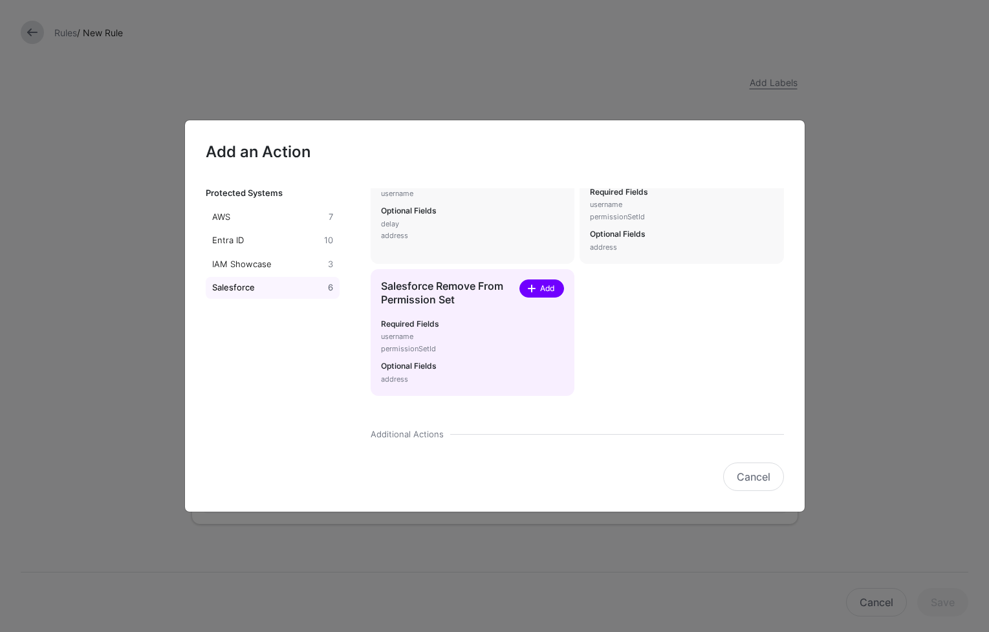
scroll to position [67, 0]
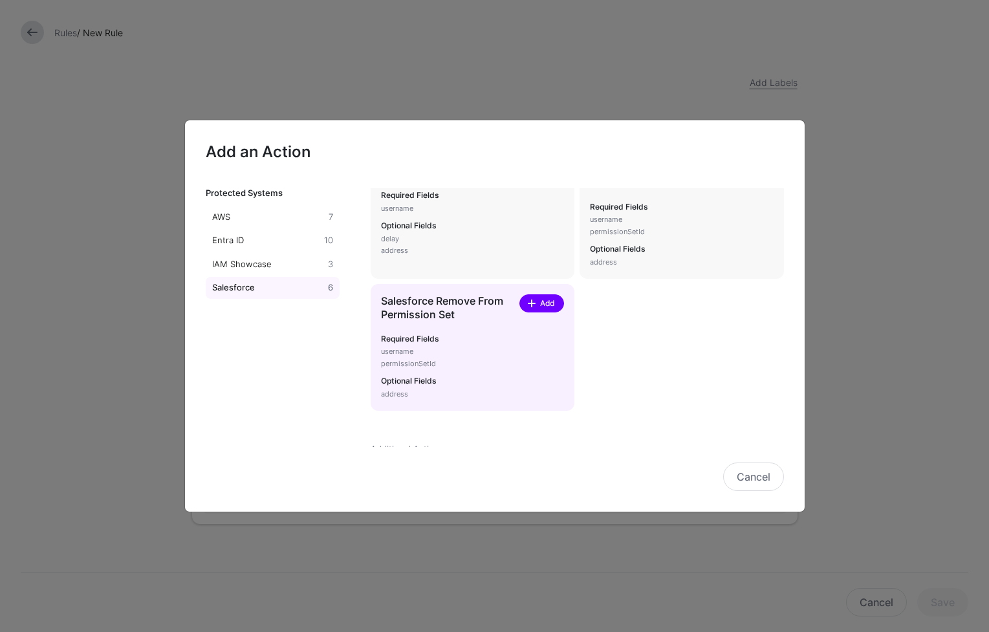
click at [541, 308] on span "Add" at bounding box center [547, 303] width 17 height 12
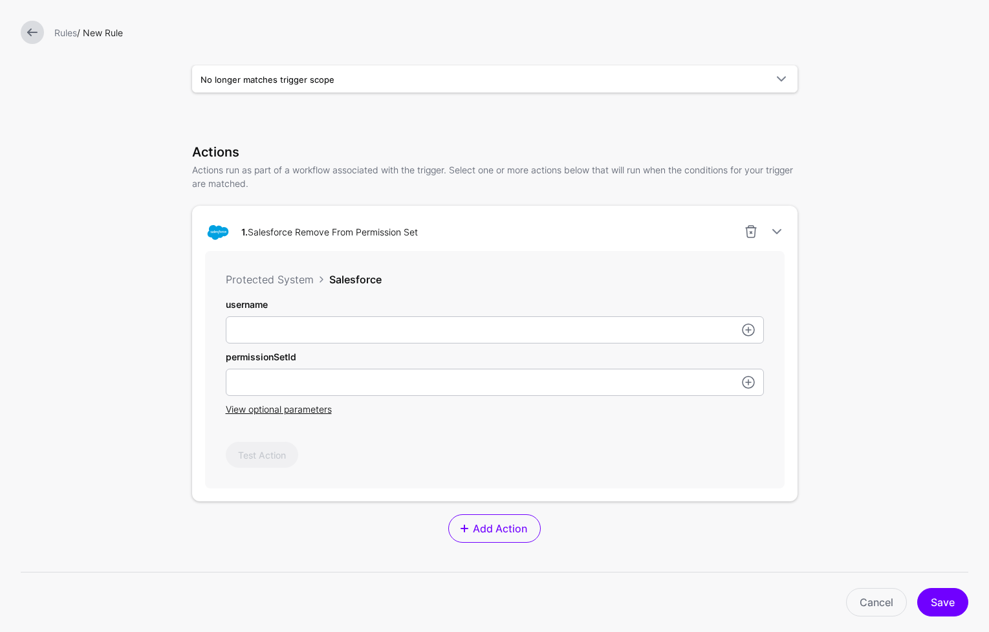
scroll to position [244, 0]
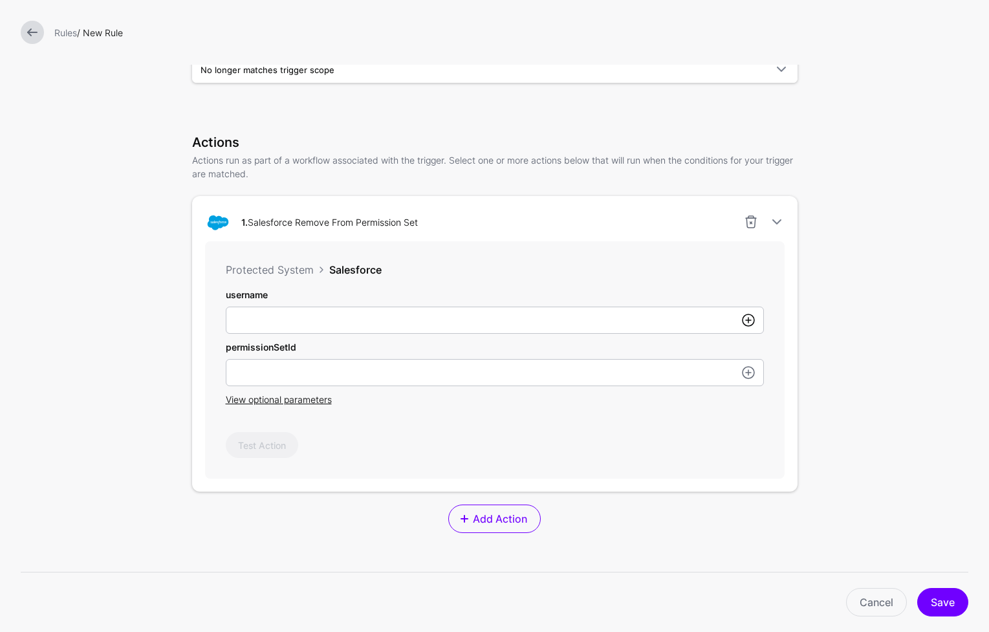
click at [740, 323] on link at bounding box center [748, 320] width 16 height 16
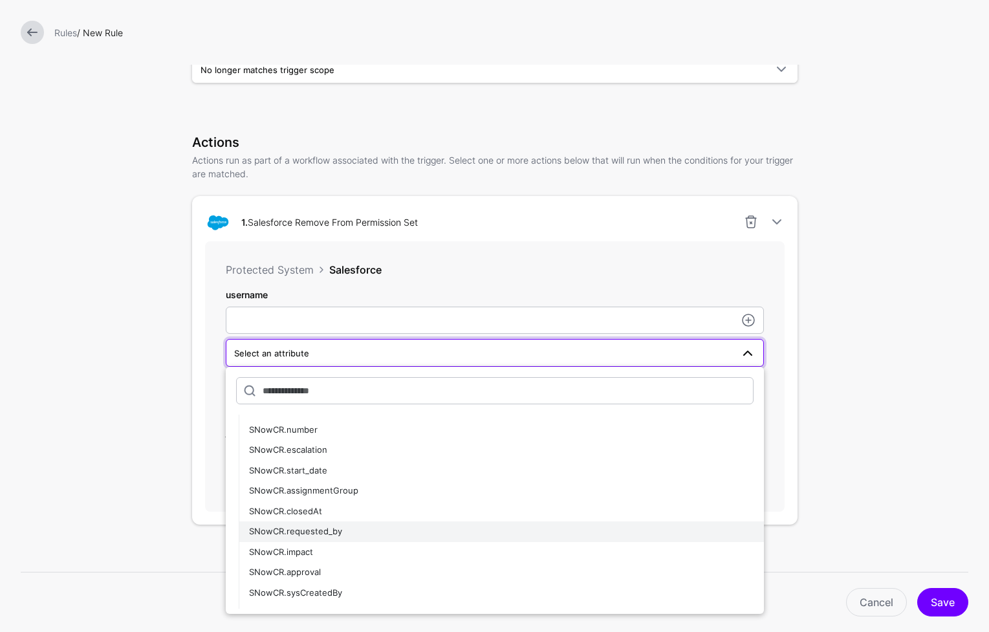
scroll to position [576, 0]
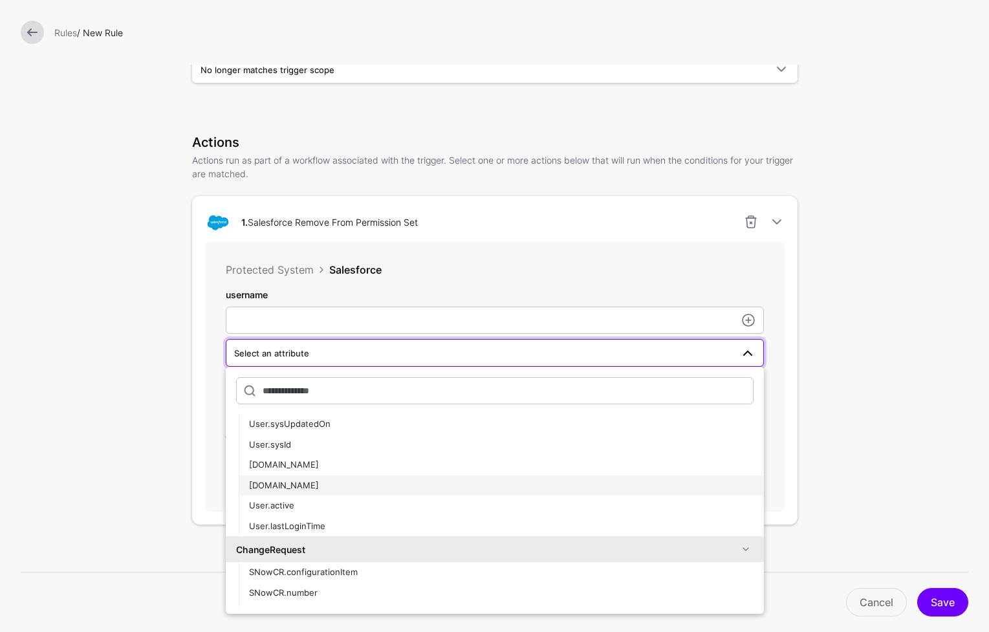
click at [511, 491] on div "User.name" at bounding box center [501, 485] width 504 height 13
type input "**********"
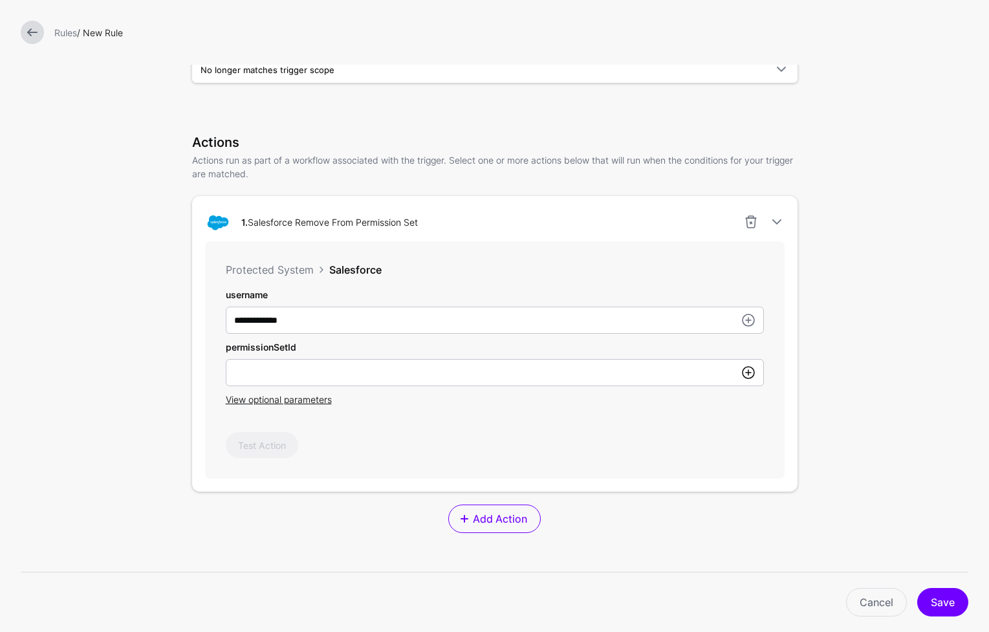
click at [745, 373] on link at bounding box center [748, 373] width 16 height 16
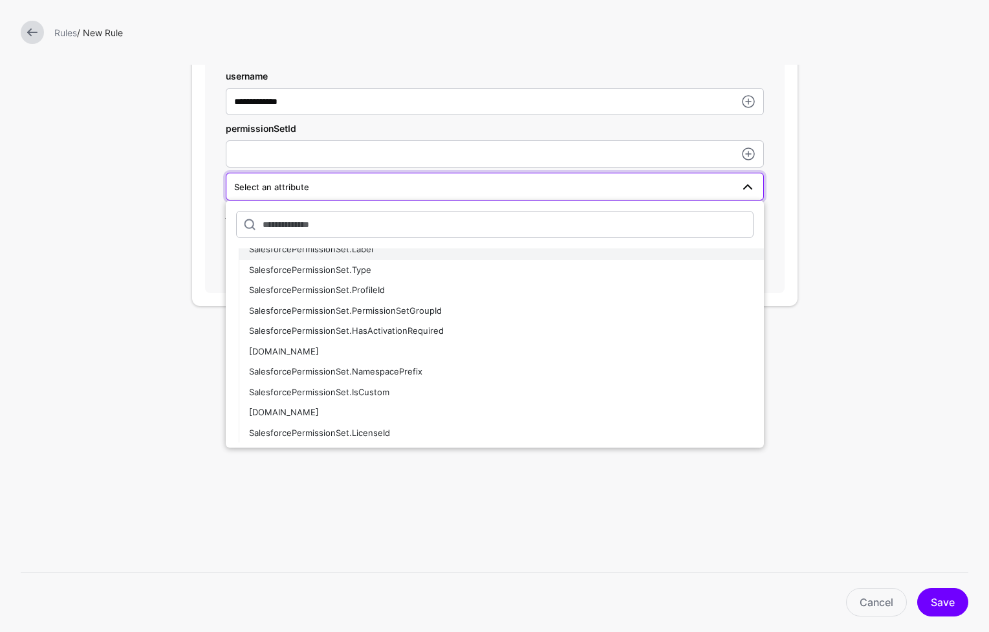
scroll to position [1315, 0]
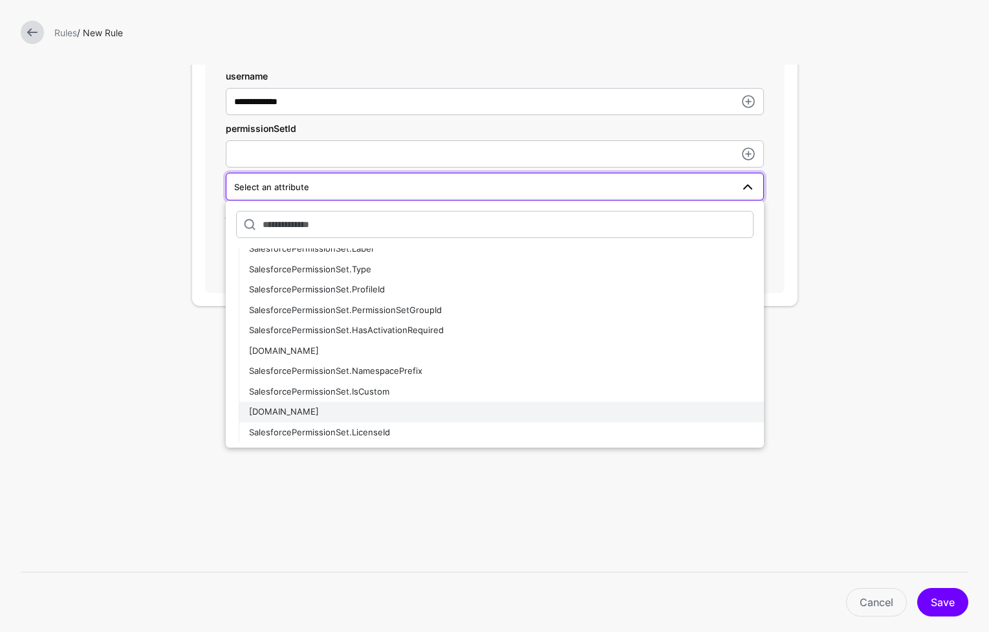
click at [519, 413] on div "SalesforcePermissionSet.Id" at bounding box center [501, 411] width 504 height 13
type input "**********"
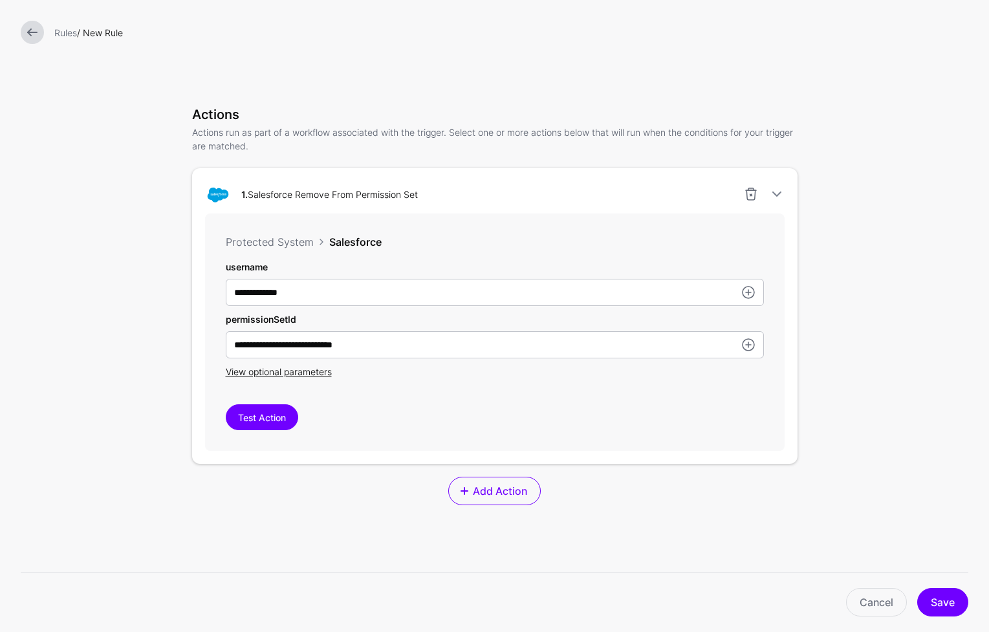
scroll to position [257, 0]
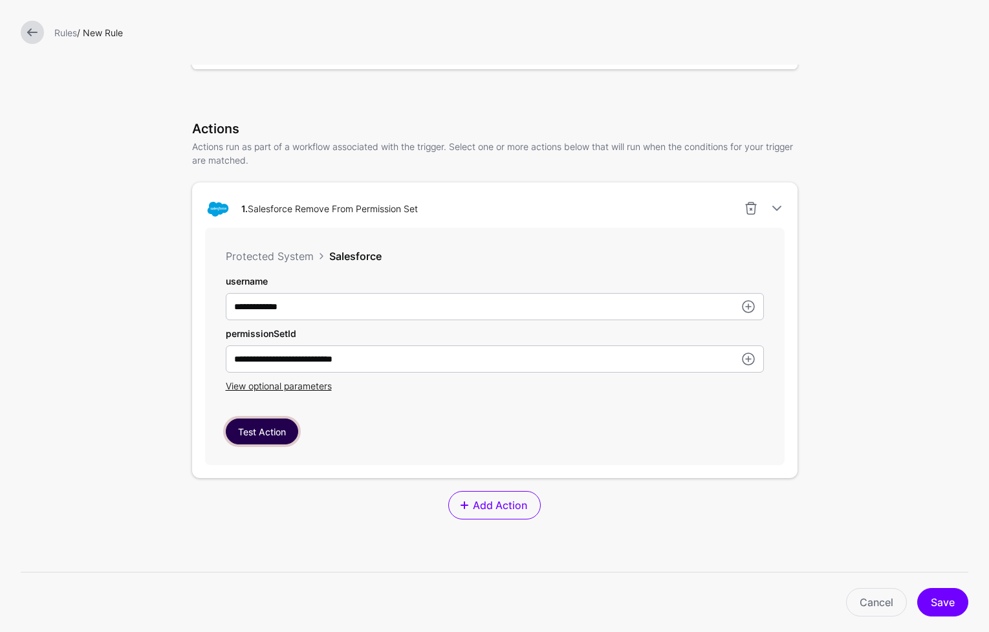
click at [270, 436] on button "Test Action" at bounding box center [262, 431] width 72 height 26
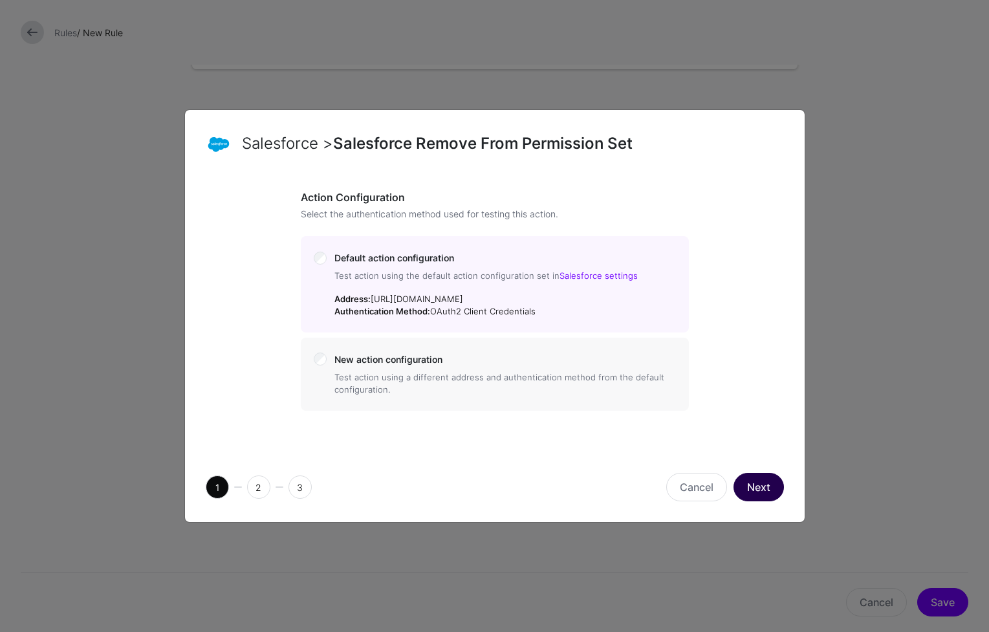
click at [760, 493] on button "Next" at bounding box center [758, 487] width 50 height 28
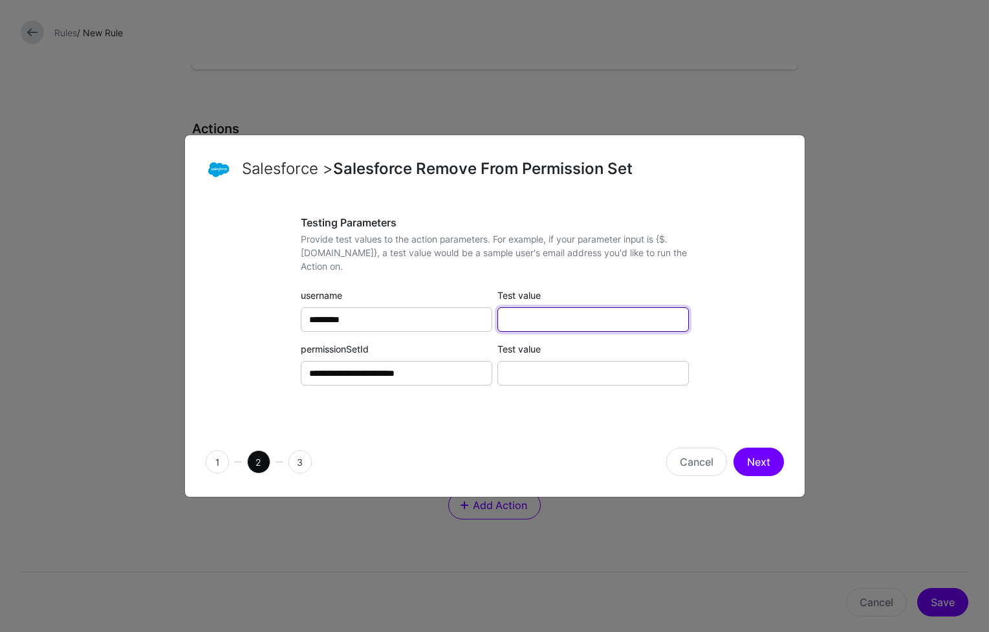
click at [574, 324] on input "Test value" at bounding box center [592, 319] width 191 height 25
paste input "**********"
type input "**********"
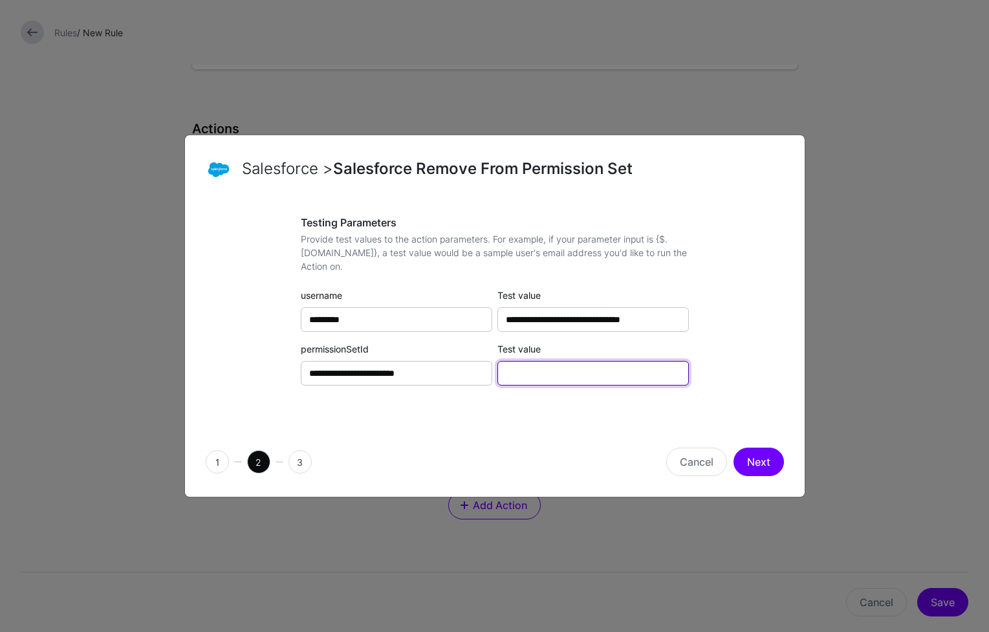
click at [555, 375] on input "Test value" at bounding box center [592, 373] width 191 height 25
paste input "**********"
type input "**********"
click at [756, 466] on button "Next" at bounding box center [758, 461] width 50 height 28
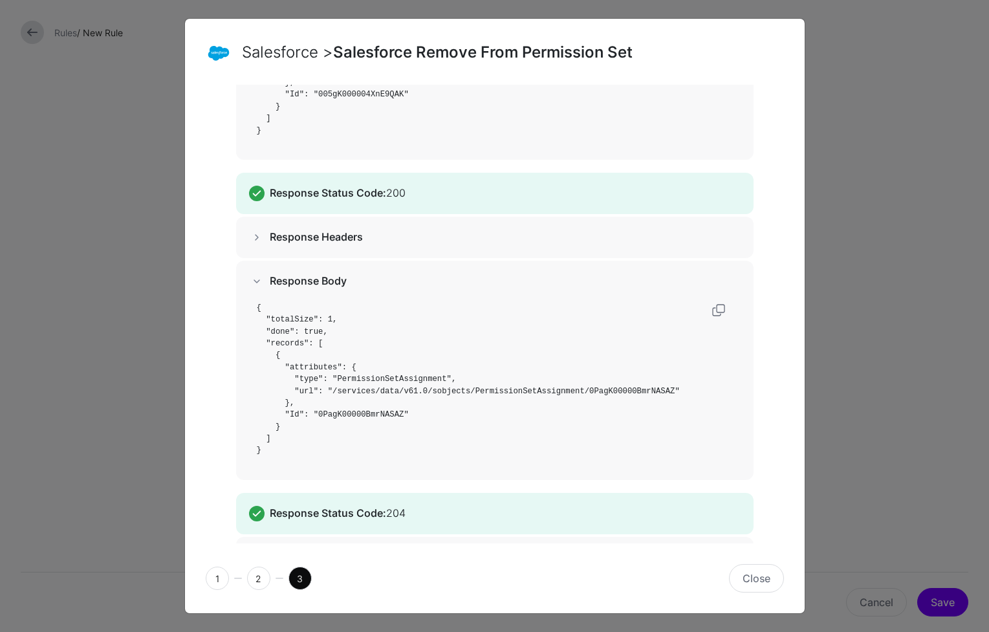
scroll to position [394, 0]
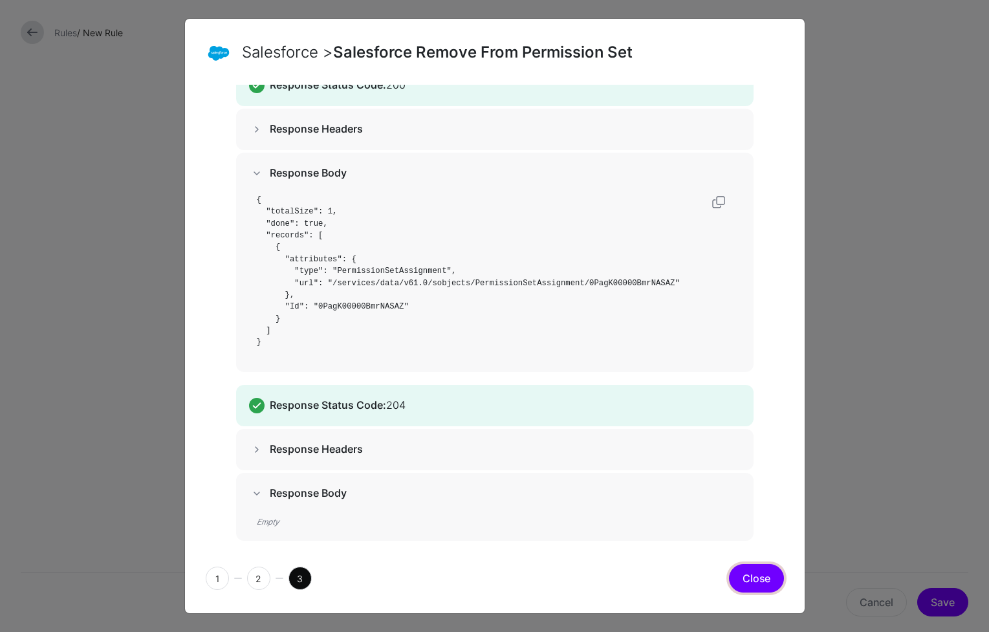
click at [768, 584] on button "Close" at bounding box center [756, 578] width 55 height 28
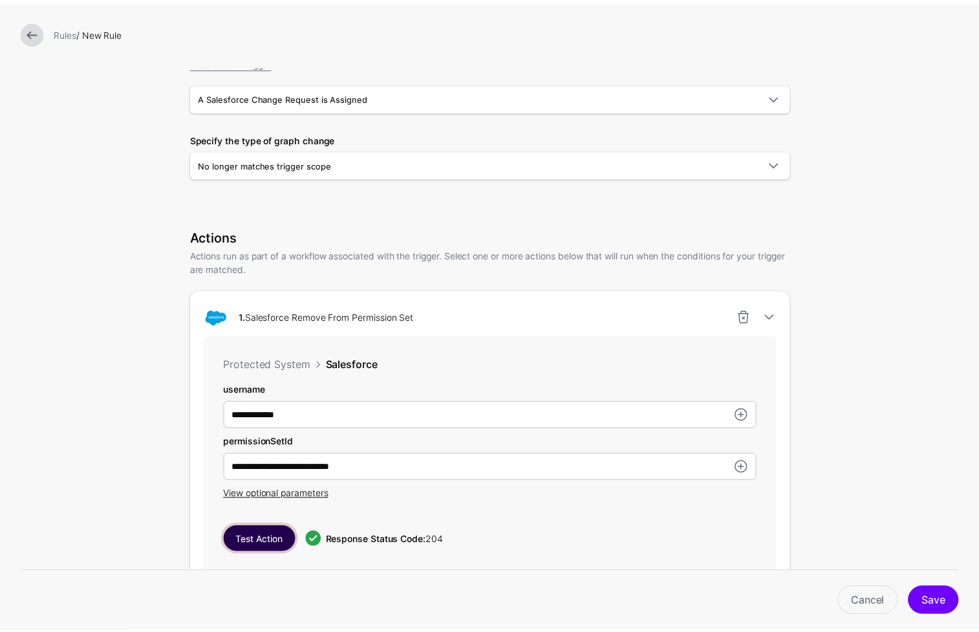
scroll to position [0, 0]
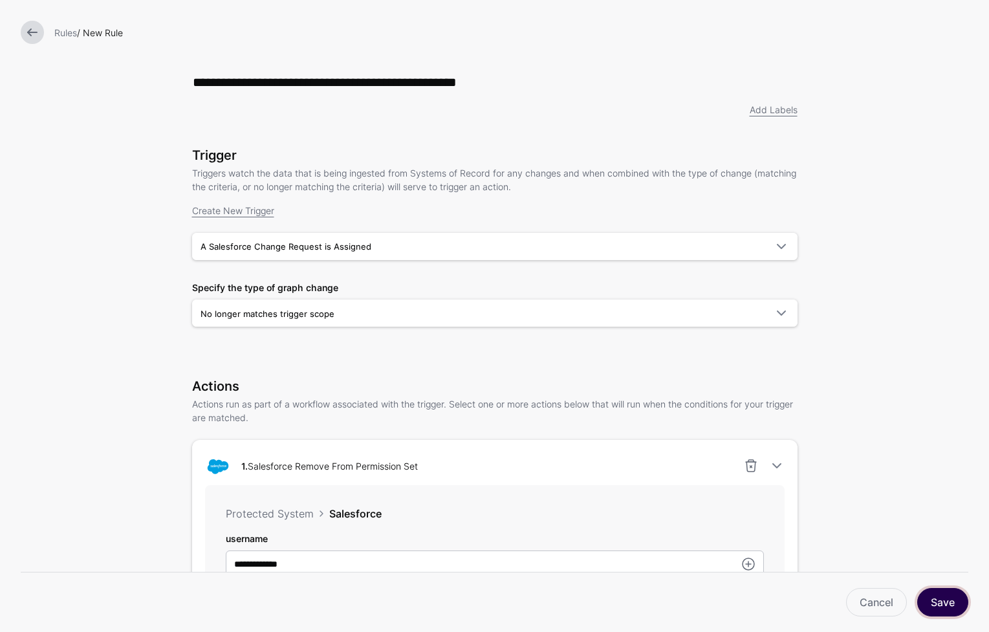
click at [943, 608] on button "Save" at bounding box center [942, 602] width 51 height 28
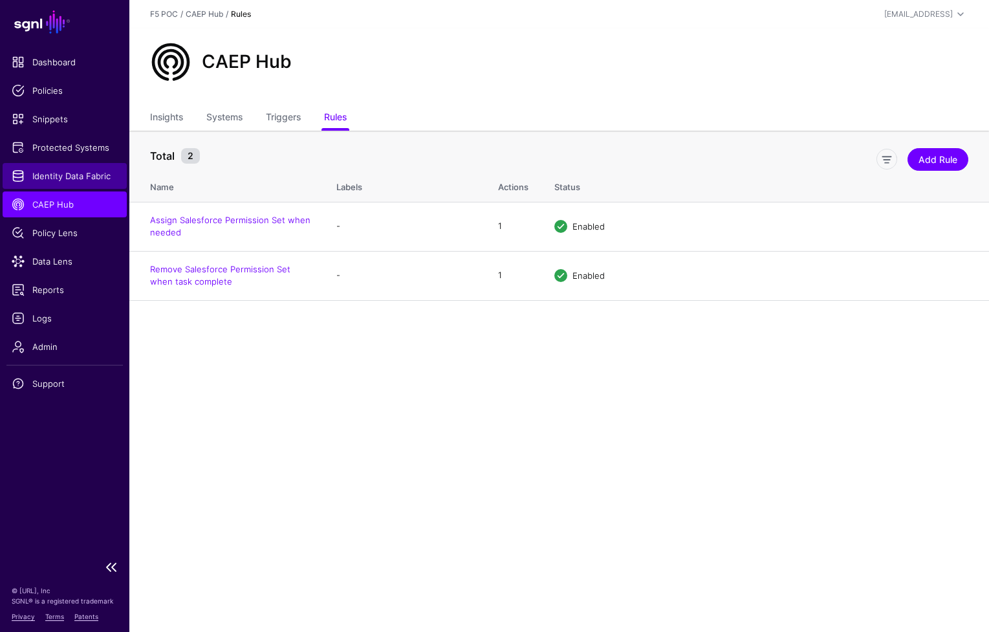
click at [76, 178] on span "Identity Data Fabric" at bounding box center [65, 175] width 106 height 13
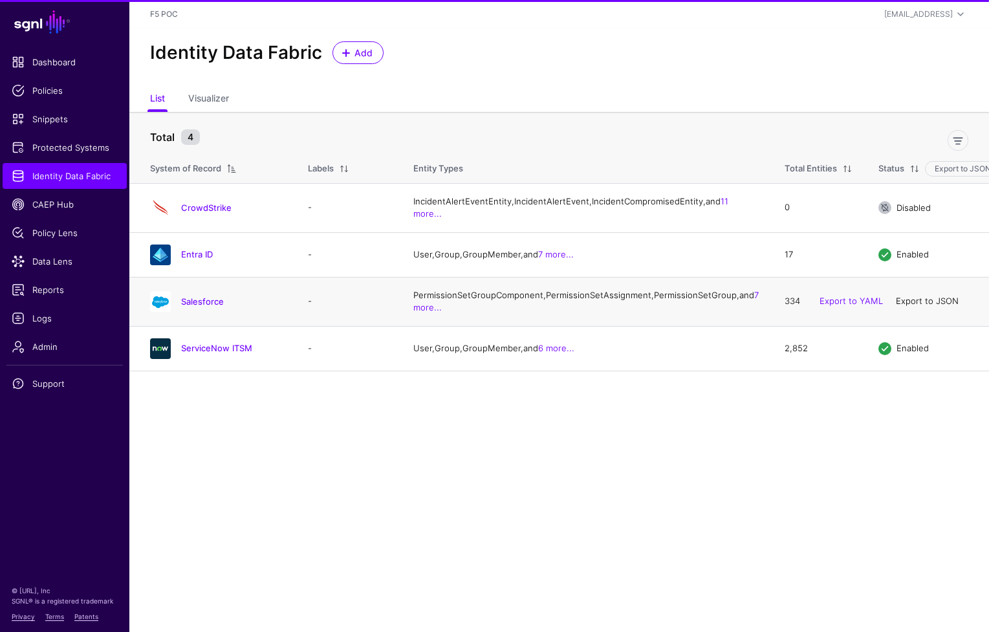
click at [932, 296] on td "Enabled Export to YAML Export to JSON" at bounding box center [927, 301] width 124 height 49
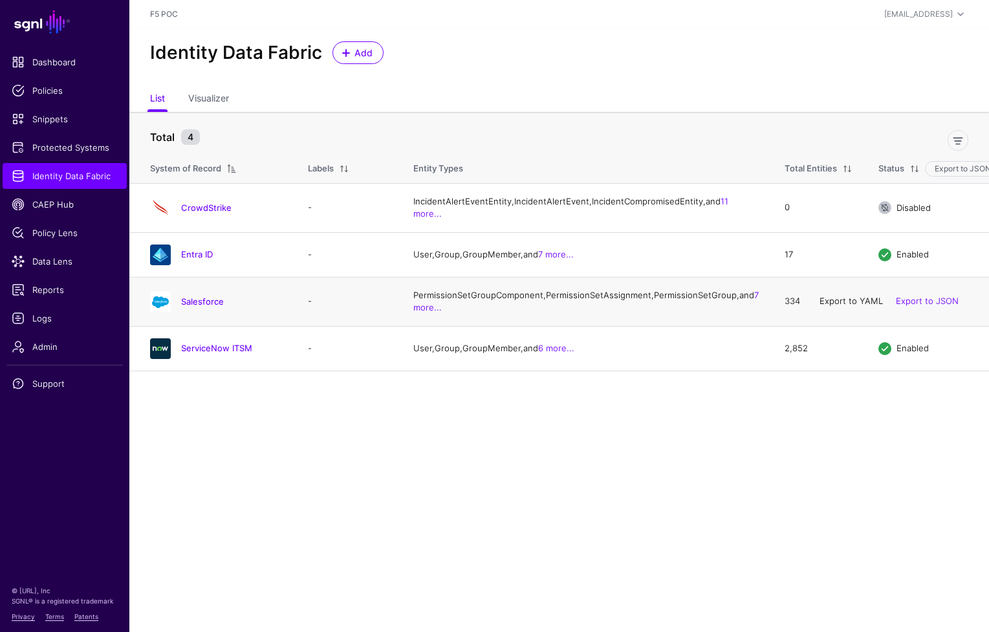
click at [869, 306] on link "Export to YAML" at bounding box center [850, 301] width 63 height 10
click at [920, 306] on link "Export to JSON" at bounding box center [927, 301] width 63 height 10
click at [188, 307] on link "Salesforce" at bounding box center [202, 301] width 43 height 10
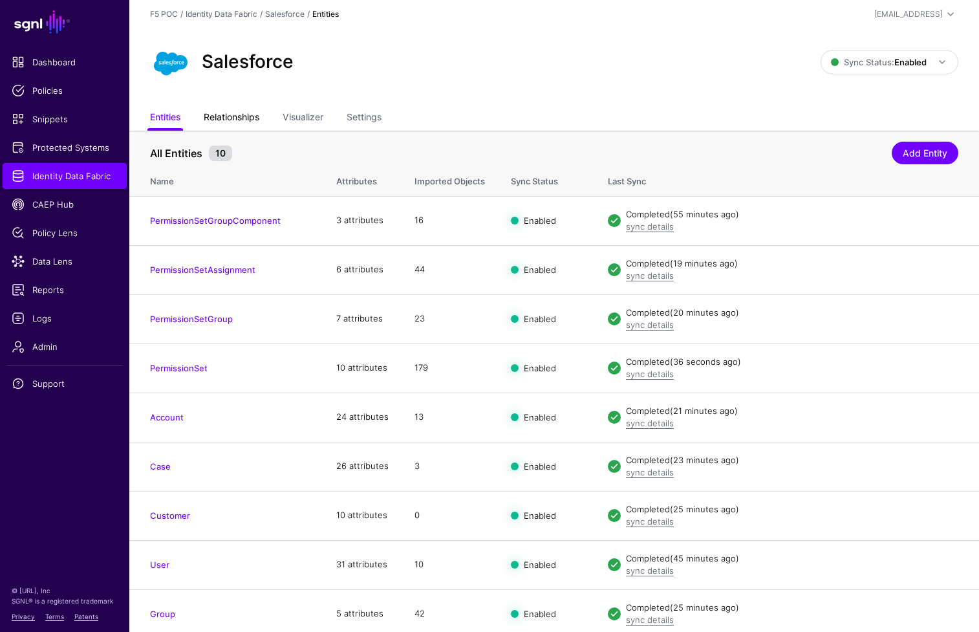
click at [241, 116] on link "Relationships" at bounding box center [232, 118] width 56 height 25
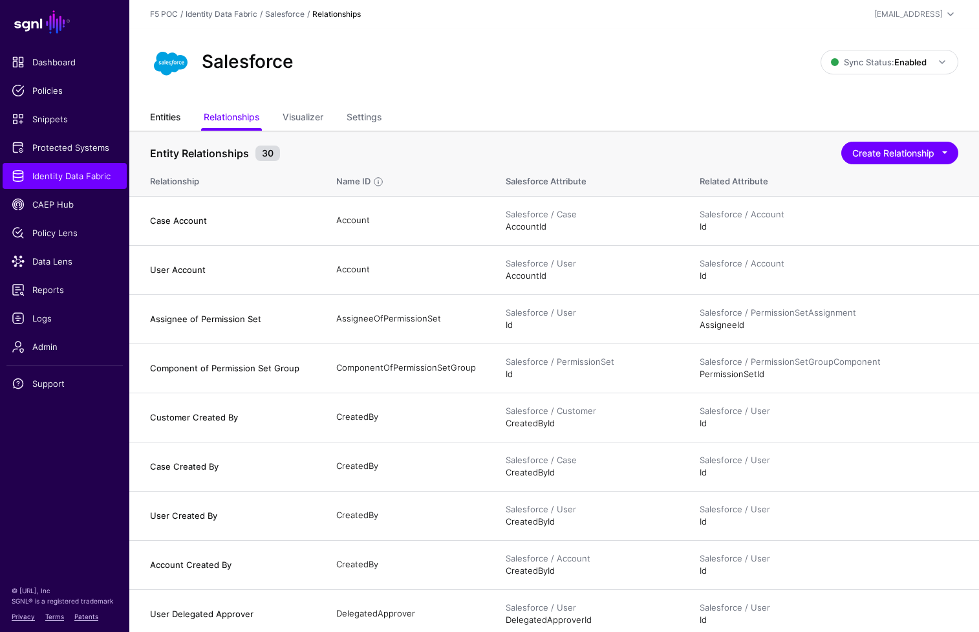
click at [163, 119] on link "Entities" at bounding box center [165, 118] width 30 height 25
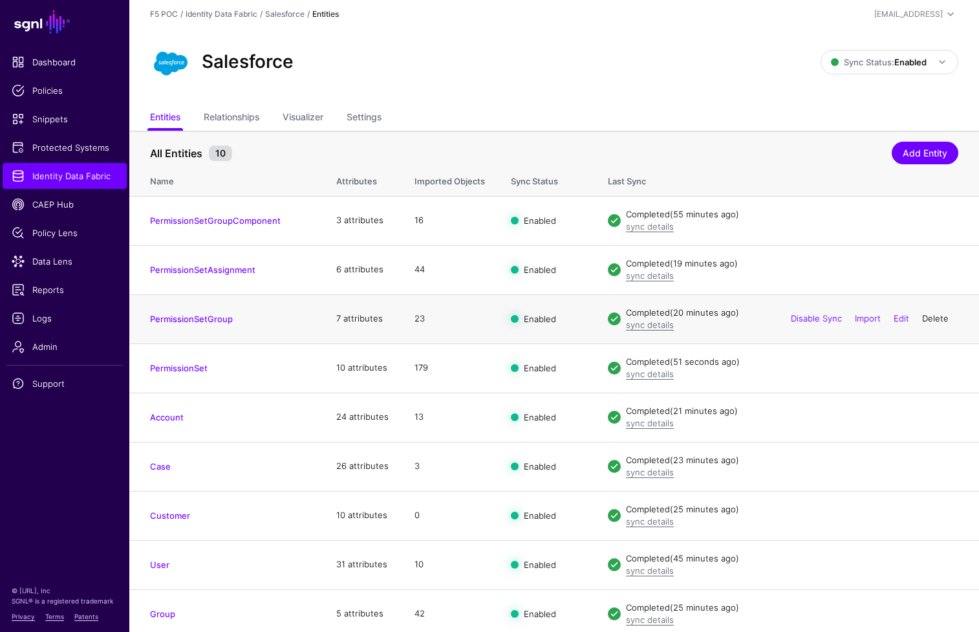
click at [930, 319] on link "Delete" at bounding box center [935, 318] width 27 height 10
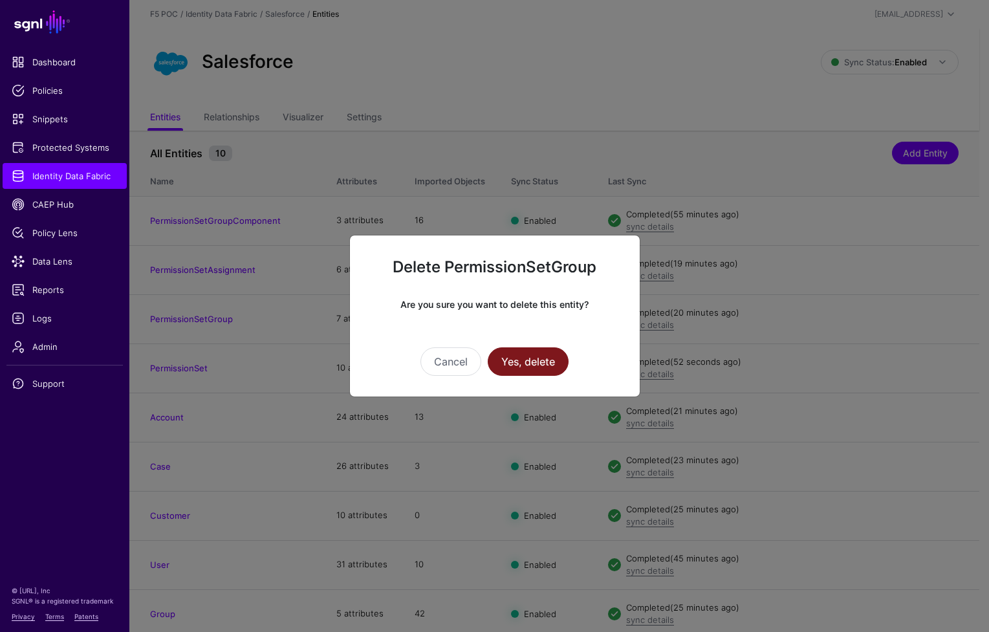
click at [521, 365] on button "Yes, delete" at bounding box center [528, 361] width 81 height 28
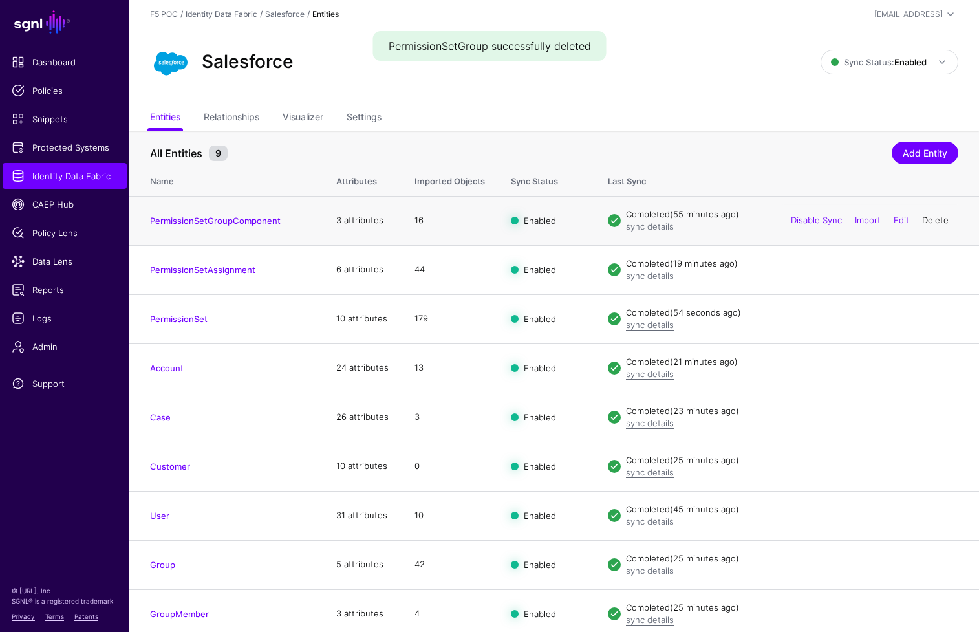
click at [940, 217] on link "Delete" at bounding box center [935, 220] width 27 height 10
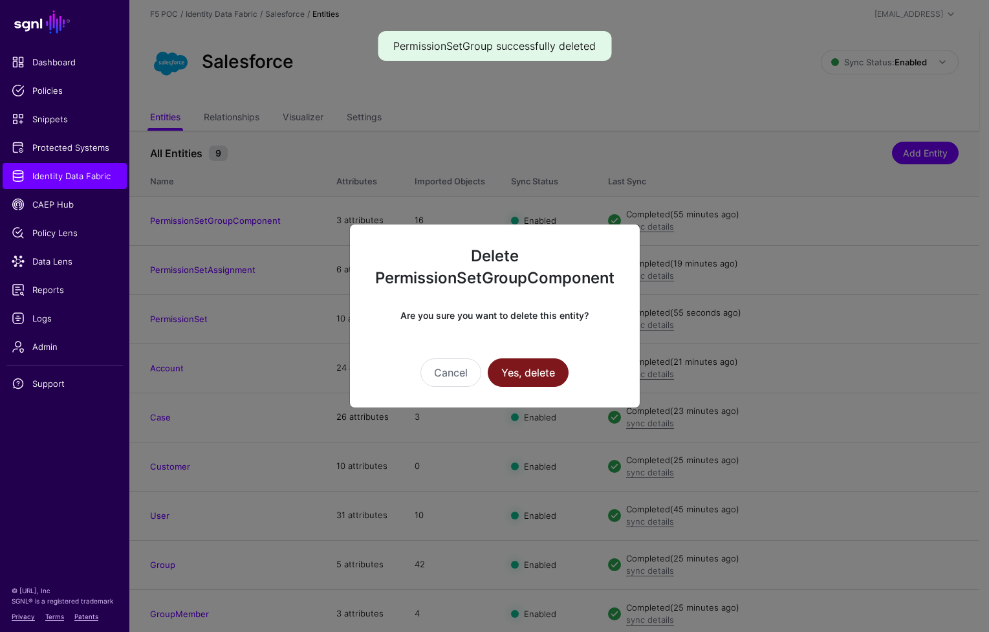
click at [530, 371] on button "Yes, delete" at bounding box center [528, 372] width 81 height 28
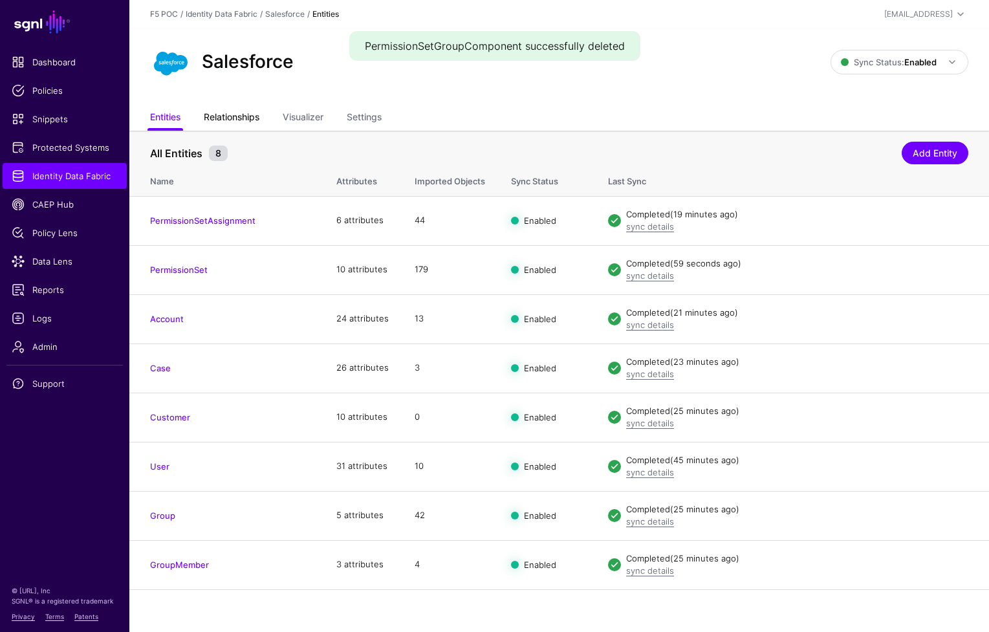
click at [248, 117] on link "Relationships" at bounding box center [232, 118] width 56 height 25
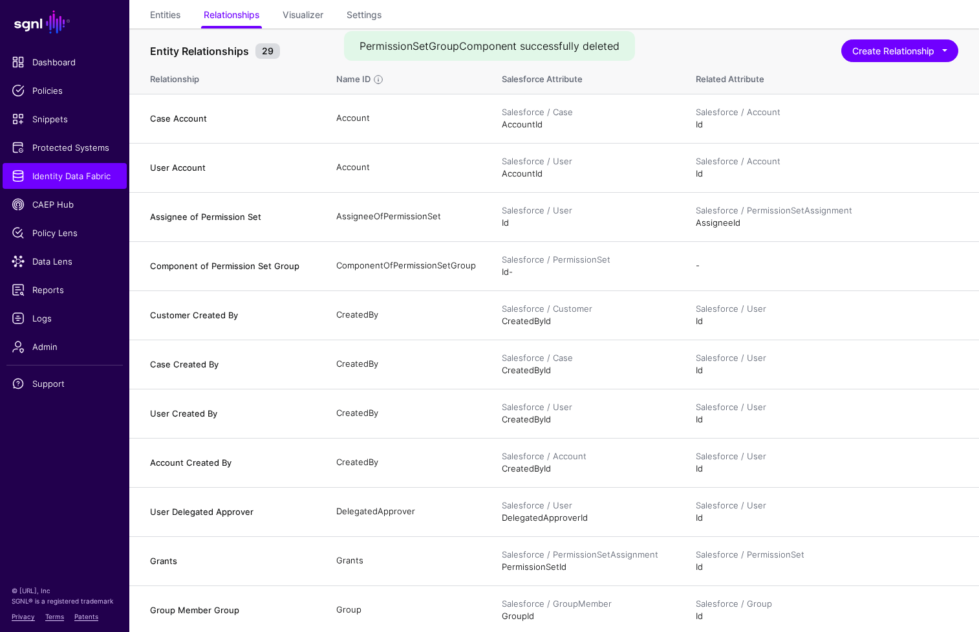
scroll to position [46, 0]
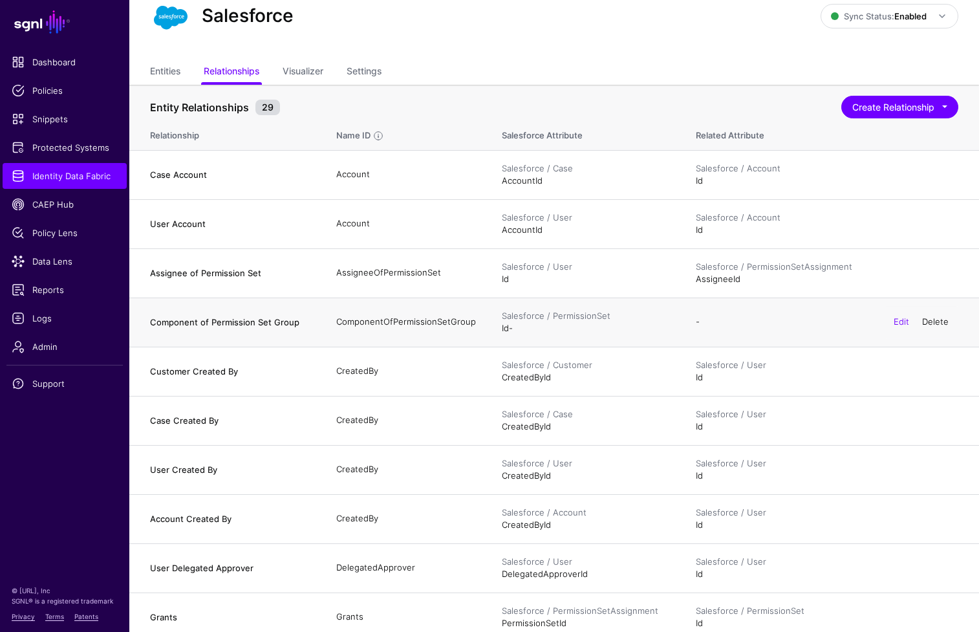
click at [942, 318] on link "Delete" at bounding box center [935, 321] width 27 height 10
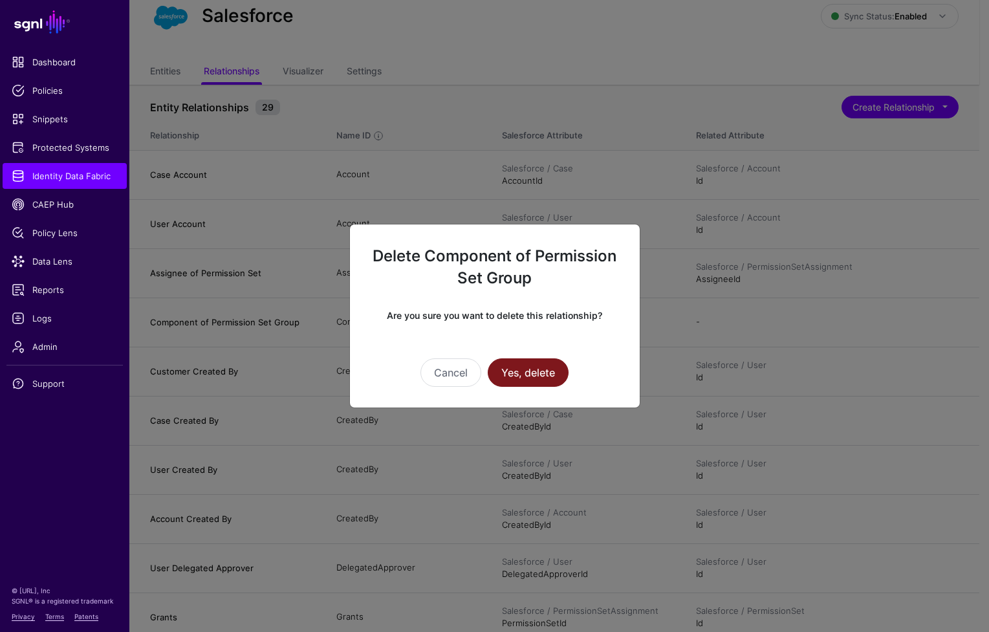
click at [554, 374] on button "Yes, delete" at bounding box center [528, 372] width 81 height 28
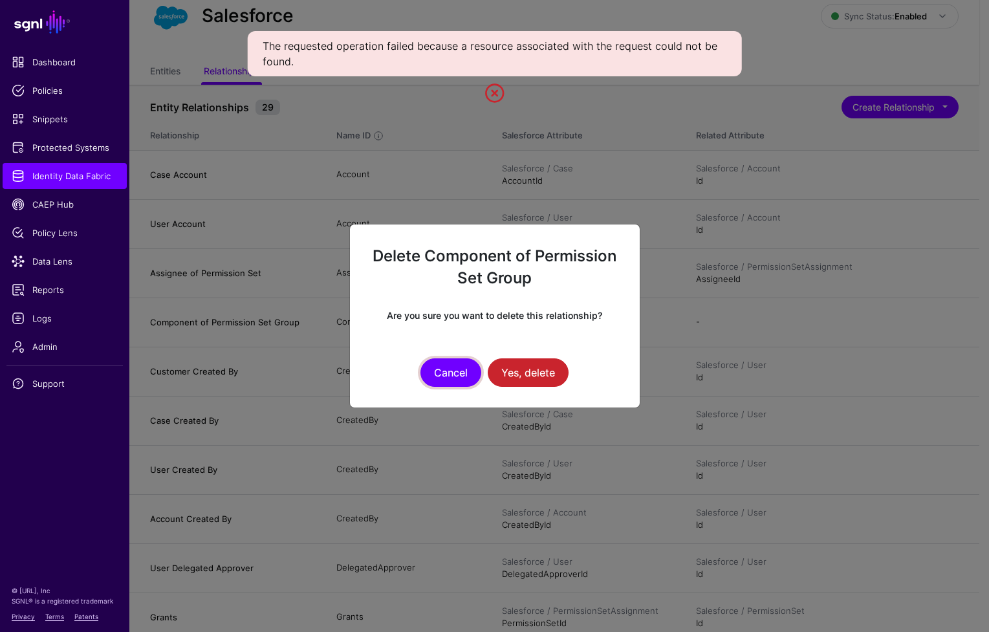
click at [462, 377] on button "Cancel" at bounding box center [450, 372] width 61 height 28
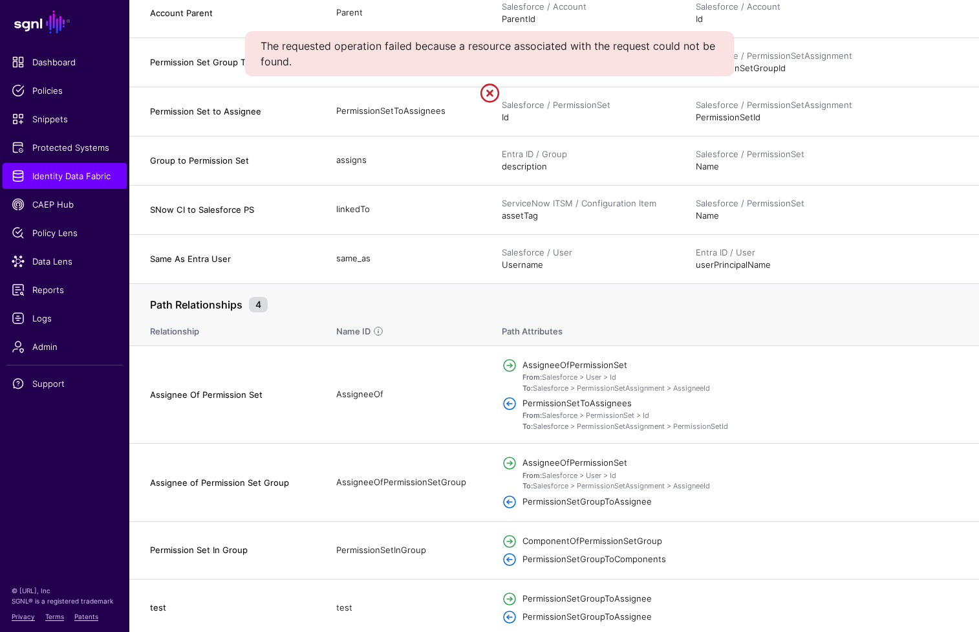
scroll to position [1343, 0]
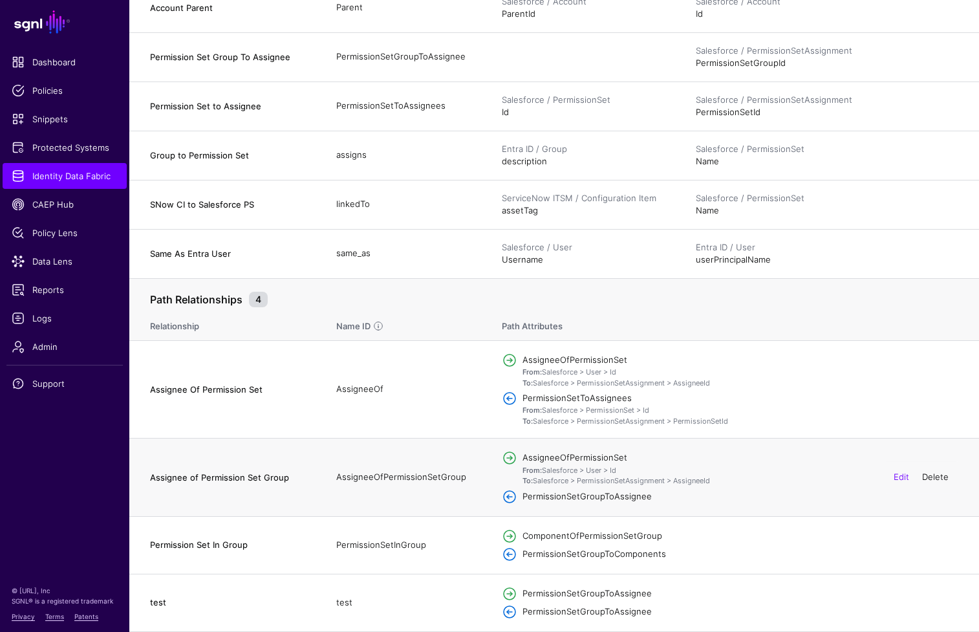
click at [932, 480] on link "Delete" at bounding box center [935, 476] width 27 height 10
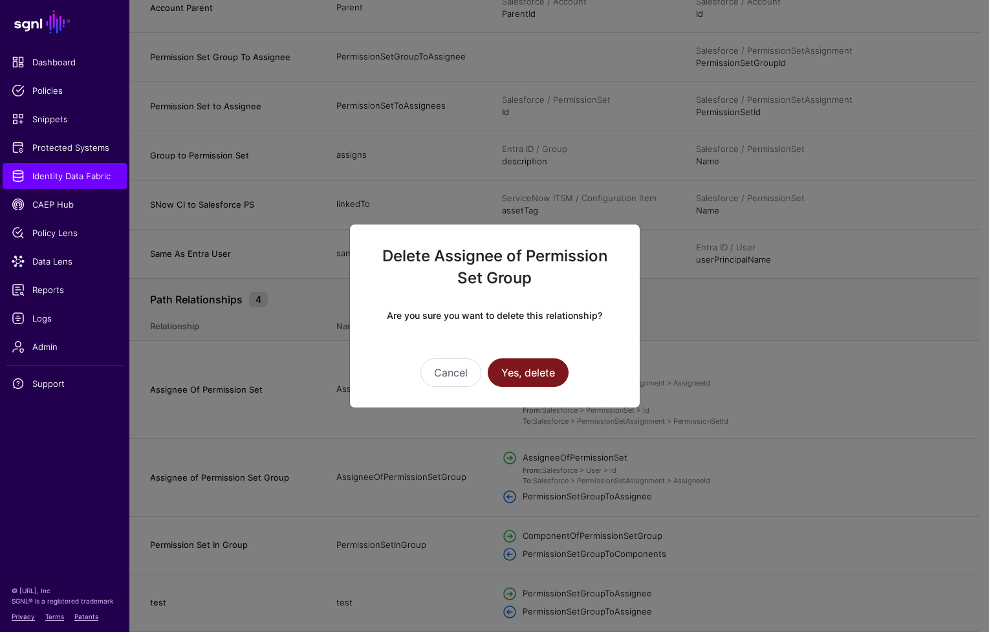
click at [535, 380] on button "Yes, delete" at bounding box center [528, 372] width 81 height 28
click at [521, 376] on button "Yes, delete" at bounding box center [528, 372] width 81 height 28
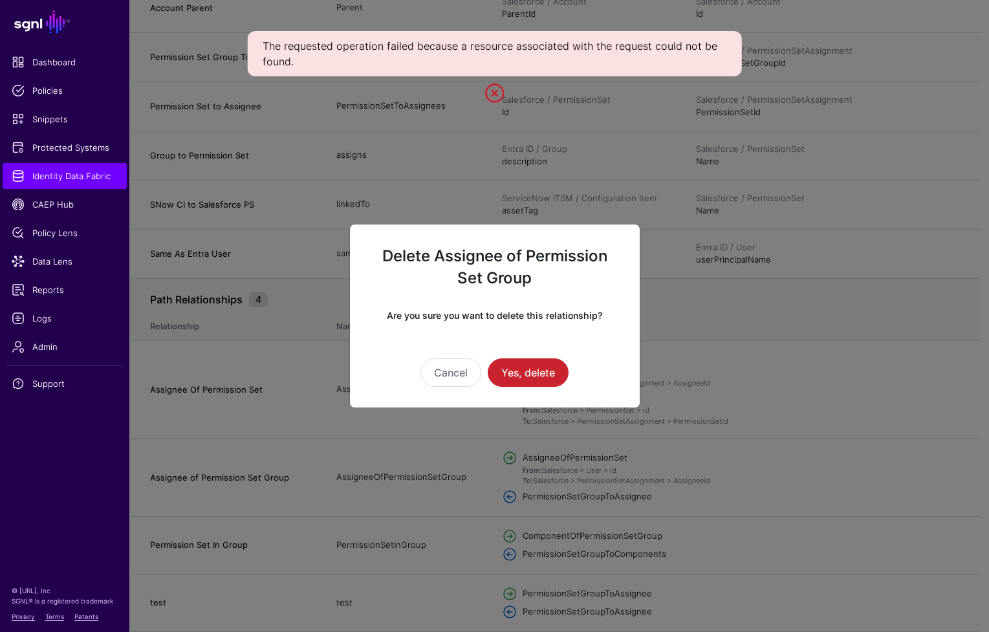
click at [797, 357] on ngb-modal-window "Delete Assignee of Permission Set Group Are you sure you want to delete this re…" at bounding box center [494, 316] width 989 height 632
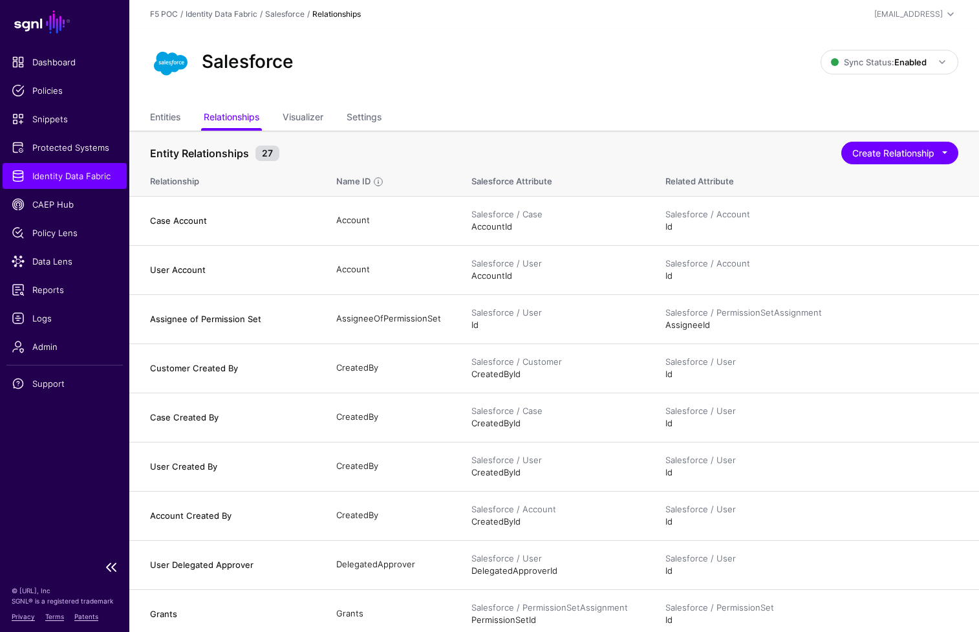
click at [75, 182] on span "Identity Data Fabric" at bounding box center [65, 175] width 106 height 13
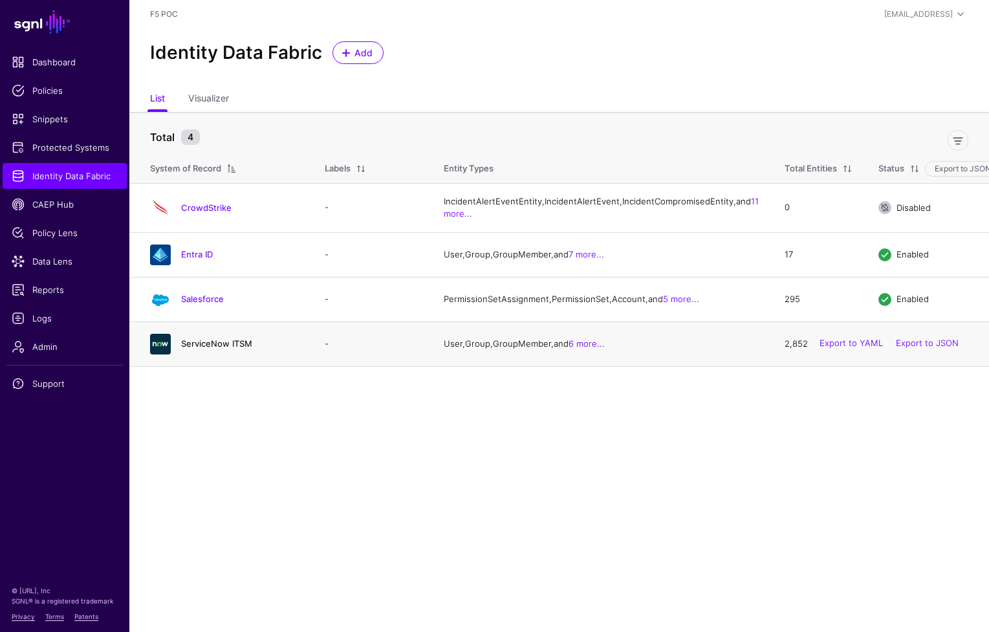
click at [210, 349] on link "ServiceNow ITSM" at bounding box center [216, 343] width 71 height 10
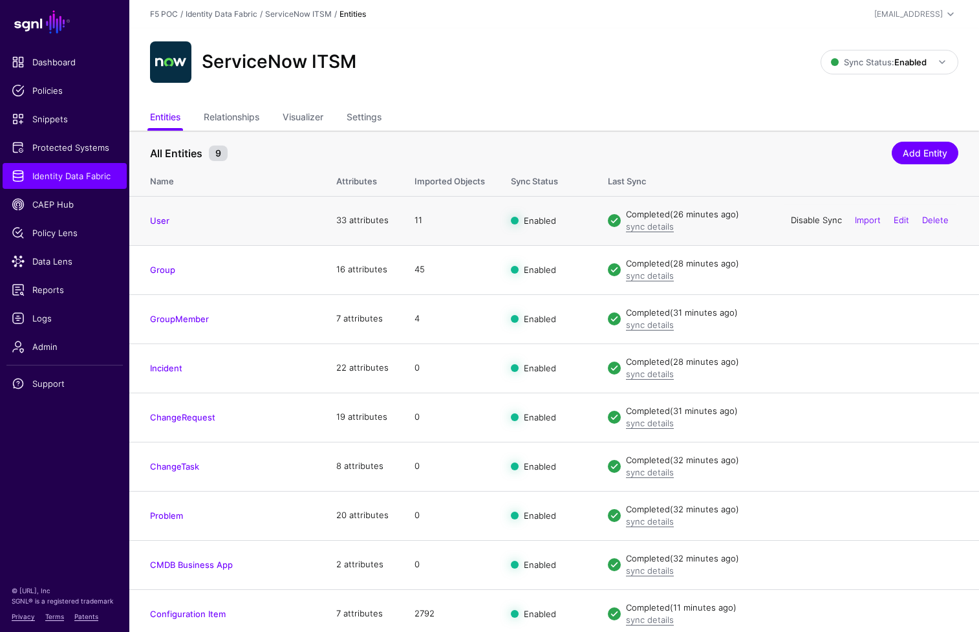
click at [819, 224] on link "Disable Sync" at bounding box center [816, 220] width 51 height 10
click at [820, 221] on link "Enable Sync" at bounding box center [817, 220] width 49 height 10
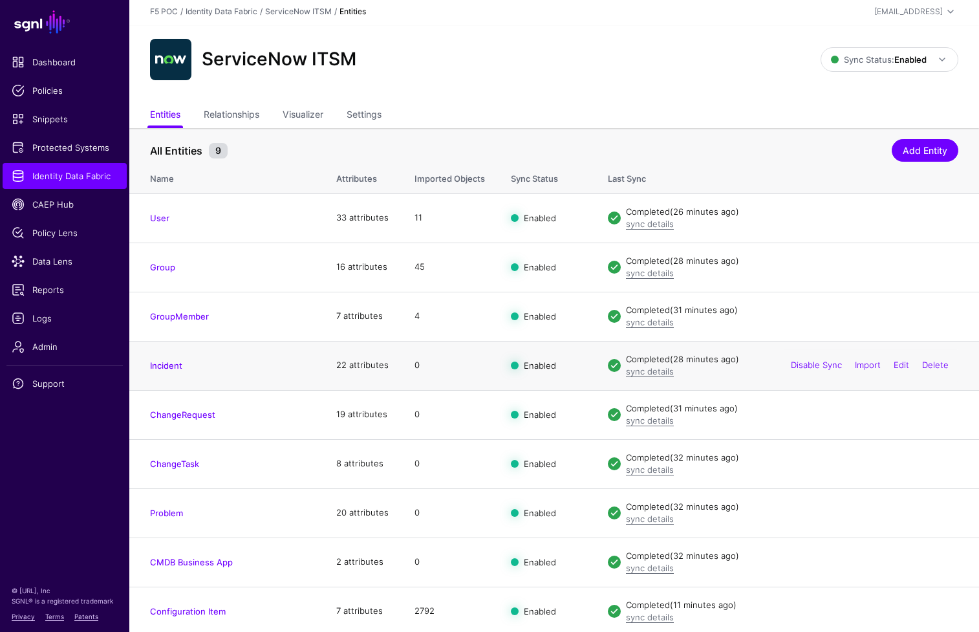
scroll to position [7, 0]
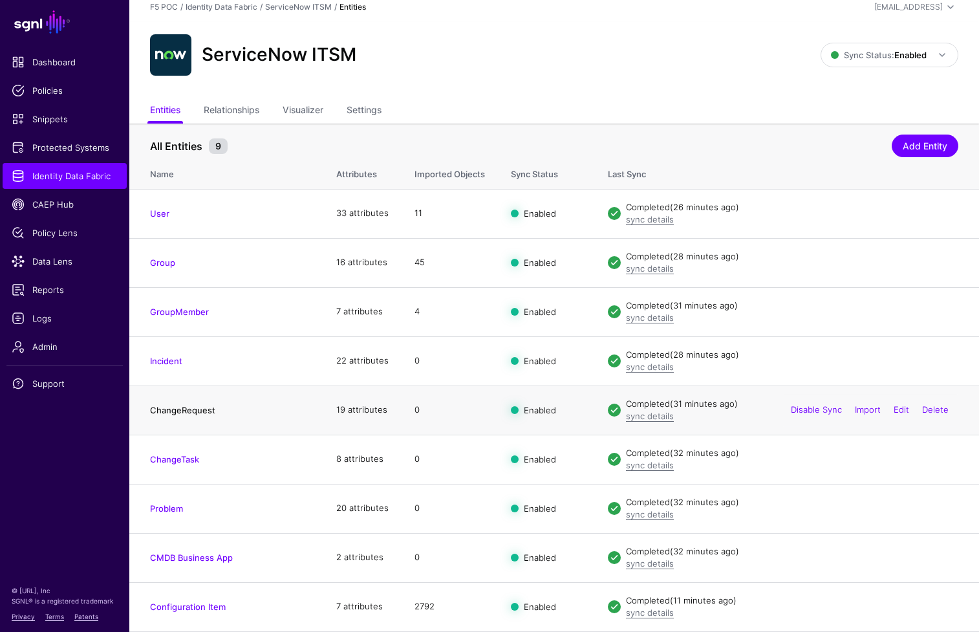
click at [180, 405] on link "ChangeRequest" at bounding box center [182, 410] width 65 height 10
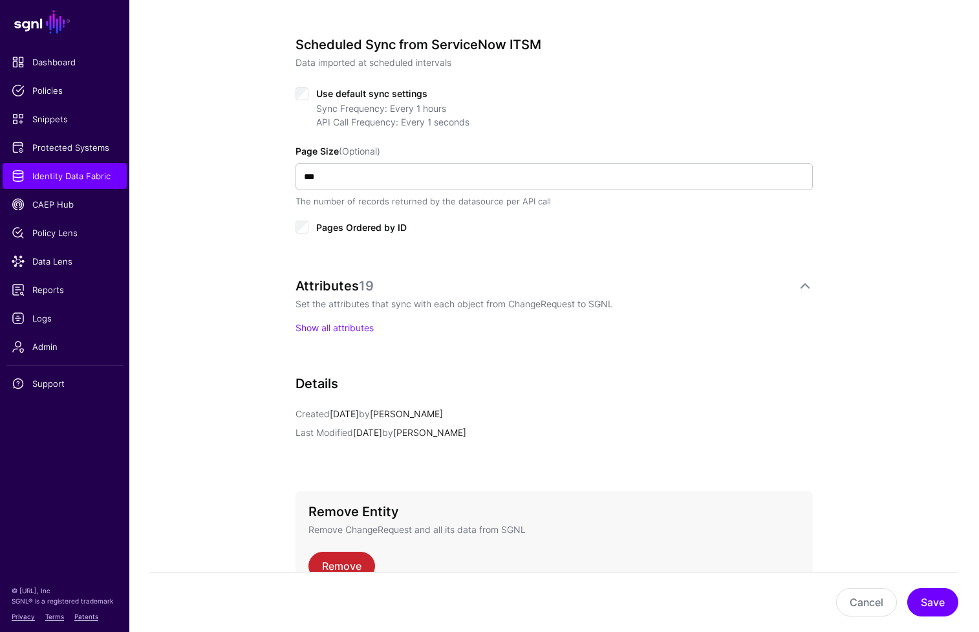
scroll to position [709, 0]
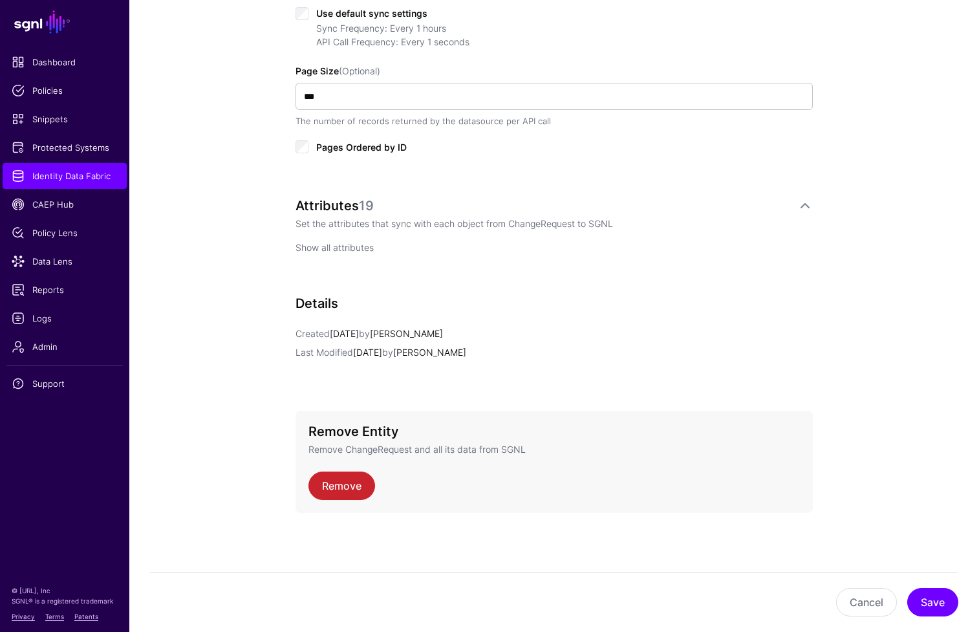
click at [335, 248] on link "Show all attributes" at bounding box center [335, 247] width 78 height 11
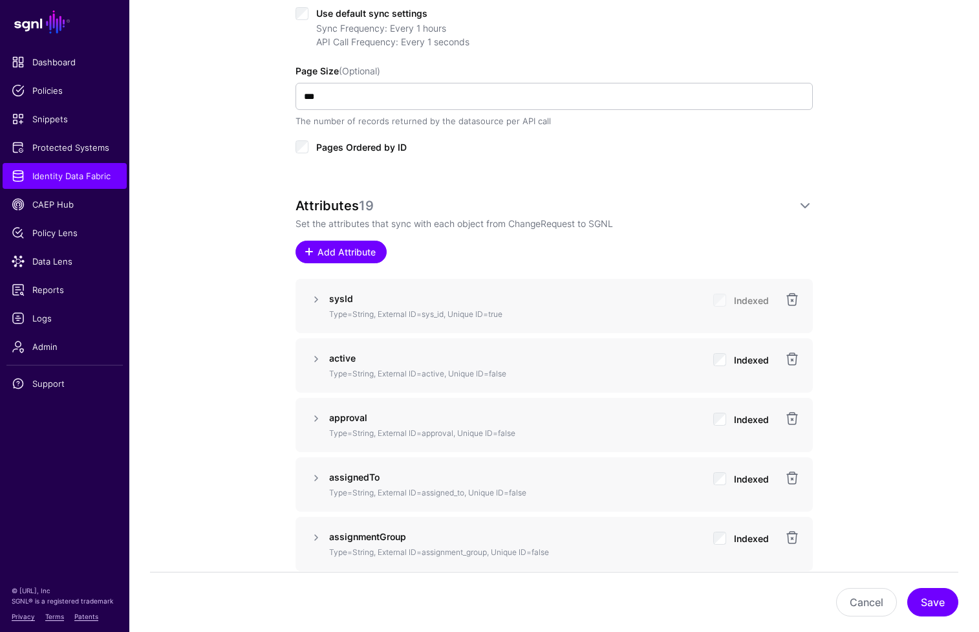
click at [331, 252] on span "Add Attribute" at bounding box center [346, 252] width 61 height 14
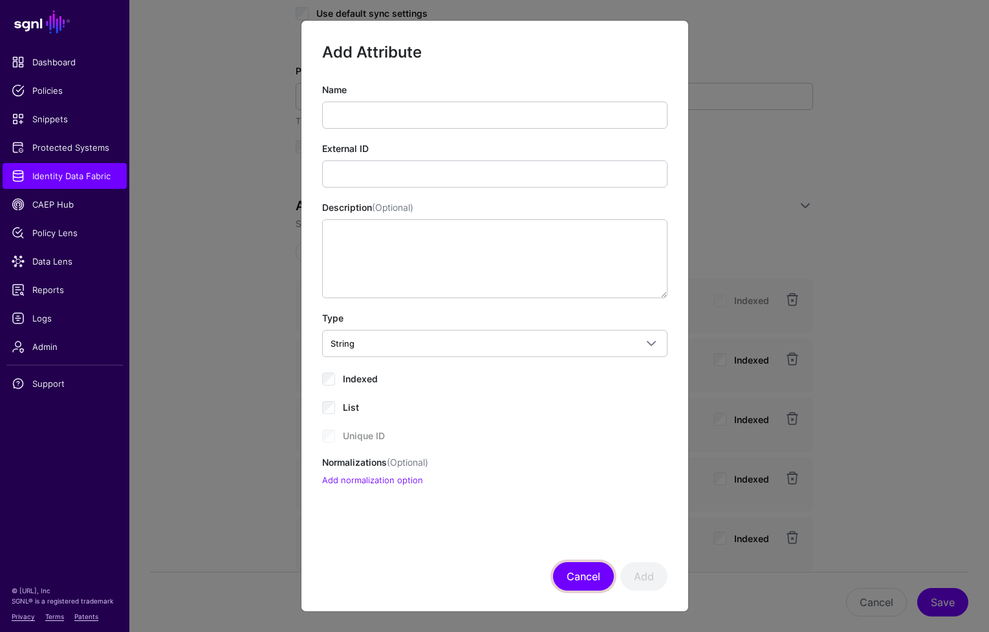
click at [587, 587] on button "Cancel" at bounding box center [583, 576] width 61 height 28
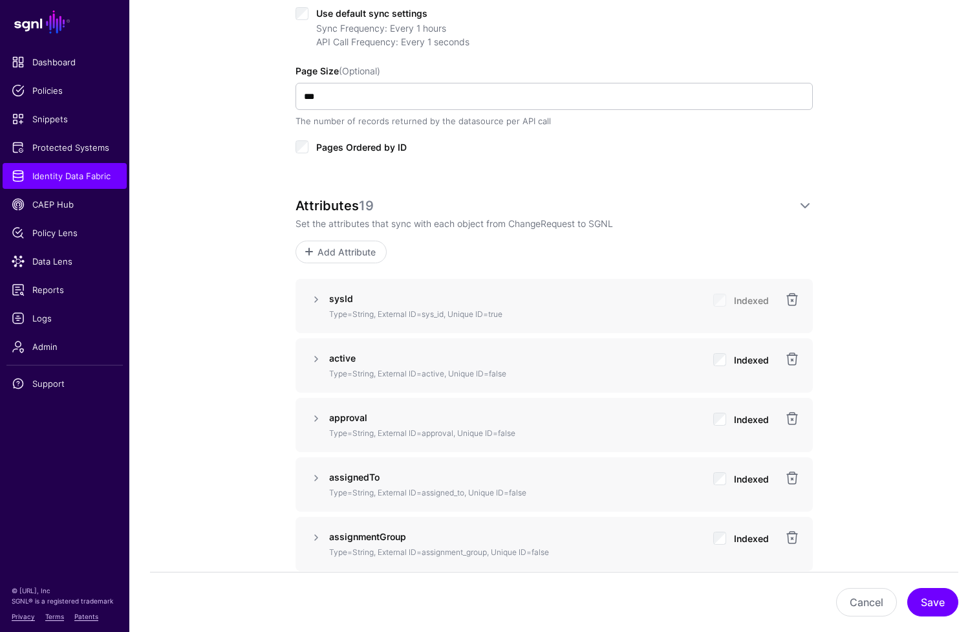
scroll to position [331, 0]
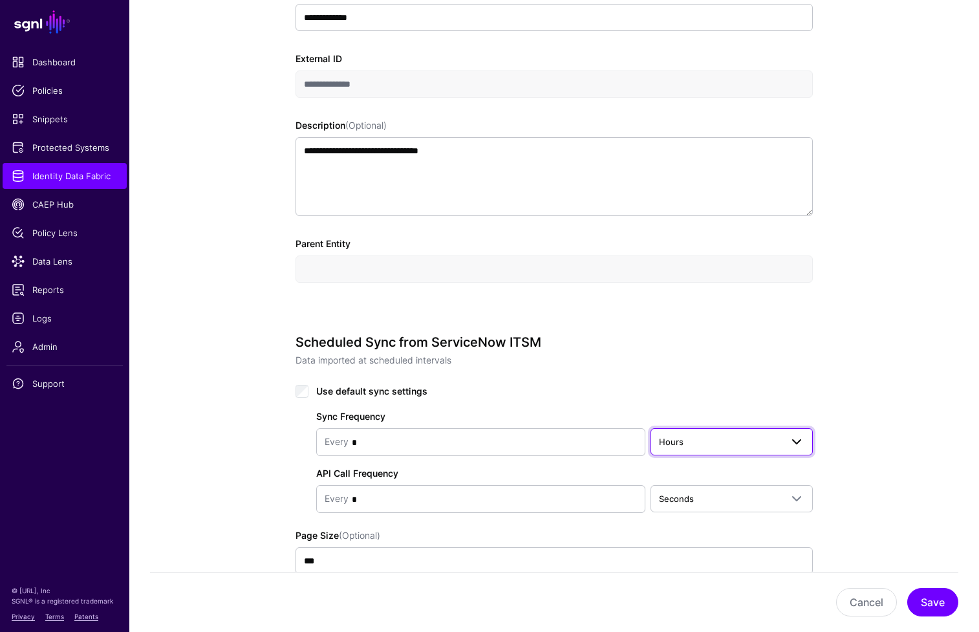
click at [738, 442] on span "Hours" at bounding box center [720, 442] width 122 height 14
click at [710, 496] on div "Minutes" at bounding box center [732, 492] width 142 height 13
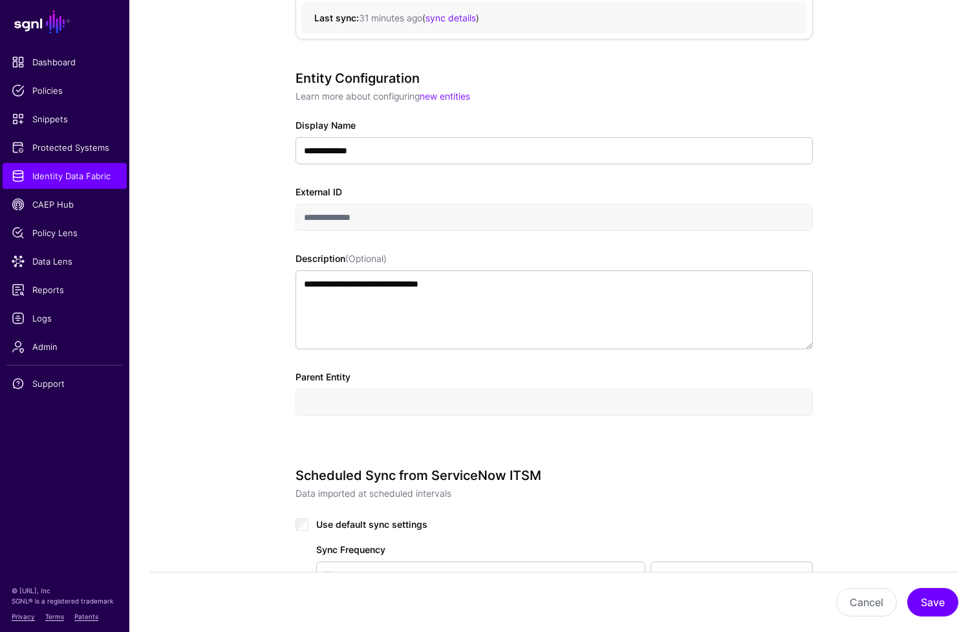
scroll to position [215, 0]
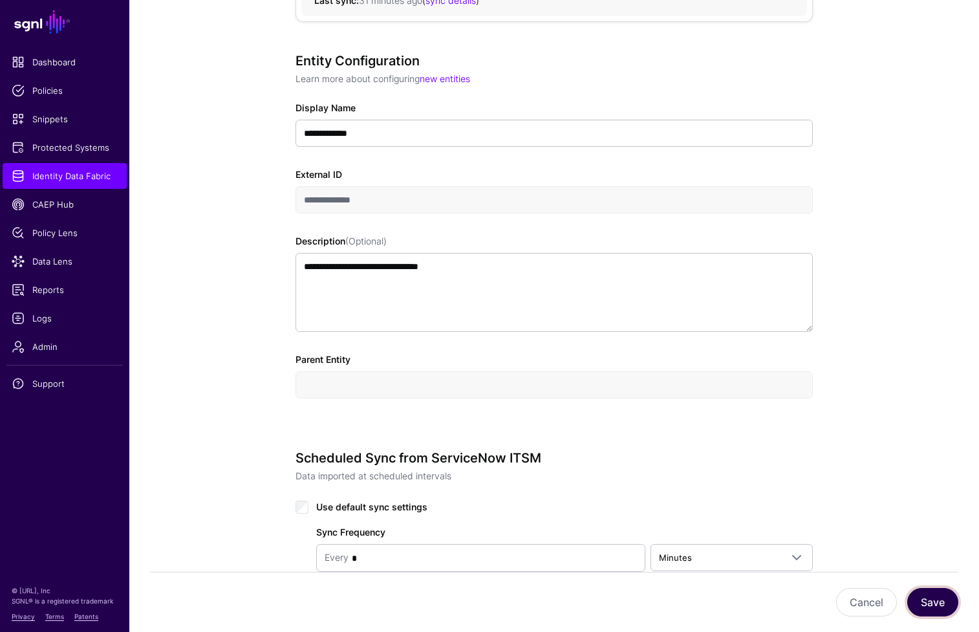
click at [934, 597] on button "Save" at bounding box center [932, 602] width 51 height 28
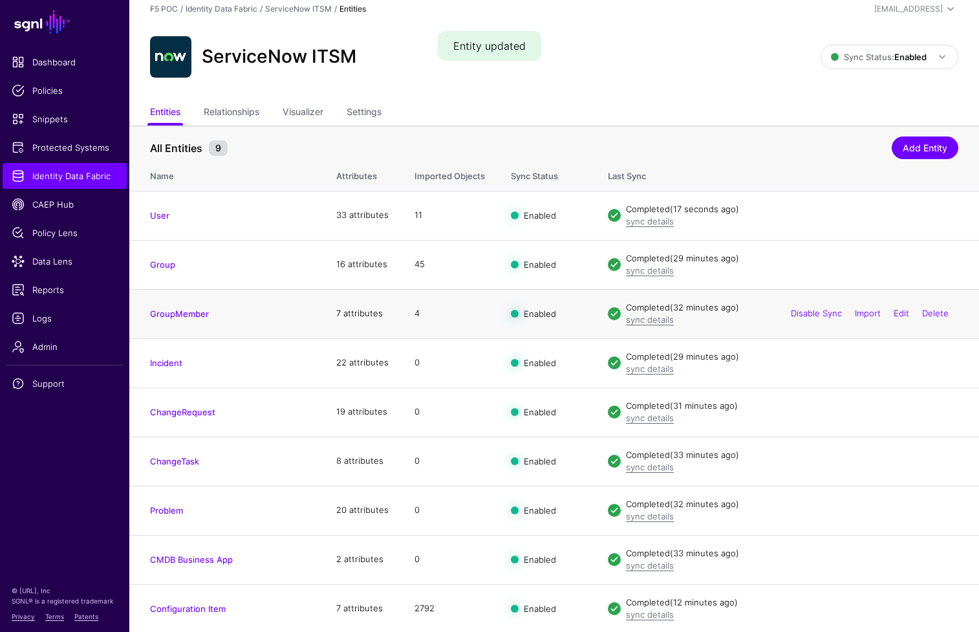
scroll to position [7, 0]
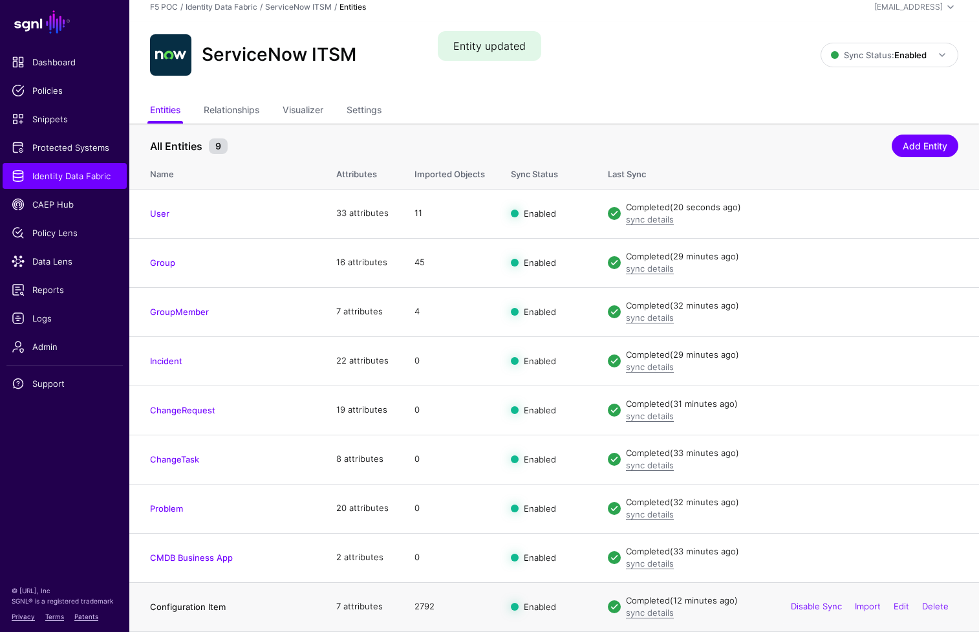
click at [188, 607] on link "Configuration Item" at bounding box center [188, 606] width 76 height 10
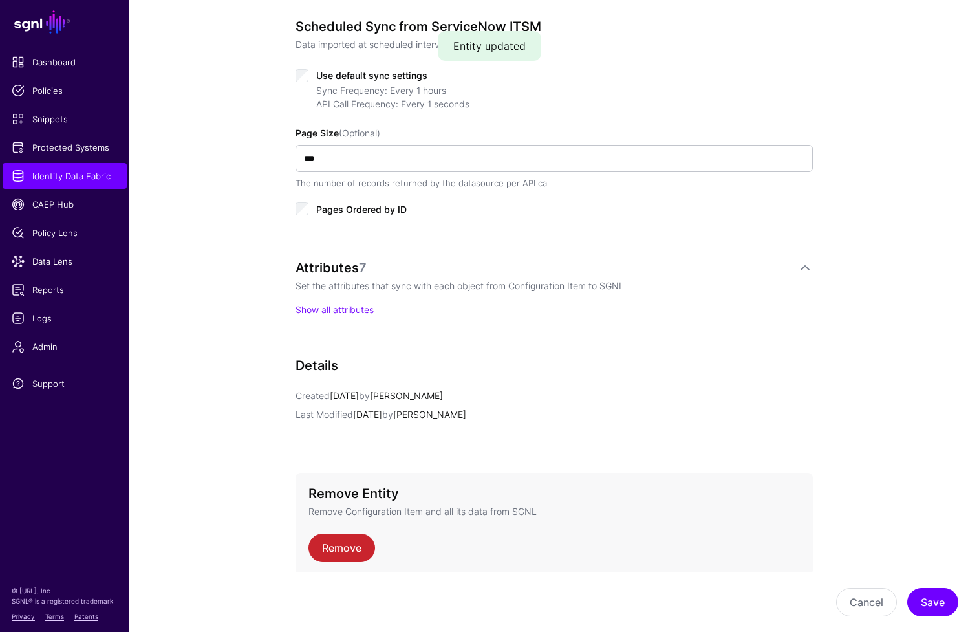
scroll to position [527, 0]
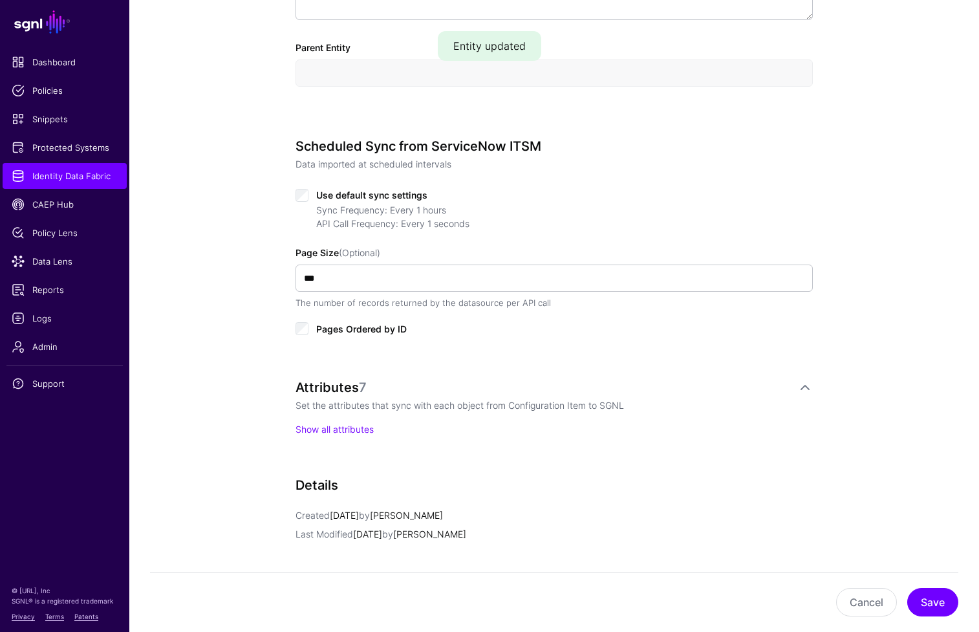
click at [308, 194] on div "Use default sync settings" at bounding box center [554, 194] width 517 height 16
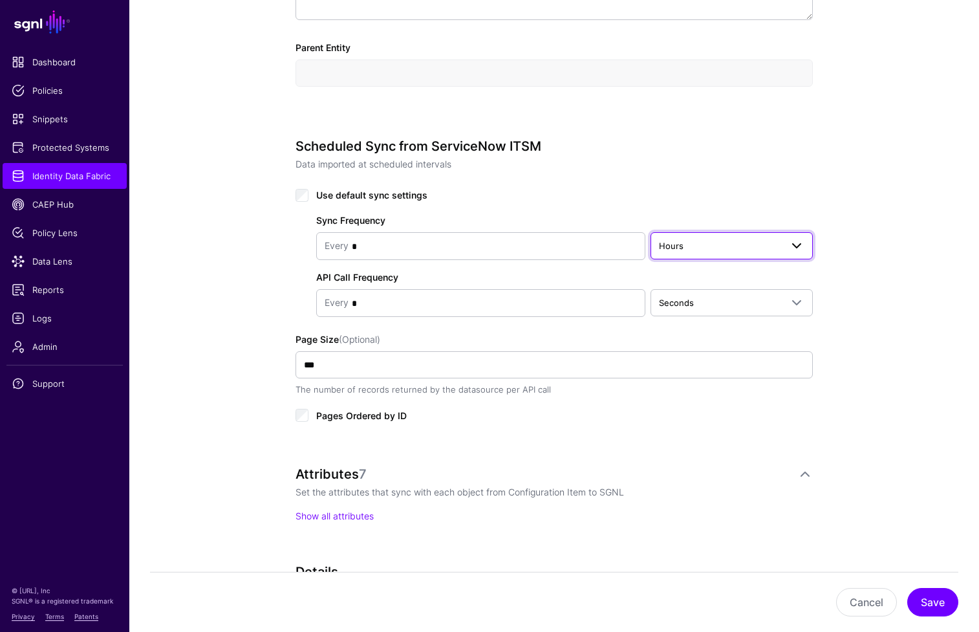
click at [771, 252] on span "Hours" at bounding box center [720, 246] width 122 height 14
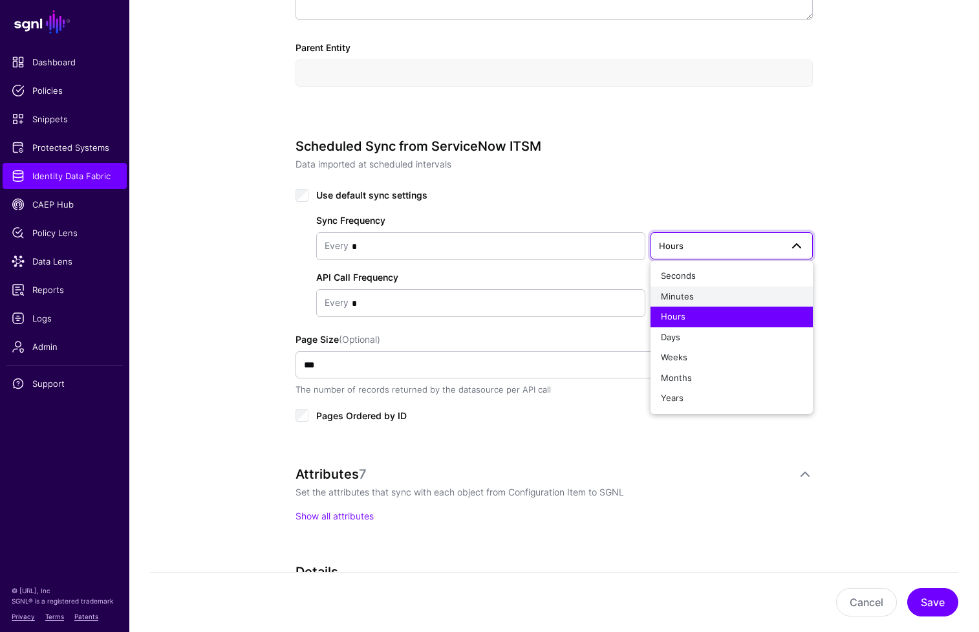
click at [708, 293] on div "Minutes" at bounding box center [732, 296] width 142 height 13
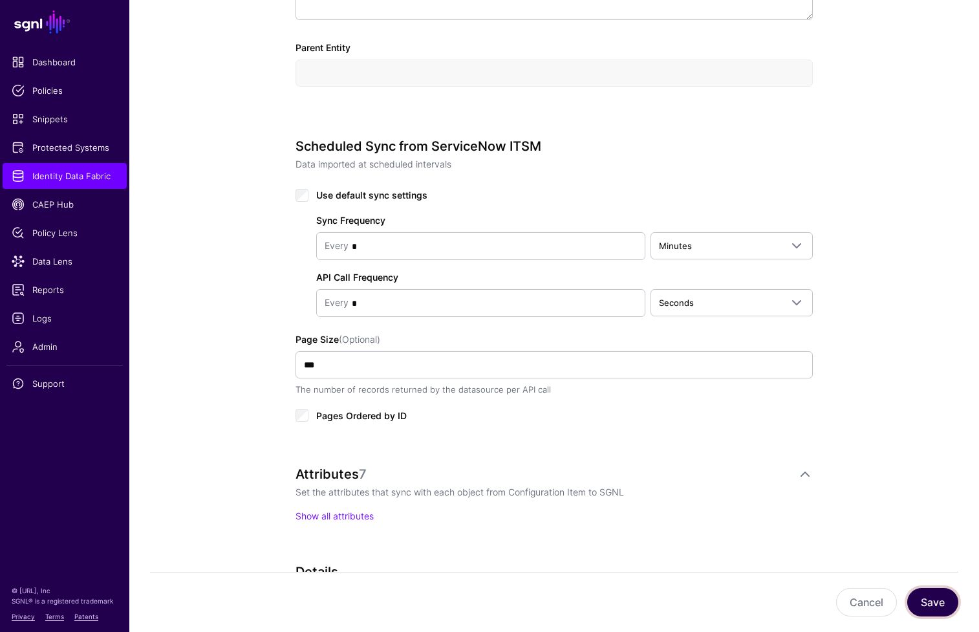
click at [945, 616] on button "Save" at bounding box center [932, 602] width 51 height 28
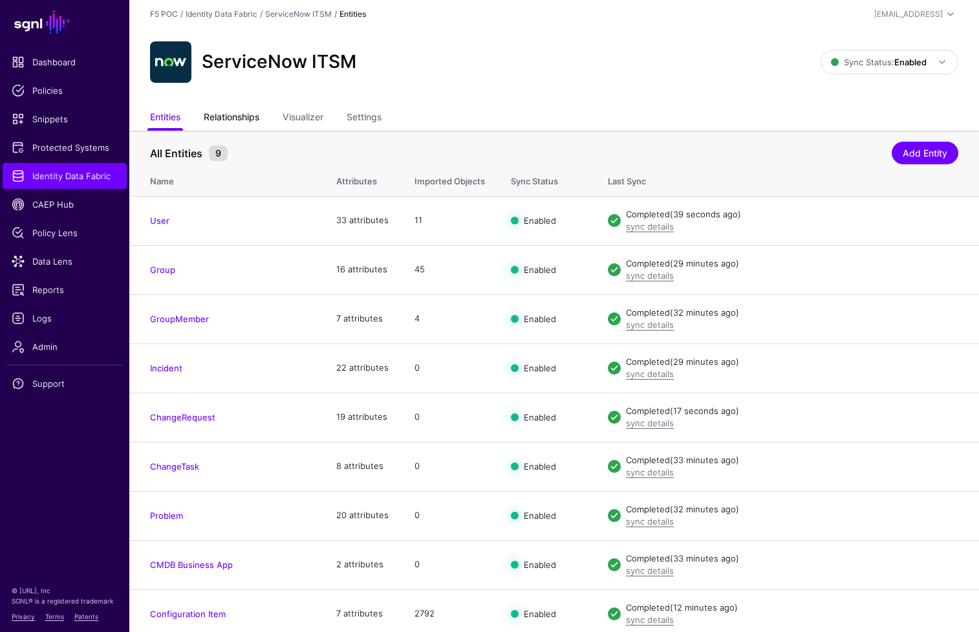
click at [248, 121] on link "Relationships" at bounding box center [232, 118] width 56 height 25
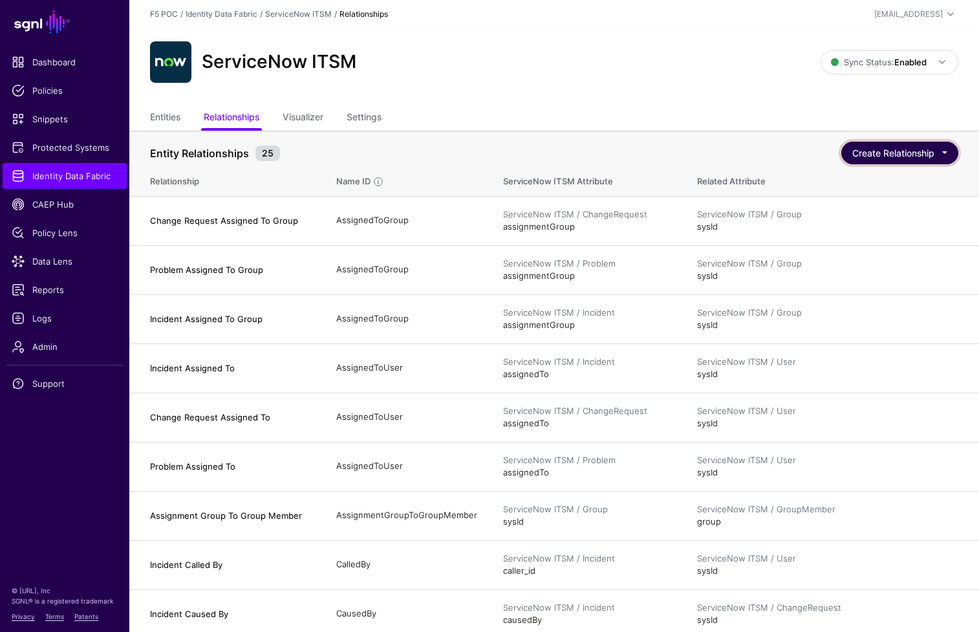
click at [887, 153] on button "Create Relationship" at bounding box center [899, 153] width 117 height 23
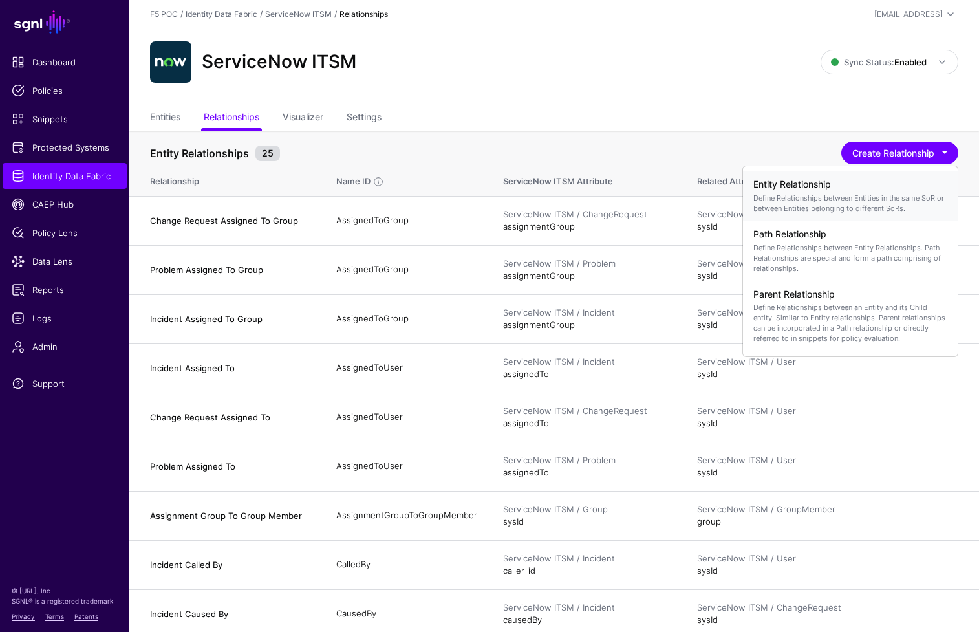
click at [861, 186] on h4 "Entity Relationship" at bounding box center [850, 184] width 194 height 11
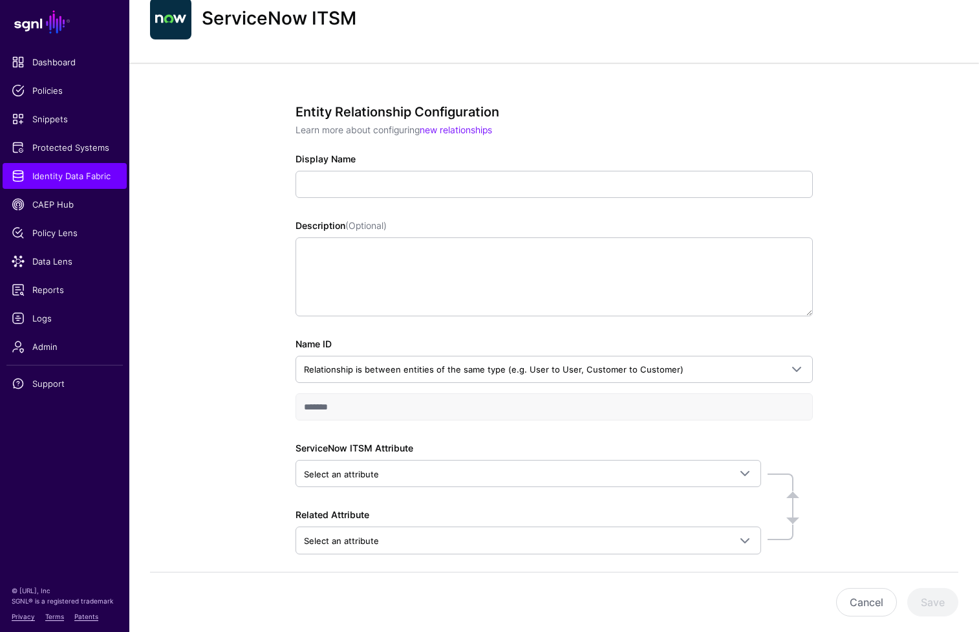
scroll to position [100, 0]
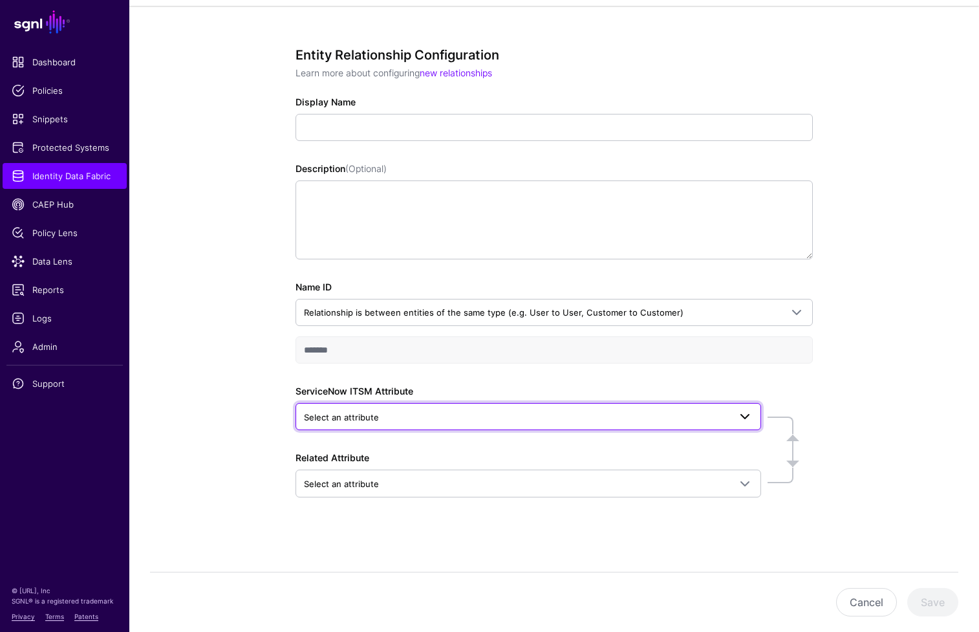
click at [755, 407] on link "Select an attribute" at bounding box center [529, 416] width 466 height 27
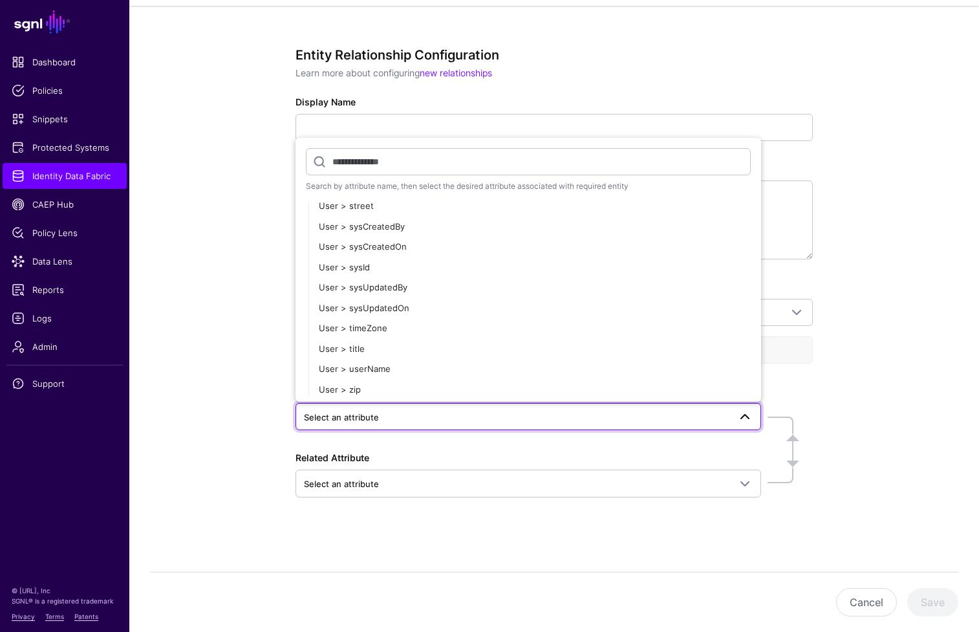
scroll to position [2561, 0]
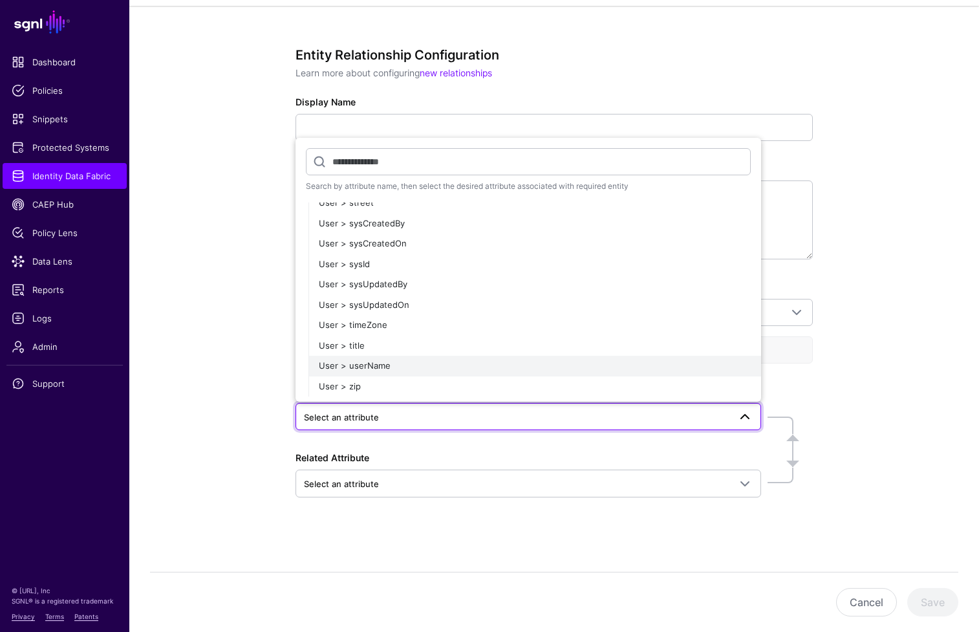
click at [651, 366] on div "User > userName" at bounding box center [535, 366] width 432 height 13
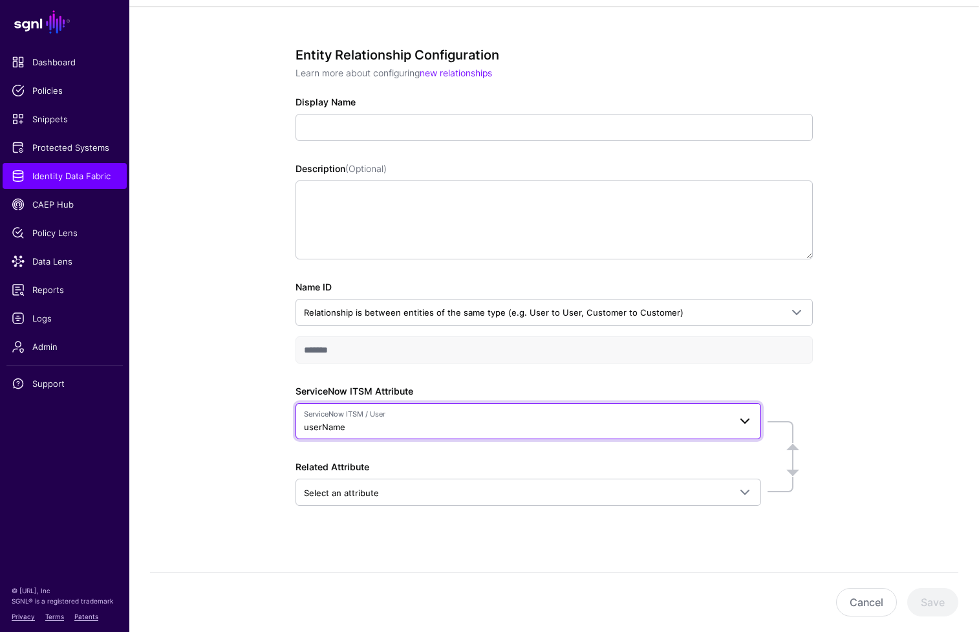
click at [745, 428] on span at bounding box center [745, 421] width 16 height 16
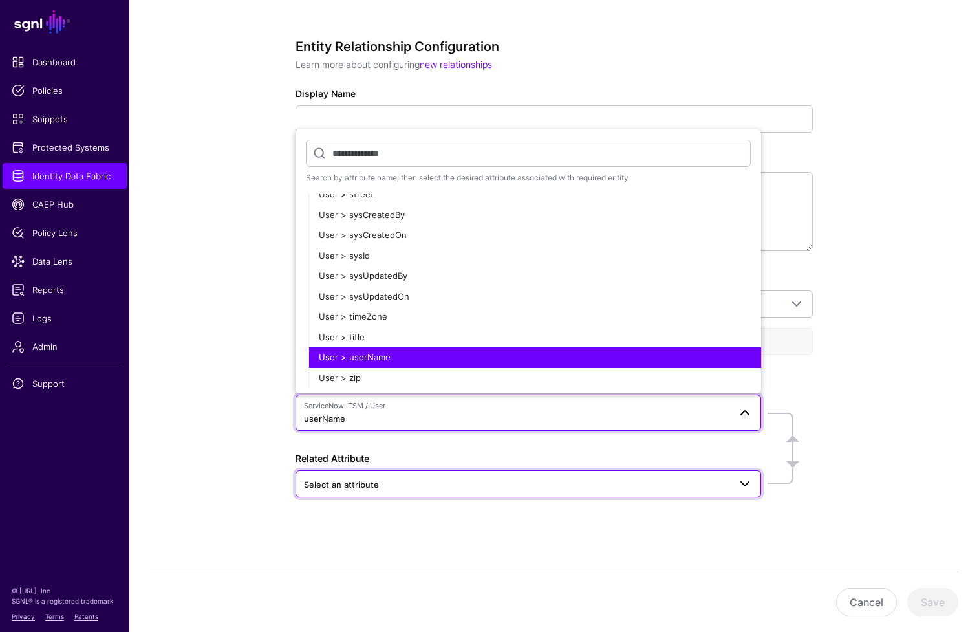
click at [746, 484] on span at bounding box center [745, 484] width 16 height 16
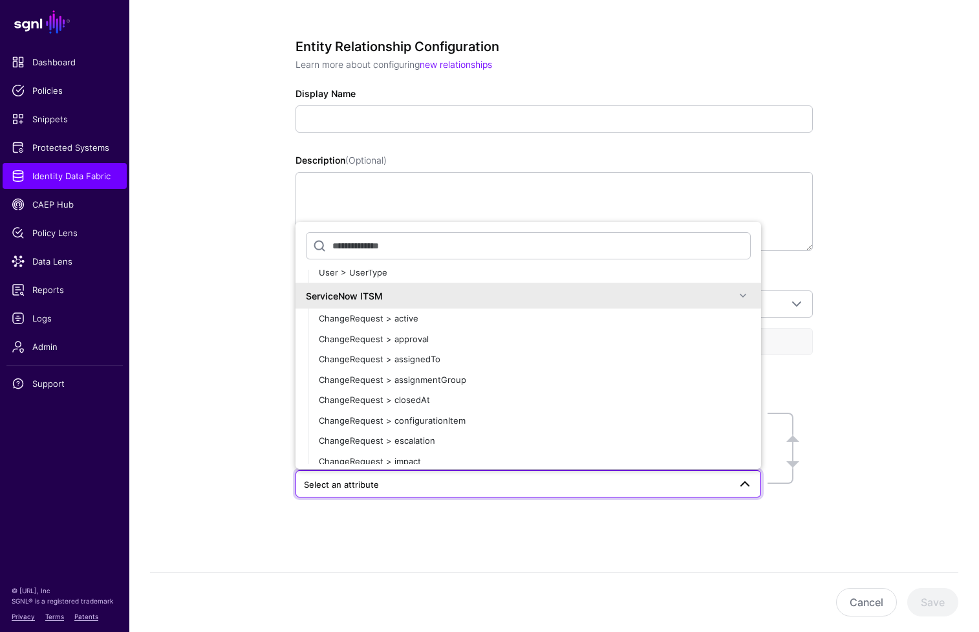
scroll to position [10045, 0]
click at [739, 303] on span at bounding box center [743, 299] width 16 height 16
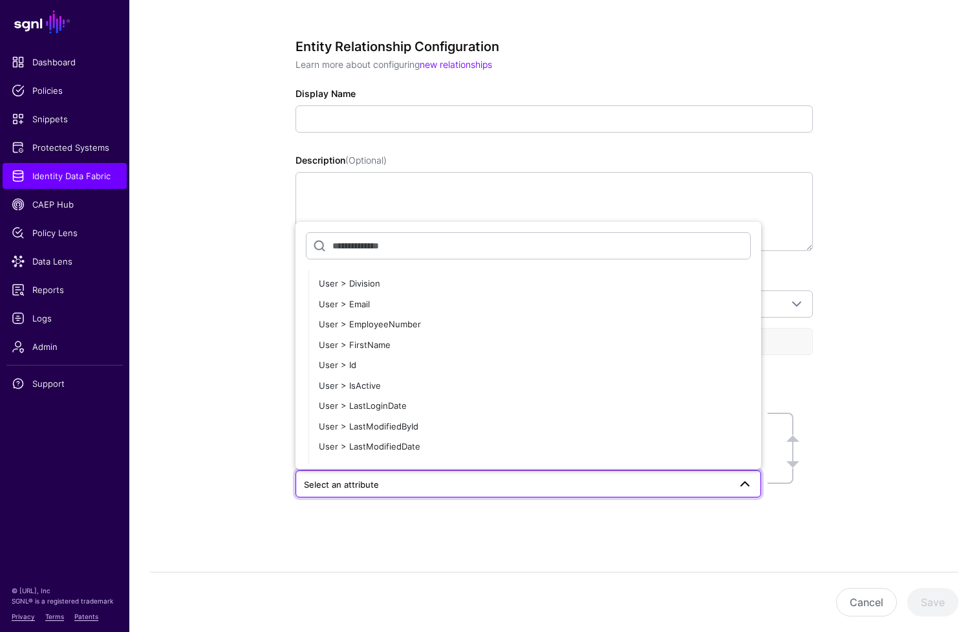
scroll to position [9594, 0]
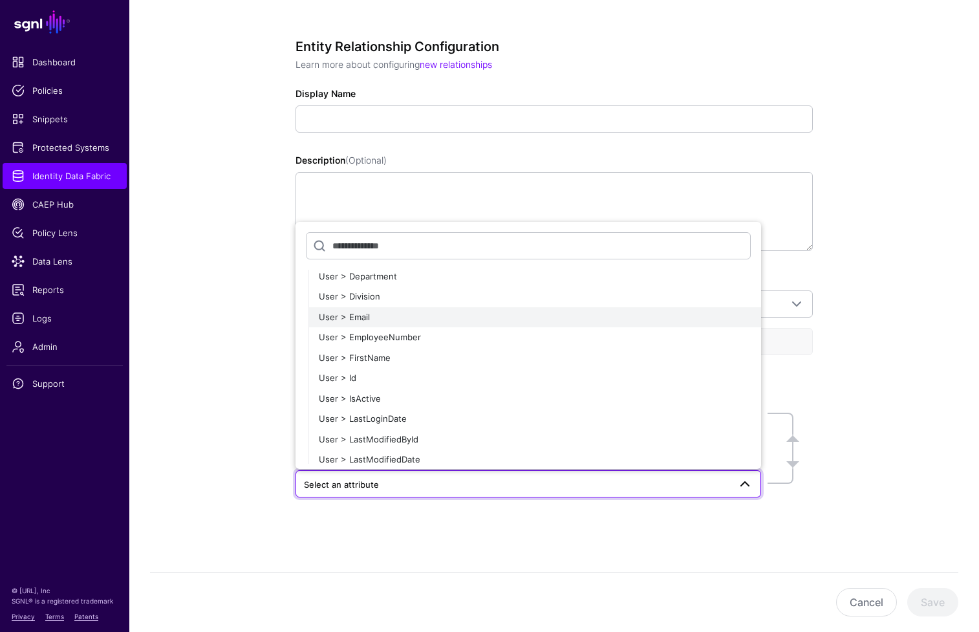
click at [656, 325] on button "User > Email" at bounding box center [534, 317] width 453 height 21
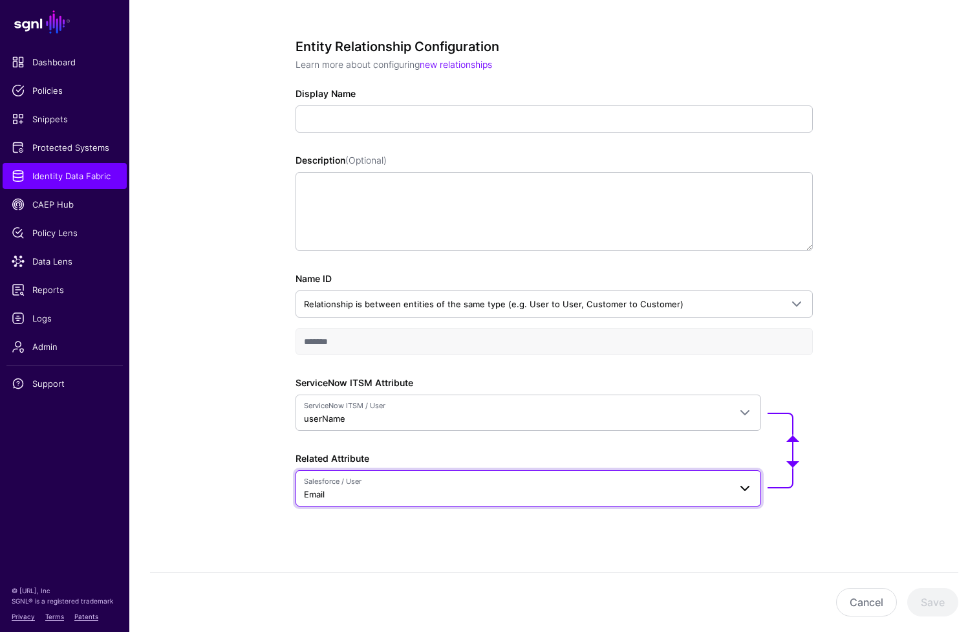
click at [748, 489] on span at bounding box center [745, 488] width 16 height 16
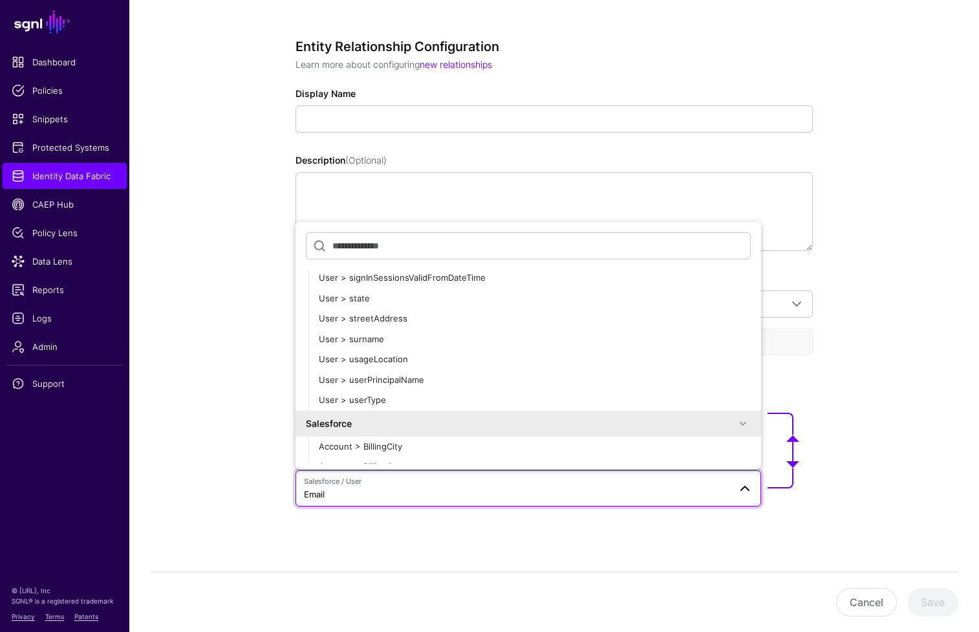
scroll to position [7547, 0]
click at [520, 384] on div "User > userPrincipalName" at bounding box center [535, 382] width 432 height 13
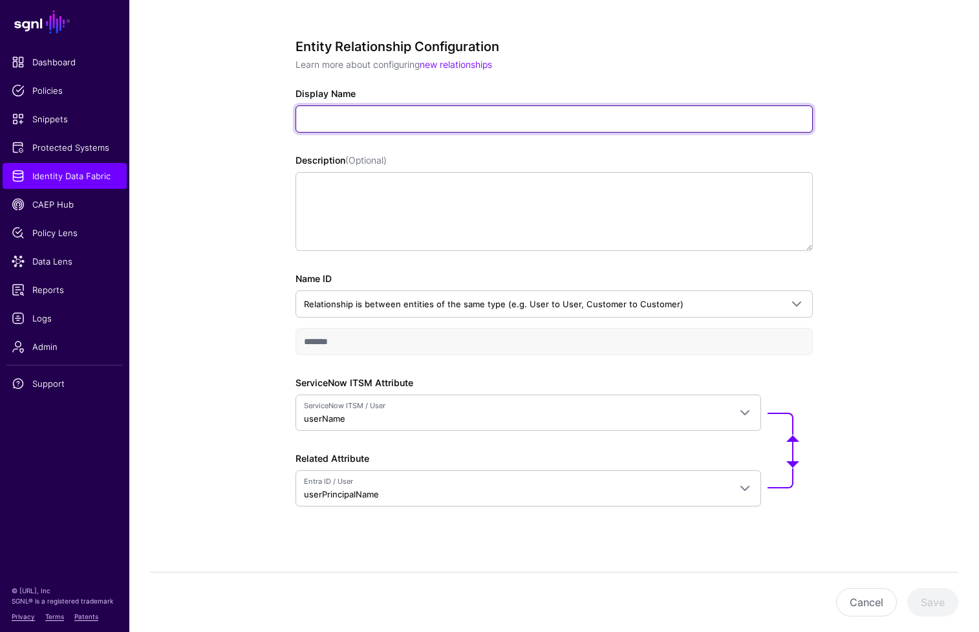
click at [413, 114] on input "Display Name" at bounding box center [554, 118] width 517 height 27
type input "*"
type input "**********"
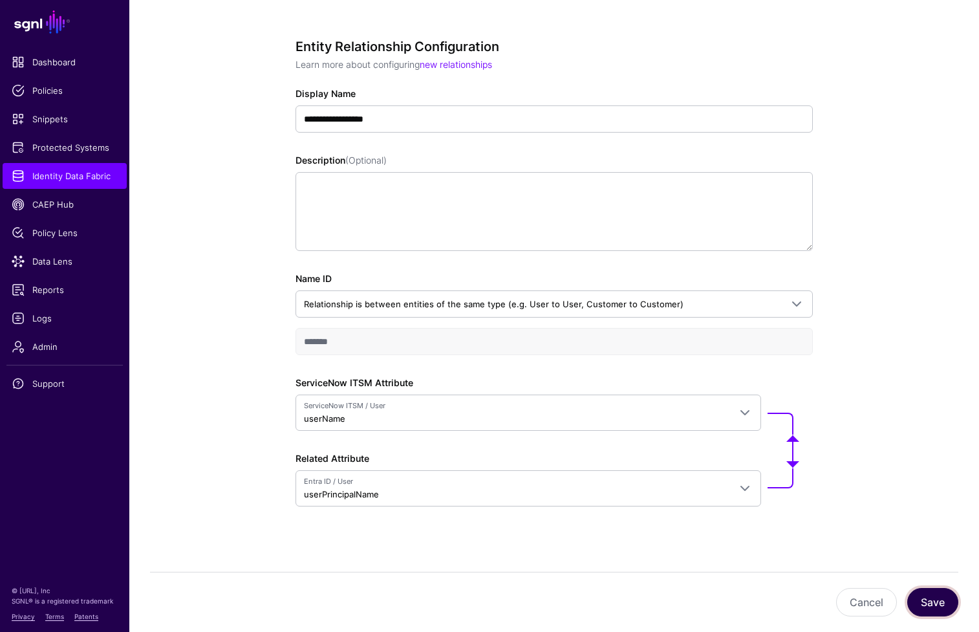
click at [940, 605] on button "Save" at bounding box center [932, 602] width 51 height 28
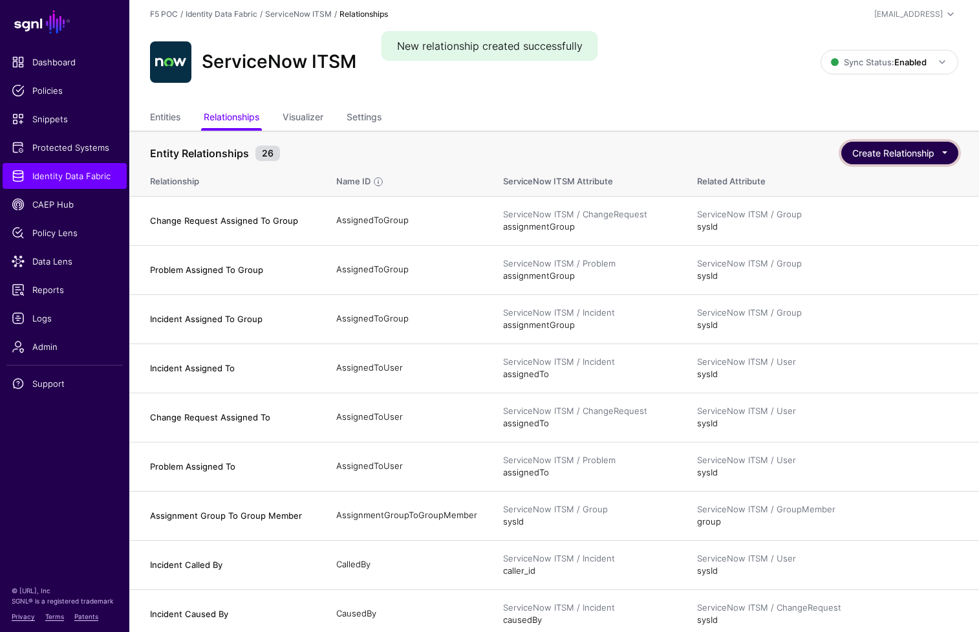
click at [894, 148] on button "Create Relationship" at bounding box center [899, 153] width 117 height 23
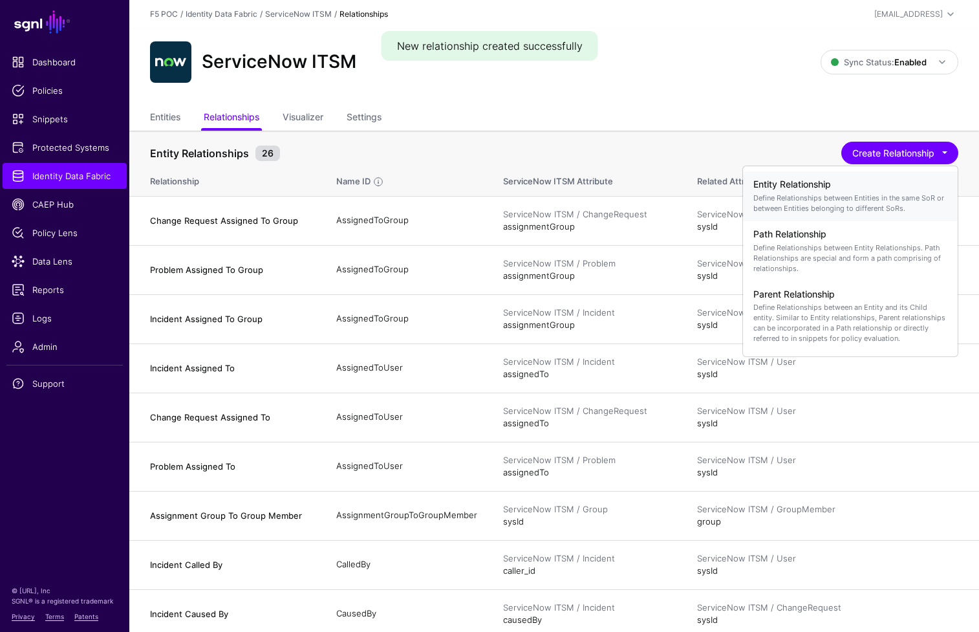
click at [867, 180] on h4 "Entity Relationship" at bounding box center [850, 184] width 194 height 11
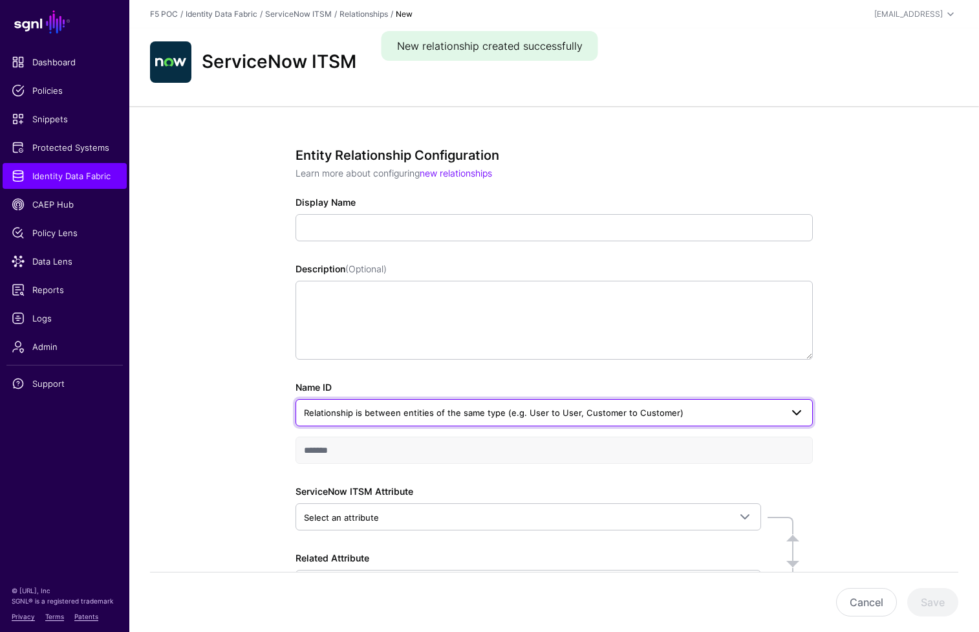
click at [681, 421] on link "Relationship is between entities of the same type (e.g. User to User, Customer …" at bounding box center [554, 412] width 517 height 27
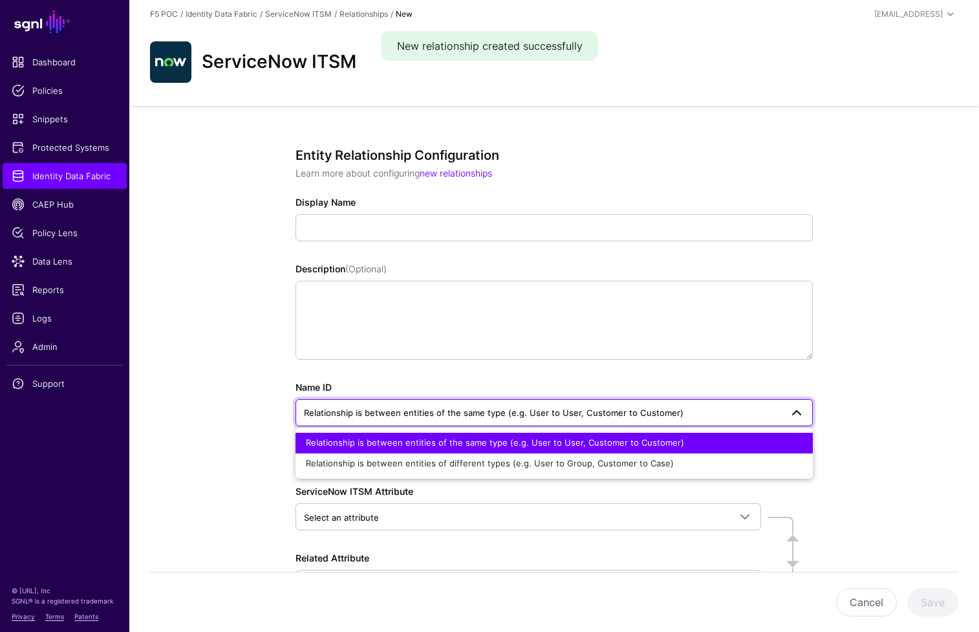
click at [926, 437] on div "Entity Relationship Configuration Learn more about configuring new relationship…" at bounding box center [554, 419] width 850 height 626
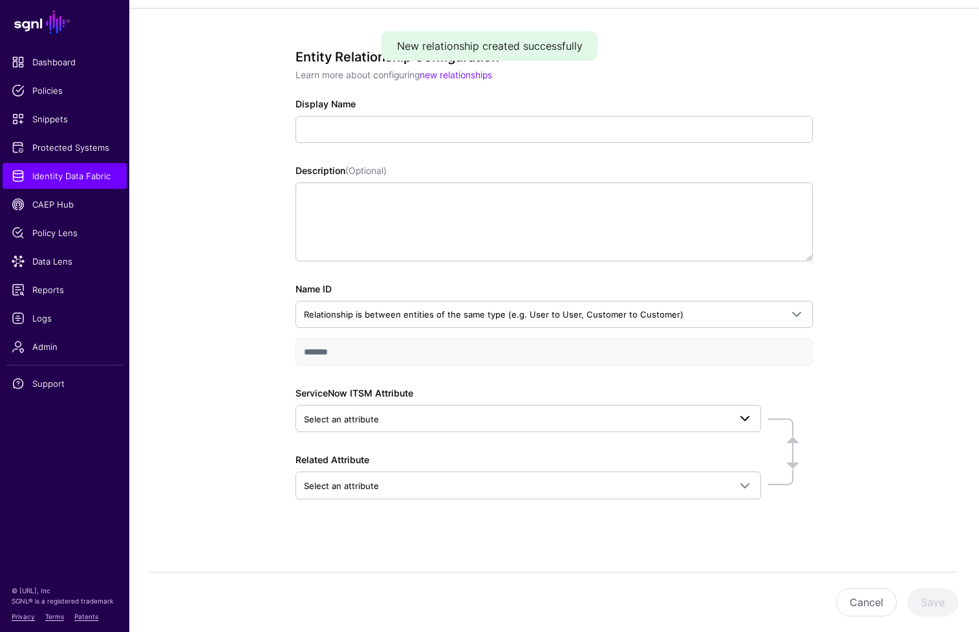
scroll to position [100, 0]
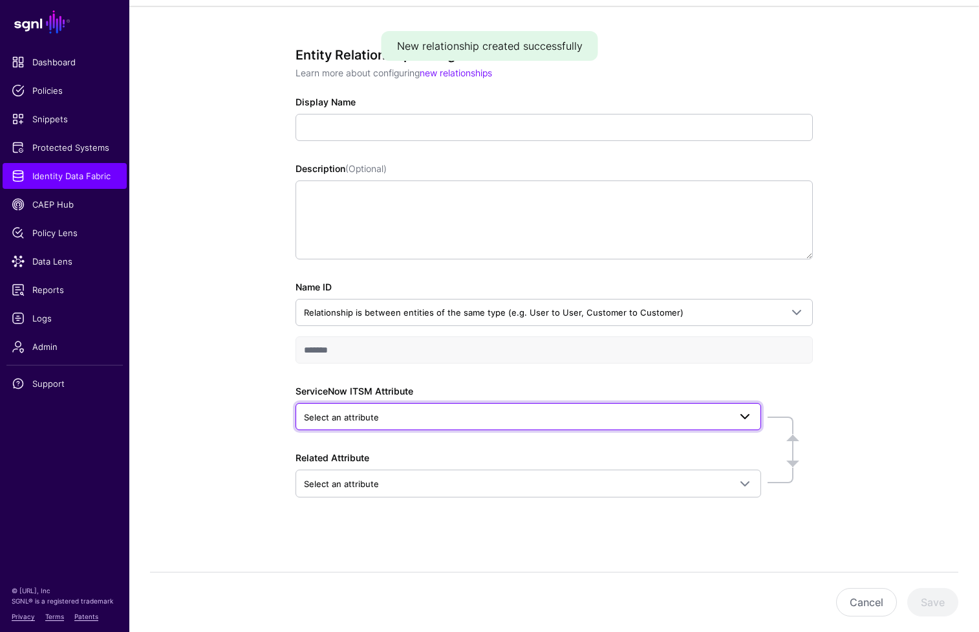
click at [722, 406] on link "Select an attribute" at bounding box center [529, 416] width 466 height 27
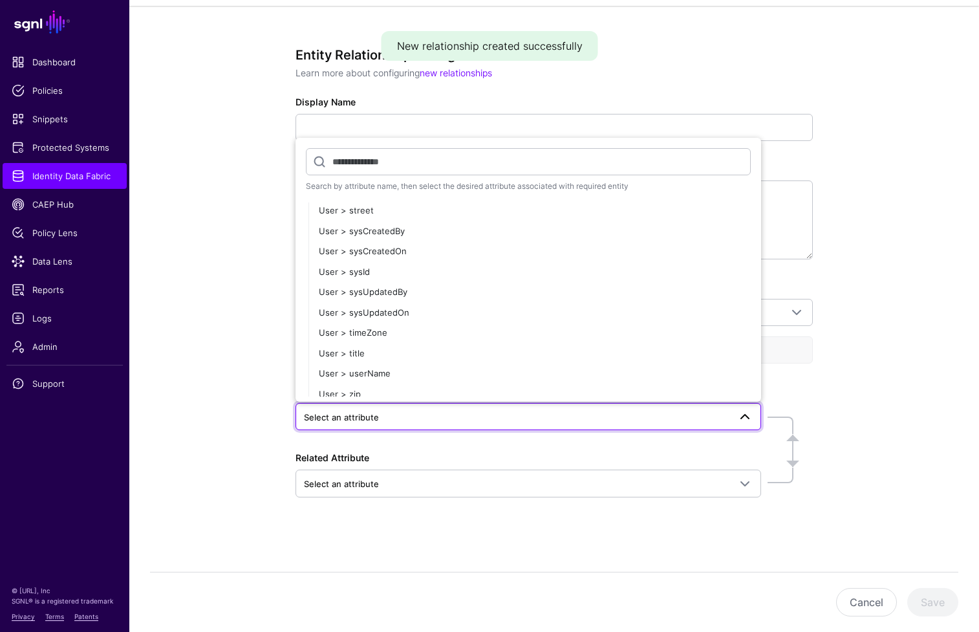
scroll to position [2561, 0]
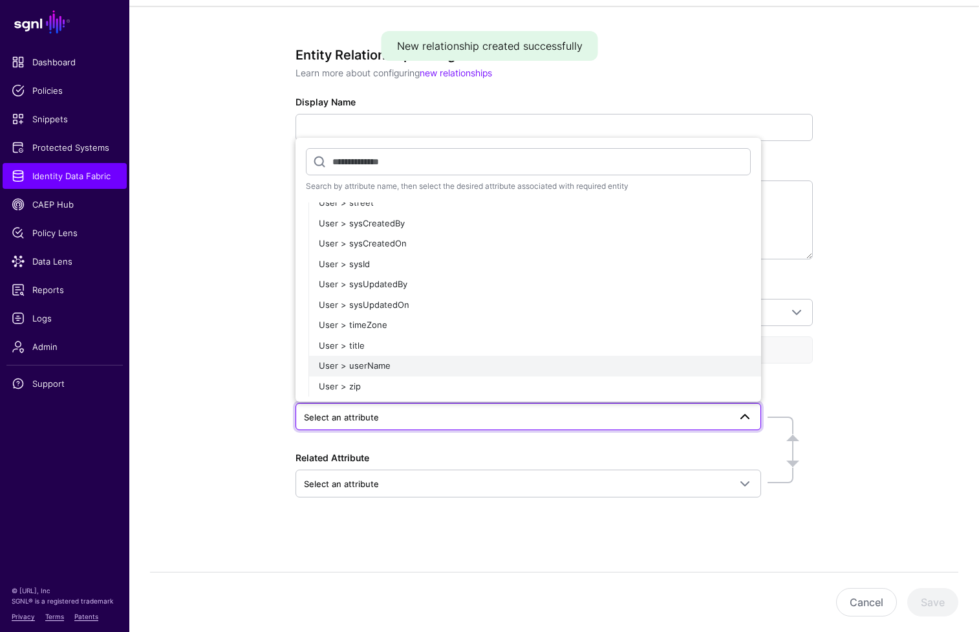
click at [508, 364] on div "User > userName" at bounding box center [535, 366] width 432 height 13
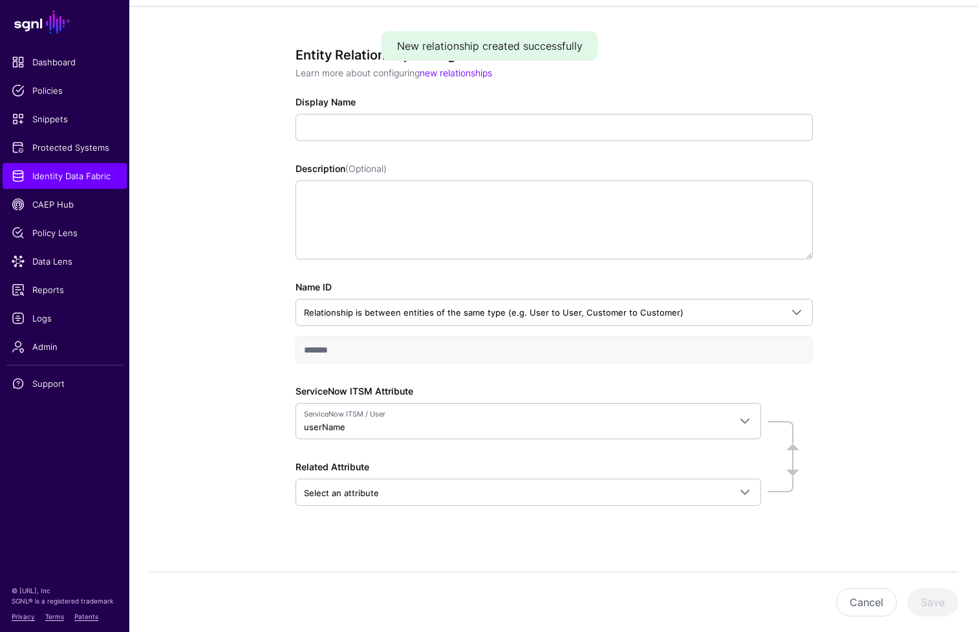
click at [883, 424] on div "Entity Relationship Configuration Learn more about configuring new relationship…" at bounding box center [554, 323] width 850 height 634
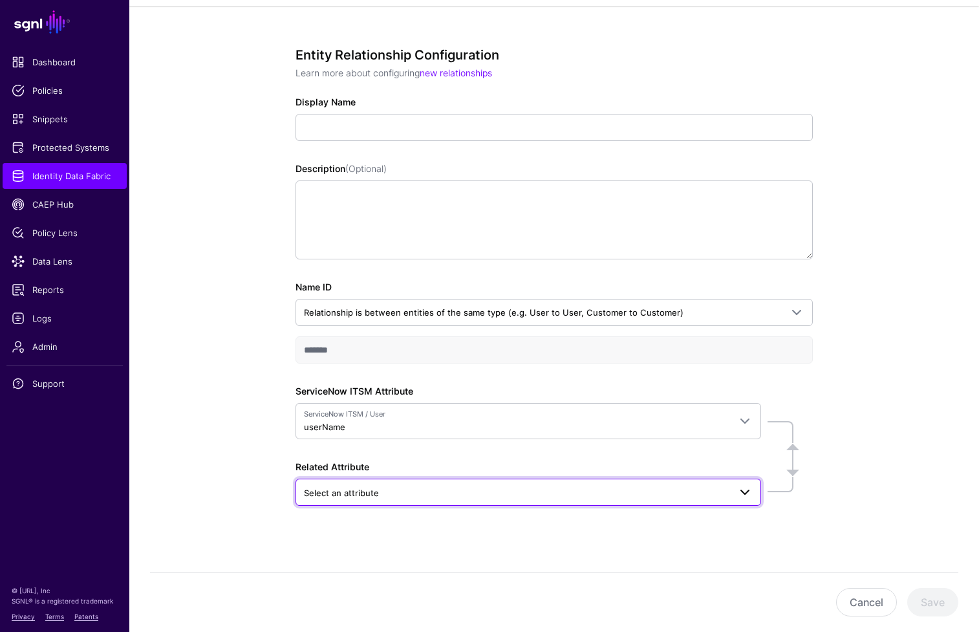
click at [745, 496] on span at bounding box center [745, 492] width 16 height 16
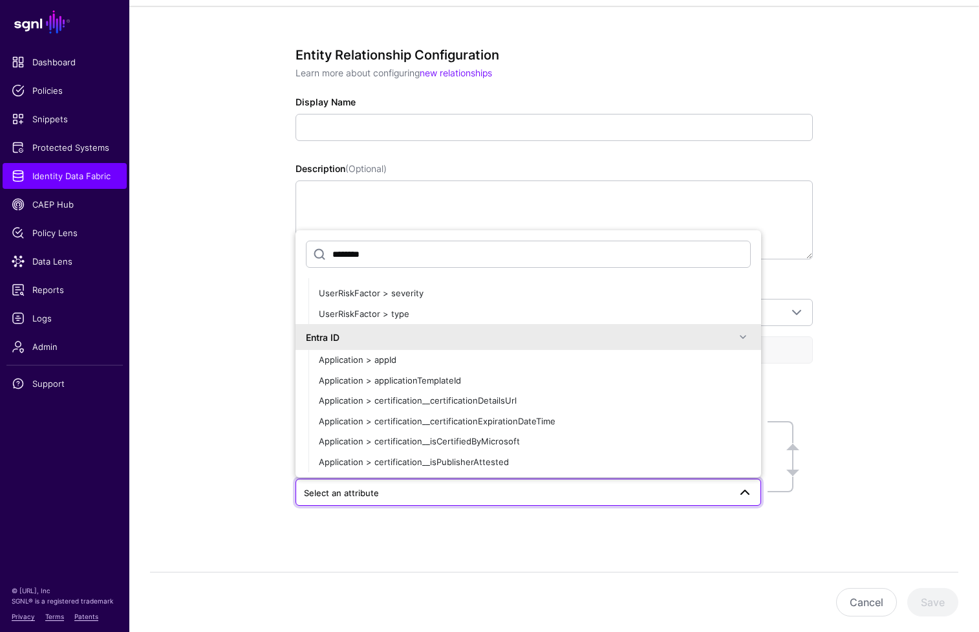
scroll to position [2559, 0]
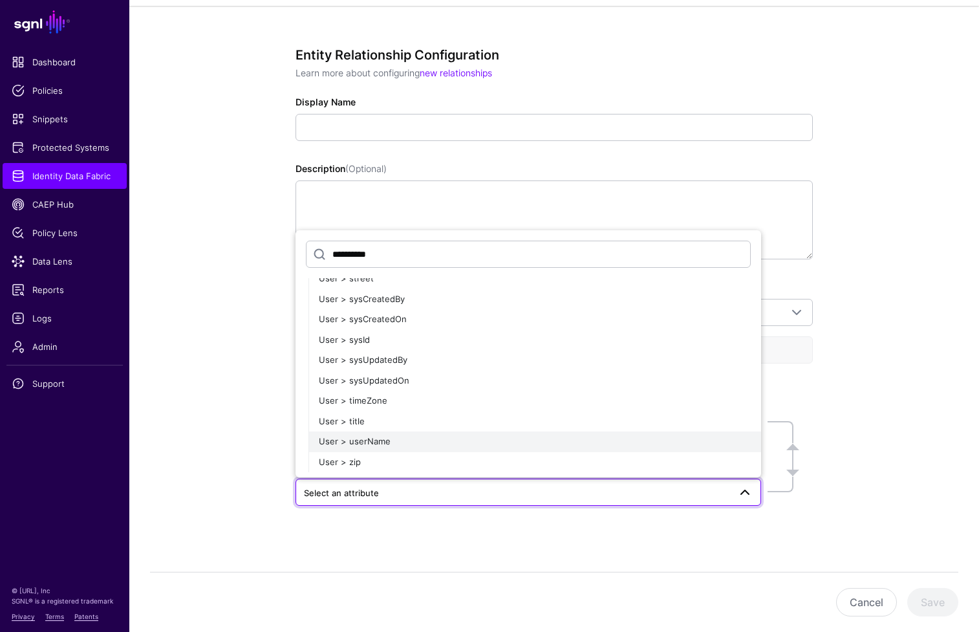
type input "**********"
click at [547, 435] on div "User > userName" at bounding box center [535, 441] width 432 height 13
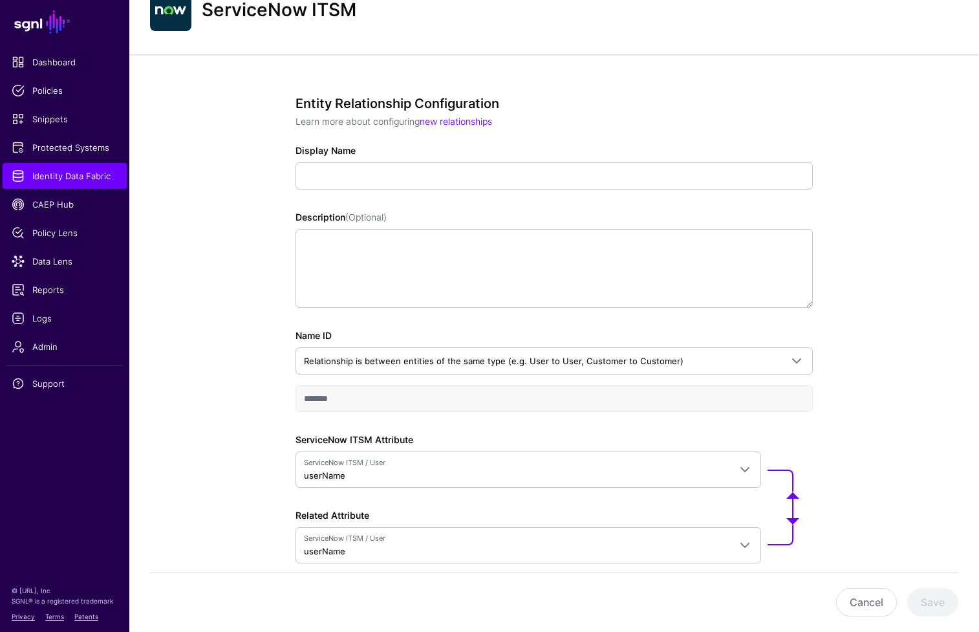
scroll to position [0, 0]
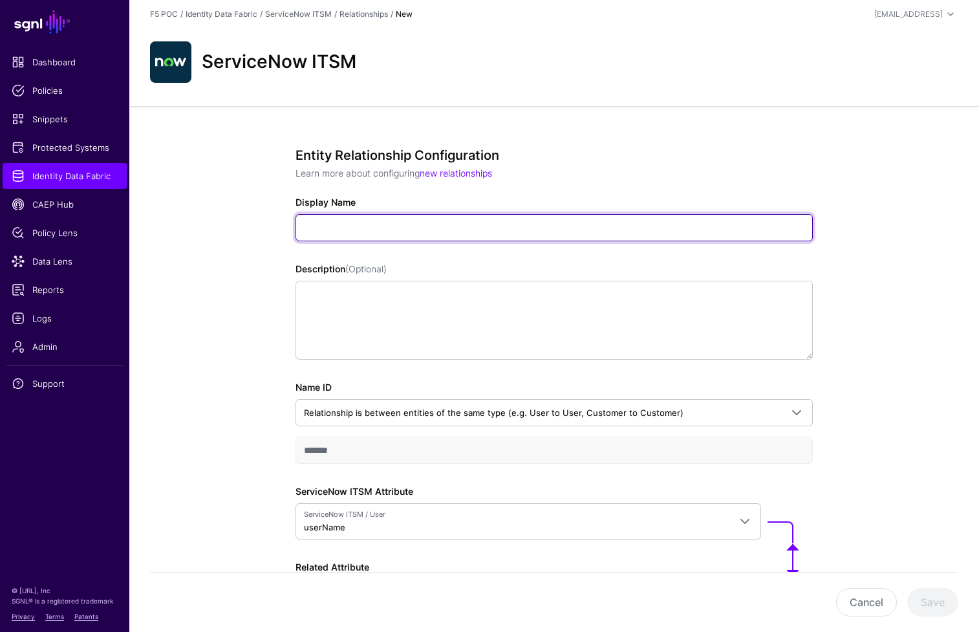
click at [460, 231] on input "Display Name" at bounding box center [554, 227] width 517 height 27
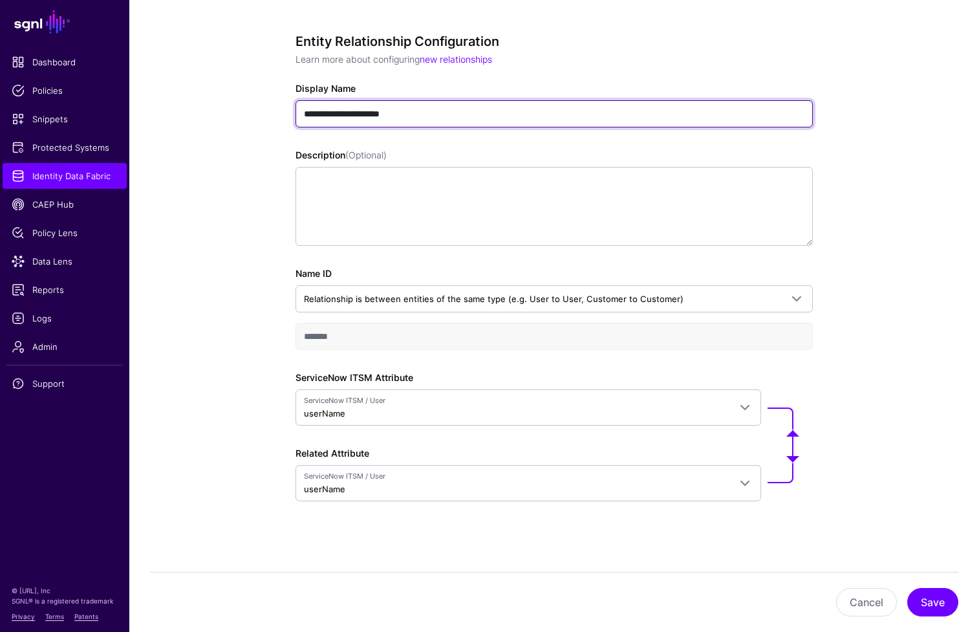
scroll to position [118, 0]
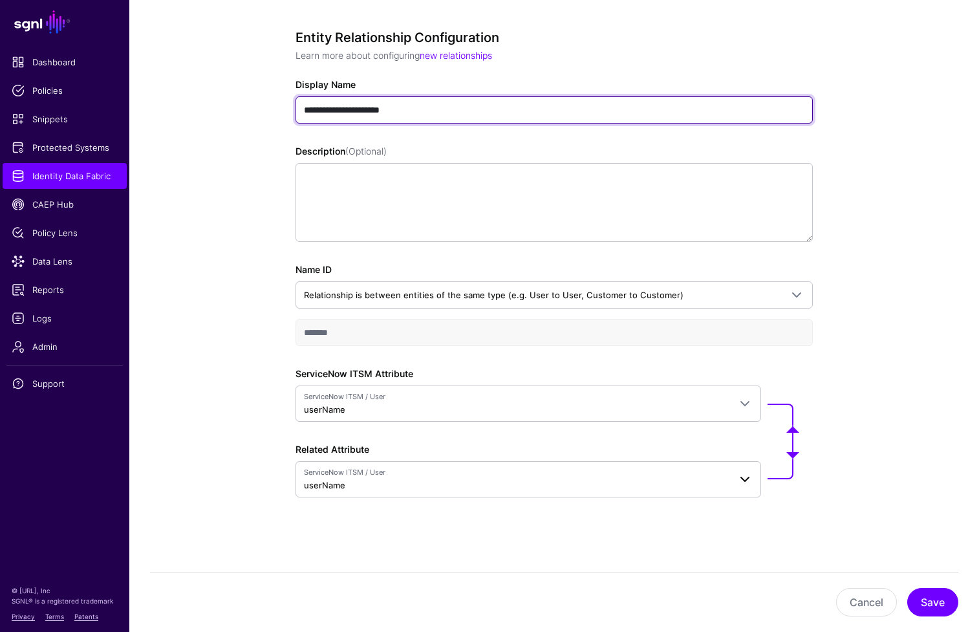
type input "**********"
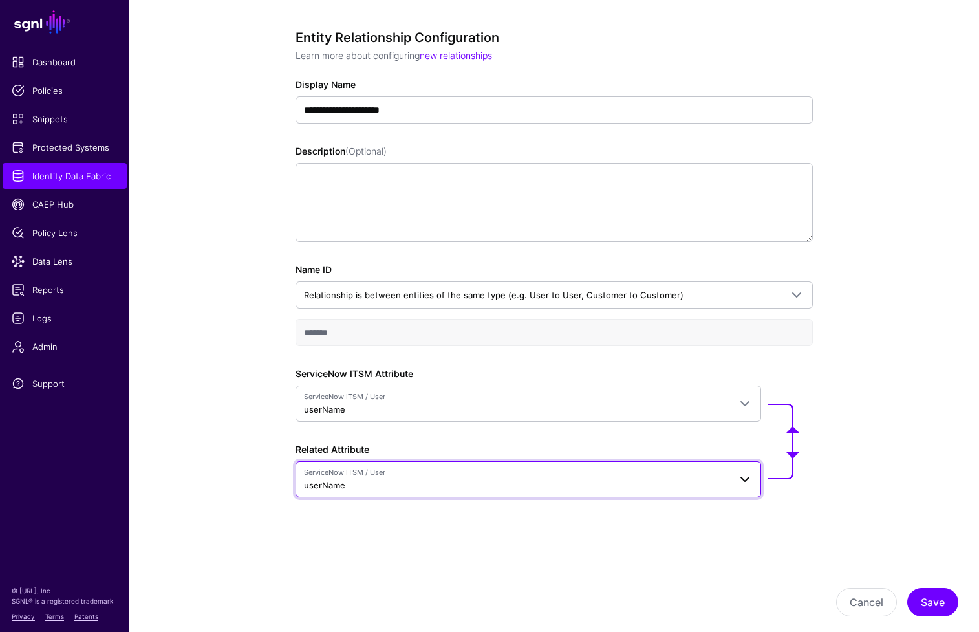
click at [749, 478] on span at bounding box center [745, 479] width 16 height 16
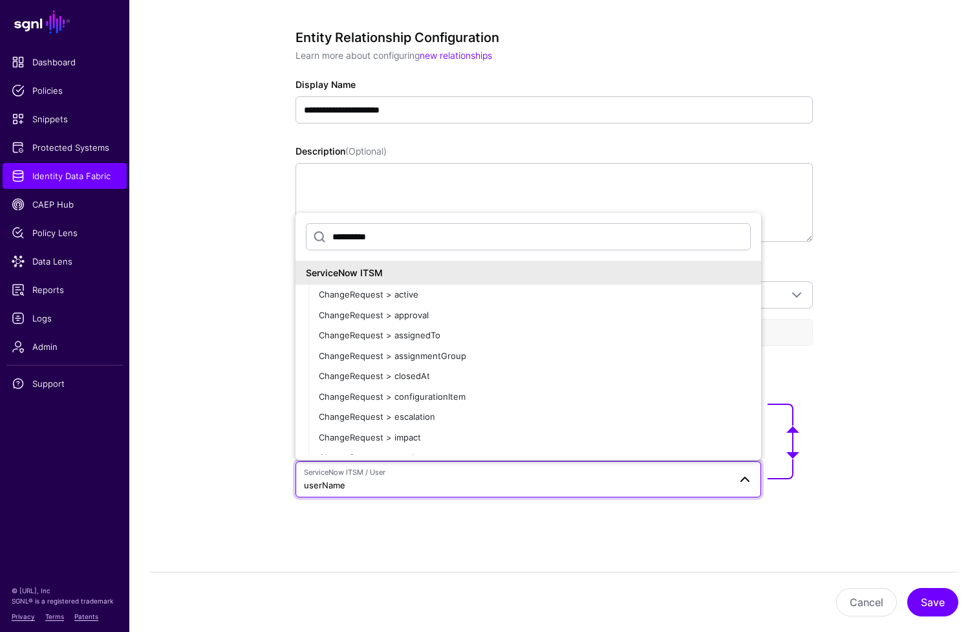
drag, startPoint x: 402, startPoint y: 230, endPoint x: 236, endPoint y: 226, distance: 166.2
click at [236, 226] on div "**********" at bounding box center [554, 309] width 850 height 643
drag, startPoint x: 425, startPoint y: 235, endPoint x: 259, endPoint y: 231, distance: 166.9
click at [259, 231] on div "**********" at bounding box center [554, 309] width 600 height 643
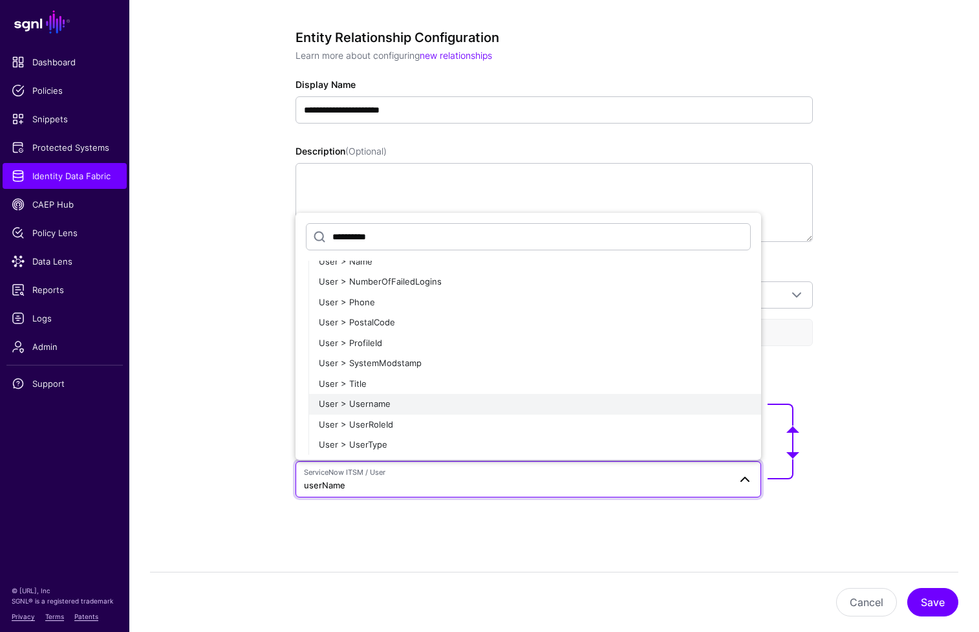
scroll to position [2173, 0]
type input "**********"
click at [383, 401] on span "User > Username" at bounding box center [355, 403] width 72 height 10
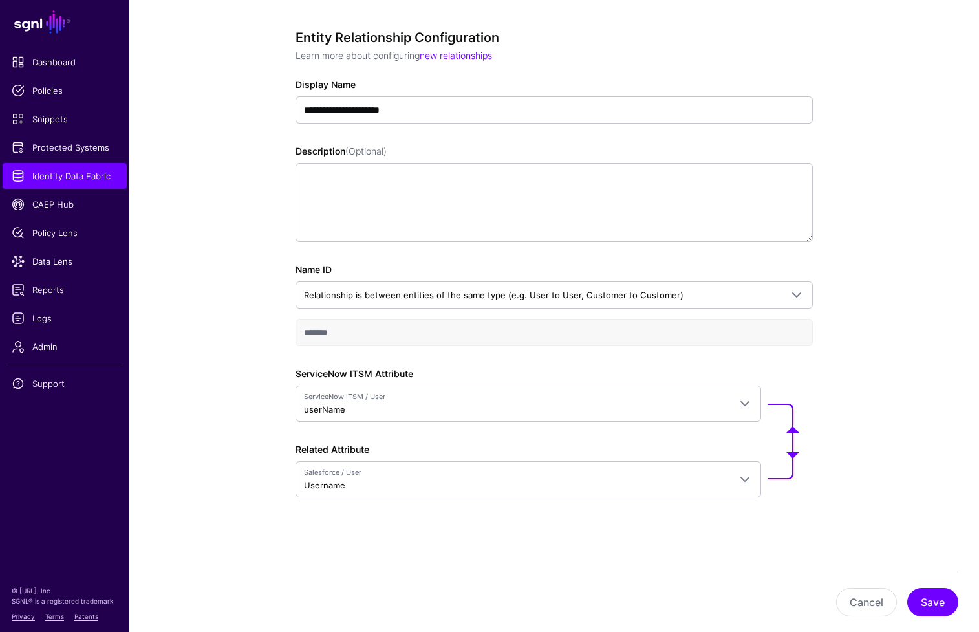
scroll to position [0, 0]
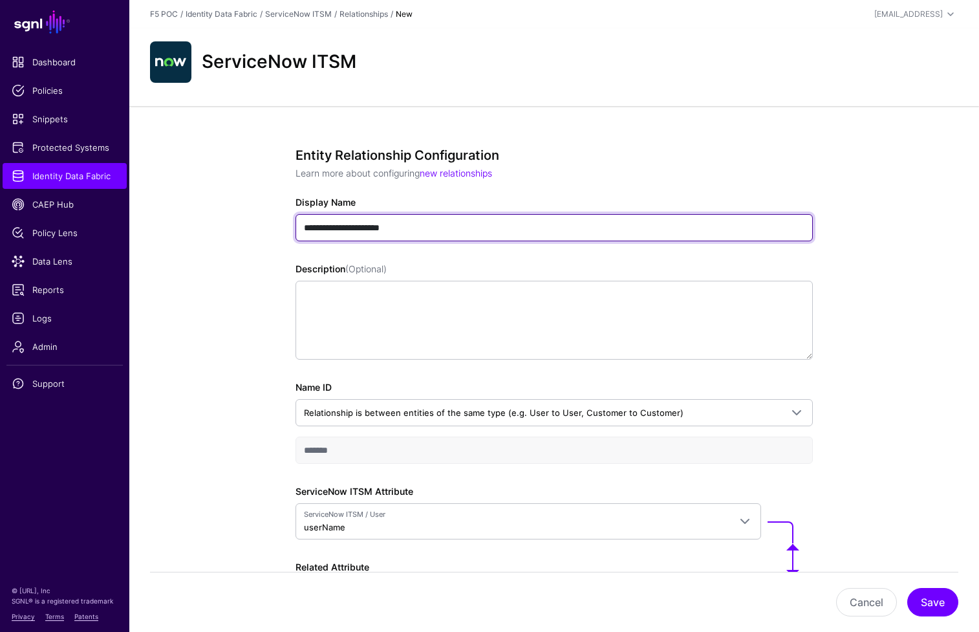
click at [373, 223] on input "**********" at bounding box center [554, 227] width 517 height 27
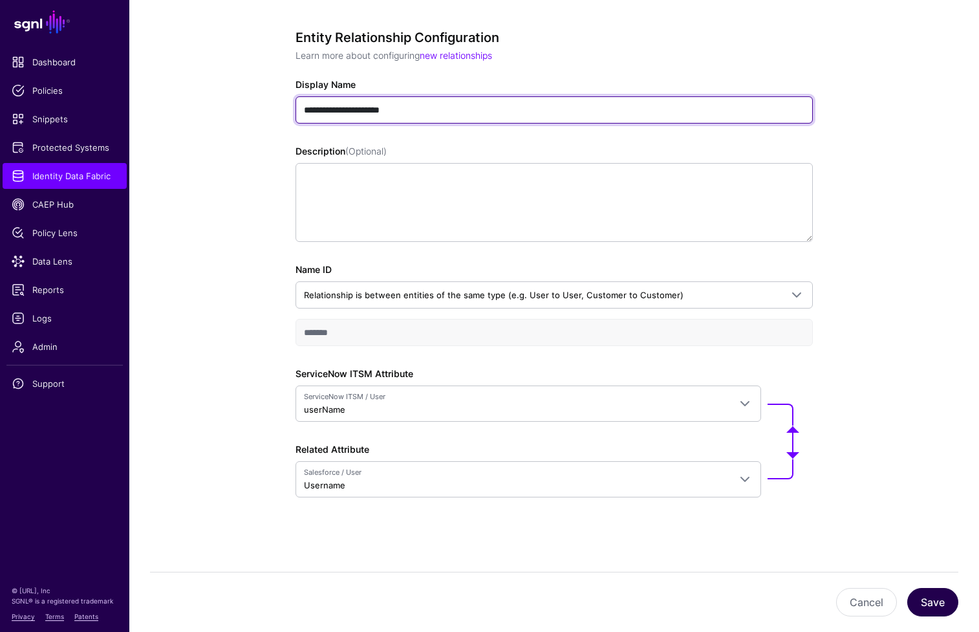
type input "**********"
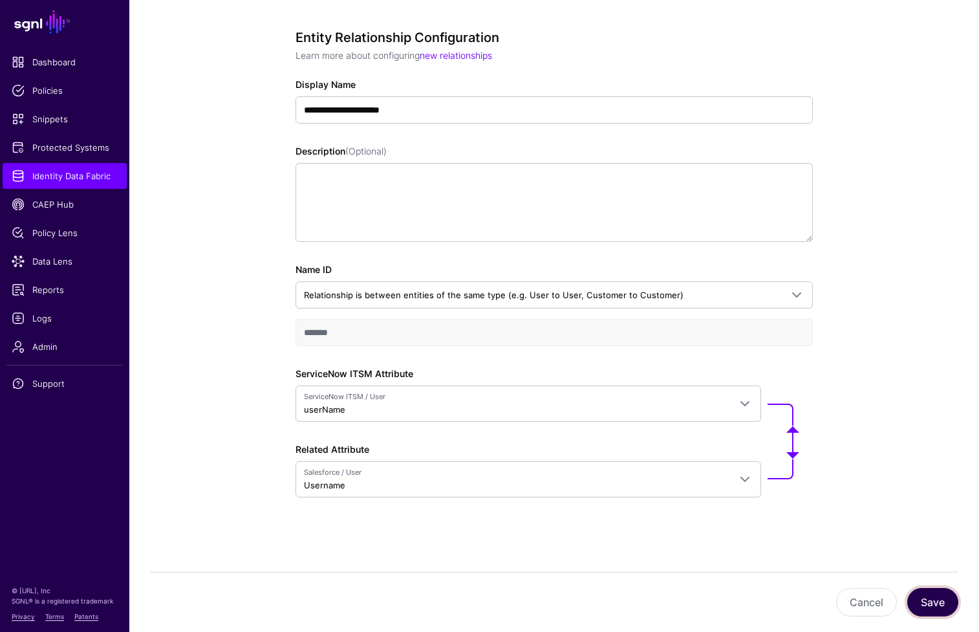
click at [944, 603] on button "Save" at bounding box center [932, 602] width 51 height 28
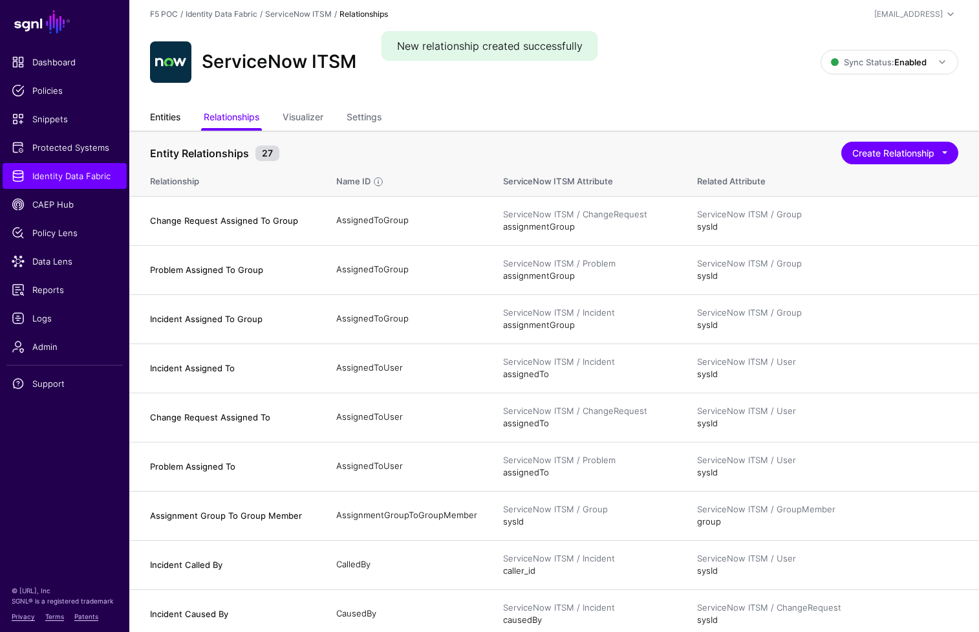
click at [171, 117] on link "Entities" at bounding box center [165, 118] width 30 height 25
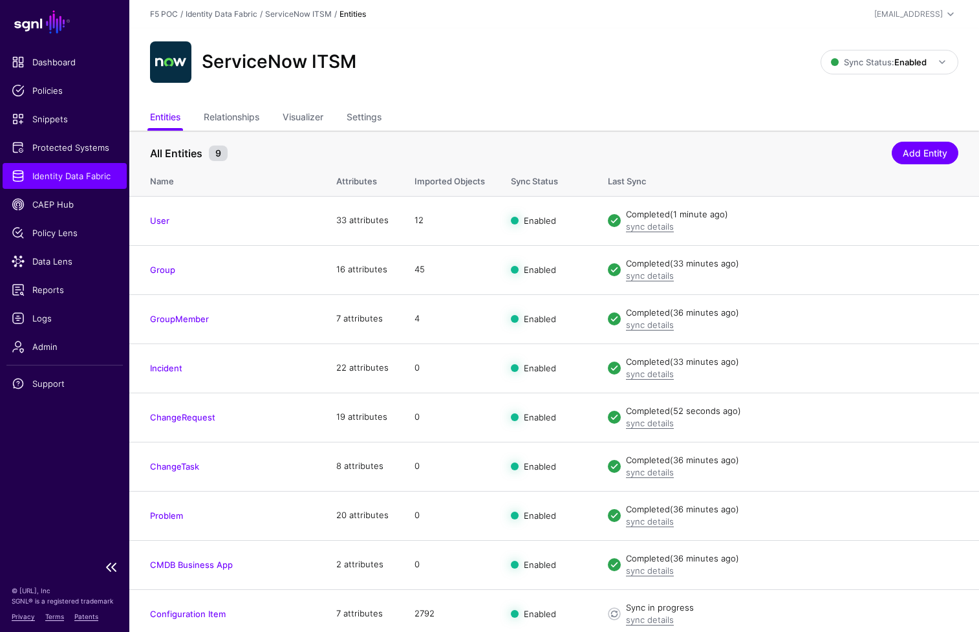
click at [77, 176] on span "Identity Data Fabric" at bounding box center [65, 175] width 106 height 13
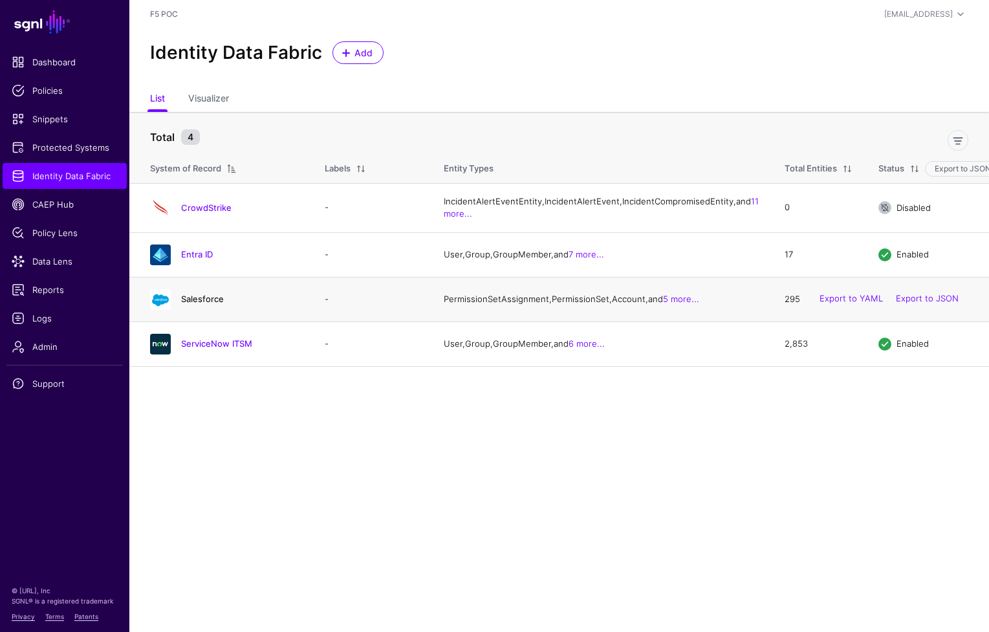
click at [217, 304] on link "Salesforce" at bounding box center [202, 299] width 43 height 10
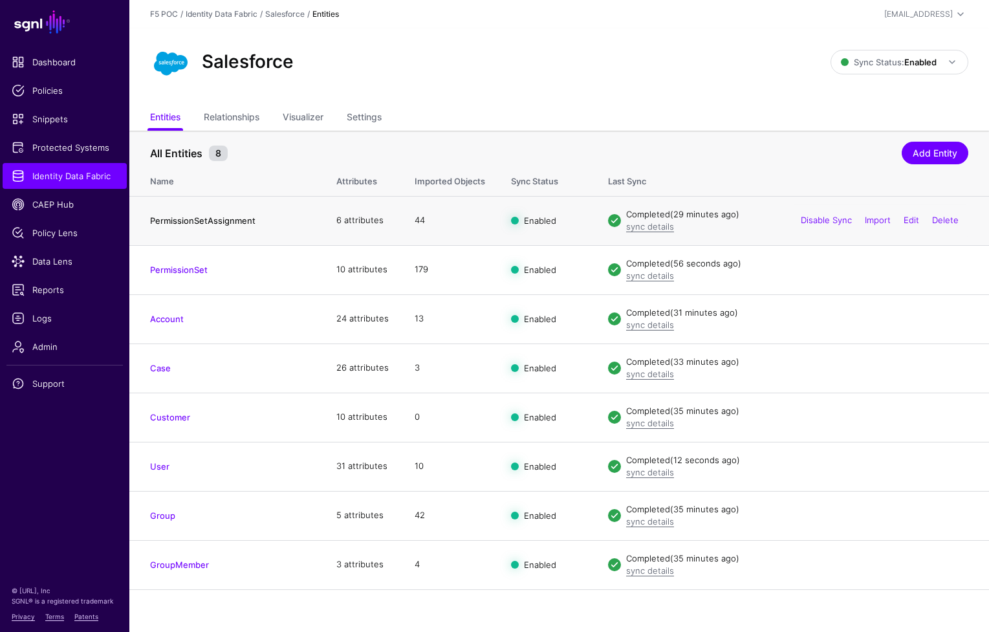
click at [217, 224] on link "PermissionSetAssignment" at bounding box center [202, 220] width 105 height 10
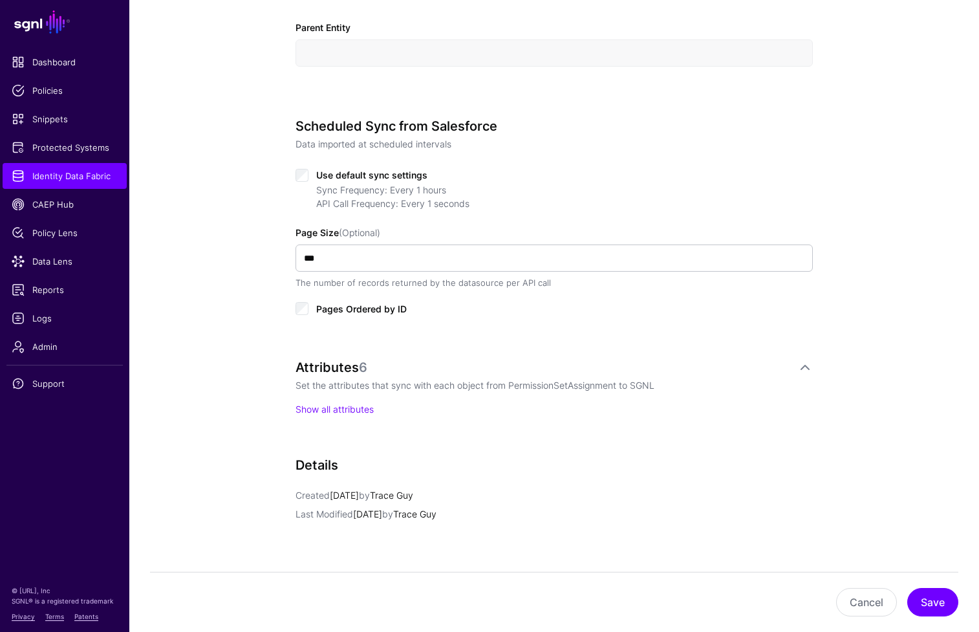
scroll to position [549, 0]
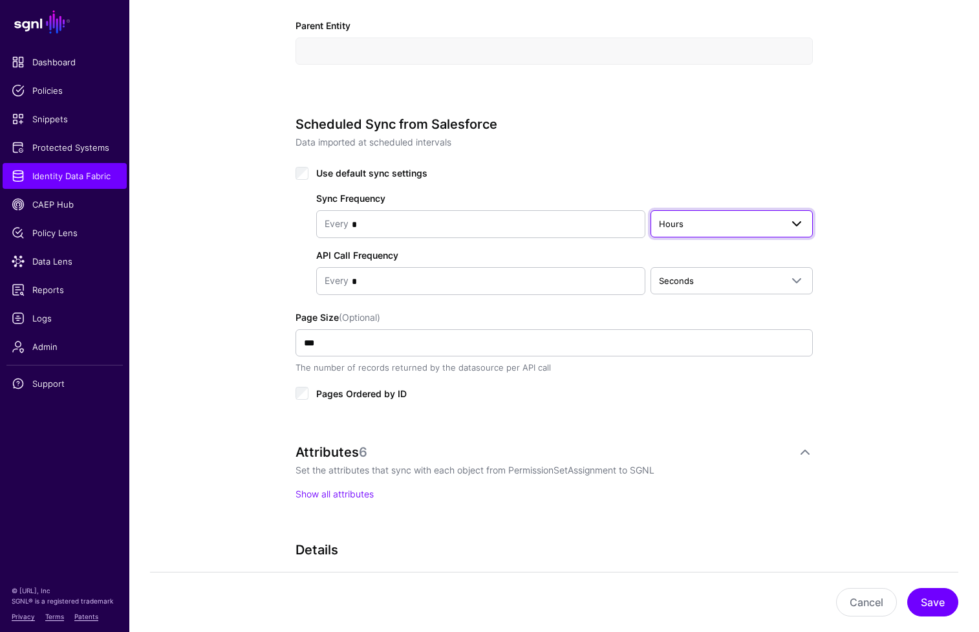
click at [741, 230] on span "Hours" at bounding box center [720, 224] width 122 height 14
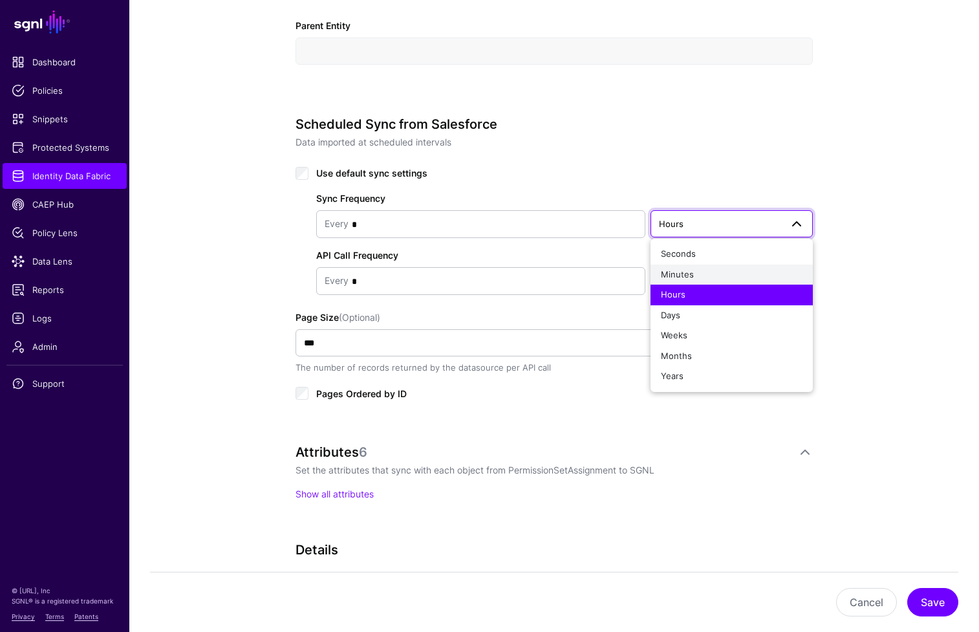
click at [730, 271] on div "Minutes" at bounding box center [732, 274] width 142 height 13
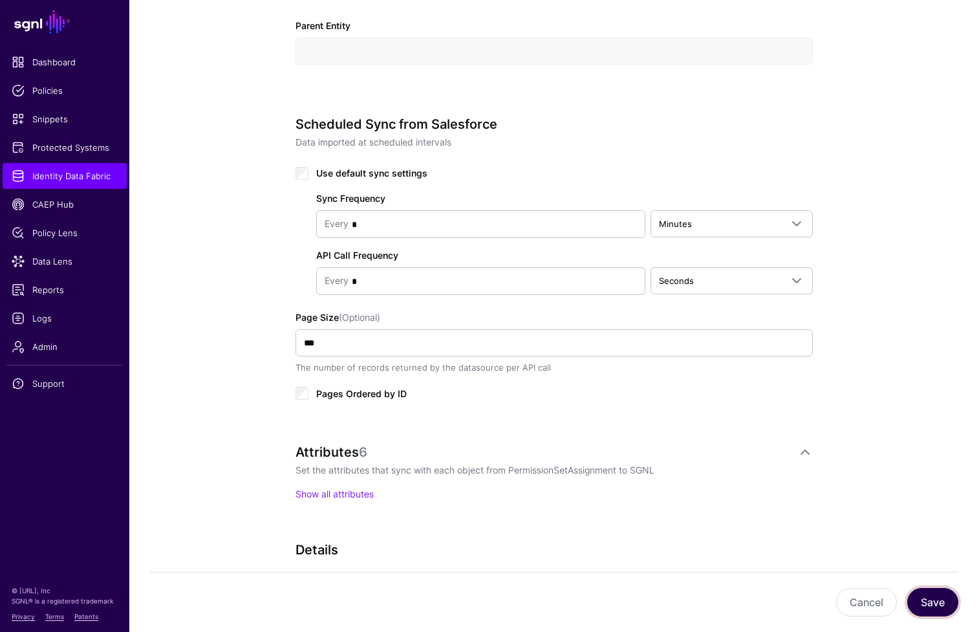
click at [933, 601] on button "Save" at bounding box center [932, 602] width 51 height 28
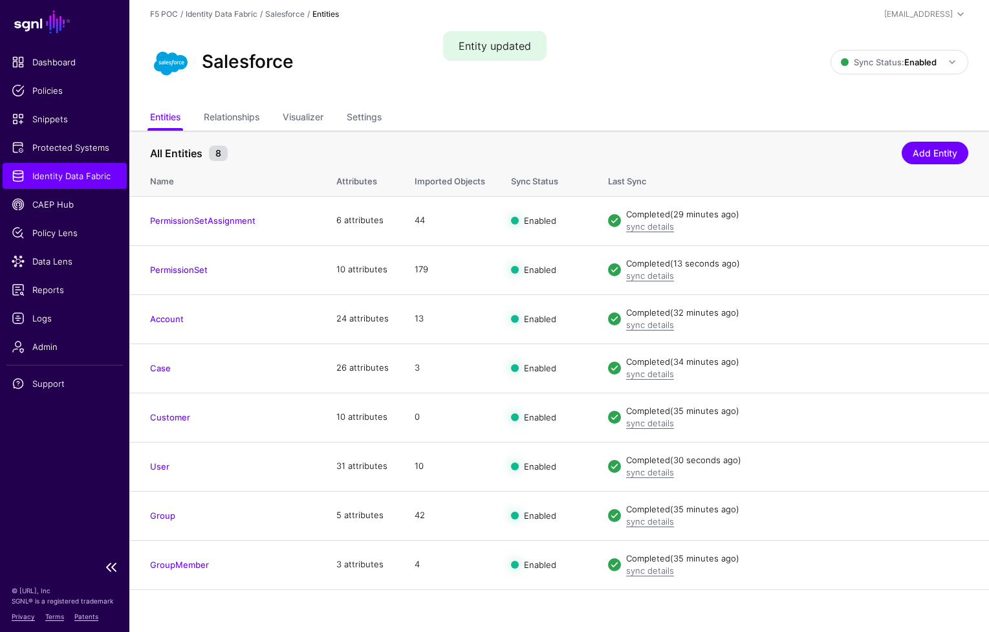
click at [94, 180] on span "Identity Data Fabric" at bounding box center [65, 175] width 106 height 13
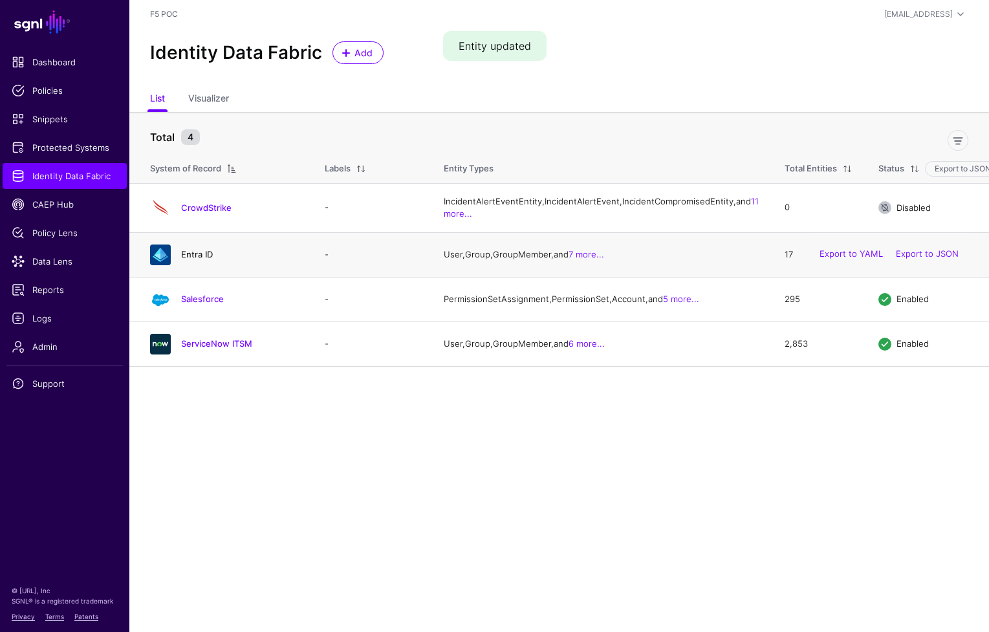
click at [201, 259] on link "Entra ID" at bounding box center [197, 254] width 32 height 10
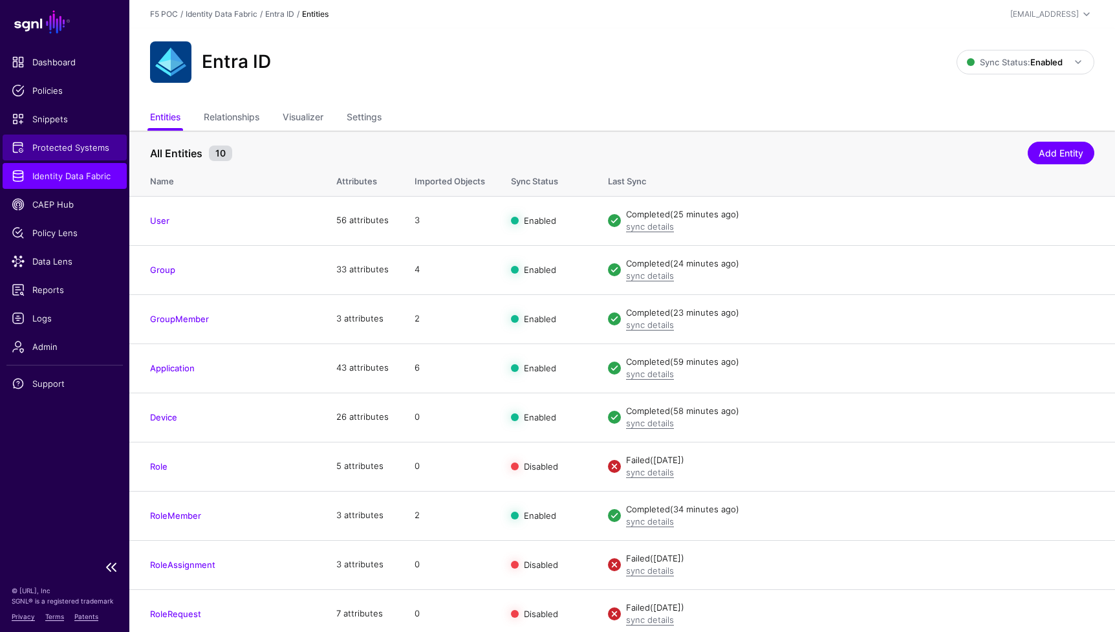
click at [77, 153] on span "Protected Systems" at bounding box center [65, 147] width 106 height 13
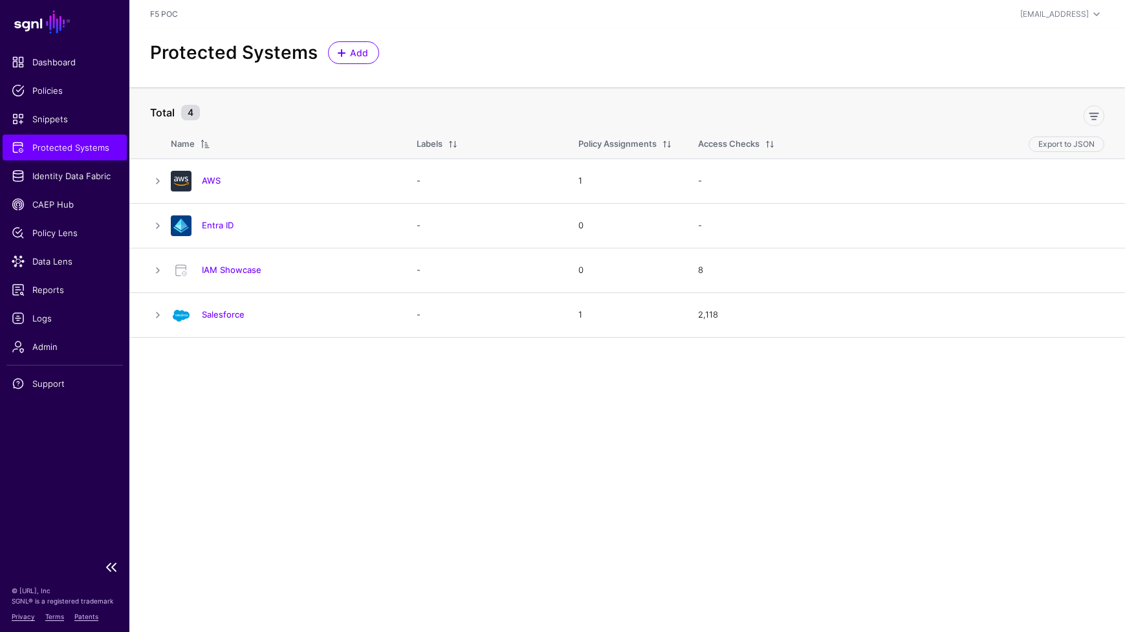
click at [63, 153] on span "Protected Systems" at bounding box center [65, 147] width 106 height 13
click at [226, 226] on link "Entra ID" at bounding box center [218, 225] width 32 height 10
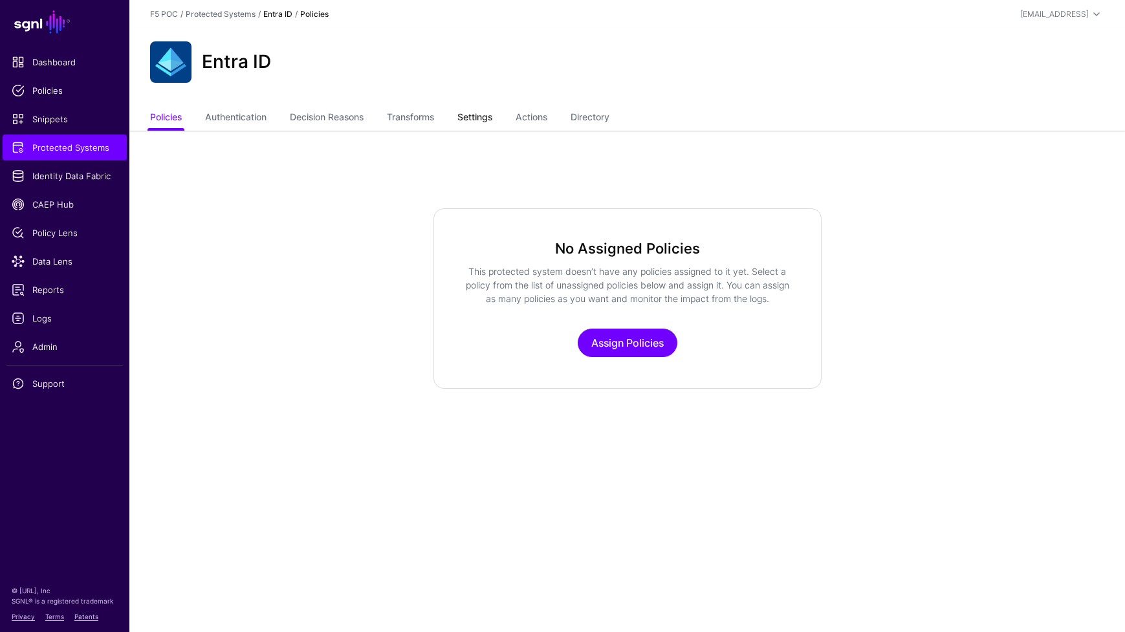
click at [491, 122] on link "Settings" at bounding box center [474, 118] width 35 height 25
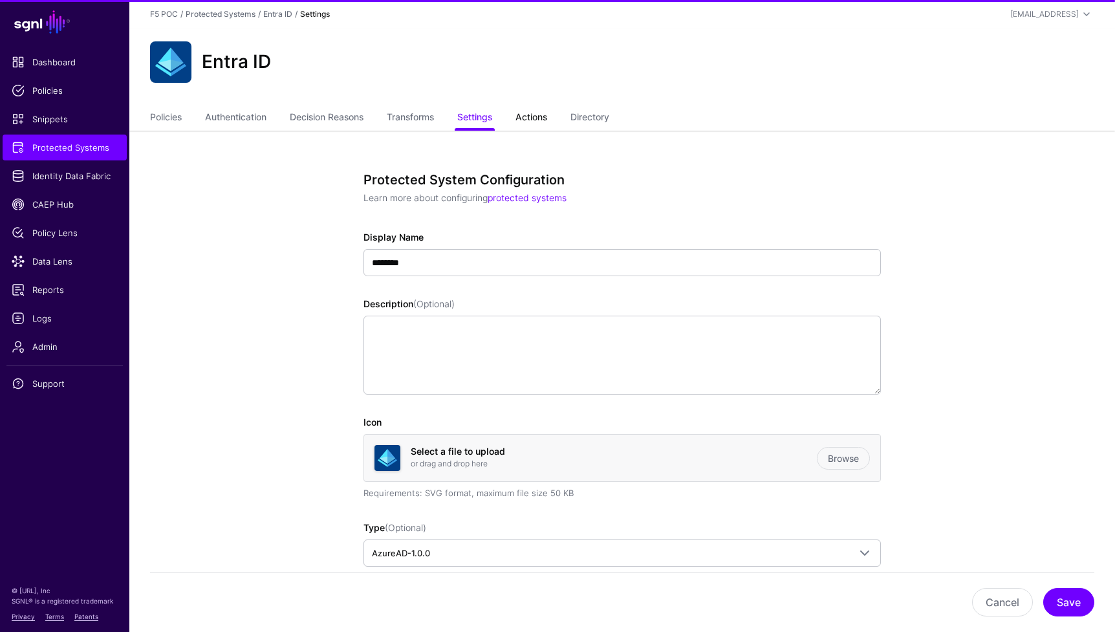
click at [529, 117] on link "Actions" at bounding box center [531, 118] width 32 height 25
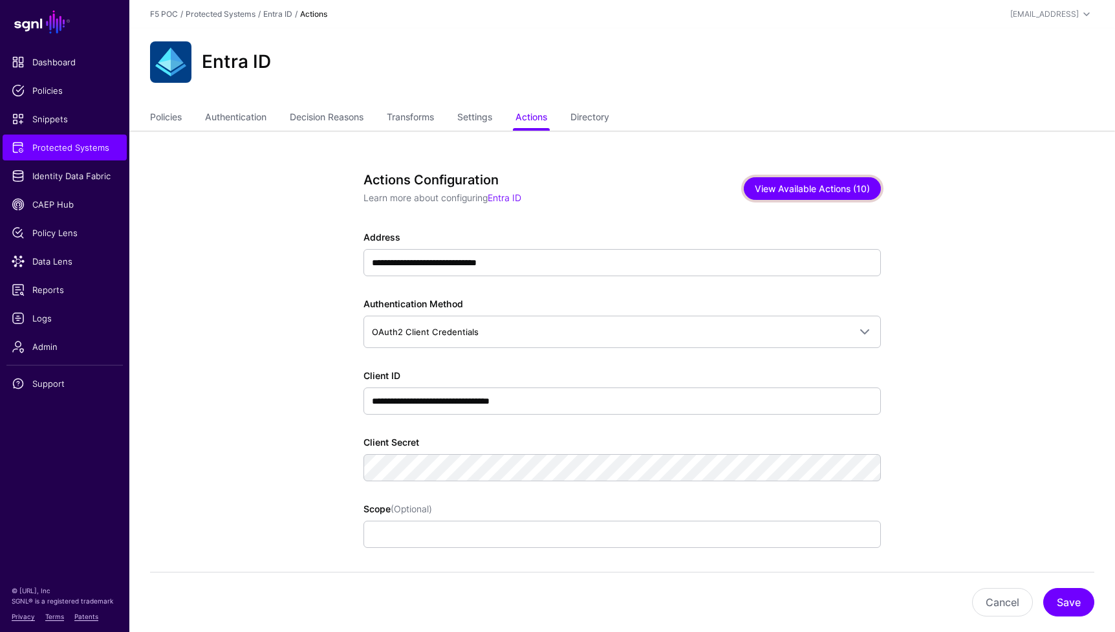
click at [827, 194] on button "View Available Actions (10)" at bounding box center [812, 188] width 137 height 23
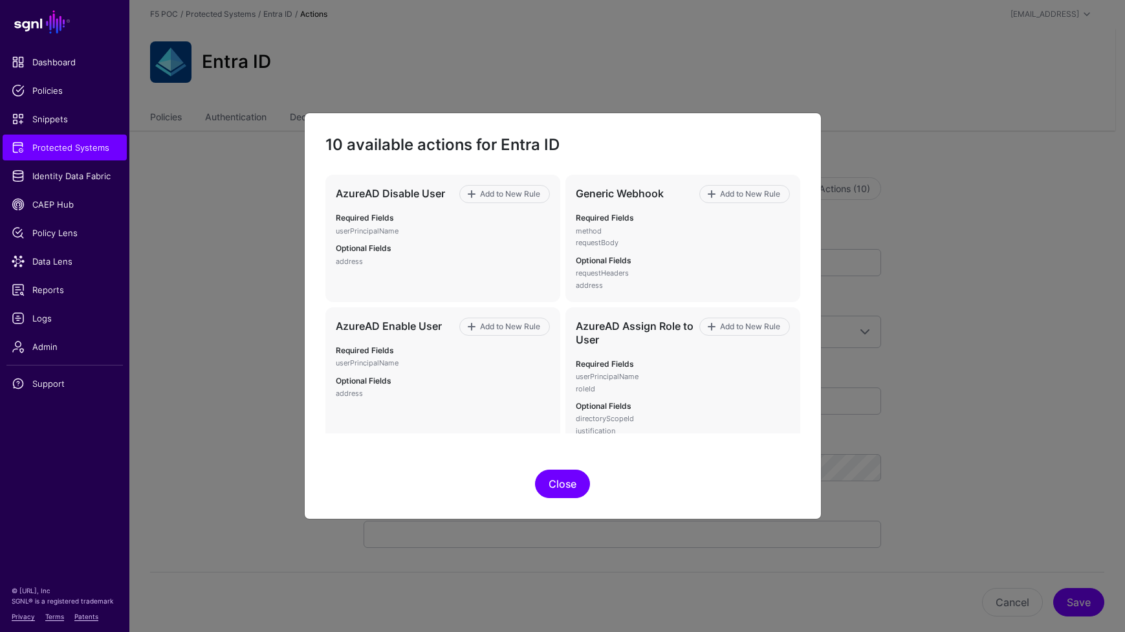
click at [561, 482] on button "Close" at bounding box center [562, 483] width 55 height 28
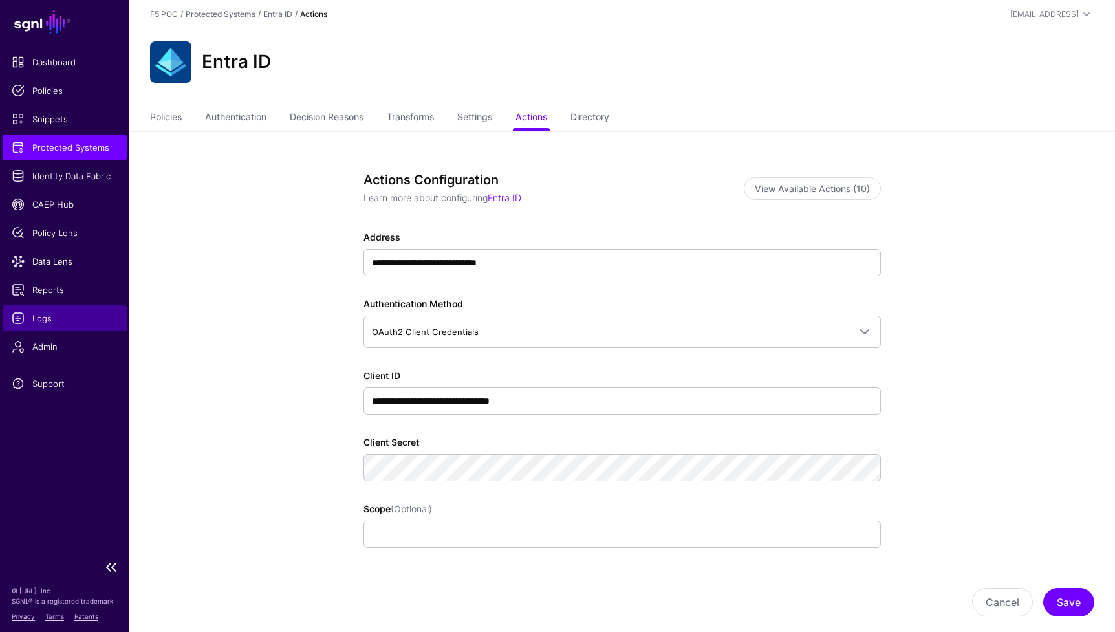
click at [35, 317] on span "Logs" at bounding box center [65, 318] width 106 height 13
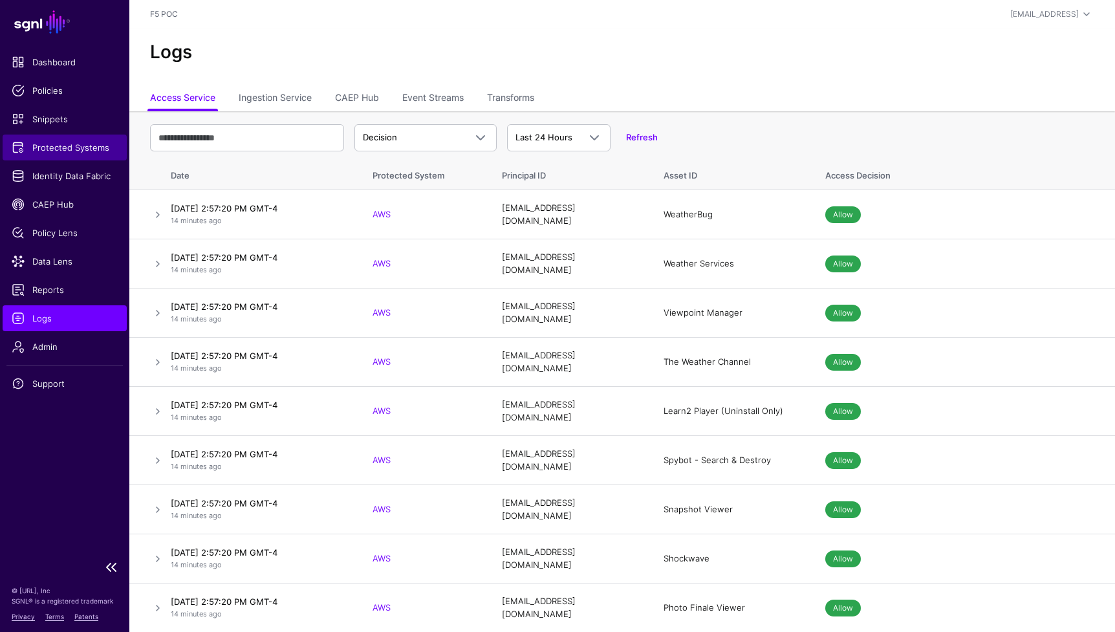
click at [87, 155] on link "Protected Systems" at bounding box center [65, 148] width 124 height 26
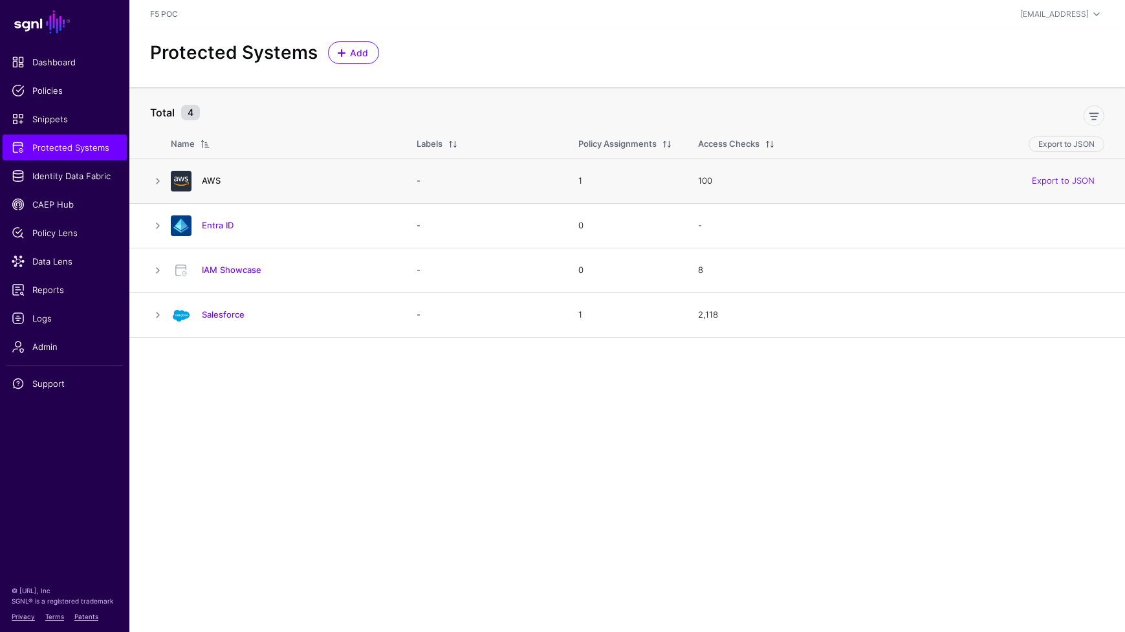
click at [217, 181] on link "AWS" at bounding box center [211, 180] width 19 height 10
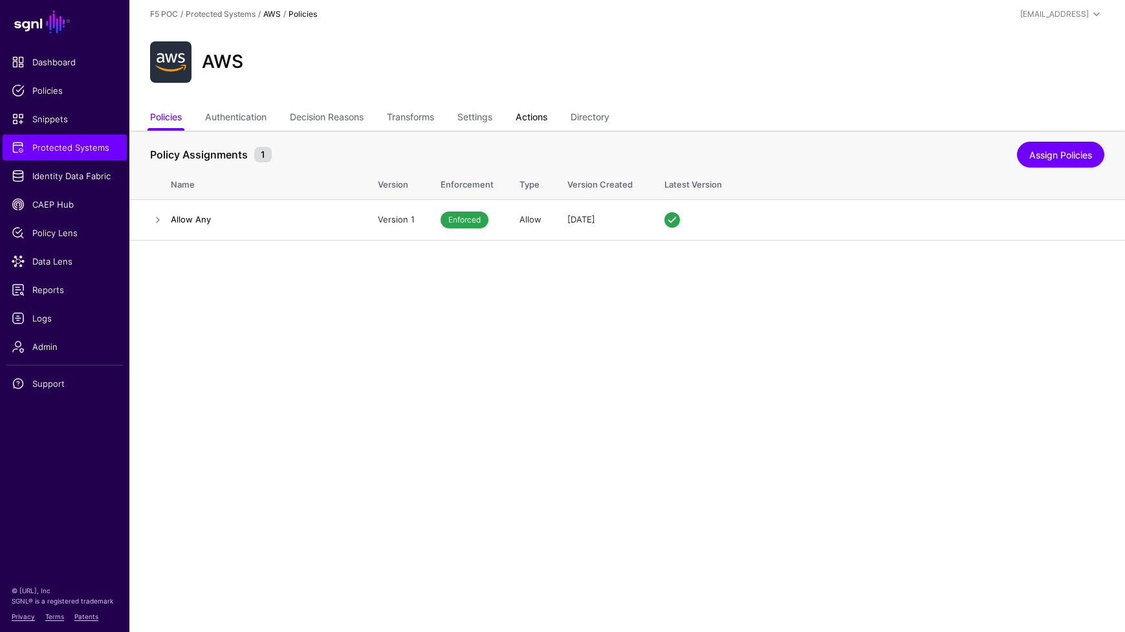
click at [534, 119] on link "Actions" at bounding box center [531, 118] width 32 height 25
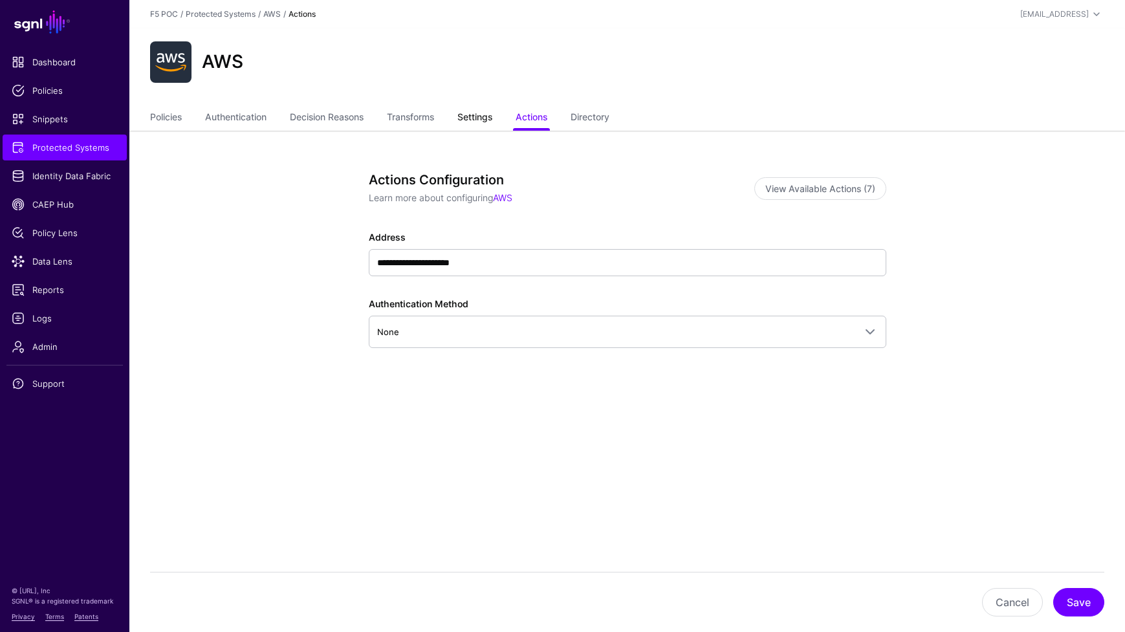
click at [480, 120] on link "Settings" at bounding box center [474, 118] width 35 height 25
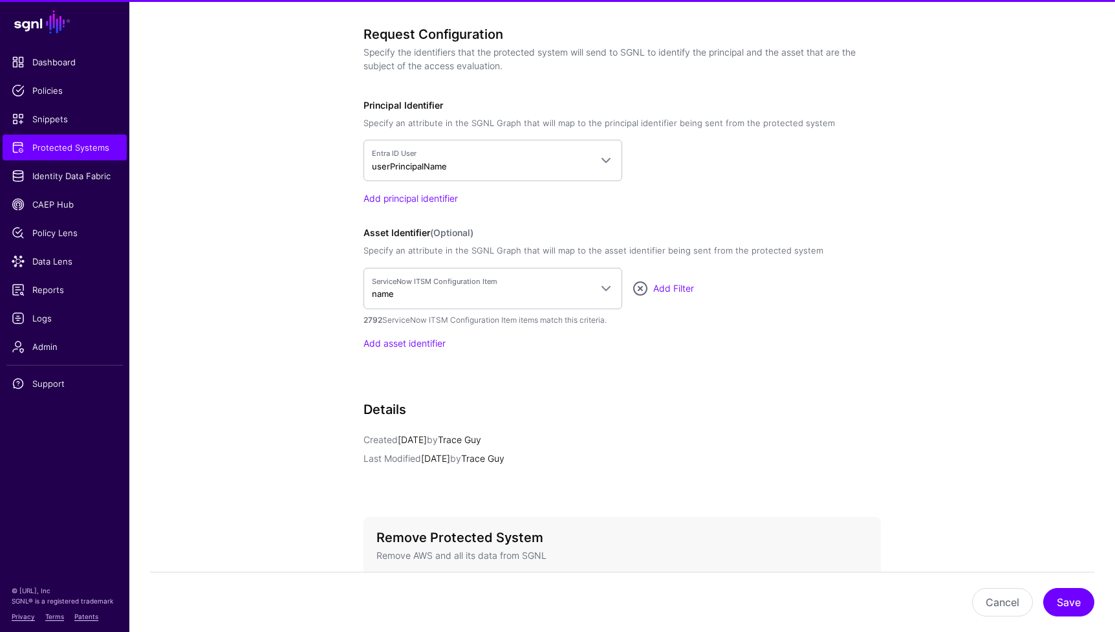
scroll to position [967, 0]
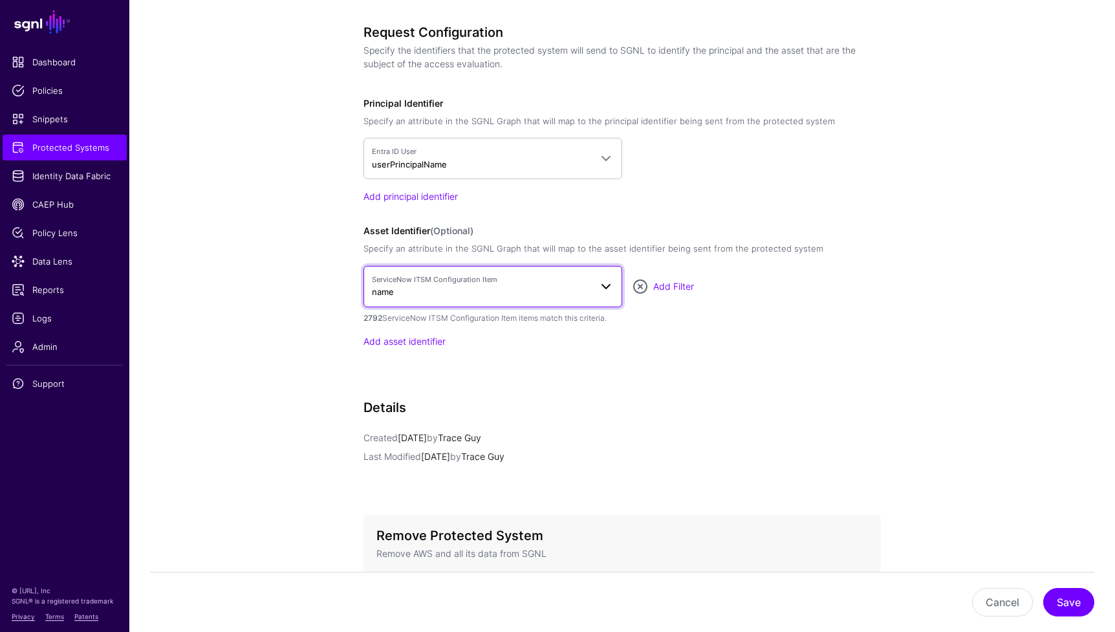
click at [611, 287] on span at bounding box center [606, 287] width 16 height 16
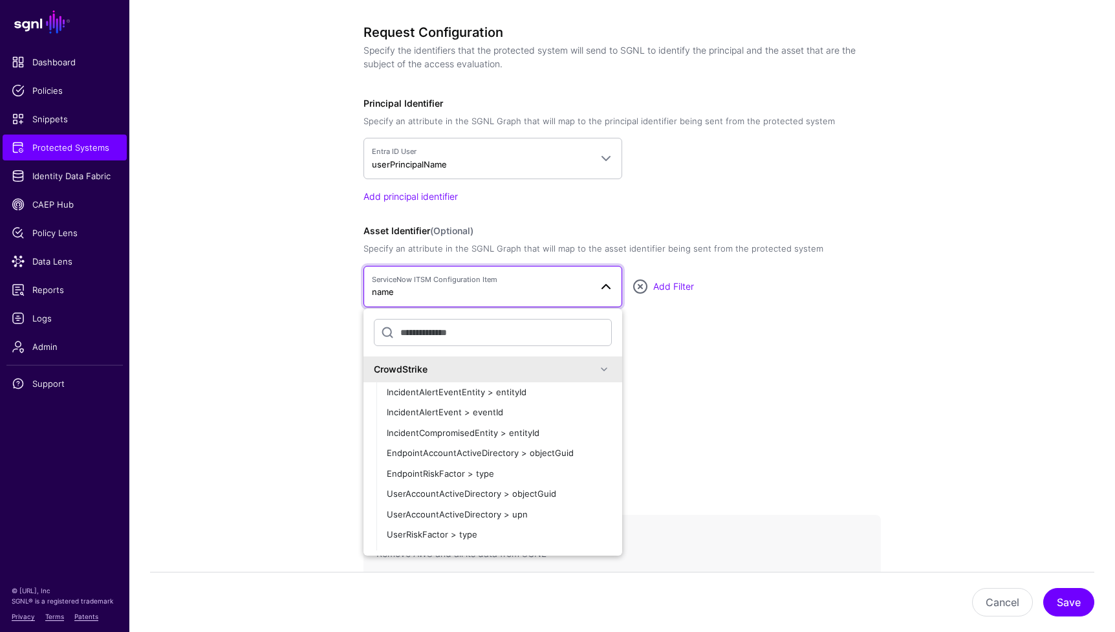
click at [598, 374] on span at bounding box center [604, 369] width 16 height 16
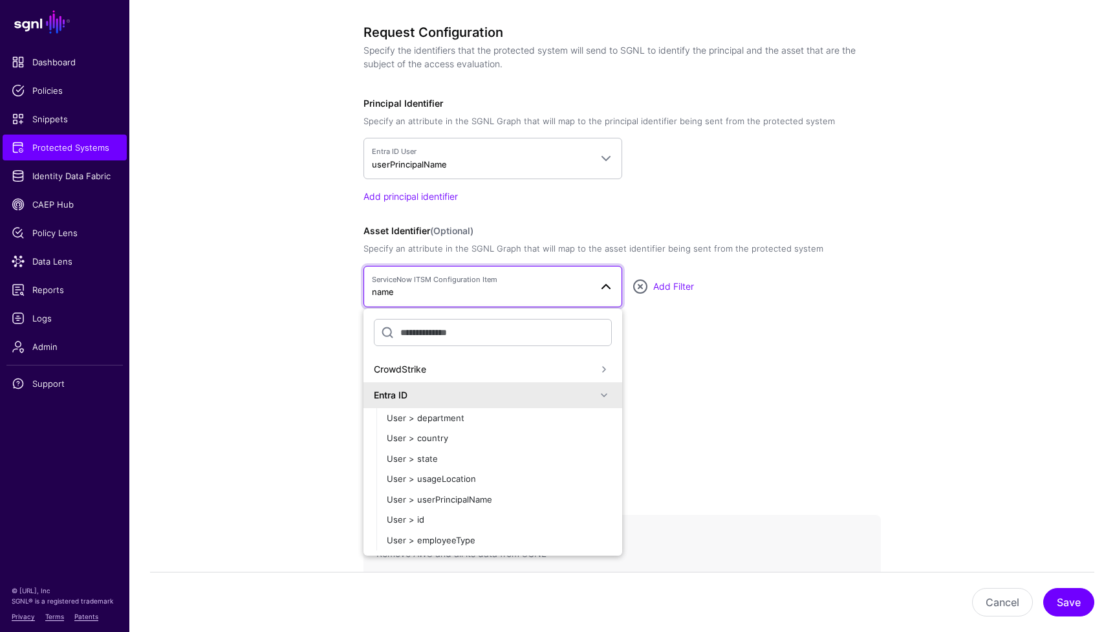
click at [596, 398] on span at bounding box center [604, 395] width 16 height 16
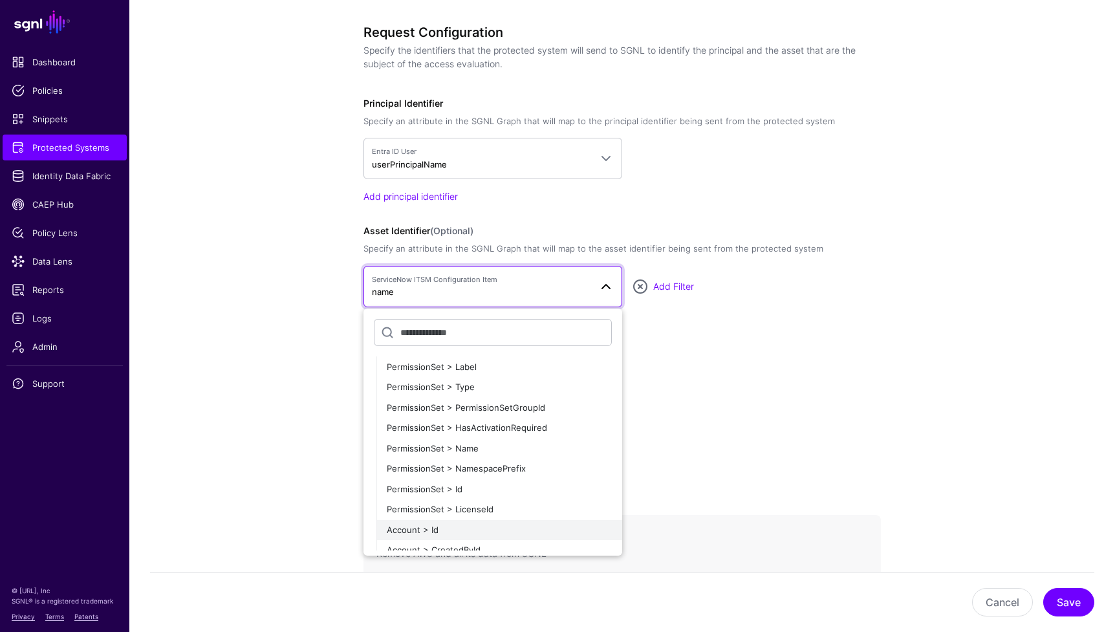
scroll to position [0, 0]
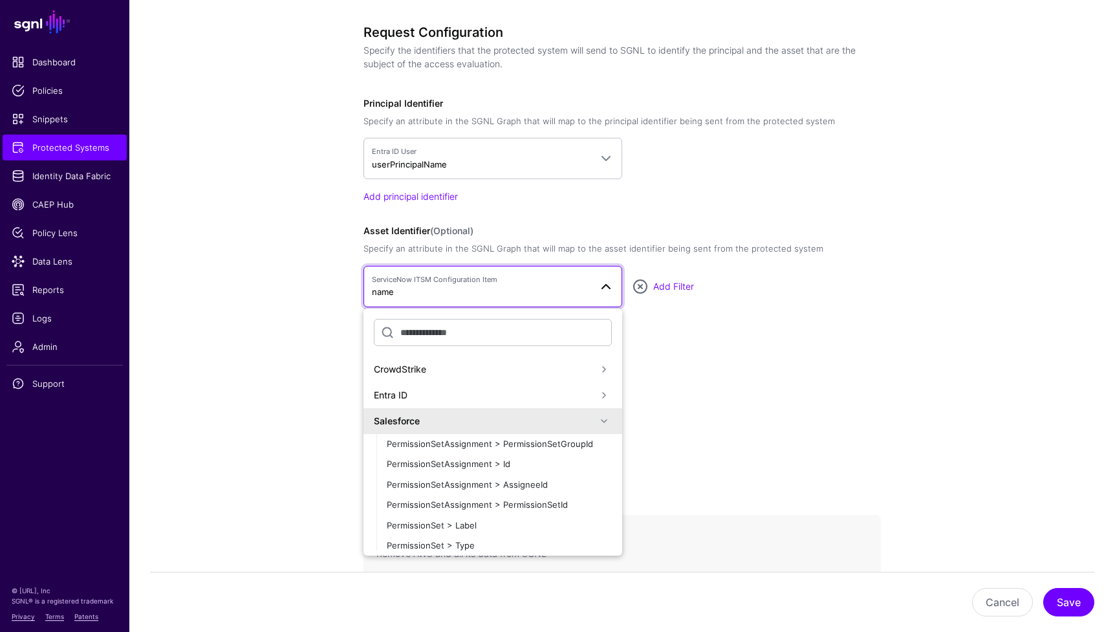
click at [596, 422] on span at bounding box center [604, 421] width 16 height 16
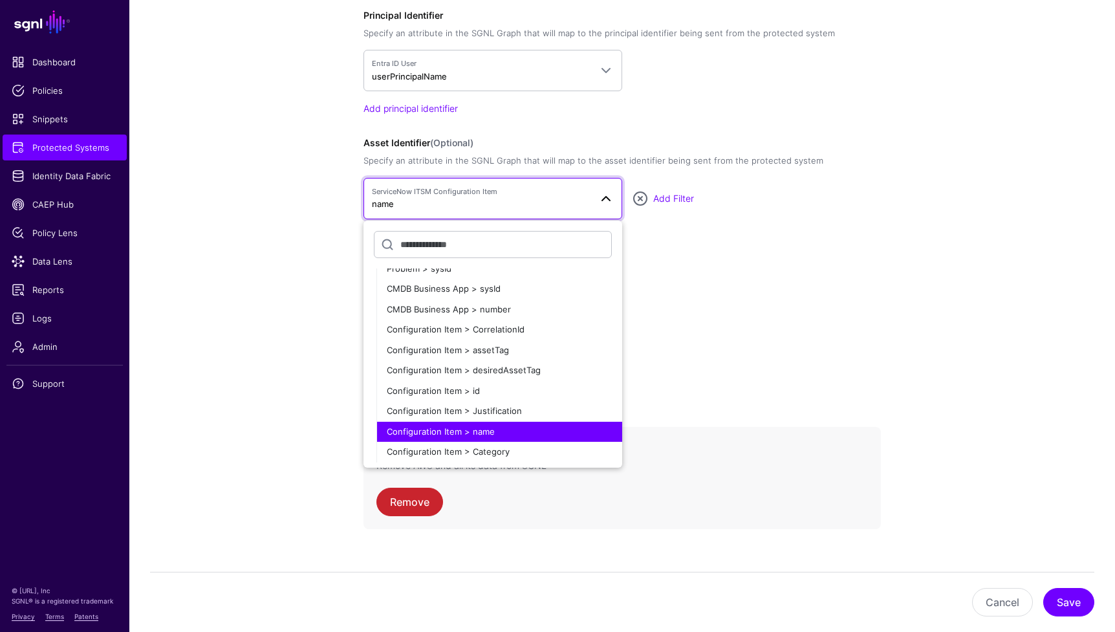
scroll to position [1060, 0]
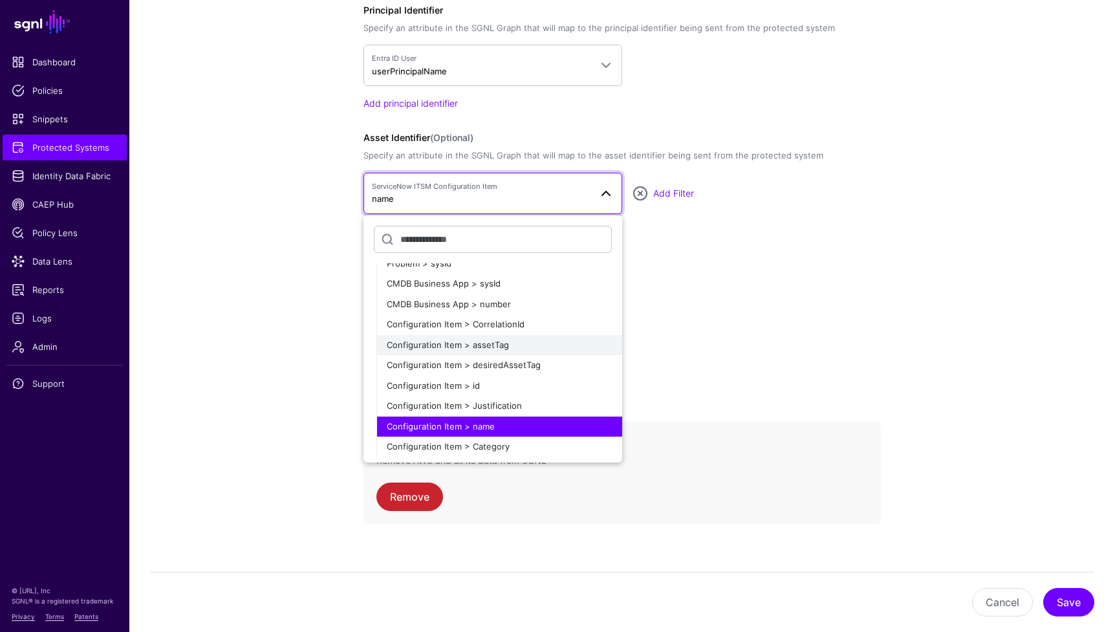
click at [544, 350] on div "Configuration Item > assetTag" at bounding box center [499, 345] width 225 height 13
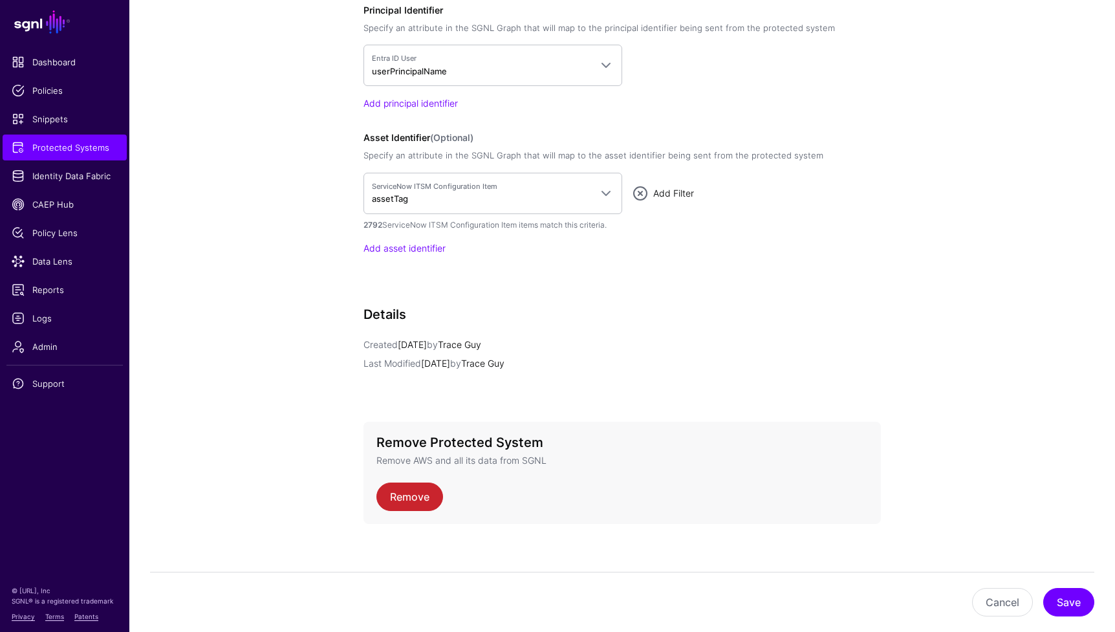
click at [682, 195] on link "Add Filter" at bounding box center [673, 193] width 41 height 11
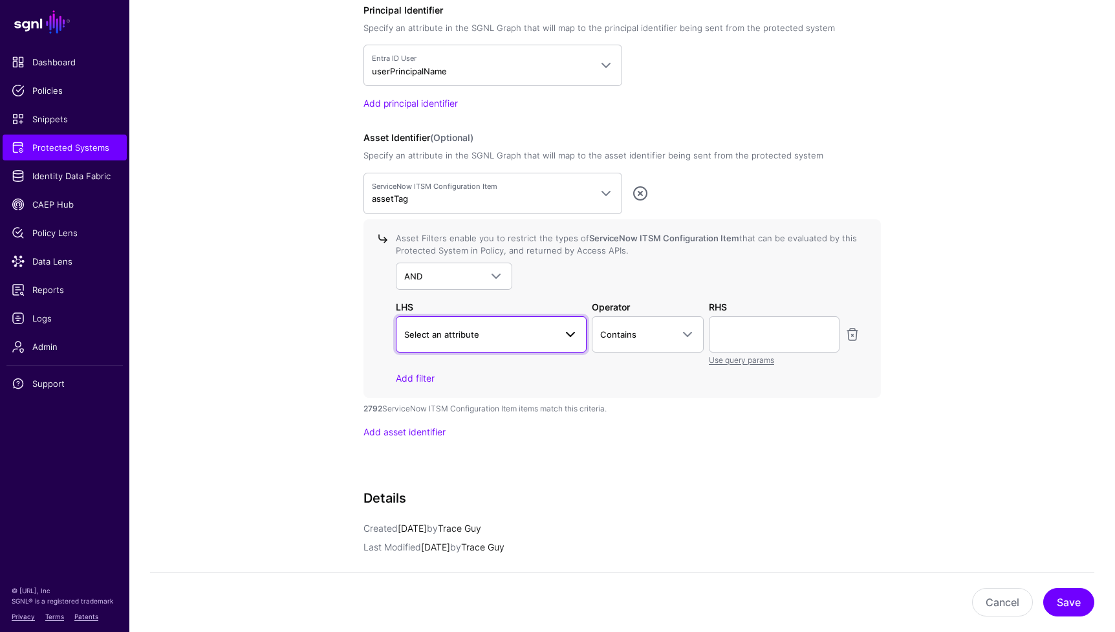
click at [566, 334] on span at bounding box center [571, 335] width 16 height 16
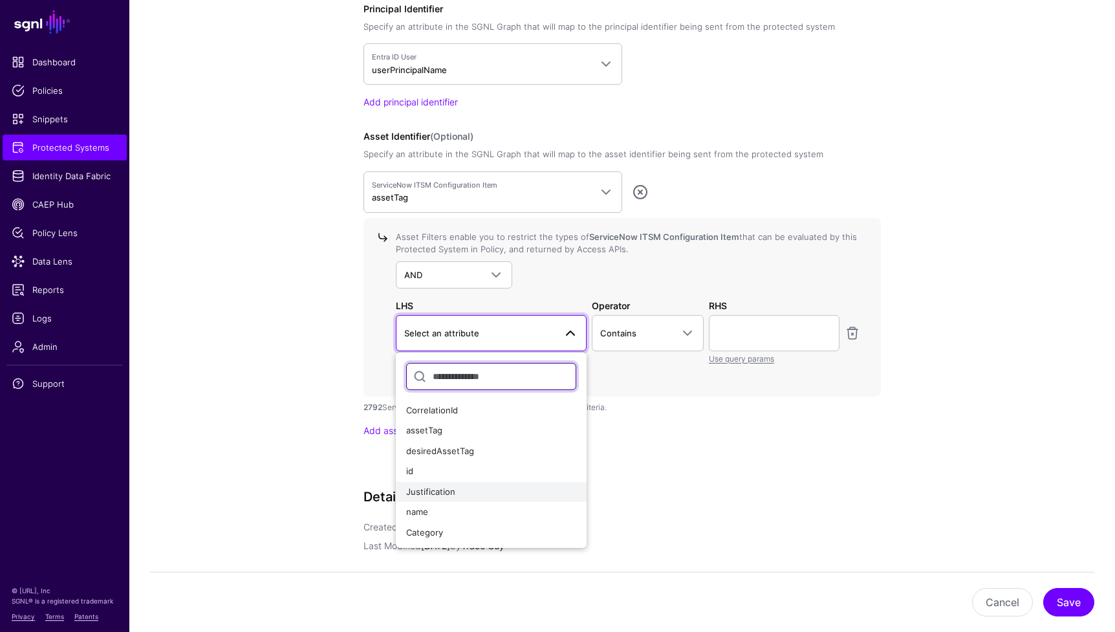
scroll to position [1170, 0]
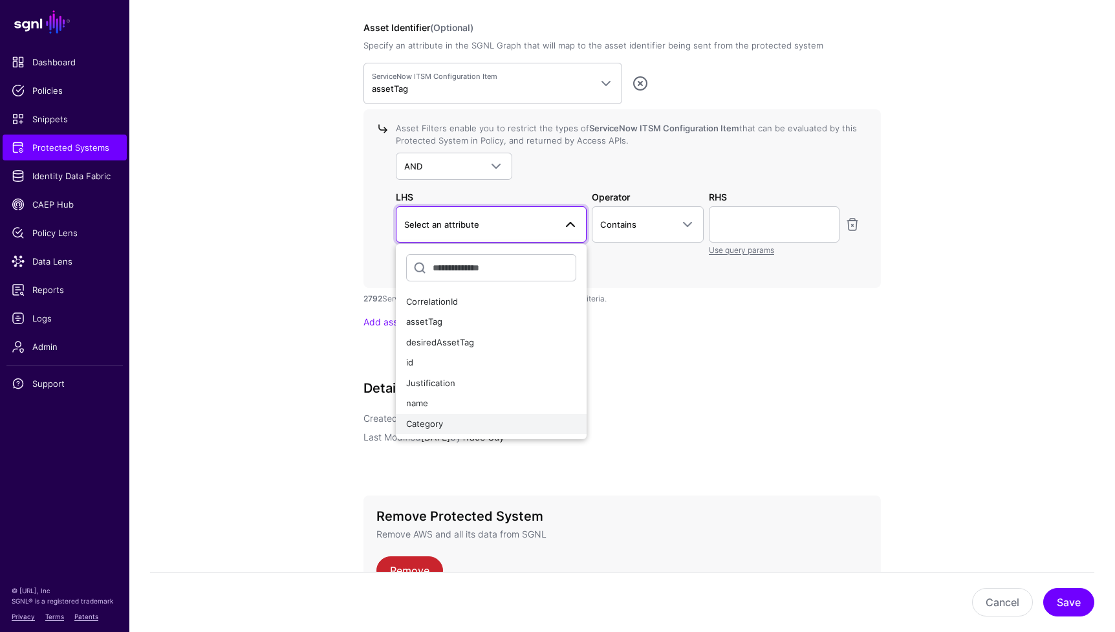
click at [480, 427] on div "Category" at bounding box center [491, 424] width 170 height 13
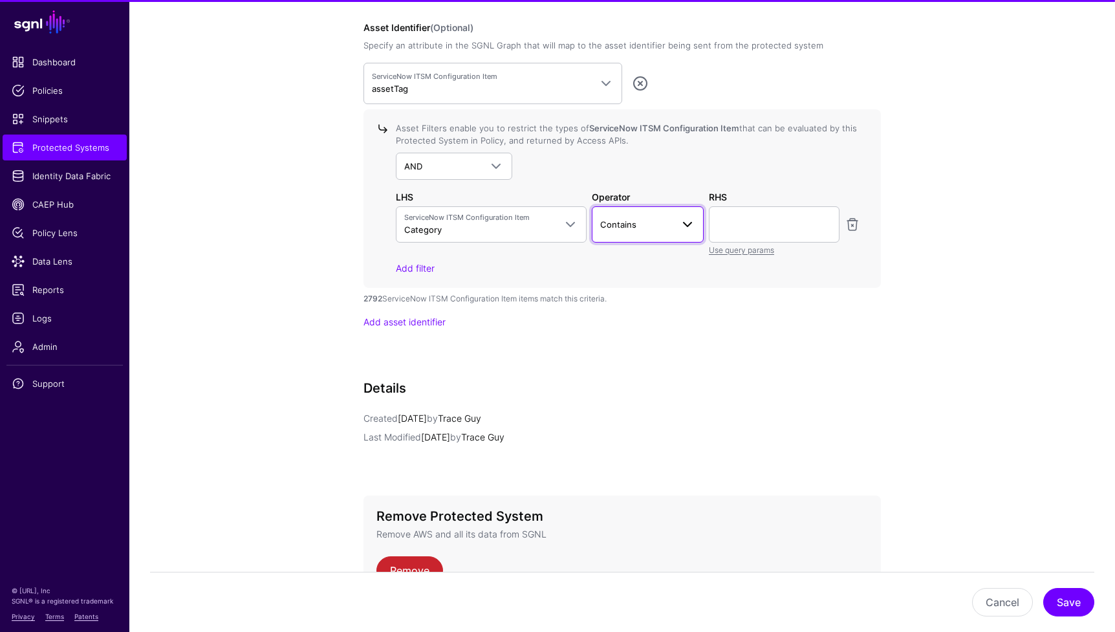
click at [655, 228] on span "Contains" at bounding box center [636, 224] width 72 height 14
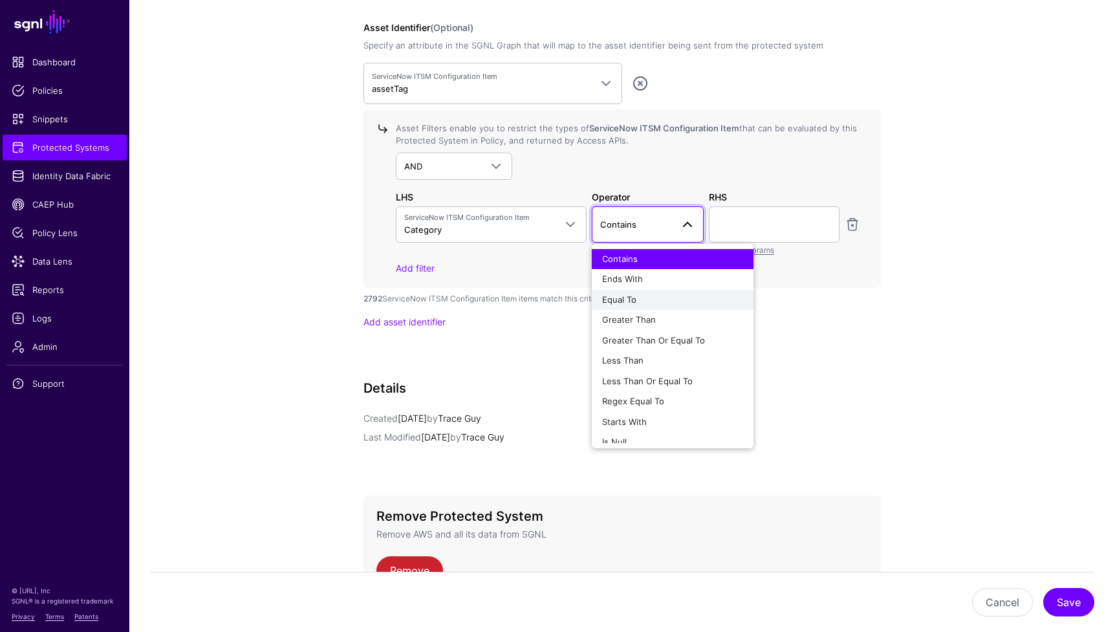
click at [657, 295] on div "Equal To" at bounding box center [672, 300] width 141 height 13
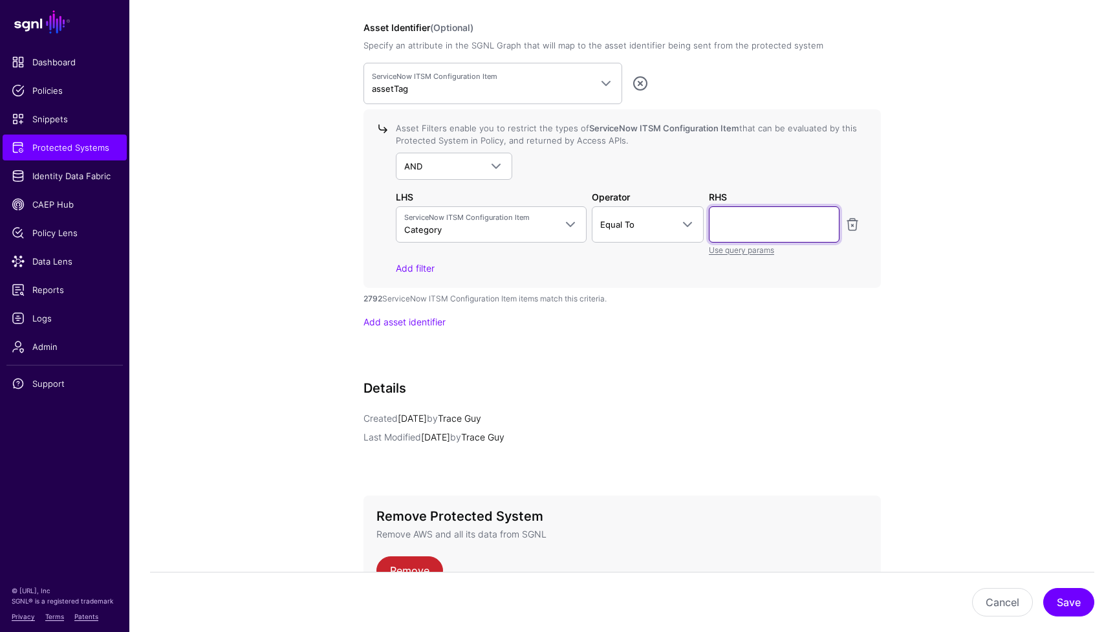
click at [741, 213] on input "text" at bounding box center [774, 224] width 131 height 36
click at [718, 229] on input "****" at bounding box center [774, 224] width 131 height 36
type input "********"
click at [988, 601] on button "Save" at bounding box center [1068, 602] width 51 height 28
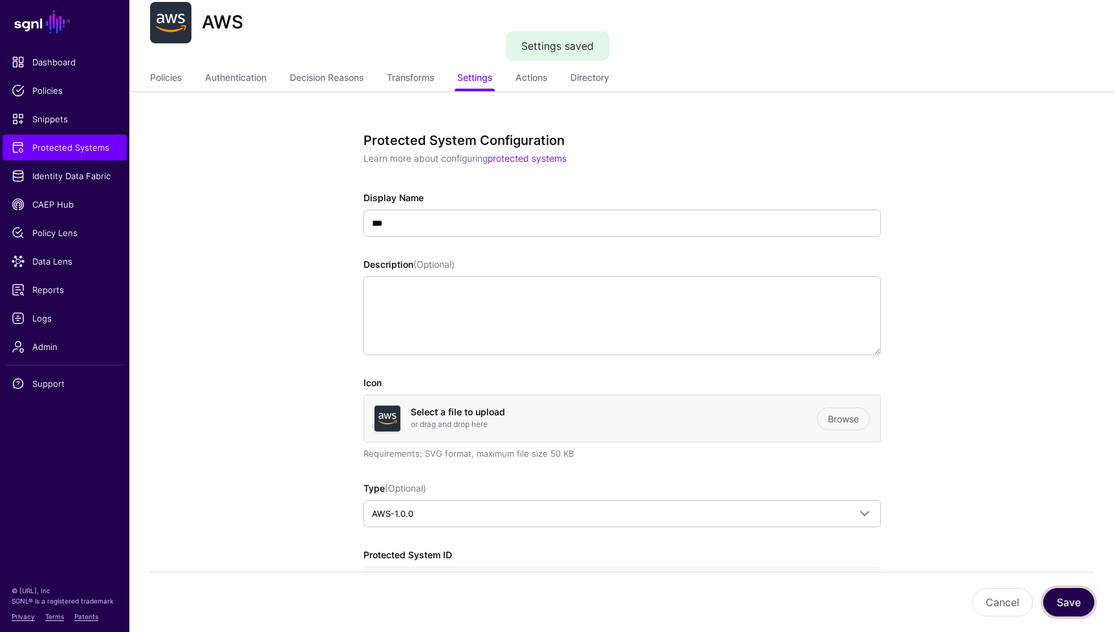
scroll to position [0, 0]
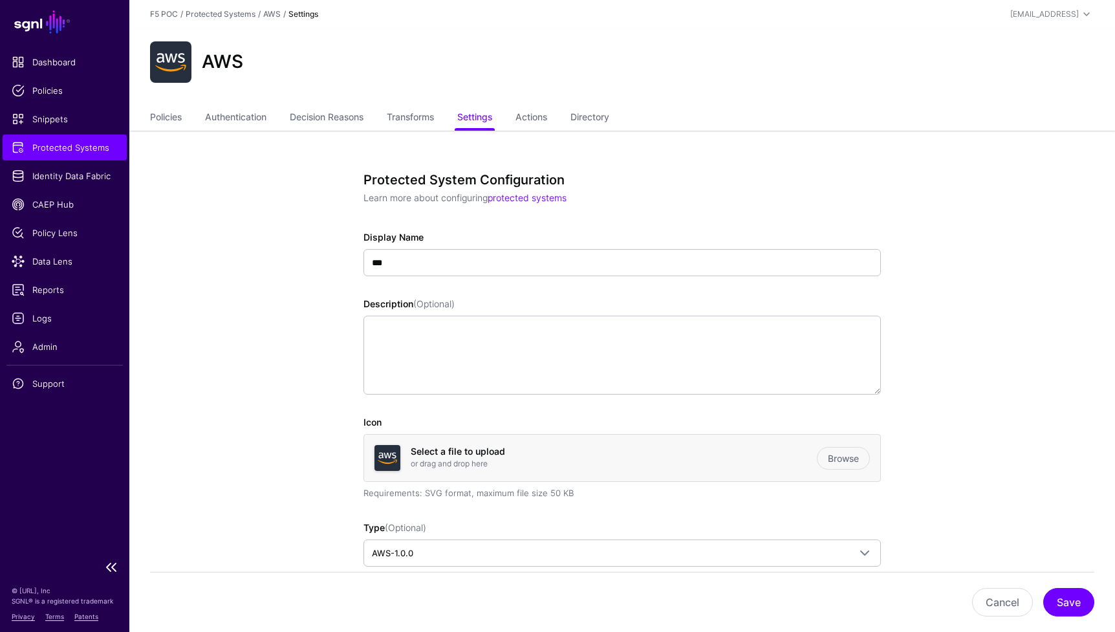
click at [80, 151] on span "Protected Systems" at bounding box center [65, 147] width 106 height 13
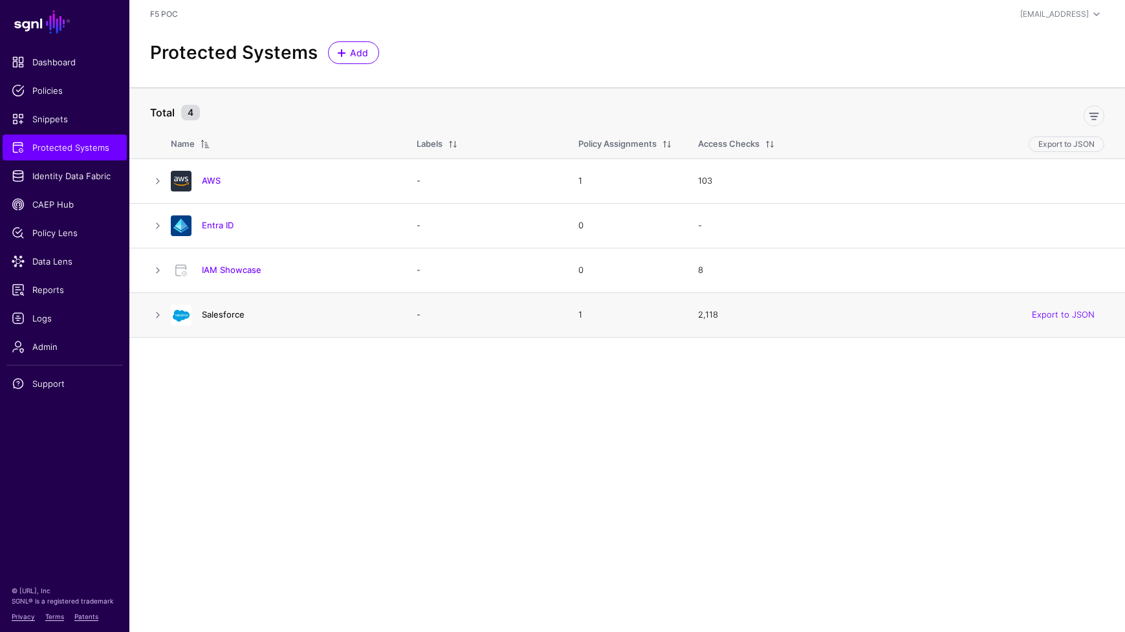
click at [211, 317] on link "Salesforce" at bounding box center [223, 314] width 43 height 10
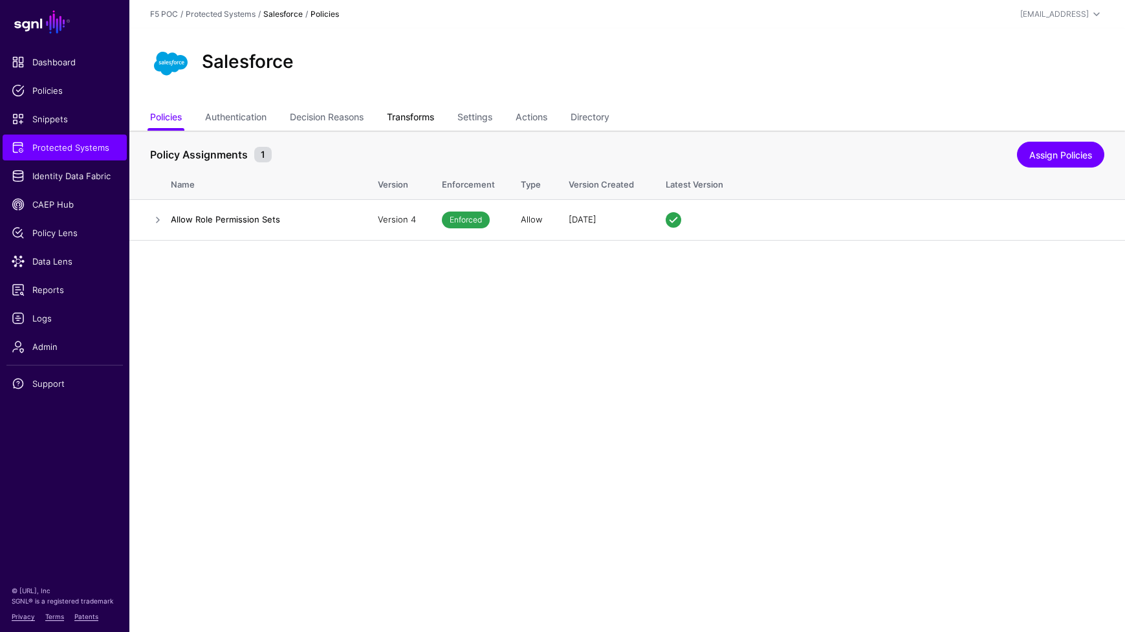
click at [415, 122] on link "Transforms" at bounding box center [410, 118] width 47 height 25
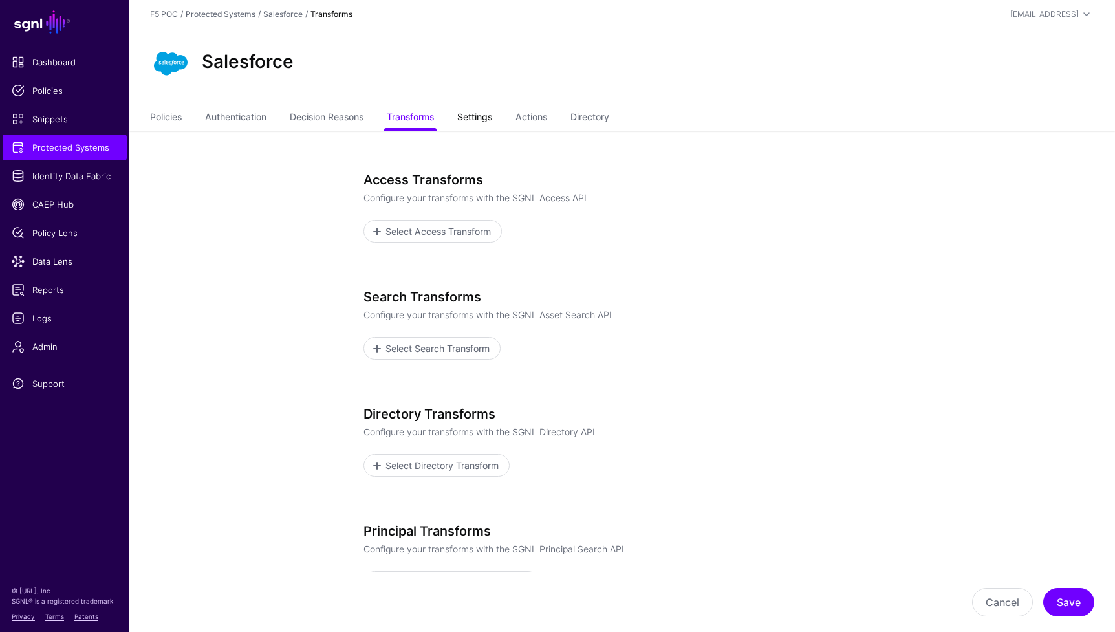
click at [487, 120] on link "Settings" at bounding box center [474, 118] width 35 height 25
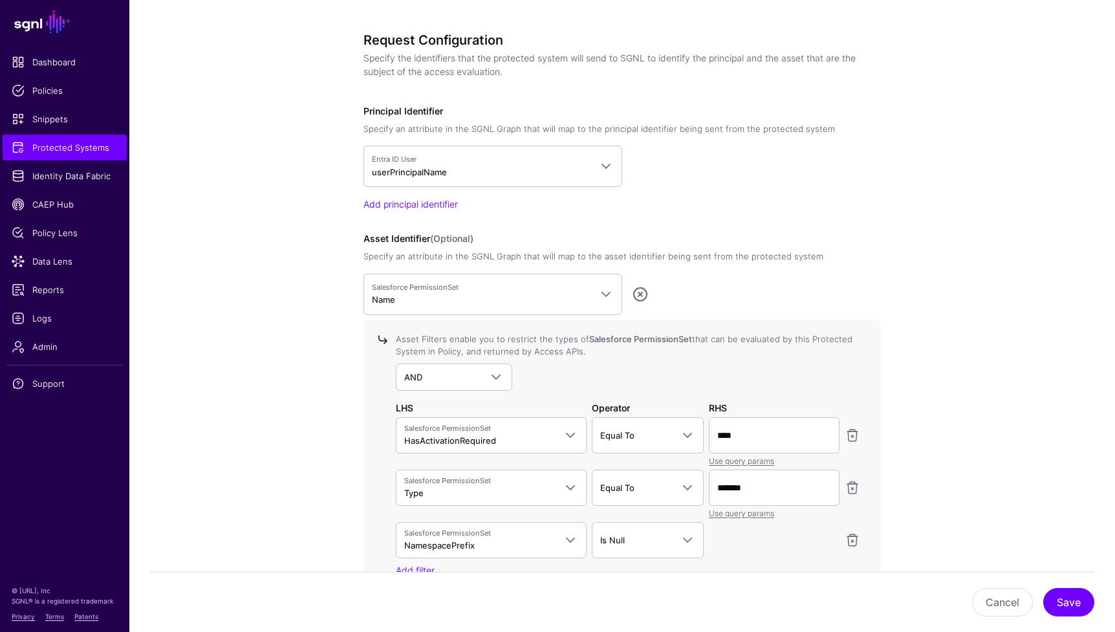
scroll to position [962, 0]
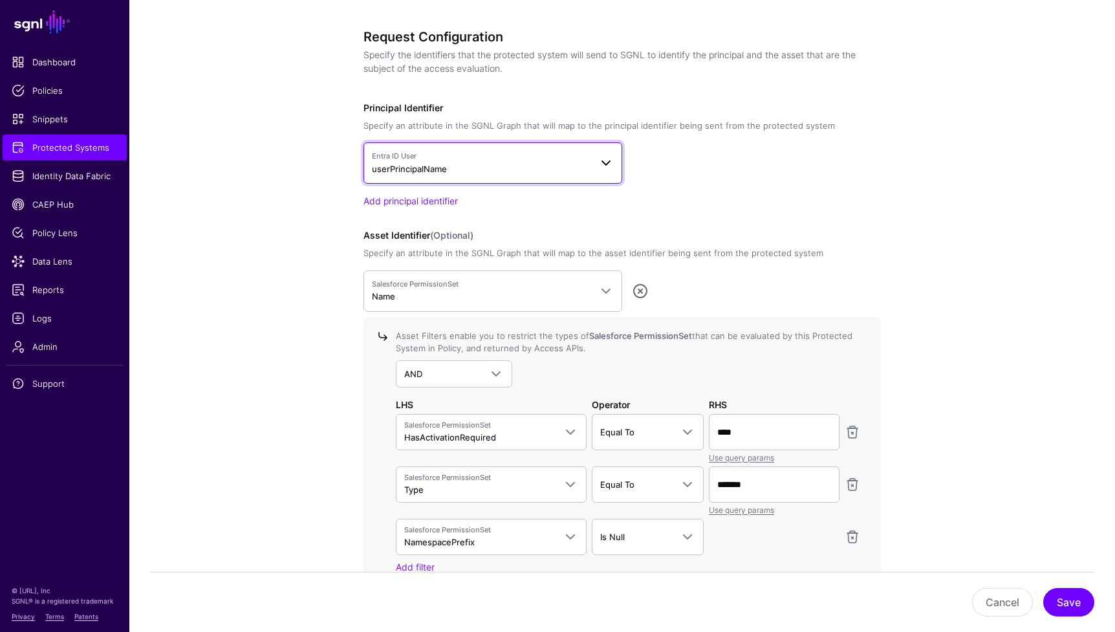
click at [607, 163] on span at bounding box center [606, 163] width 16 height 16
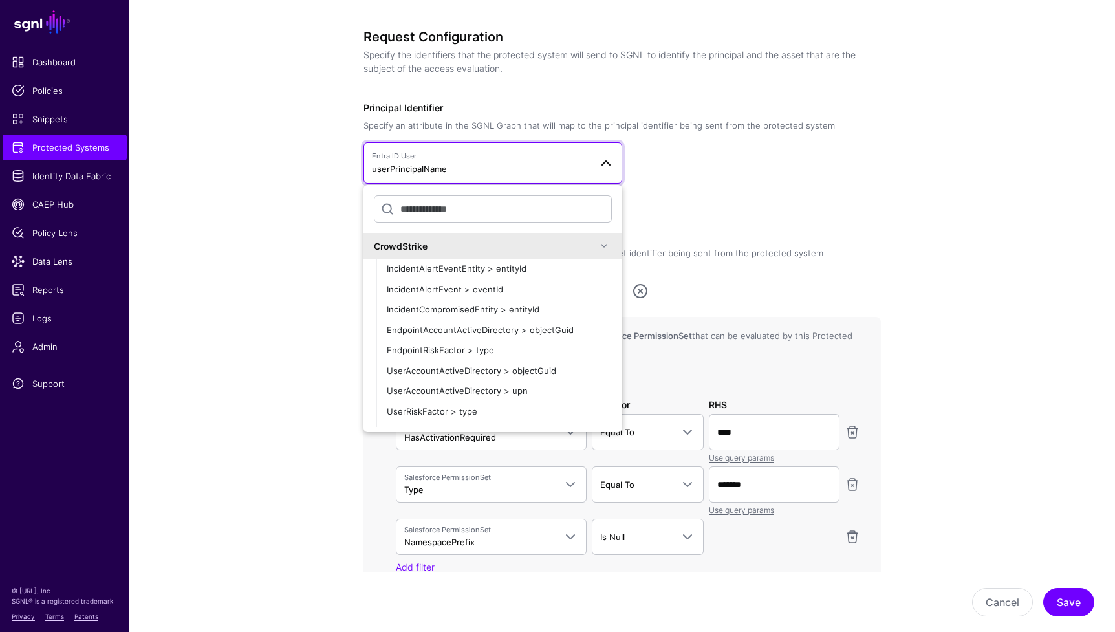
click at [599, 248] on span at bounding box center [604, 246] width 16 height 16
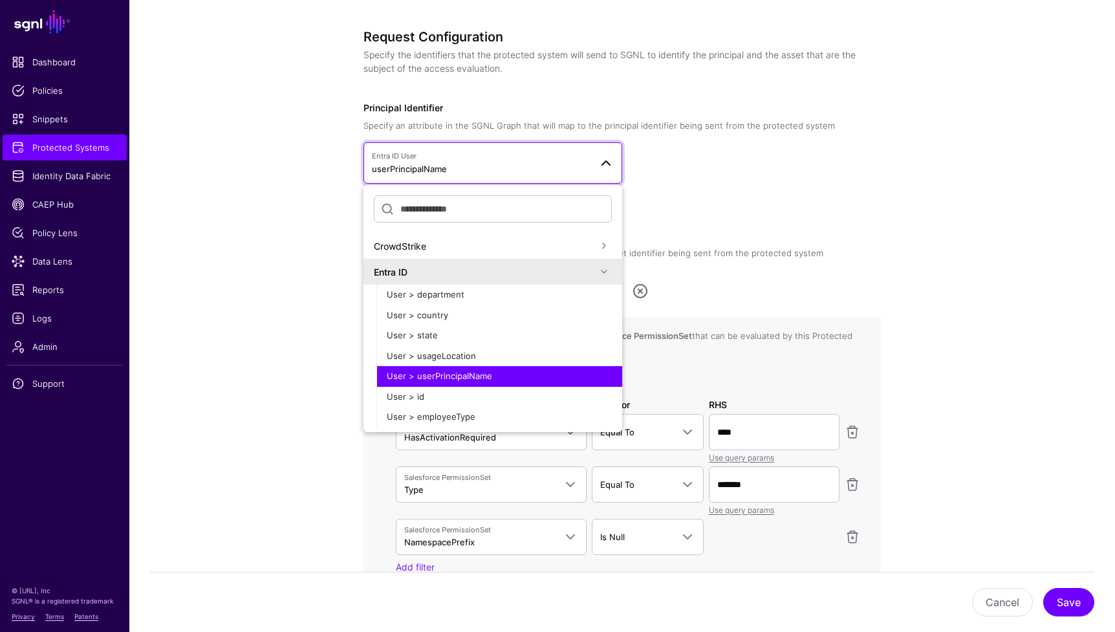
click at [596, 275] on span at bounding box center [604, 272] width 16 height 16
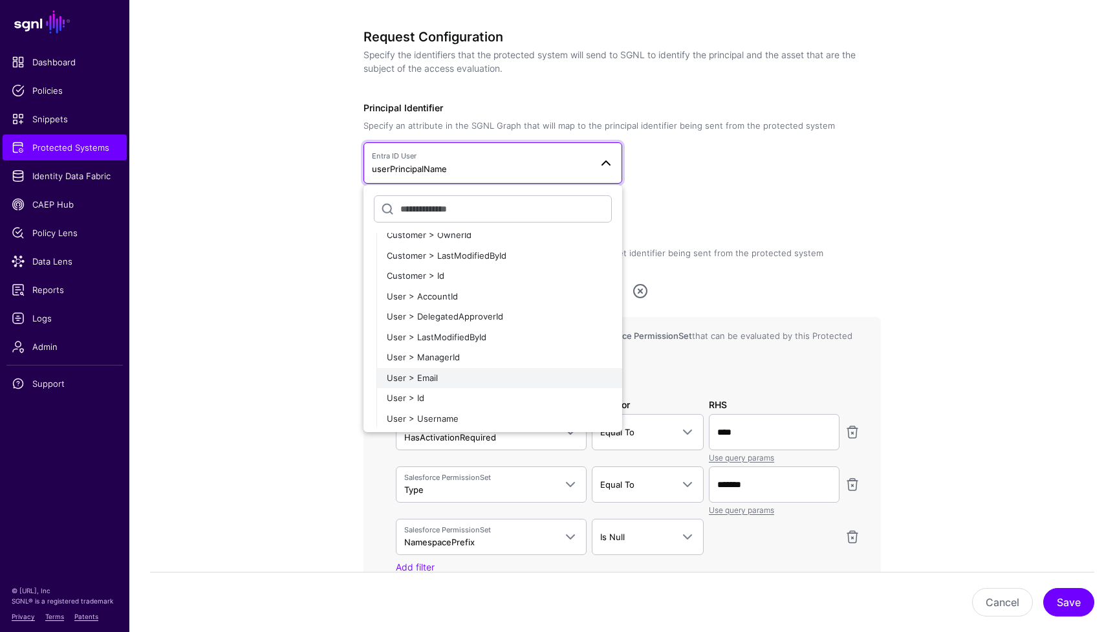
scroll to position [623, 0]
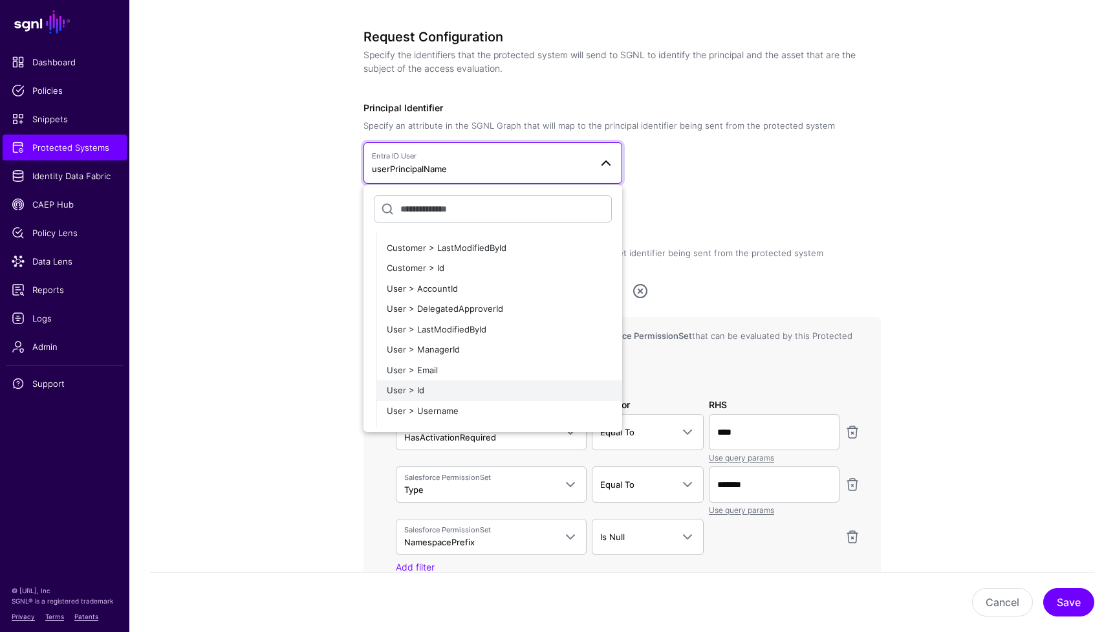
click at [490, 390] on div "User > Id" at bounding box center [499, 390] width 225 height 13
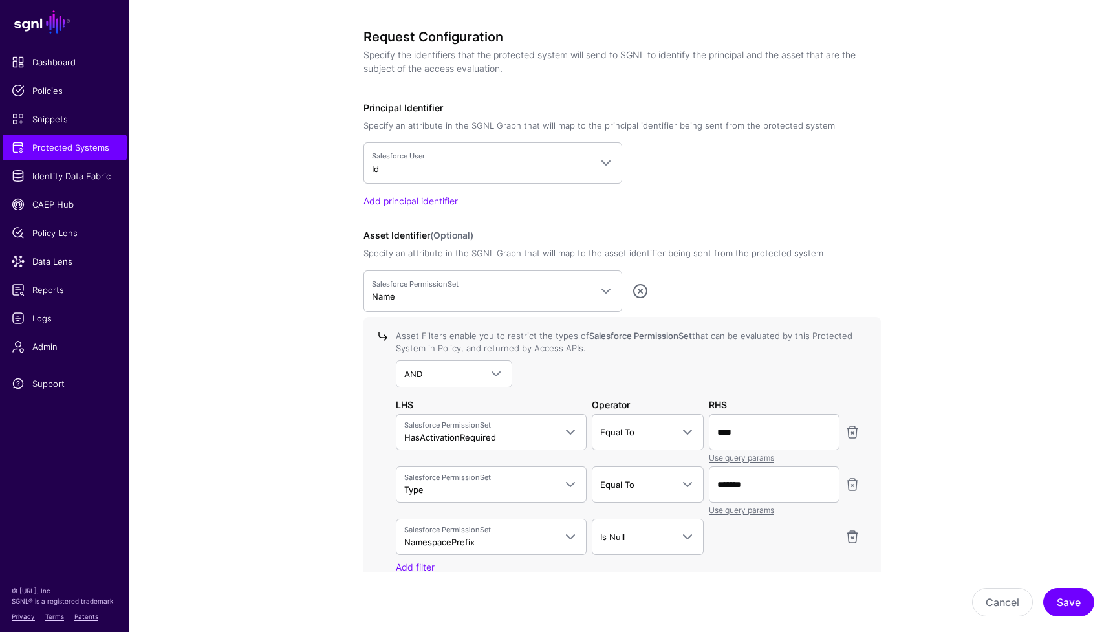
click at [707, 221] on div "Request Configuration Specify the identifiers that the protected system will se…" at bounding box center [621, 346] width 517 height 634
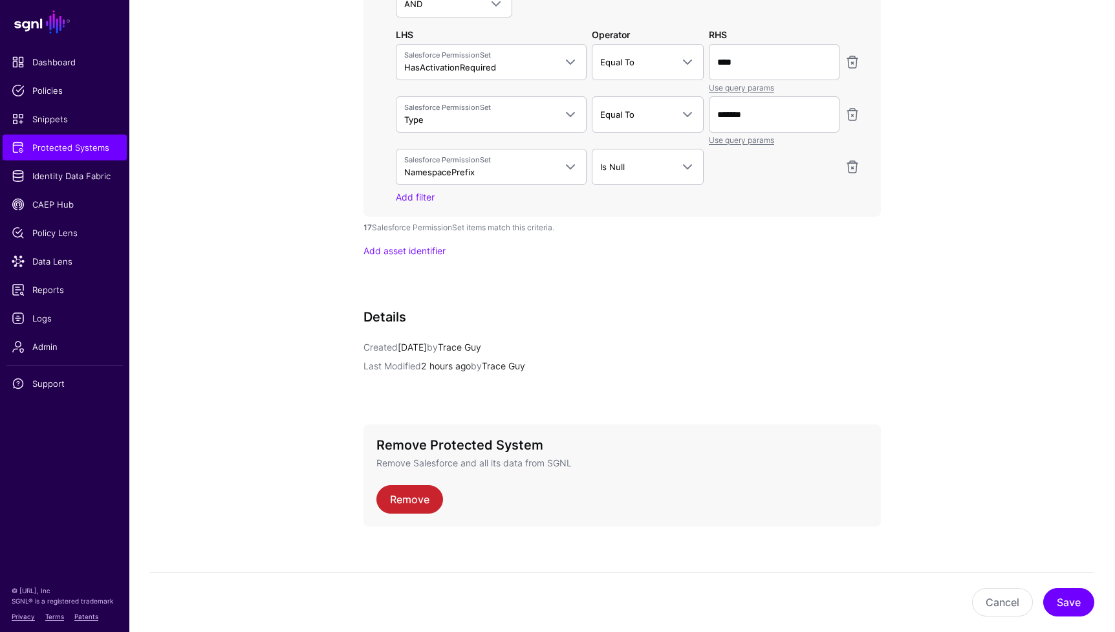
scroll to position [1346, 0]
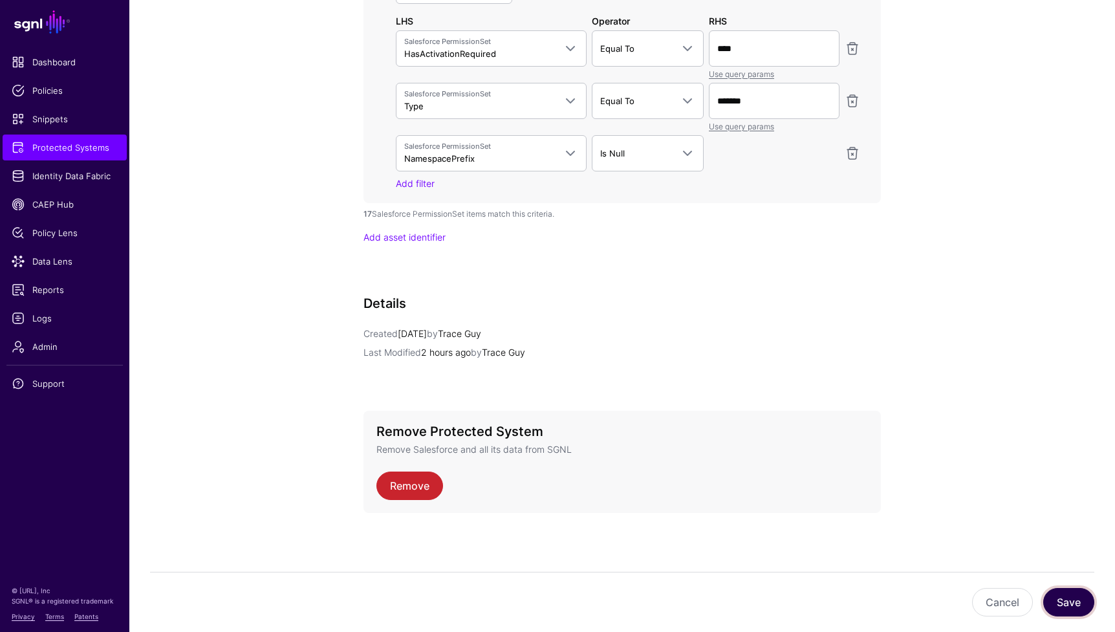
click at [988, 603] on button "Save" at bounding box center [1068, 602] width 51 height 28
click at [39, 322] on span "Logs" at bounding box center [65, 318] width 106 height 13
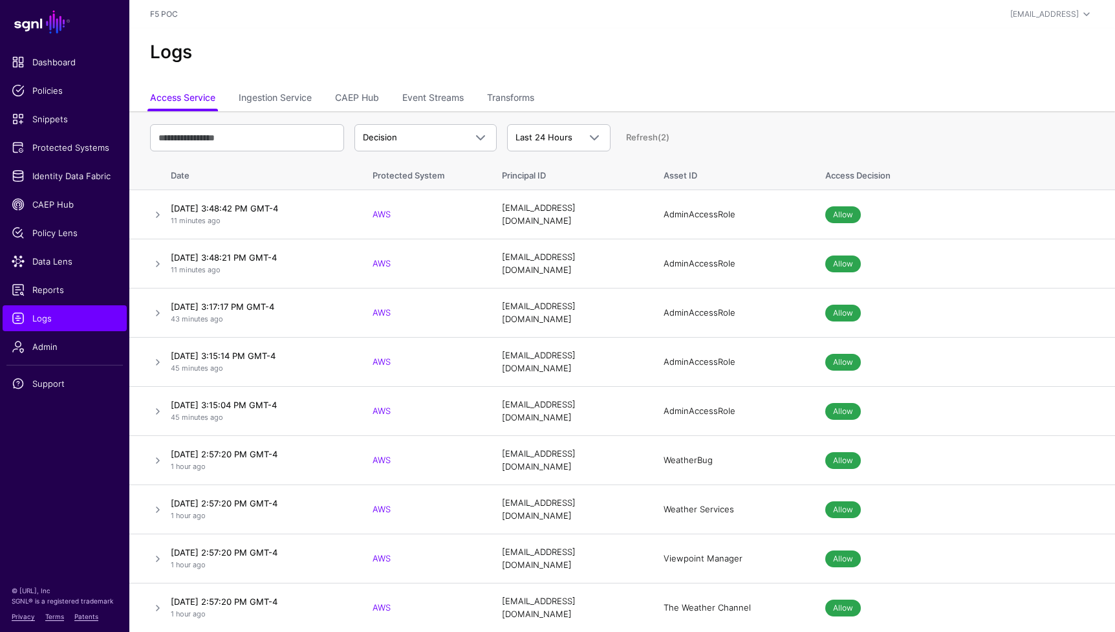
click at [649, 134] on link "Refresh (2)" at bounding box center [647, 137] width 43 height 10
click at [646, 136] on link "Refresh" at bounding box center [642, 137] width 32 height 10
click at [654, 133] on link "Refresh" at bounding box center [642, 137] width 32 height 10
click at [414, 143] on span "Decision" at bounding box center [414, 137] width 102 height 13
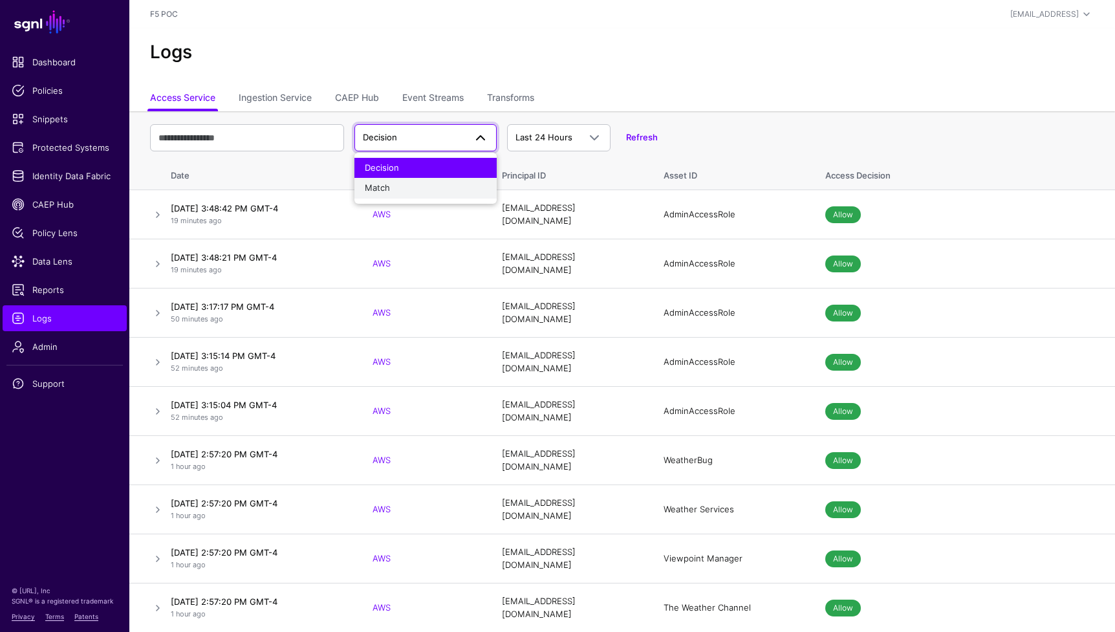
click at [422, 186] on div "Match" at bounding box center [426, 188] width 122 height 13
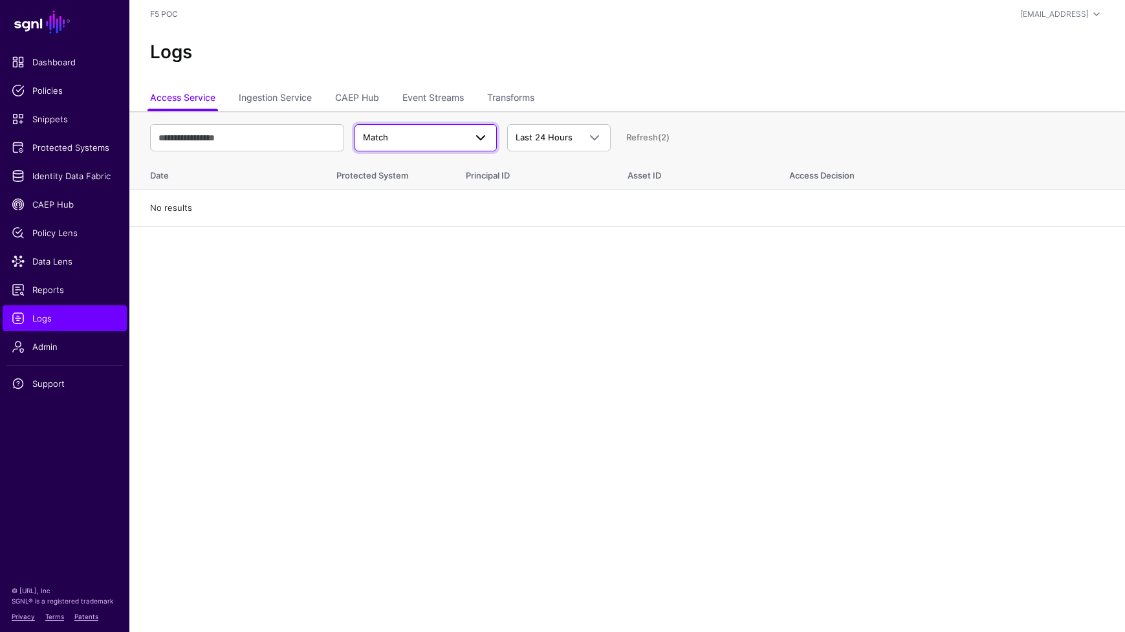
click at [382, 140] on span "Match" at bounding box center [375, 137] width 25 height 10
click at [389, 166] on span "Decision" at bounding box center [382, 167] width 34 height 10
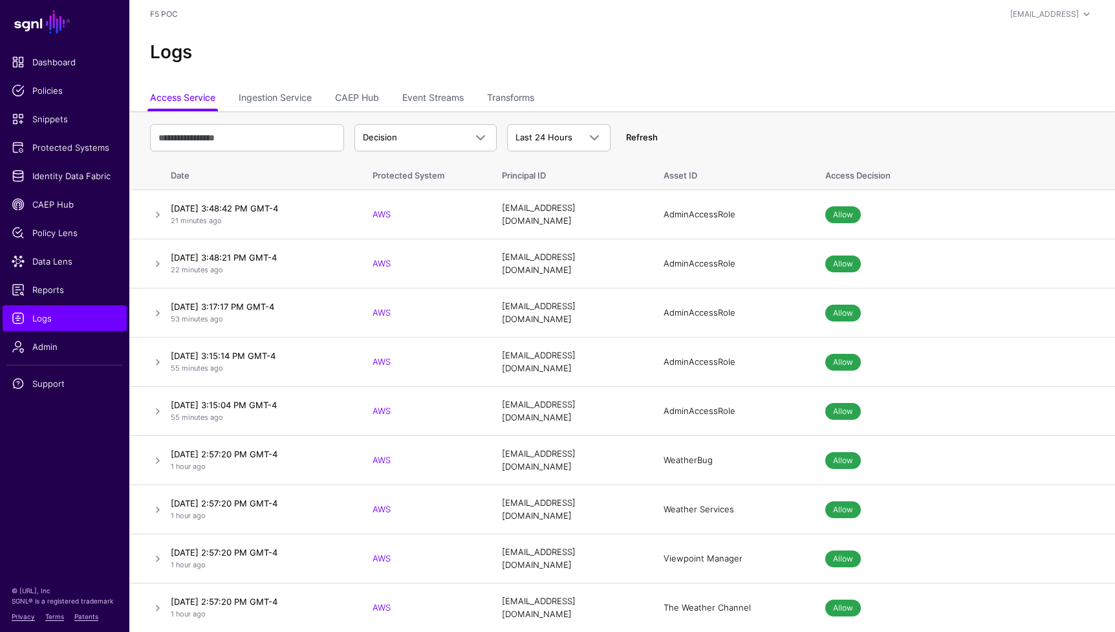
click at [649, 133] on link "Refresh" at bounding box center [642, 137] width 32 height 10
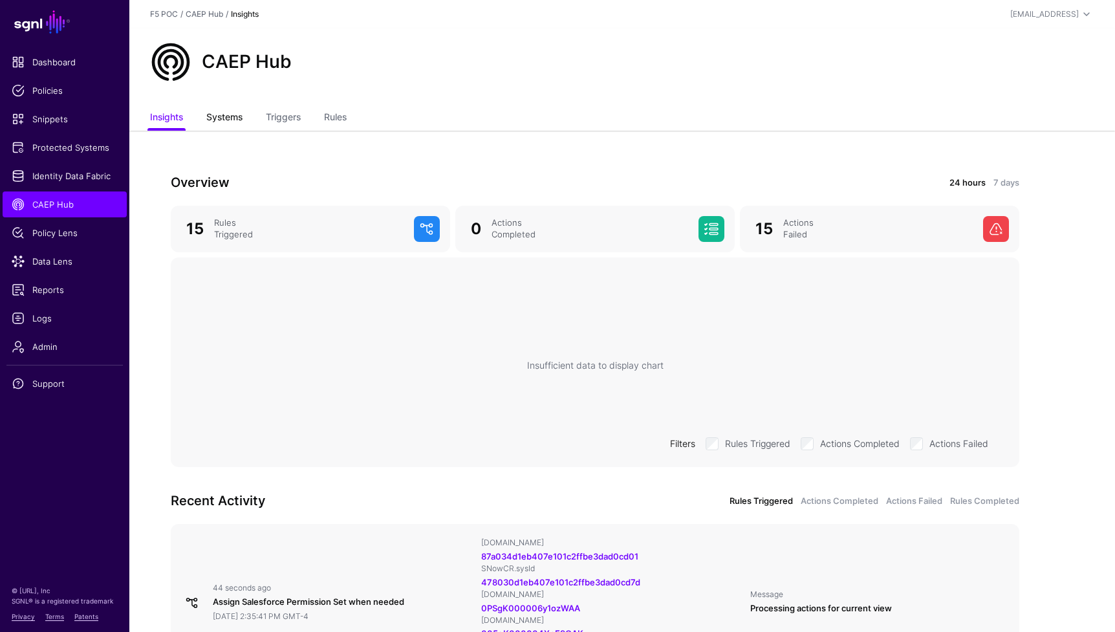
click at [231, 121] on link "Systems" at bounding box center [224, 118] width 36 height 25
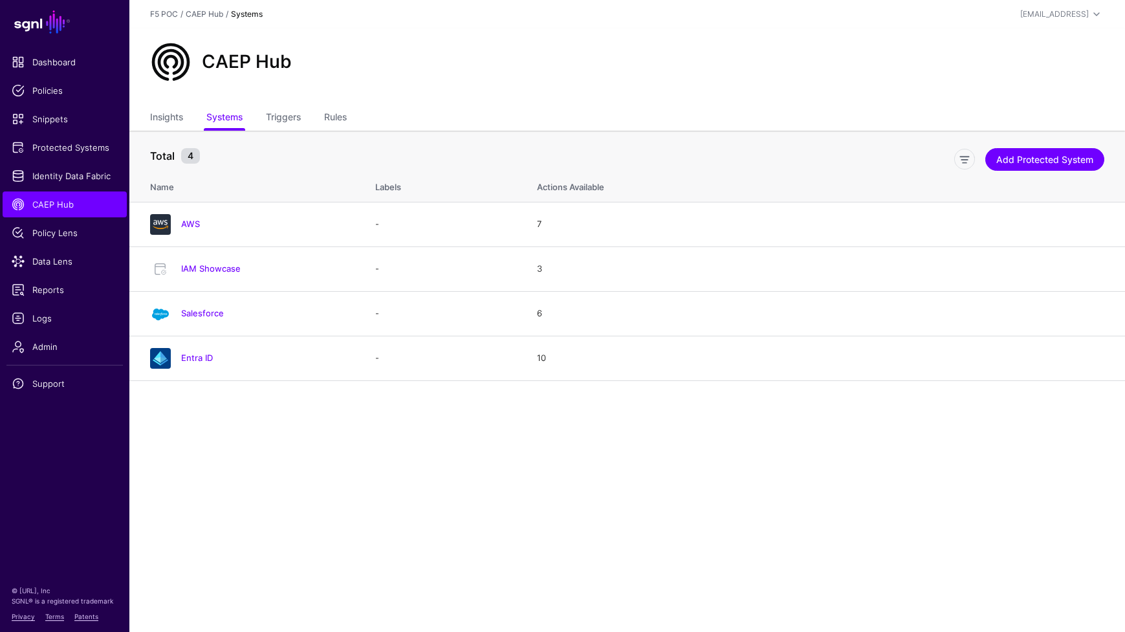
click at [264, 121] on ul "Insights Systems Triggers Rules" at bounding box center [627, 118] width 954 height 25
click at [277, 117] on link "Triggers" at bounding box center [283, 118] width 35 height 25
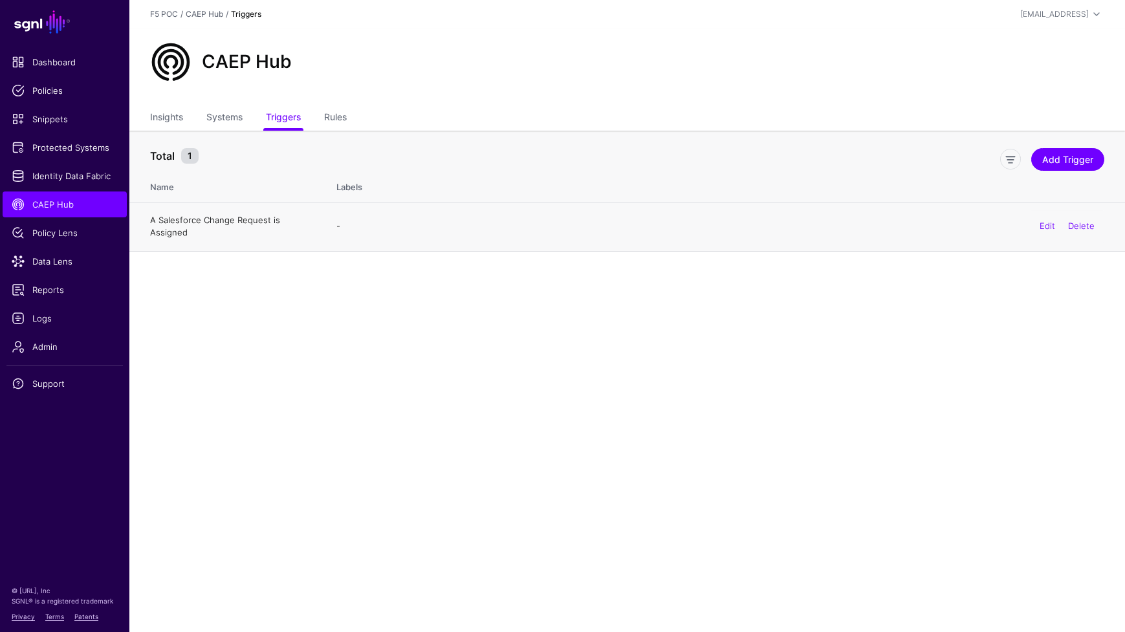
click at [210, 222] on link "A Salesforce Change Request is Assigned" at bounding box center [215, 226] width 130 height 23
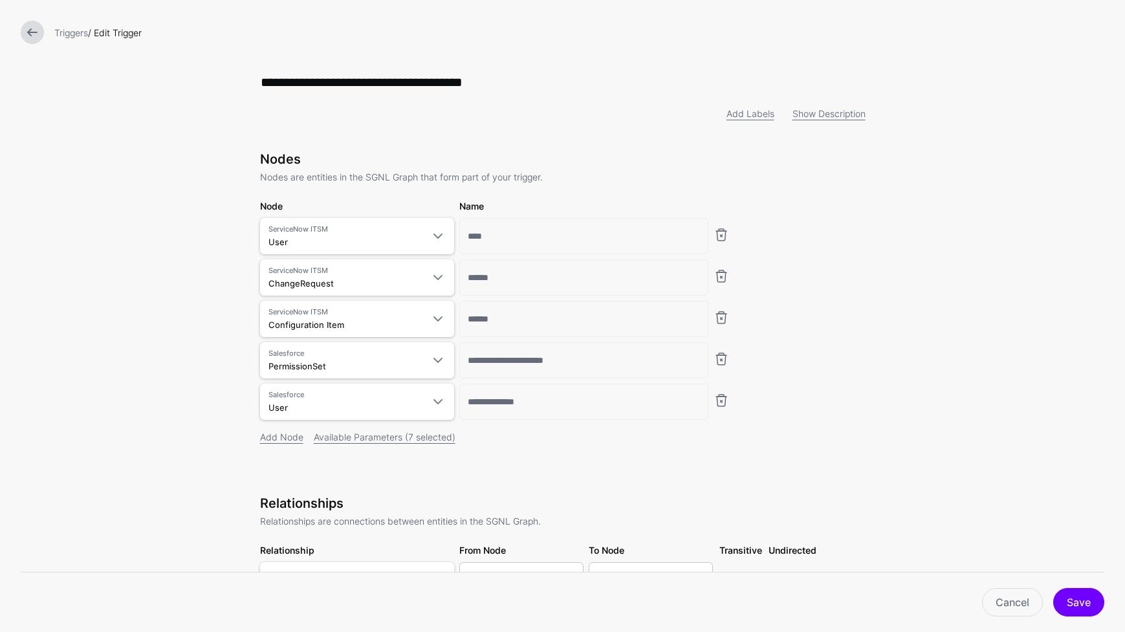
click at [28, 34] on link at bounding box center [32, 32] width 23 height 23
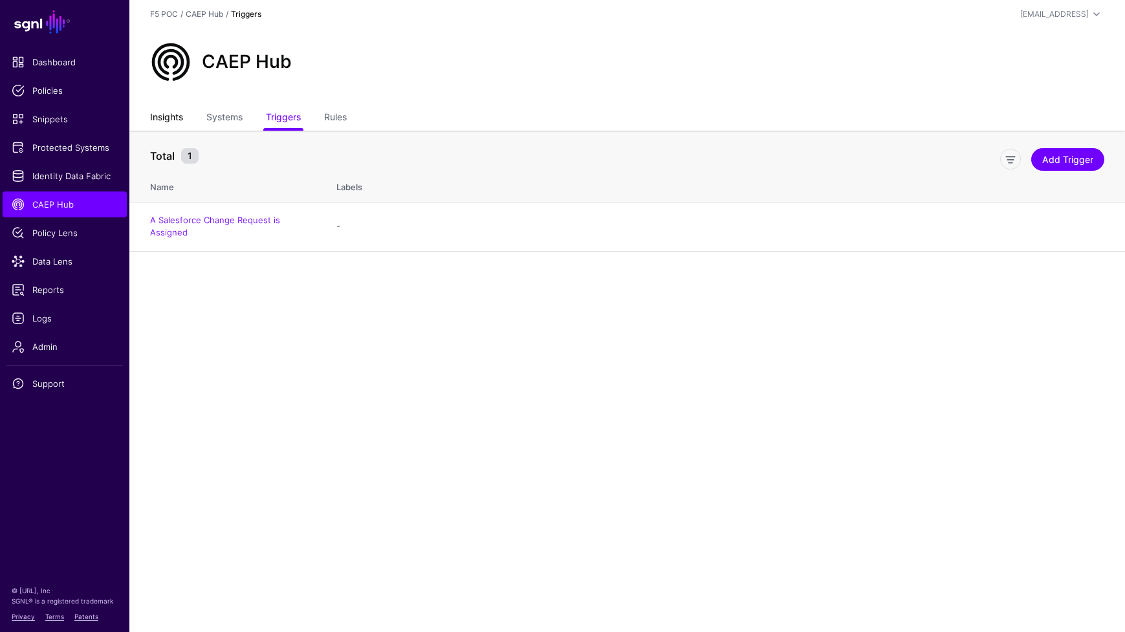
click at [163, 119] on link "Insights" at bounding box center [166, 118] width 33 height 25
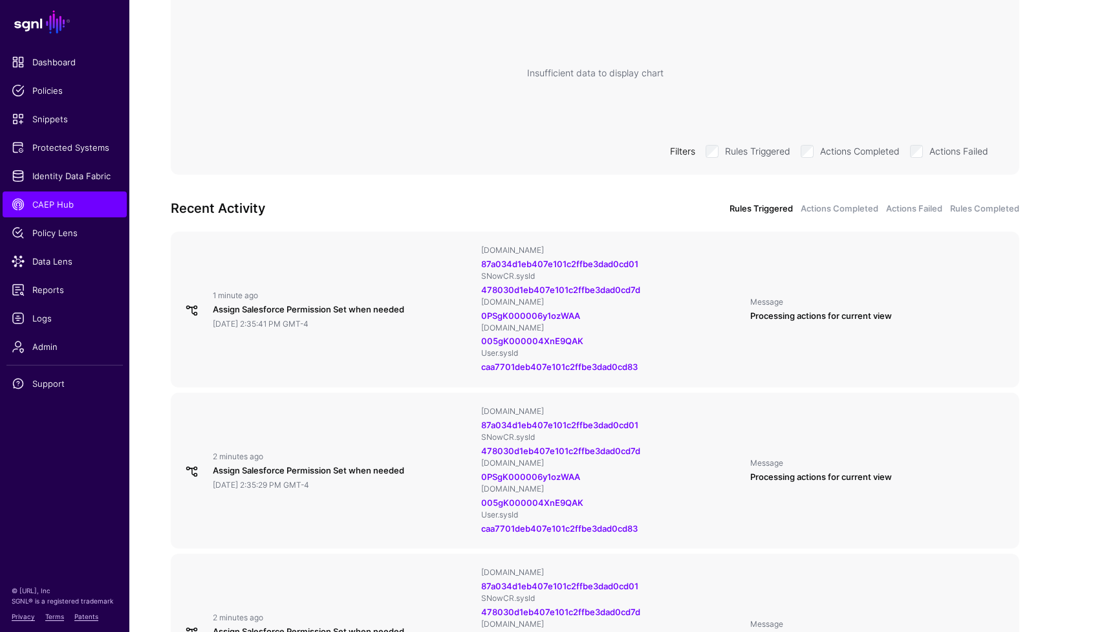
scroll to position [21, 0]
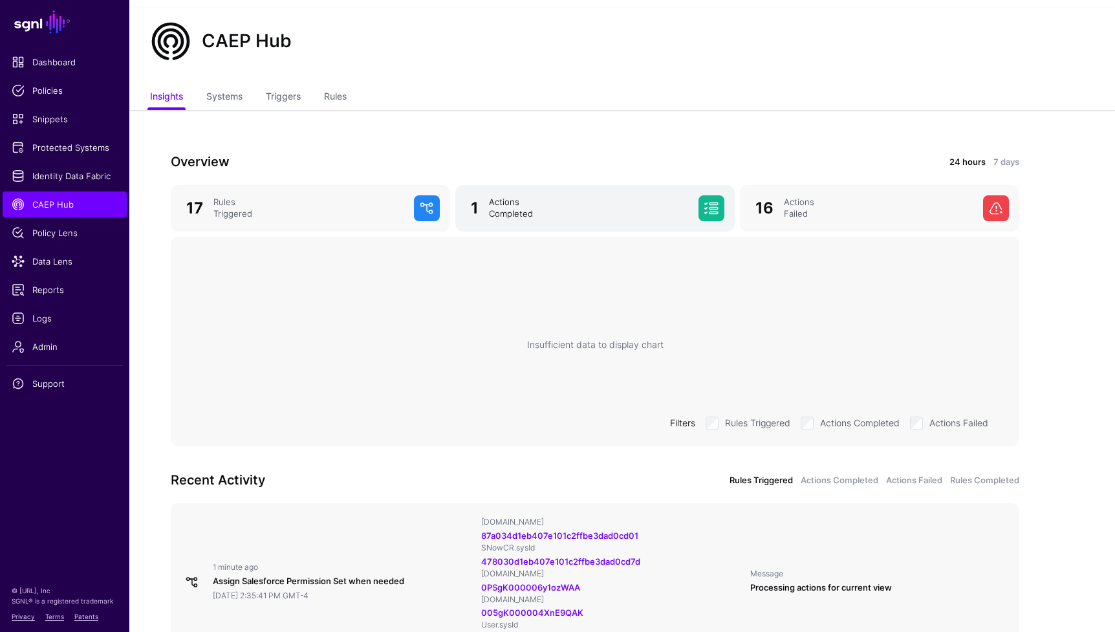
click at [523, 210] on div "Actions Completed" at bounding box center [589, 208] width 210 height 23
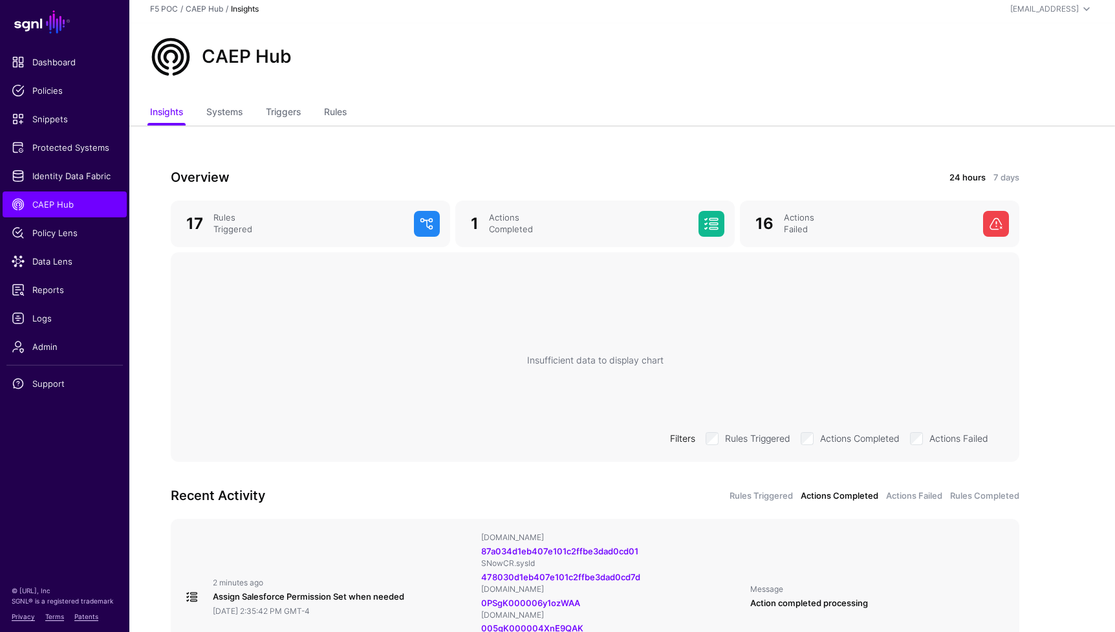
scroll to position [0, 0]
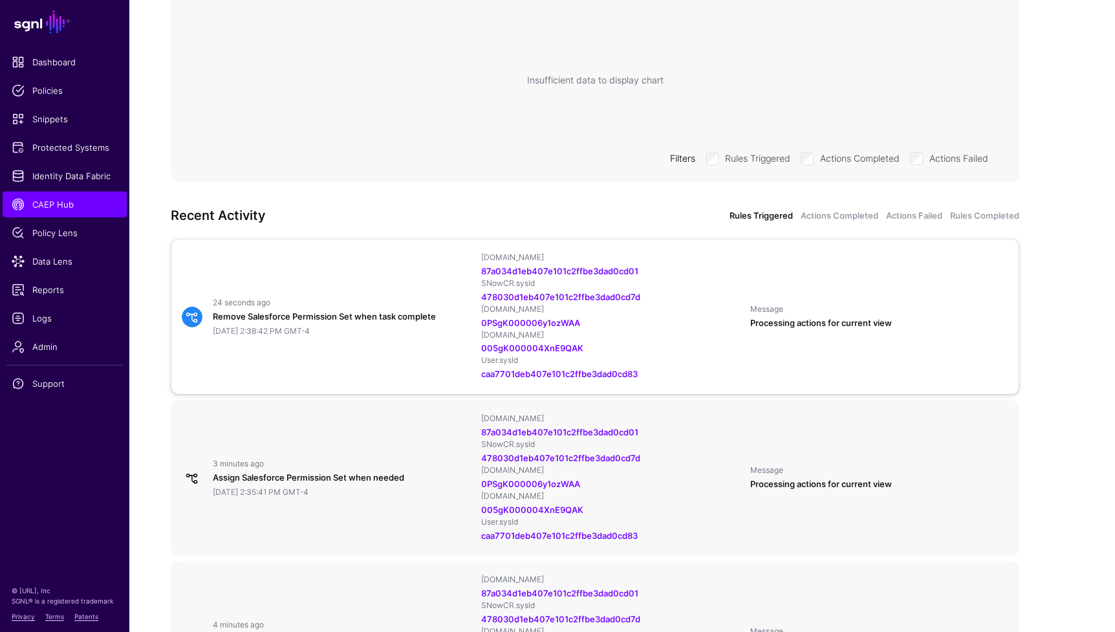
scroll to position [281, 0]
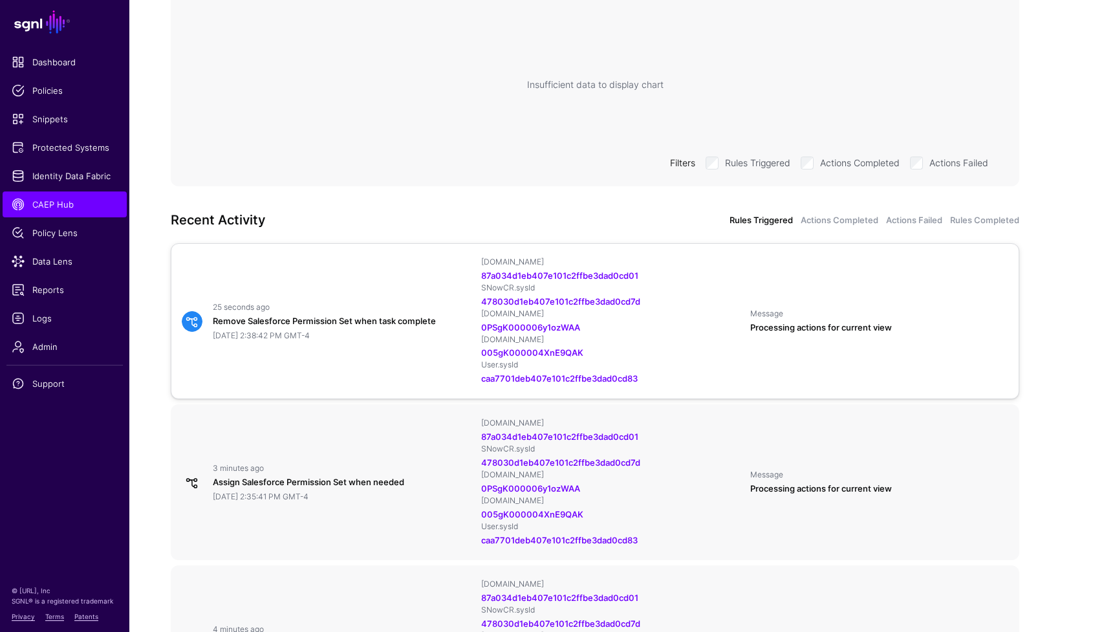
click at [440, 343] on div "25 seconds ago Remove Salesforce Permission Set when task complete [DATE] 2:38:…" at bounding box center [595, 321] width 837 height 129
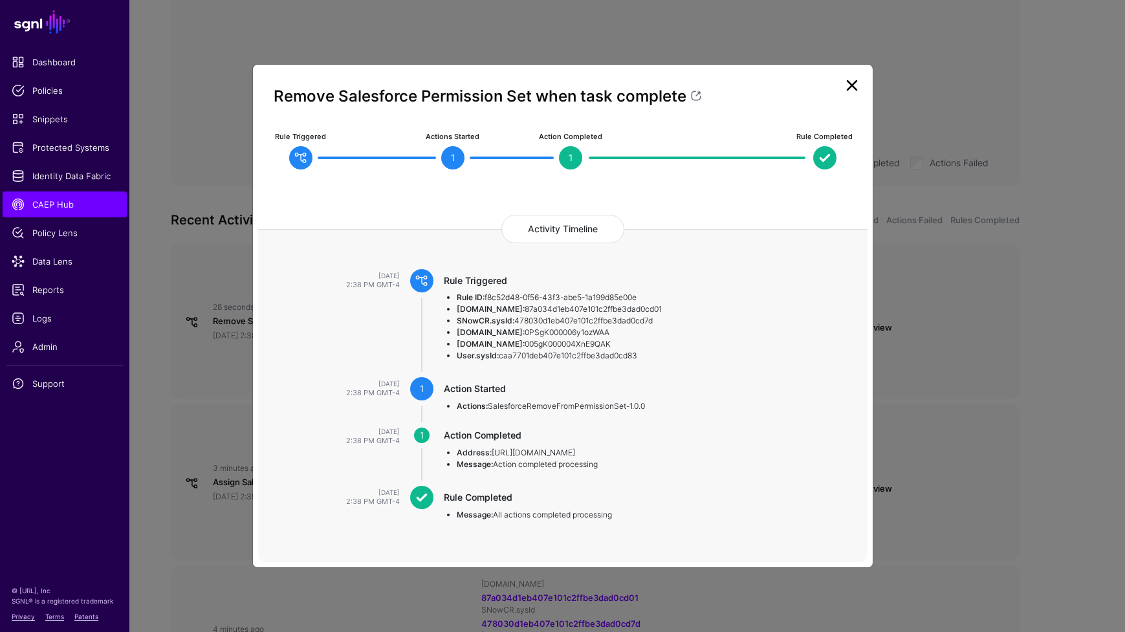
click at [852, 88] on link at bounding box center [851, 85] width 21 height 21
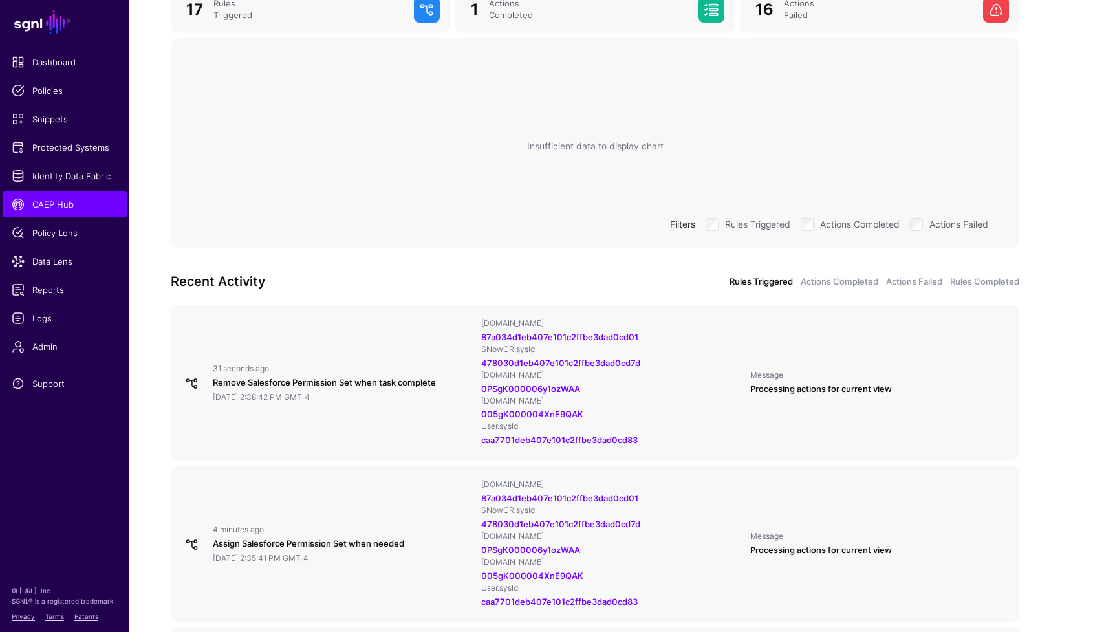
scroll to position [213, 0]
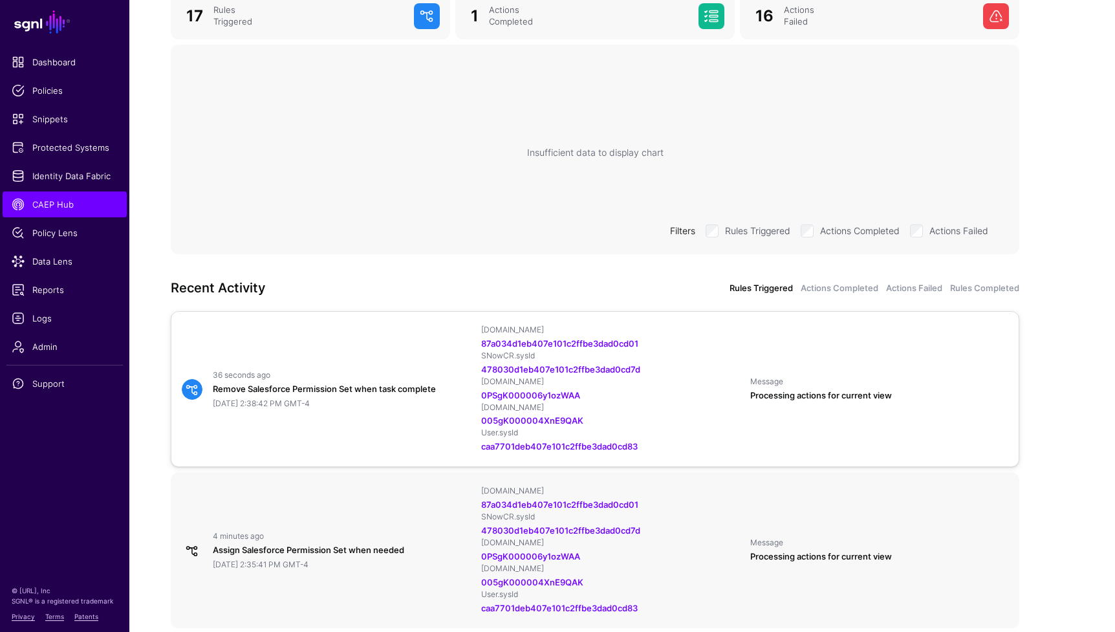
click at [404, 438] on div "36 seconds ago Remove Salesforce Permission Set when task complete September 16…" at bounding box center [595, 389] width 837 height 129
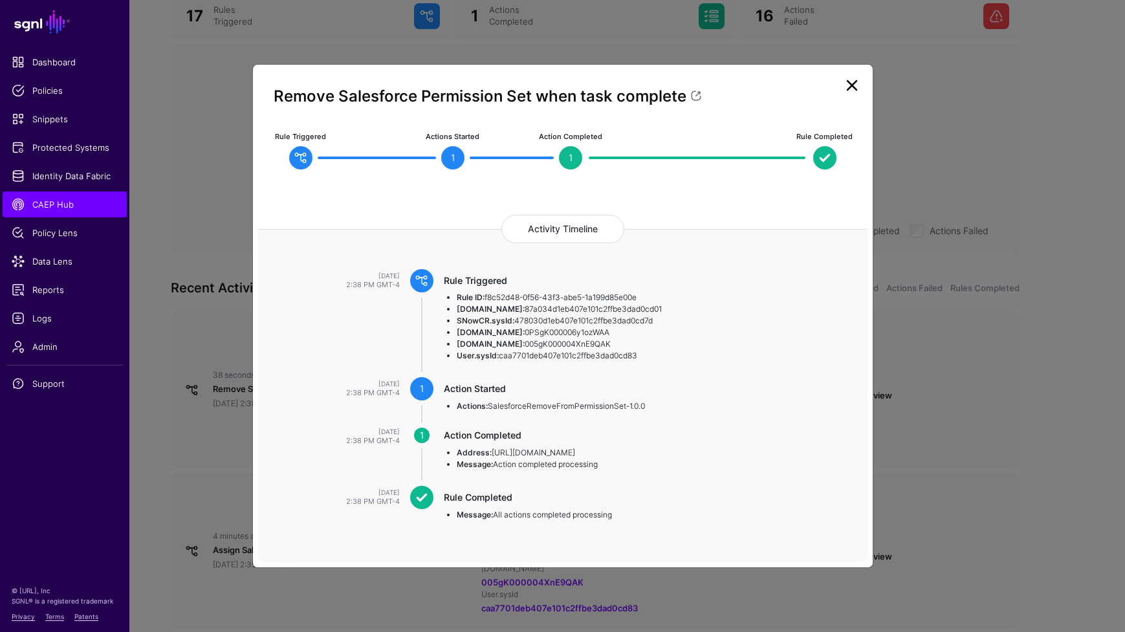
click at [854, 85] on link at bounding box center [851, 85] width 21 height 21
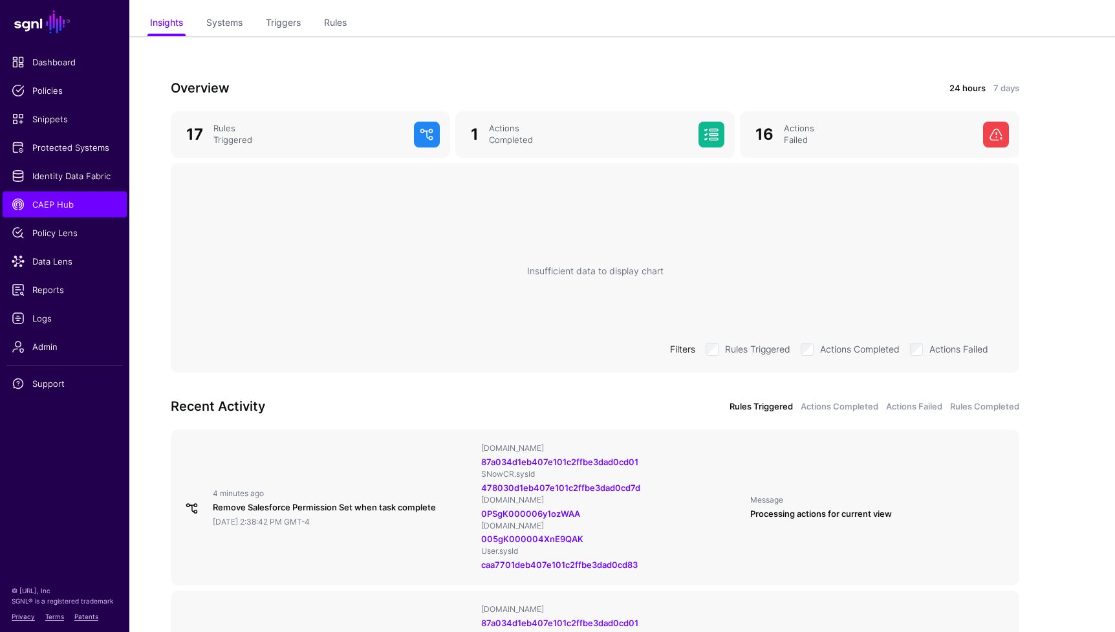
scroll to position [0, 0]
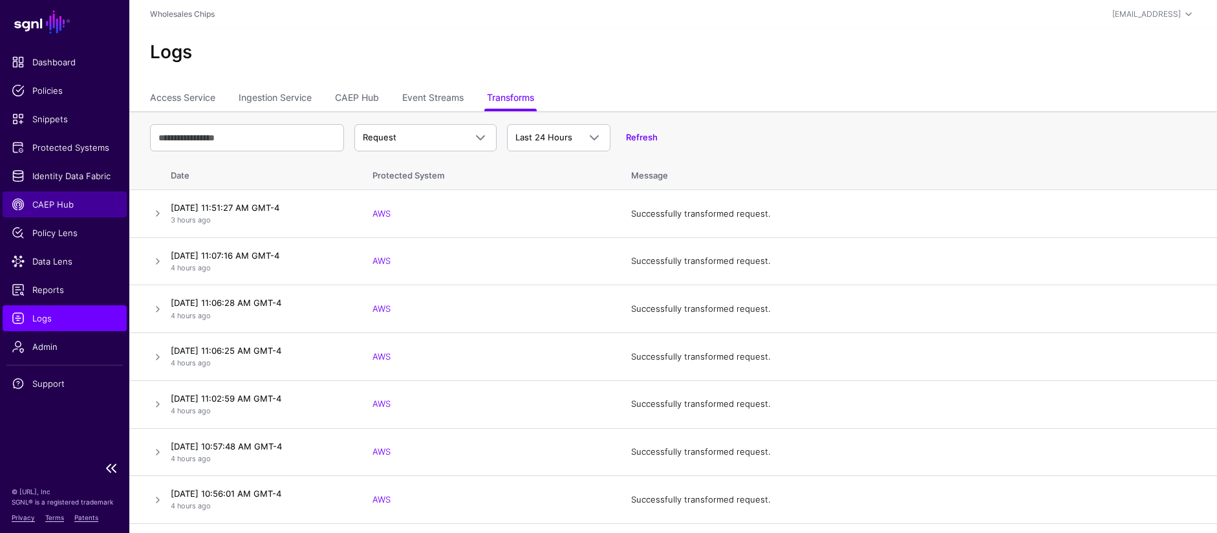
click at [67, 207] on span "CAEP Hub" at bounding box center [65, 204] width 106 height 13
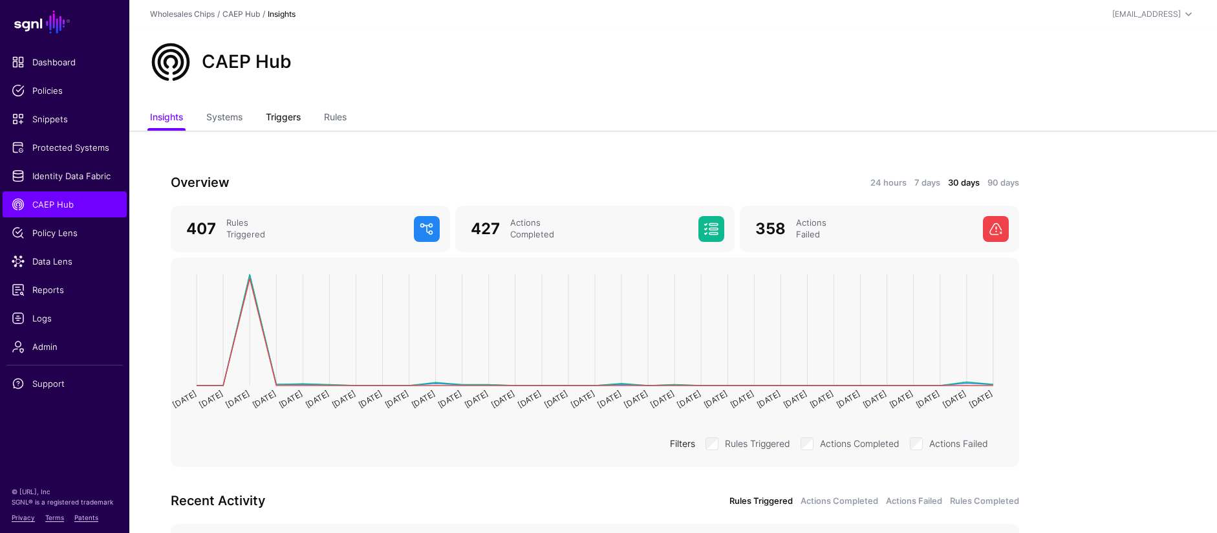
click at [291, 114] on link "Triggers" at bounding box center [283, 118] width 35 height 25
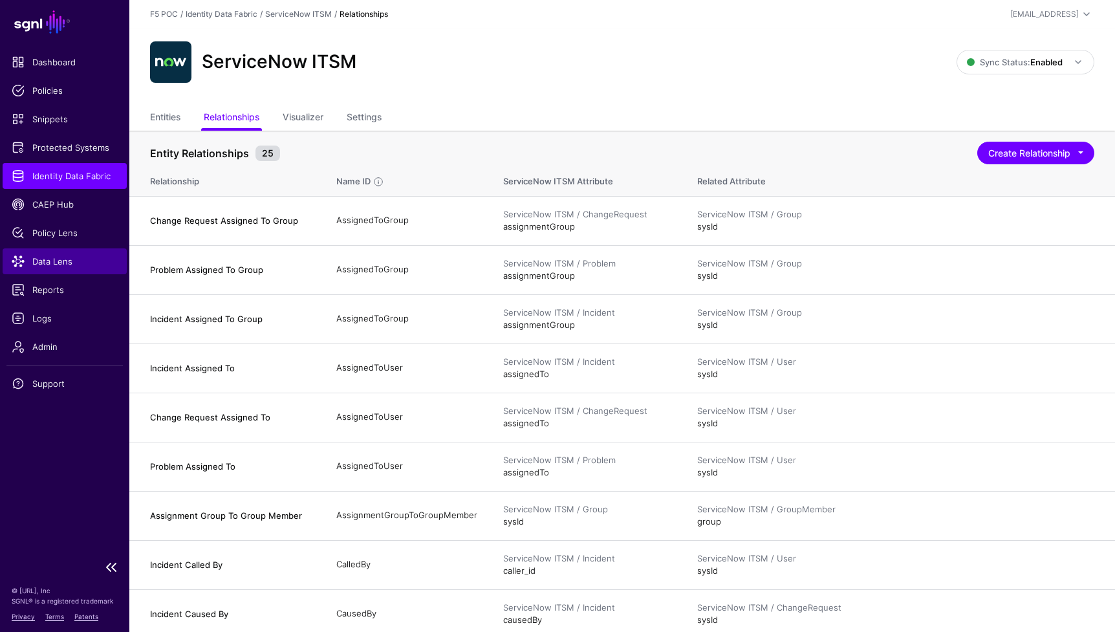
click at [57, 264] on span "Data Lens" at bounding box center [65, 261] width 106 height 13
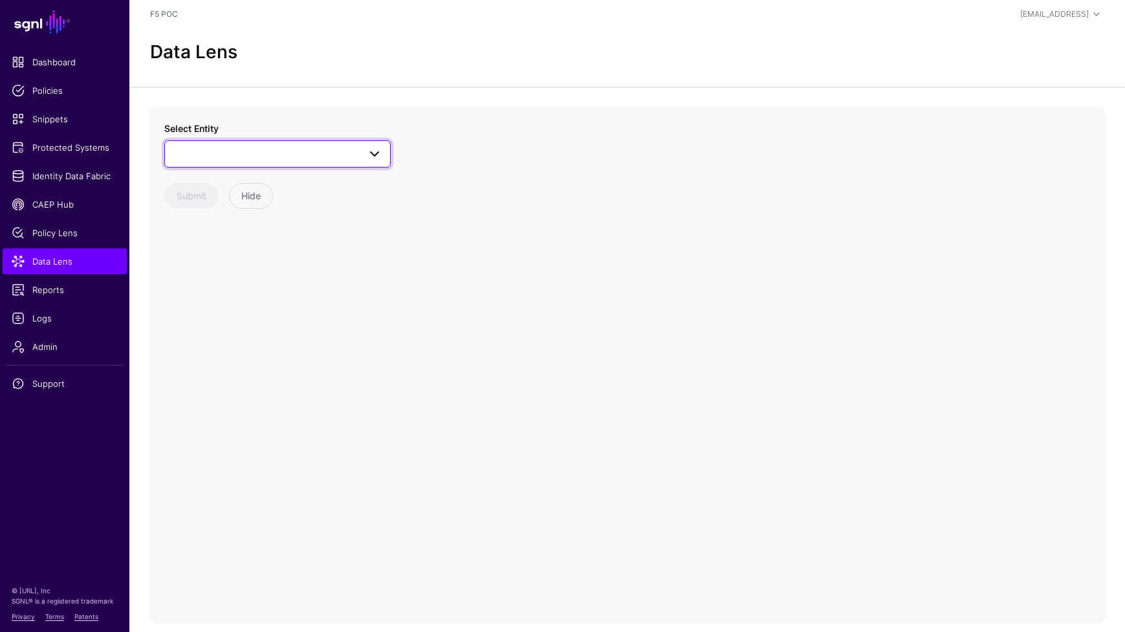
click at [294, 153] on span at bounding box center [278, 154] width 210 height 16
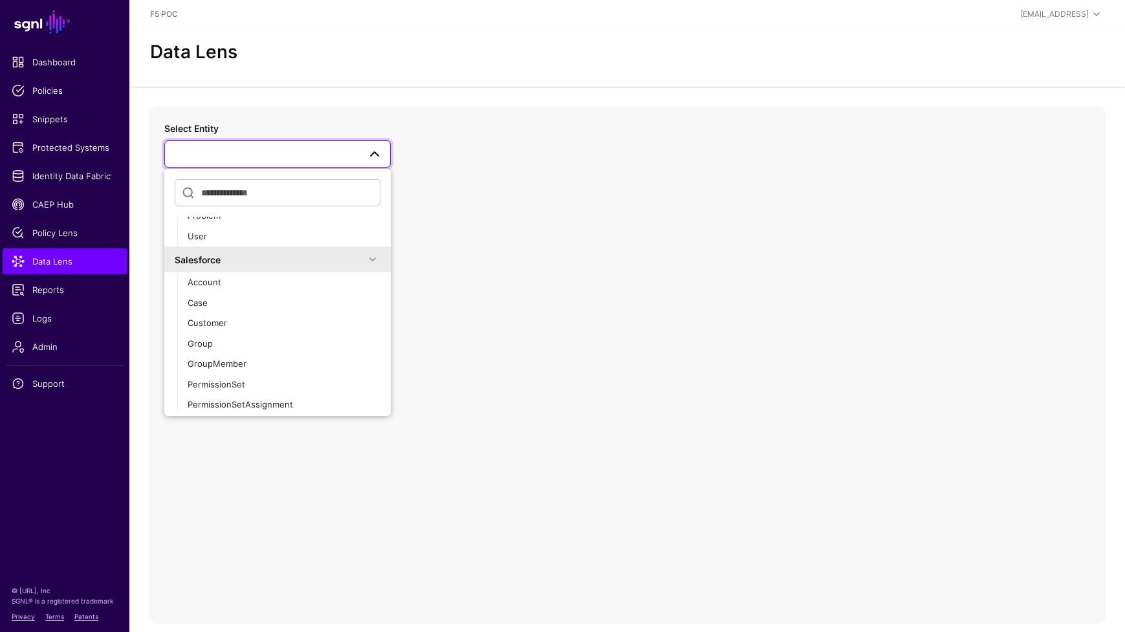
scroll to position [544, 0]
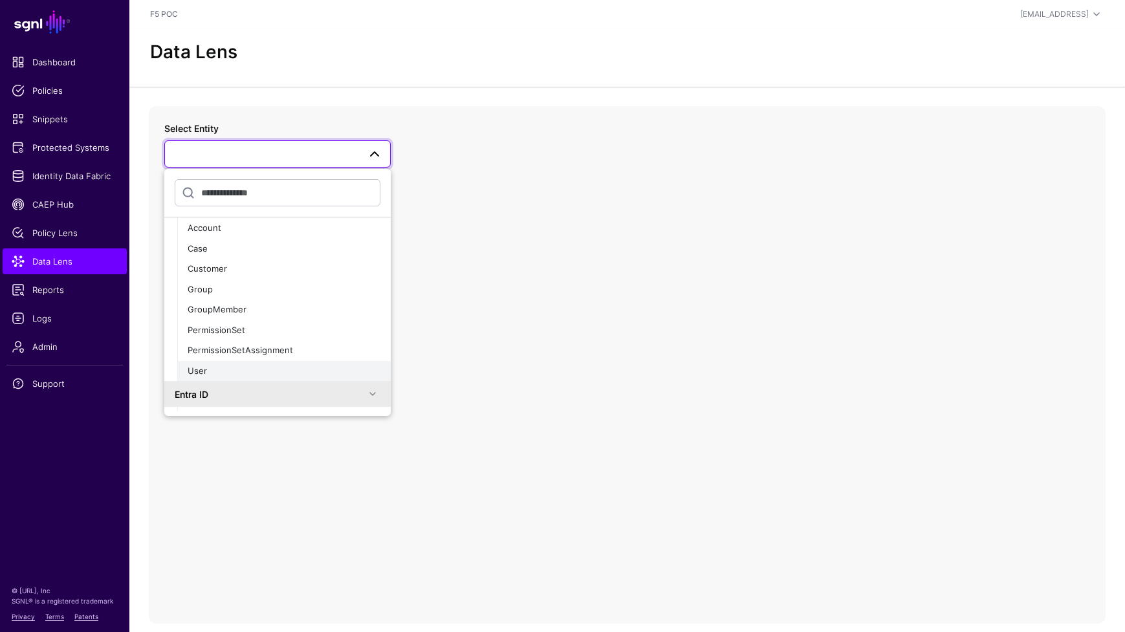
click at [263, 365] on div "User" at bounding box center [284, 371] width 193 height 13
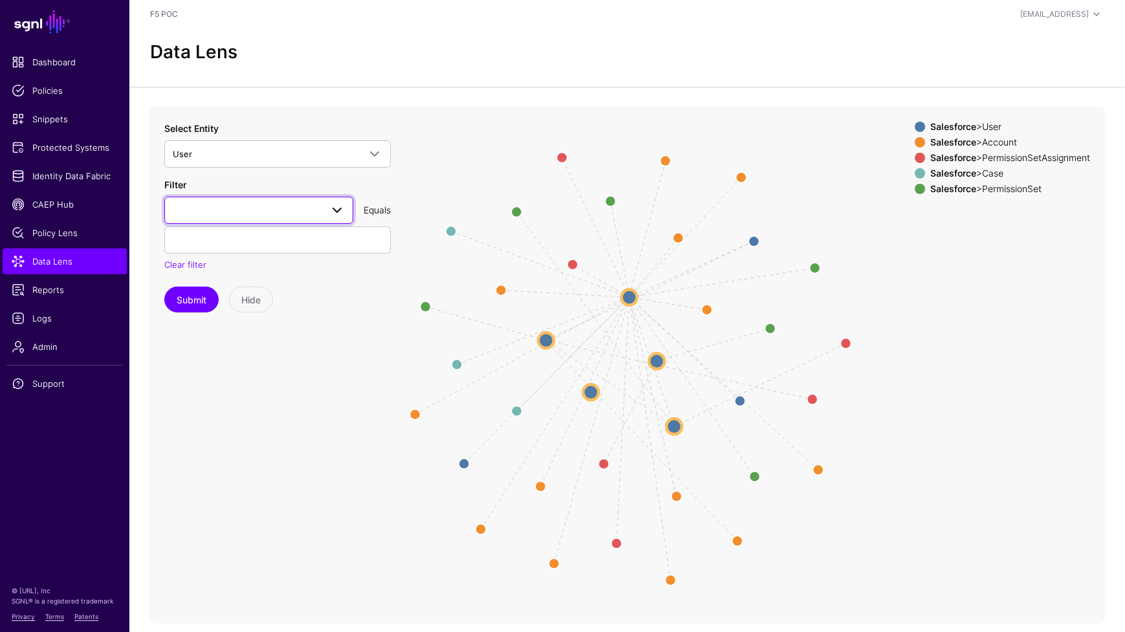
click at [301, 221] on link at bounding box center [258, 210] width 189 height 27
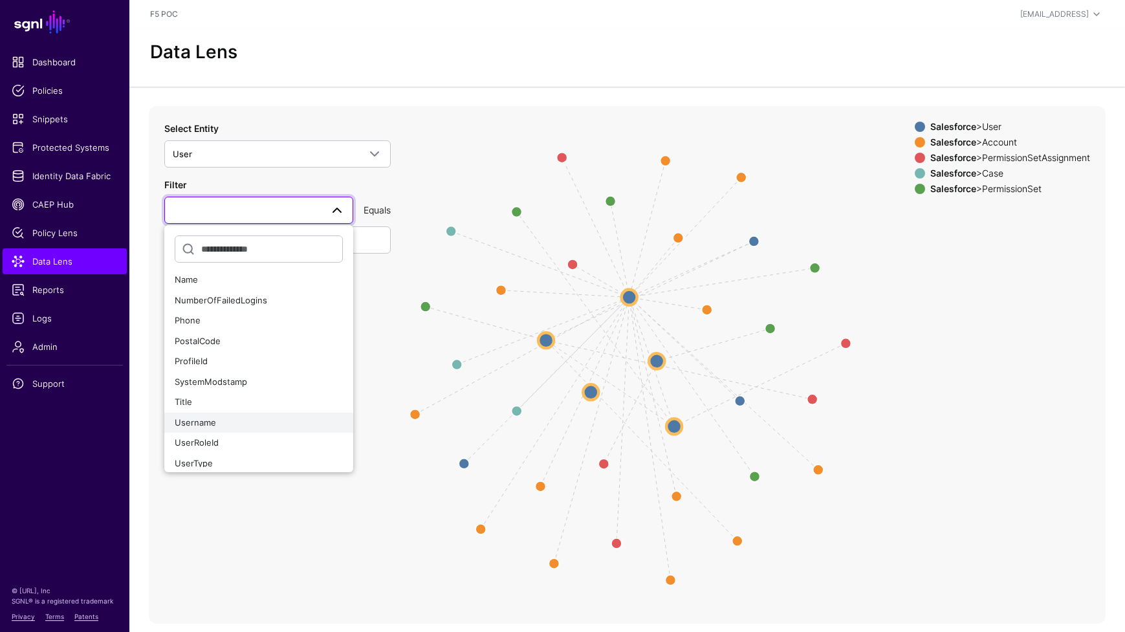
scroll to position [437, 0]
click at [249, 415] on div "Username" at bounding box center [259, 416] width 168 height 13
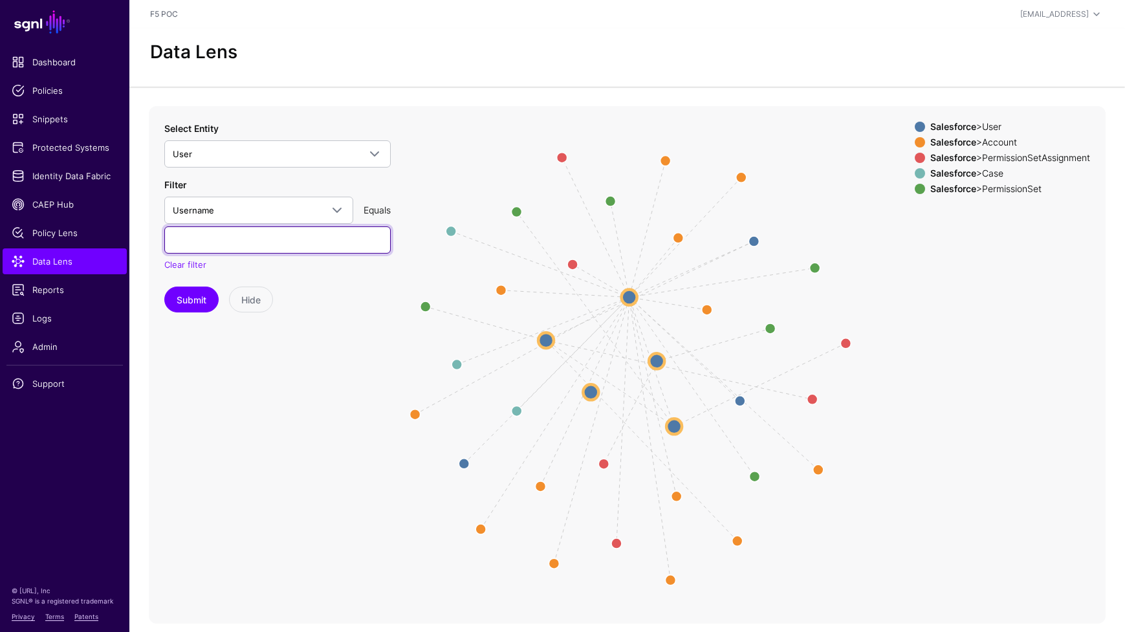
click at [279, 237] on input "text" at bounding box center [277, 239] width 226 height 27
paste input "**********"
type input "**********"
click at [197, 308] on button "Submit" at bounding box center [191, 299] width 54 height 26
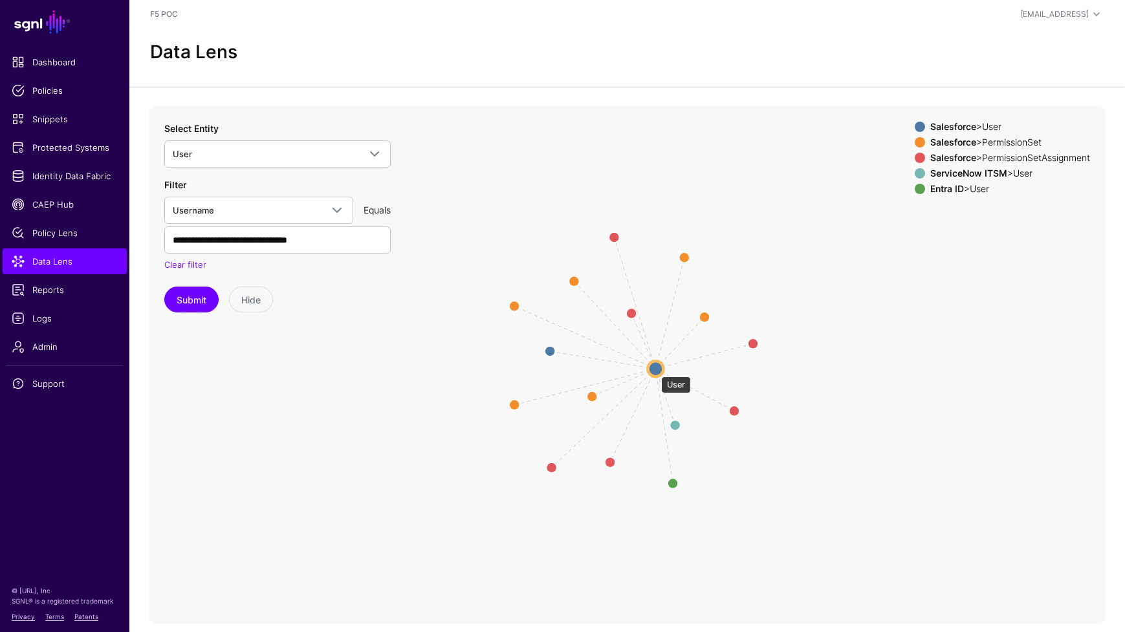
click at [654, 370] on circle at bounding box center [655, 369] width 16 height 16
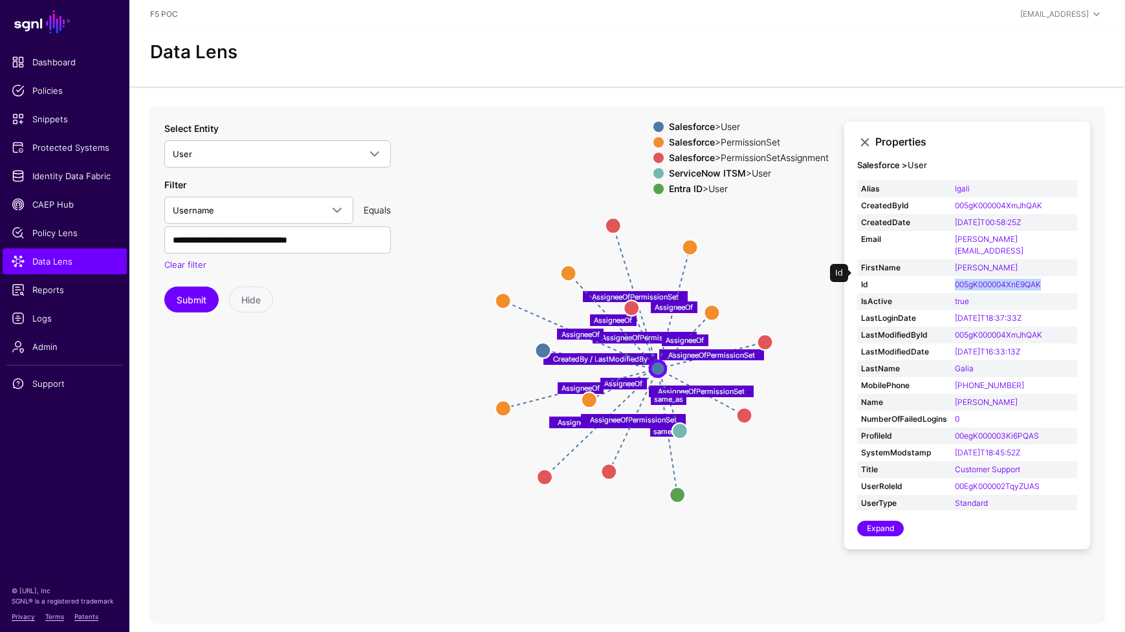
drag, startPoint x: 1051, startPoint y: 274, endPoint x: 953, endPoint y: 275, distance: 97.7
click at [953, 276] on td "005gK000004XnE9QAK" at bounding box center [1014, 284] width 126 height 17
copy link "005gK000004XnE9QAK"
click at [1058, 276] on td "005gK000004XnE9QAK" at bounding box center [1014, 284] width 126 height 17
drag, startPoint x: 1052, startPoint y: 272, endPoint x: 937, endPoint y: 273, distance: 115.1
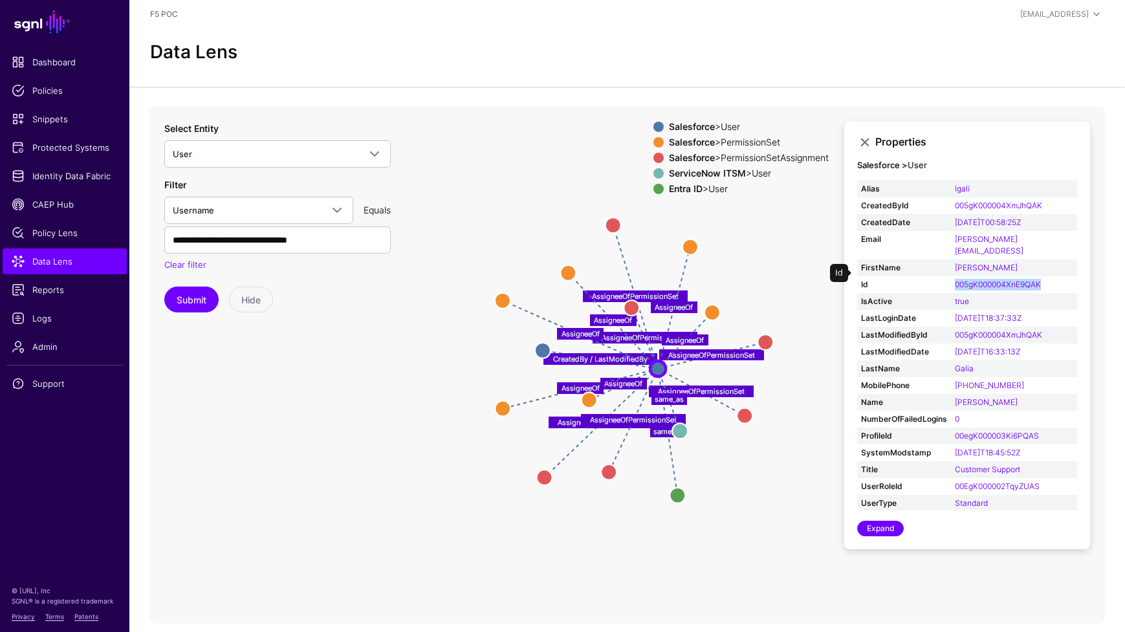
click at [937, 276] on tr "Id 005gK000004XnE9QAK" at bounding box center [967, 284] width 220 height 17
copy tr "005gK000004XnE9QAK"
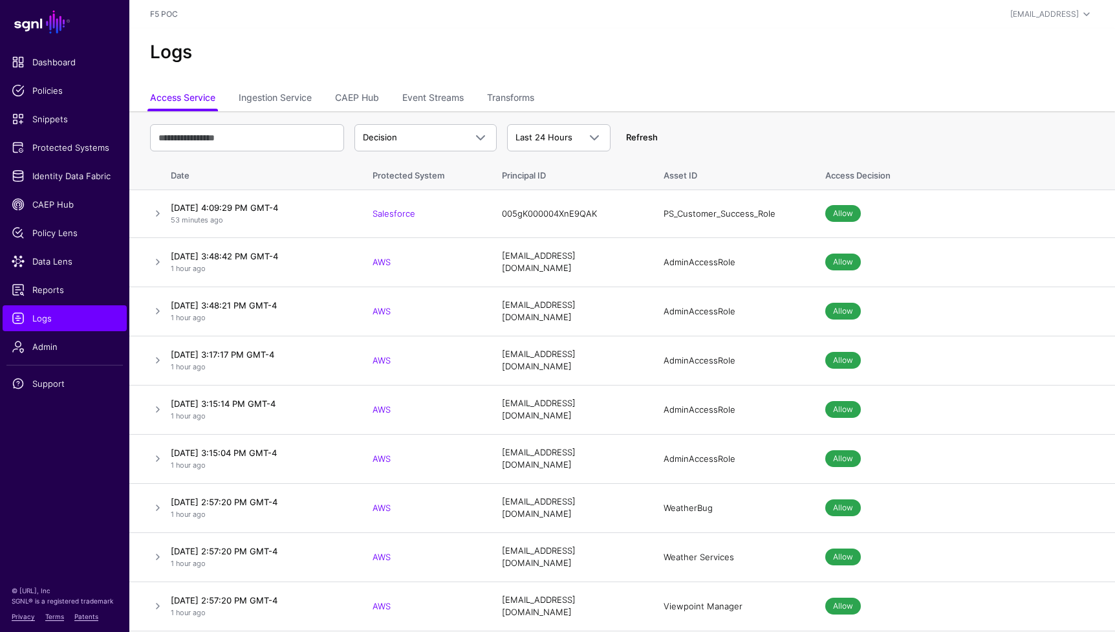
click at [643, 139] on link "Refresh" at bounding box center [642, 137] width 32 height 10
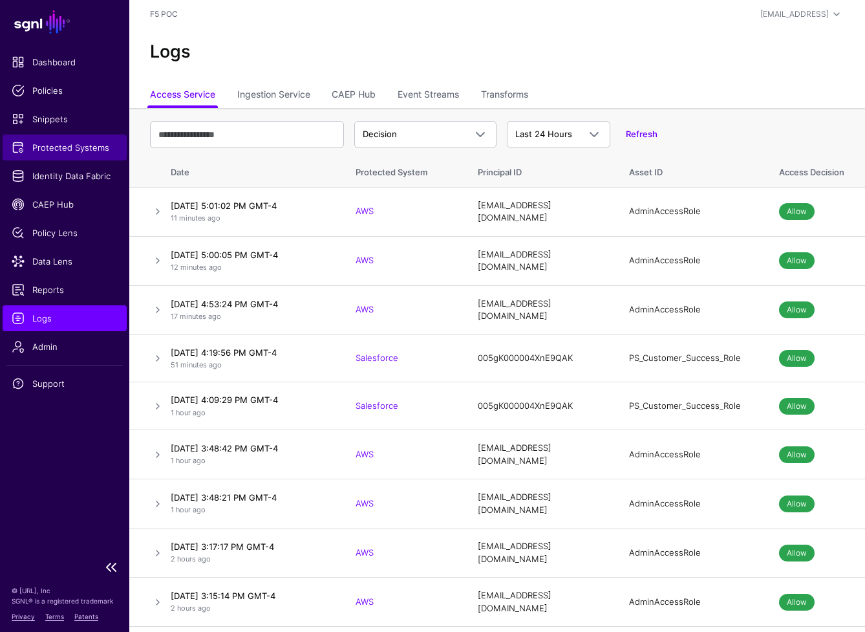
click at [58, 158] on link "Protected Systems" at bounding box center [65, 148] width 124 height 26
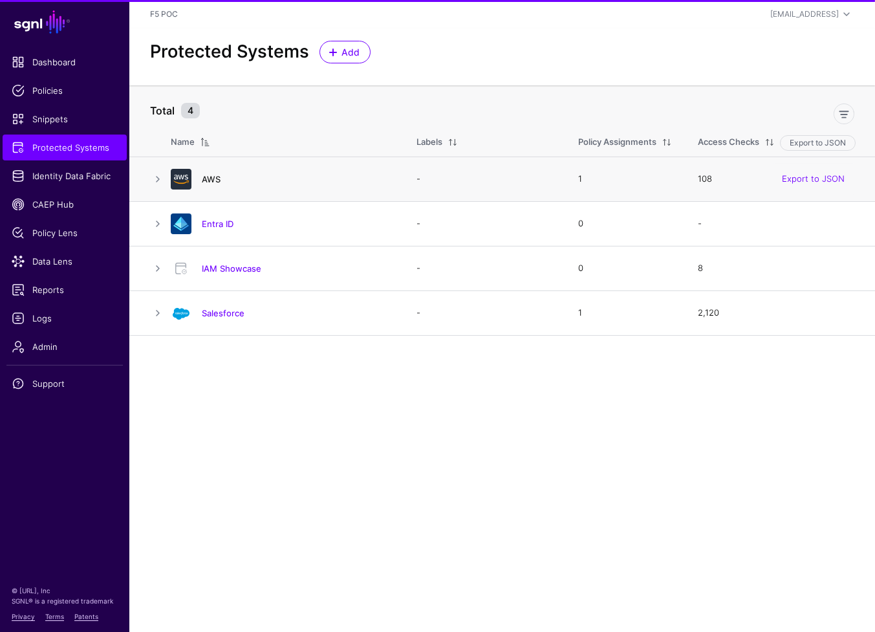
click at [205, 180] on link "AWS" at bounding box center [211, 179] width 19 height 10
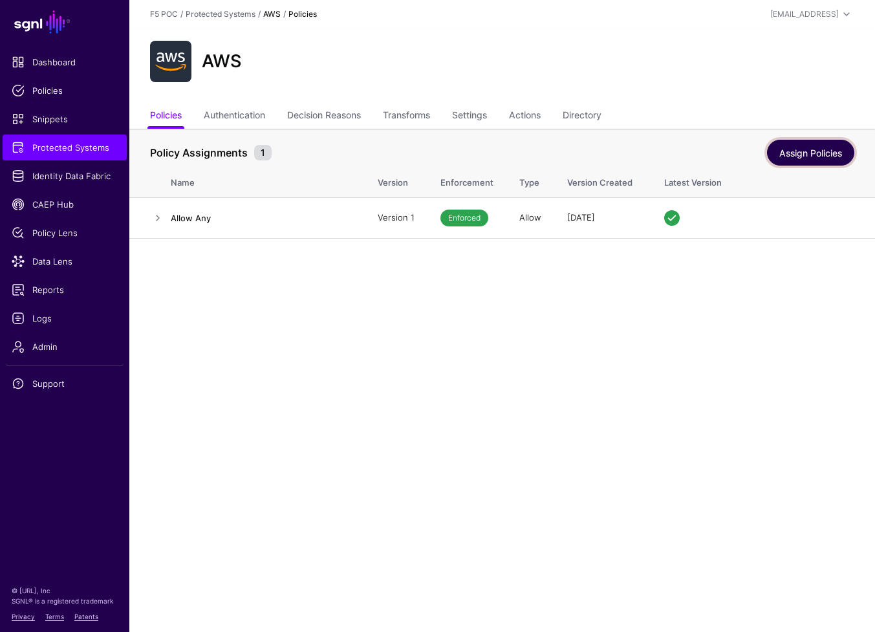
click at [813, 153] on link "Assign Policies" at bounding box center [810, 153] width 87 height 26
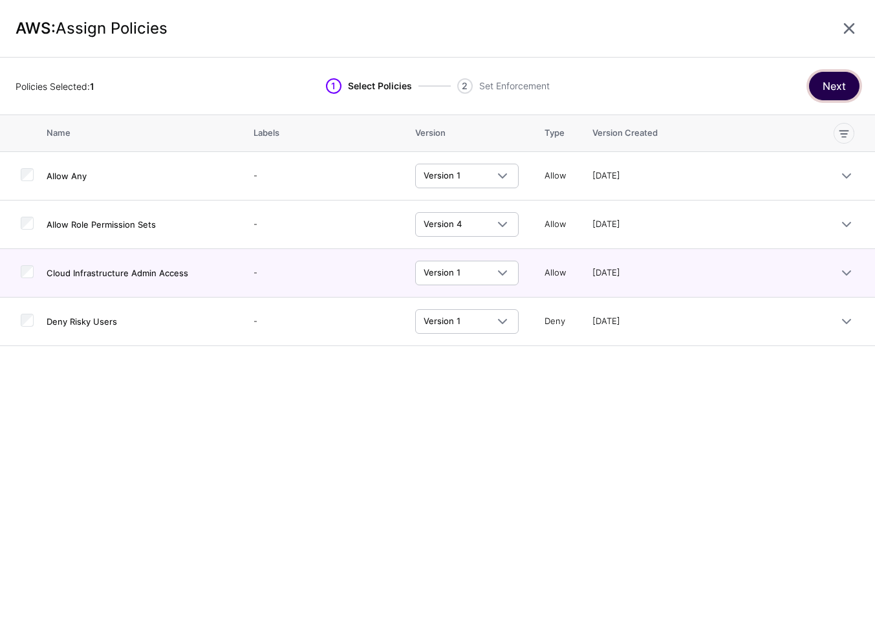
click at [846, 91] on button "Next" at bounding box center [834, 86] width 50 height 28
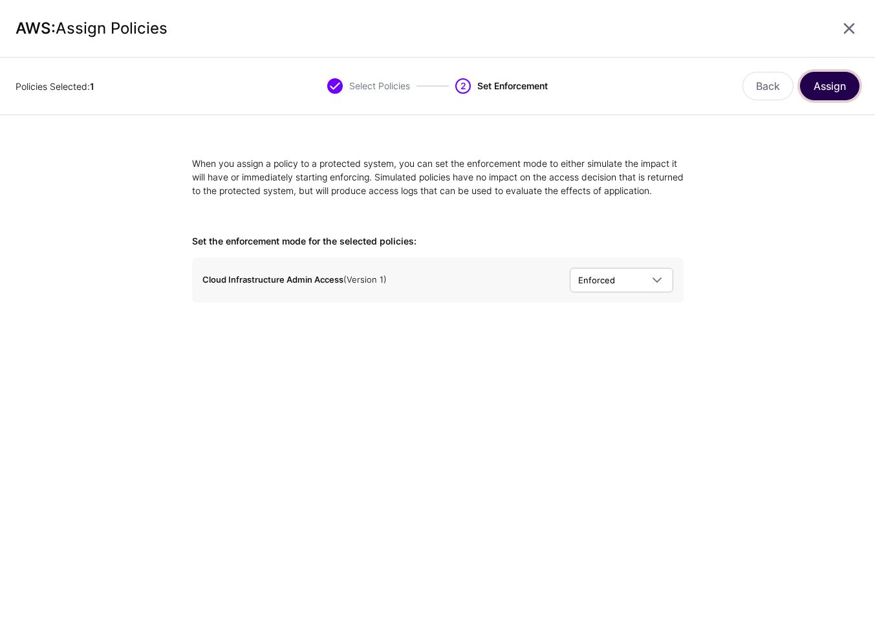
click at [826, 83] on button "Assign" at bounding box center [829, 86] width 59 height 28
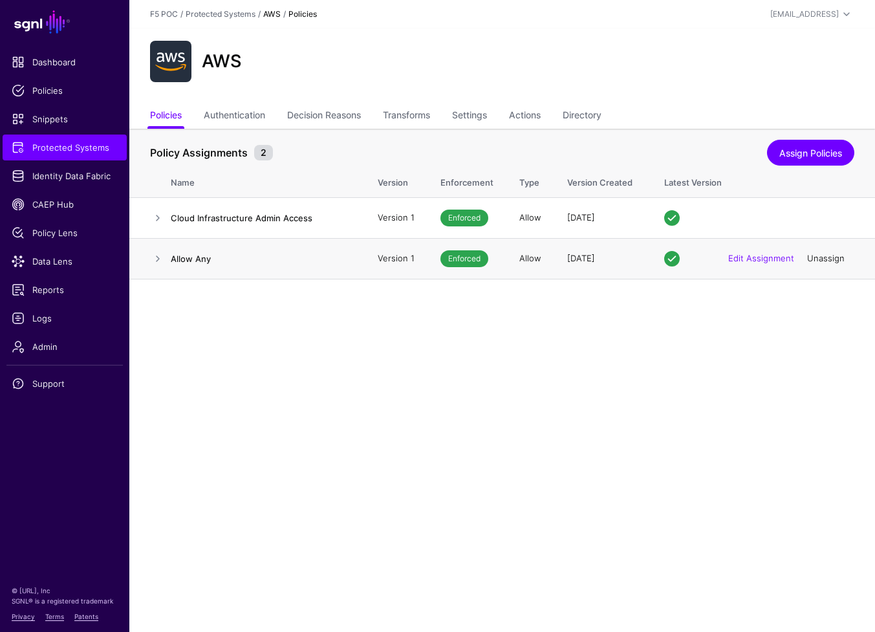
click at [821, 259] on link "Unassign" at bounding box center [826, 258] width 38 height 10
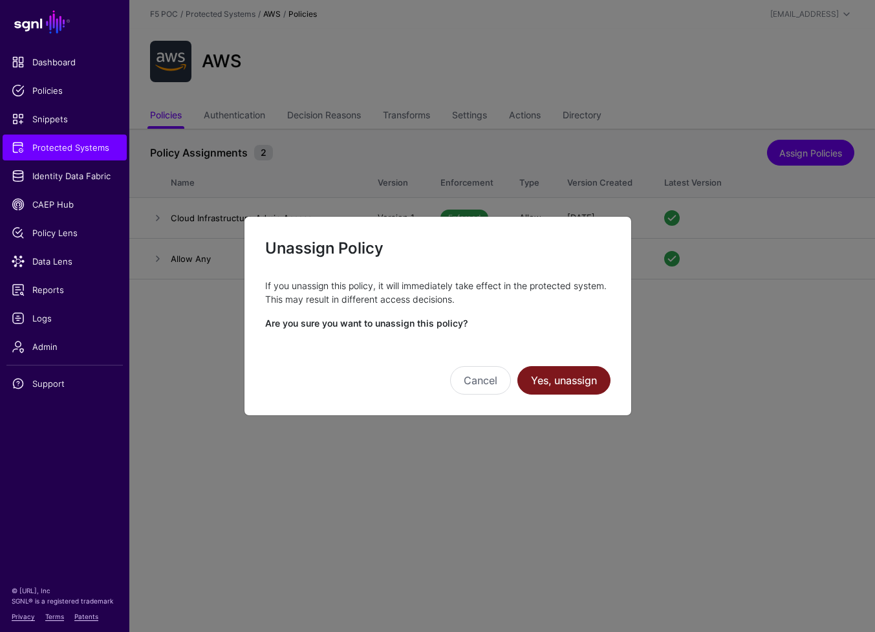
click at [565, 383] on button "Yes, unassign" at bounding box center [563, 380] width 93 height 28
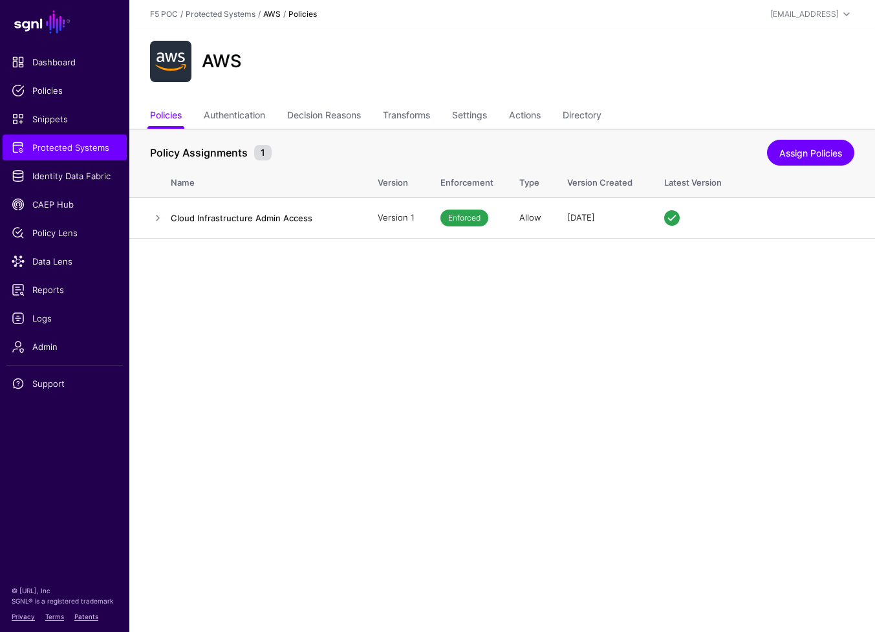
click at [250, 339] on main "SGNL Dashboard Policies Snippets Protected Systems Identity Data Fabric CAEP Hu…" at bounding box center [437, 316] width 875 height 632
click at [70, 318] on span "Logs" at bounding box center [65, 318] width 106 height 13
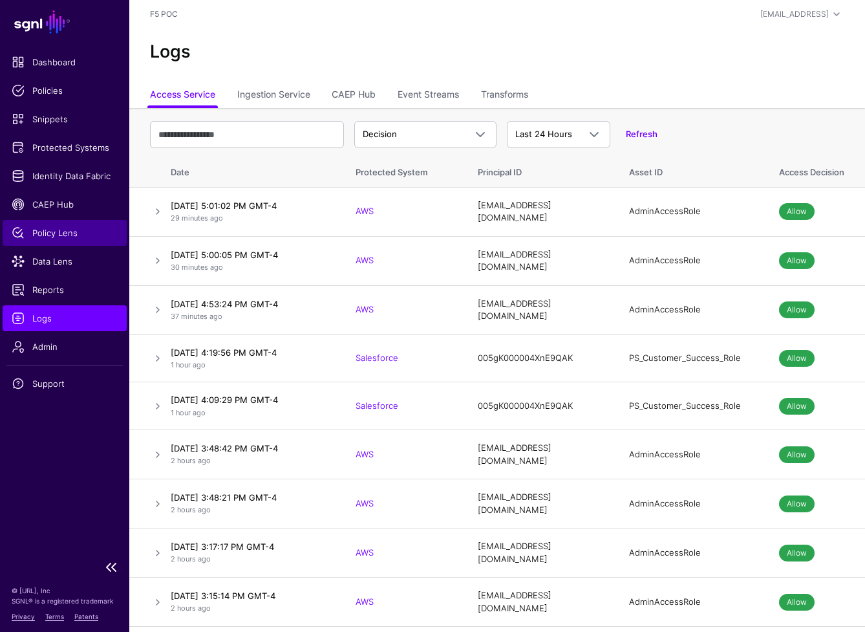
click at [58, 236] on span "Policy Lens" at bounding box center [65, 232] width 106 height 13
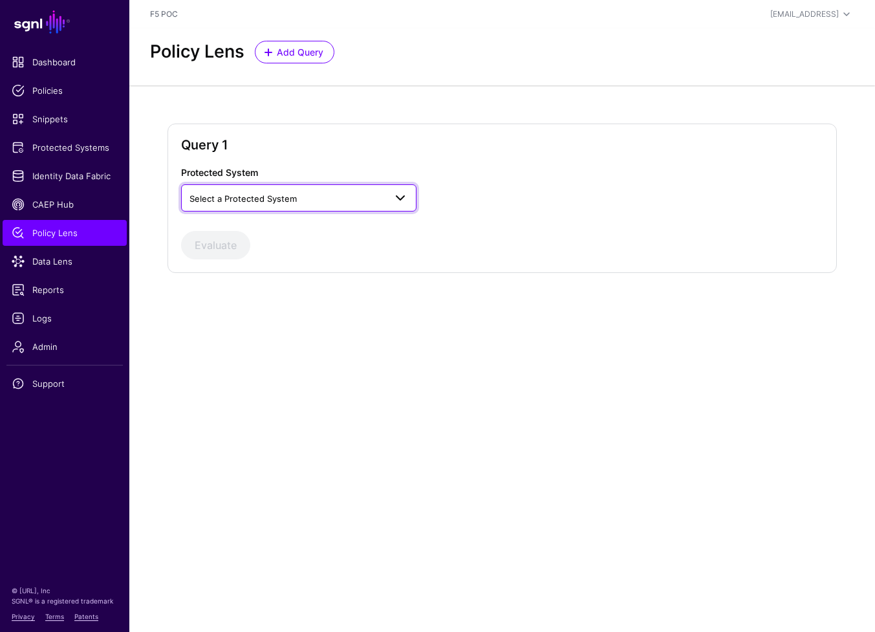
click at [348, 191] on span "Select a Protected System" at bounding box center [287, 198] width 196 height 14
click at [296, 231] on div "AWS" at bounding box center [298, 228] width 215 height 13
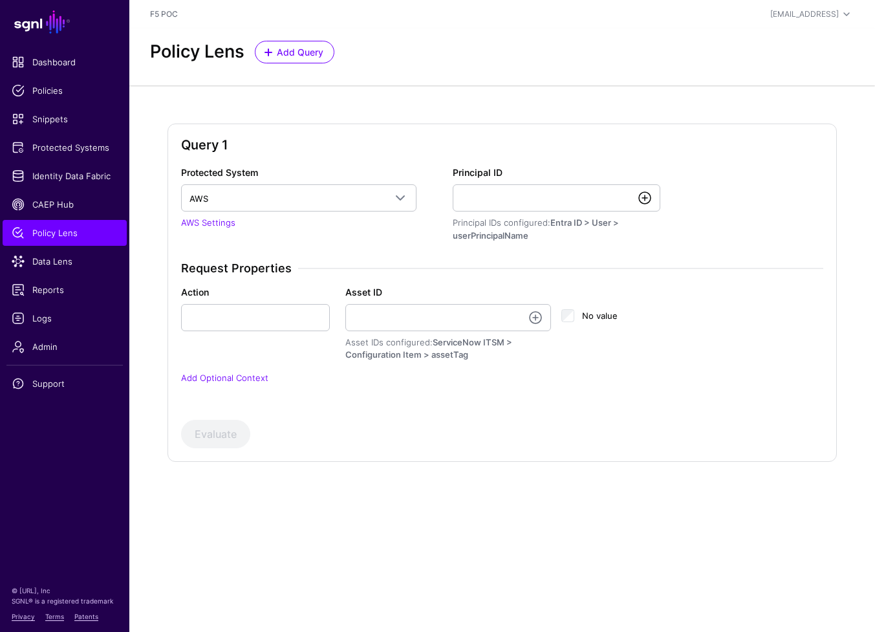
click at [647, 196] on link at bounding box center [645, 198] width 16 height 16
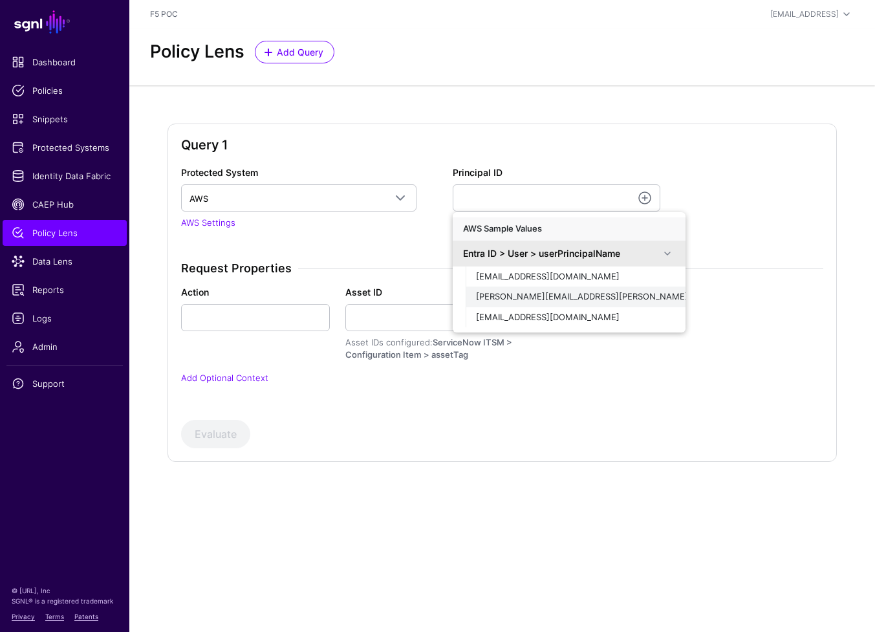
click at [573, 298] on span "[PERSON_NAME][EMAIL_ADDRESS][PERSON_NAME][DOMAIN_NAME]" at bounding box center [617, 296] width 282 height 10
type input "**********"
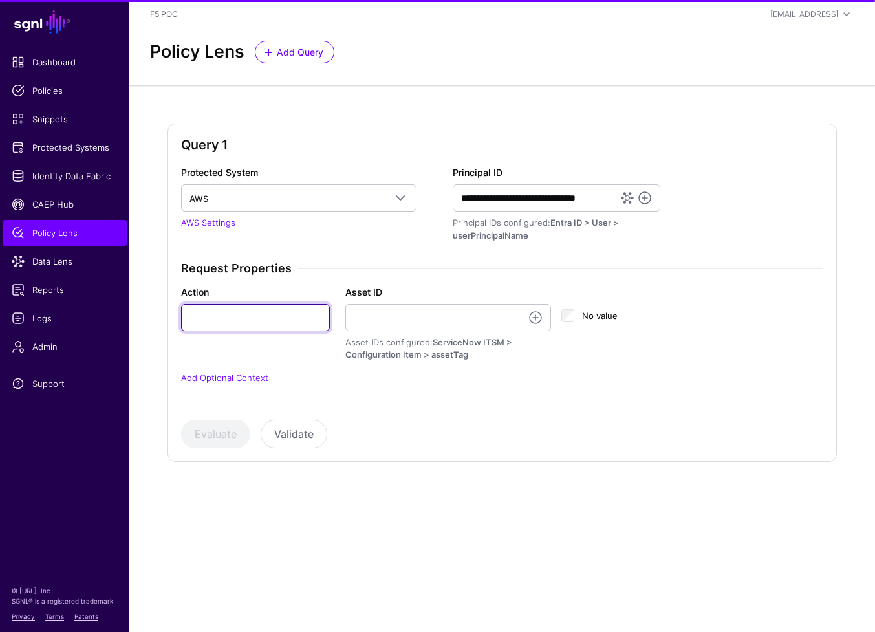
click at [273, 310] on input "Action" at bounding box center [255, 317] width 149 height 27
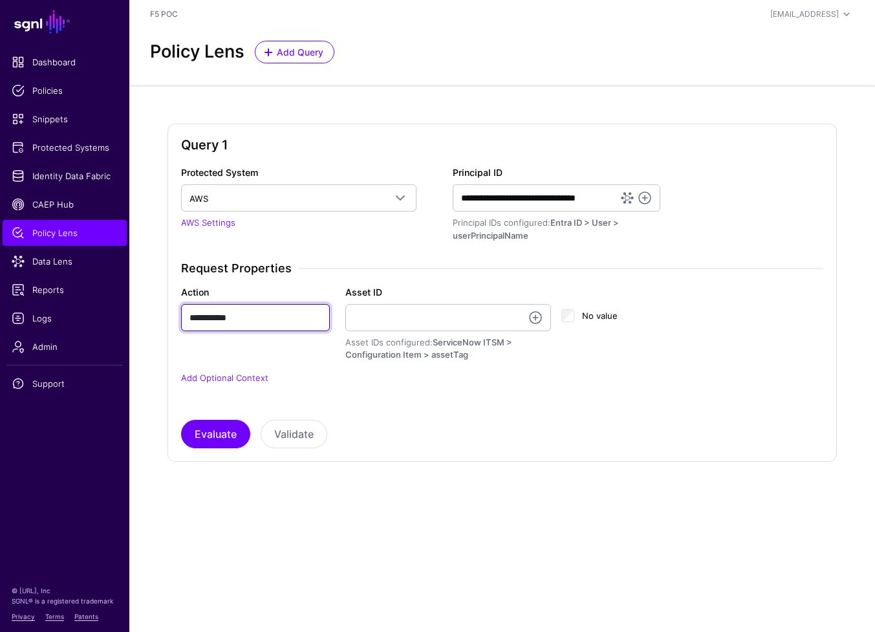
type input "**********"
click at [443, 314] on input "Asset ID" at bounding box center [448, 317] width 206 height 27
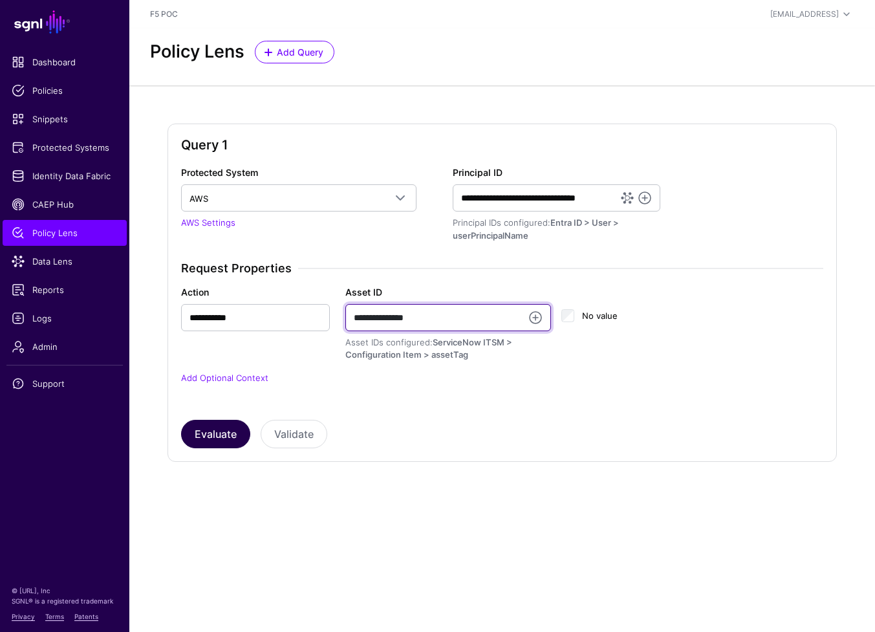
type input "**********"
click at [222, 436] on button "Evaluate" at bounding box center [215, 434] width 69 height 28
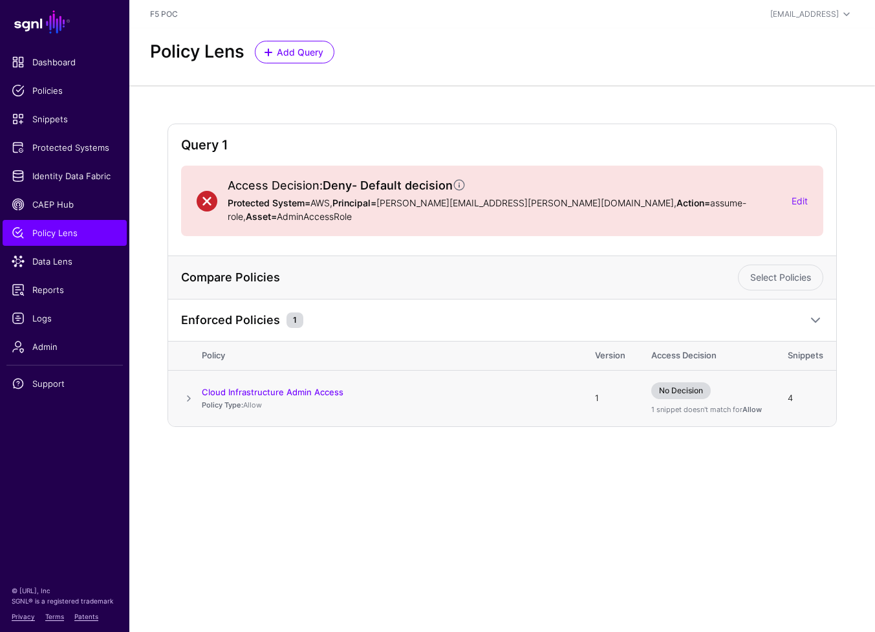
click at [184, 391] on span at bounding box center [189, 399] width 16 height 16
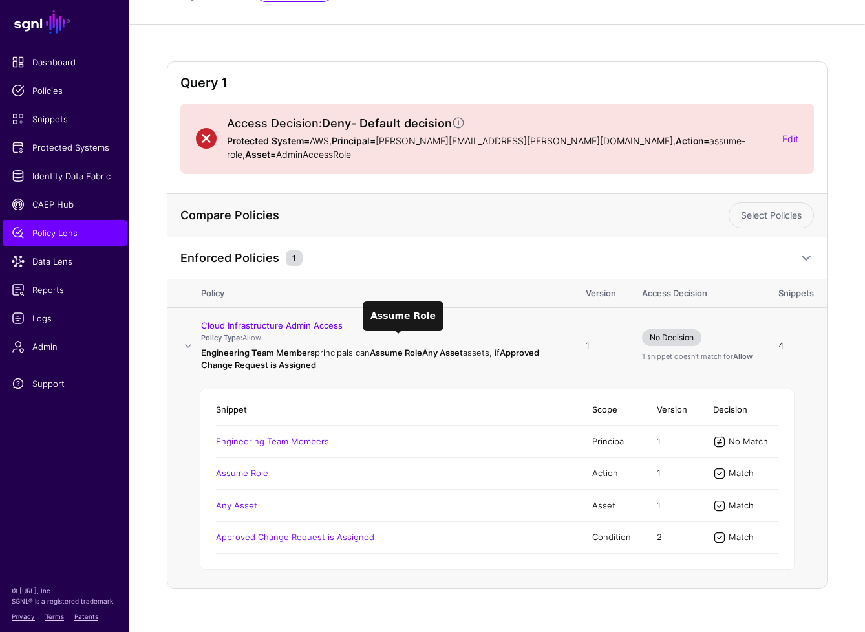
scroll to position [64, 0]
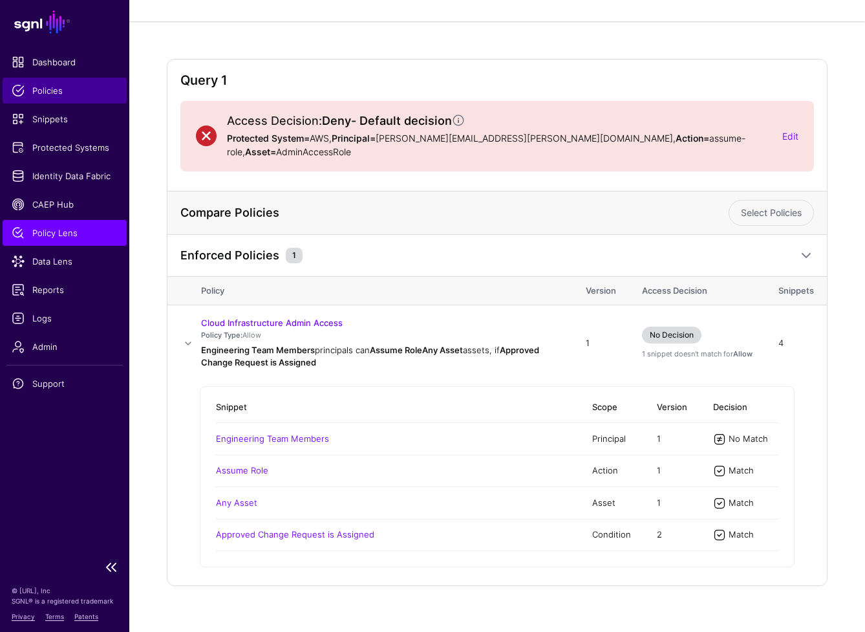
click at [55, 91] on span "Policies" at bounding box center [65, 90] width 106 height 13
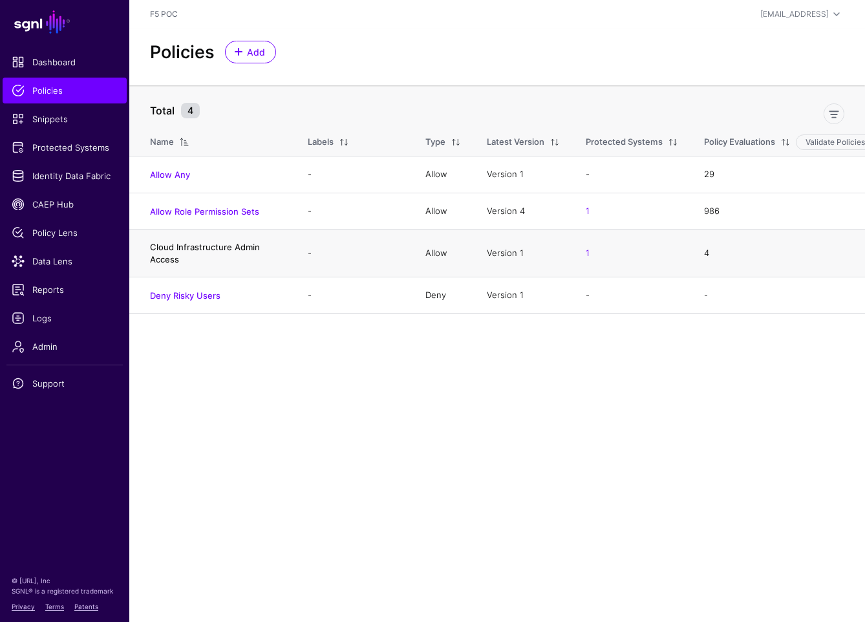
click at [224, 250] on link "Cloud Infrastructure Admin Access" at bounding box center [205, 253] width 110 height 22
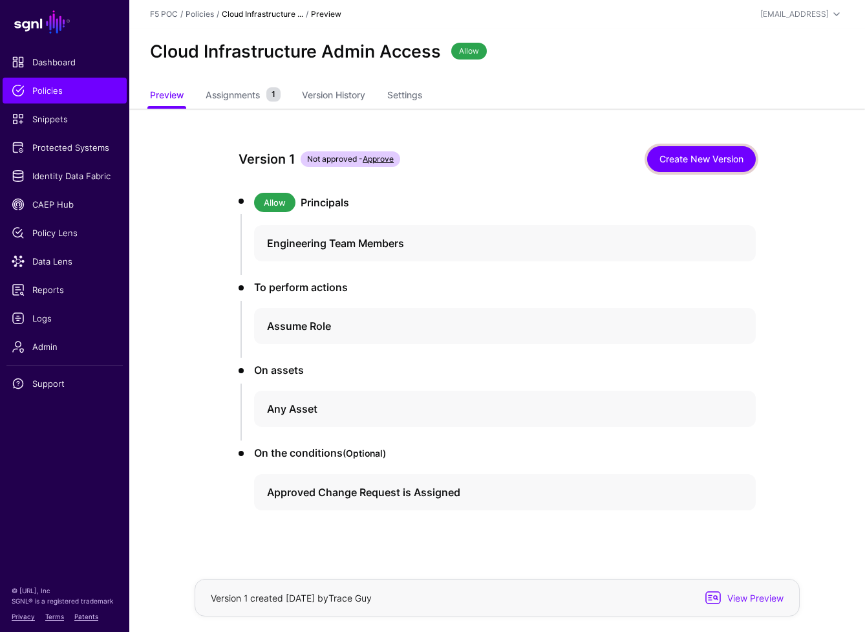
click at [700, 157] on link "Create New Version" at bounding box center [701, 159] width 109 height 26
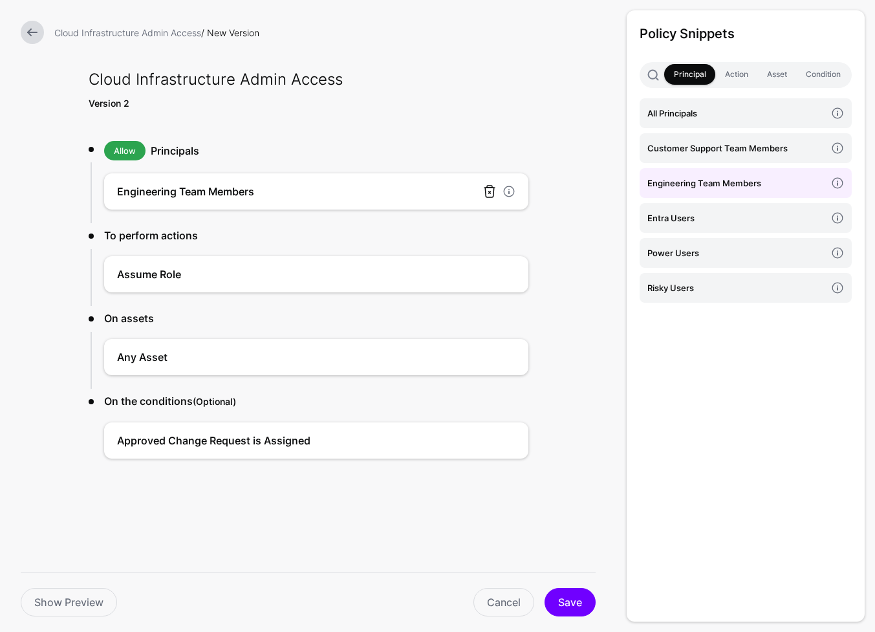
click at [486, 191] on link at bounding box center [490, 192] width 16 height 16
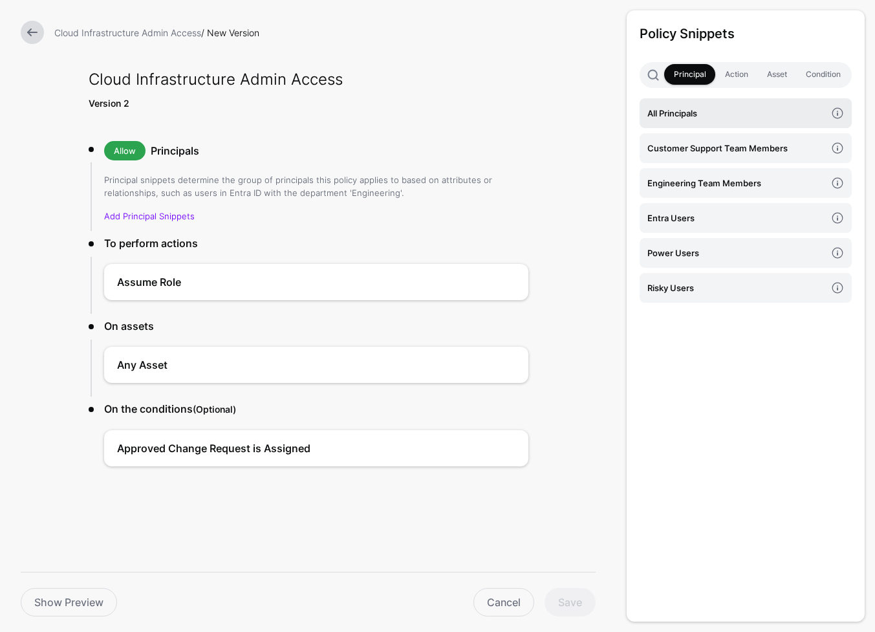
click at [683, 113] on h4 "All Principals" at bounding box center [736, 113] width 178 height 14
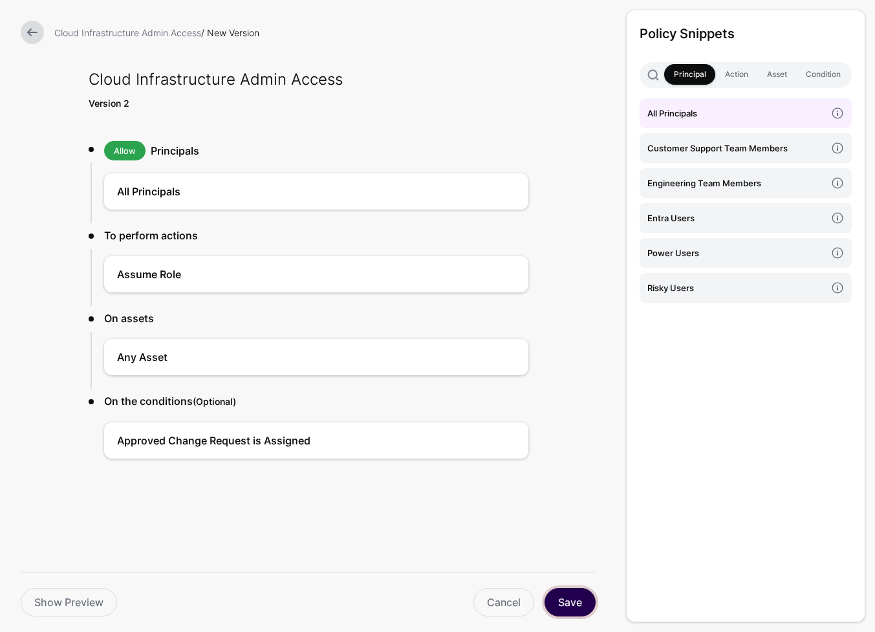
click at [574, 603] on button "Save" at bounding box center [569, 602] width 51 height 28
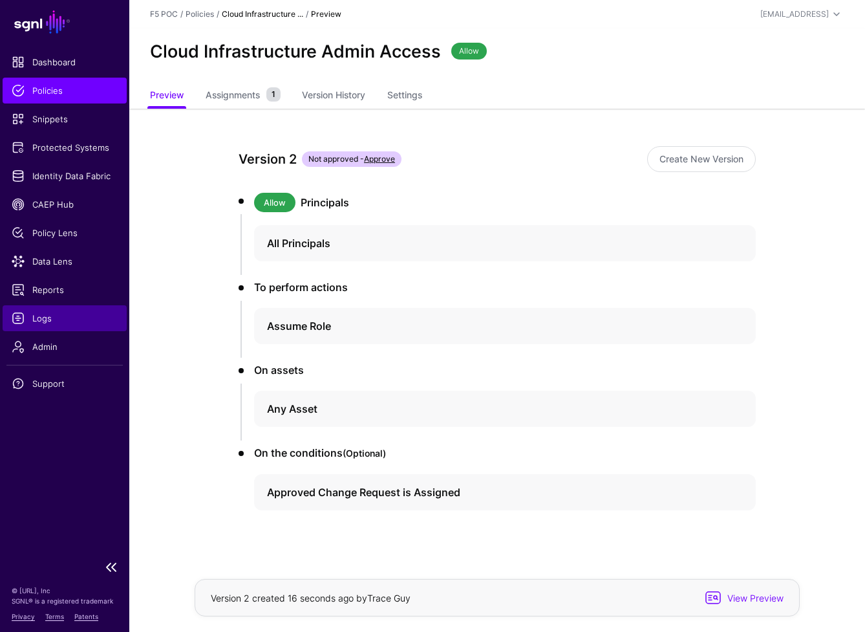
click at [41, 323] on span "Logs" at bounding box center [65, 318] width 106 height 13
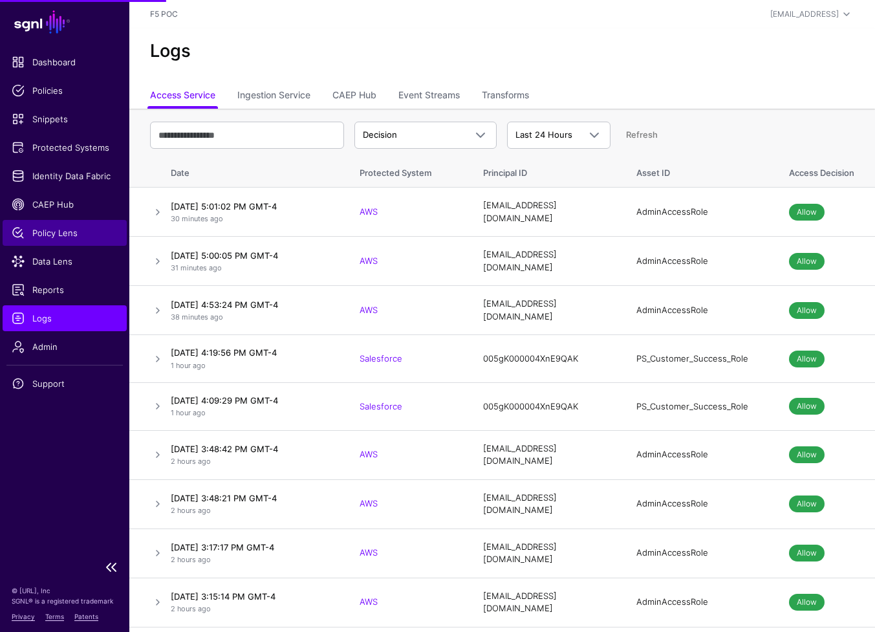
click at [36, 236] on span "Policy Lens" at bounding box center [65, 232] width 106 height 13
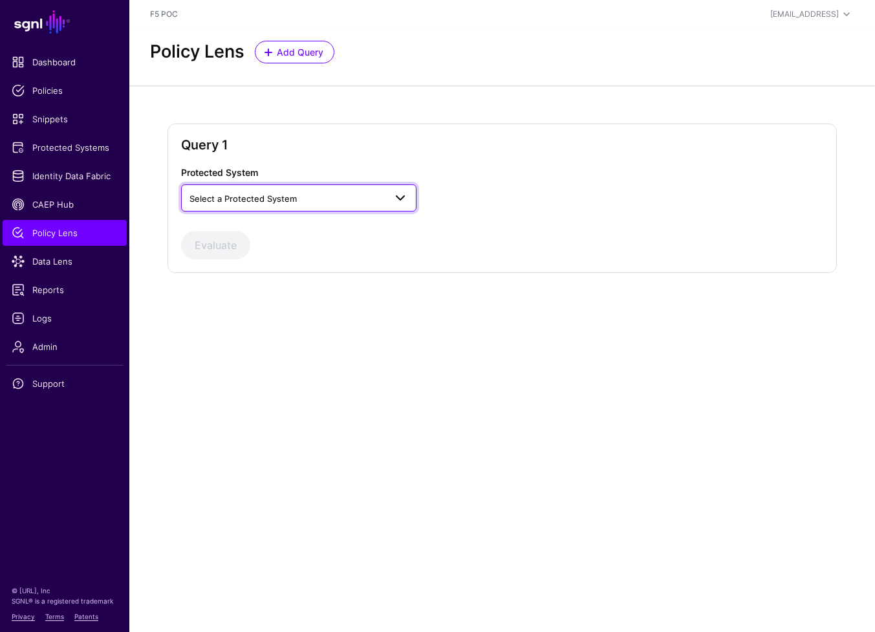
click at [388, 203] on span at bounding box center [396, 198] width 23 height 16
click at [292, 233] on div "AWS" at bounding box center [298, 228] width 215 height 13
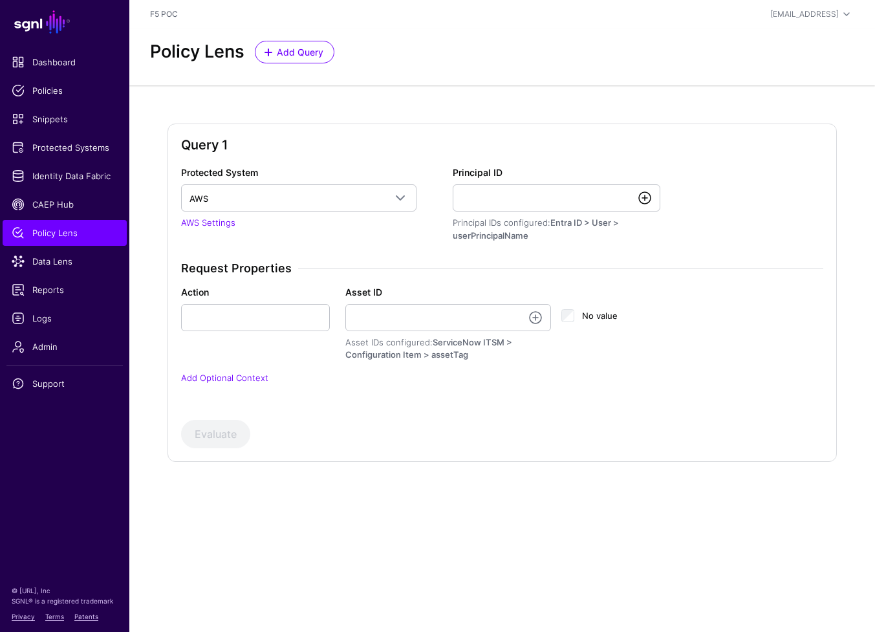
click at [641, 198] on link at bounding box center [645, 198] width 16 height 16
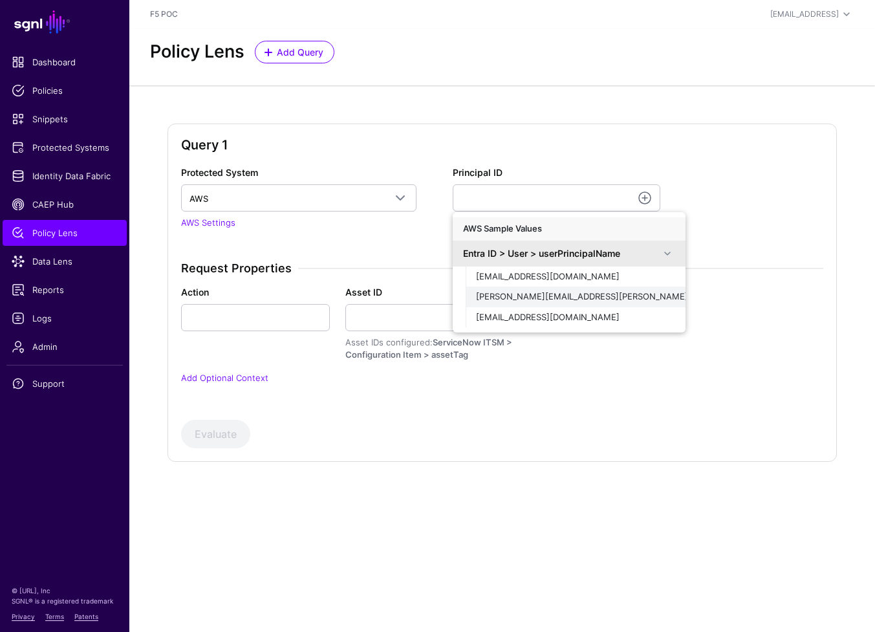
click at [561, 301] on span "[PERSON_NAME][EMAIL_ADDRESS][PERSON_NAME][DOMAIN_NAME]" at bounding box center [617, 296] width 282 height 10
type input "**********"
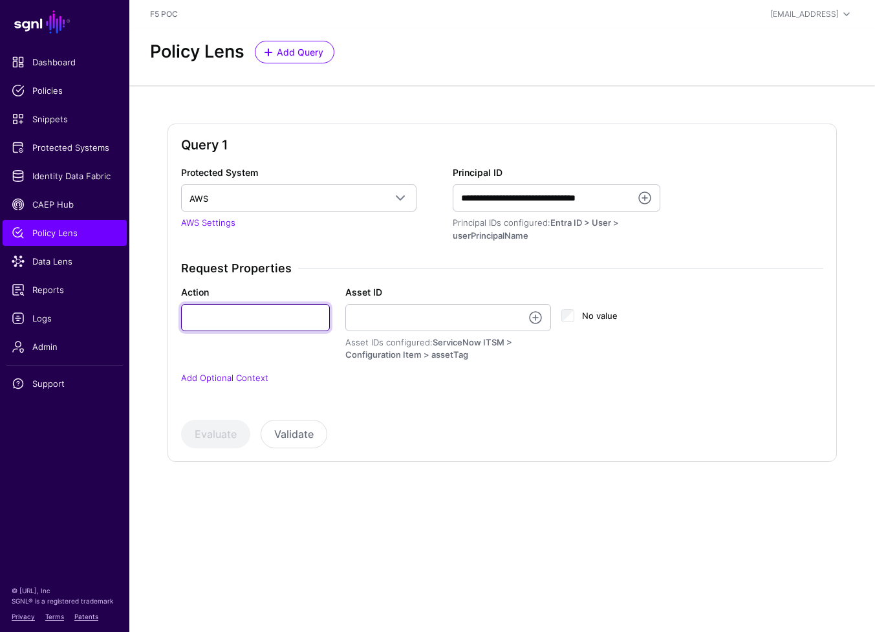
click at [188, 321] on input "Action" at bounding box center [255, 317] width 149 height 27
type input "**********"
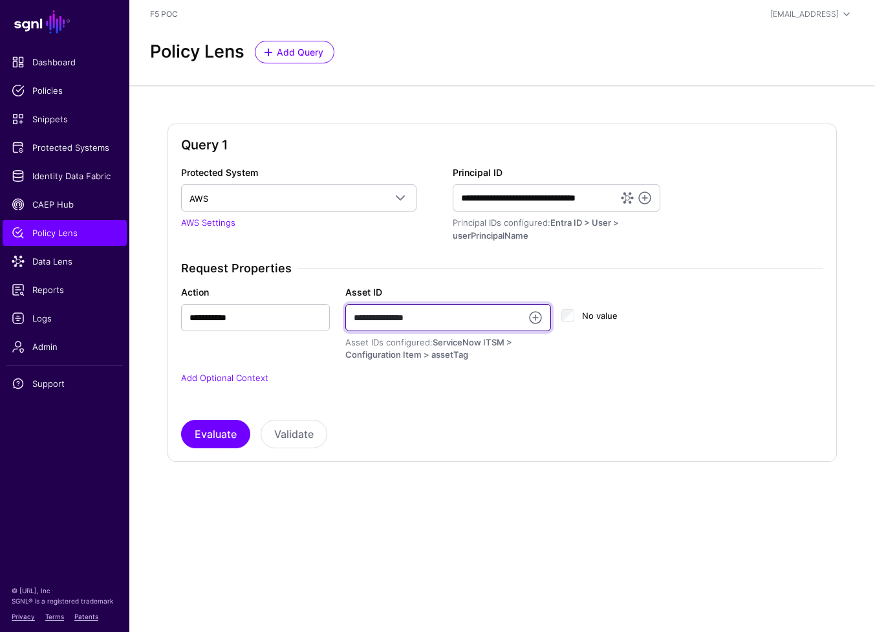
type input "**********"
click at [182, 423] on div "Evaluate Validate" at bounding box center [502, 434] width 642 height 28
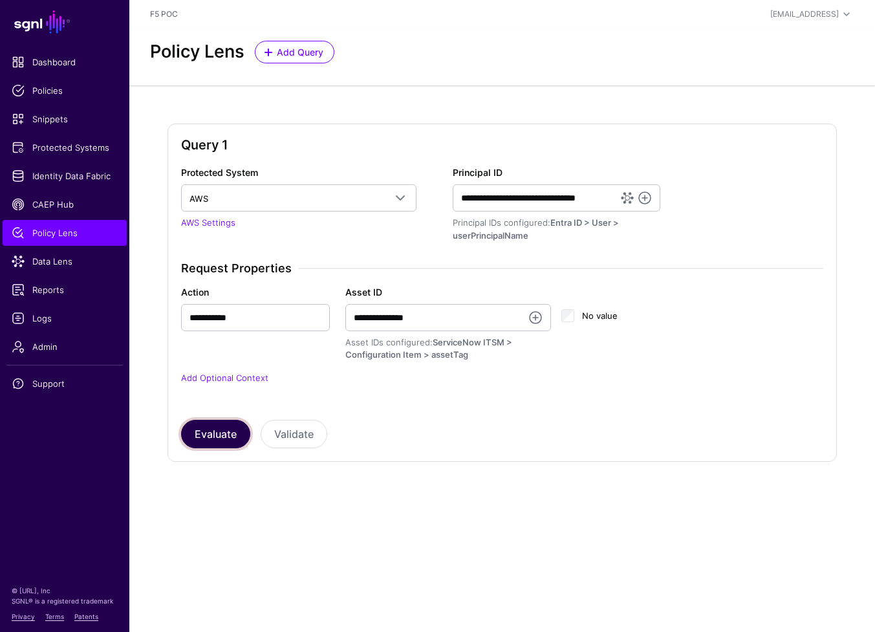
click at [204, 433] on button "Evaluate" at bounding box center [215, 434] width 69 height 28
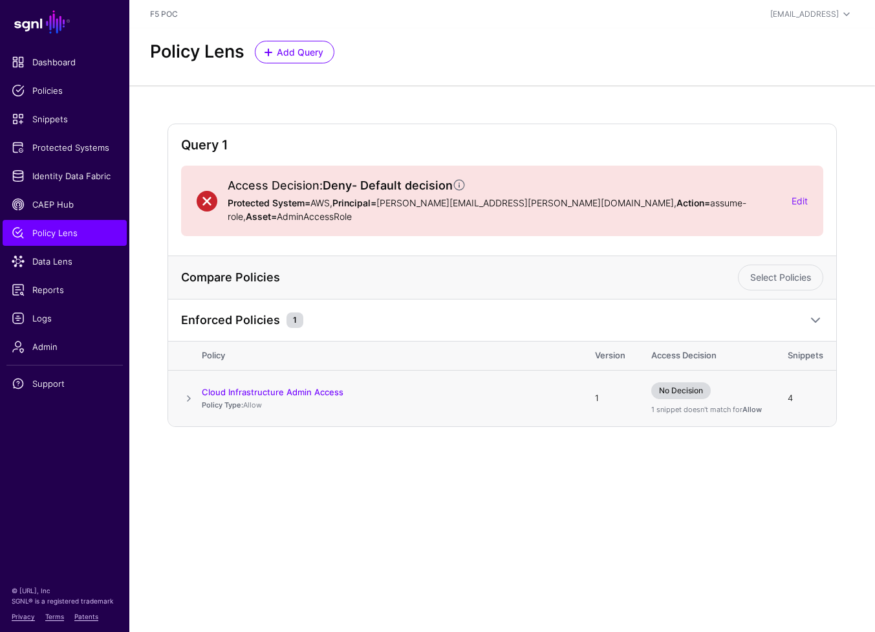
click at [188, 391] on span at bounding box center [189, 399] width 16 height 16
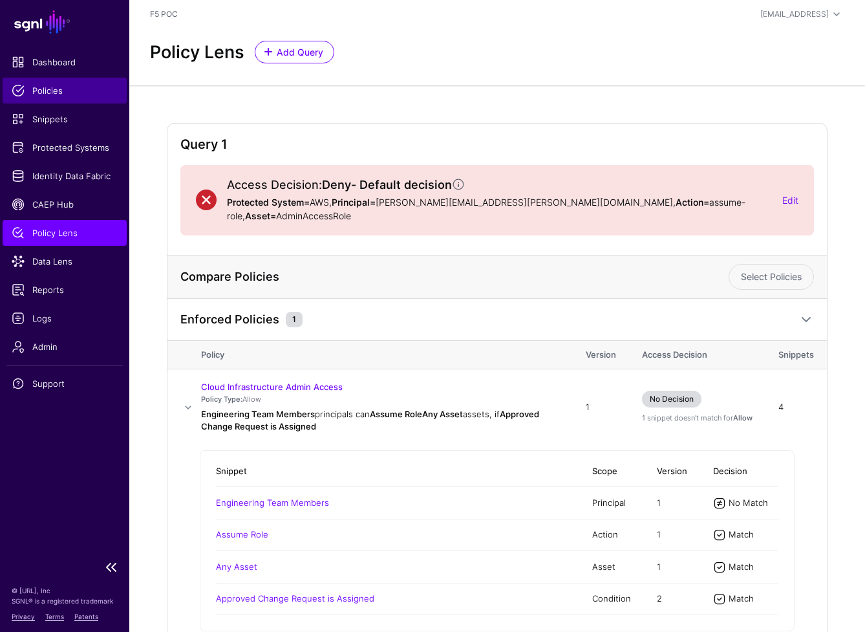
click at [44, 95] on span "Policies" at bounding box center [65, 90] width 106 height 13
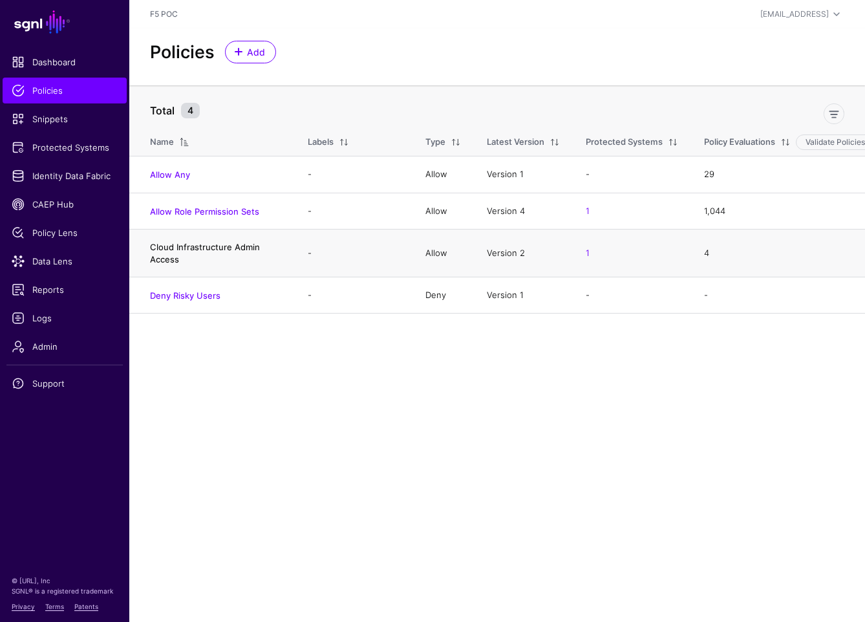
click at [219, 248] on link "Cloud Infrastructure Admin Access" at bounding box center [205, 253] width 110 height 22
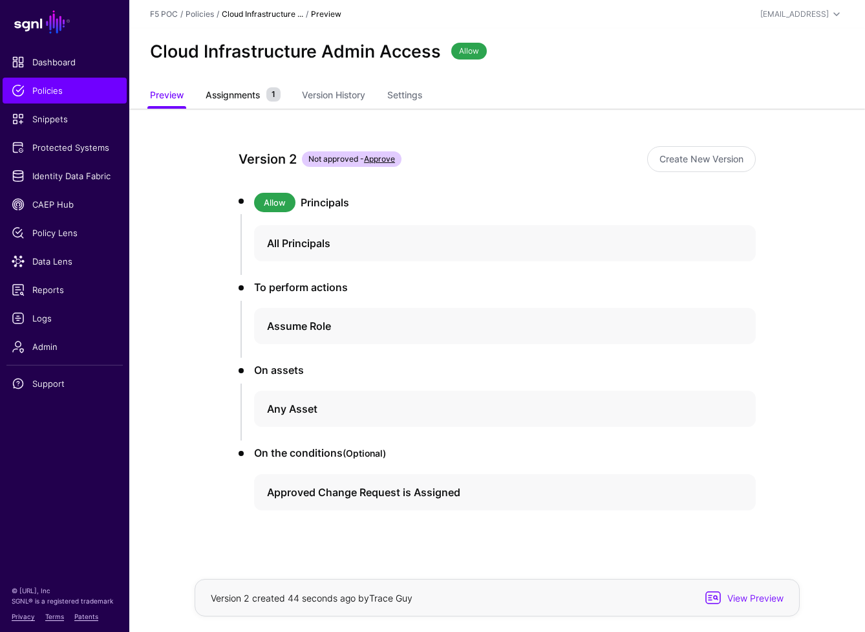
click at [217, 94] on span "Assignments" at bounding box center [232, 95] width 61 height 14
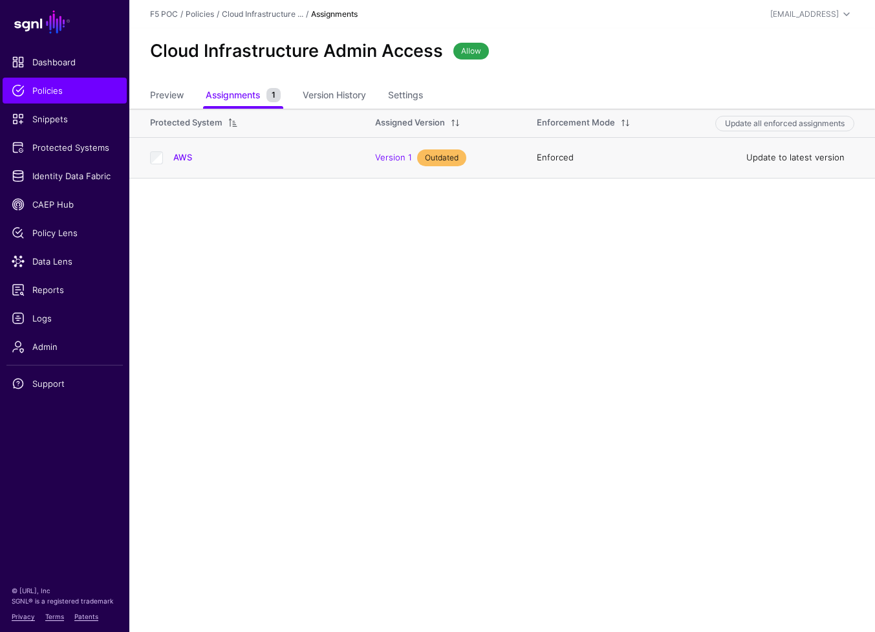
click at [771, 154] on link "Update to latest version" at bounding box center [795, 157] width 98 height 10
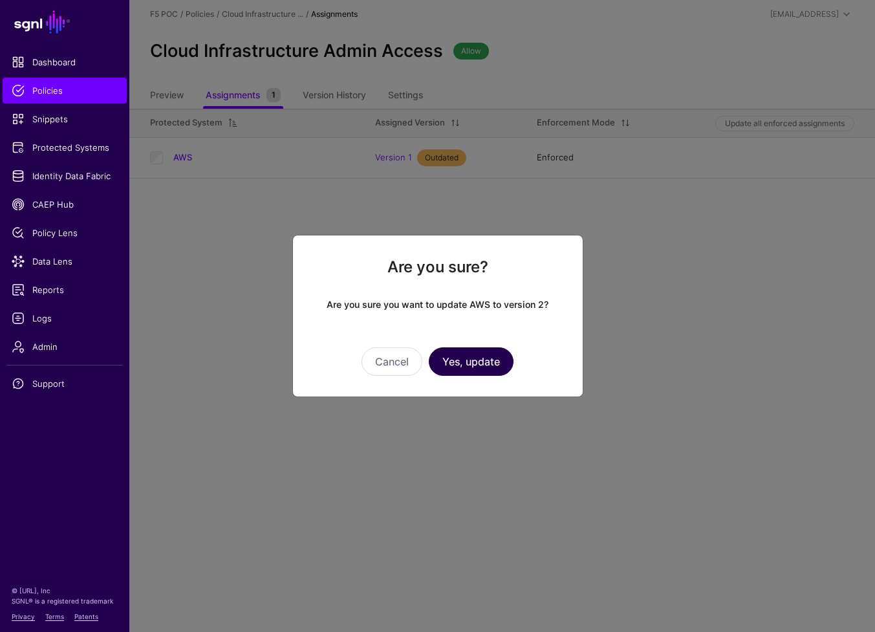
click at [479, 363] on button "Yes, update" at bounding box center [471, 361] width 85 height 28
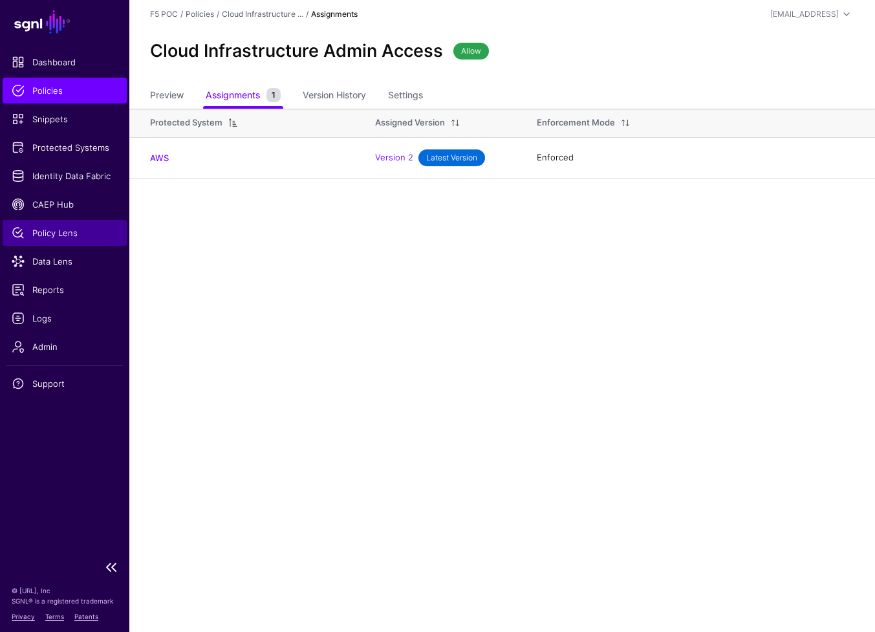
click at [69, 232] on span "Policy Lens" at bounding box center [65, 232] width 106 height 13
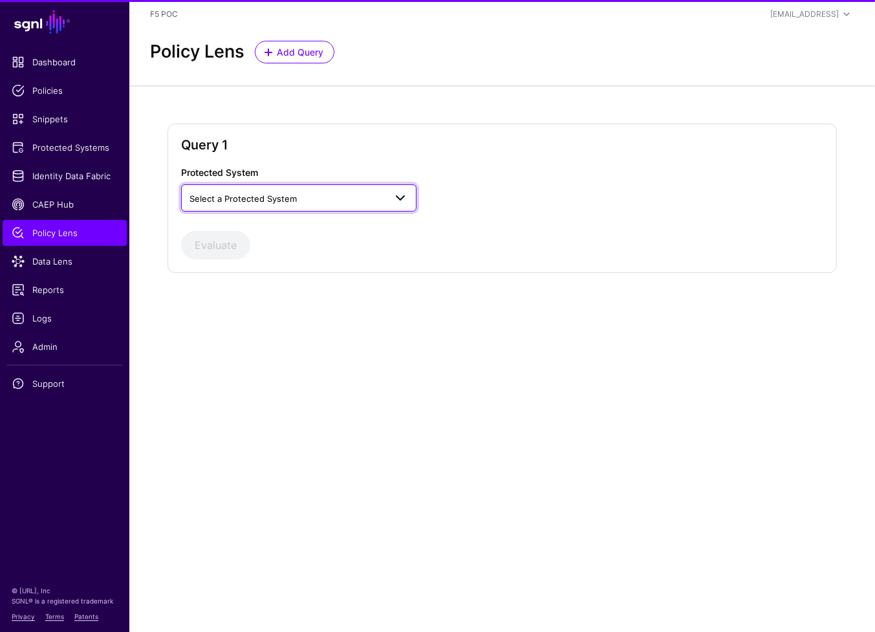
click at [338, 195] on span "Select a Protected System" at bounding box center [287, 198] width 196 height 14
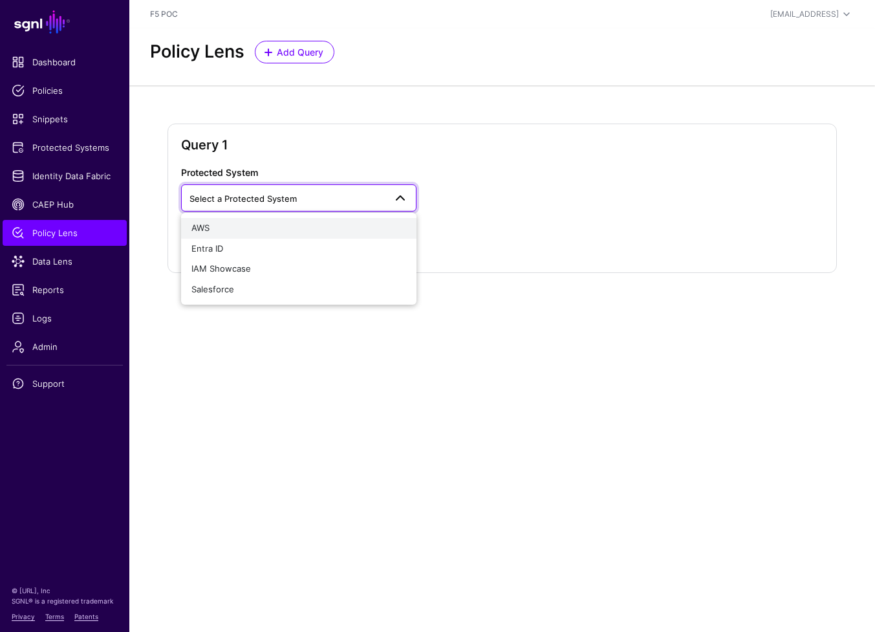
click at [288, 226] on div "AWS" at bounding box center [298, 228] width 215 height 13
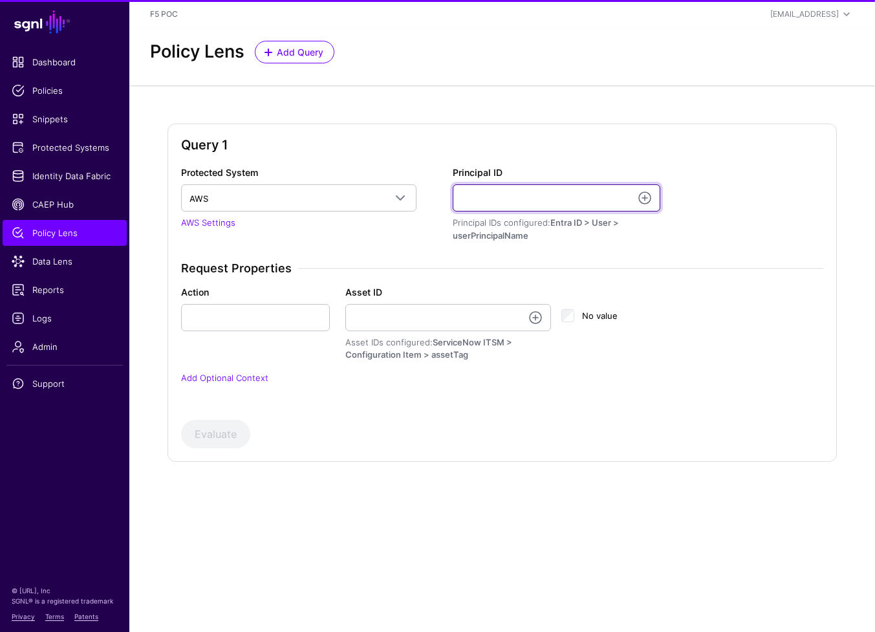
click at [555, 199] on input "Principal ID" at bounding box center [556, 197] width 207 height 27
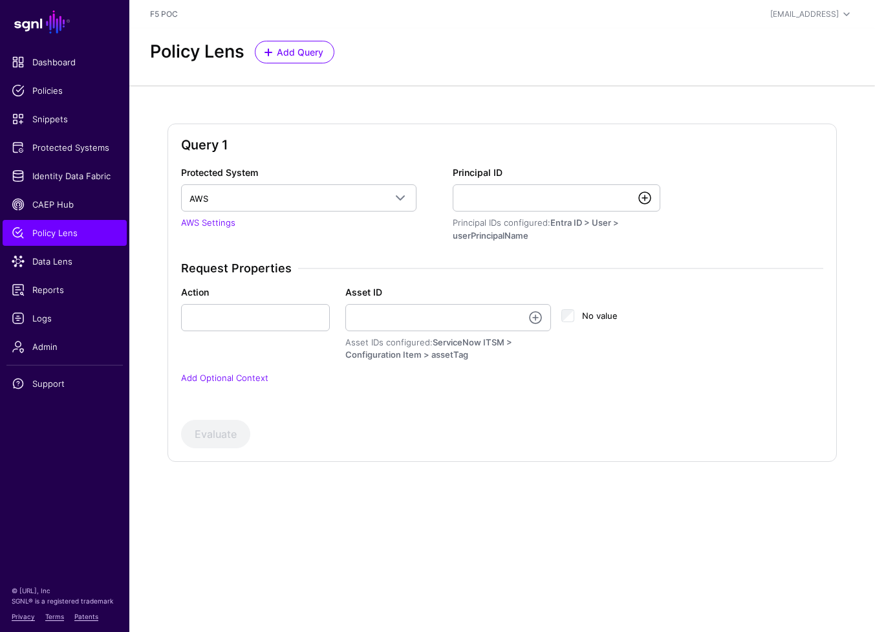
click at [640, 199] on link at bounding box center [645, 198] width 16 height 16
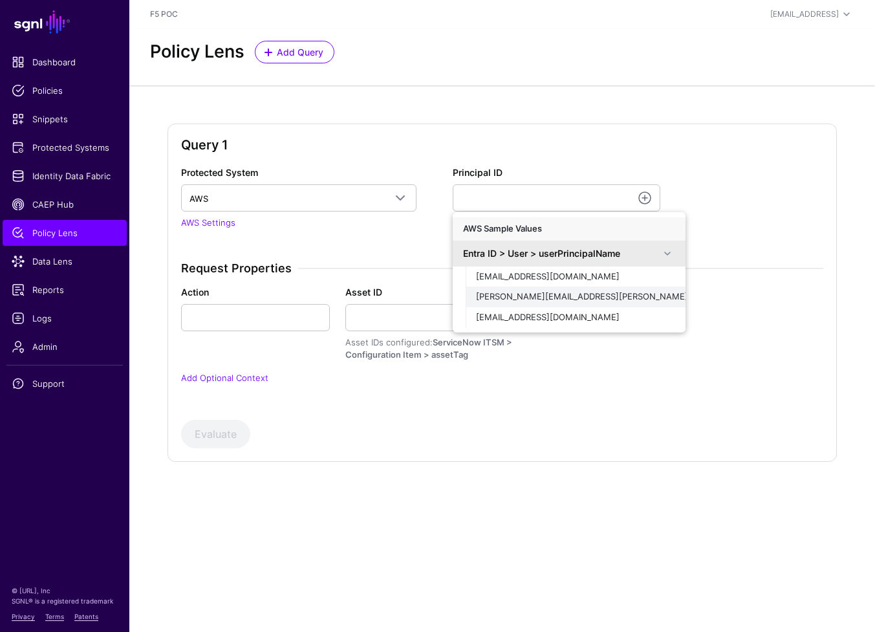
click at [609, 299] on span "[PERSON_NAME][EMAIL_ADDRESS][PERSON_NAME][DOMAIN_NAME]" at bounding box center [617, 296] width 282 height 10
type input "**********"
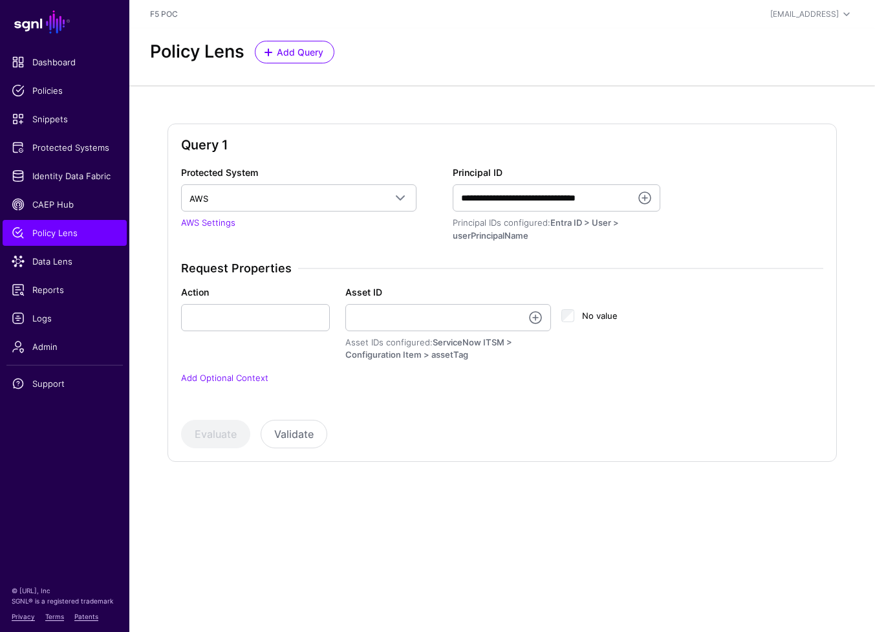
click at [334, 315] on div "Action" at bounding box center [255, 308] width 164 height 46
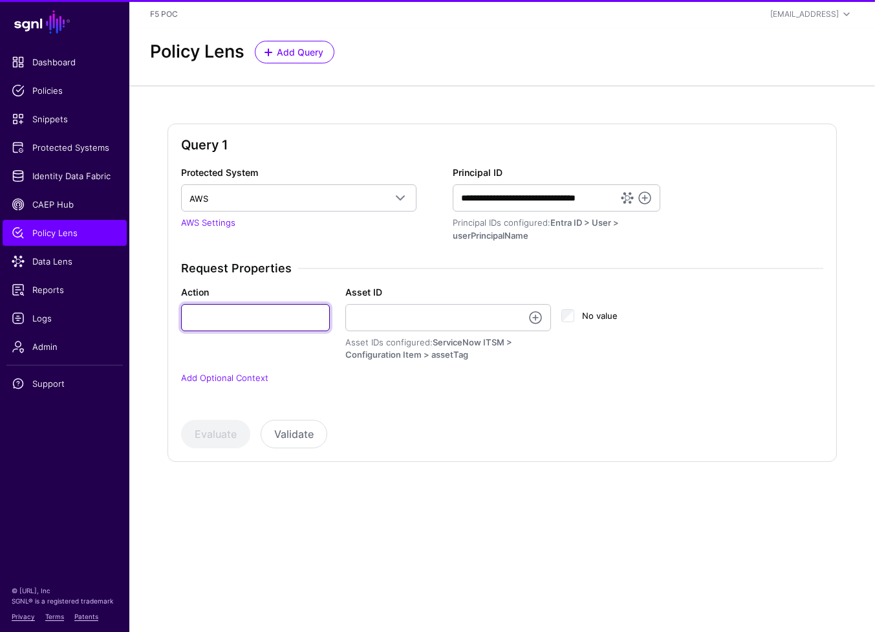
click at [284, 323] on input "Action" at bounding box center [255, 317] width 149 height 27
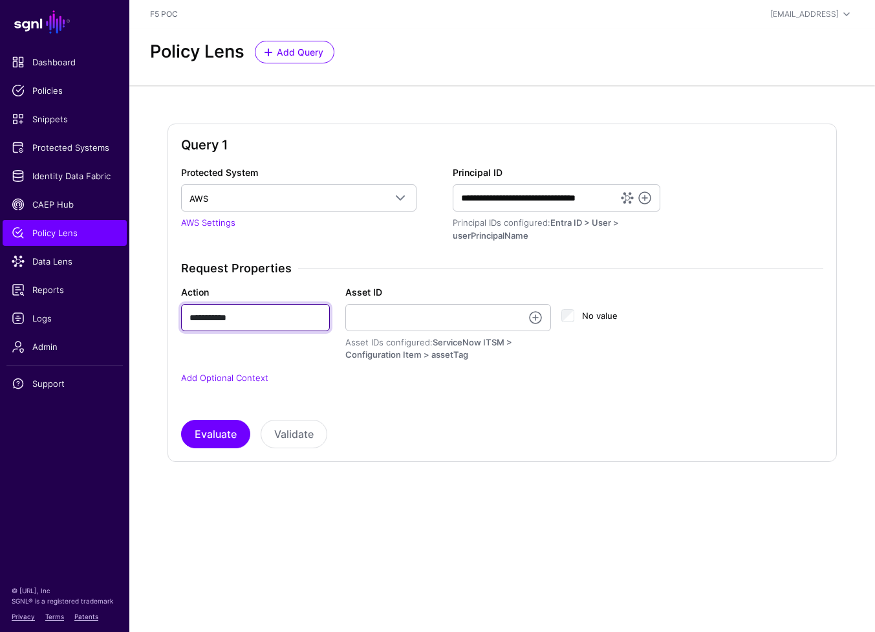
type input "**********"
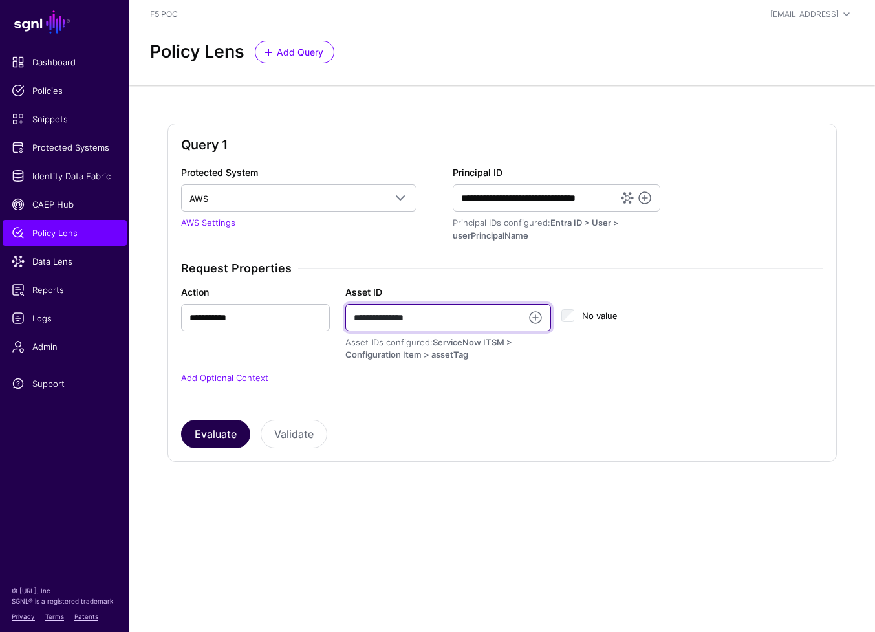
type input "**********"
click at [213, 441] on button "Evaluate" at bounding box center [215, 434] width 69 height 28
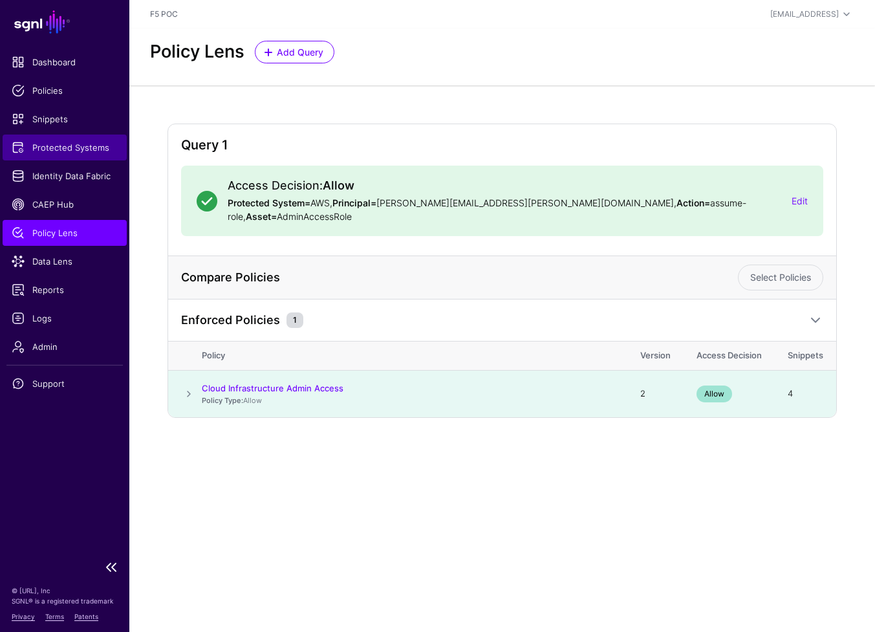
click at [69, 144] on span "Protected Systems" at bounding box center [65, 147] width 106 height 13
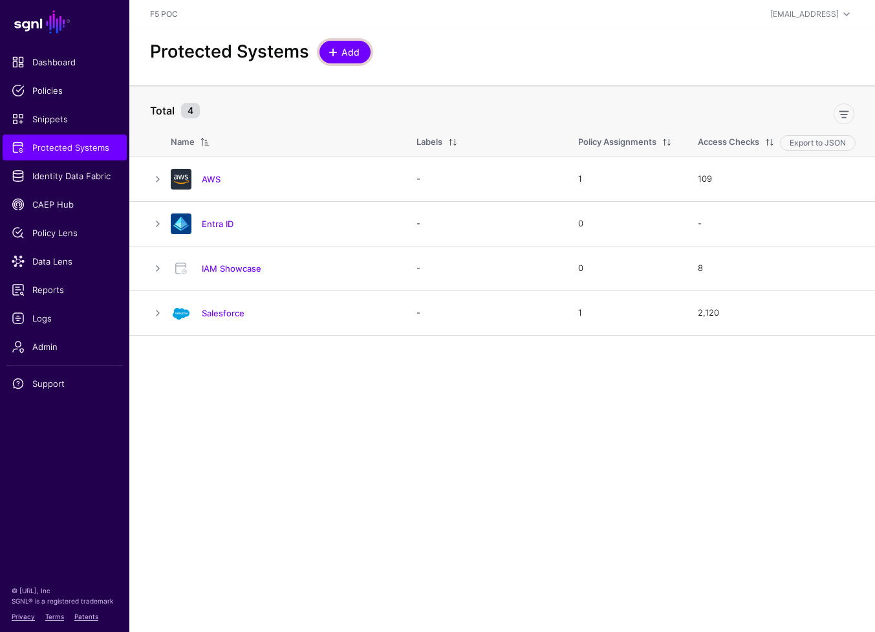
click at [359, 44] on link "Add" at bounding box center [344, 52] width 51 height 23
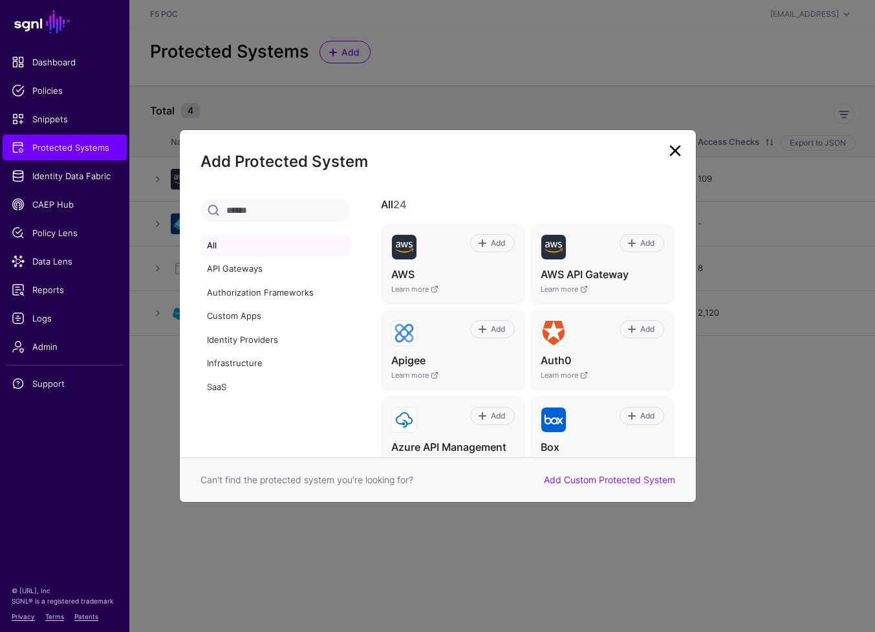
click at [669, 155] on link at bounding box center [675, 150] width 21 height 21
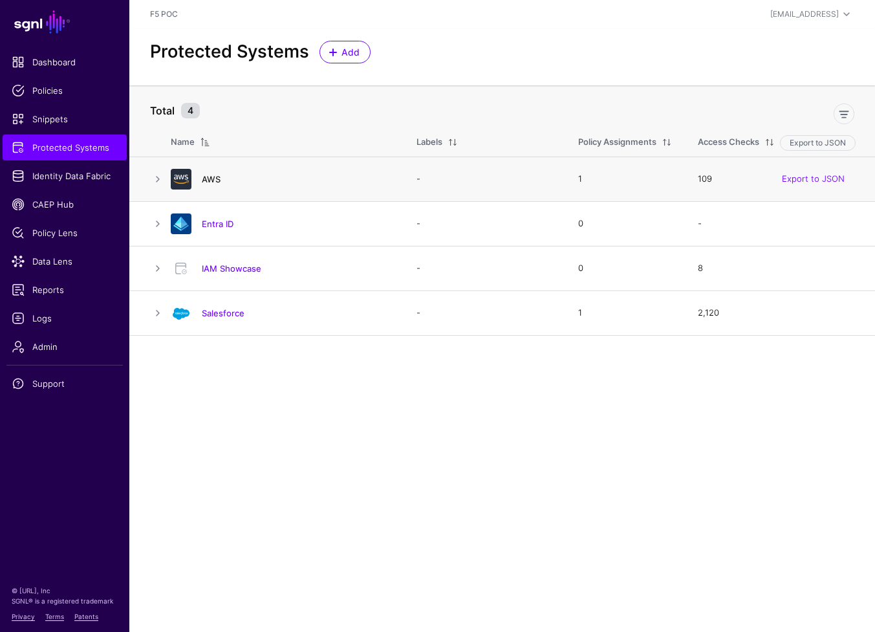
click at [214, 181] on link "AWS" at bounding box center [211, 179] width 19 height 10
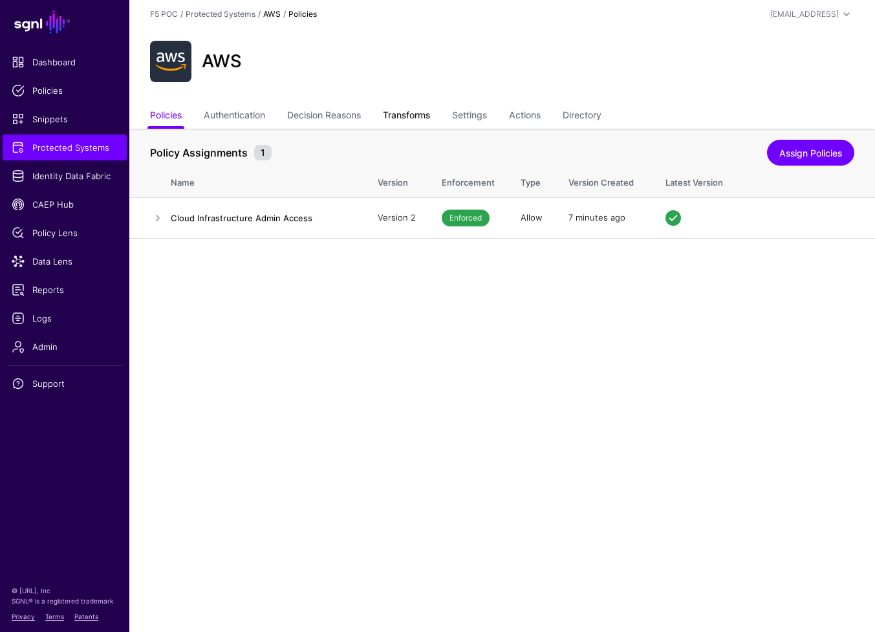
click at [425, 109] on link "Transforms" at bounding box center [406, 116] width 47 height 25
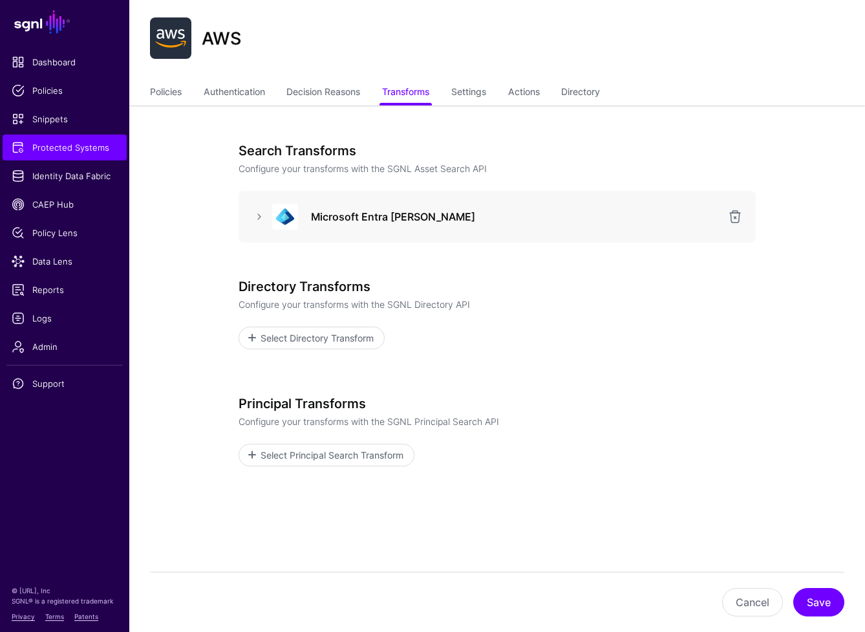
scroll to position [50, 0]
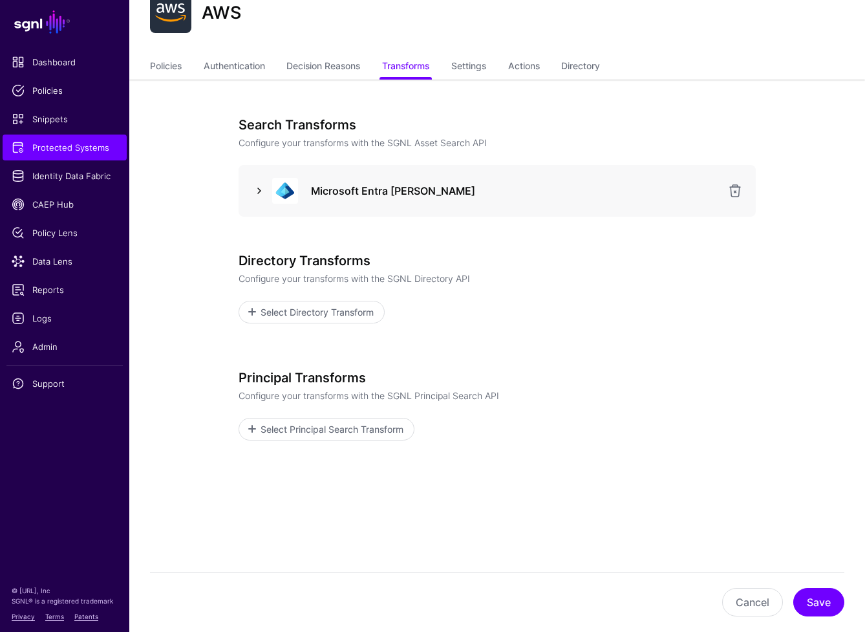
click at [256, 184] on link at bounding box center [260, 191] width 16 height 16
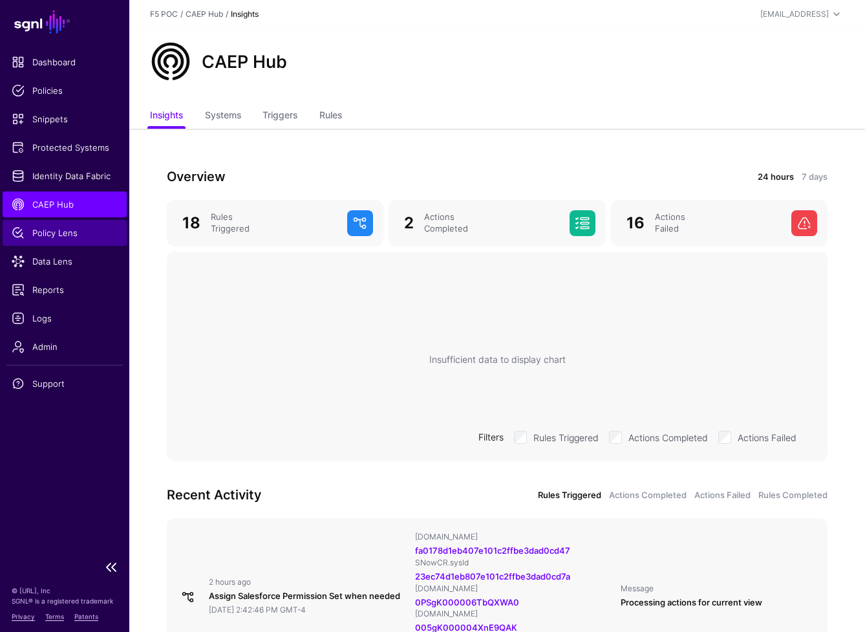
click at [58, 230] on span "Policy Lens" at bounding box center [65, 232] width 106 height 13
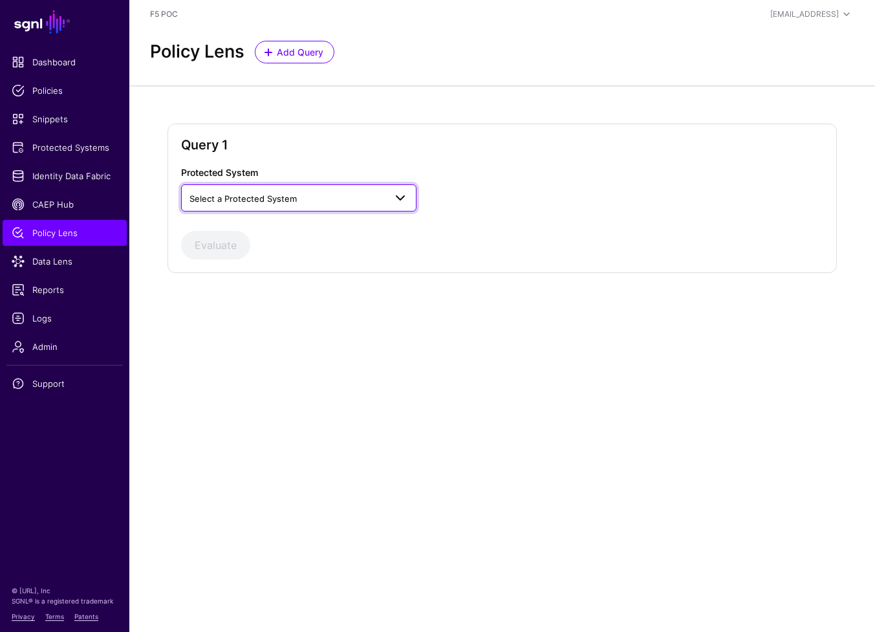
click at [268, 199] on span "Select a Protected System" at bounding box center [242, 198] width 107 height 10
click at [270, 226] on div "AWS" at bounding box center [298, 228] width 215 height 13
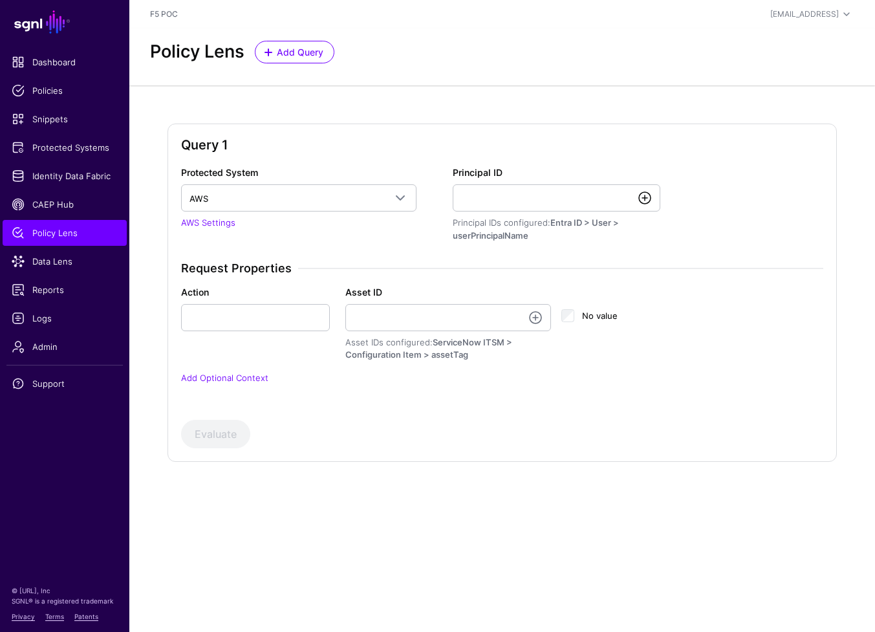
click at [645, 195] on link at bounding box center [645, 198] width 16 height 16
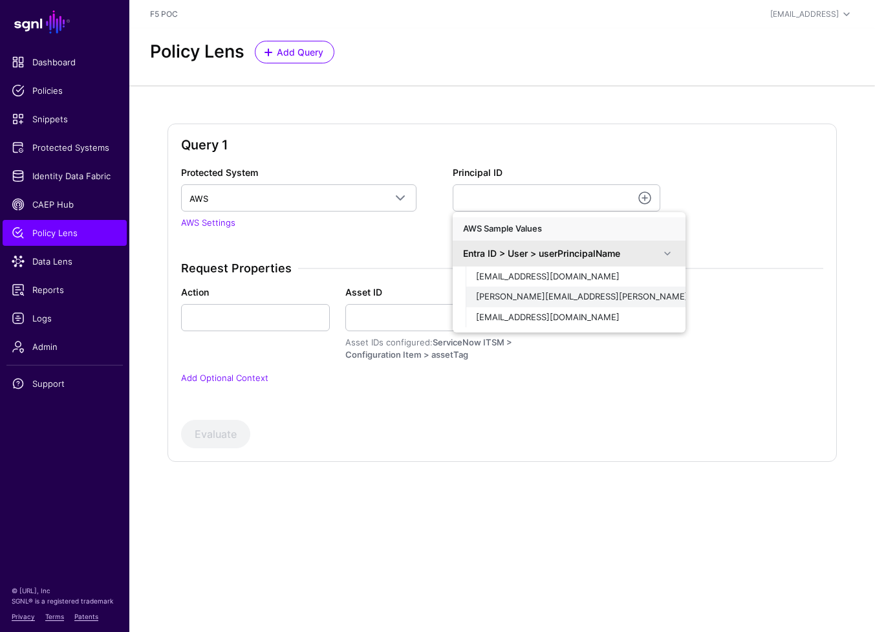
click at [612, 301] on span "[PERSON_NAME][EMAIL_ADDRESS][PERSON_NAME][DOMAIN_NAME]" at bounding box center [617, 296] width 282 height 10
type input "**********"
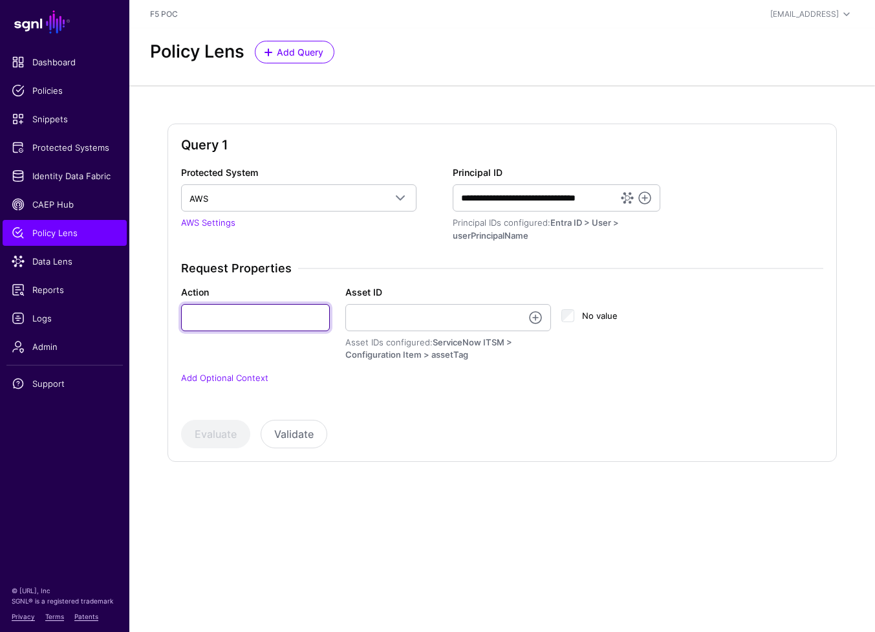
click at [268, 328] on input "Action" at bounding box center [255, 317] width 149 height 27
type input "**********"
click at [221, 442] on button "Evaluate" at bounding box center [215, 434] width 69 height 28
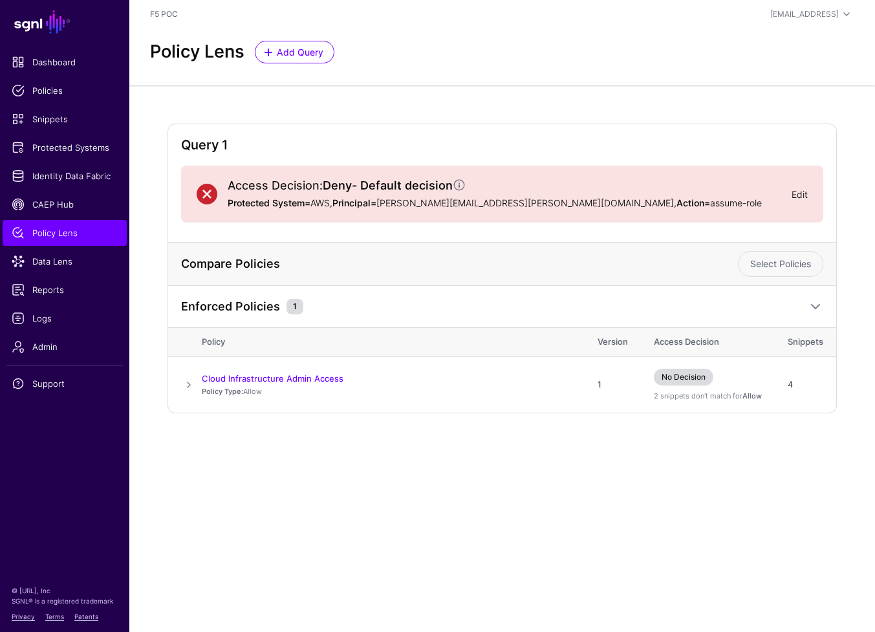
click at [806, 194] on link "Edit" at bounding box center [799, 194] width 16 height 11
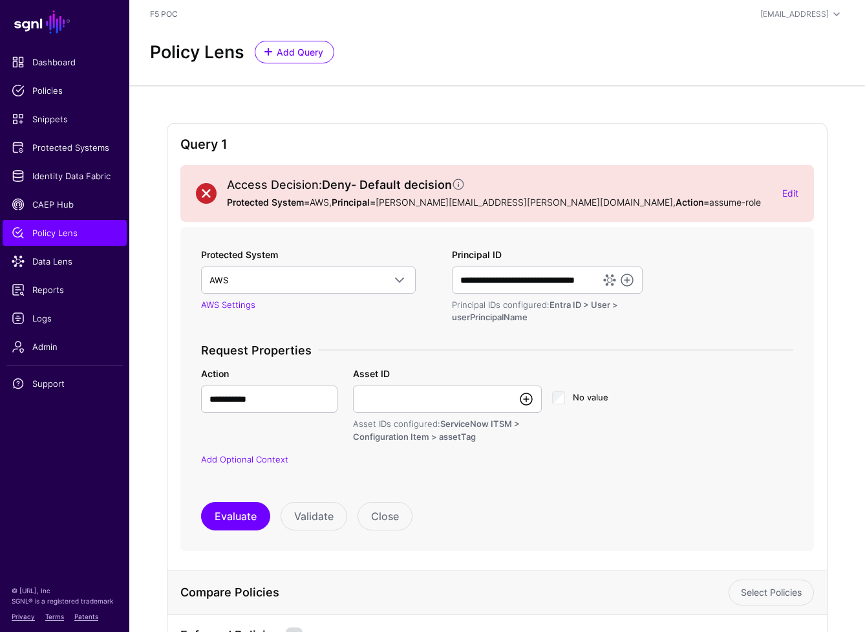
click at [532, 401] on link at bounding box center [527, 399] width 16 height 16
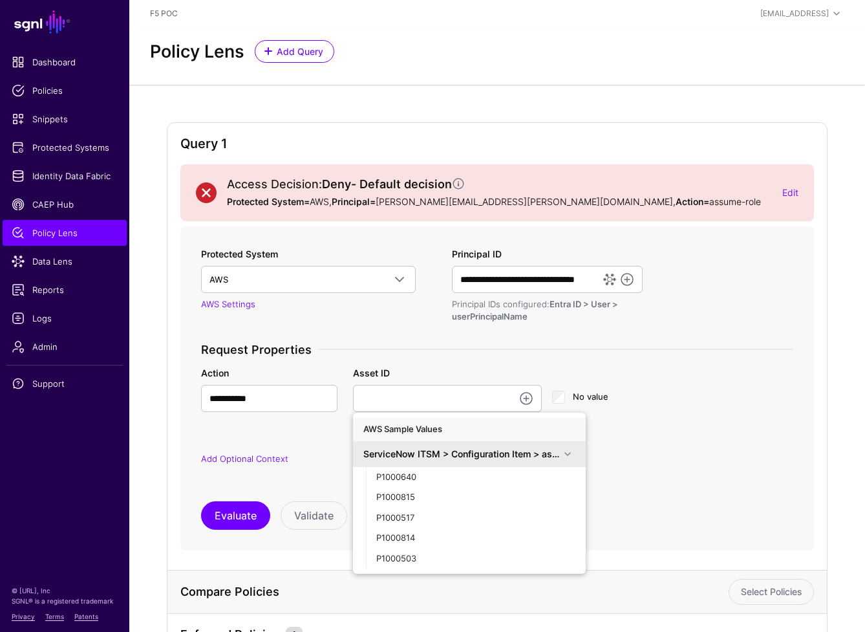
scroll to position [3, 0]
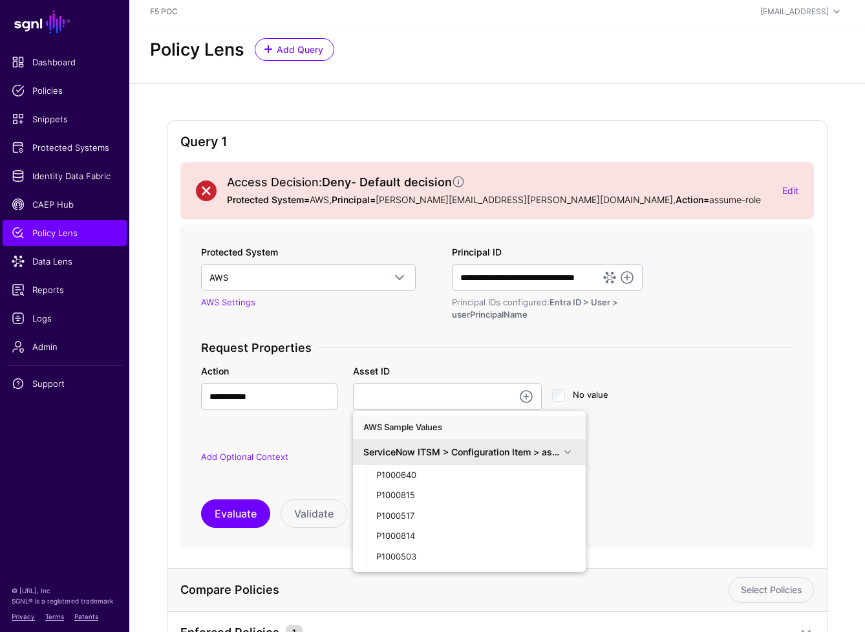
click at [574, 455] on span at bounding box center [568, 452] width 16 height 16
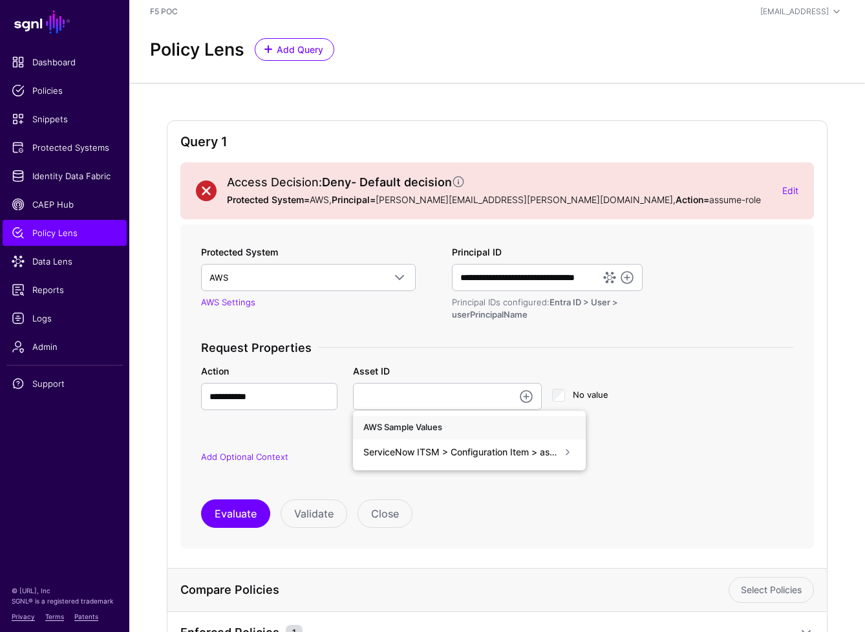
click at [565, 455] on span at bounding box center [568, 452] width 16 height 16
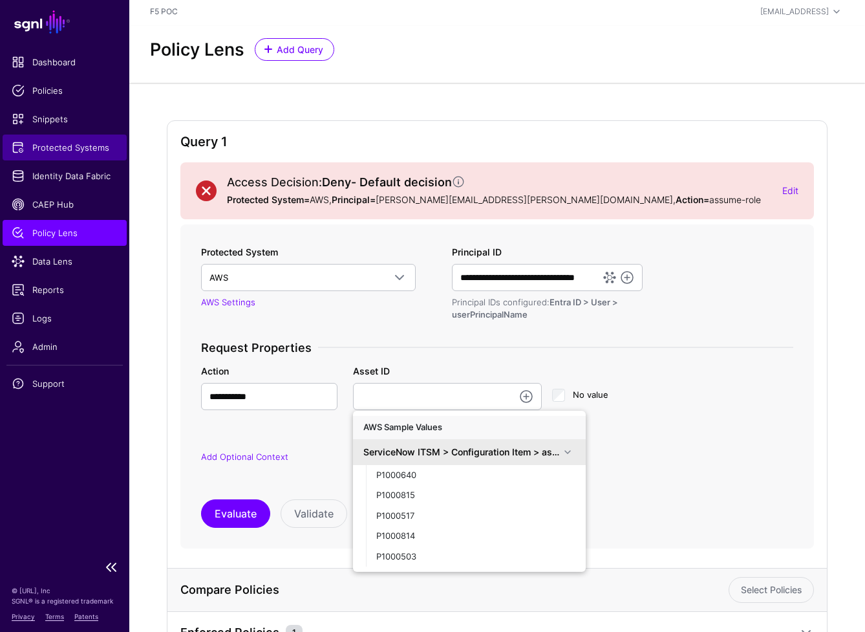
click at [82, 151] on span "Protected Systems" at bounding box center [65, 147] width 106 height 13
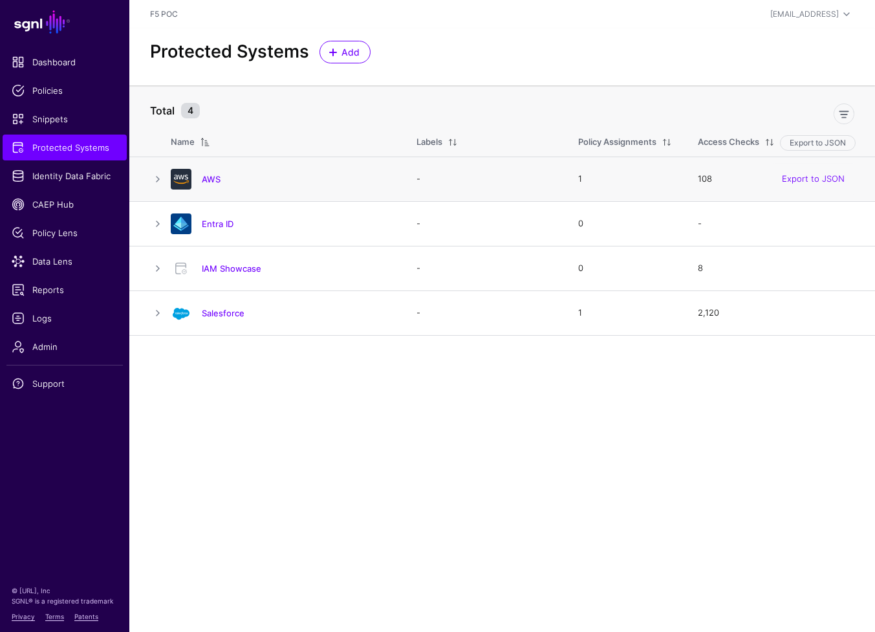
click at [221, 178] on h4 "AWS" at bounding box center [296, 179] width 189 height 12
click at [211, 182] on link "AWS" at bounding box center [211, 179] width 19 height 10
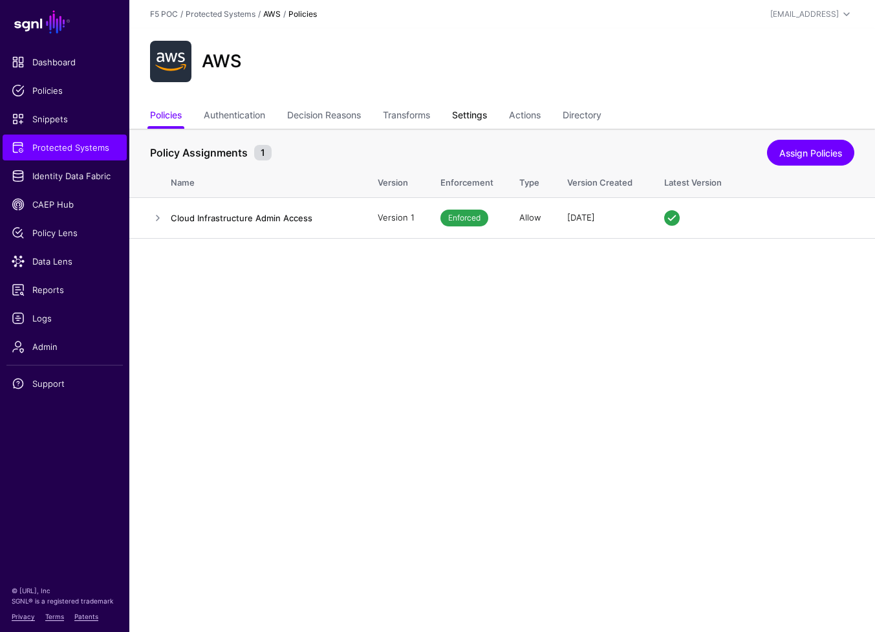
click at [487, 116] on link "Settings" at bounding box center [469, 116] width 35 height 25
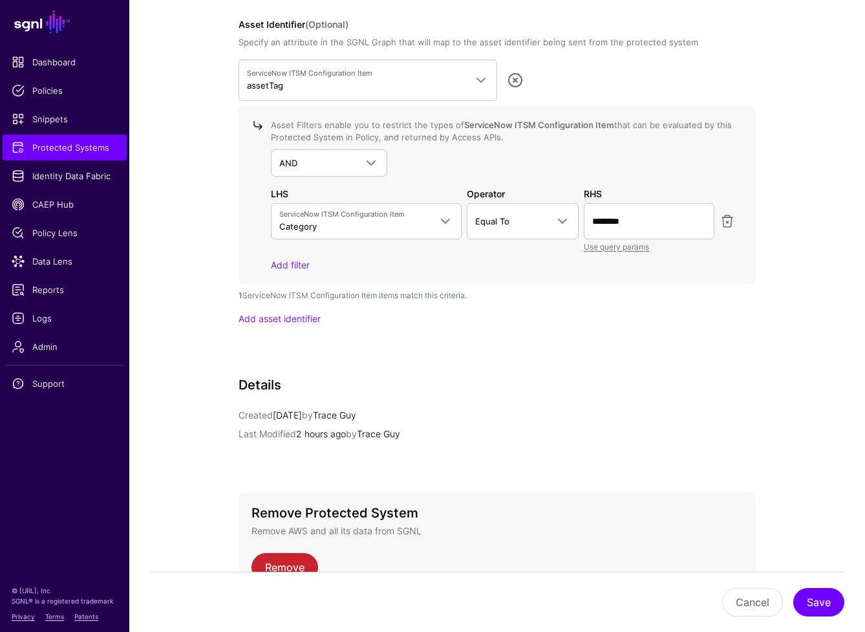
scroll to position [1159, 0]
